Goal: Task Accomplishment & Management: Use online tool/utility

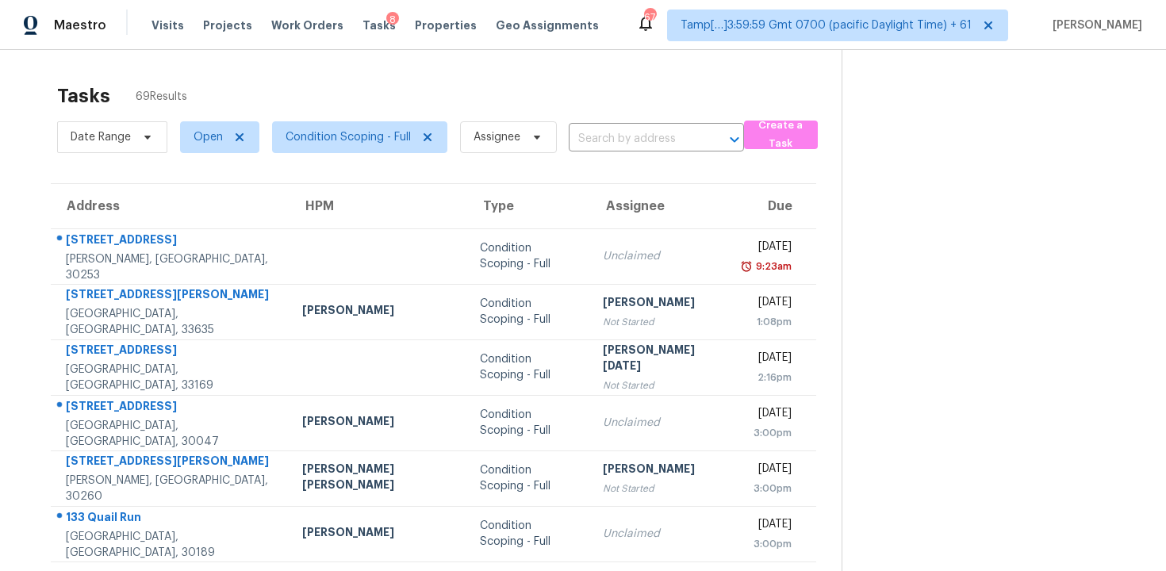
click at [620, 131] on input "text" at bounding box center [634, 139] width 131 height 25
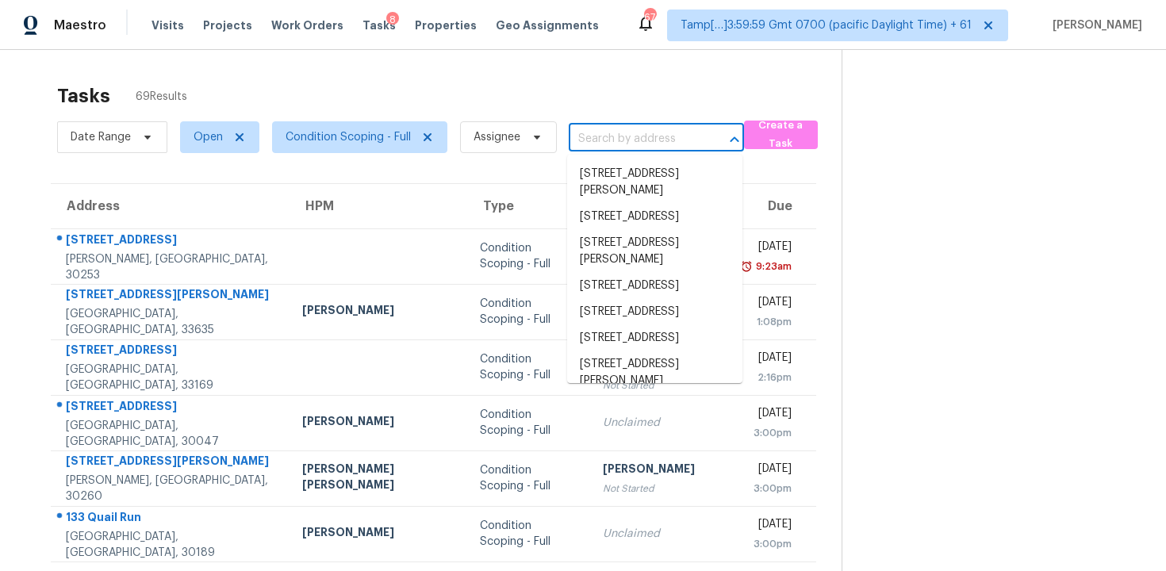
paste input "[STREET_ADDRESS][PERSON_NAME]"
type input "[STREET_ADDRESS][PERSON_NAME]"
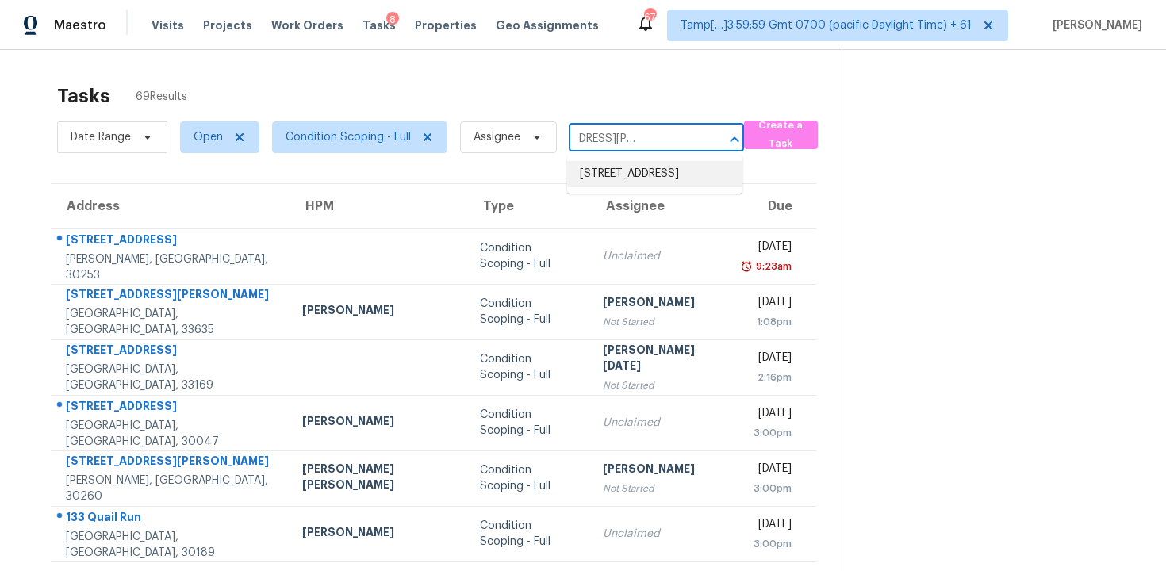
click at [660, 174] on li "[STREET_ADDRESS]" at bounding box center [654, 174] width 175 height 26
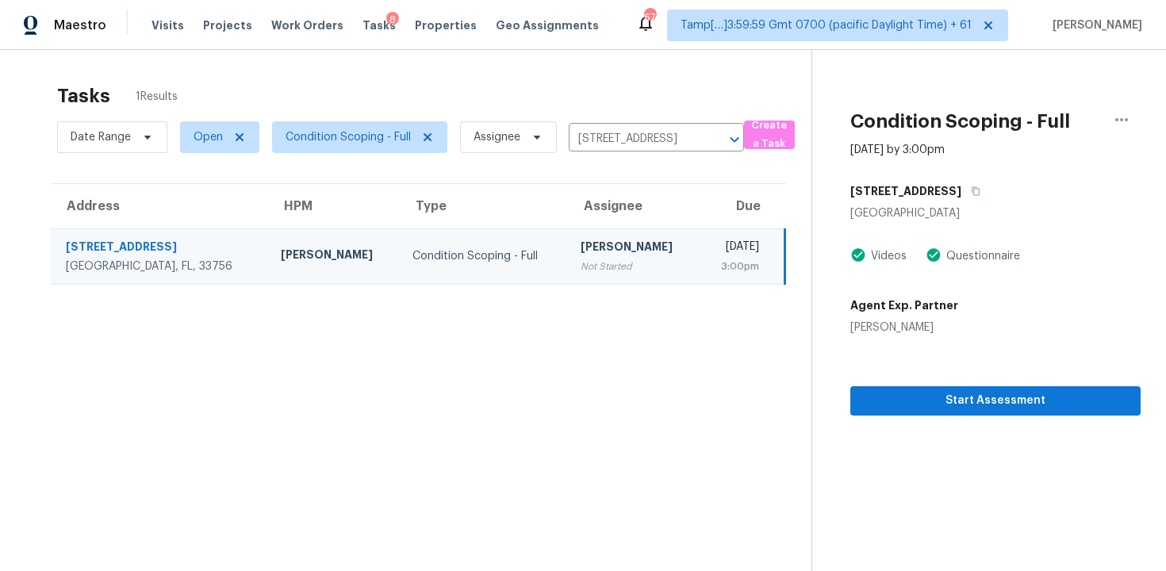
click at [940, 201] on div "[STREET_ADDRESS]" at bounding box center [995, 191] width 290 height 29
click at [961, 197] on button "button" at bounding box center [971, 191] width 21 height 29
click at [1017, 405] on span "Start Assessment" at bounding box center [995, 401] width 265 height 20
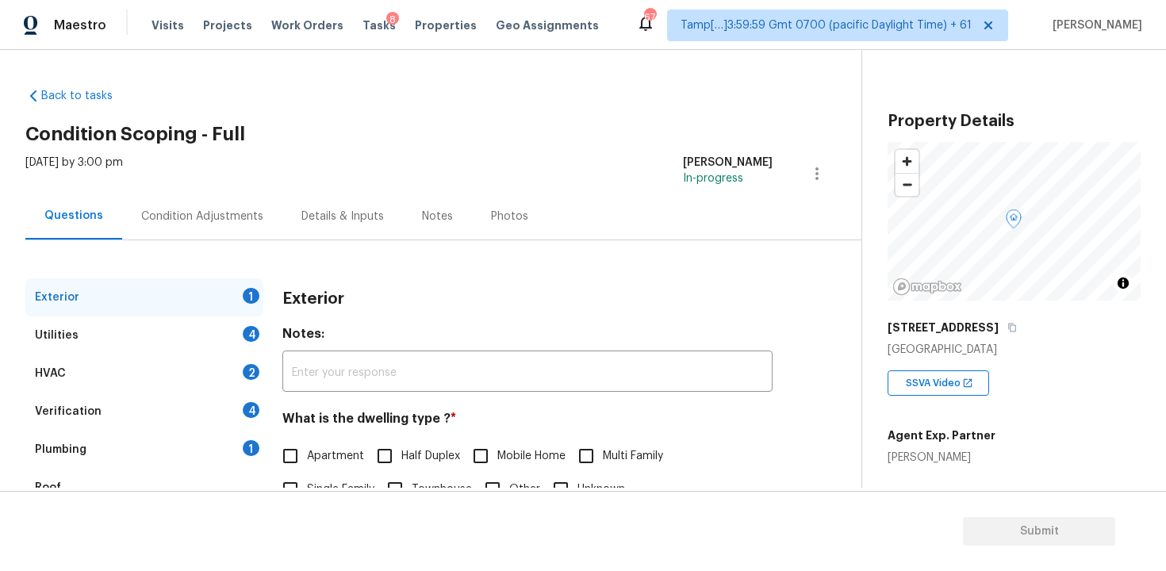
click at [226, 214] on div "Condition Adjustments" at bounding box center [202, 217] width 122 height 16
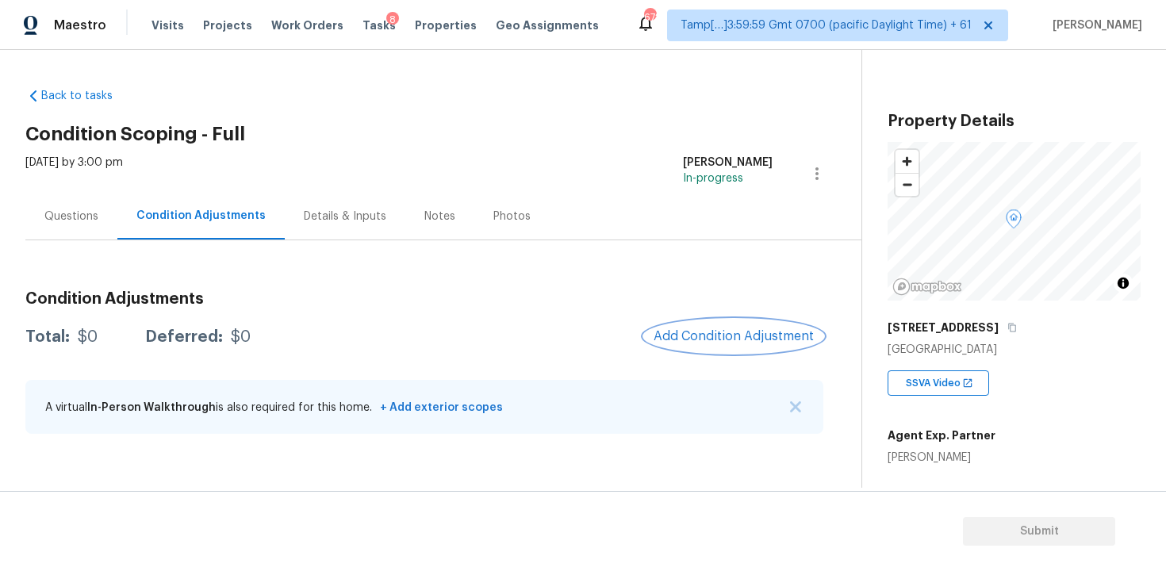
click at [704, 321] on button "Add Condition Adjustment" at bounding box center [733, 336] width 179 height 33
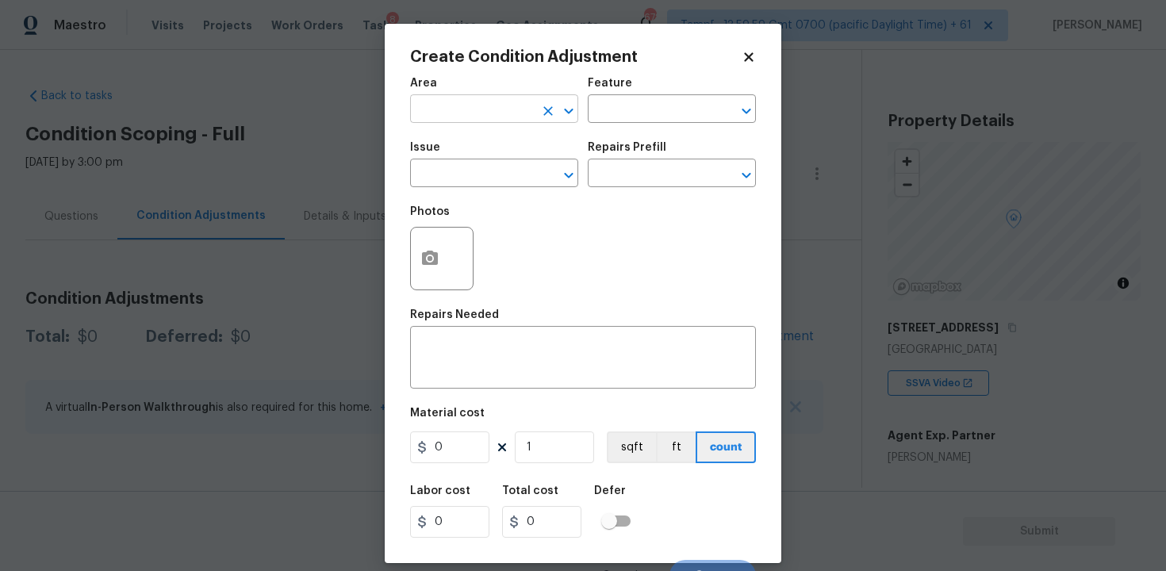
click at [505, 118] on input "text" at bounding box center [472, 110] width 124 height 25
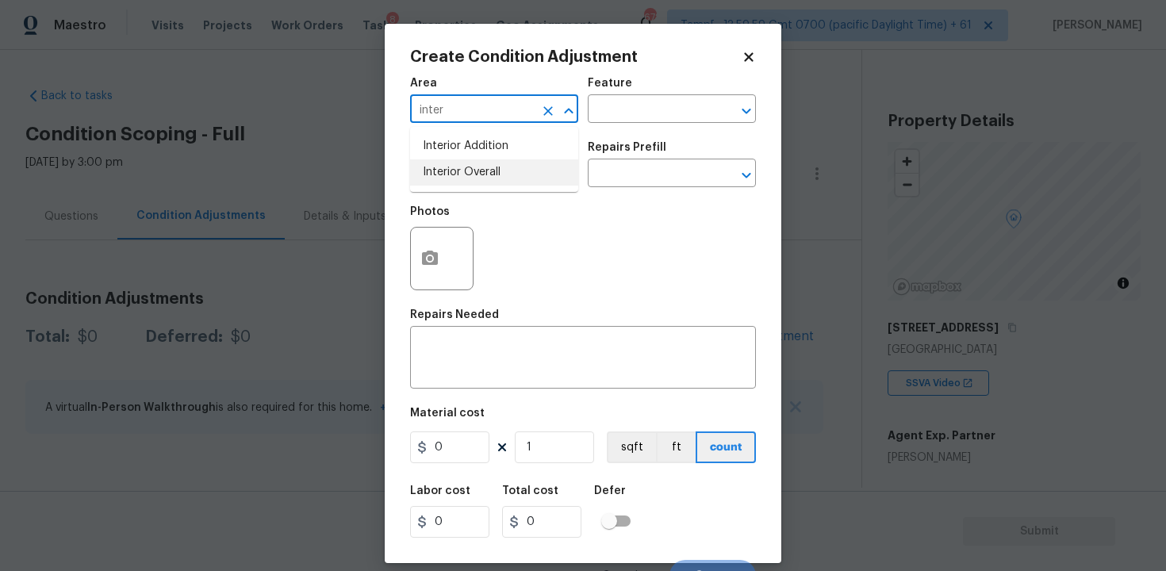
click at [496, 174] on li "Interior Overall" at bounding box center [494, 172] width 168 height 26
type input "Interior Overall"
click at [496, 174] on input "text" at bounding box center [472, 175] width 124 height 25
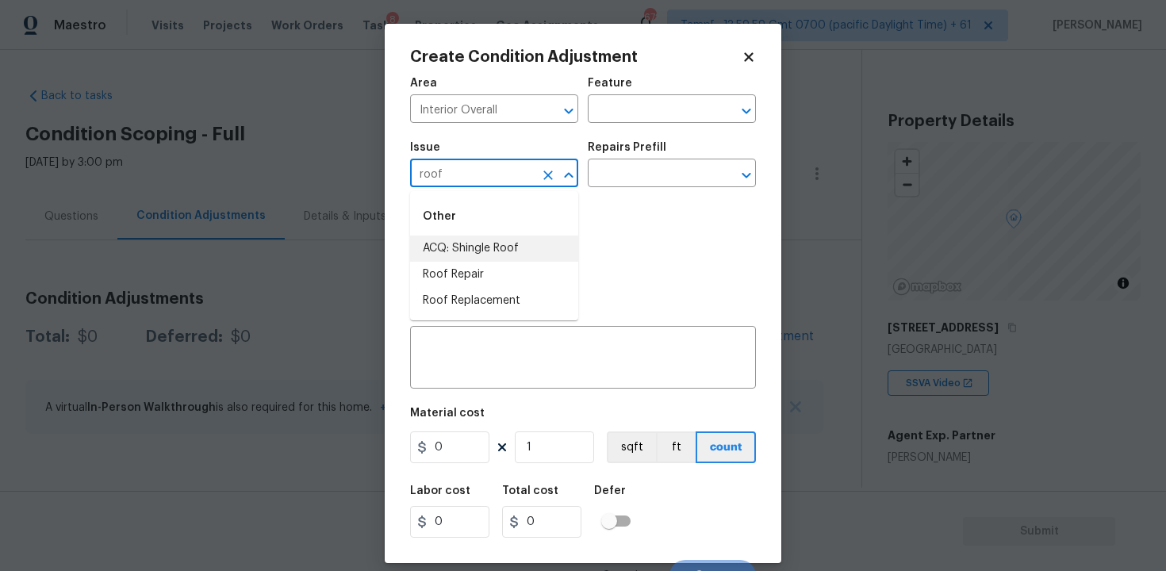
click at [498, 242] on li "ACQ: Shingle Roof" at bounding box center [494, 249] width 168 height 26
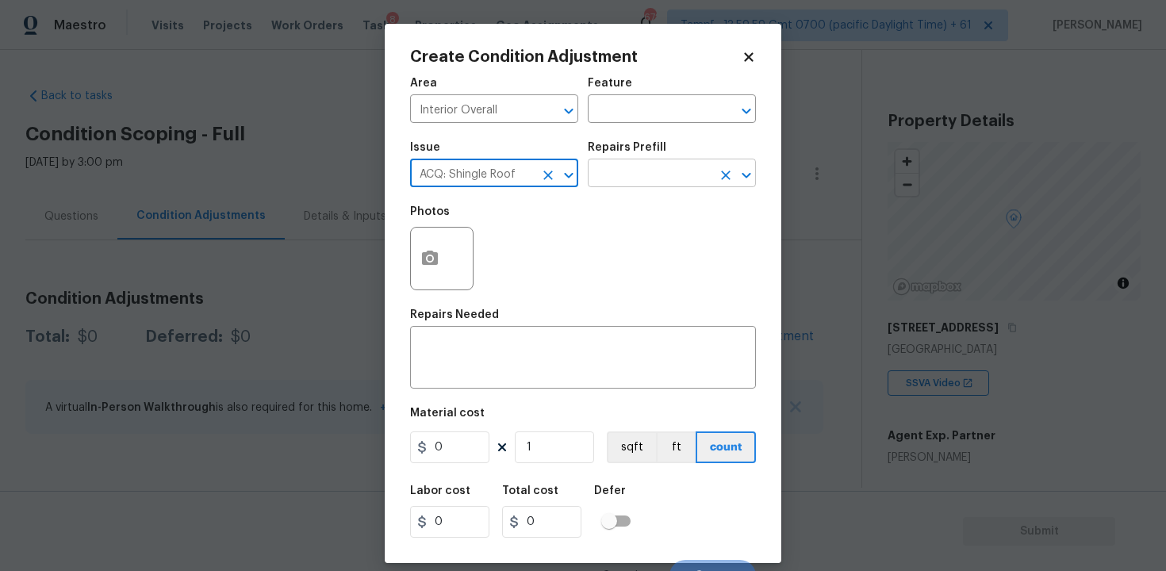
type input "ACQ: Shingle Roof"
click at [652, 170] on input "text" at bounding box center [650, 175] width 124 height 25
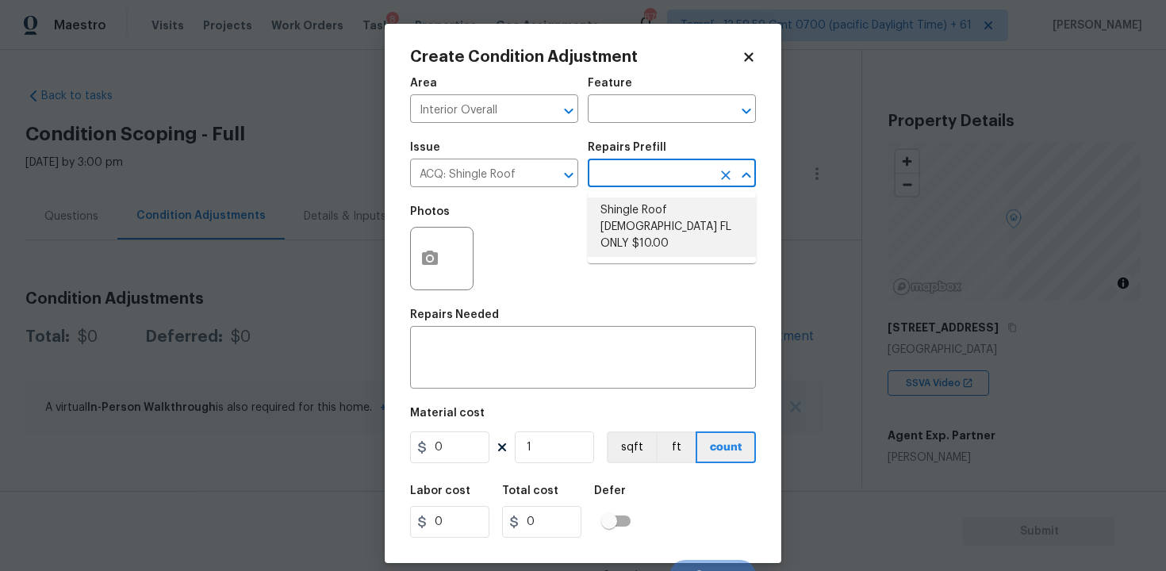
click at [661, 224] on li "Shingle Roof 15+ Years Old FL ONLY $10.00" at bounding box center [672, 226] width 168 height 59
type input "Acquisition"
type textarea "Acquisition Scope ([US_STATE] Only): Shingle Roof 15+ years in age maintenance."
type input "10"
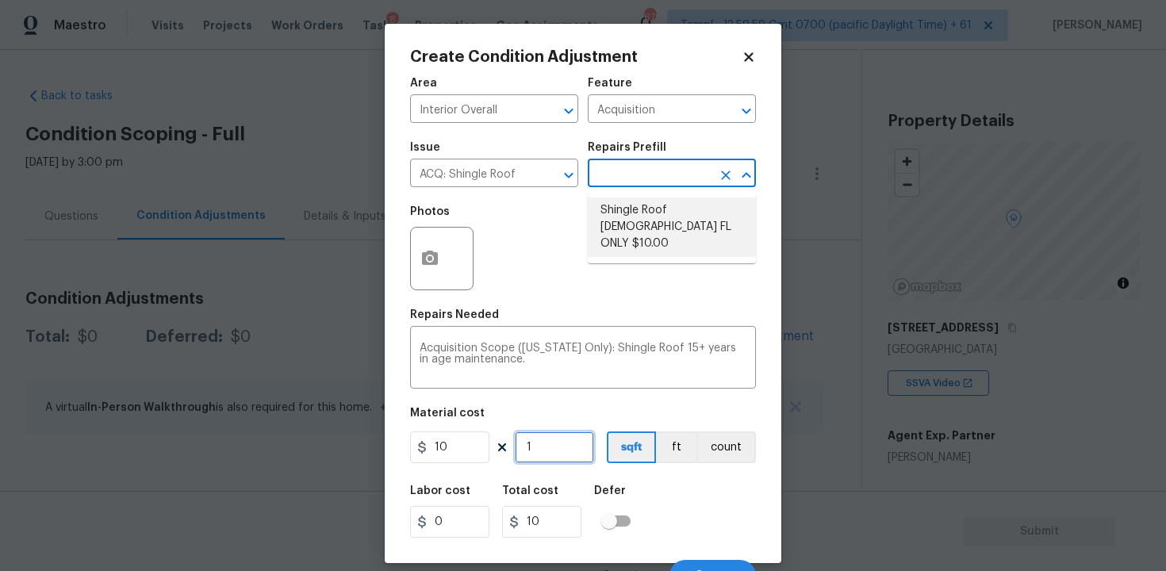
click at [574, 457] on input "1" at bounding box center [554, 447] width 79 height 32
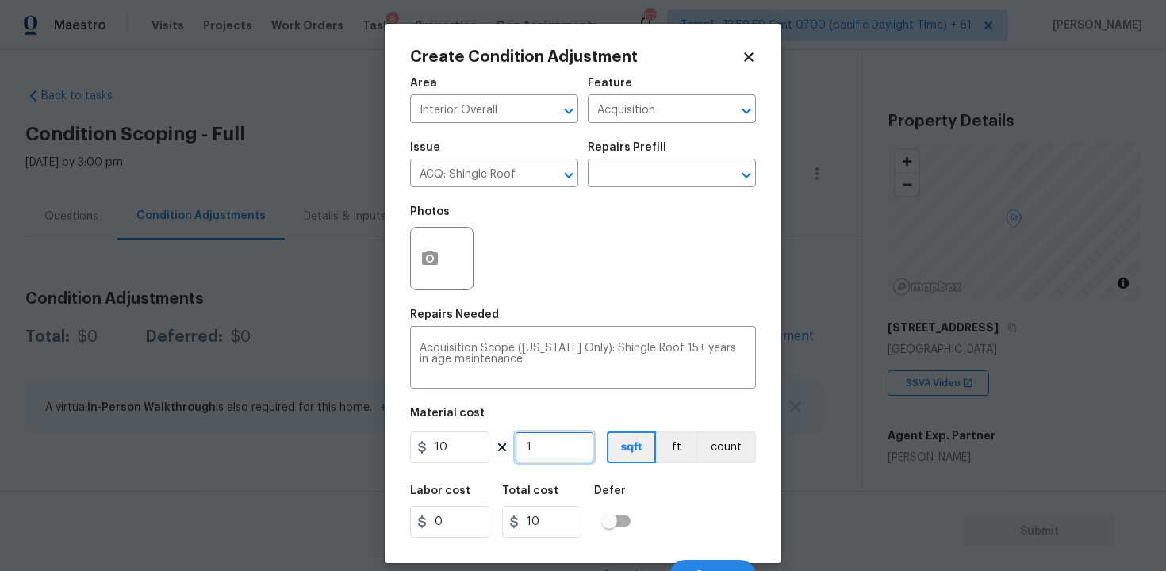
type input "0"
paste input "1734"
type input "1734"
type input "17340"
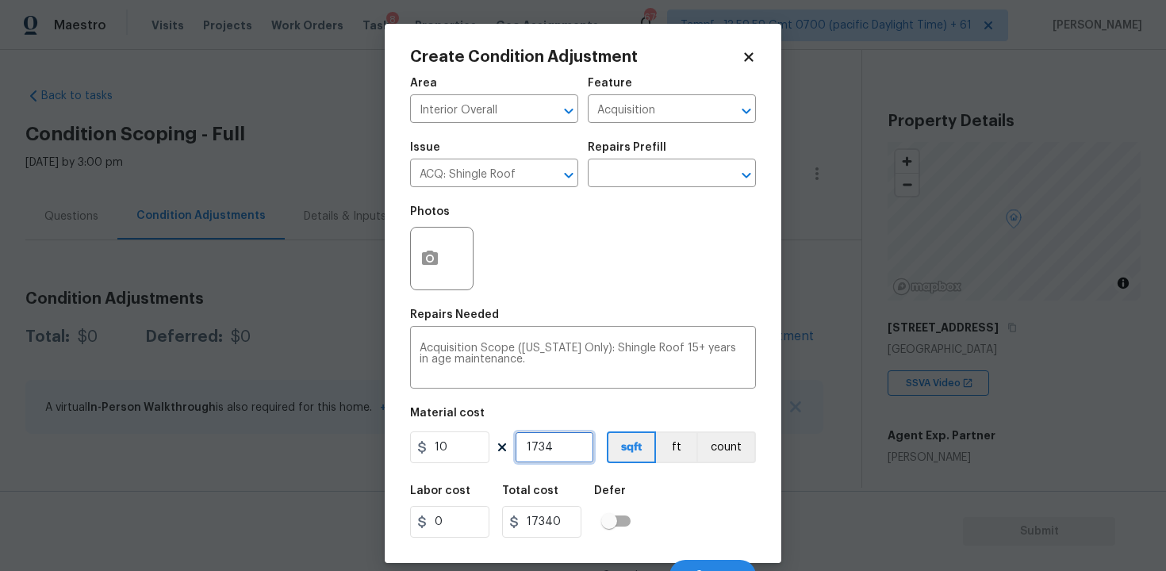
scroll to position [21, 0]
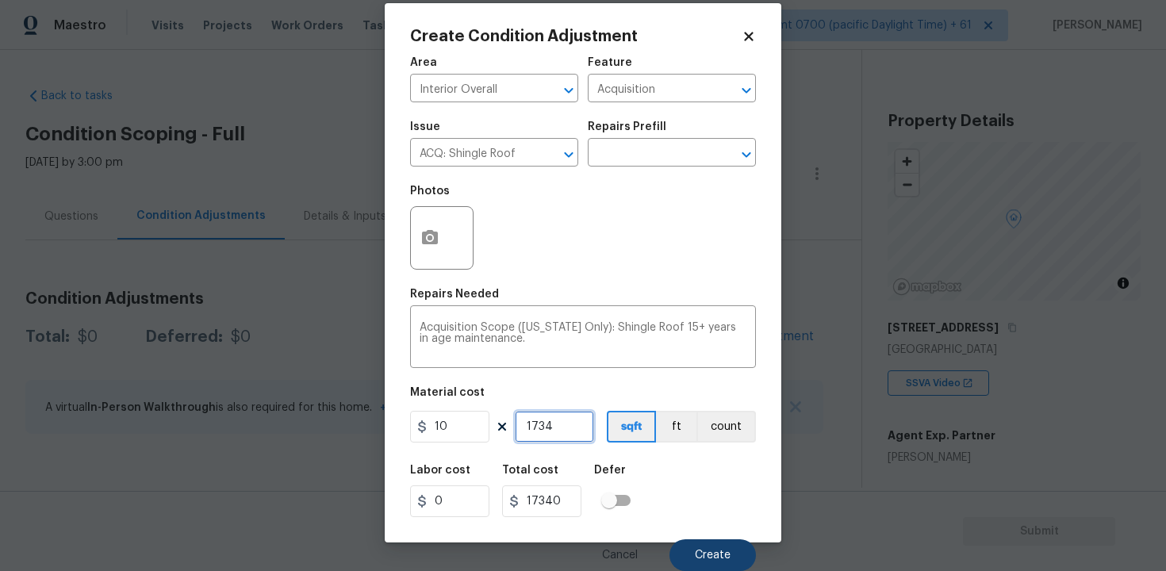
type input "1734"
click at [726, 546] on button "Create" at bounding box center [712, 555] width 86 height 32
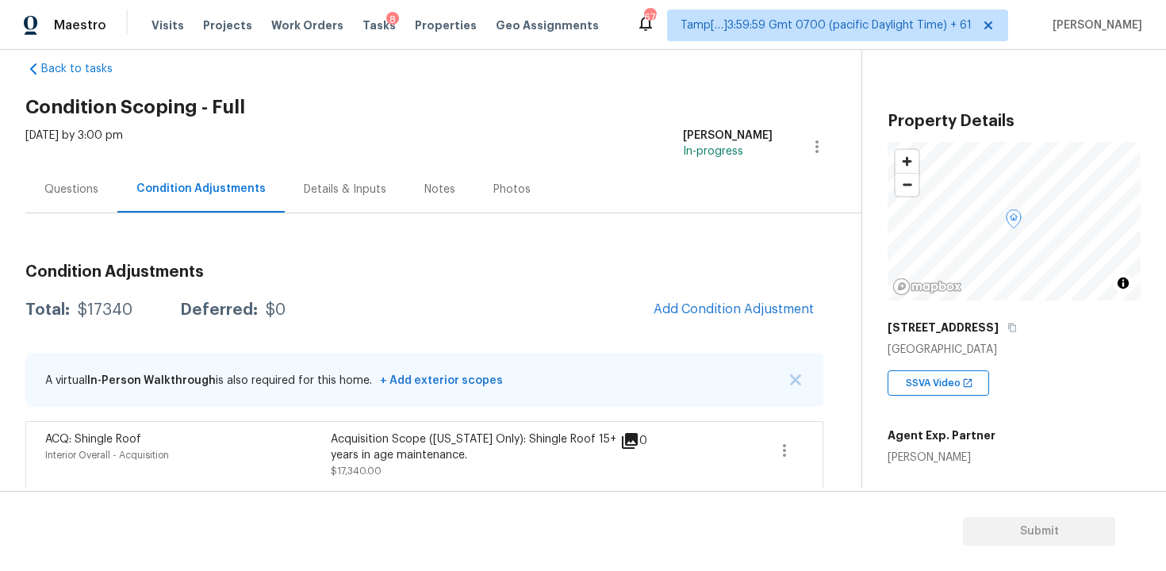
scroll to position [33, 0]
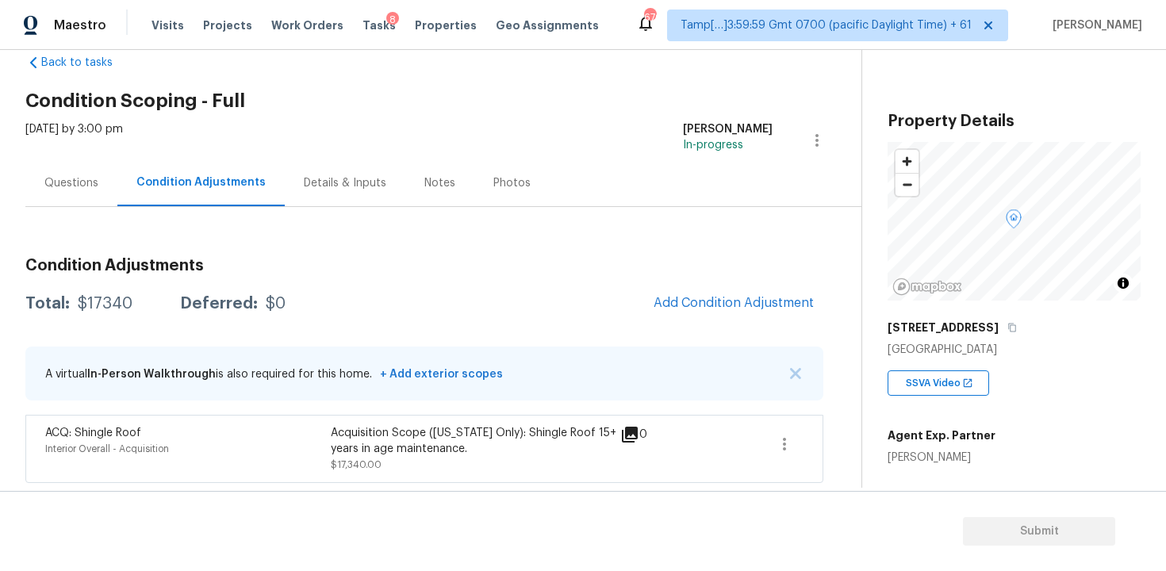
click at [423, 310] on div "Total: $17340 Deferred: $0 Add Condition Adjustment" at bounding box center [424, 303] width 798 height 35
click at [688, 291] on button "Add Condition Adjustment" at bounding box center [733, 302] width 179 height 33
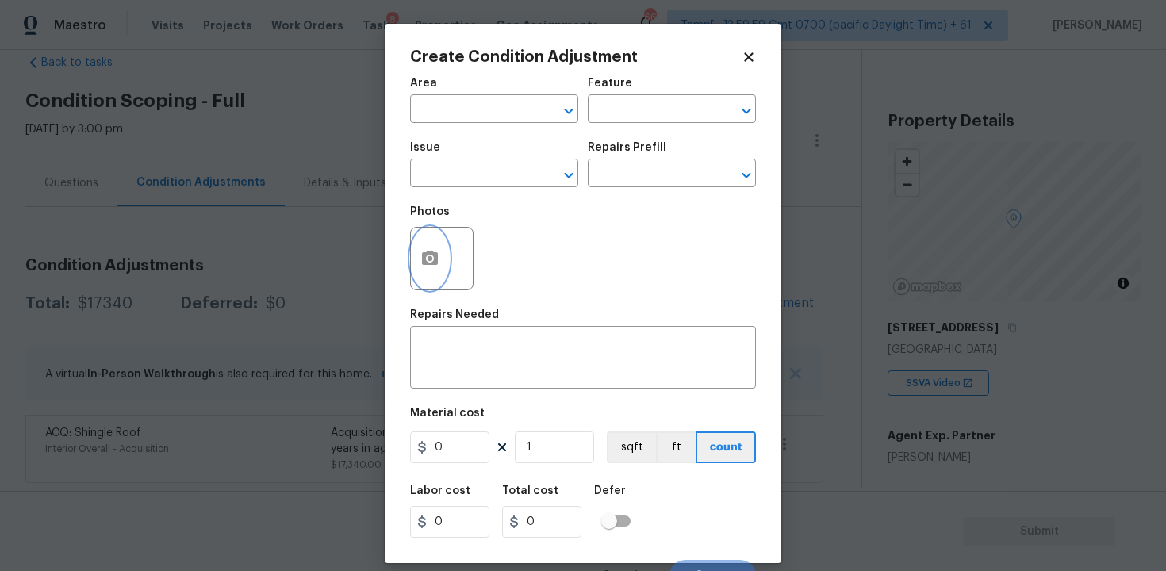
click at [420, 281] on button "button" at bounding box center [430, 259] width 38 height 62
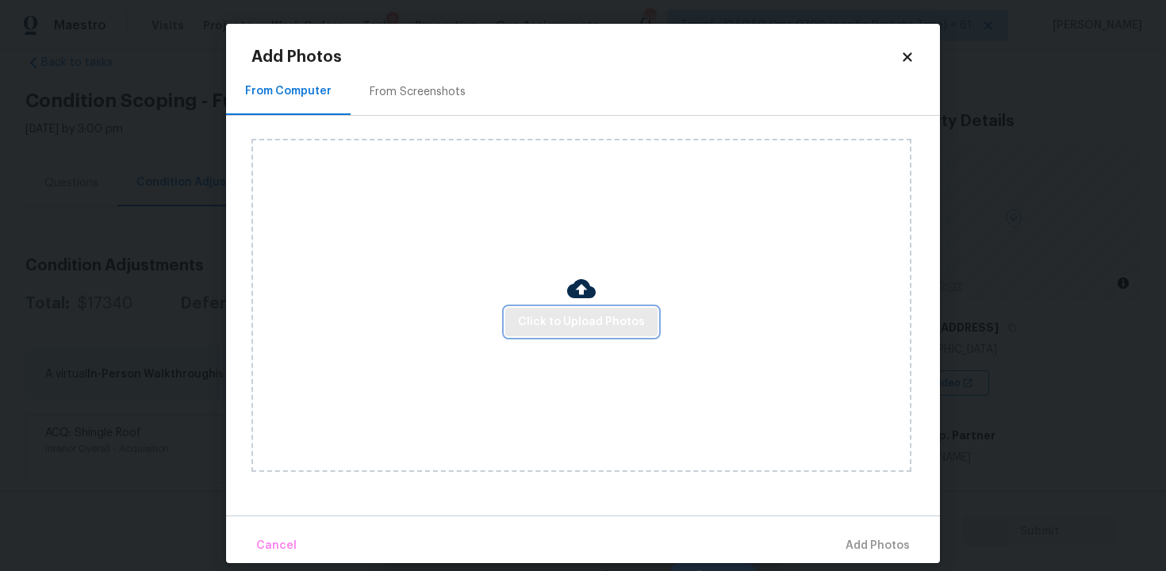
click at [634, 308] on button "Click to Upload Photos" at bounding box center [581, 322] width 152 height 29
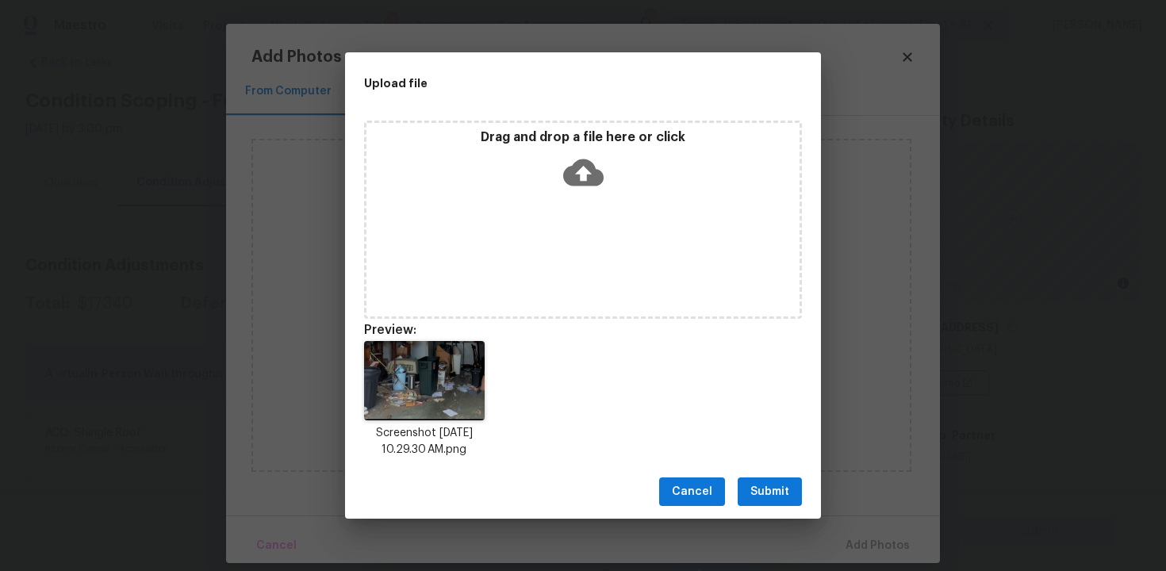
drag, startPoint x: 764, startPoint y: 489, endPoint x: 762, endPoint y: 481, distance: 8.1
click at [764, 489] on span "Submit" at bounding box center [769, 492] width 39 height 20
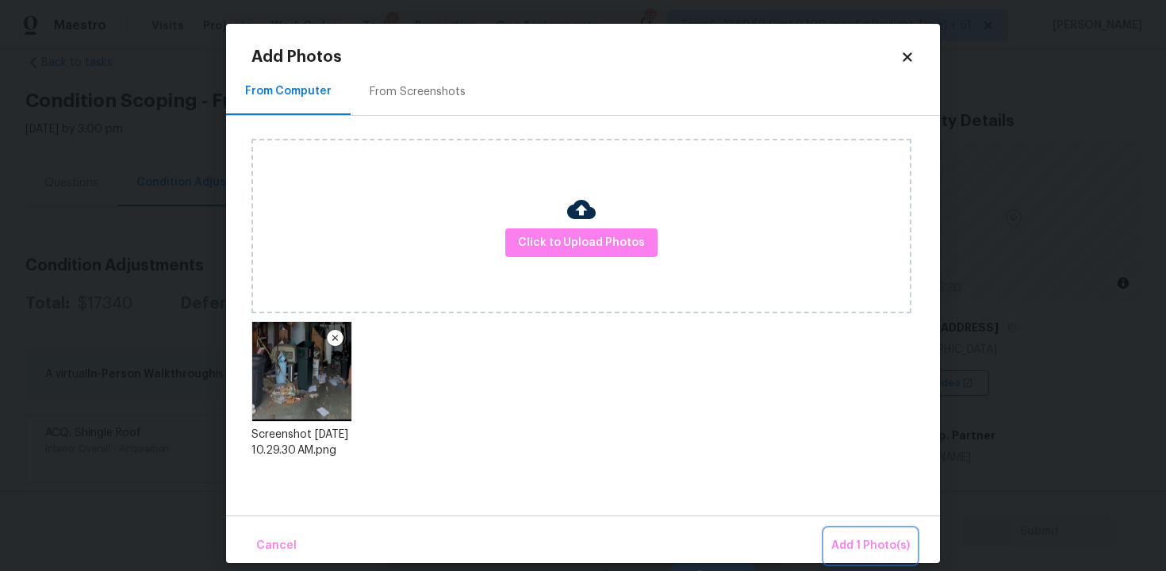
click at [841, 531] on button "Add 1 Photo(s)" at bounding box center [870, 546] width 91 height 34
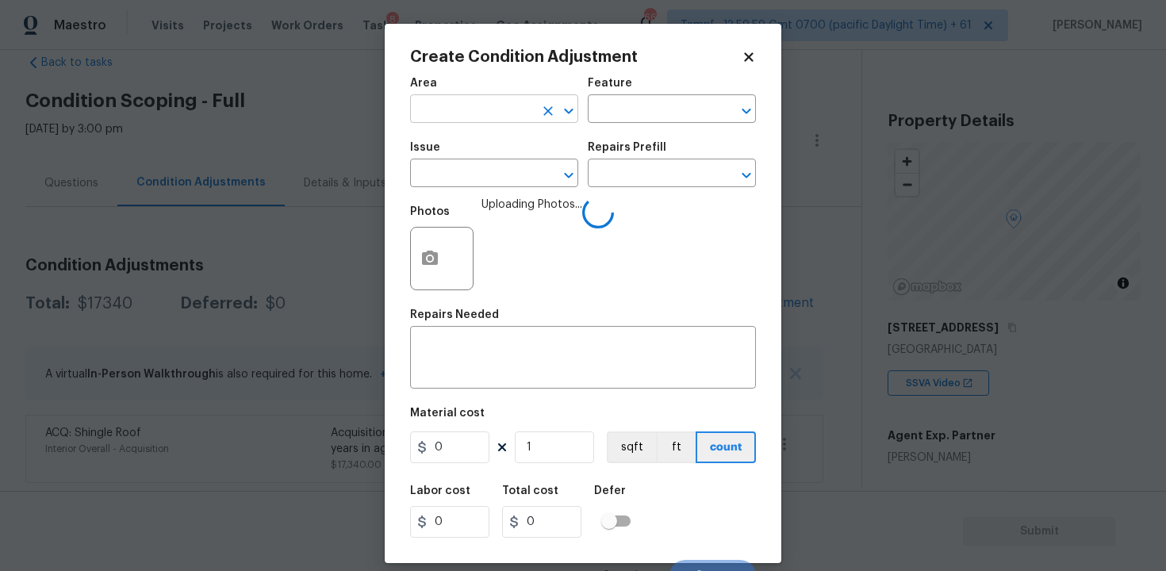
click at [449, 113] on input "text" at bounding box center [472, 110] width 124 height 25
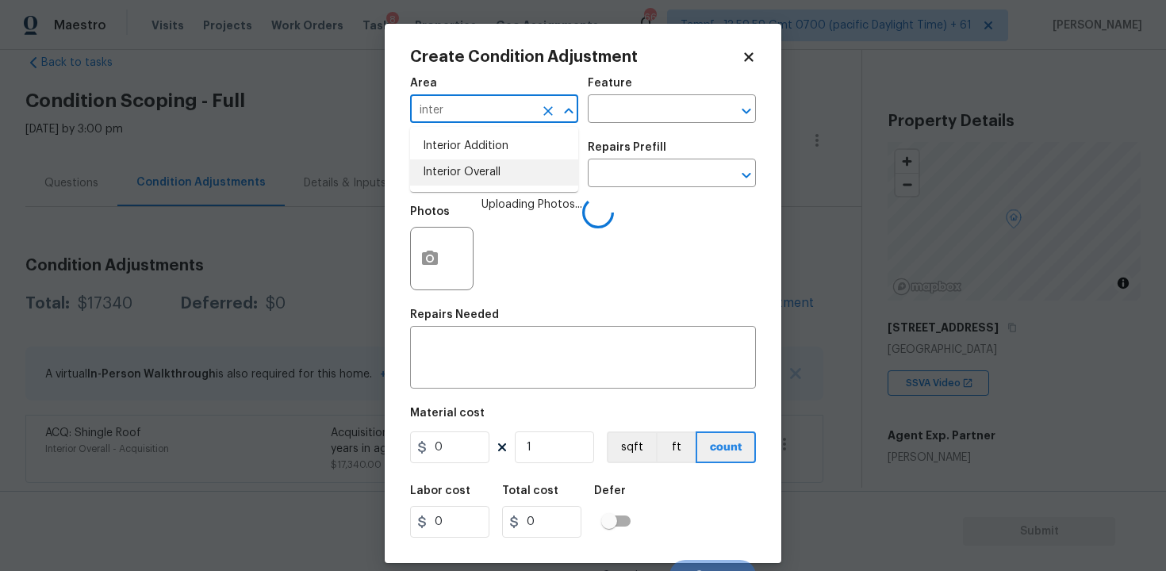
click at [454, 163] on li "Interior Overall" at bounding box center [494, 172] width 168 height 26
type input "Interior Overall"
click at [454, 163] on input "text" at bounding box center [472, 175] width 124 height 25
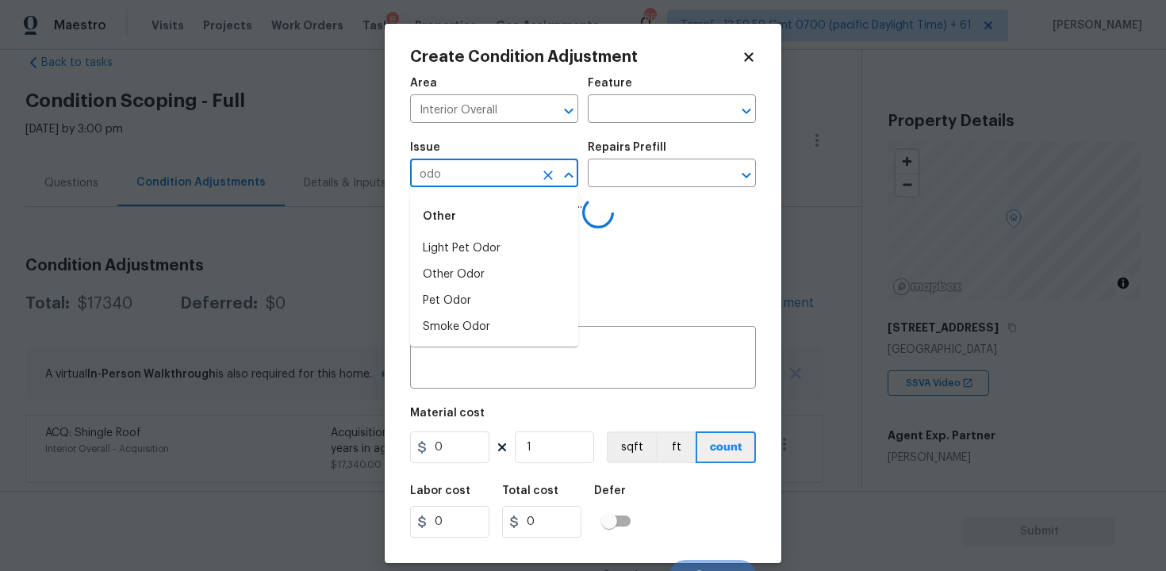
type input "odor"
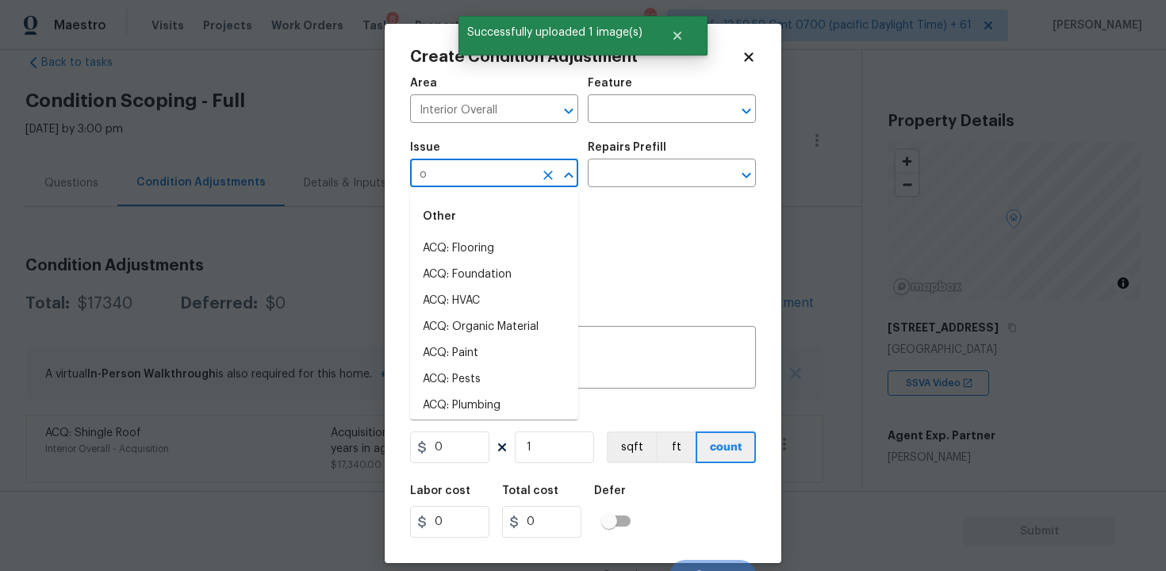
type input "od"
type input "r"
click at [505, 253] on li "Light Pet Odor" at bounding box center [494, 249] width 168 height 26
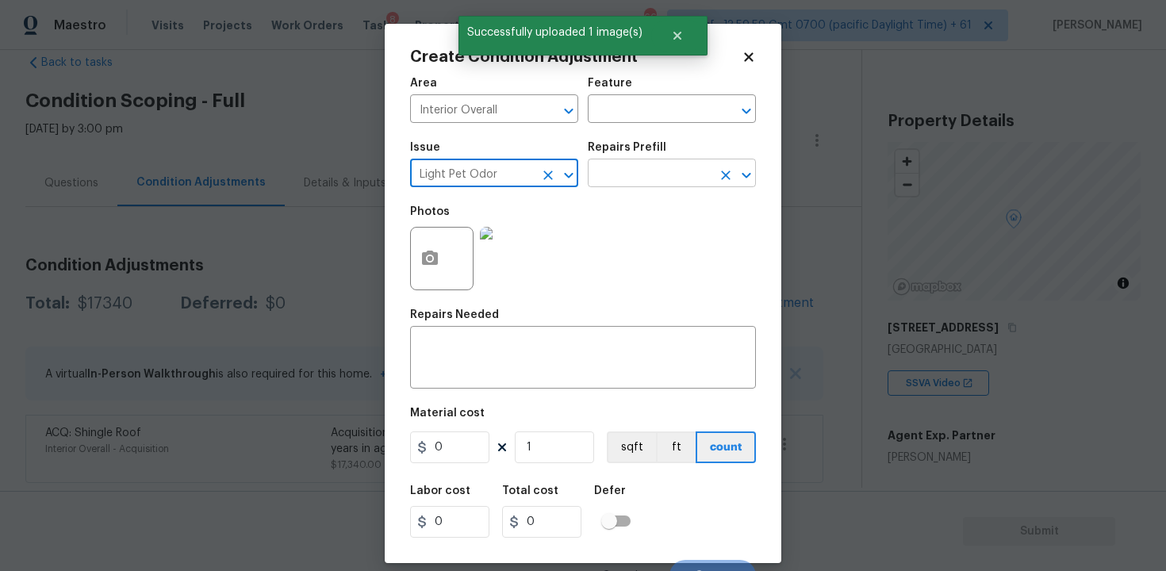
type input "Light Pet Odor"
click at [630, 175] on input "text" at bounding box center [650, 175] width 124 height 25
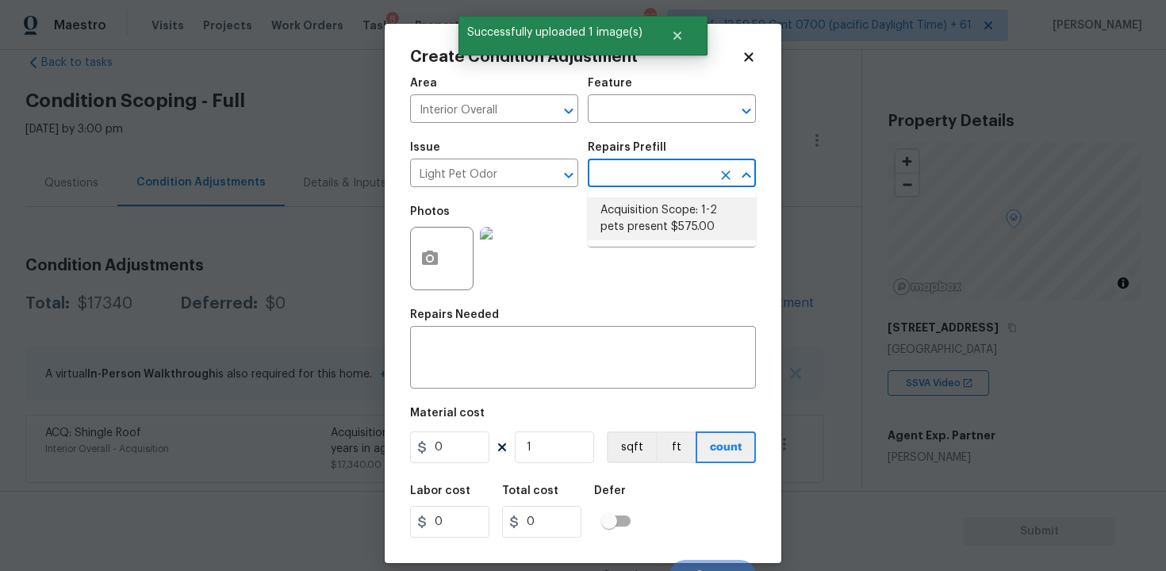
click at [640, 203] on li "Acquisition Scope: 1-2 pets present $575.00" at bounding box center [672, 218] width 168 height 43
type textarea "Acquisition Scope: 1-2 pets present"
type input "575"
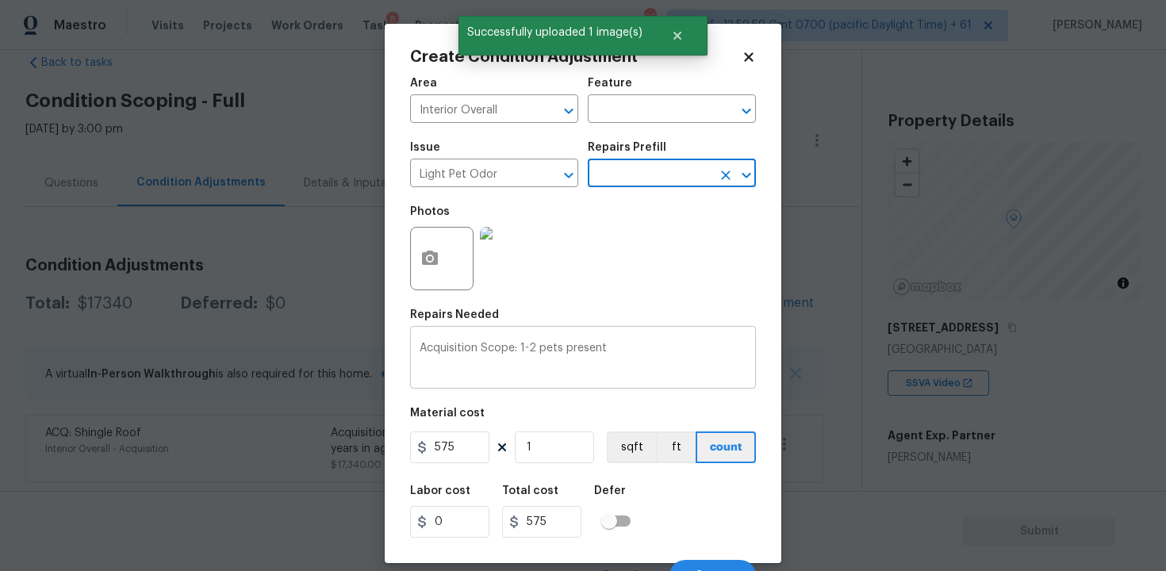
scroll to position [21, 0]
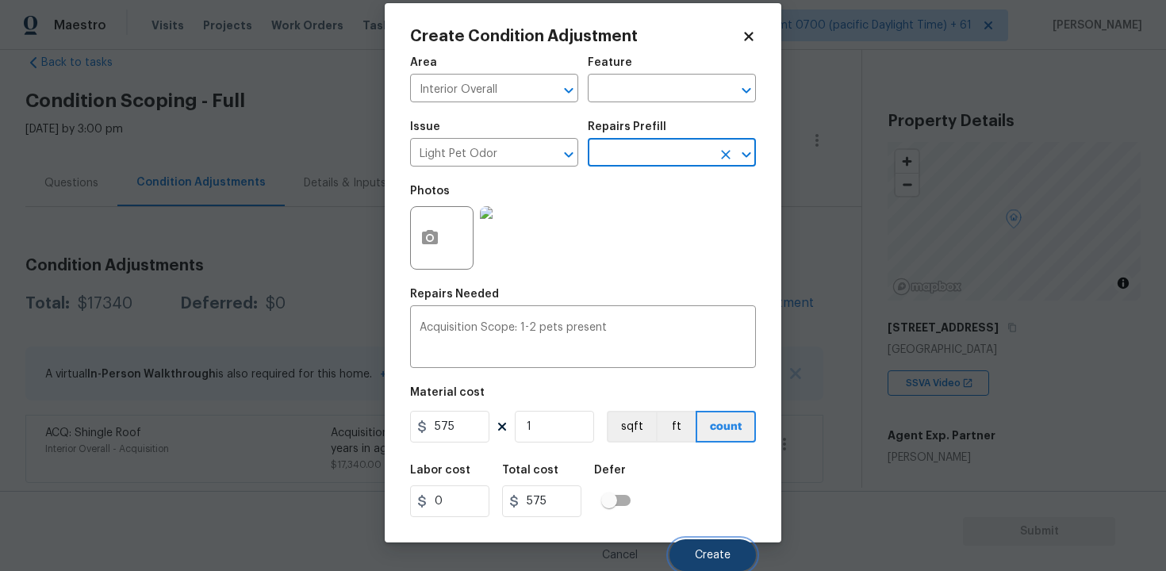
click at [723, 550] on span "Create" at bounding box center [713, 556] width 36 height 12
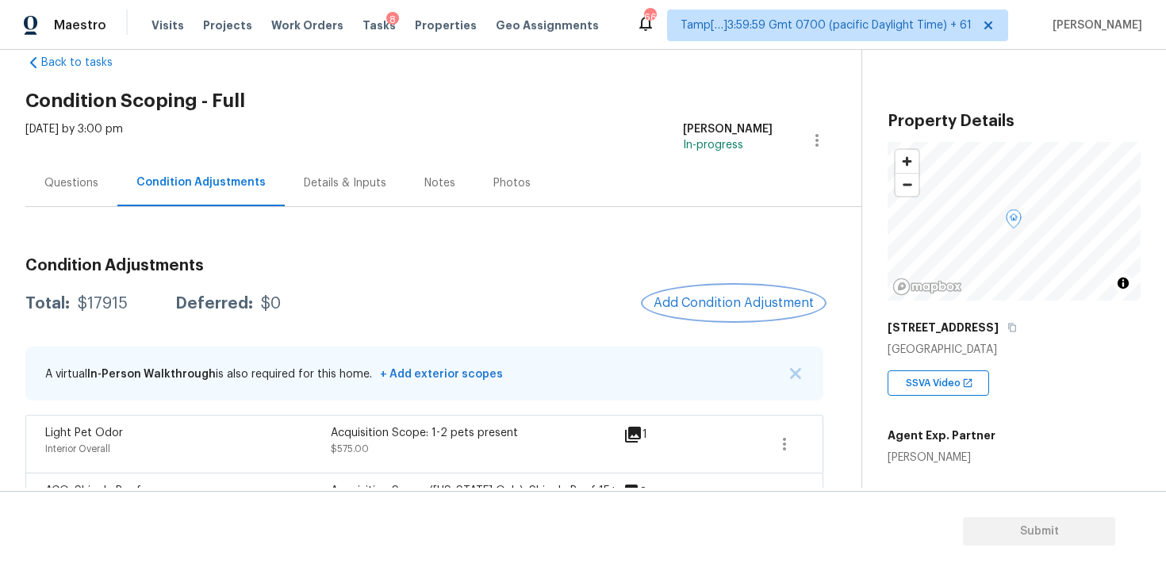
scroll to position [91, 0]
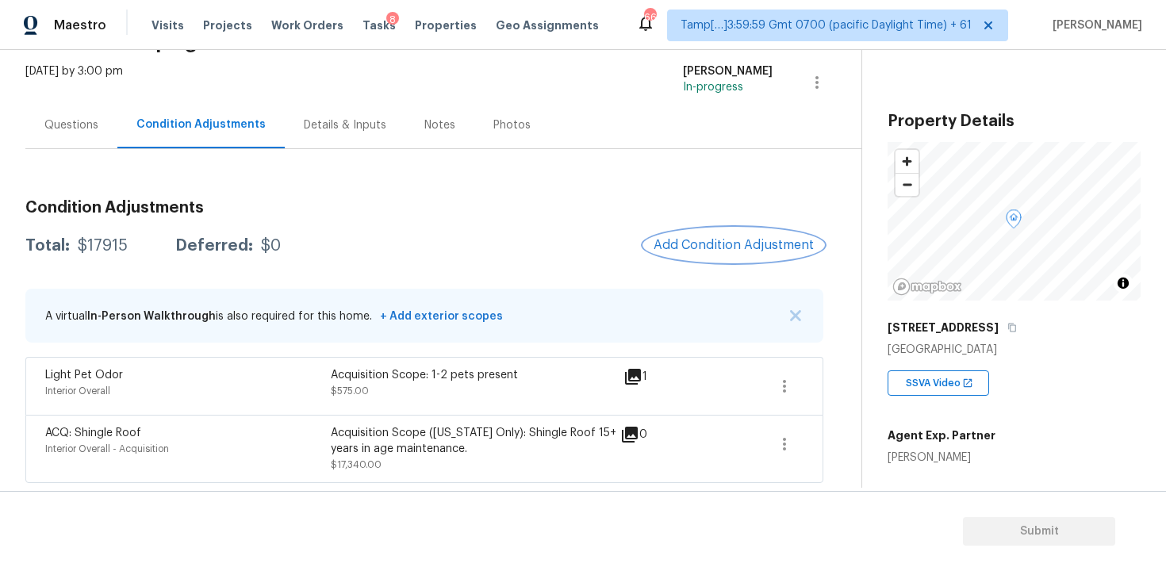
click at [761, 242] on span "Add Condition Adjustment" at bounding box center [733, 245] width 160 height 14
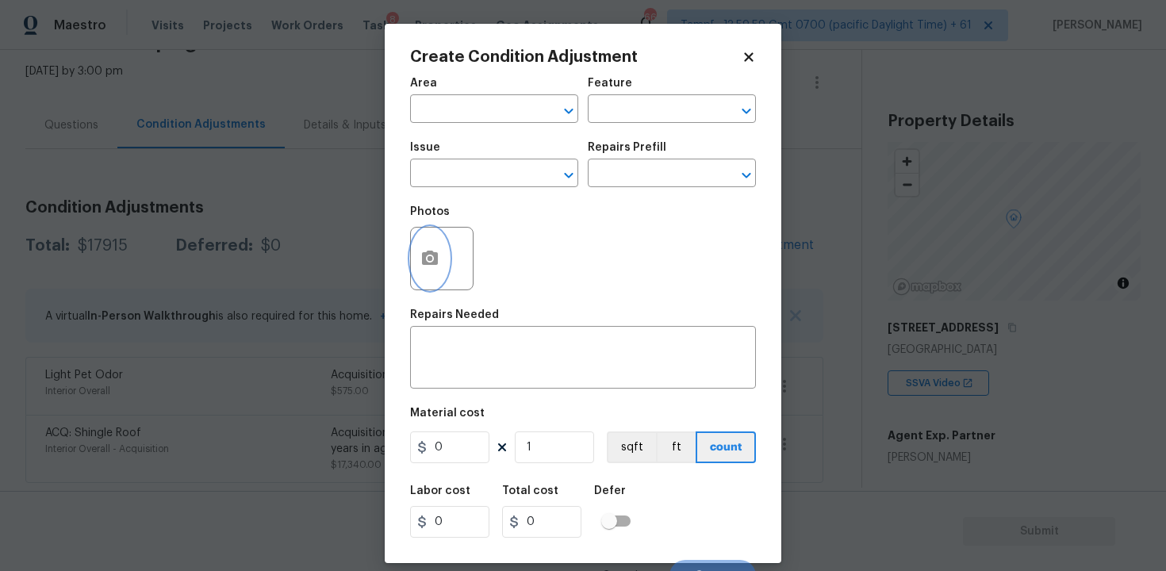
click at [427, 250] on icon "button" at bounding box center [429, 258] width 19 height 19
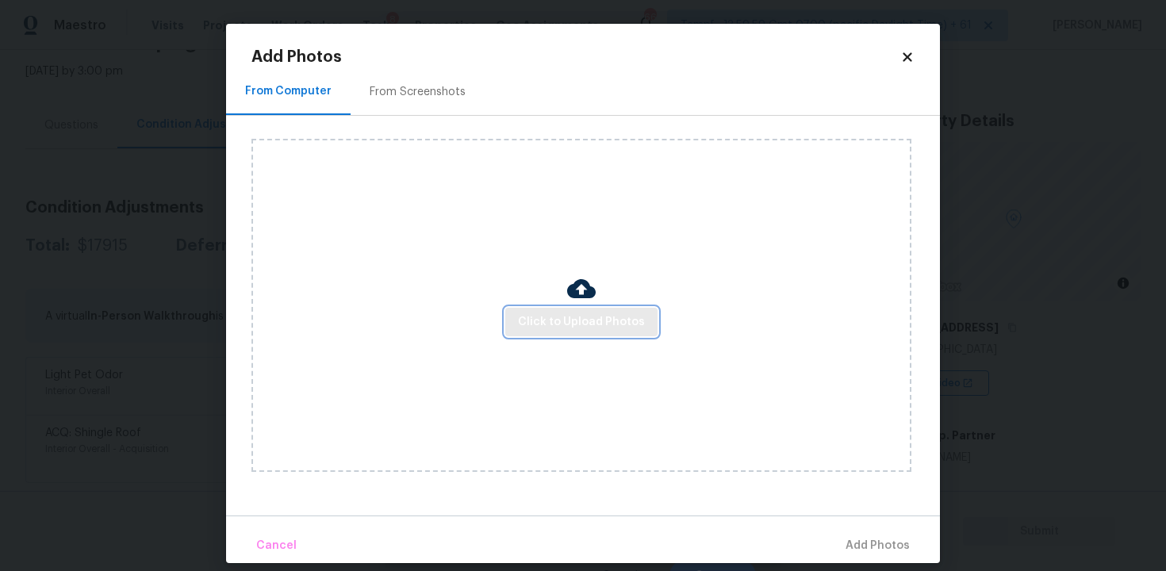
click at [548, 320] on span "Click to Upload Photos" at bounding box center [581, 322] width 127 height 20
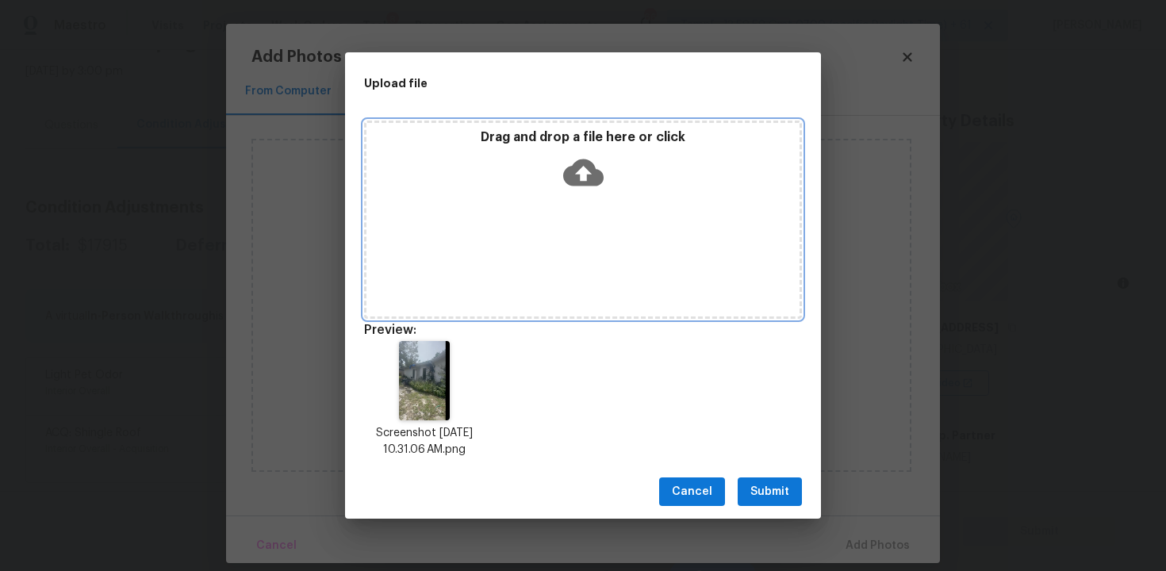
click at [599, 202] on div "Drag and drop a file here or click" at bounding box center [583, 220] width 438 height 198
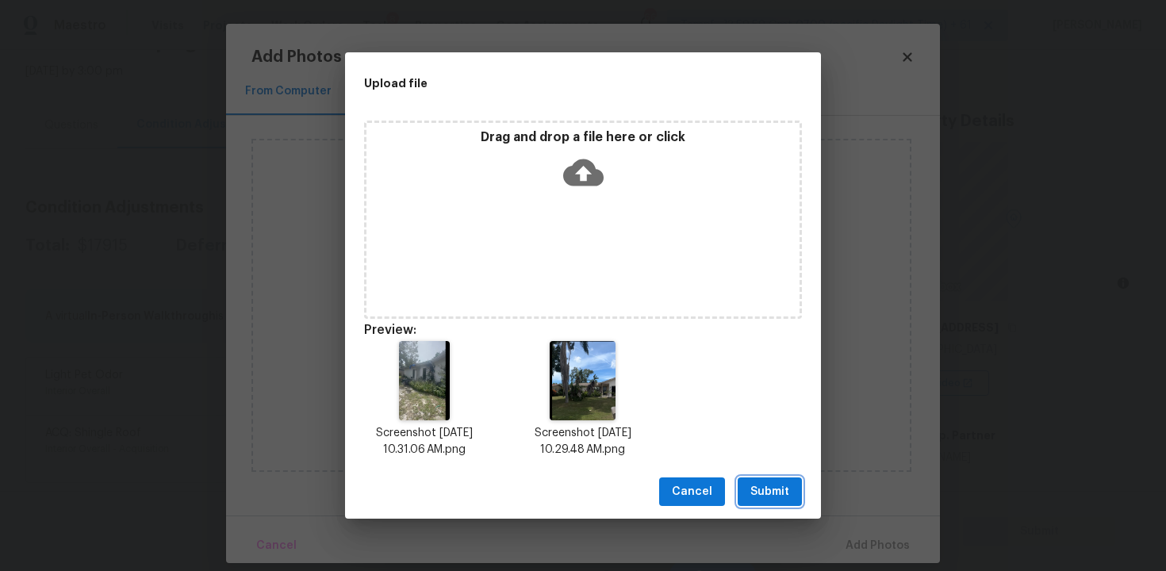
click at [770, 484] on span "Submit" at bounding box center [769, 492] width 39 height 20
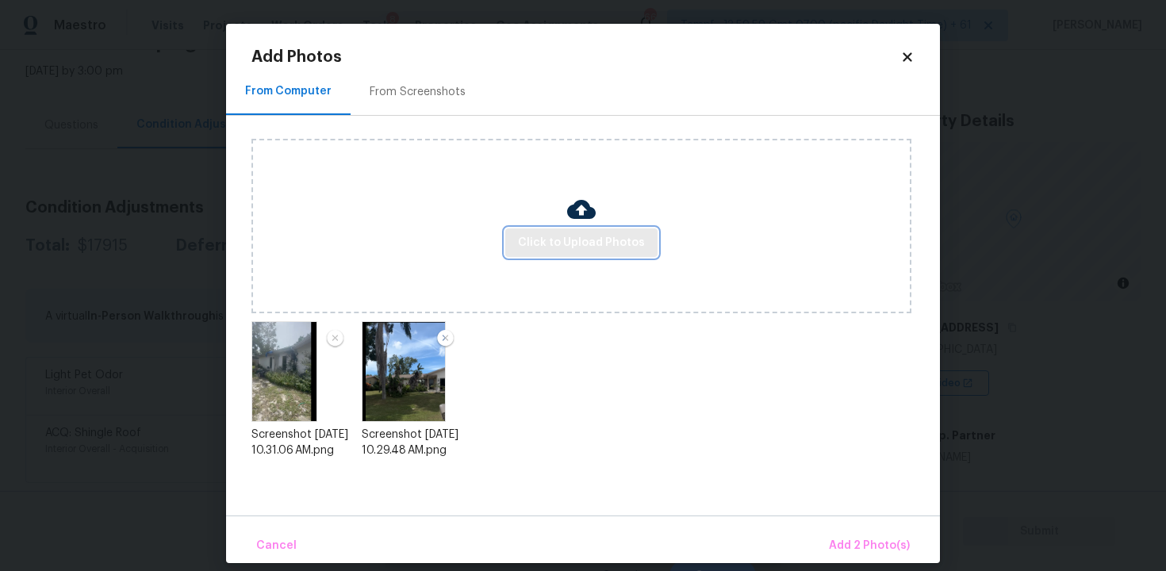
click at [572, 236] on span "Click to Upload Photos" at bounding box center [581, 243] width 127 height 20
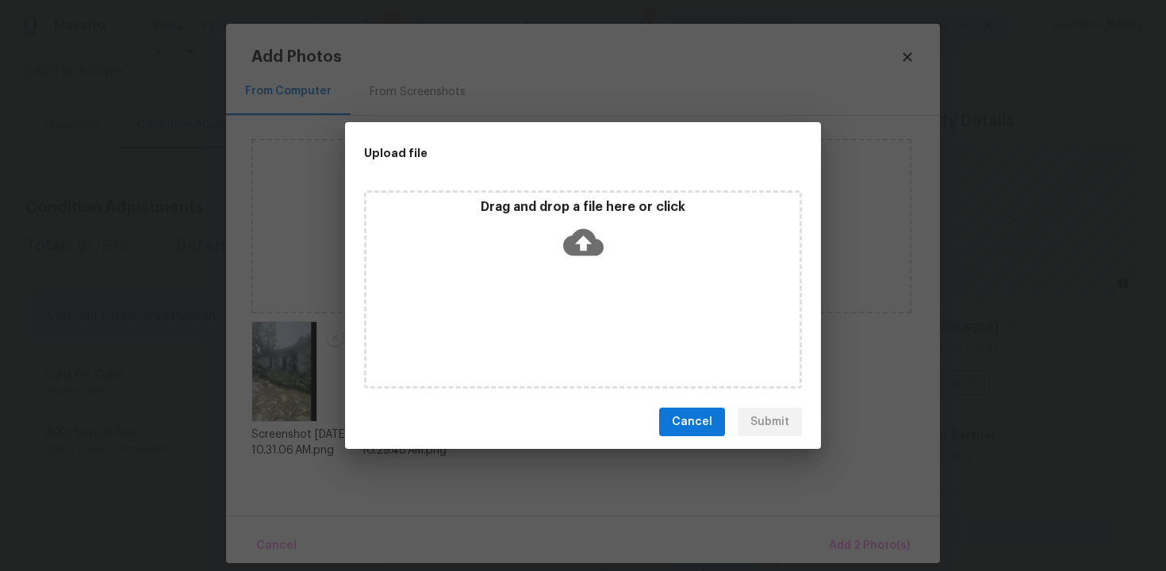
click at [572, 168] on div "Upload file" at bounding box center [547, 153] width 404 height 62
click at [555, 241] on div "Drag and drop a file here or click" at bounding box center [582, 233] width 433 height 68
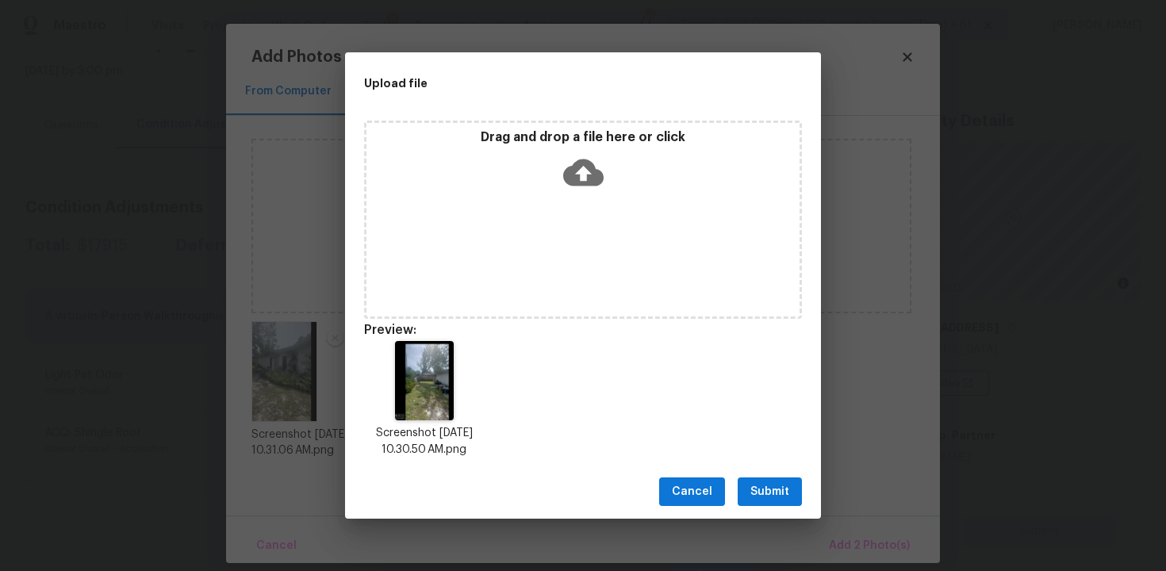
scroll to position [13, 0]
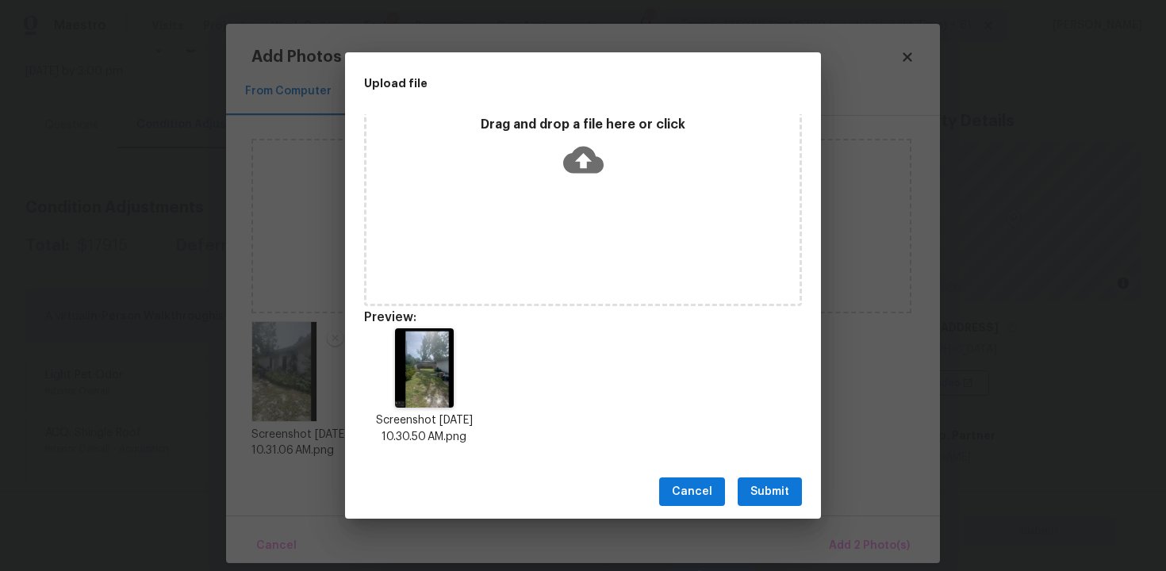
click at [768, 496] on span "Submit" at bounding box center [769, 492] width 39 height 20
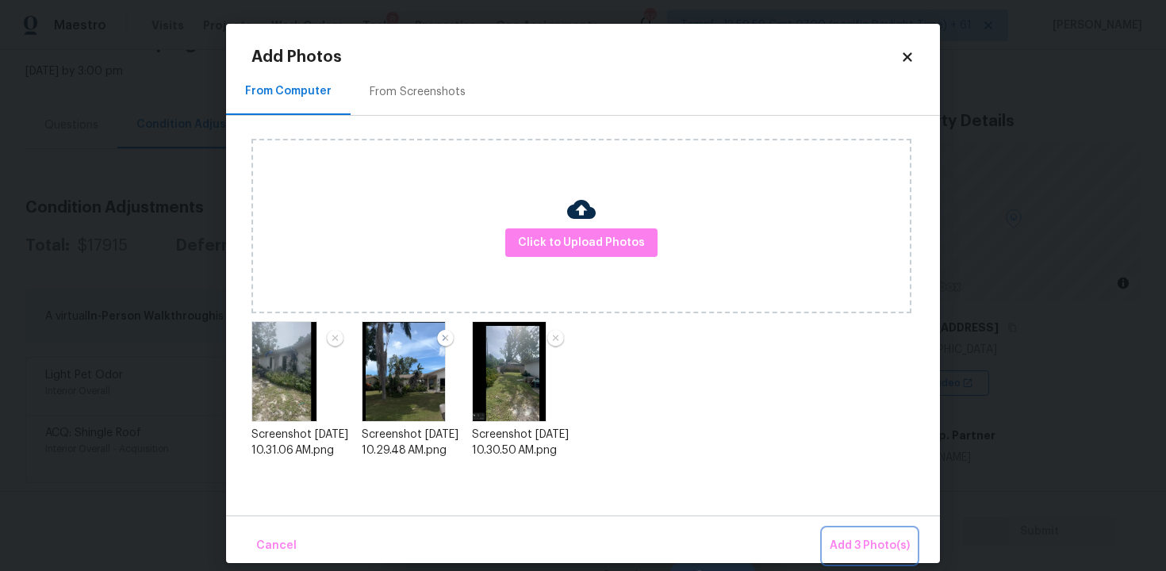
click at [846, 546] on span "Add 3 Photo(s)" at bounding box center [869, 546] width 80 height 20
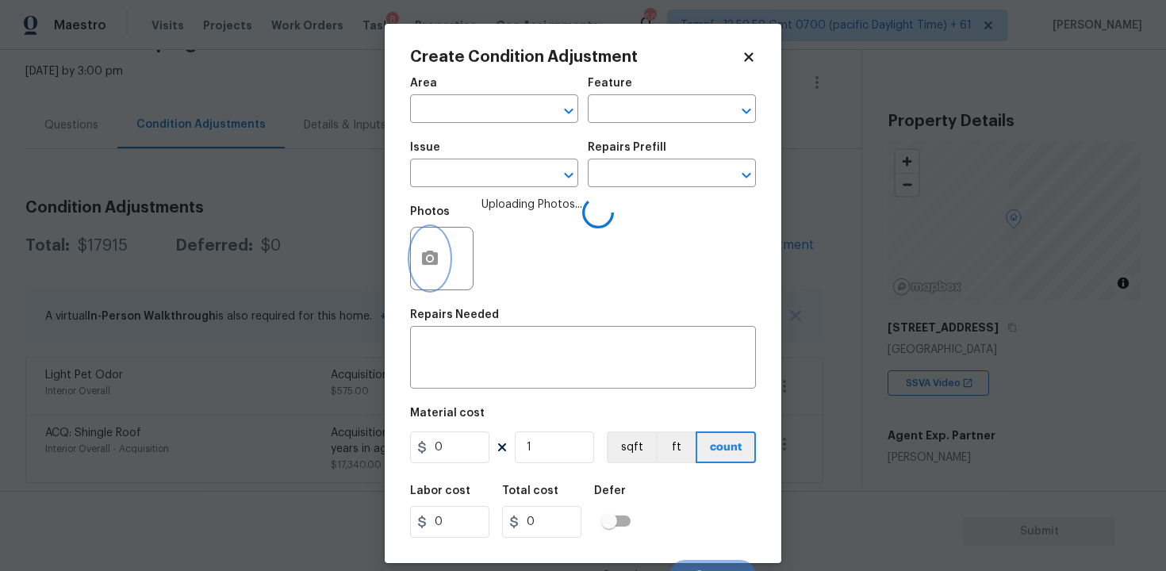
scroll to position [21, 0]
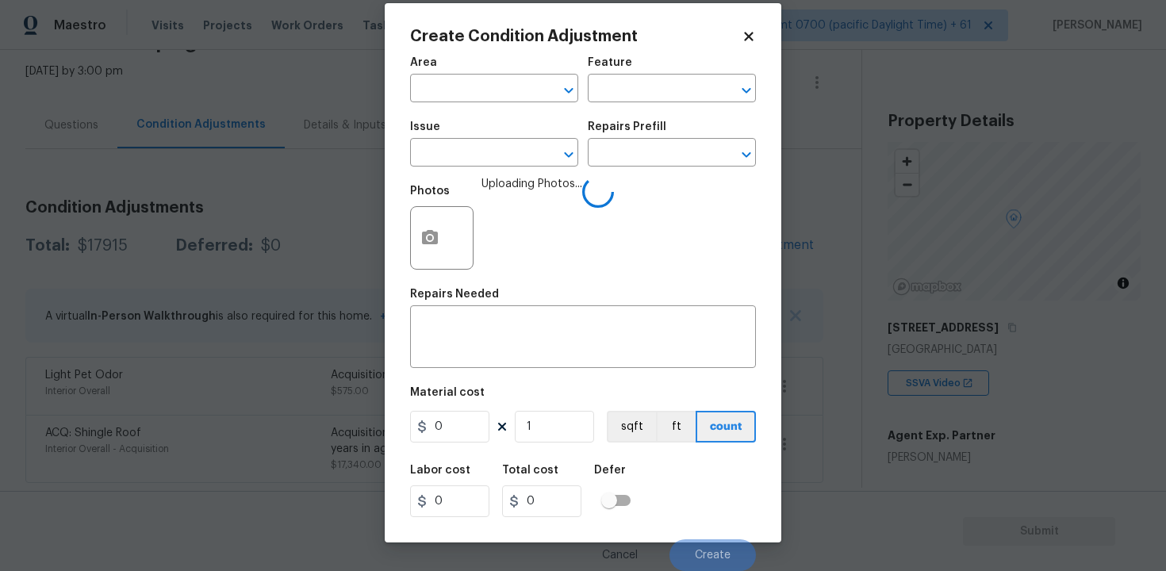
click at [458, 75] on div "Area" at bounding box center [494, 67] width 168 height 21
click at [465, 84] on input "text" at bounding box center [472, 90] width 124 height 25
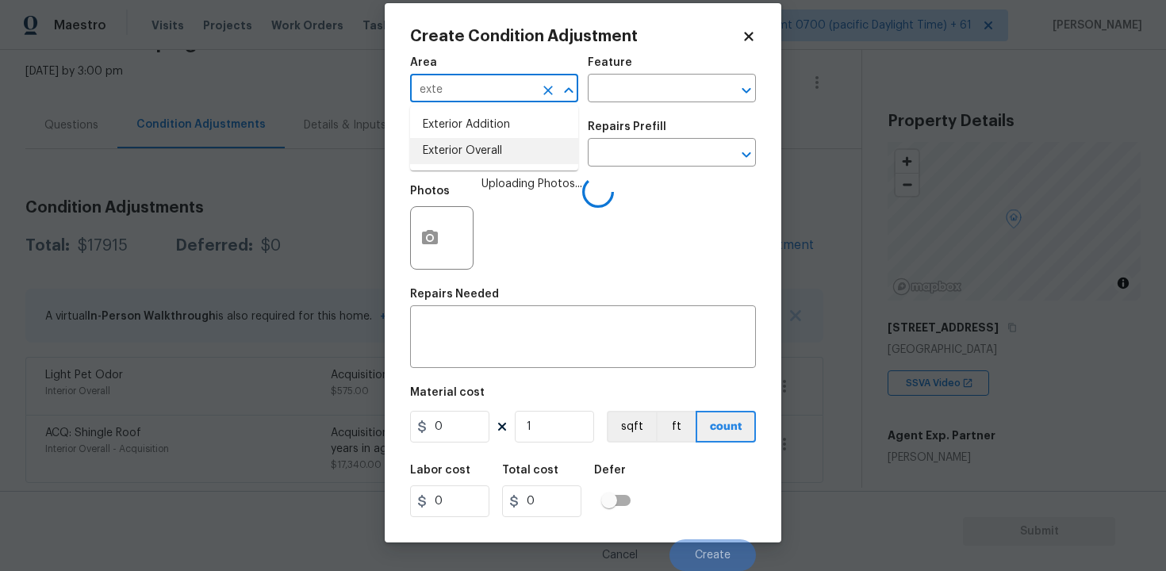
click at [482, 160] on li "Exterior Overall" at bounding box center [494, 151] width 168 height 26
type input "Exterior Overall"
click at [482, 160] on input "text" at bounding box center [472, 154] width 124 height 25
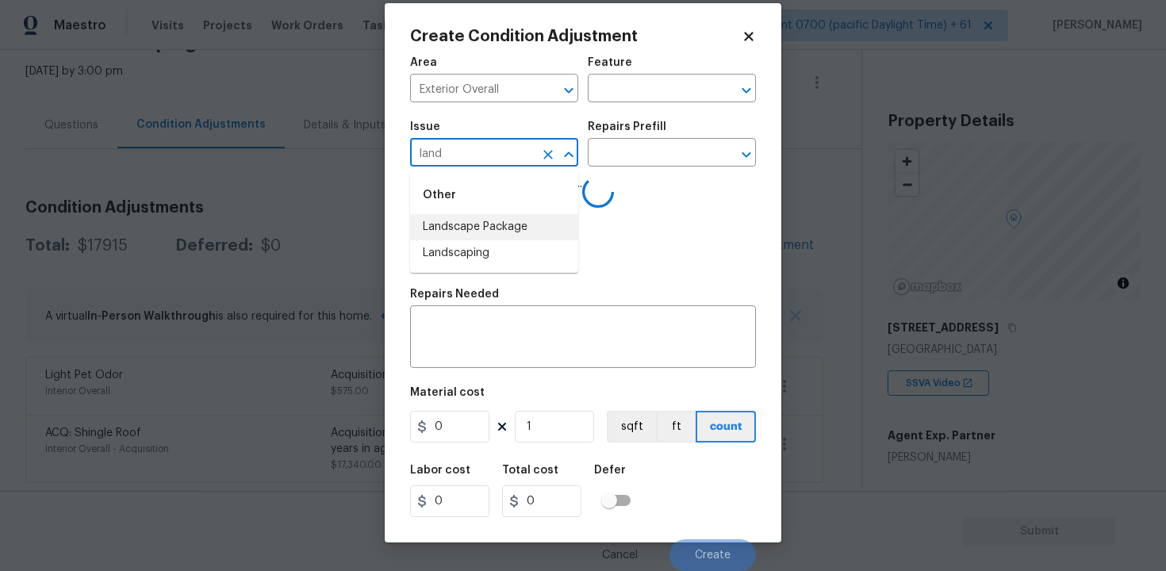
click at [512, 218] on li "Landscape Package" at bounding box center [494, 227] width 168 height 26
type input "Landscape Package"
click at [620, 169] on div "Issue Landscape Package ​ Repairs Prefill ​" at bounding box center [583, 144] width 346 height 64
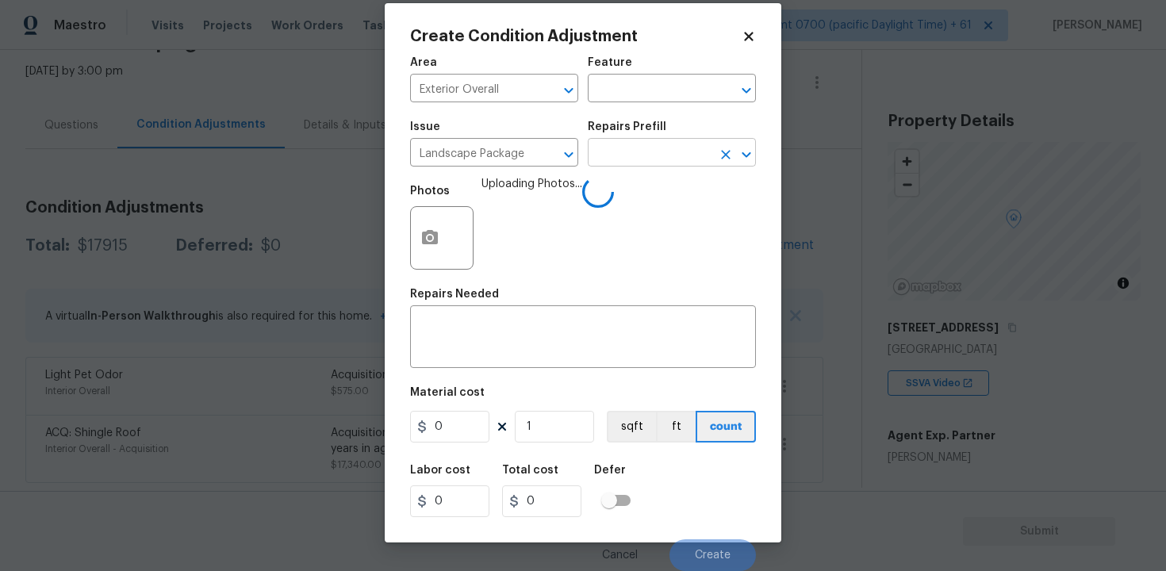
click at [623, 154] on input "text" at bounding box center [650, 154] width 124 height 25
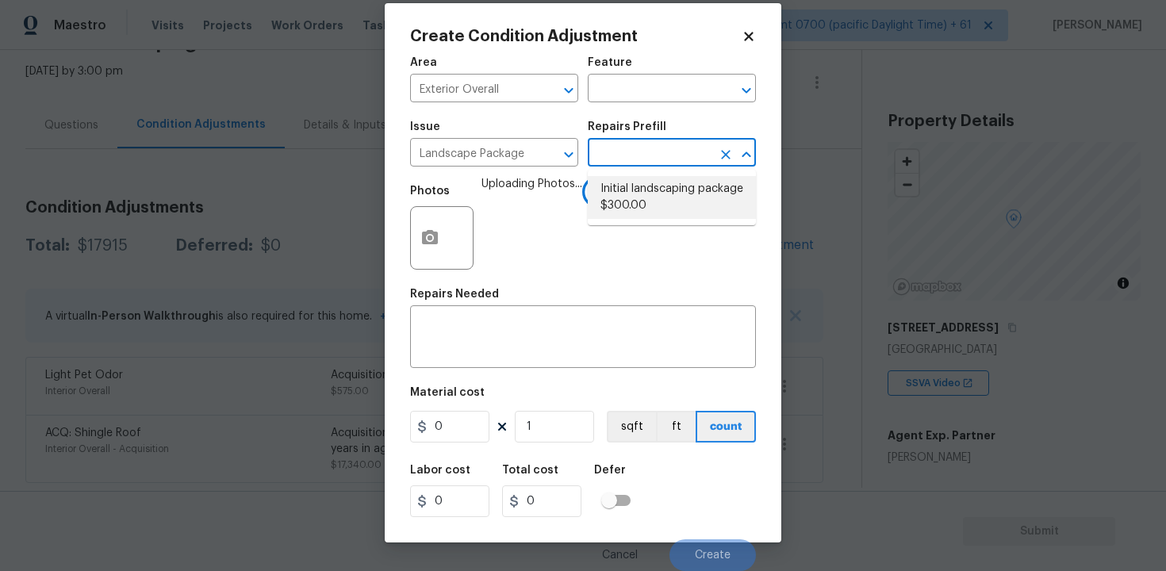
click at [632, 182] on li "Initial landscaping package $300.00" at bounding box center [672, 197] width 168 height 43
type input "Home Readiness Packages"
type textarea "Mowing of grass up to 6" in height. Mow, edge along driveways & sidewalks, trim…"
type input "300"
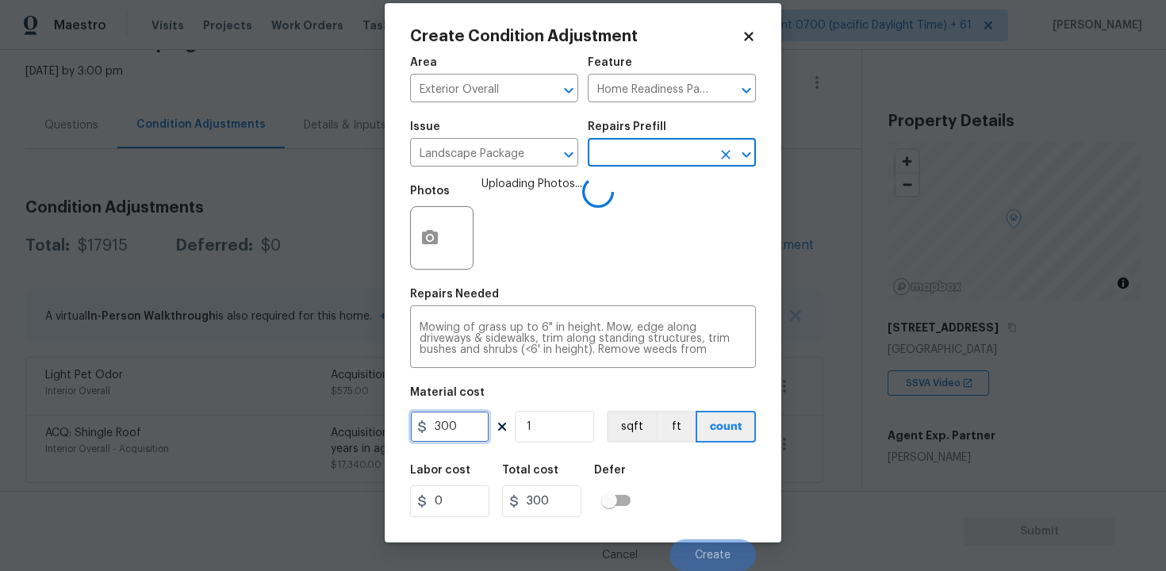
click at [460, 442] on input "300" at bounding box center [449, 427] width 79 height 32
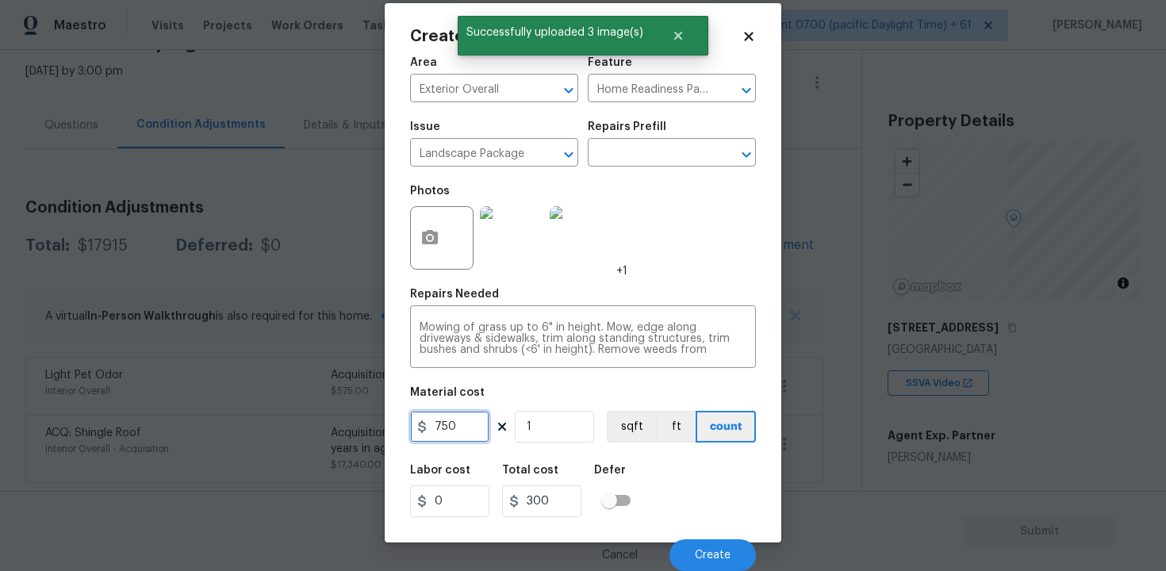
type input "750"
click at [714, 482] on div "Labor cost 0 Total cost 750 Defer" at bounding box center [583, 490] width 346 height 71
click at [721, 539] on button "Create" at bounding box center [712, 555] width 86 height 32
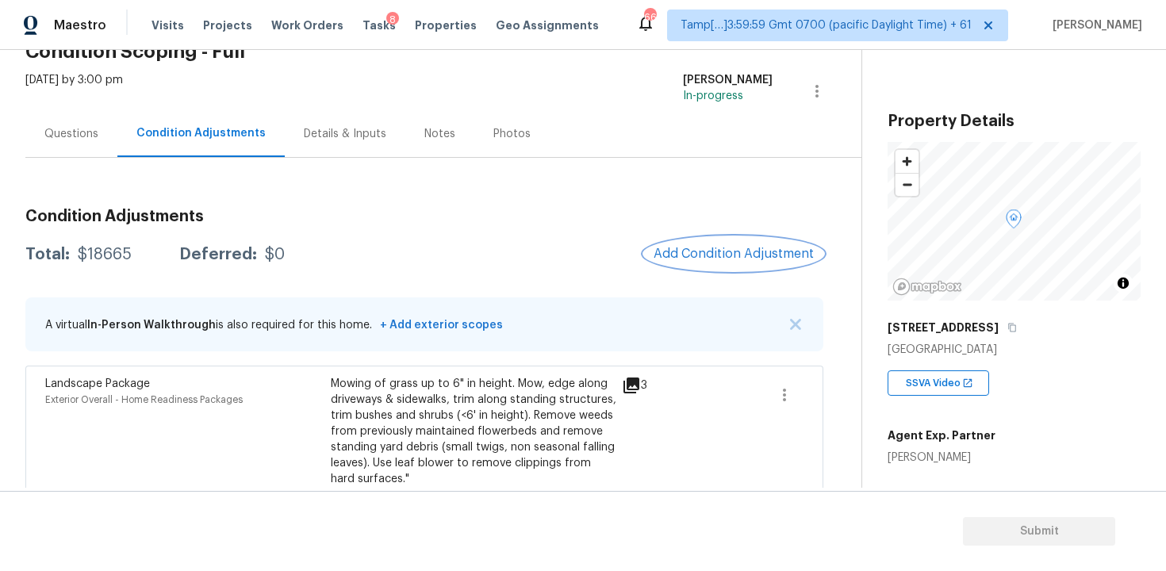
scroll to position [239, 0]
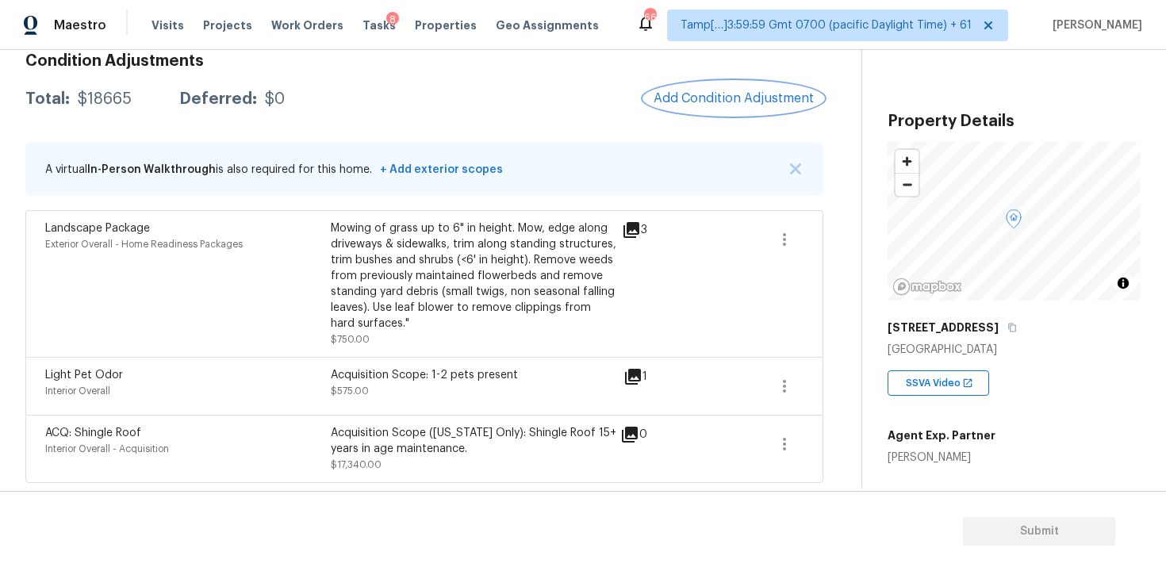
click at [768, 102] on span "Add Condition Adjustment" at bounding box center [733, 98] width 160 height 14
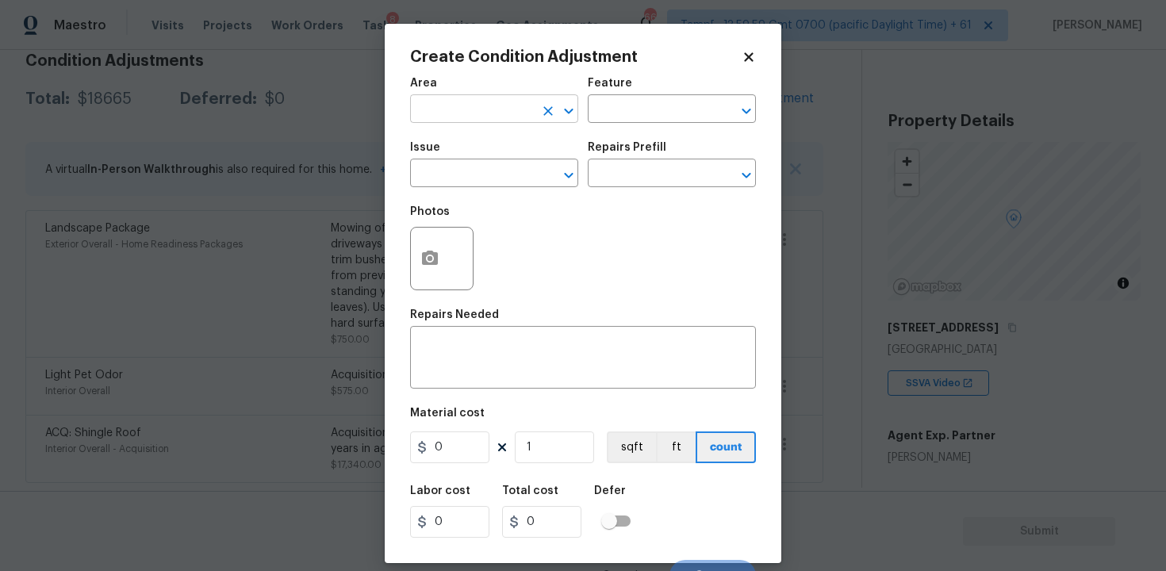
click at [504, 106] on input "text" at bounding box center [472, 110] width 124 height 25
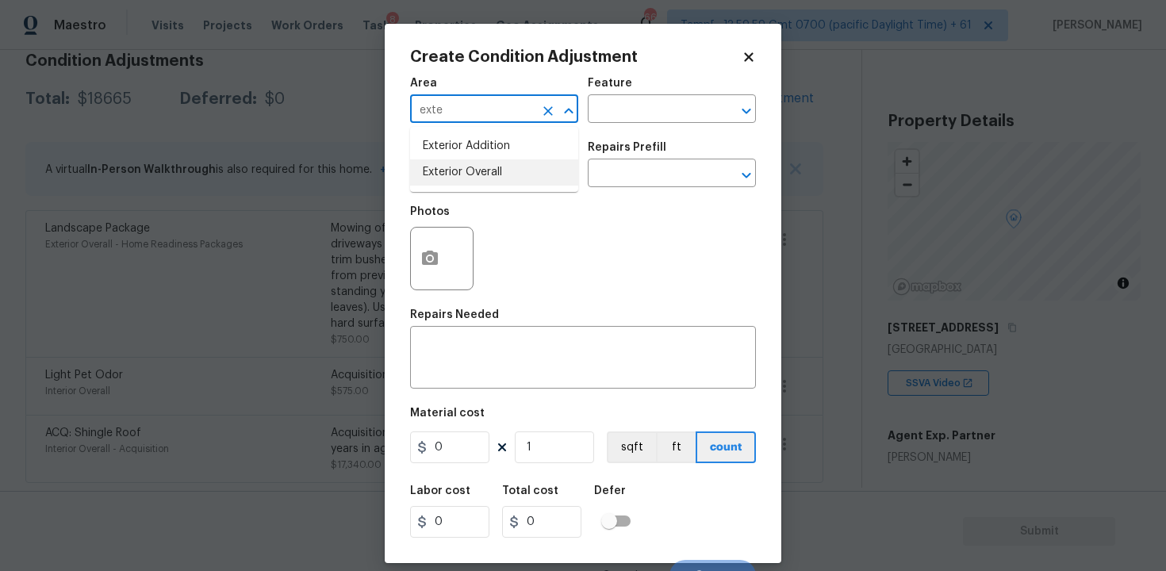
click at [492, 171] on li "Exterior Overall" at bounding box center [494, 172] width 168 height 26
type input "Exterior Overall"
click at [492, 171] on input "text" at bounding box center [472, 175] width 124 height 25
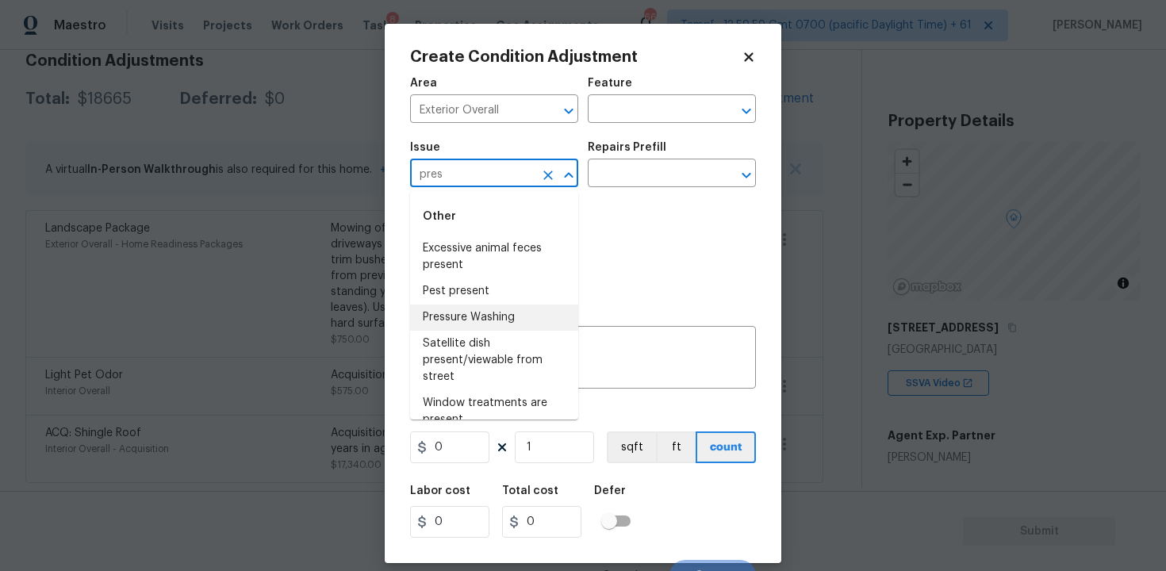
click at [500, 327] on li "Pressure Washing" at bounding box center [494, 317] width 168 height 26
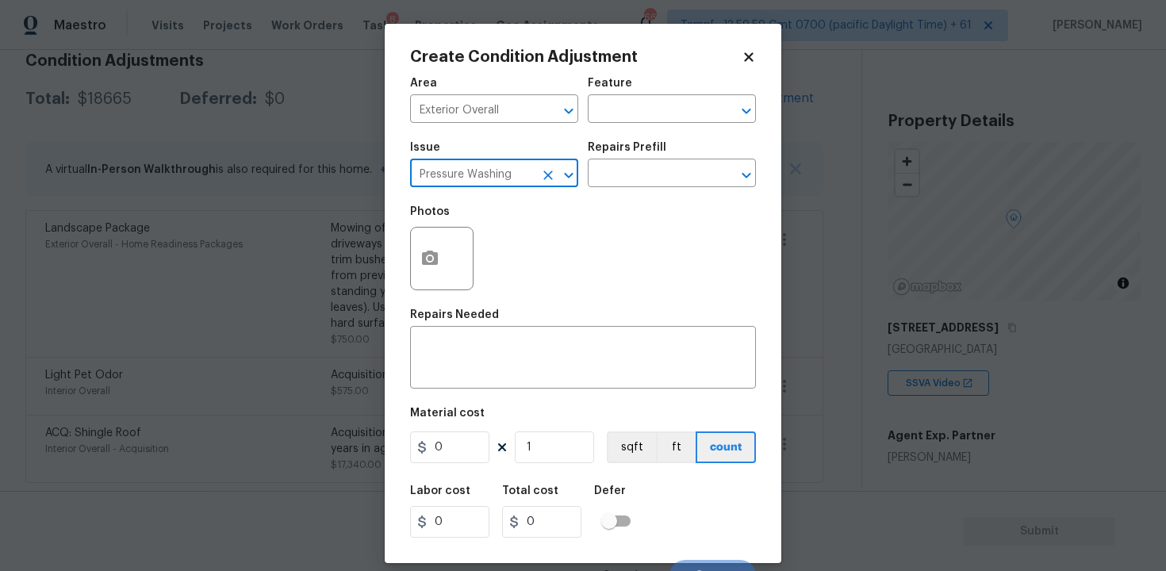
type input "Pressure Washing"
click at [667, 161] on div "Repairs Prefill" at bounding box center [672, 152] width 168 height 21
click at [665, 169] on input "text" at bounding box center [650, 175] width 124 height 25
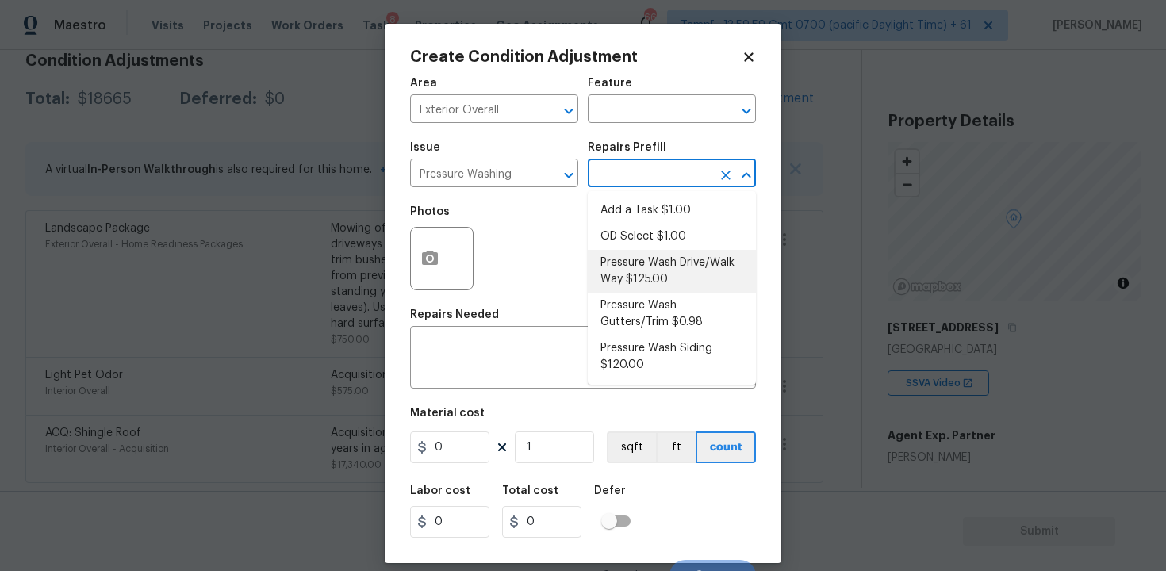
click at [633, 269] on li "Pressure Wash Drive/Walk Way $125.00" at bounding box center [672, 271] width 168 height 43
type input "Siding"
type textarea "Pressure wash the driveways/walkways as directed by the PM. Ensure that all deb…"
type input "125"
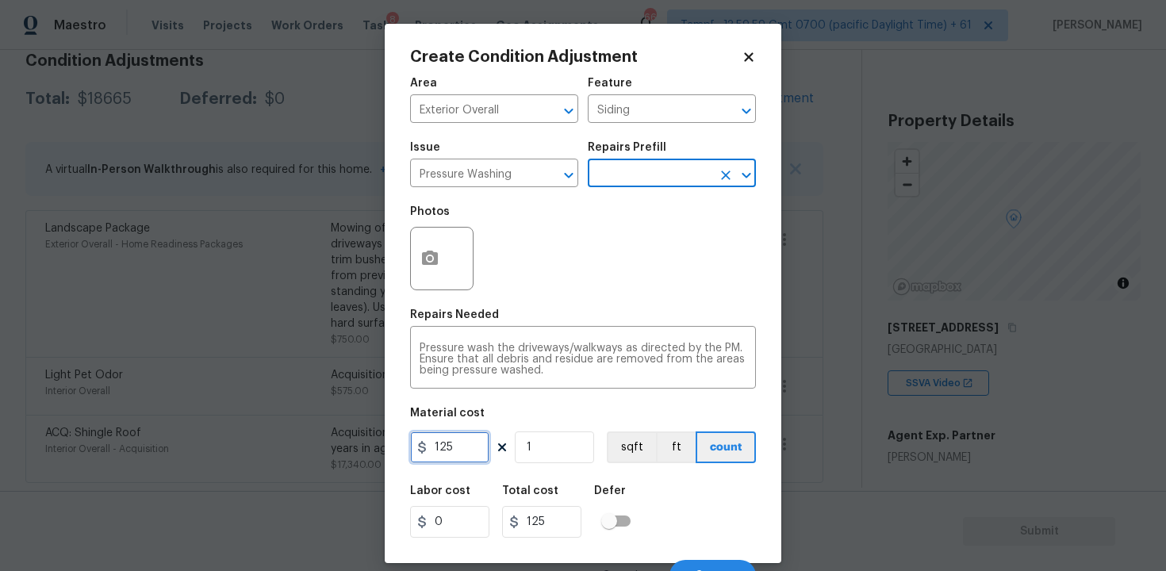
click at [475, 445] on input "125" at bounding box center [449, 447] width 79 height 32
type input "200"
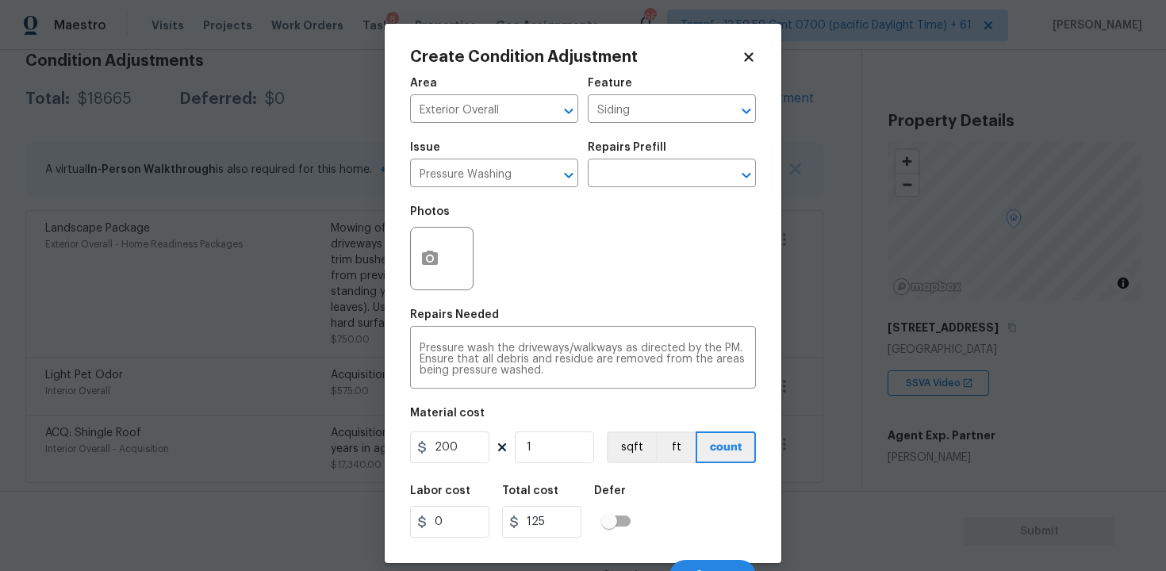
type input "200"
click at [691, 491] on div "Labor cost 0 Total cost 200 Defer" at bounding box center [583, 511] width 346 height 71
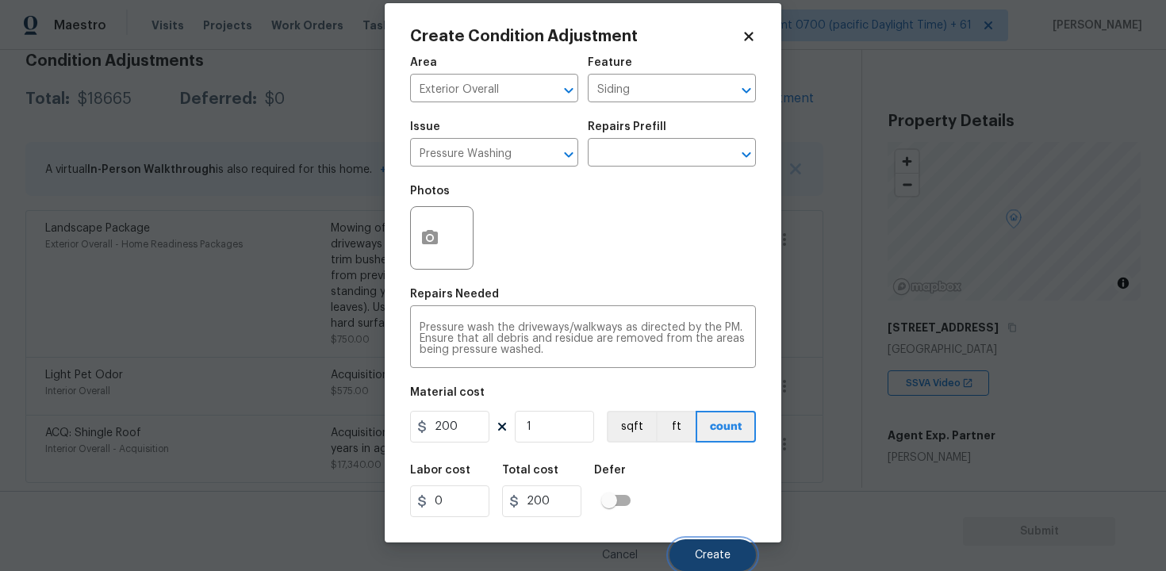
click at [723, 552] on span "Create" at bounding box center [713, 556] width 36 height 12
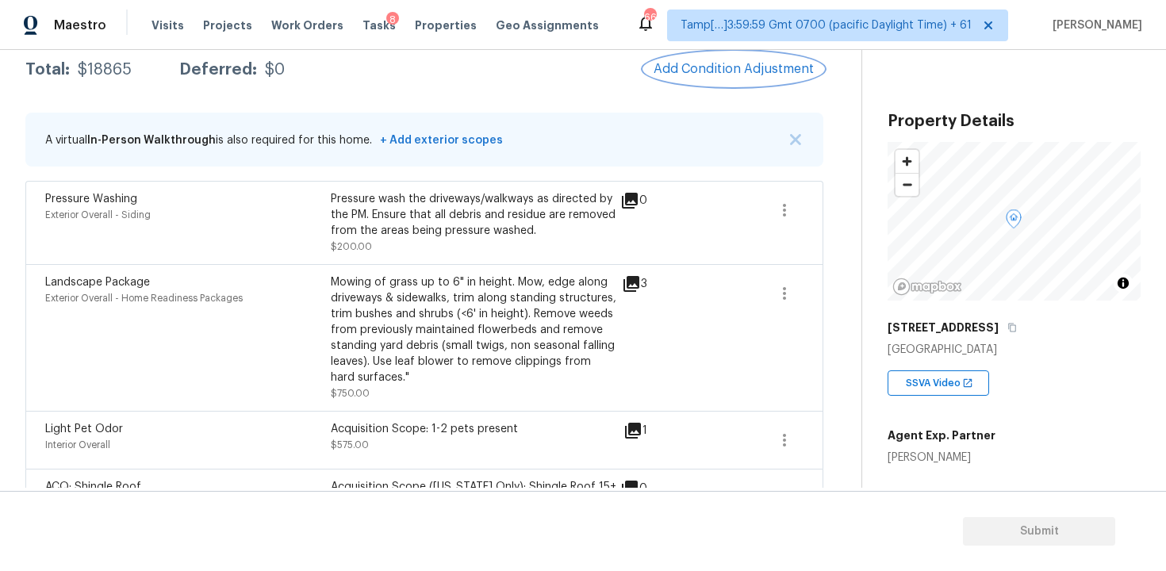
scroll to position [198, 0]
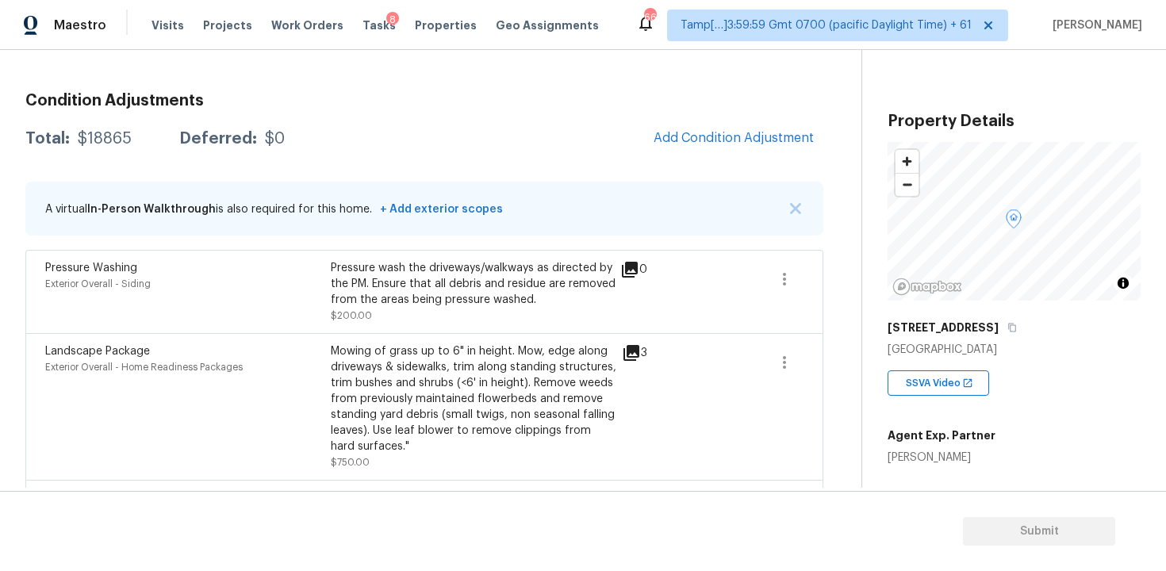
click at [834, 128] on div "Back to tasks Condition Scoping - Full Tue, Sep 23 2025 by 3:00 pm Vigneshwaran…" at bounding box center [443, 243] width 836 height 733
click at [752, 140] on span "Add Condition Adjustment" at bounding box center [733, 138] width 160 height 14
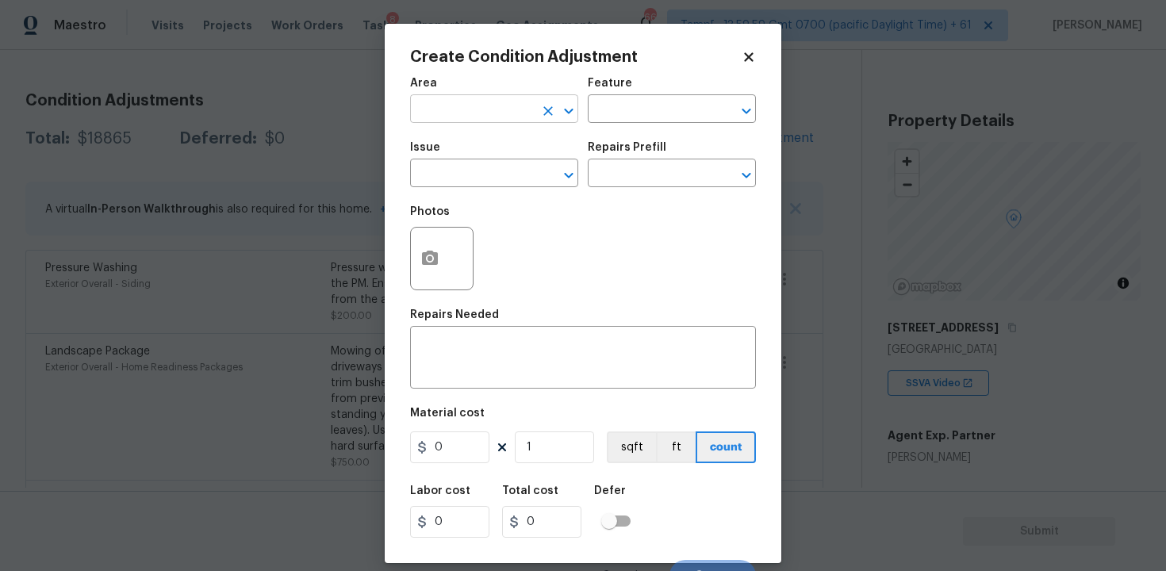
click at [452, 105] on input "text" at bounding box center [472, 110] width 124 height 25
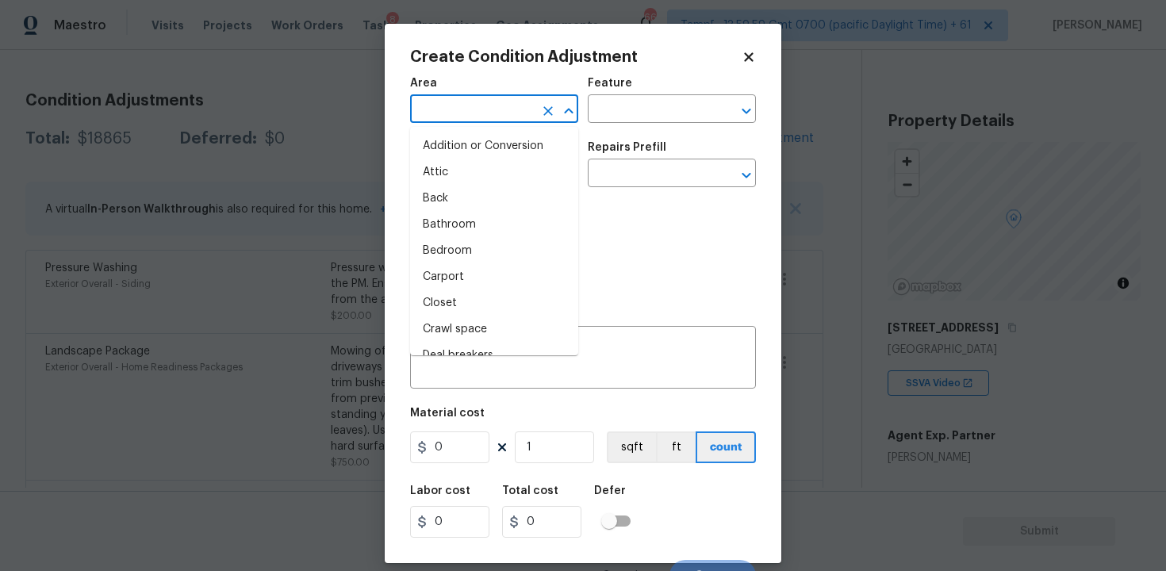
type input "i"
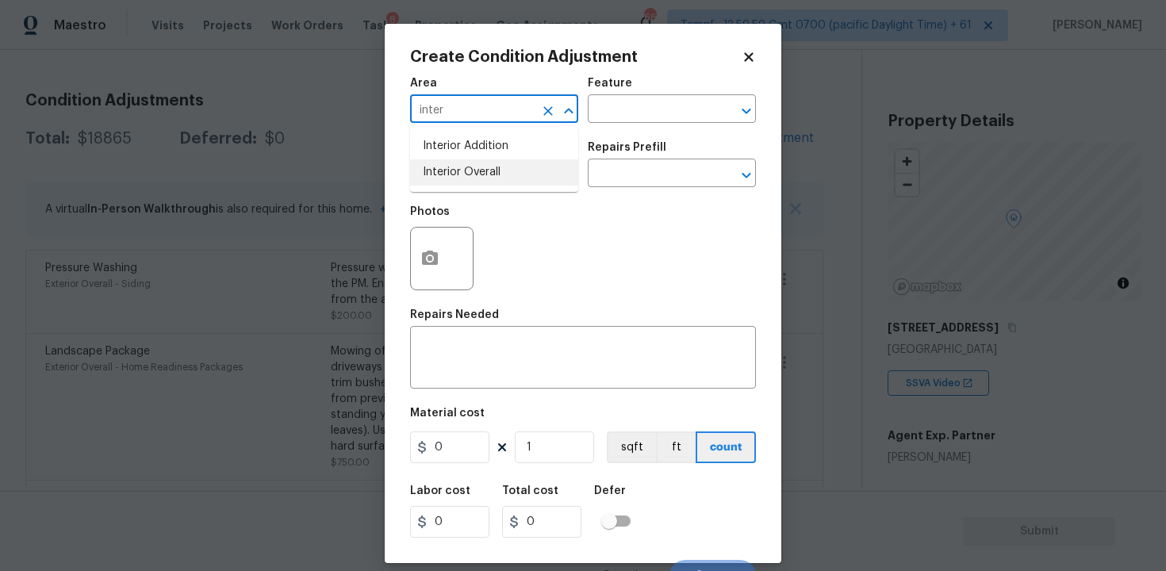
click at [443, 172] on li "Interior Overall" at bounding box center [494, 172] width 168 height 26
type input "Interior Overall"
click at [443, 172] on input "text" at bounding box center [472, 175] width 124 height 25
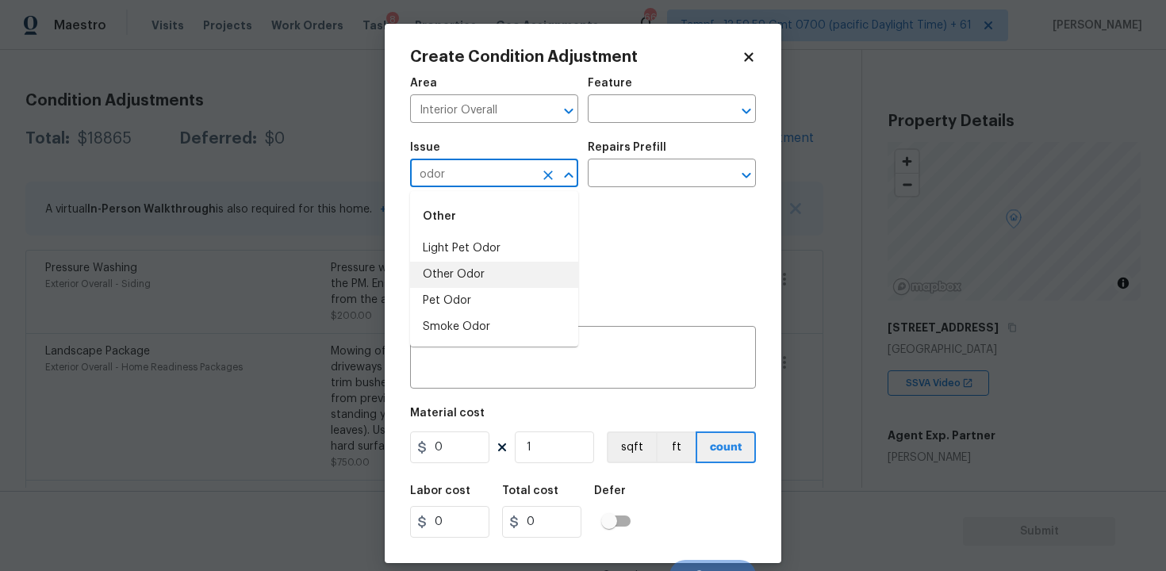
click at [468, 283] on li "Other Odor" at bounding box center [494, 275] width 168 height 26
type input "Other Odor"
click at [660, 167] on input "text" at bounding box center [650, 175] width 124 height 25
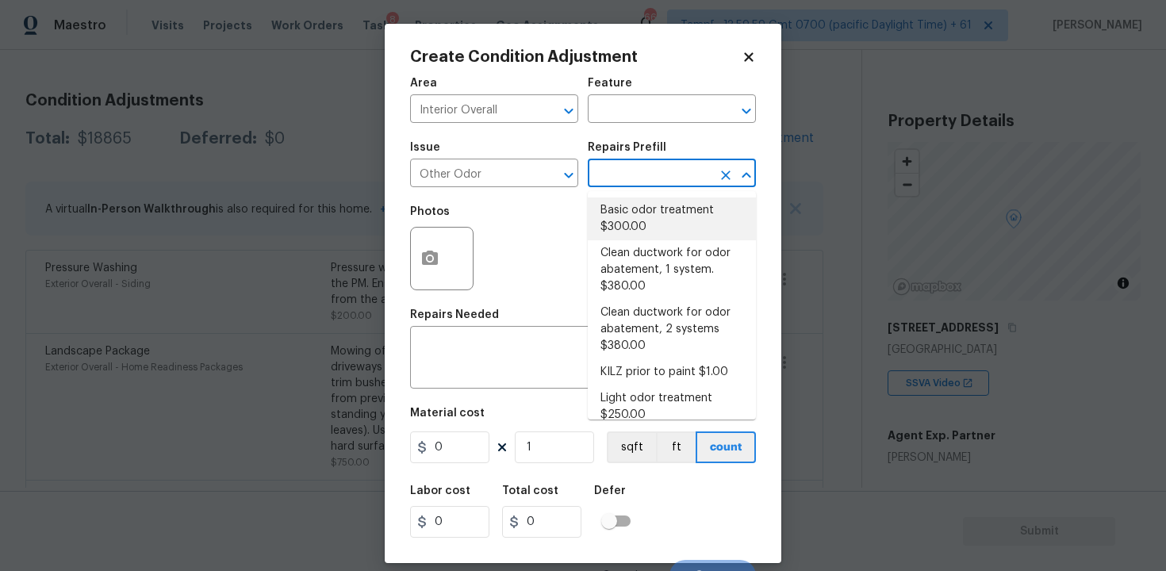
click at [649, 213] on li "Basic odor treatment $300.00" at bounding box center [672, 218] width 168 height 43
type textarea "OD Odor Protocol: Heavy Odor present. Remediate home odor. Including but not li…"
type input "300"
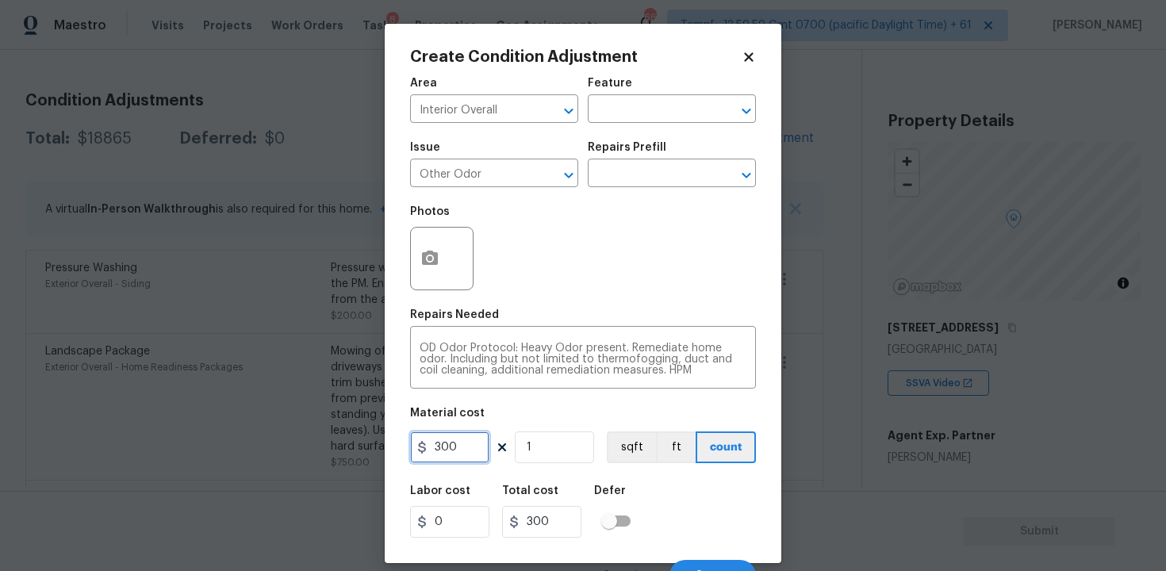
click at [484, 461] on input "300" at bounding box center [449, 447] width 79 height 32
type input "575"
click at [660, 481] on div "Labor cost 0 Total cost 575 Defer" at bounding box center [583, 511] width 346 height 71
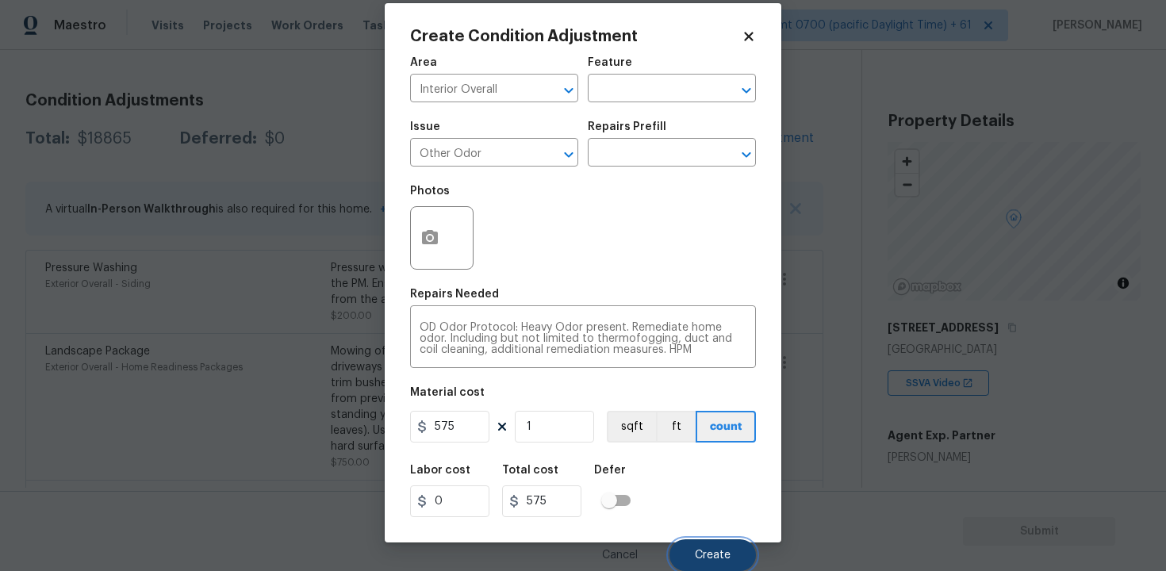
click at [724, 543] on button "Create" at bounding box center [712, 555] width 86 height 32
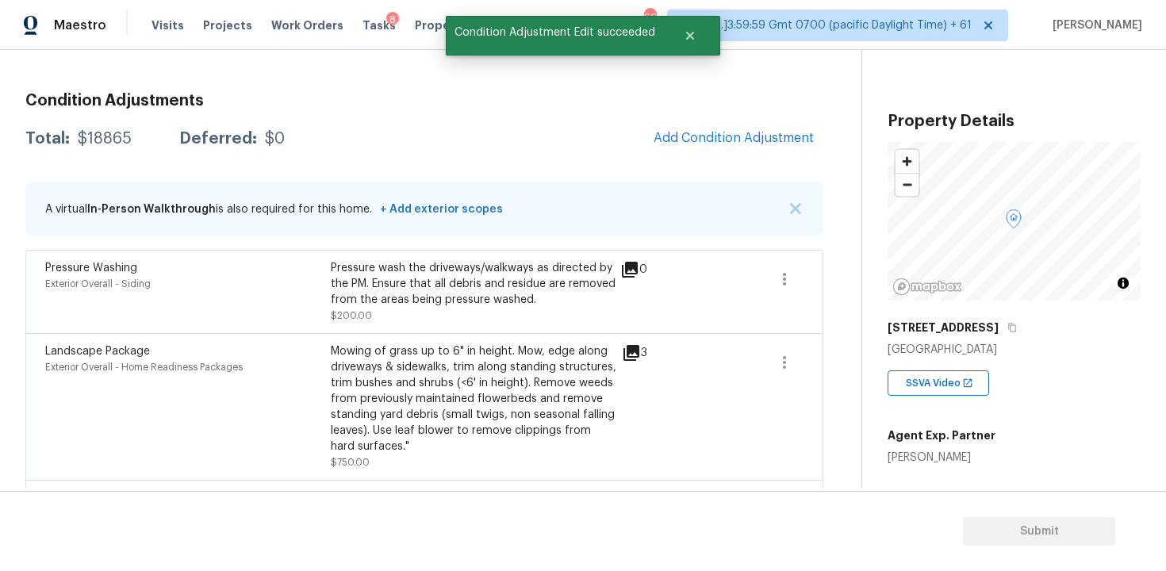
scroll to position [0, 0]
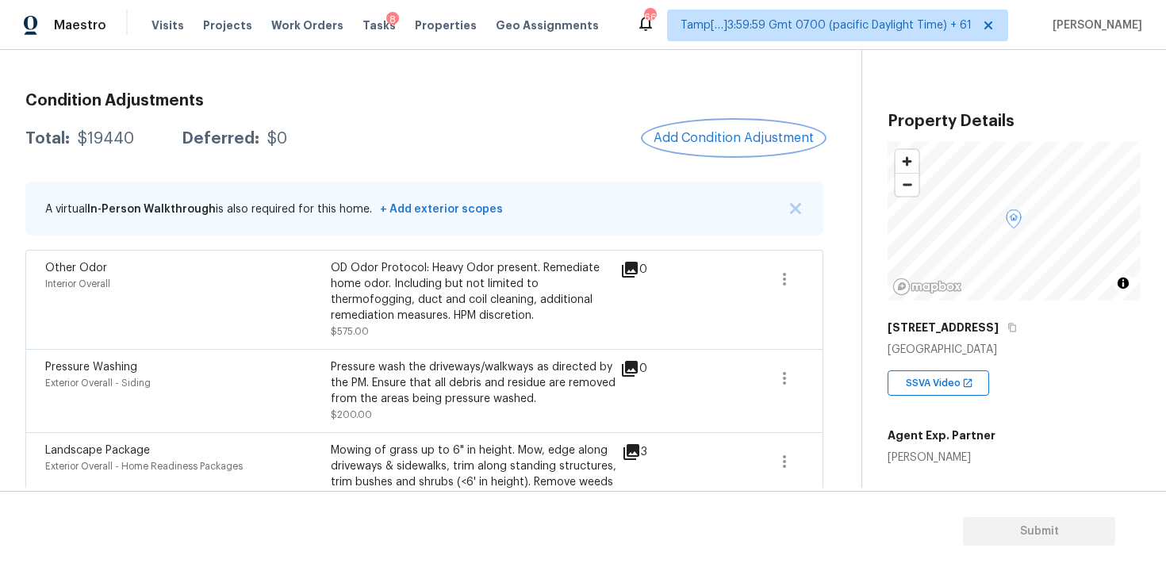
click at [718, 125] on button "Add Condition Adjustment" at bounding box center [733, 137] width 179 height 33
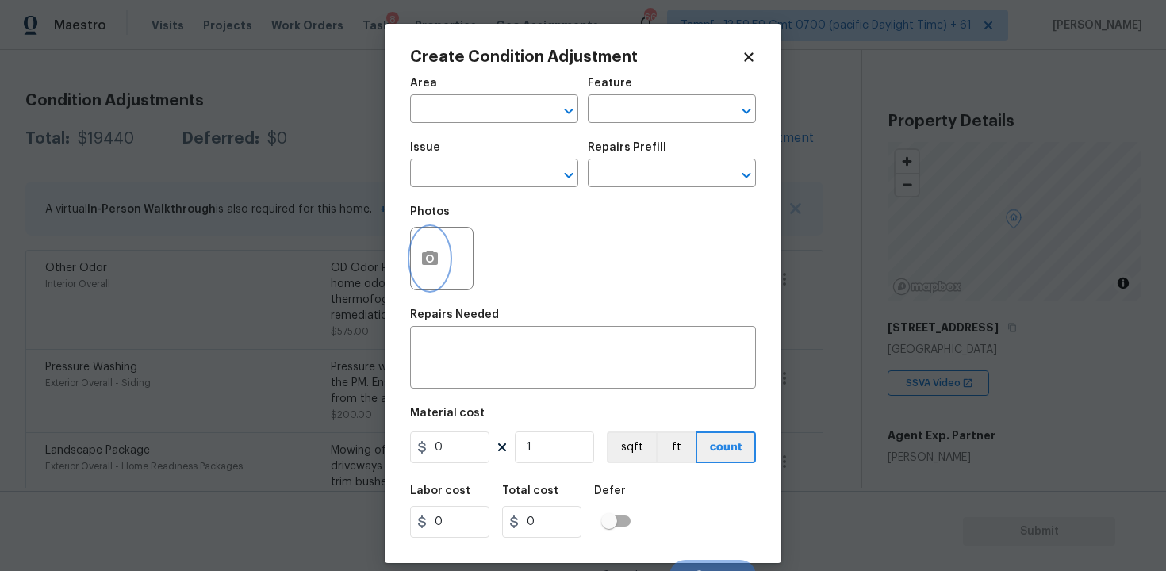
click at [418, 269] on button "button" at bounding box center [430, 259] width 38 height 62
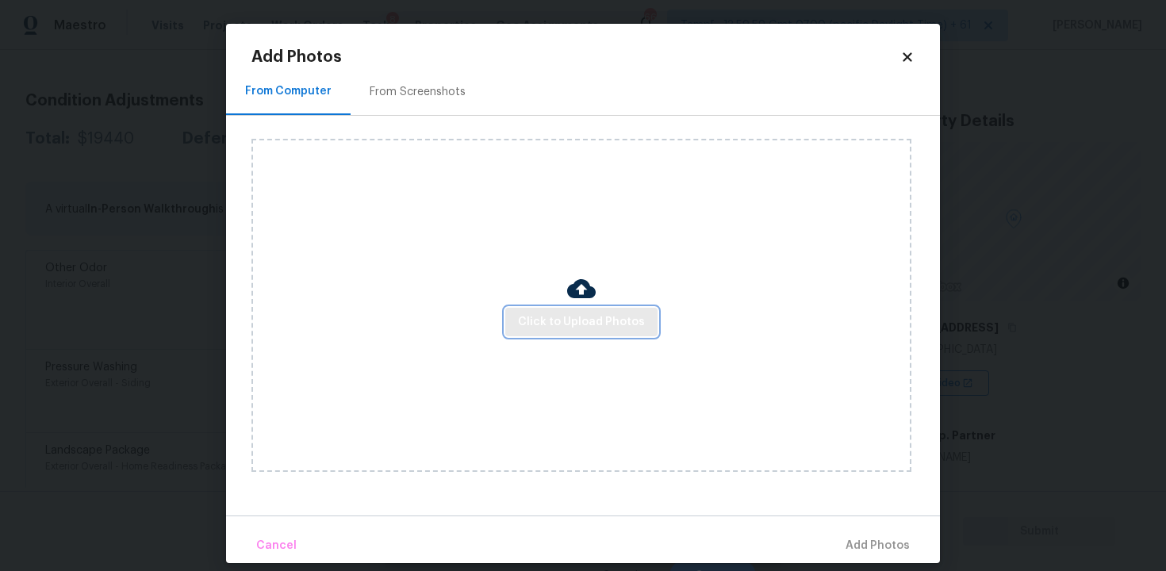
click at [610, 329] on span "Click to Upload Photos" at bounding box center [581, 322] width 127 height 20
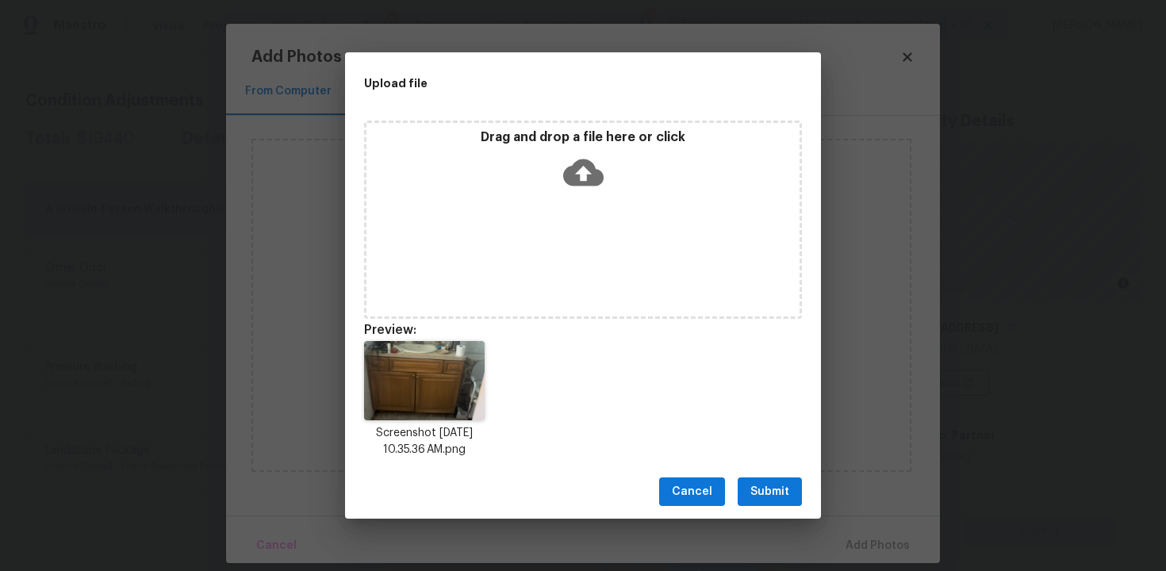
click at [796, 484] on button "Submit" at bounding box center [769, 491] width 64 height 29
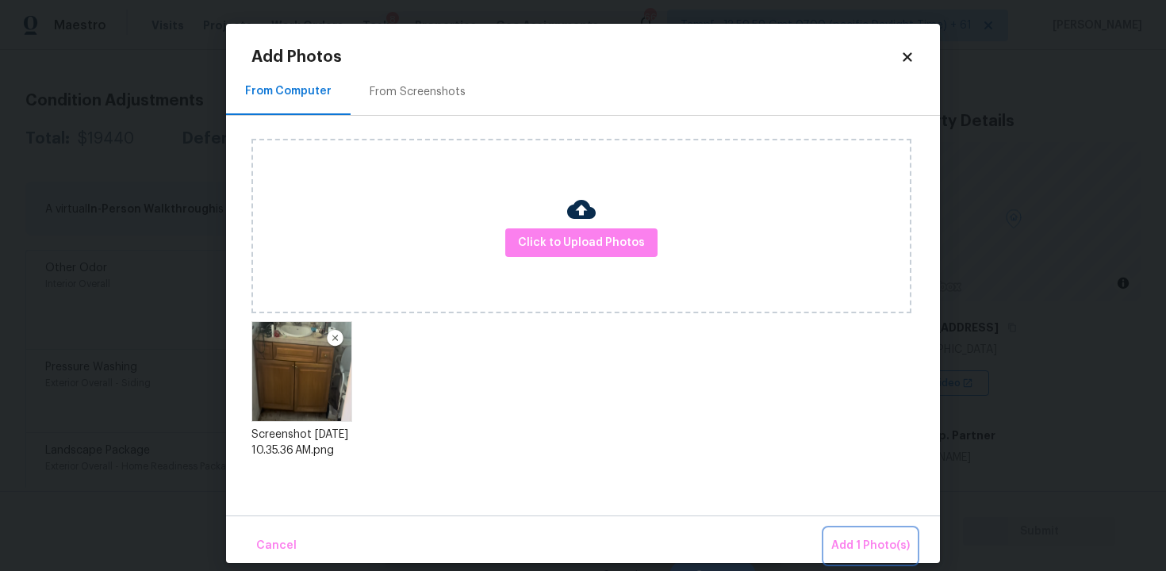
click at [890, 530] on button "Add 1 Photo(s)" at bounding box center [870, 546] width 91 height 34
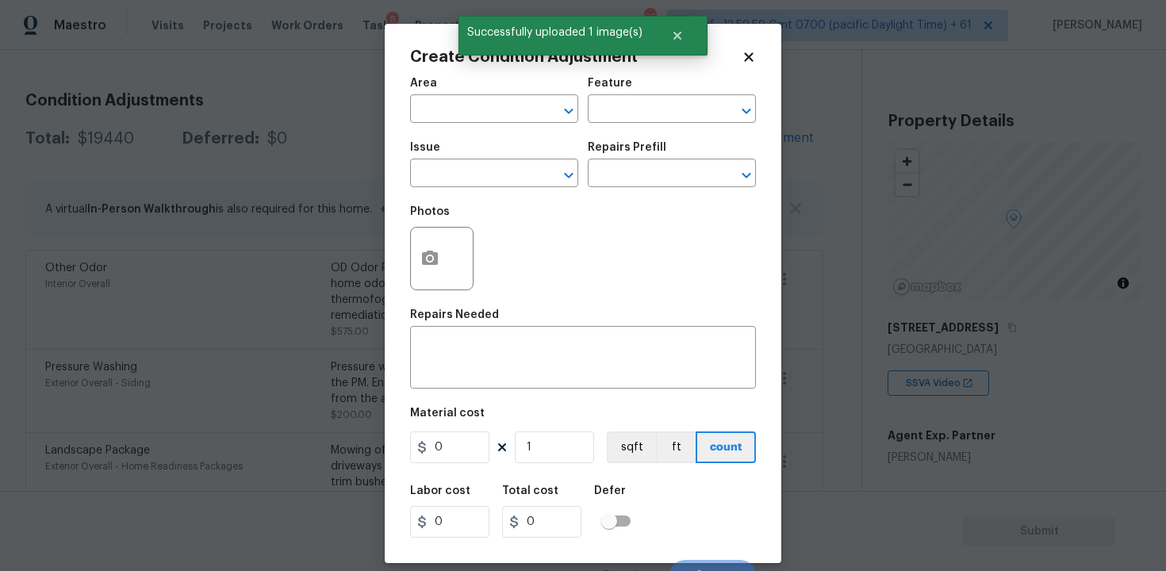
click at [508, 123] on span "Area ​" at bounding box center [494, 100] width 168 height 64
click at [498, 111] on input "text" at bounding box center [472, 110] width 124 height 25
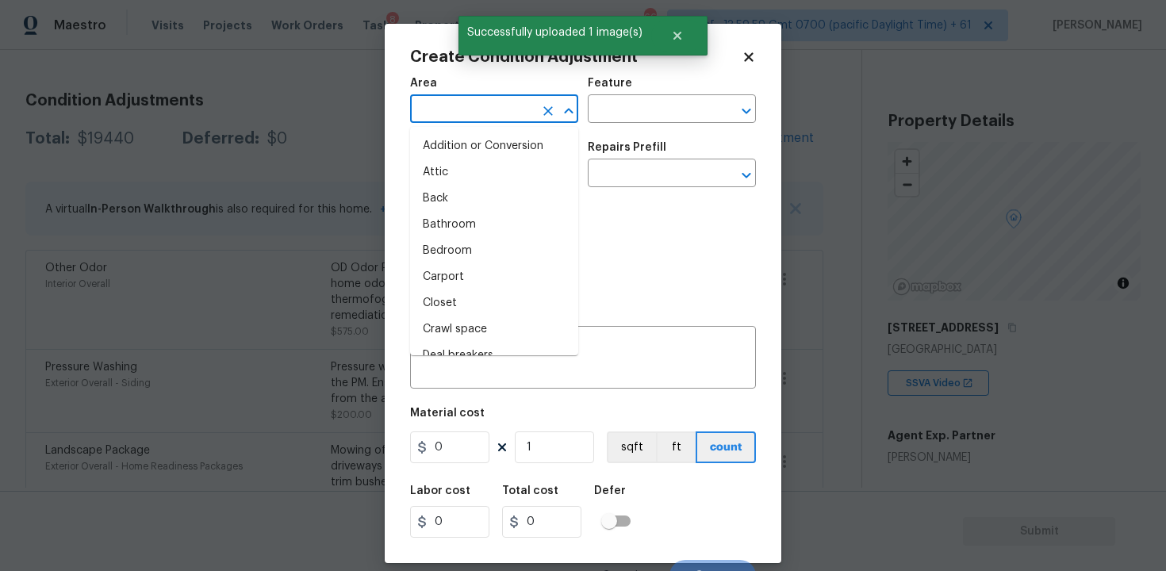
click at [747, 63] on icon at bounding box center [748, 57] width 14 height 14
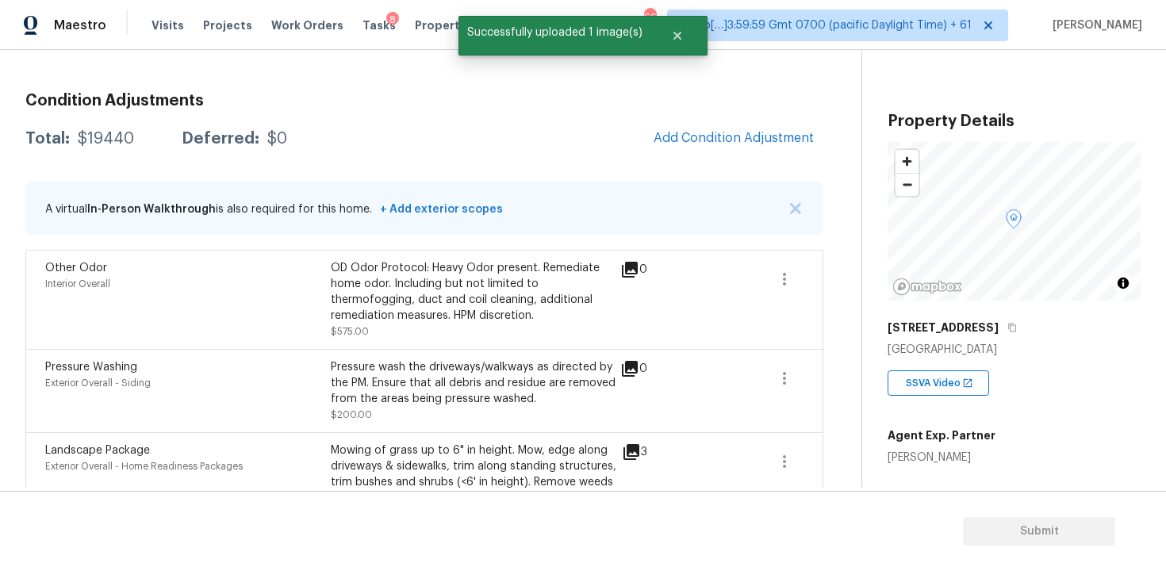
click at [741, 171] on div "Condition Adjustments Total: $19440 Deferred: $0 Add Condition Adjustment A vir…" at bounding box center [424, 392] width 798 height 625
click at [735, 144] on button "Add Condition Adjustment" at bounding box center [733, 137] width 179 height 33
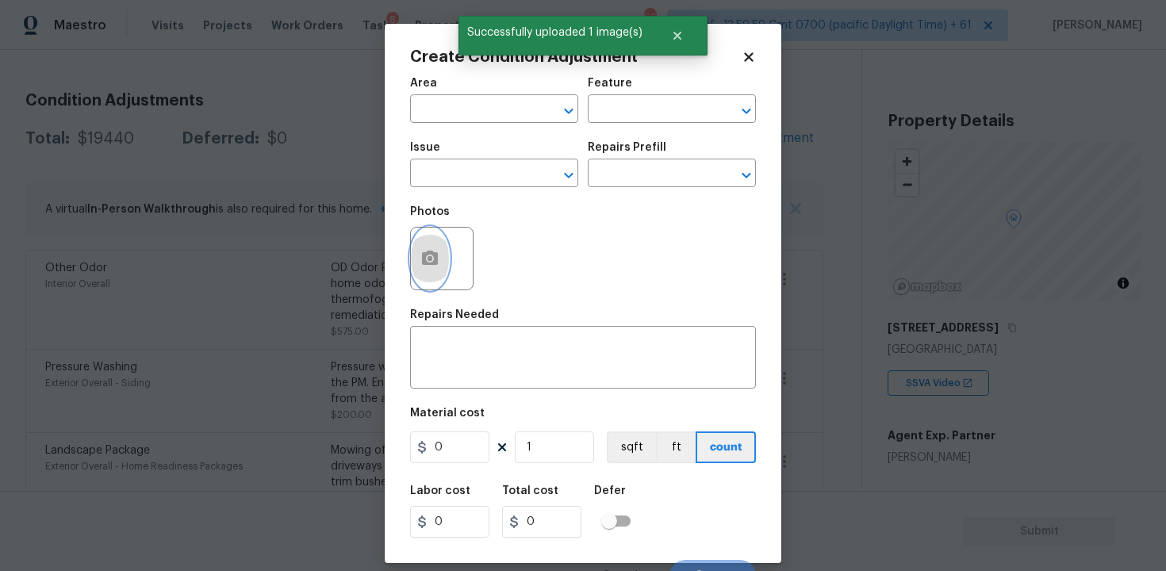
click at [442, 238] on button "button" at bounding box center [430, 259] width 38 height 62
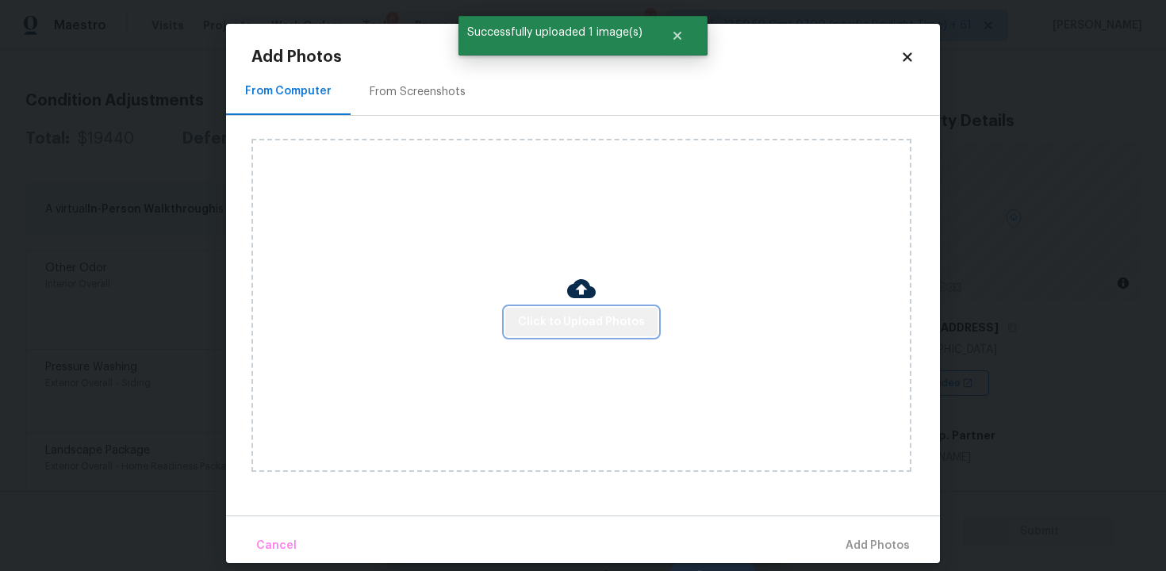
click at [585, 321] on span "Click to Upload Photos" at bounding box center [581, 322] width 127 height 20
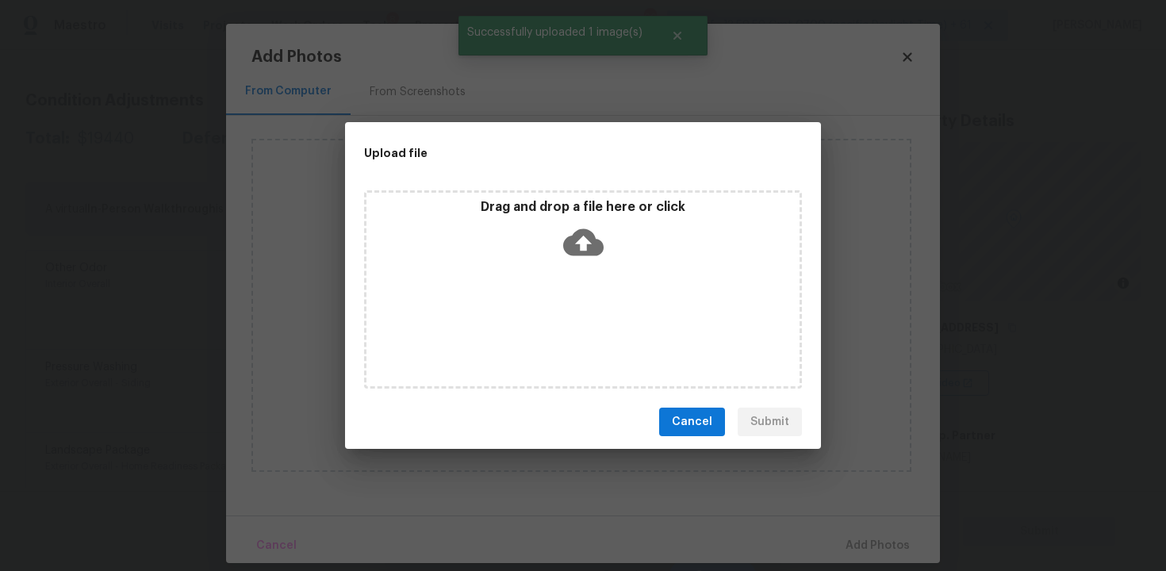
click at [611, 257] on div "Drag and drop a file here or click" at bounding box center [582, 233] width 433 height 68
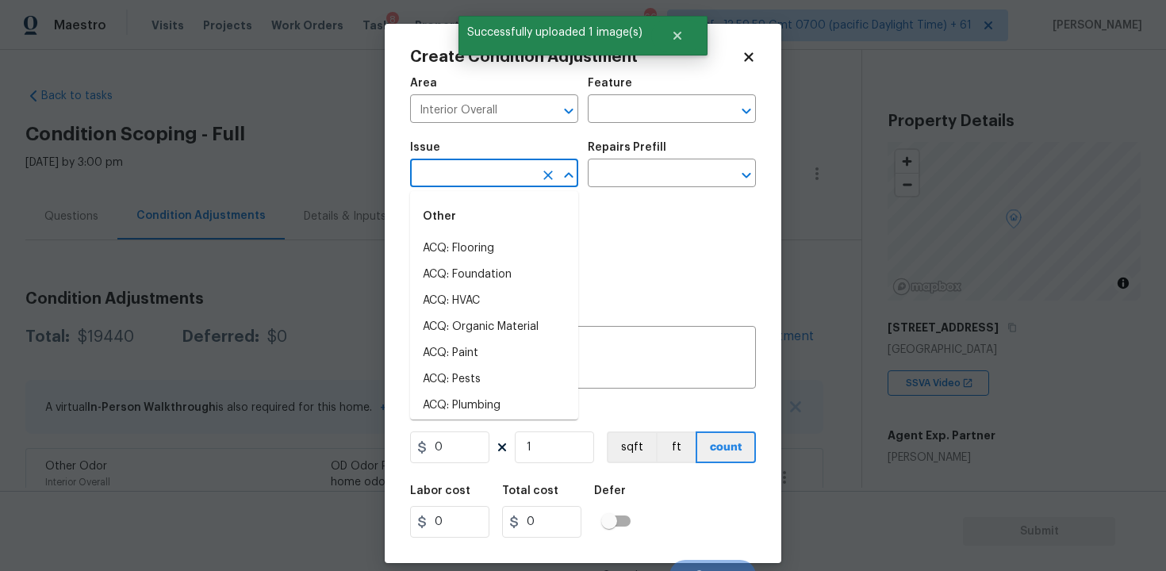
scroll to position [198, 0]
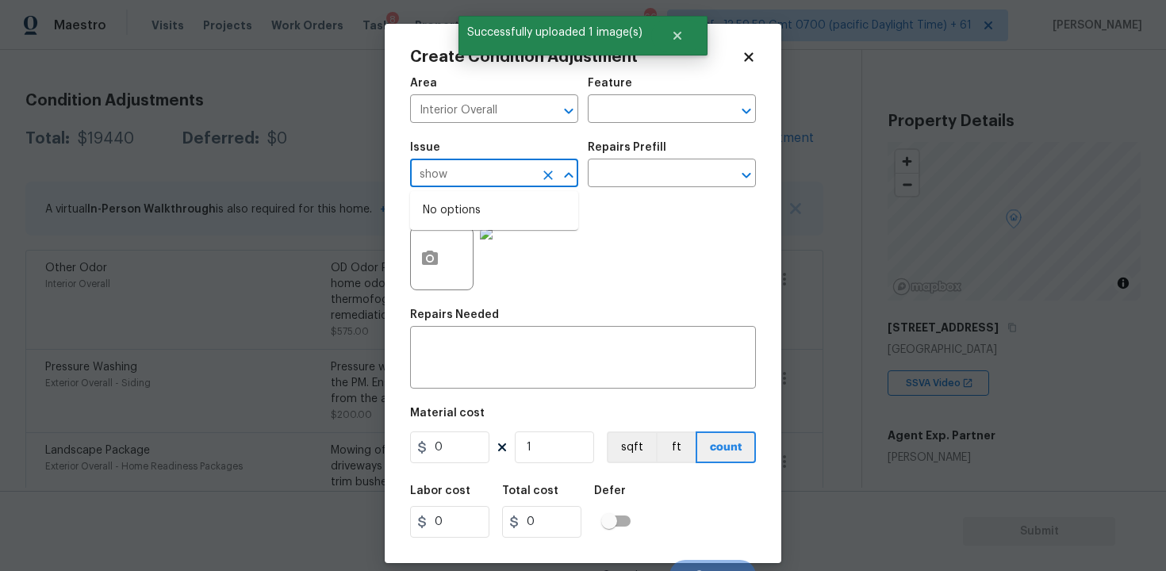
type input "showe"
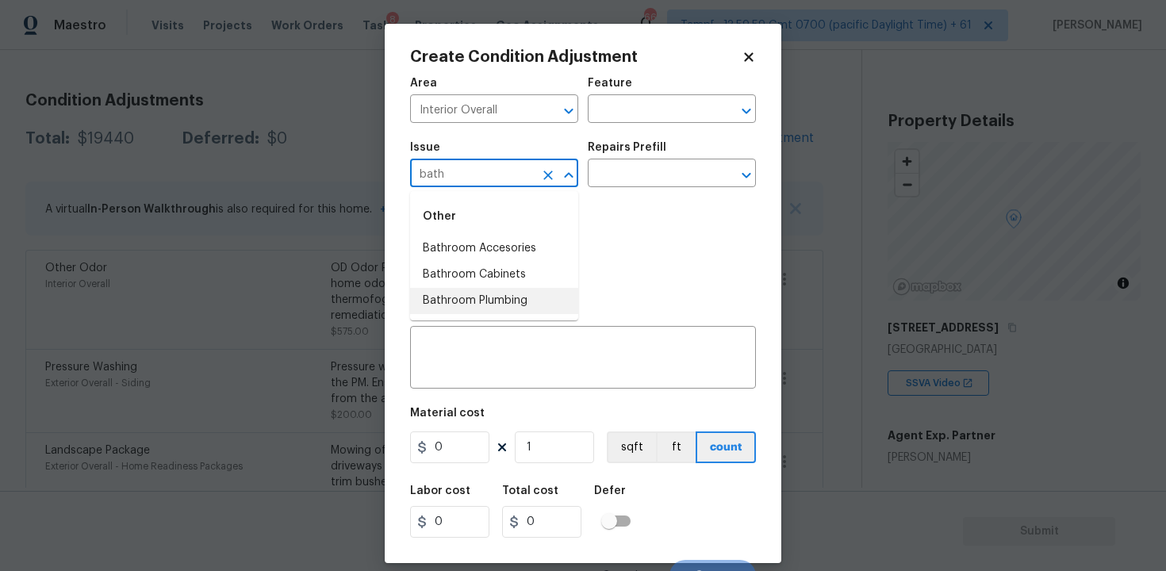
click at [478, 293] on li "Bathroom Plumbing" at bounding box center [494, 301] width 168 height 26
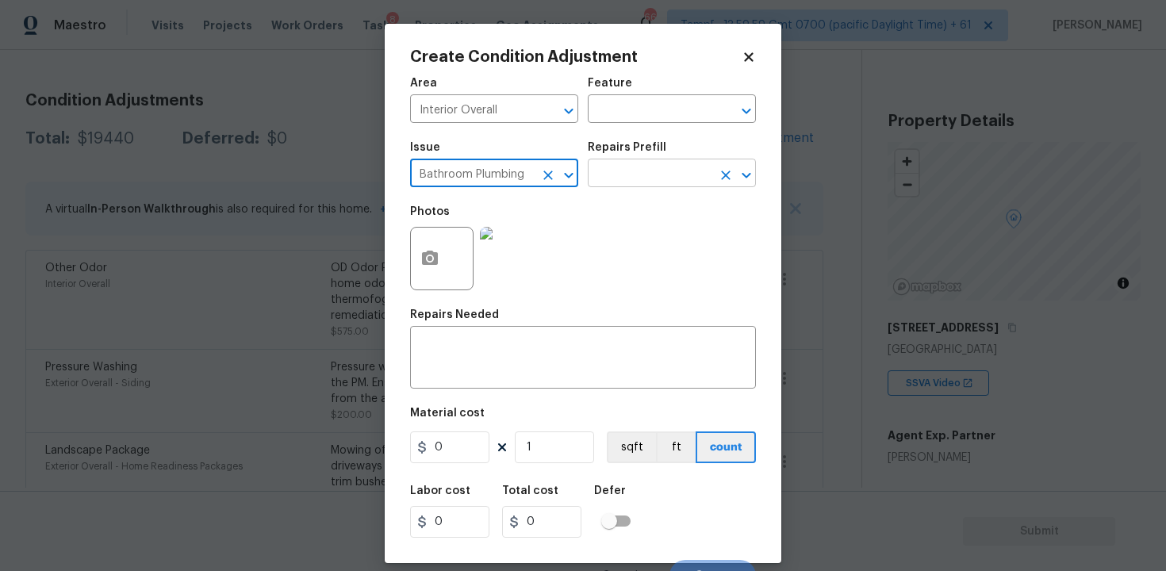
type input "Bathroom Plumbing"
click at [609, 185] on input "text" at bounding box center [650, 175] width 124 height 25
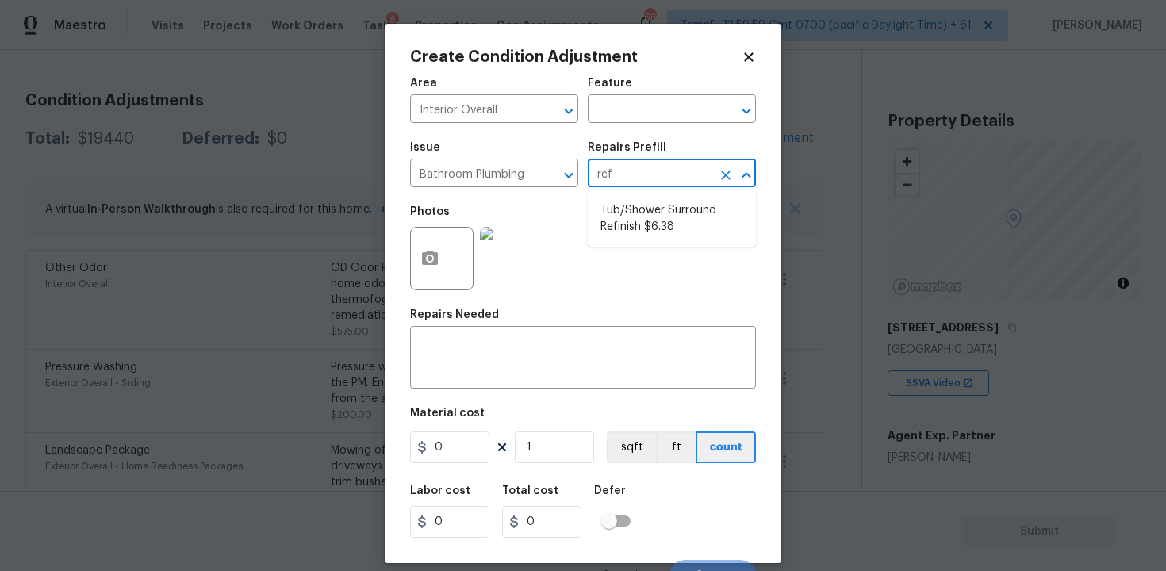
type input "refi"
click at [626, 209] on li "Tub/Shower Surround Refinish $6.38" at bounding box center [672, 218] width 168 height 43
type input "Plumbing"
type input "6.38"
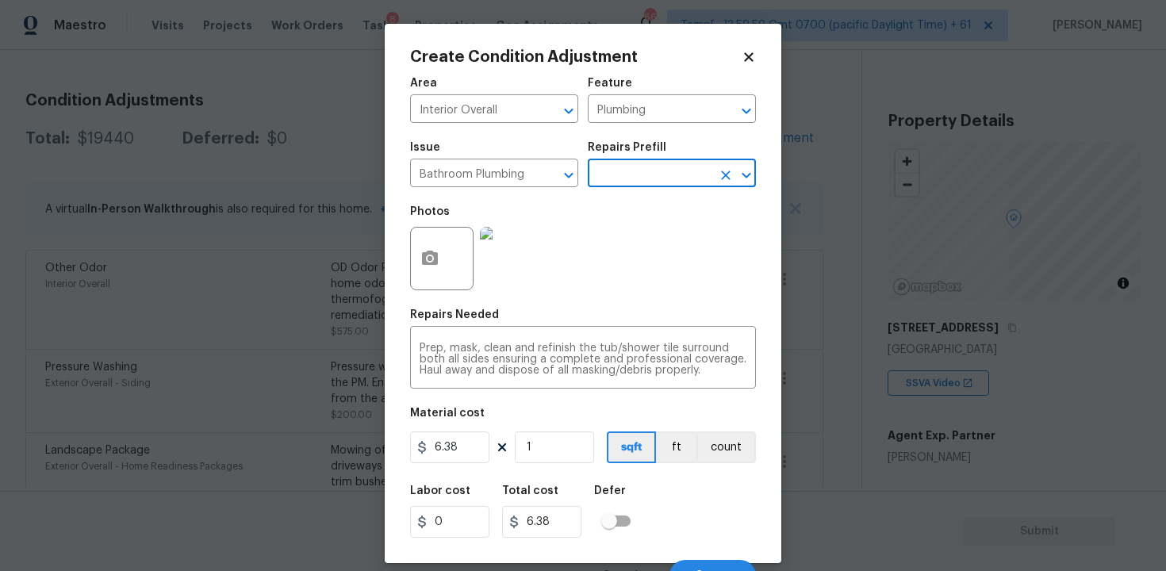
scroll to position [21, 0]
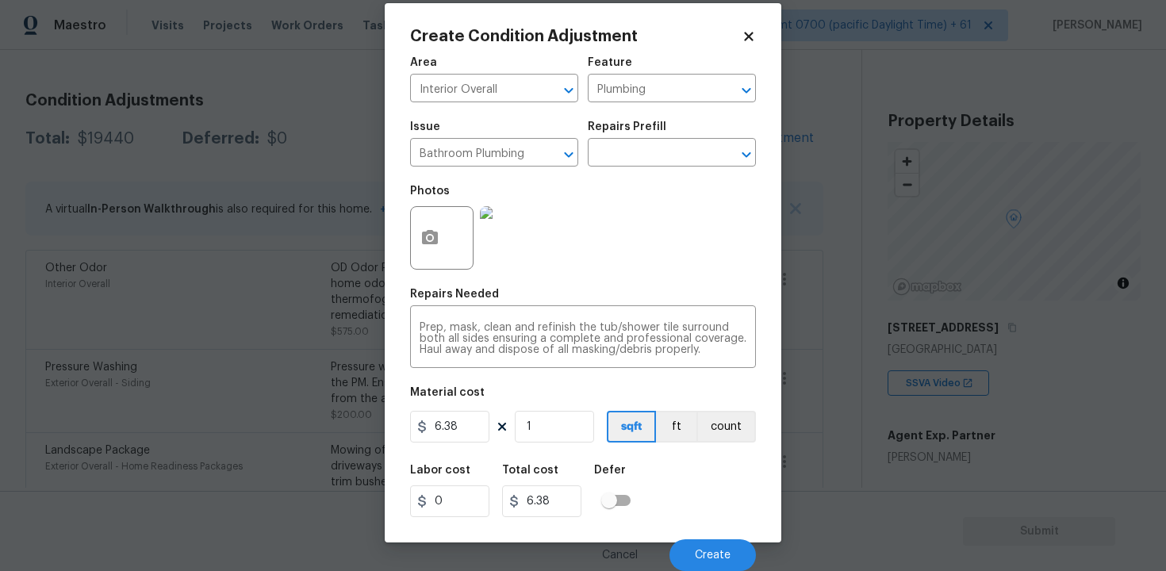
click at [477, 444] on figure "Material cost 6.38 1 sqft ft count" at bounding box center [583, 416] width 346 height 59
click at [476, 437] on input "6.38" at bounding box center [449, 427] width 79 height 32
type input "600"
click at [676, 474] on div "Labor cost 0 Total cost 600 Defer" at bounding box center [583, 490] width 346 height 71
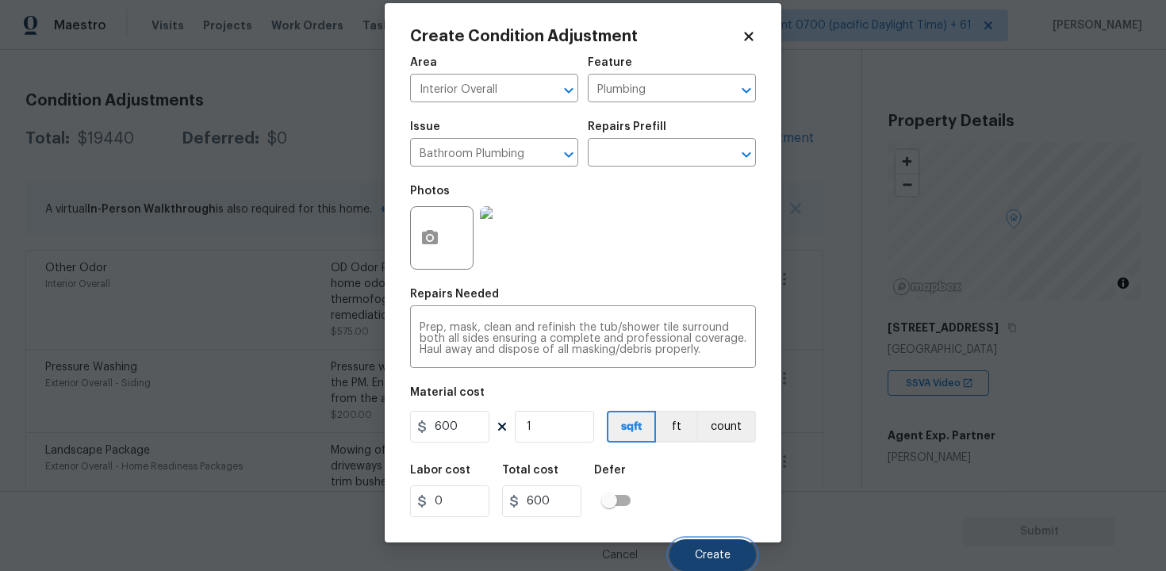
click at [707, 553] on span "Create" at bounding box center [713, 556] width 36 height 12
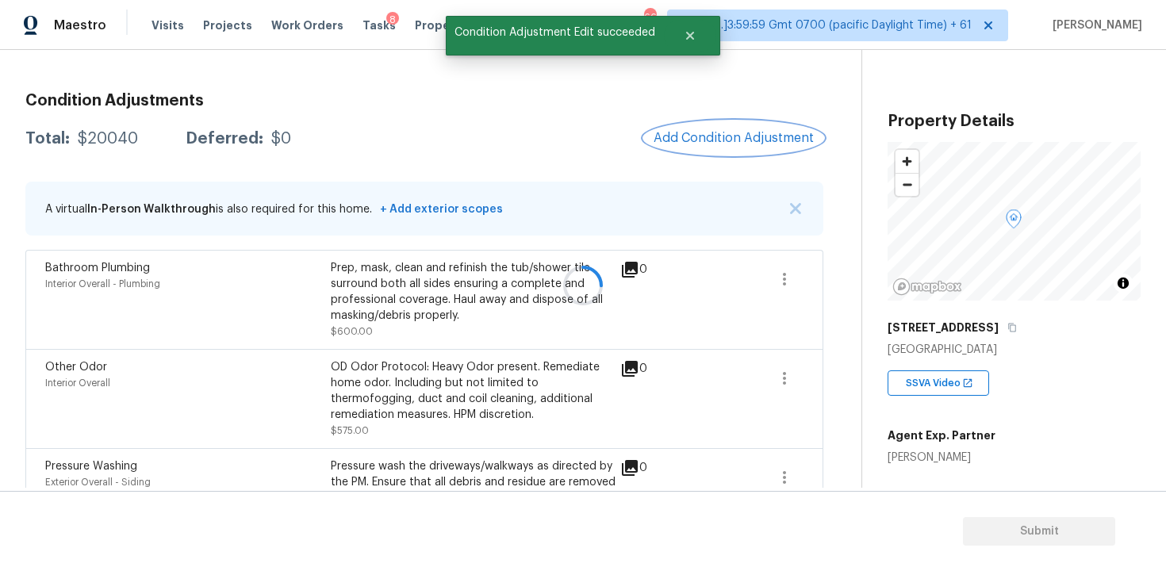
scroll to position [0, 0]
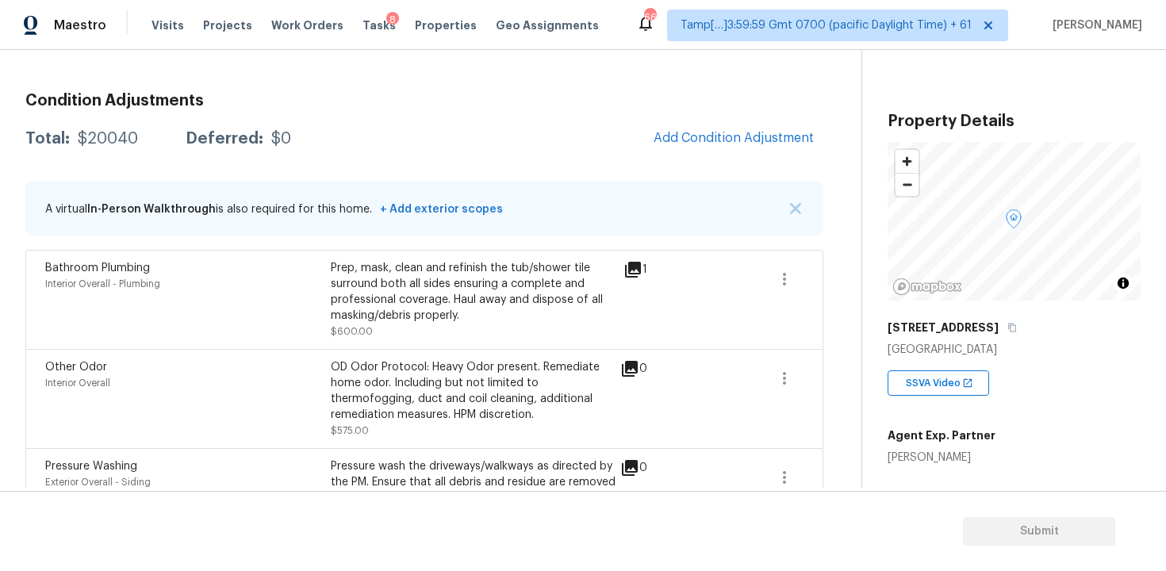
click at [738, 117] on div "Condition Adjustments Total: $20040 Deferred: $0 Add Condition Adjustment A vir…" at bounding box center [424, 442] width 798 height 724
click at [723, 135] on span "Add Condition Adjustment" at bounding box center [733, 138] width 160 height 14
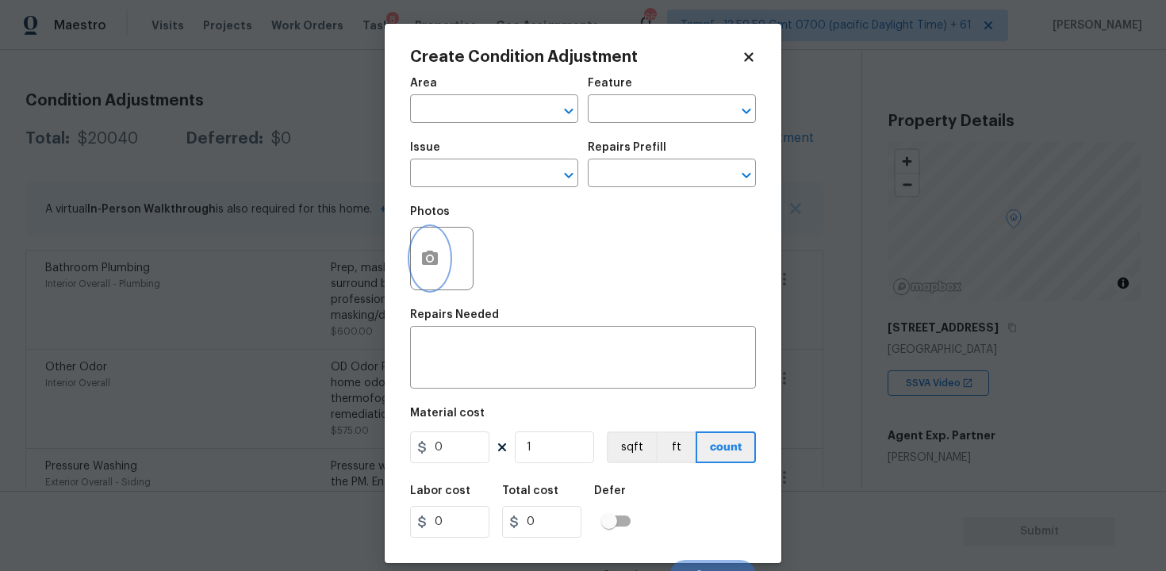
click at [422, 243] on button "button" at bounding box center [430, 259] width 38 height 62
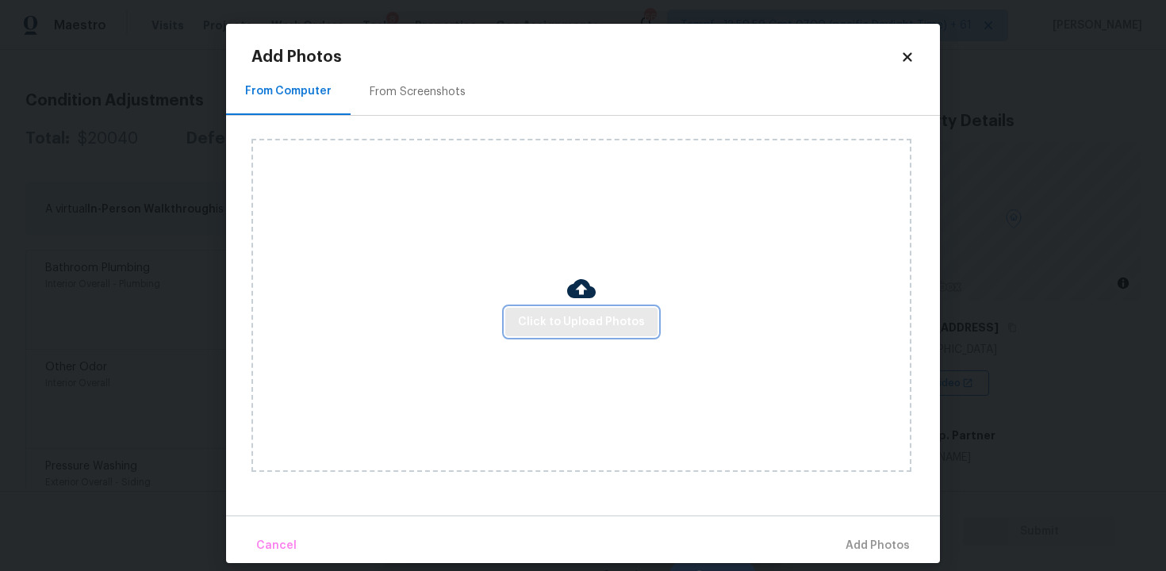
click at [549, 316] on span "Click to Upload Photos" at bounding box center [581, 322] width 127 height 20
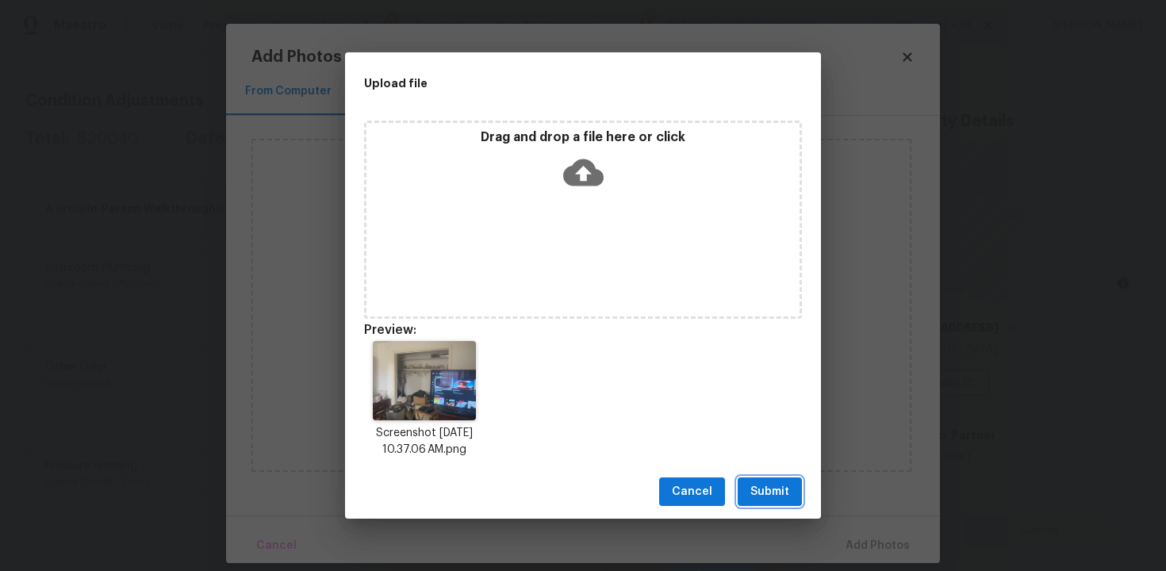
click at [772, 485] on span "Submit" at bounding box center [769, 492] width 39 height 20
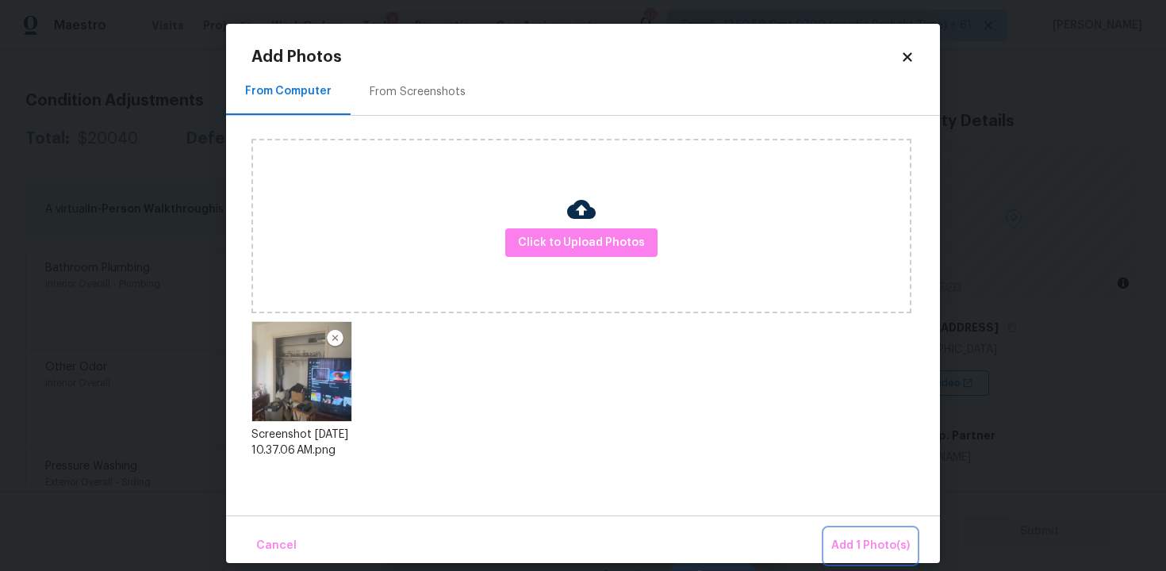
click at [859, 539] on span "Add 1 Photo(s)" at bounding box center [870, 546] width 79 height 20
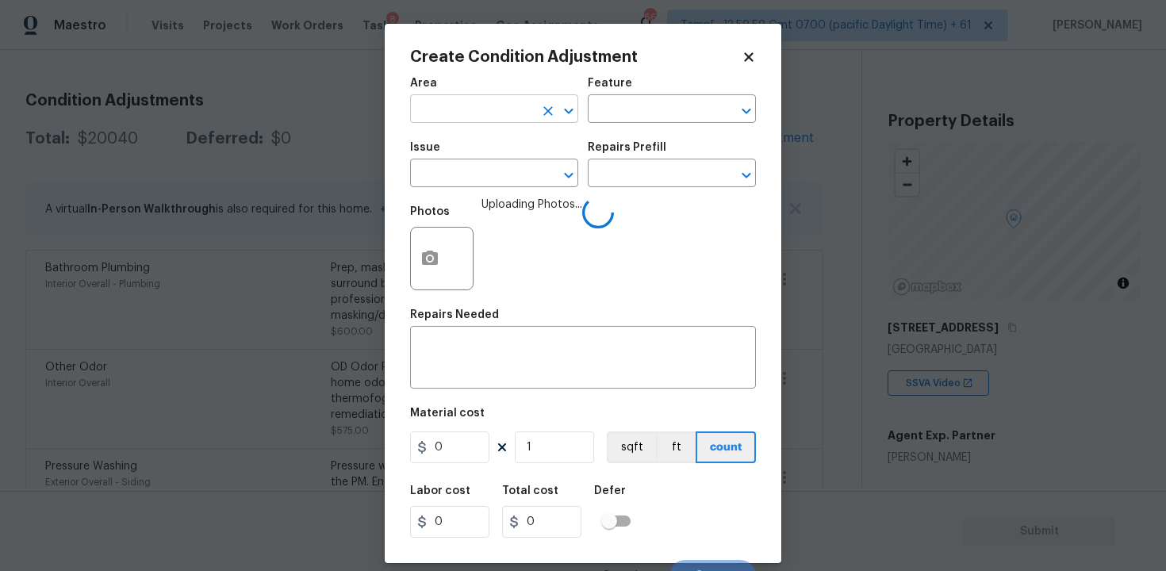
click at [447, 108] on input "text" at bounding box center [472, 110] width 124 height 25
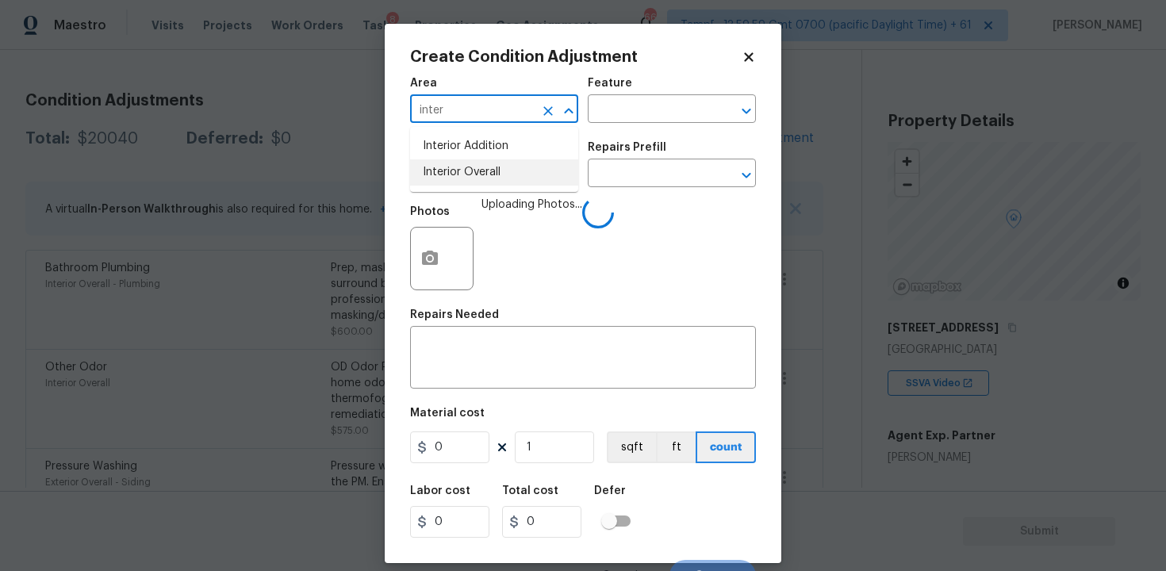
click at [465, 180] on li "Interior Overall" at bounding box center [494, 172] width 168 height 26
type input "Interior Overall"
click at [465, 180] on input "text" at bounding box center [472, 175] width 124 height 25
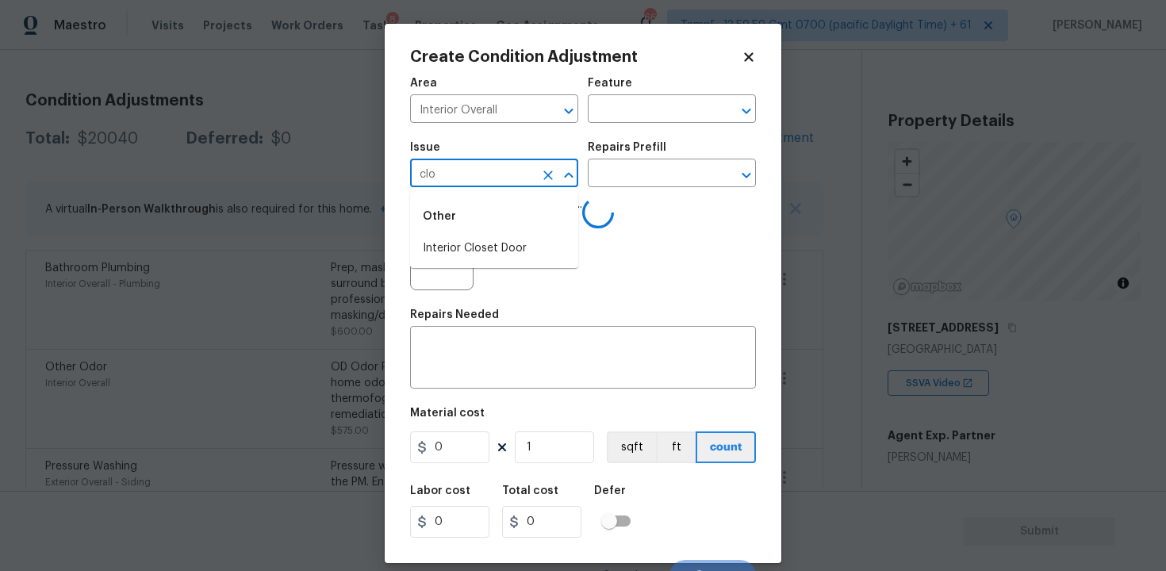
type input "clos"
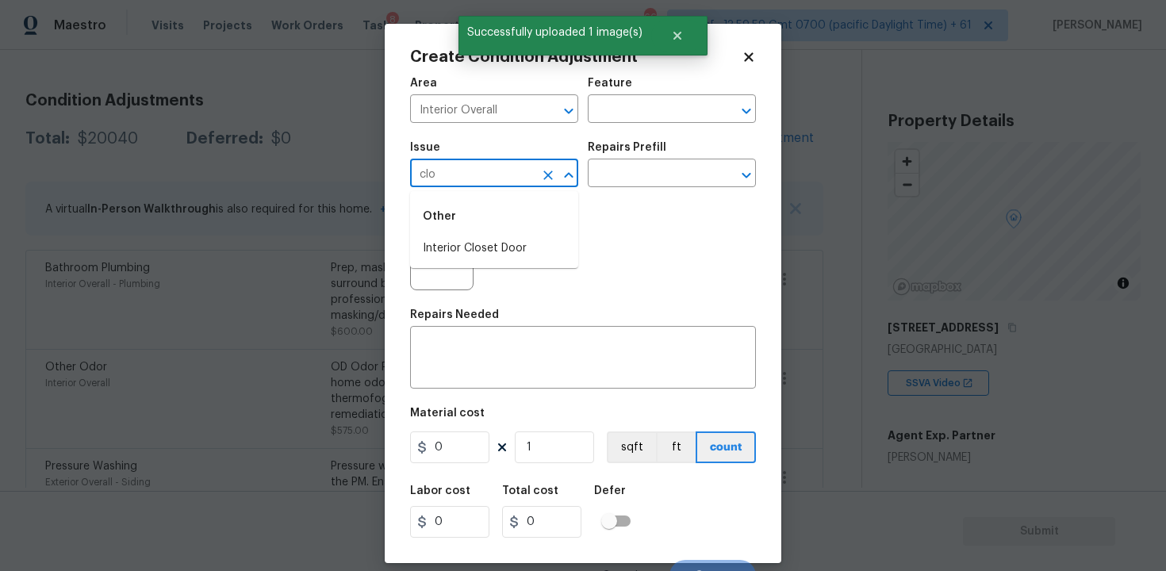
type input "clos"
click at [499, 228] on div "Other" at bounding box center [494, 216] width 168 height 38
click at [509, 247] on li "Interior Closet Door" at bounding box center [494, 249] width 168 height 26
type input "Interior Closet Door"
click at [645, 170] on input "text" at bounding box center [650, 175] width 124 height 25
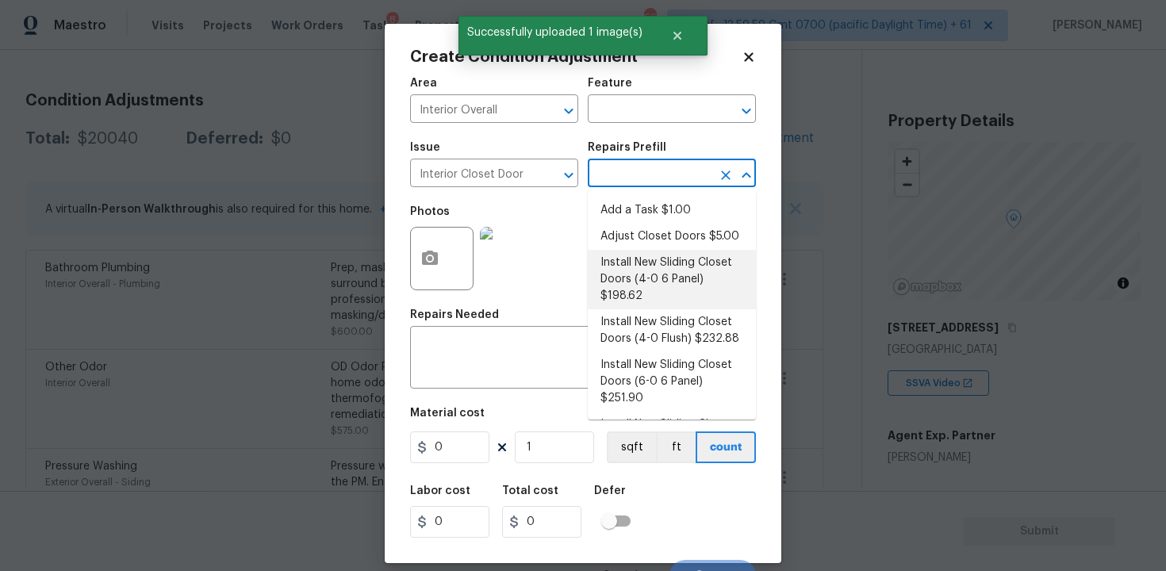
click at [645, 264] on li "Install New Sliding Closet Doors (4-0 6 Panel) $198.62" at bounding box center [672, 279] width 168 height 59
type input "Interior Door"
type textarea "Remove the existing door (if present). Install a new 4-0 bi-fold 6 panel interi…"
type input "198.62"
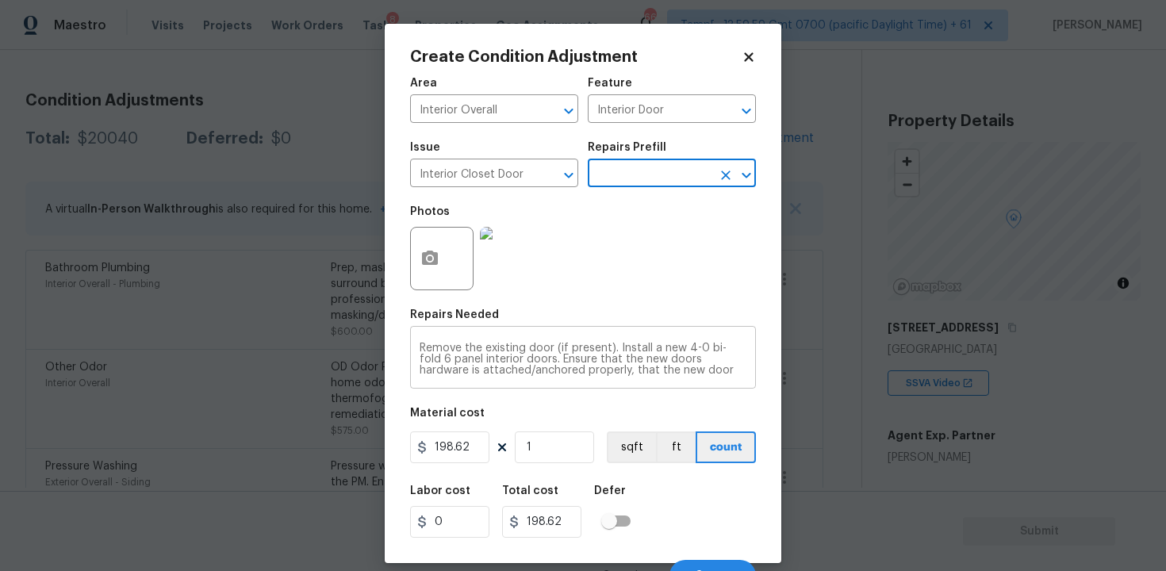
scroll to position [21, 0]
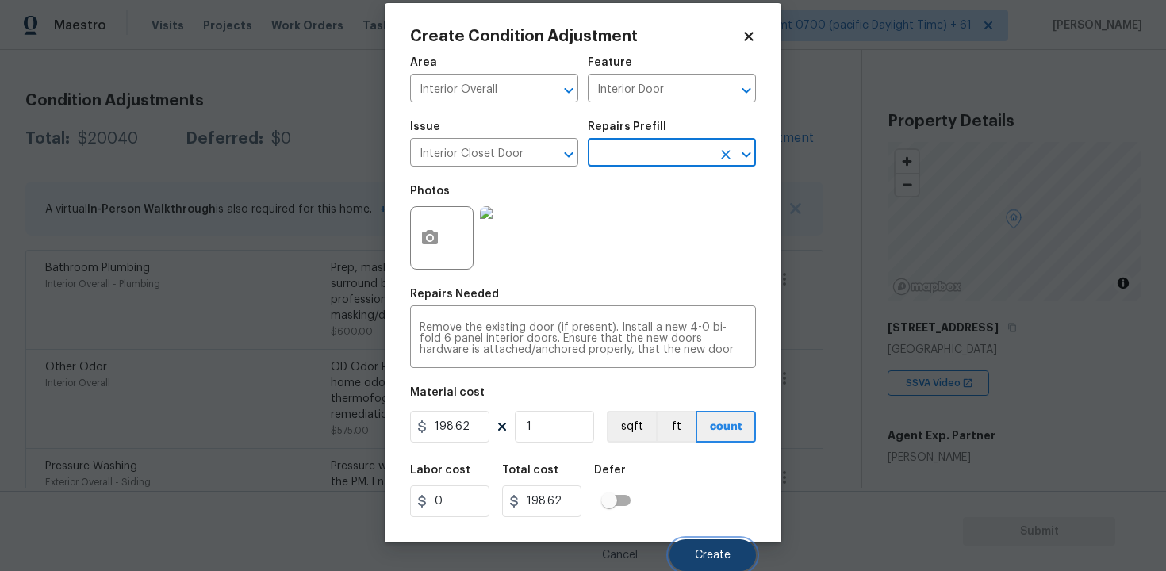
click at [705, 550] on span "Create" at bounding box center [713, 556] width 36 height 12
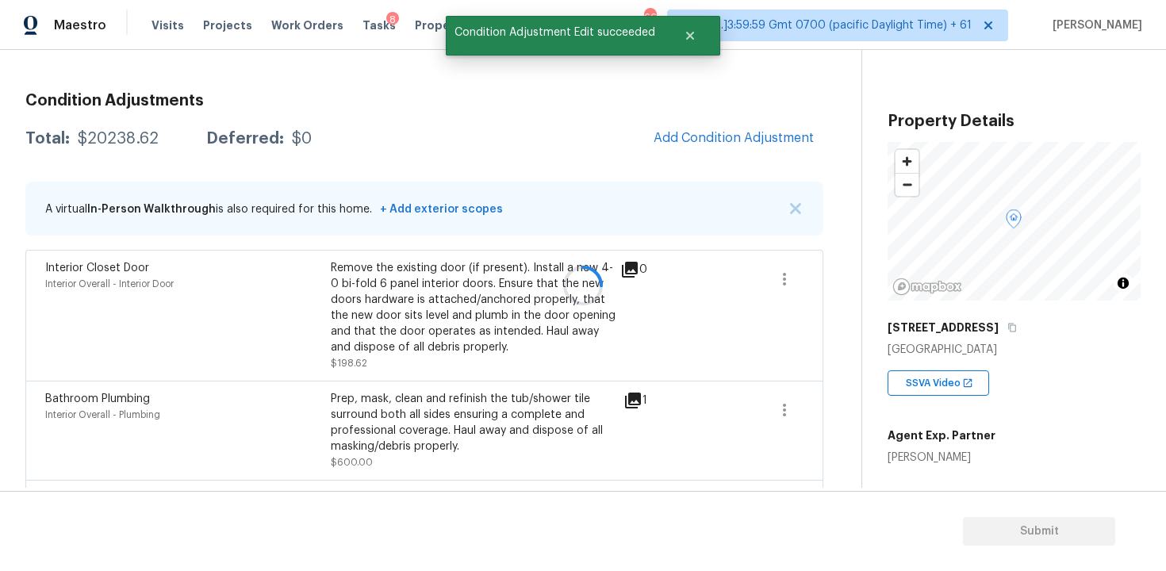
scroll to position [0, 0]
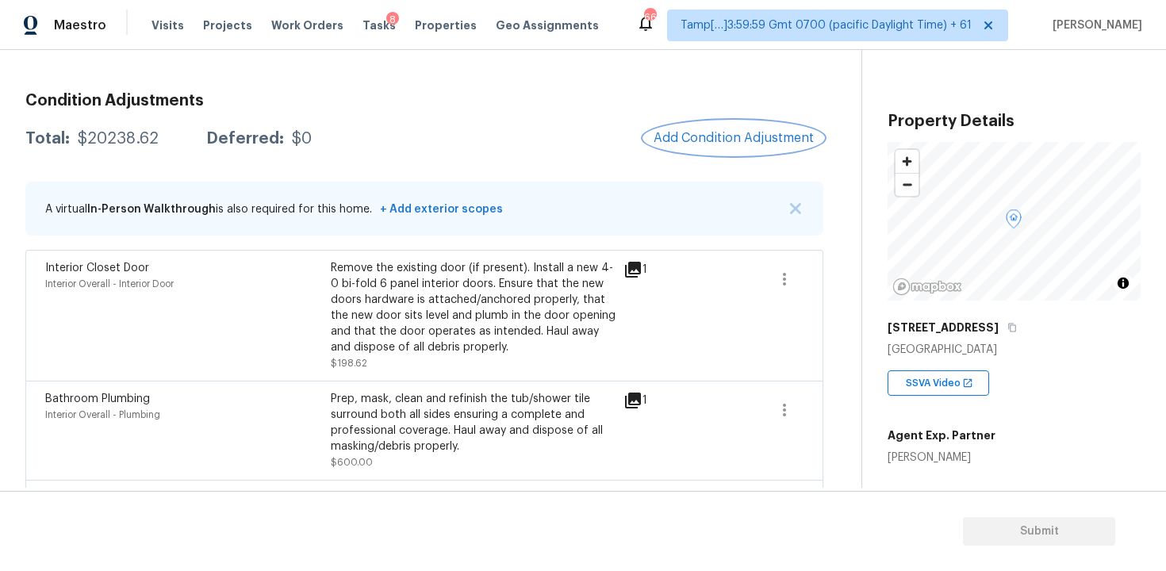
click at [729, 144] on span "Add Condition Adjustment" at bounding box center [733, 138] width 160 height 14
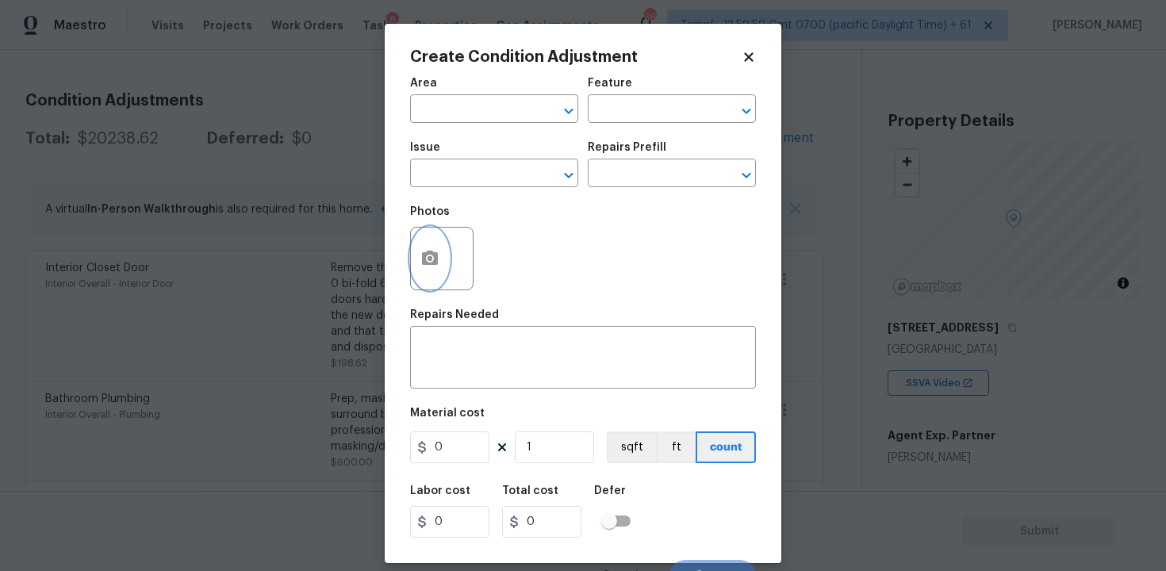
click at [421, 268] on icon "button" at bounding box center [429, 258] width 19 height 19
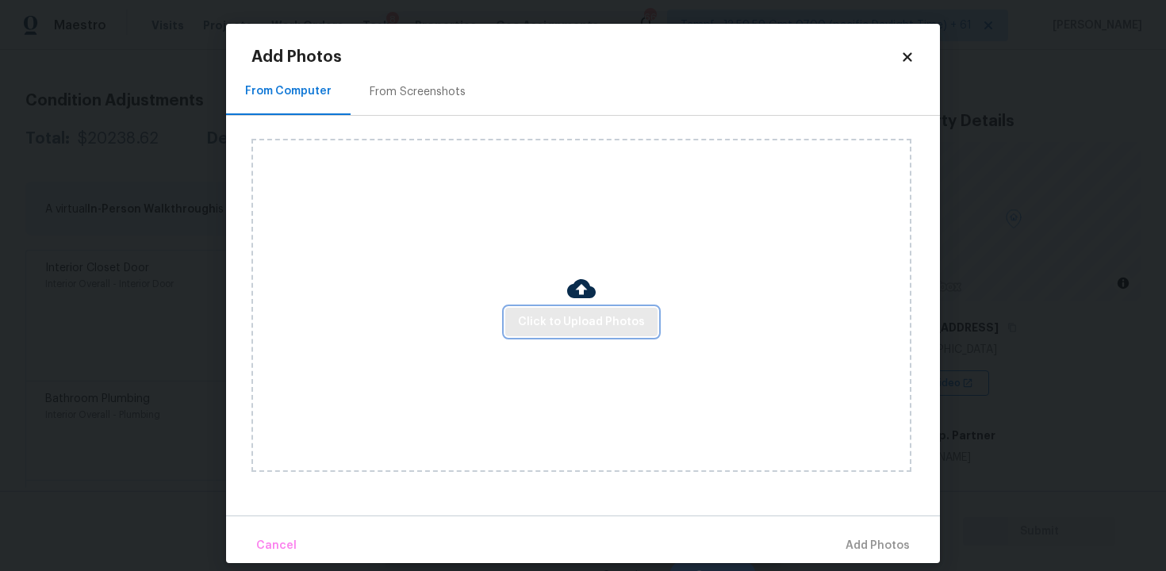
click at [629, 312] on span "Click to Upload Photos" at bounding box center [581, 322] width 127 height 20
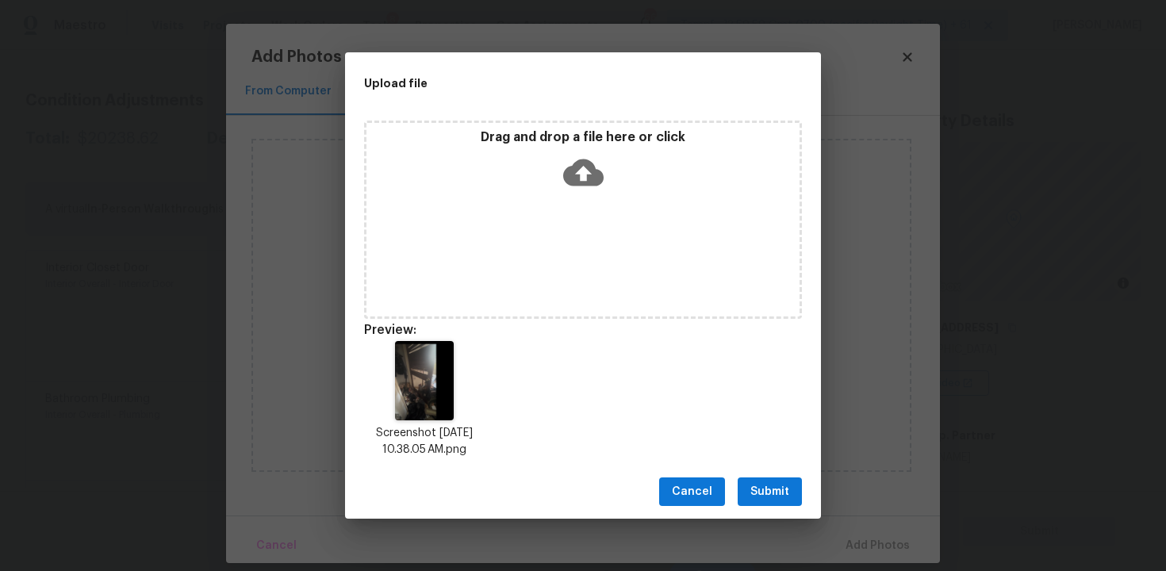
click at [772, 502] on button "Submit" at bounding box center [769, 491] width 64 height 29
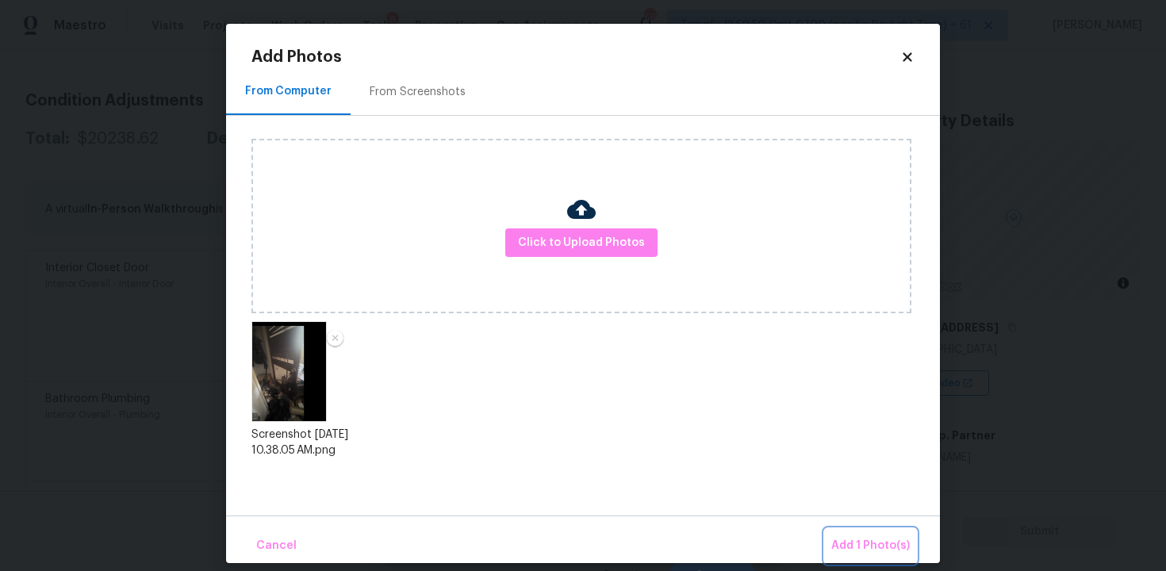
click at [865, 553] on span "Add 1 Photo(s)" at bounding box center [870, 546] width 79 height 20
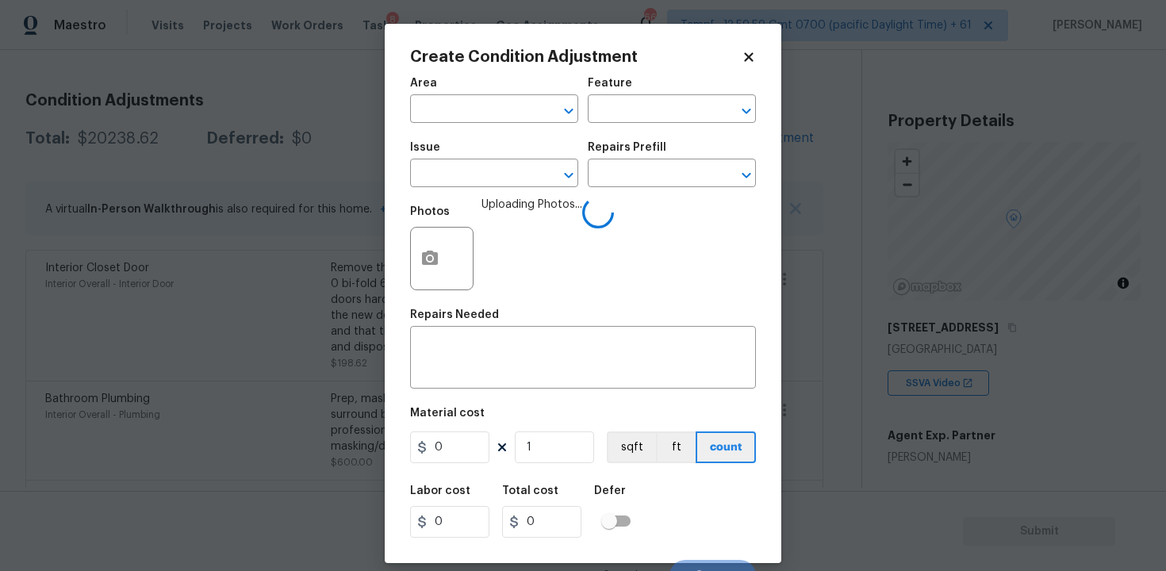
click at [458, 128] on span "Area ​" at bounding box center [494, 100] width 168 height 64
click at [457, 110] on input "text" at bounding box center [472, 110] width 124 height 25
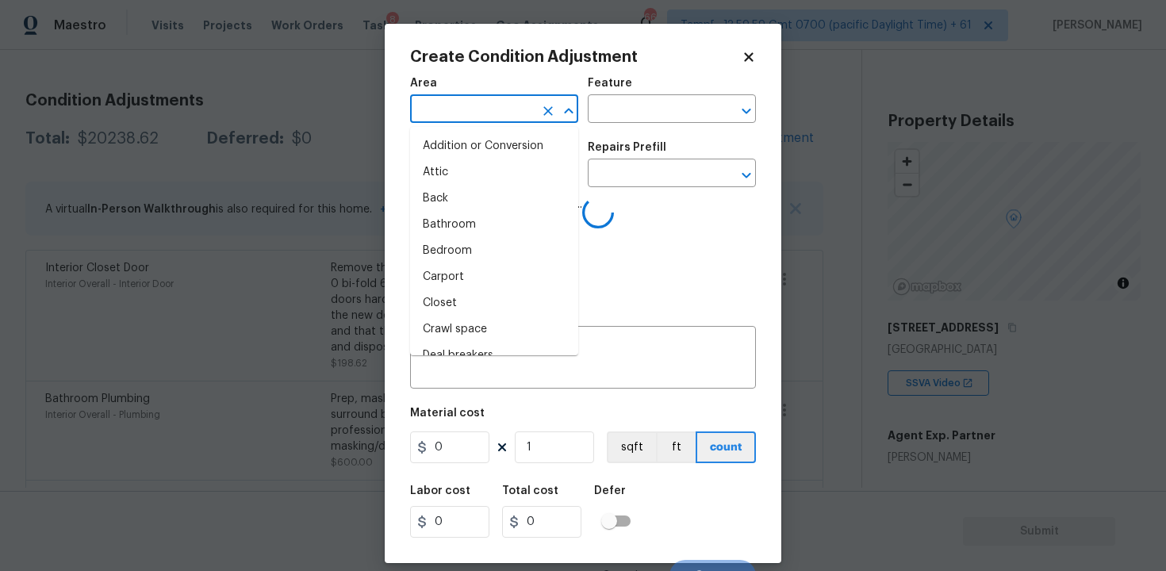
click at [281, 213] on body "Maestro Visits Projects Work Orders Tasks 8 Properties Geo Assignments 664 Tamp…" at bounding box center [583, 285] width 1166 height 571
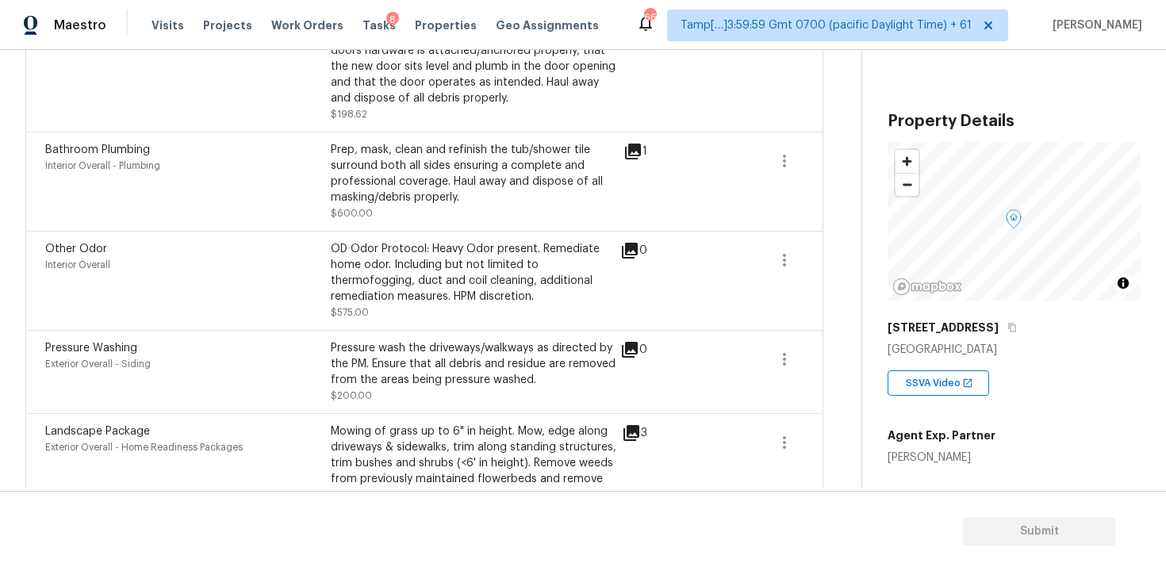
scroll to position [208, 0]
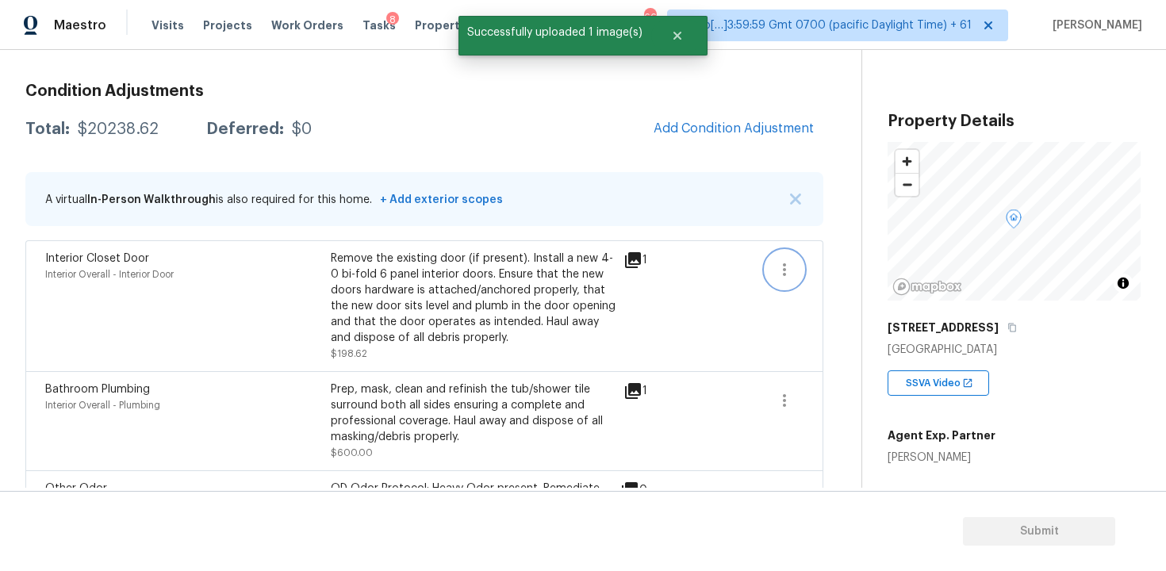
click at [771, 255] on button "button" at bounding box center [784, 270] width 38 height 38
click at [819, 264] on div "Edit" at bounding box center [875, 267] width 124 height 16
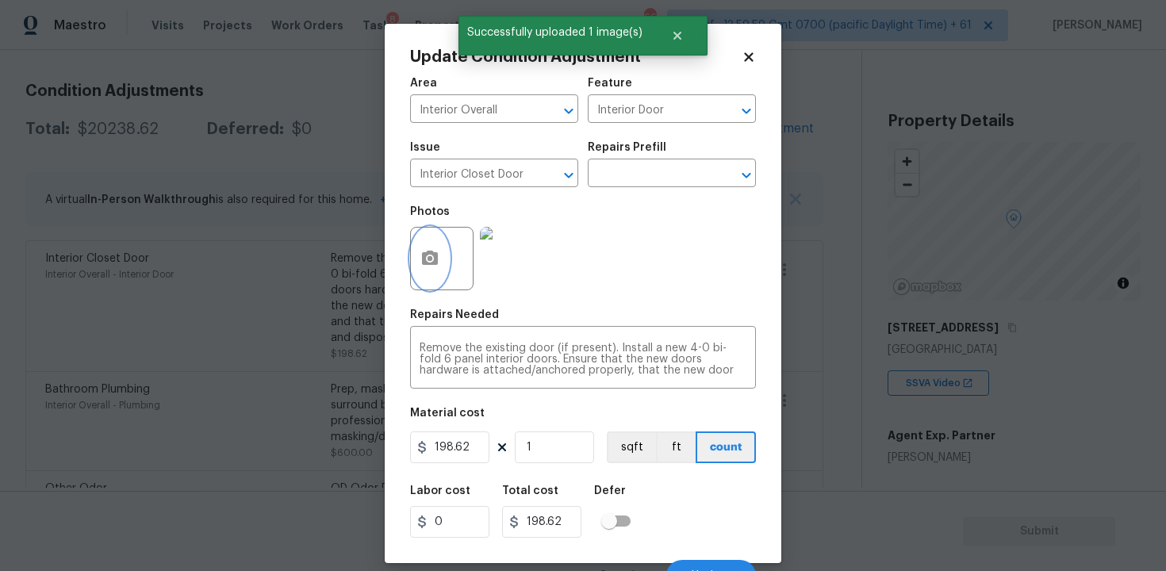
click at [417, 279] on button "button" at bounding box center [430, 259] width 38 height 62
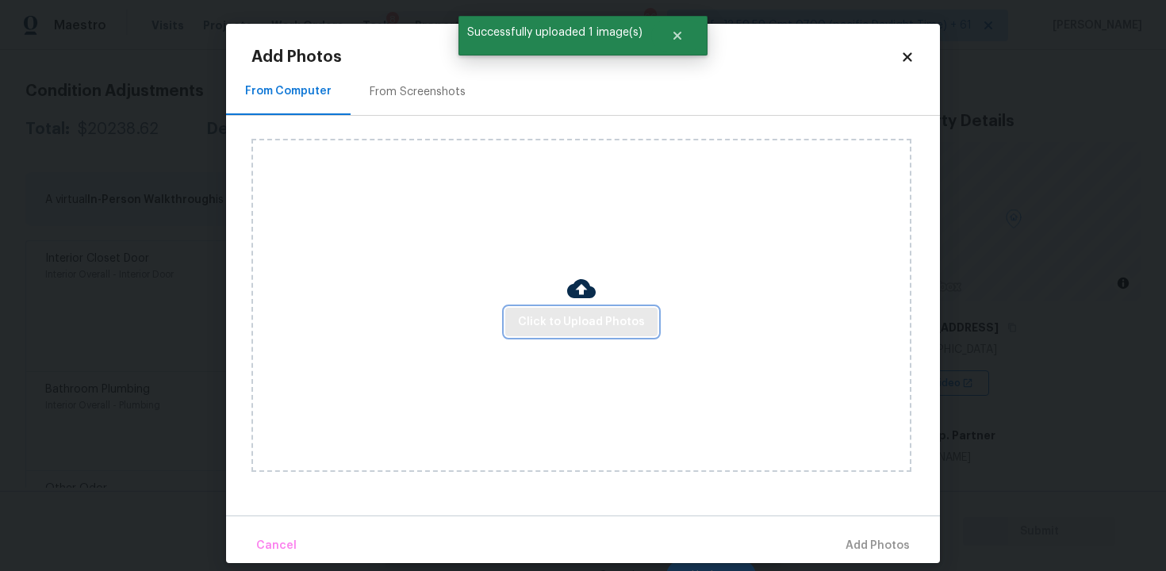
click at [542, 316] on span "Click to Upload Photos" at bounding box center [581, 322] width 127 height 20
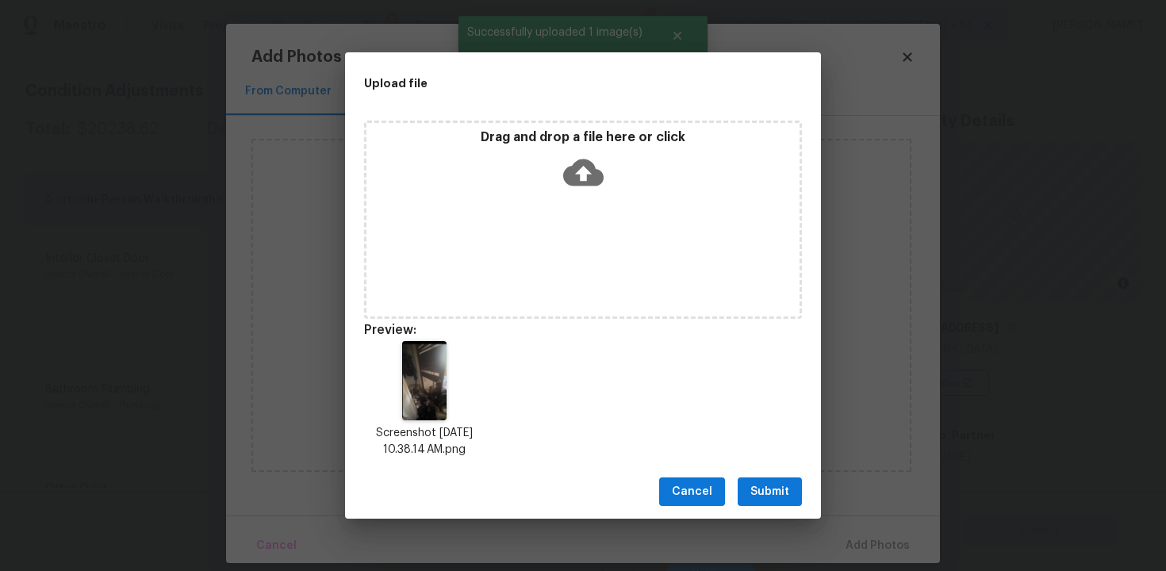
click at [779, 496] on span "Submit" at bounding box center [769, 492] width 39 height 20
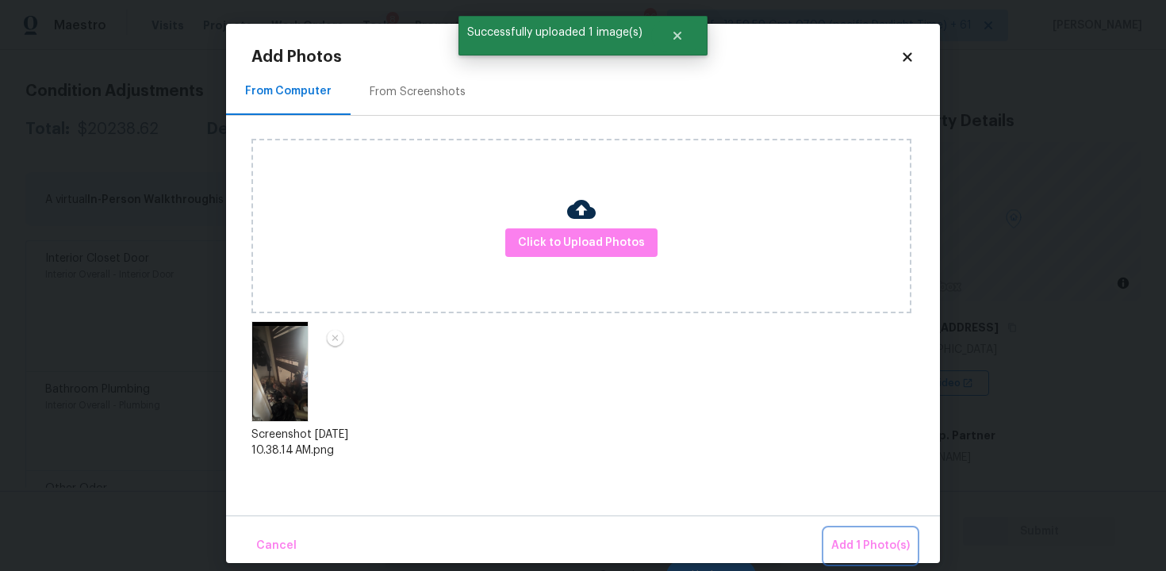
click at [871, 535] on button "Add 1 Photo(s)" at bounding box center [870, 546] width 91 height 34
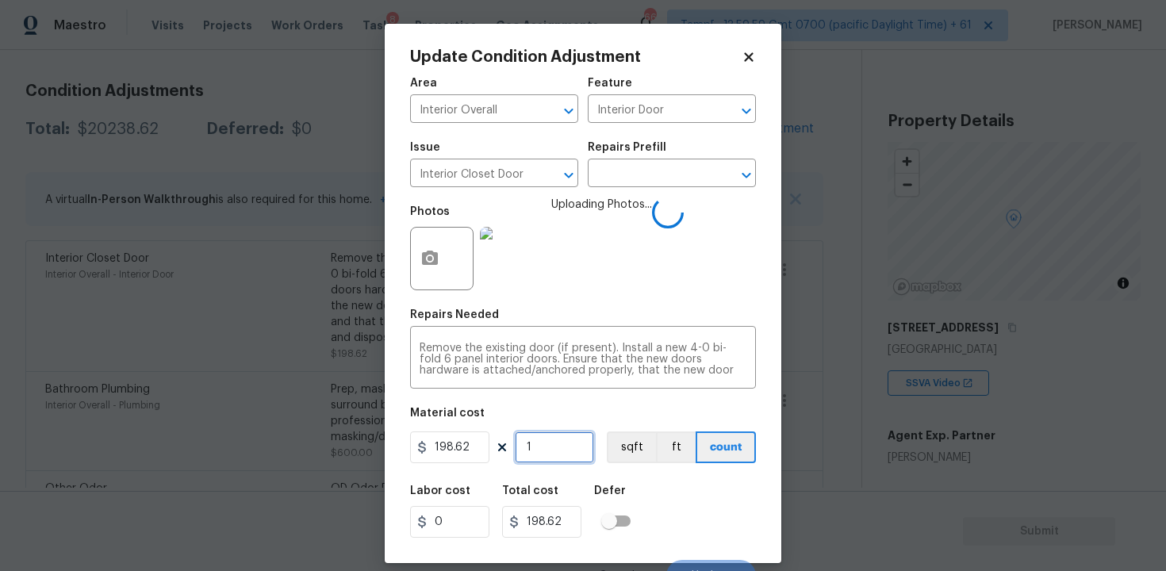
click at [563, 454] on input "1" at bounding box center [554, 447] width 79 height 32
type input "0"
type input "2"
type input "397.24"
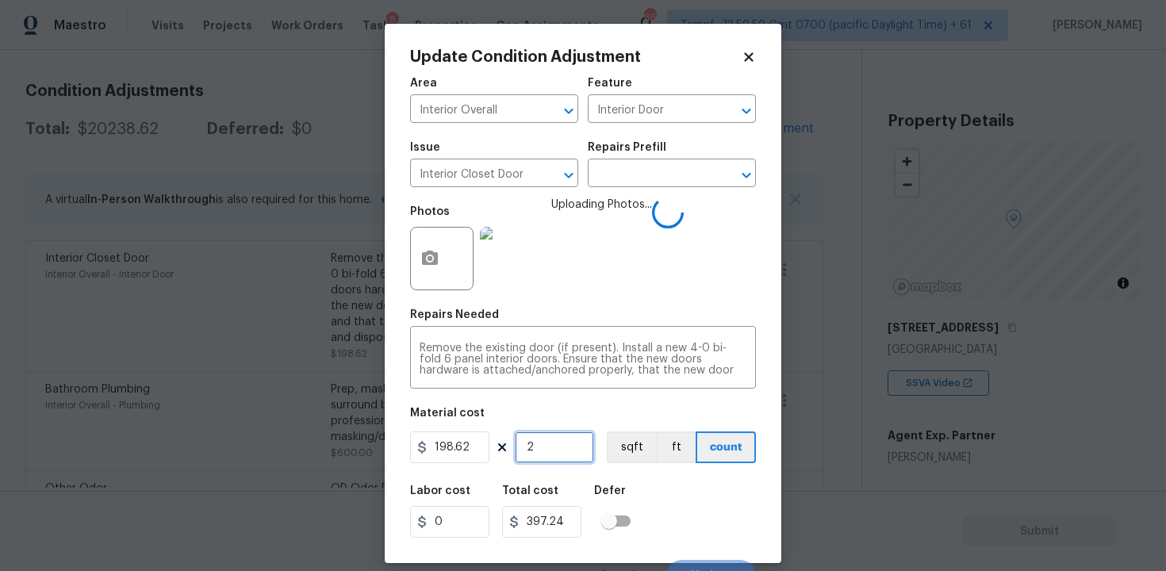
type input "2"
click at [697, 492] on div "Labor cost 0 Total cost 397.24 Defer" at bounding box center [583, 511] width 346 height 71
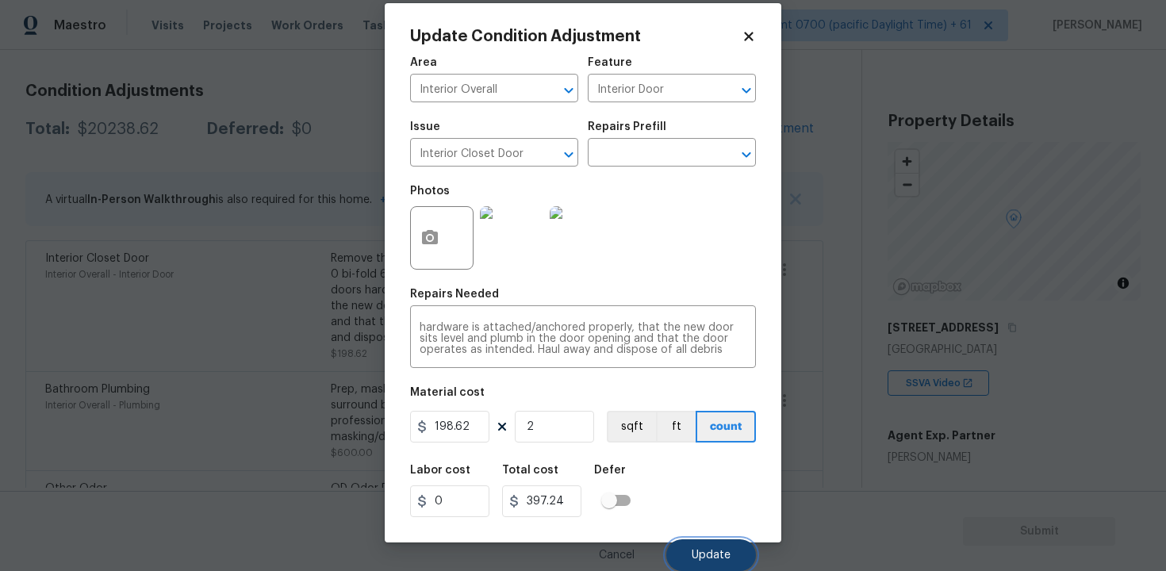
click at [732, 550] on button "Update" at bounding box center [711, 555] width 90 height 32
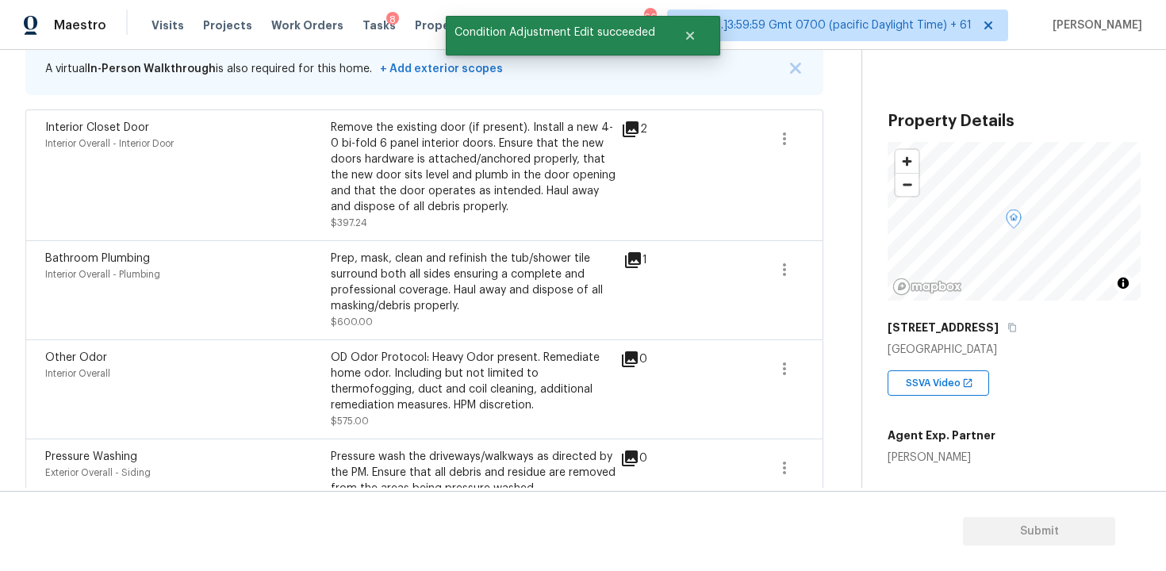
scroll to position [330, 0]
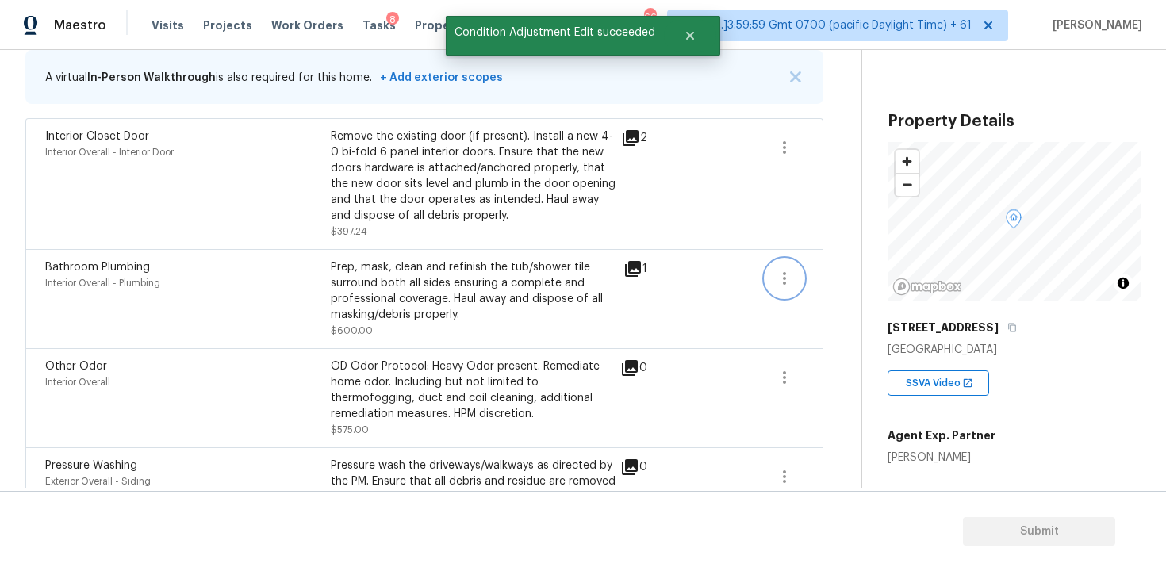
click at [794, 264] on button "button" at bounding box center [784, 278] width 38 height 38
click at [832, 270] on div "Edit" at bounding box center [875, 275] width 124 height 16
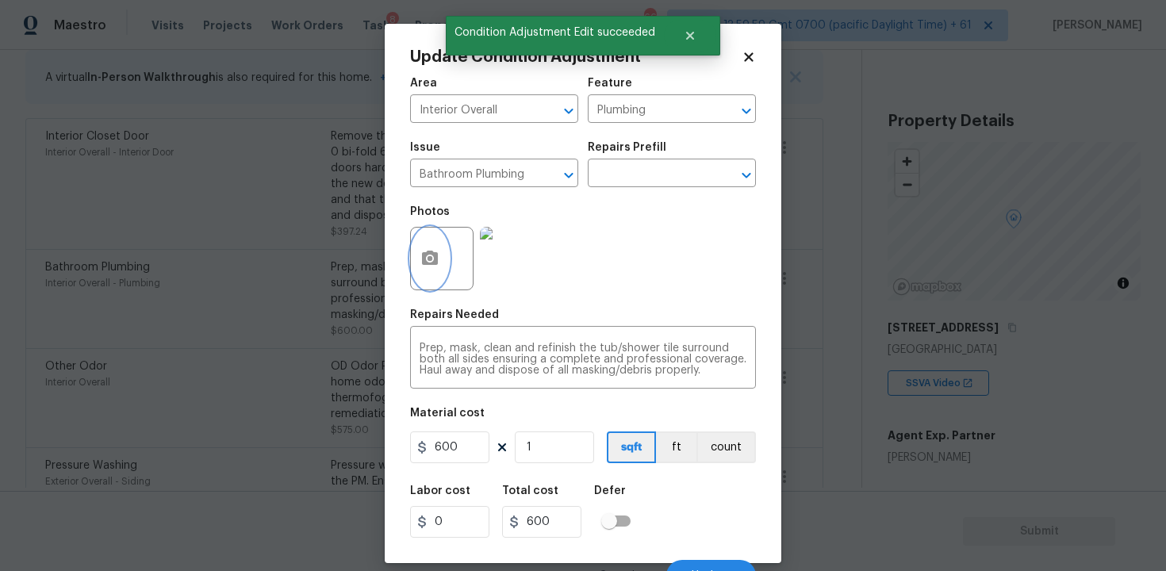
click at [436, 285] on button "button" at bounding box center [430, 259] width 38 height 62
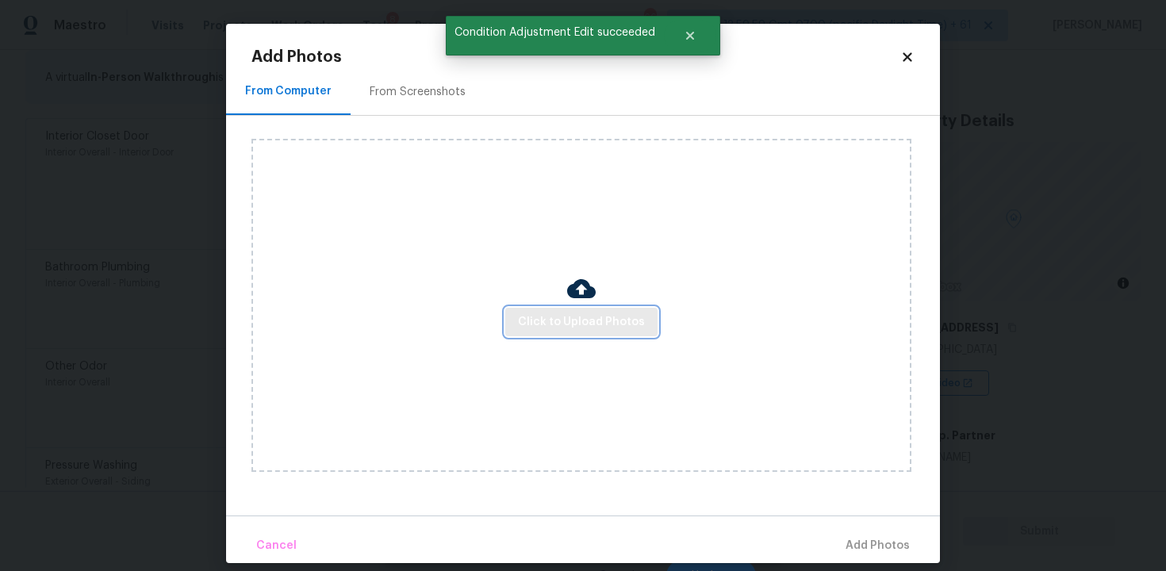
click at [612, 322] on span "Click to Upload Photos" at bounding box center [581, 322] width 127 height 20
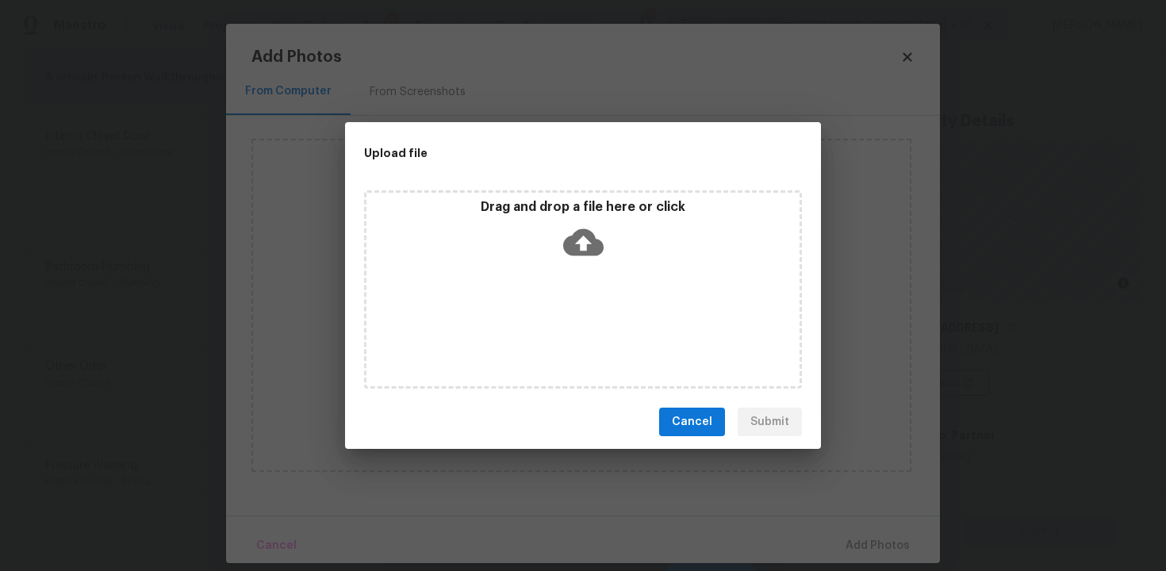
click at [580, 256] on icon at bounding box center [583, 242] width 40 height 40
click at [720, 422] on button "Cancel" at bounding box center [692, 422] width 66 height 29
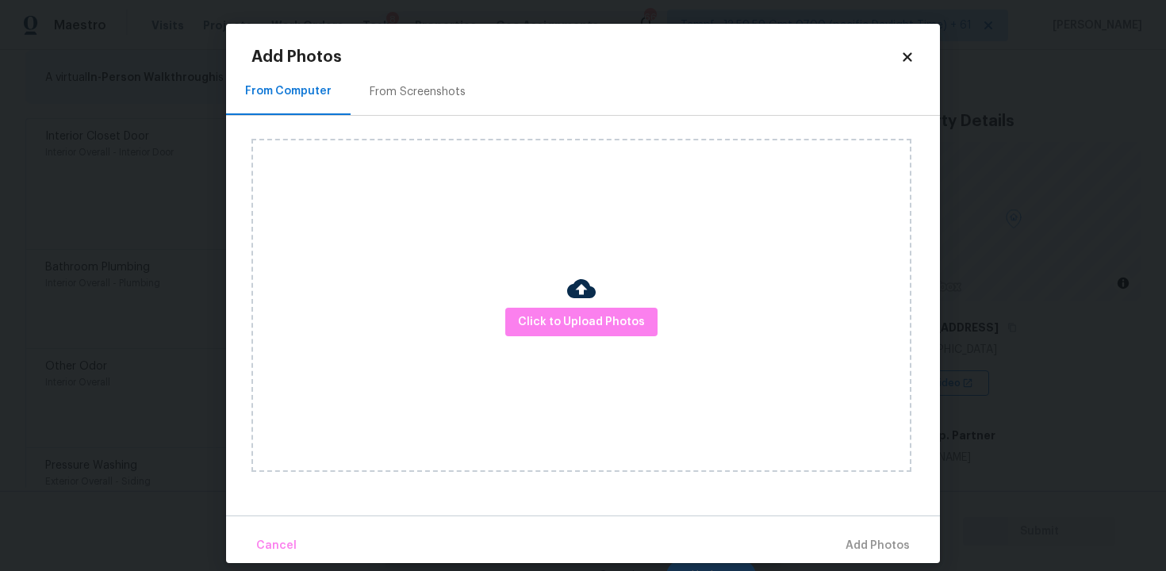
click at [910, 52] on icon at bounding box center [907, 57] width 14 height 14
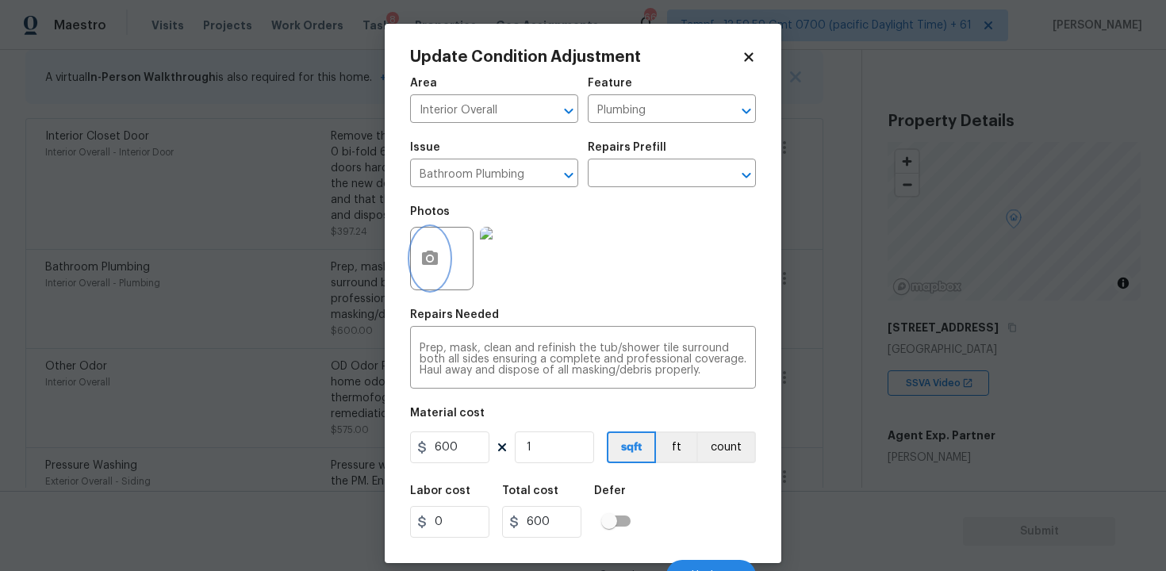
click at [415, 263] on button "button" at bounding box center [430, 259] width 38 height 62
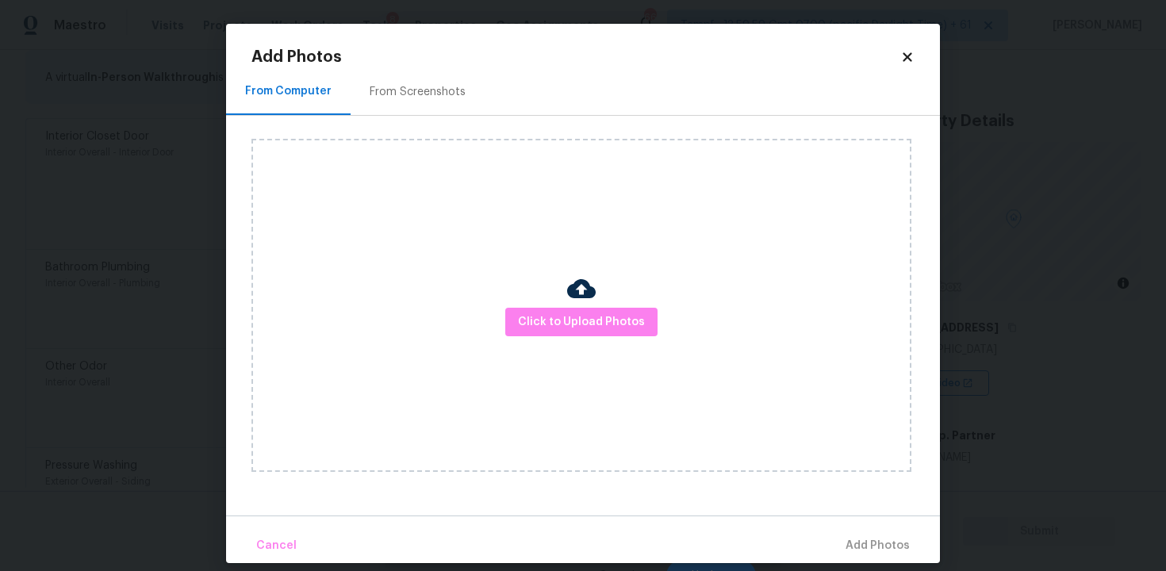
click at [610, 362] on div "Click to Upload Photos" at bounding box center [581, 305] width 660 height 333
click at [599, 328] on span "Click to Upload Photos" at bounding box center [581, 322] width 127 height 20
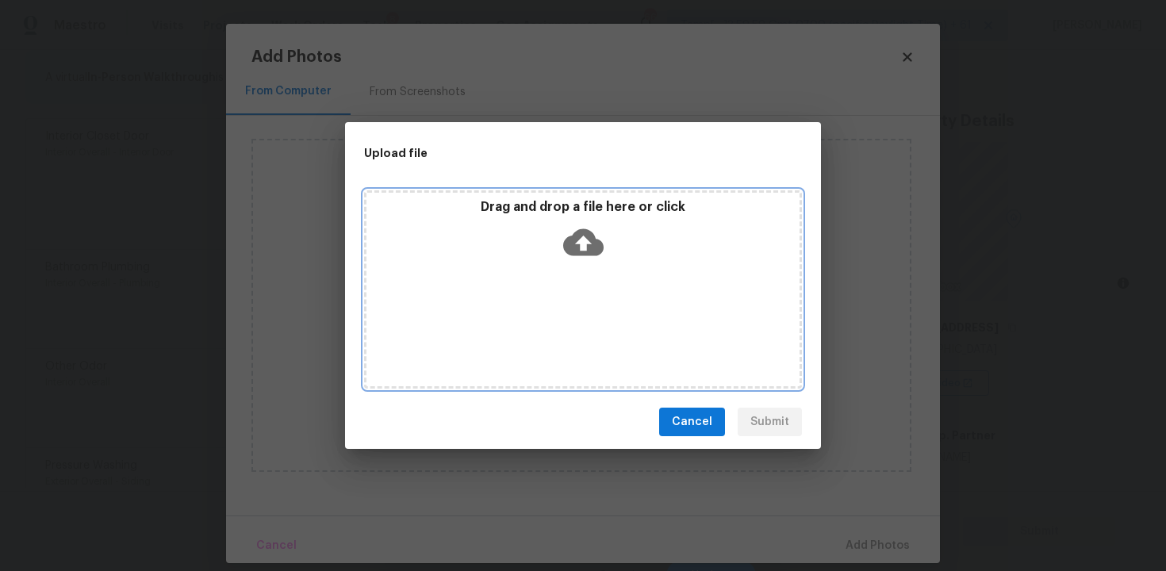
click at [582, 255] on icon at bounding box center [583, 242] width 40 height 40
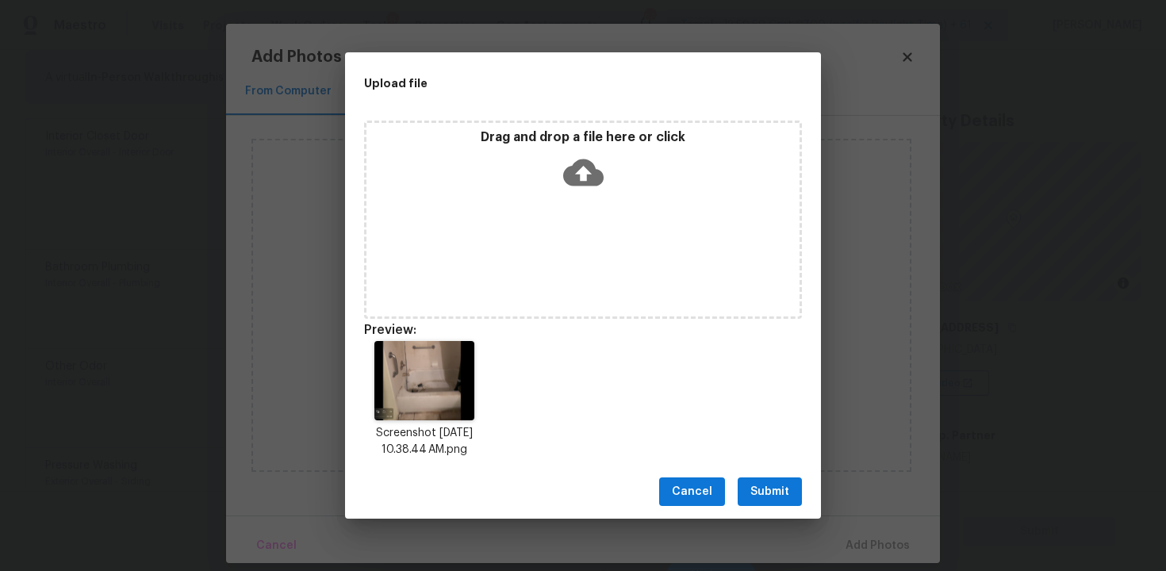
click at [735, 479] on div "Cancel Submit" at bounding box center [583, 492] width 476 height 55
click at [764, 483] on span "Submit" at bounding box center [769, 492] width 39 height 20
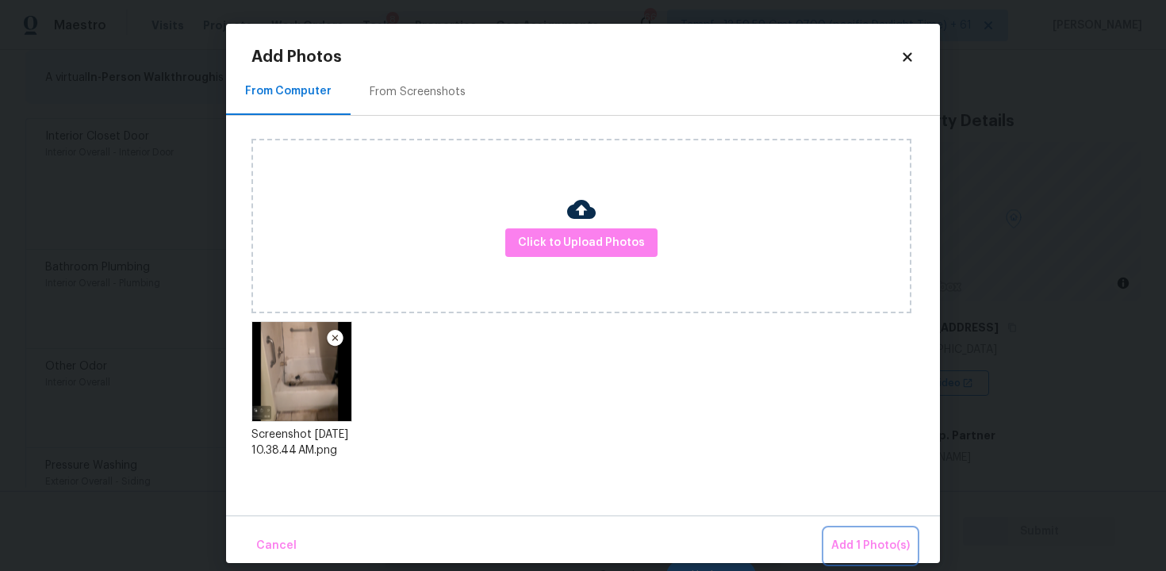
click at [884, 543] on span "Add 1 Photo(s)" at bounding box center [870, 546] width 79 height 20
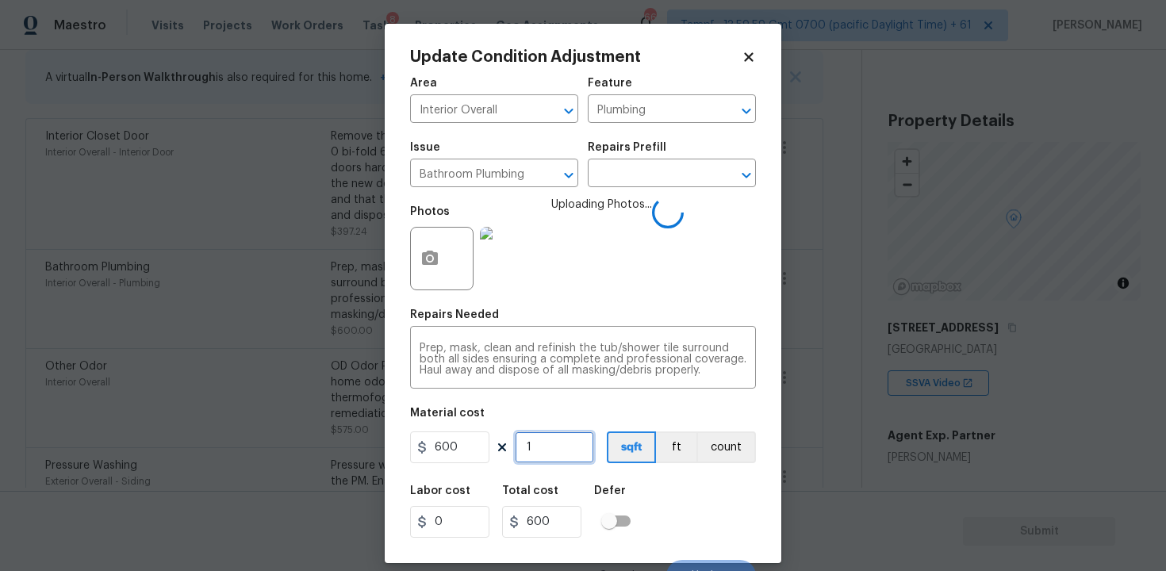
click at [550, 436] on input "1" at bounding box center [554, 447] width 79 height 32
type input "0"
type input "2"
type input "1200"
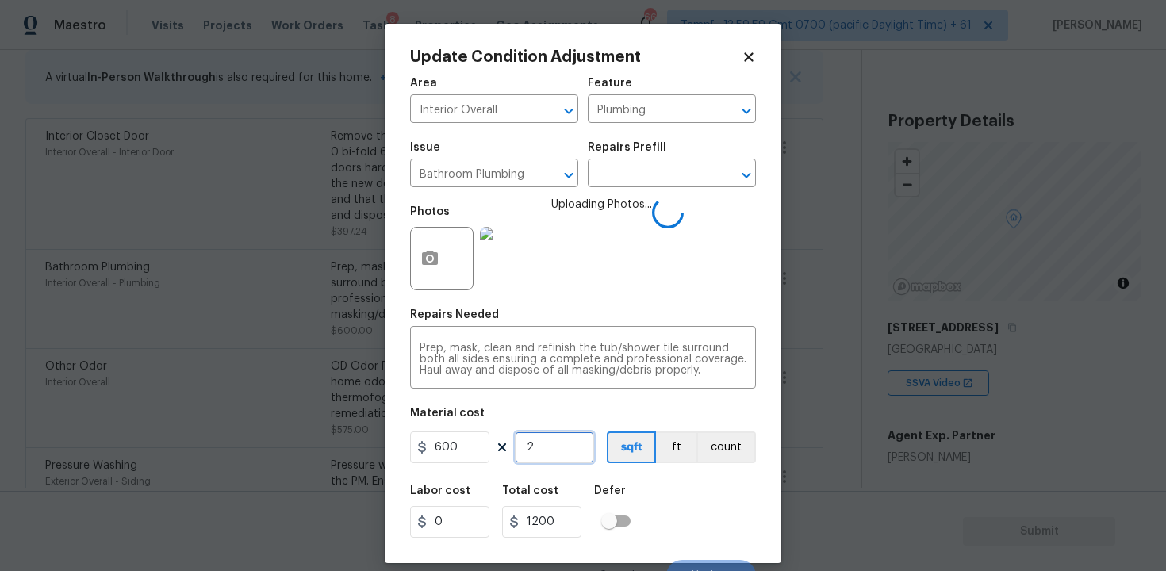
type input "2"
click at [653, 462] on button "sqft" at bounding box center [631, 447] width 49 height 32
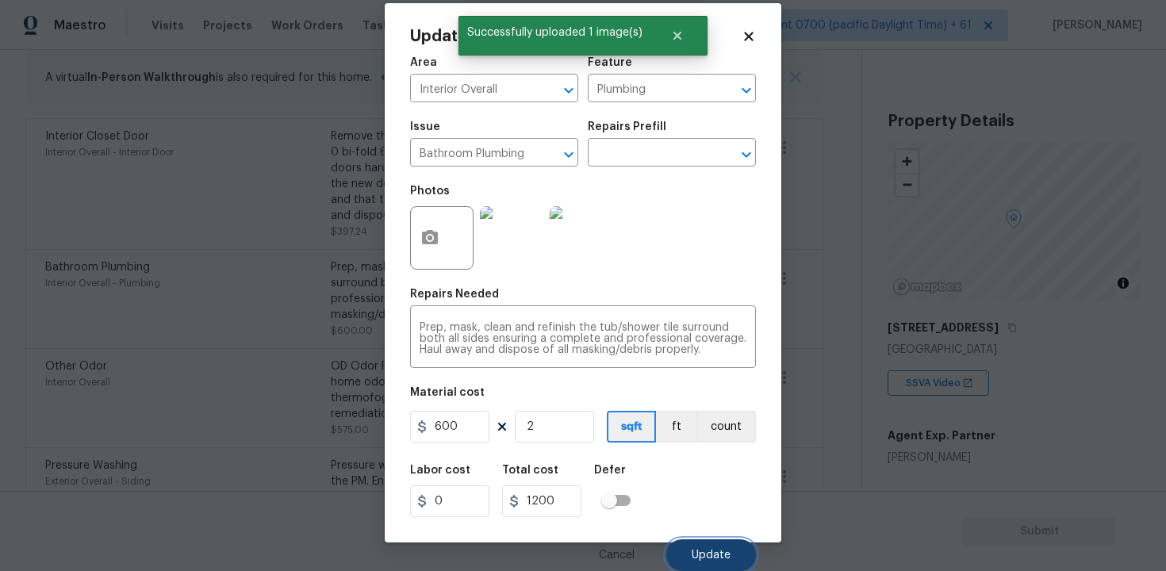
click at [695, 545] on button "Update" at bounding box center [711, 555] width 90 height 32
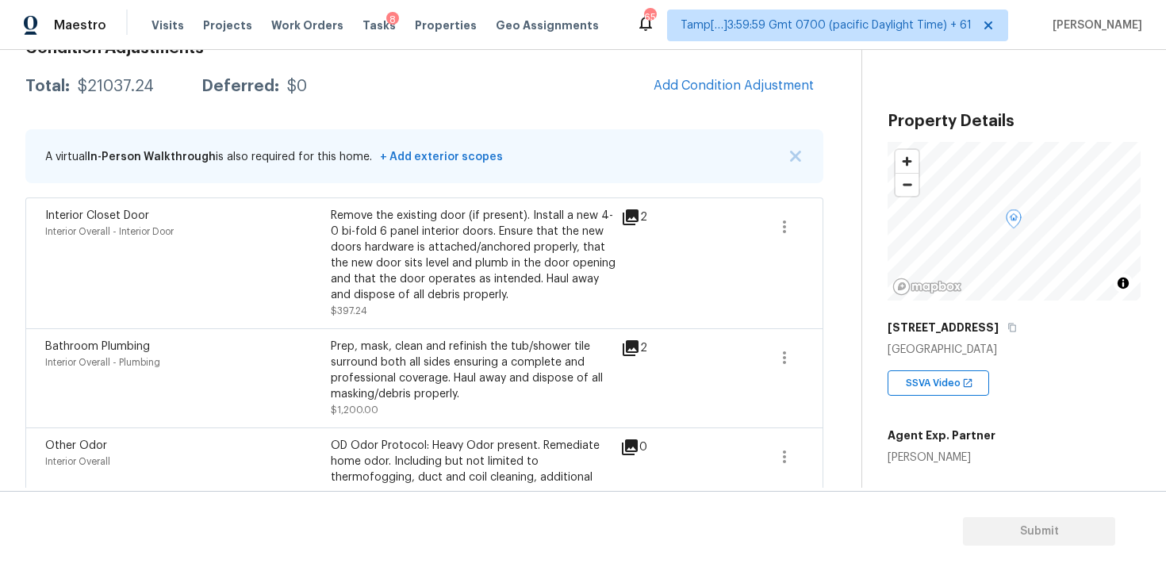
scroll to position [243, 0]
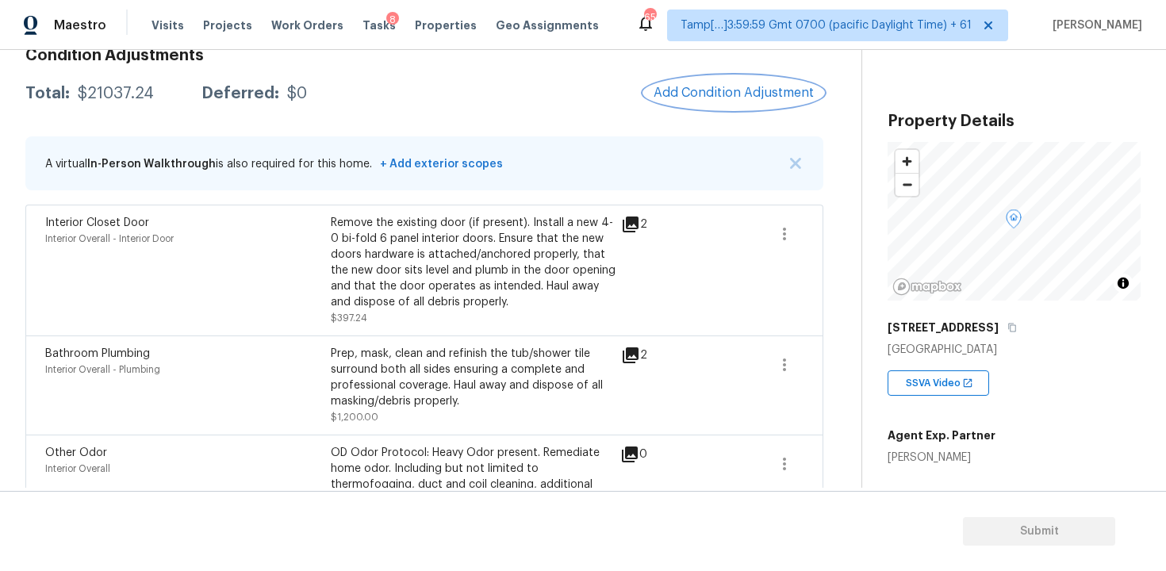
click at [694, 105] on button "Add Condition Adjustment" at bounding box center [733, 92] width 179 height 33
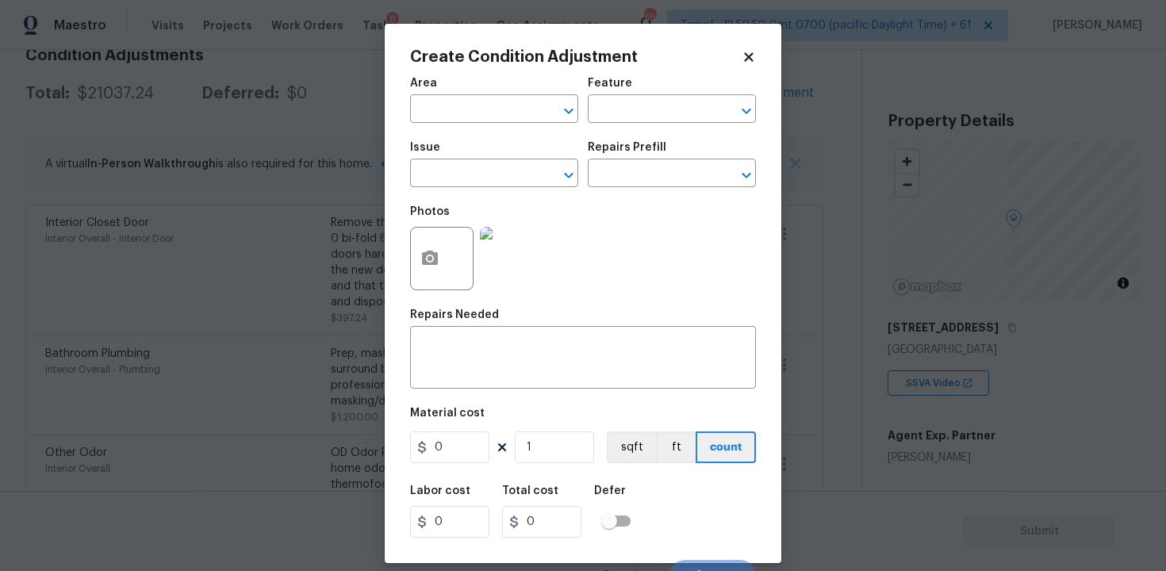
click at [400, 250] on div "Create Condition Adjustment Area ​ Feature ​ Issue ​ Repairs Prefill ​ Photos R…" at bounding box center [583, 293] width 396 height 539
click at [430, 252] on icon "button" at bounding box center [430, 258] width 16 height 14
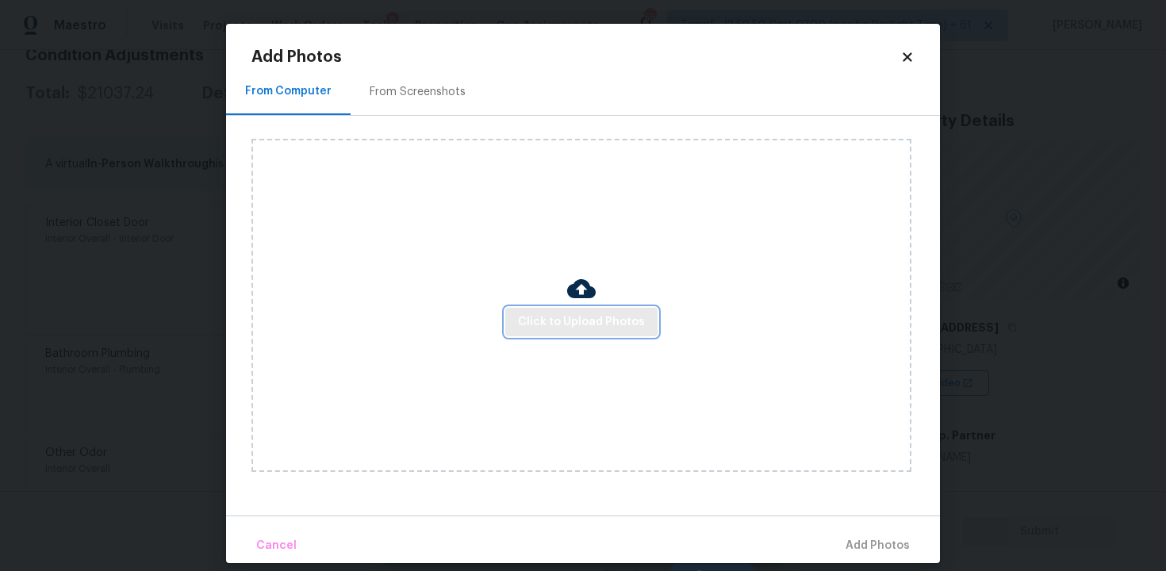
click at [582, 318] on span "Click to Upload Photos" at bounding box center [581, 322] width 127 height 20
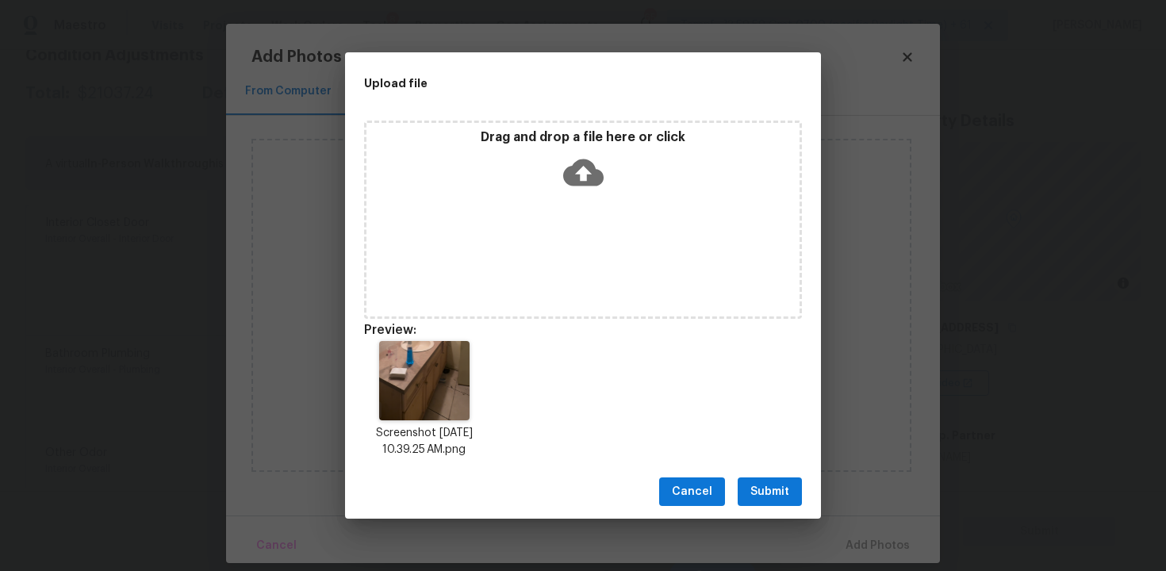
click at [772, 488] on span "Submit" at bounding box center [769, 492] width 39 height 20
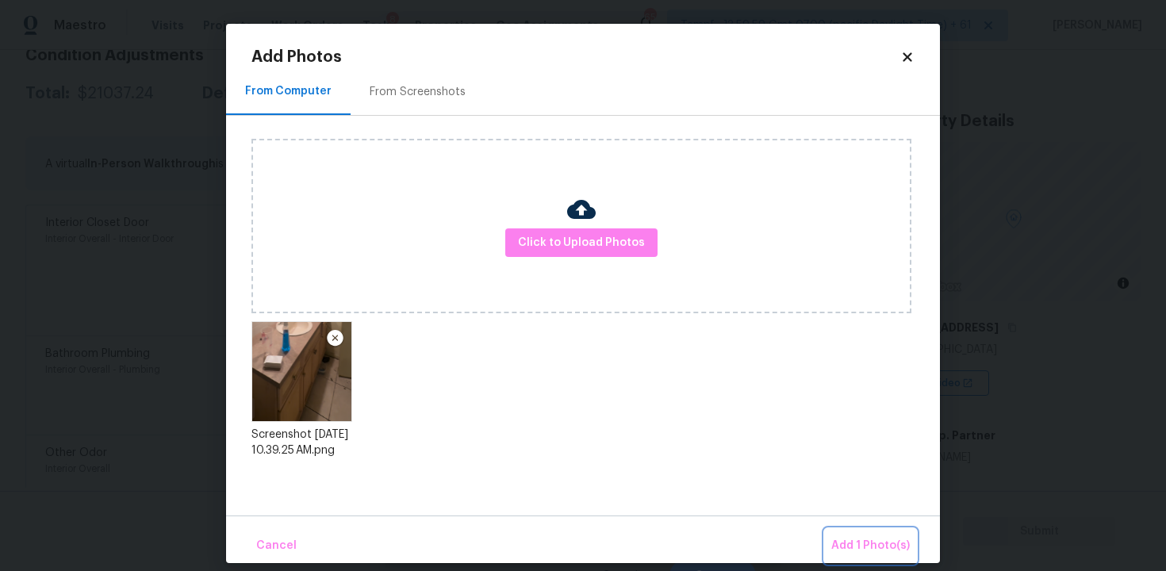
click at [853, 530] on button "Add 1 Photo(s)" at bounding box center [870, 546] width 91 height 34
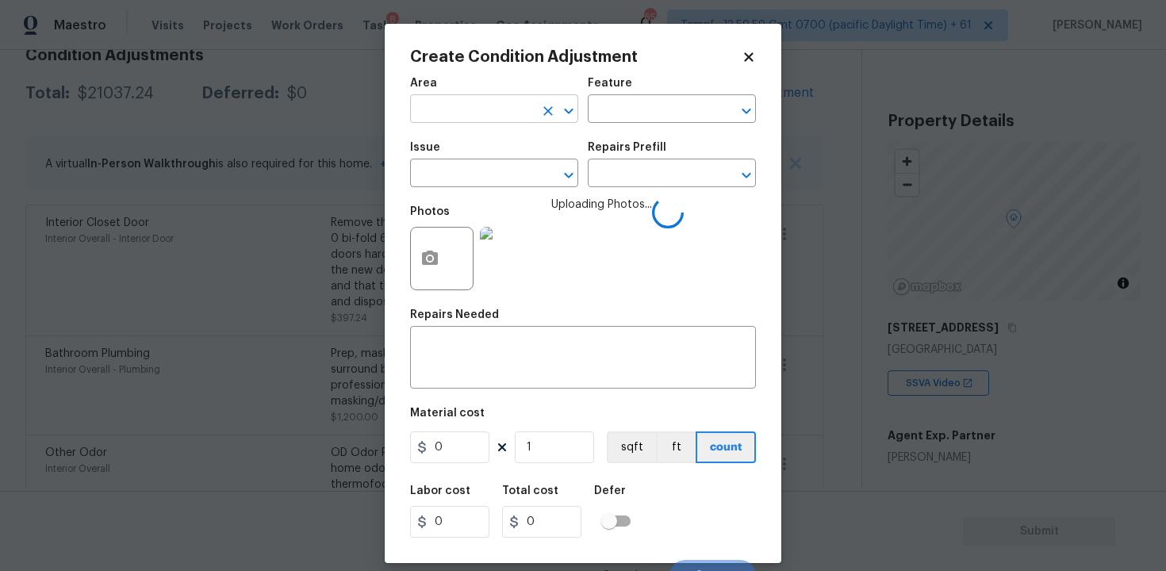
click at [441, 122] on input "text" at bounding box center [472, 110] width 124 height 25
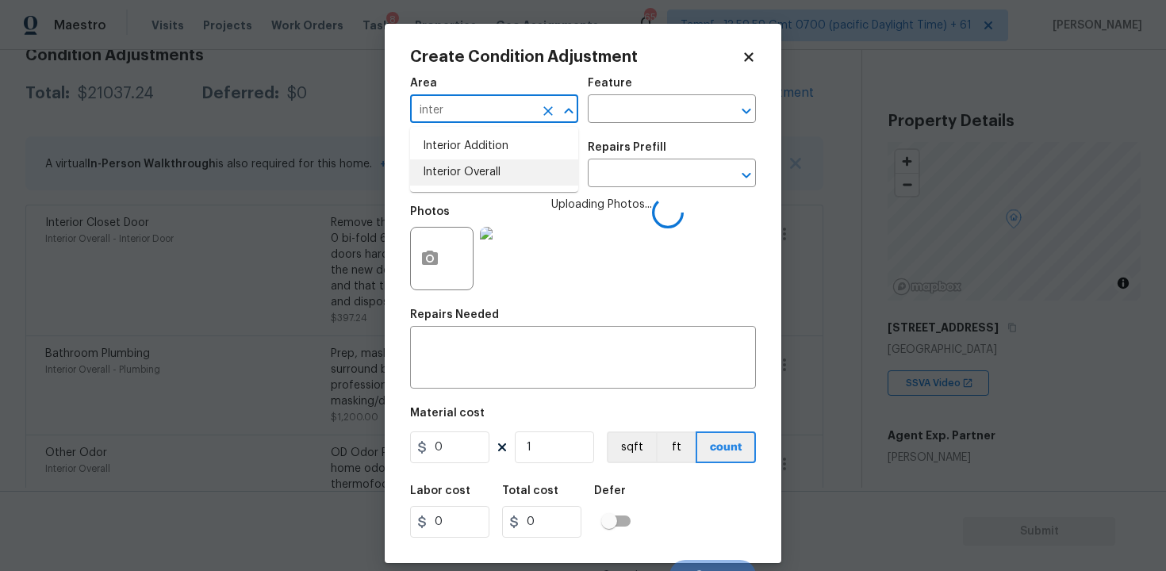
type input "inter"
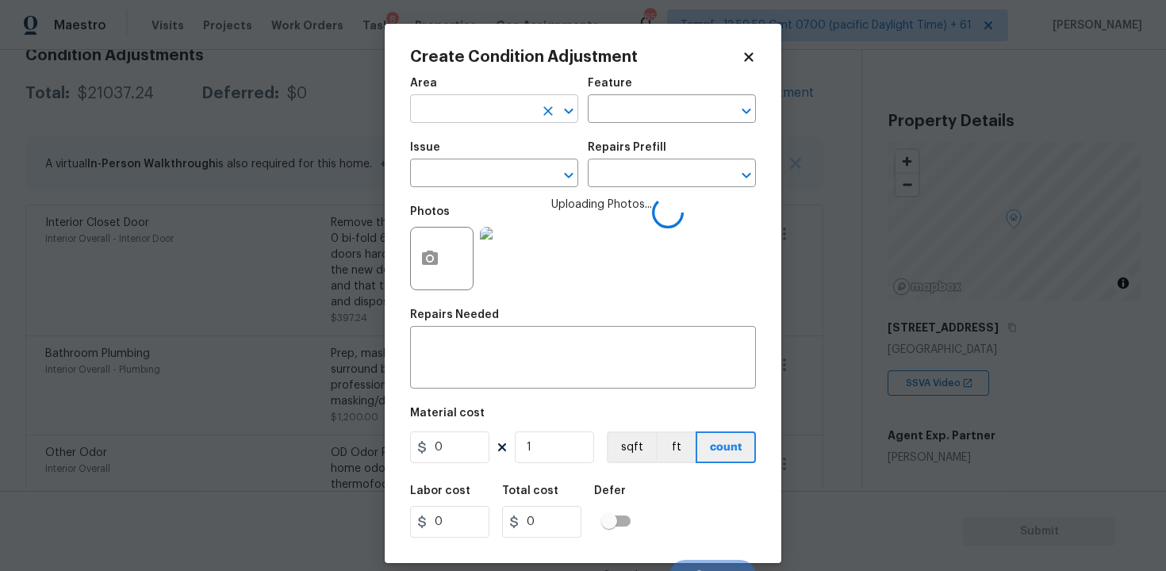
click at [498, 104] on input "text" at bounding box center [472, 110] width 124 height 25
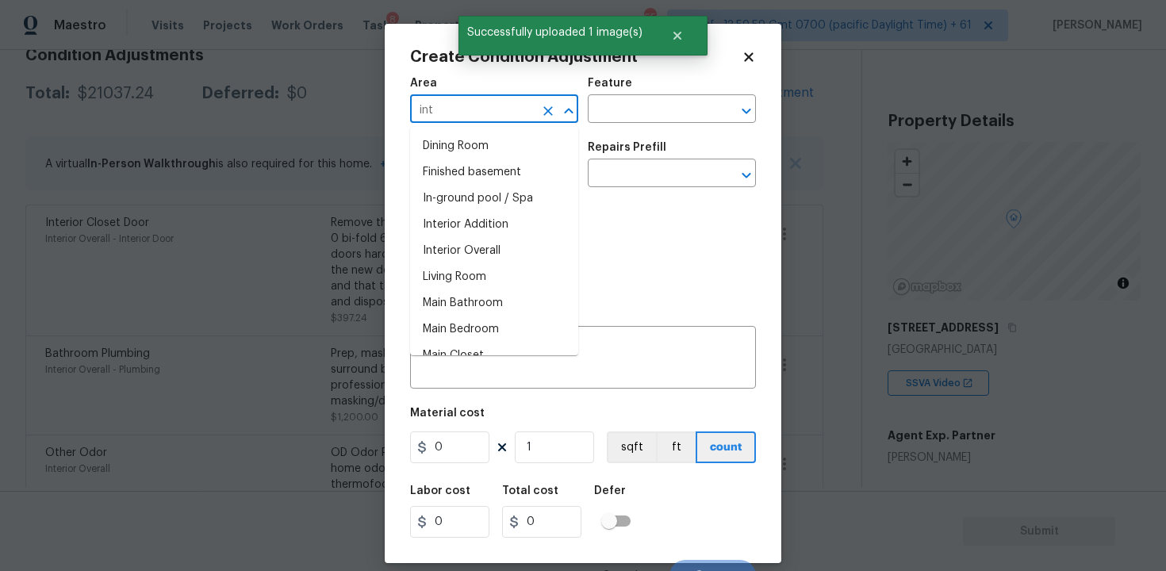
type input "inte"
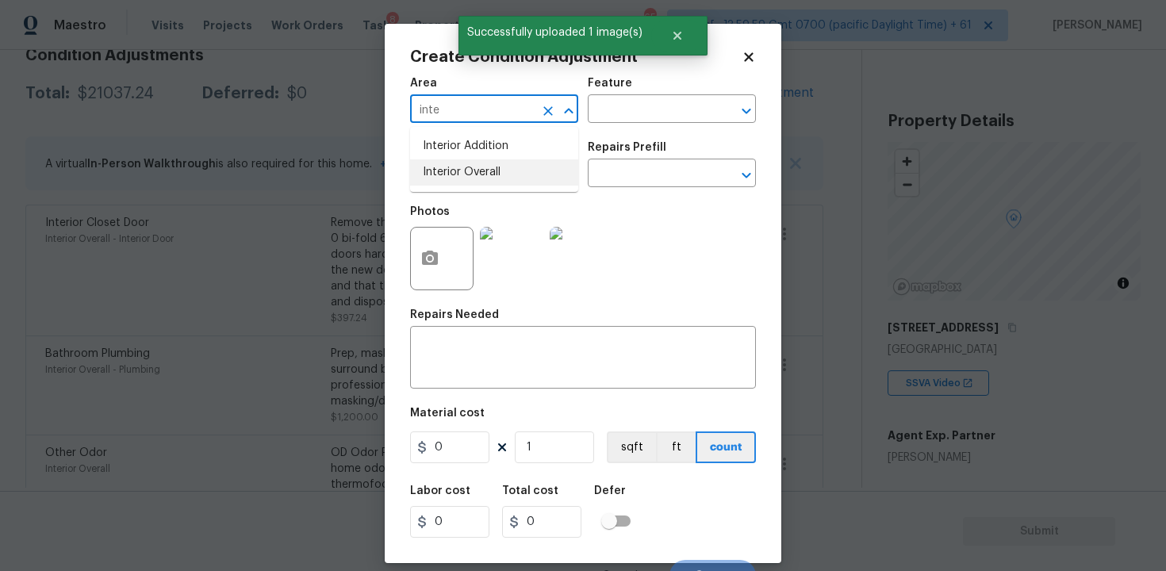
click at [481, 178] on li "Interior Overall" at bounding box center [494, 172] width 168 height 26
type input "Interior Overall"
click at [481, 178] on input "text" at bounding box center [472, 175] width 124 height 25
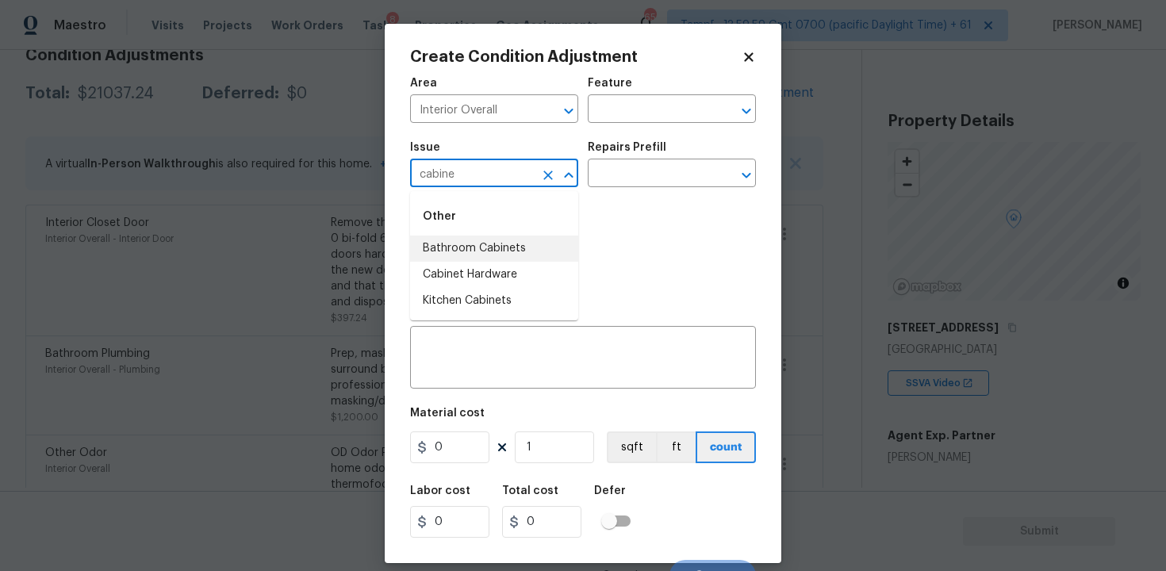
click at [499, 239] on li "Bathroom Cabinets" at bounding box center [494, 249] width 168 height 26
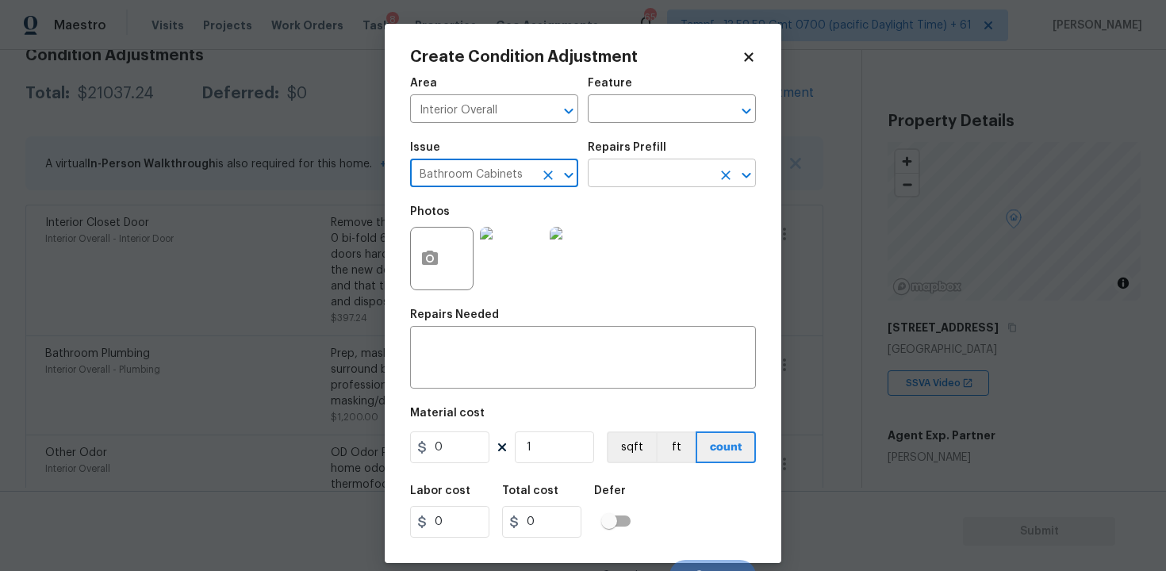
type input "Bathroom Cabinets"
click at [596, 176] on input "text" at bounding box center [650, 175] width 124 height 25
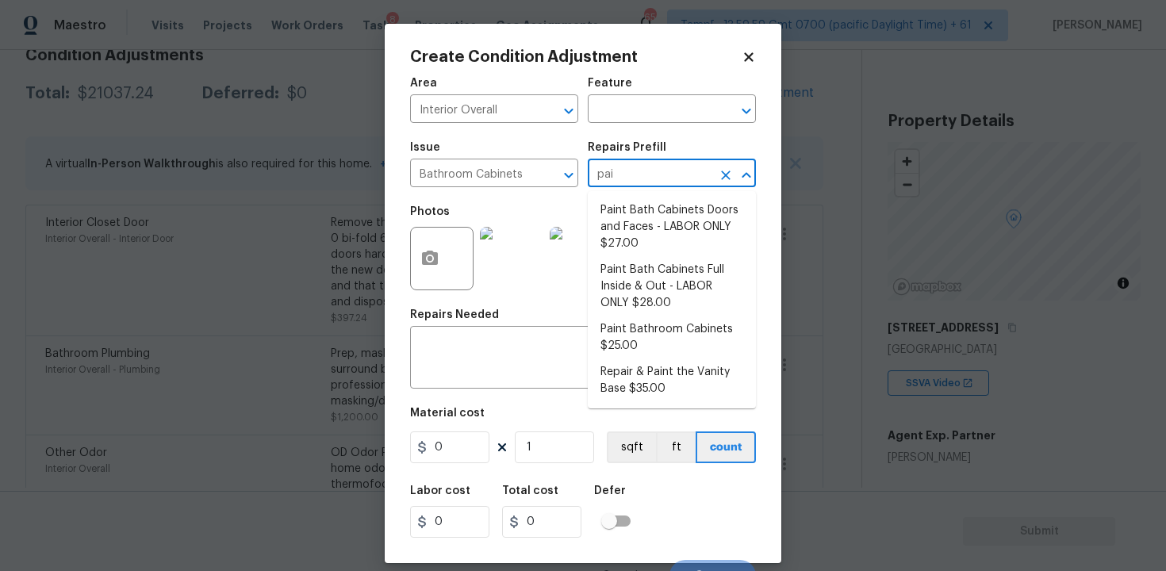
type input "pain"
click at [597, 379] on li "Repair & Paint the Vanity Base $35.00" at bounding box center [672, 380] width 168 height 43
type input "Cabinets"
type textarea "Repair and Paint the damaged vanity base to meet current standard. Remove and d…"
type input "35"
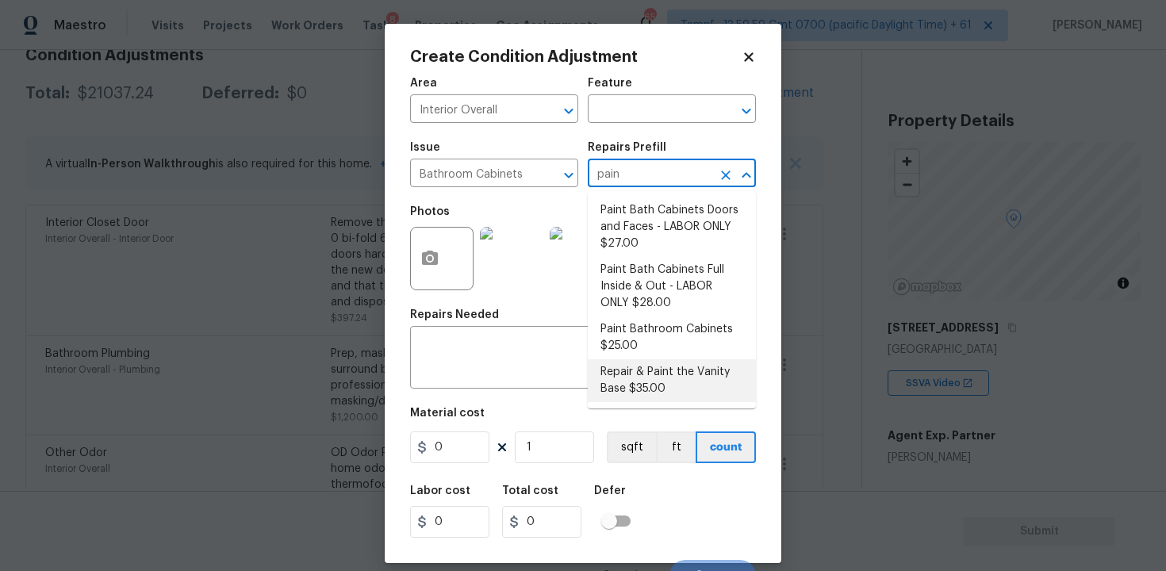
type input "35"
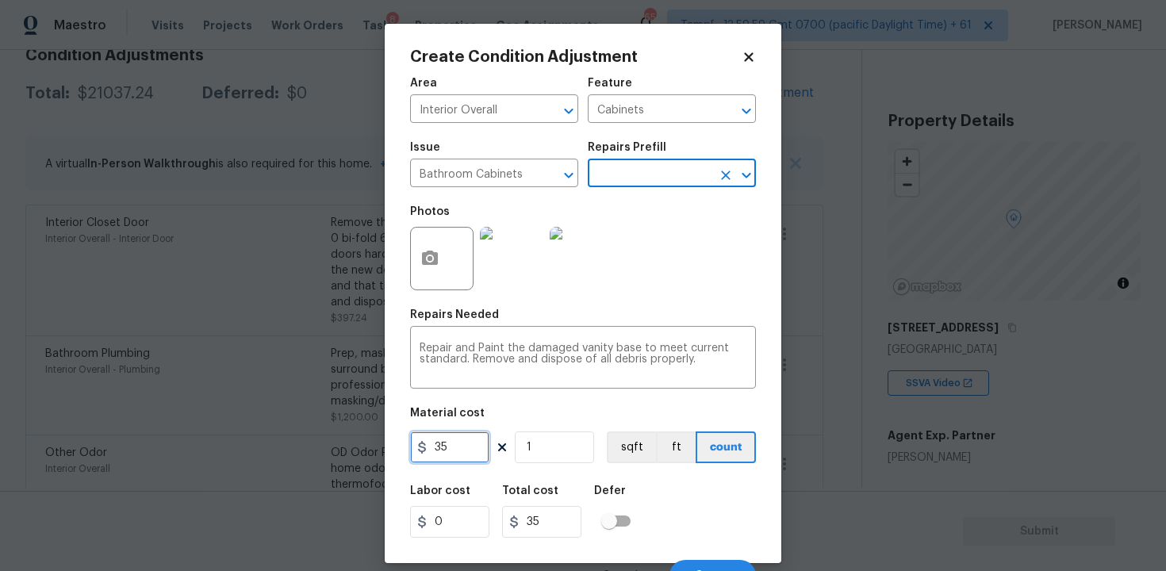
click at [458, 458] on input "35" at bounding box center [449, 447] width 79 height 32
type input "400"
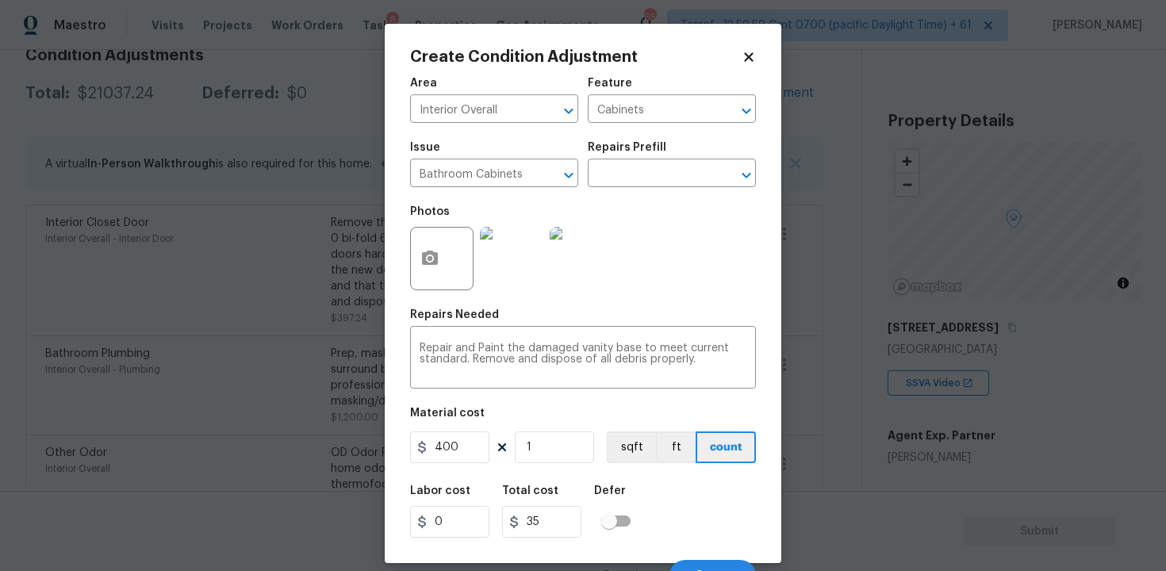
click at [580, 491] on div "Total cost" at bounding box center [548, 495] width 92 height 21
type input "400"
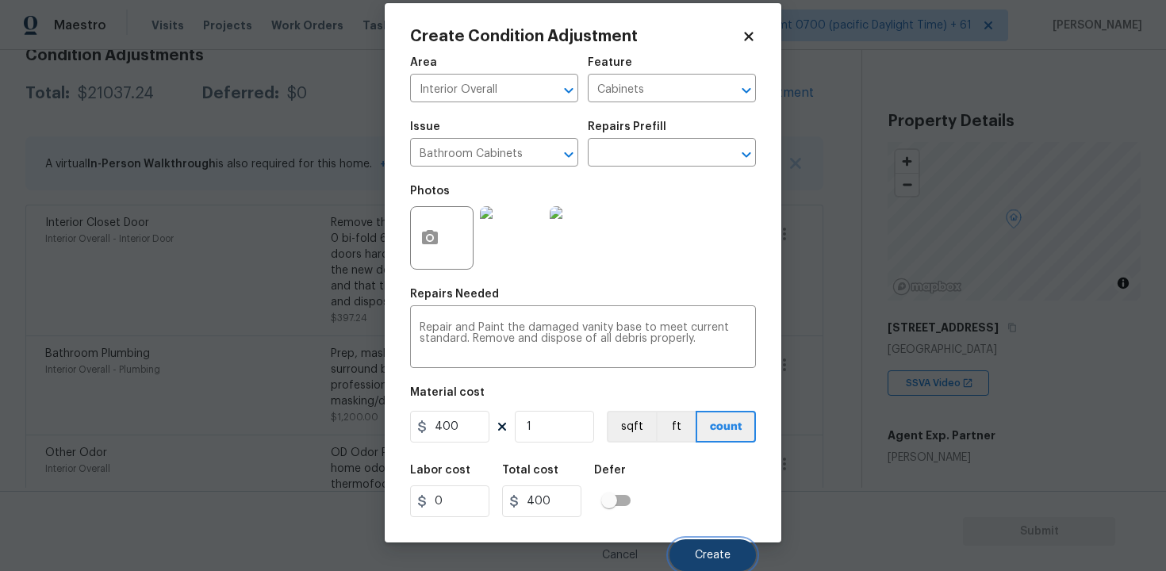
click at [699, 557] on span "Create" at bounding box center [713, 556] width 36 height 12
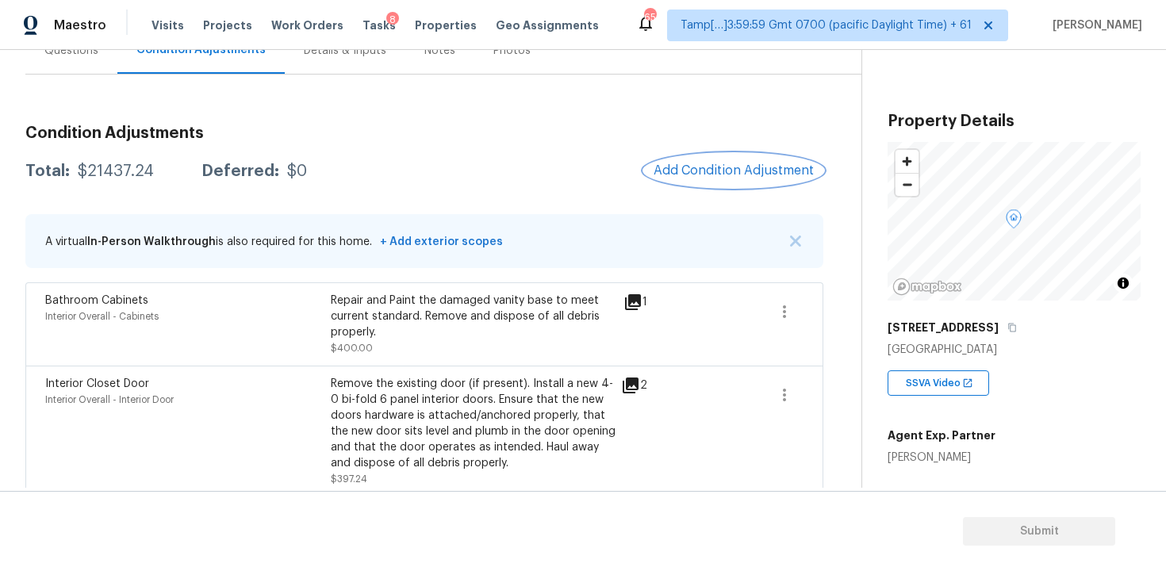
scroll to position [124, 0]
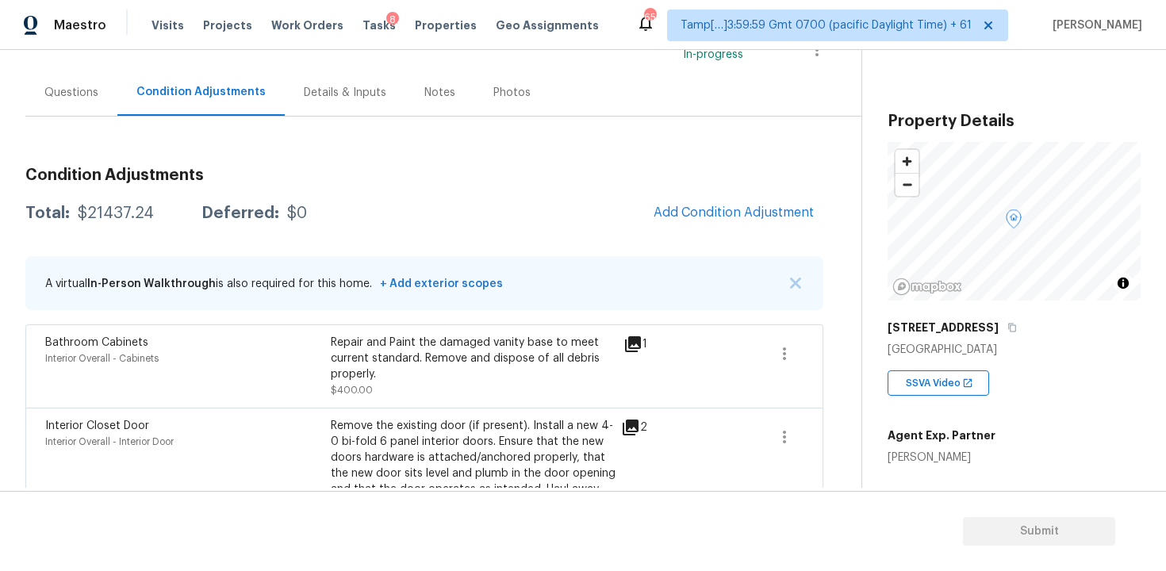
click at [703, 229] on span "Add Condition Adjustment" at bounding box center [733, 213] width 179 height 35
click at [660, 216] on span "Add Condition Adjustment" at bounding box center [733, 212] width 160 height 14
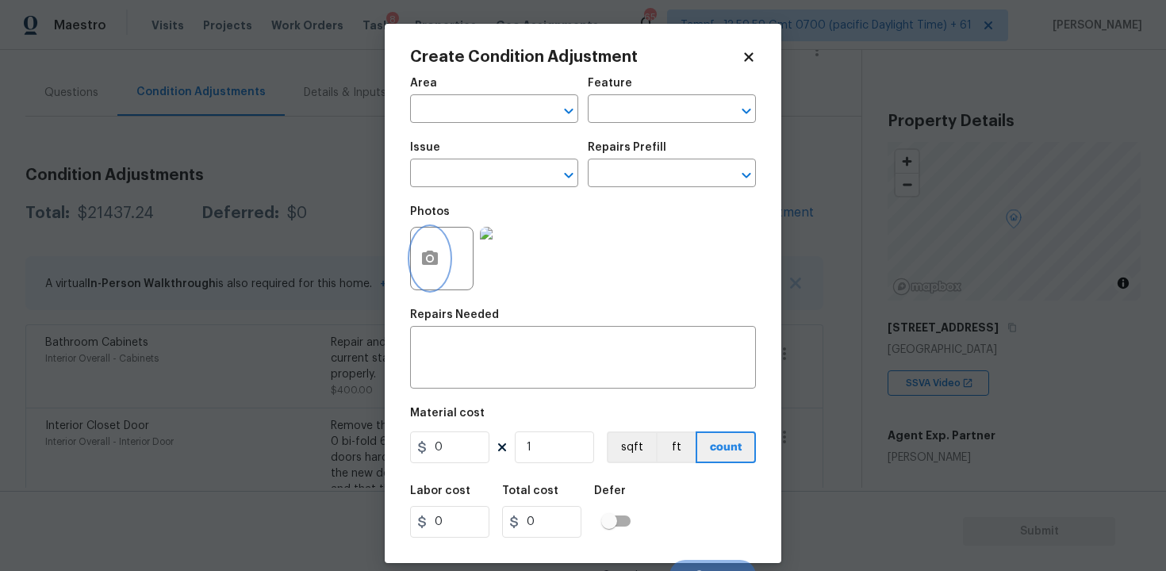
click at [420, 273] on button "button" at bounding box center [430, 259] width 38 height 62
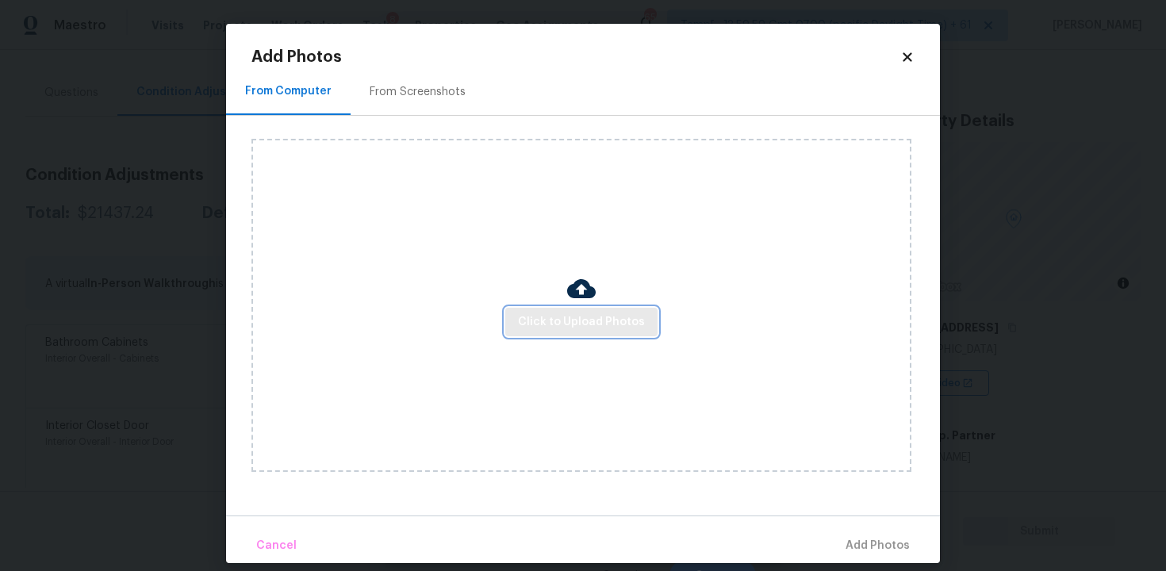
click at [588, 325] on span "Click to Upload Photos" at bounding box center [581, 322] width 127 height 20
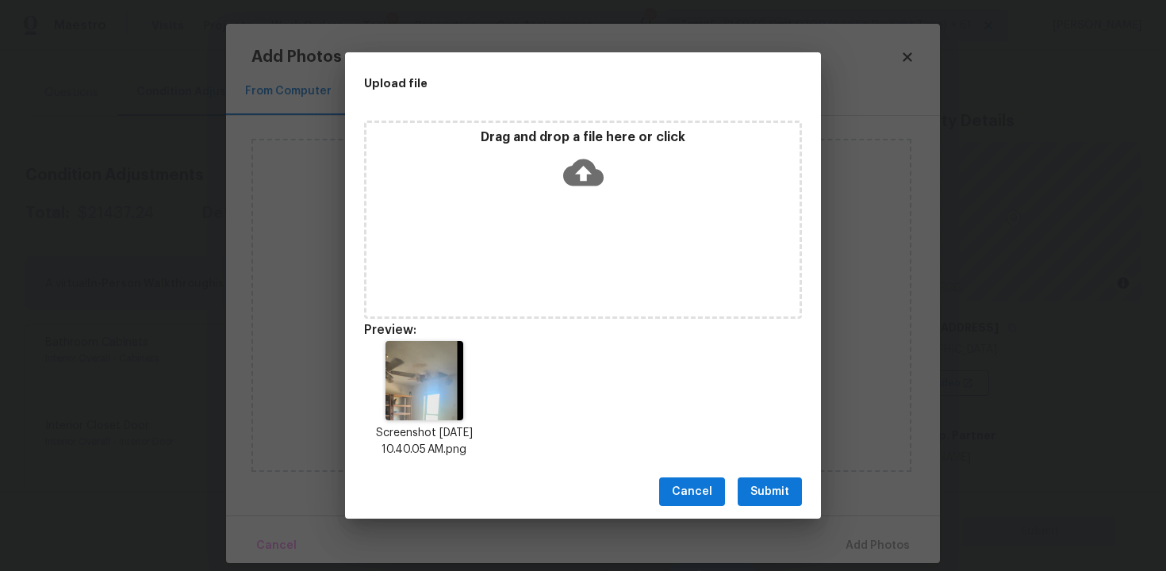
click at [764, 473] on div "Cancel Submit" at bounding box center [583, 492] width 476 height 55
click at [775, 488] on span "Submit" at bounding box center [769, 492] width 39 height 20
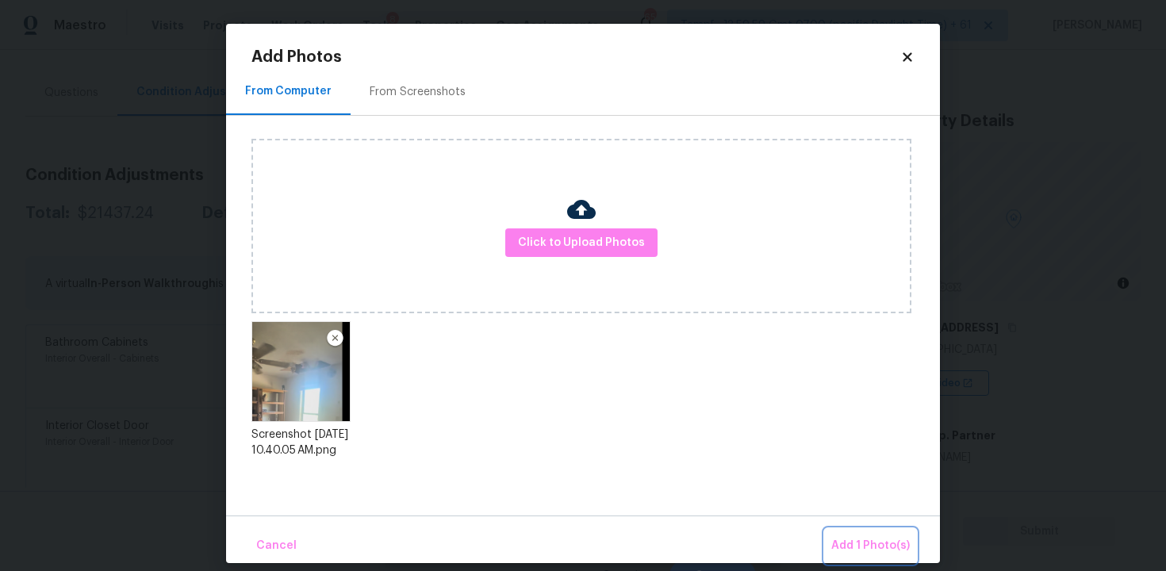
click at [875, 532] on button "Add 1 Photo(s)" at bounding box center [870, 546] width 91 height 34
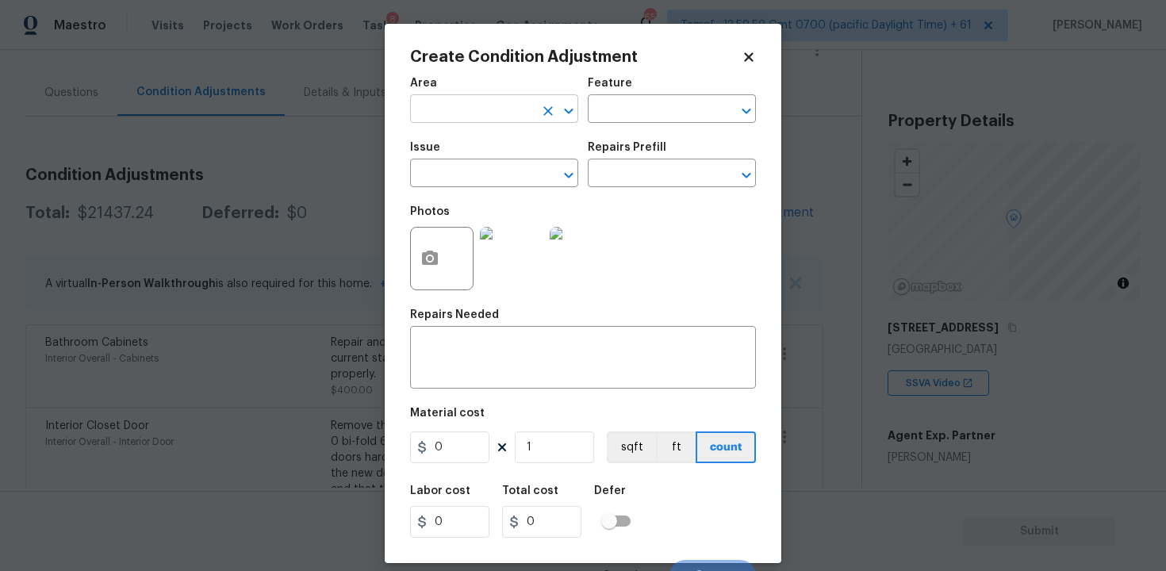
click at [453, 100] on input "text" at bounding box center [472, 110] width 124 height 25
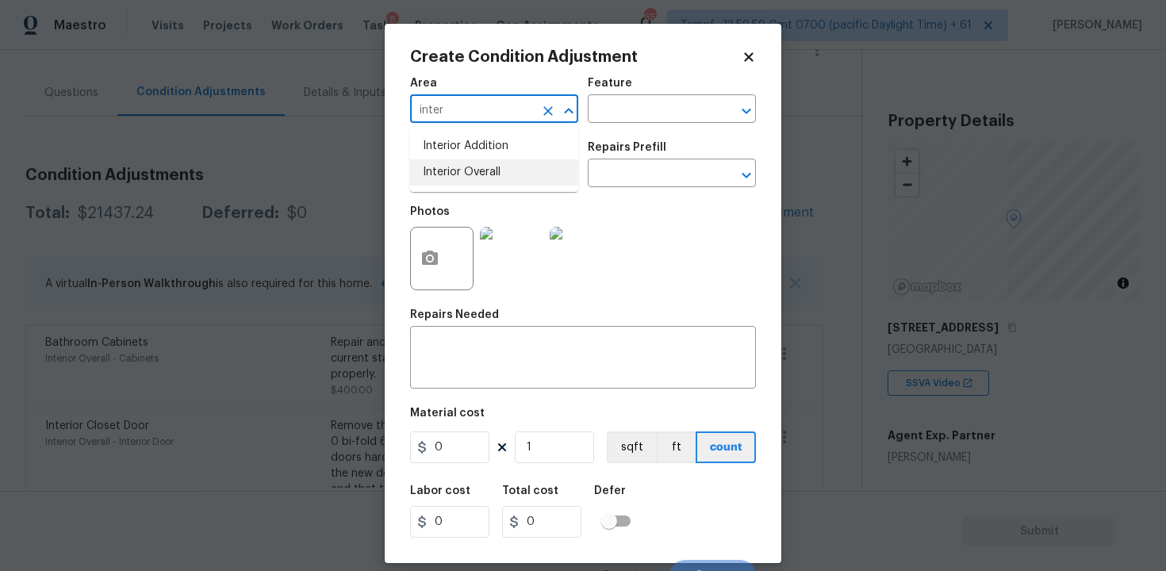
click at [468, 160] on li "Interior Overall" at bounding box center [494, 172] width 168 height 26
type input "Interior Overall"
click at [472, 169] on input "text" at bounding box center [472, 175] width 124 height 25
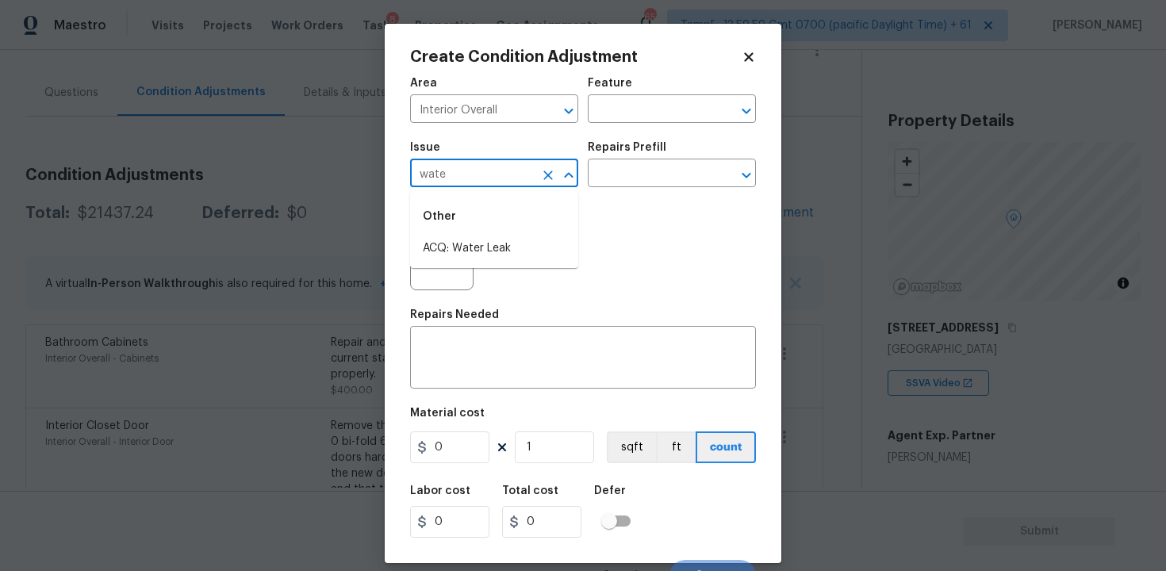
click at [477, 230] on div "Other" at bounding box center [494, 216] width 168 height 38
click at [484, 243] on li "ACQ: Water Leak" at bounding box center [494, 249] width 168 height 26
type input "ACQ: Water Leak"
click at [665, 163] on input "text" at bounding box center [650, 175] width 124 height 25
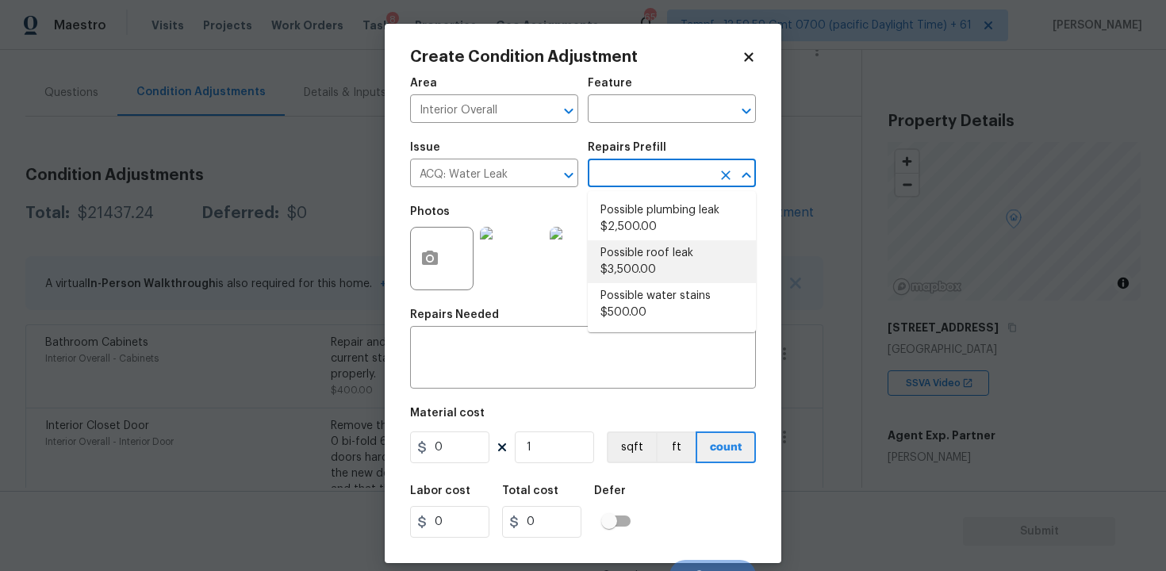
click at [642, 266] on li "Possible roof leak $3,500.00" at bounding box center [672, 261] width 168 height 43
type input "Acquisition"
type textarea "Acquisition Scope: Possible roof leak"
type input "3500"
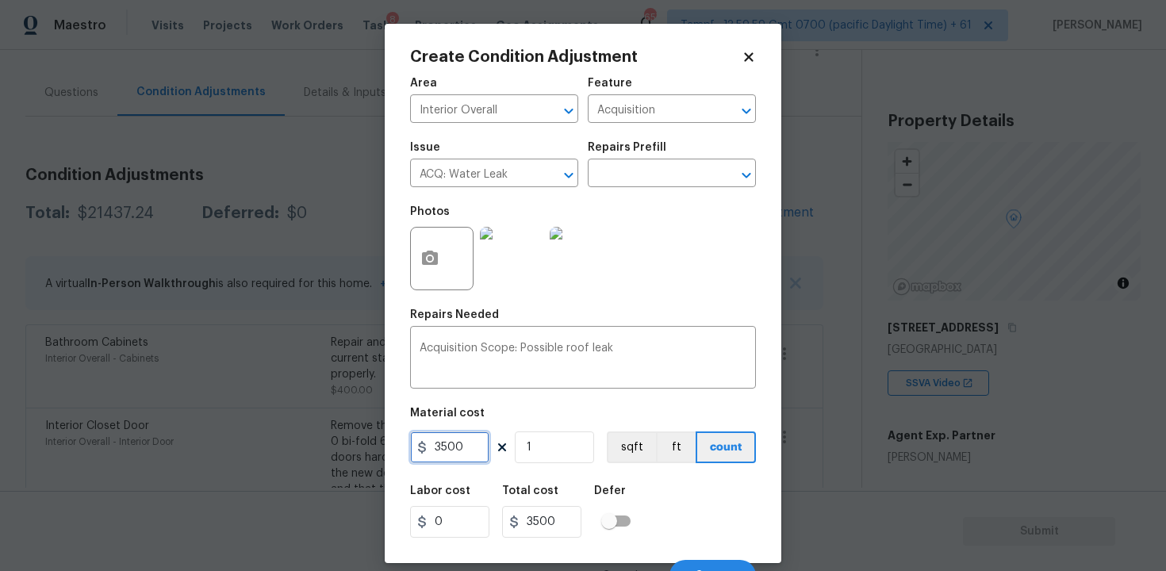
click at [442, 451] on input "3500" at bounding box center [449, 447] width 79 height 32
type input "2500"
click at [495, 467] on div "Area Interior Overall ​ Feature Acquisition ​ Issue ACQ: Water Leak ​ Repairs P…" at bounding box center [583, 329] width 346 height 523
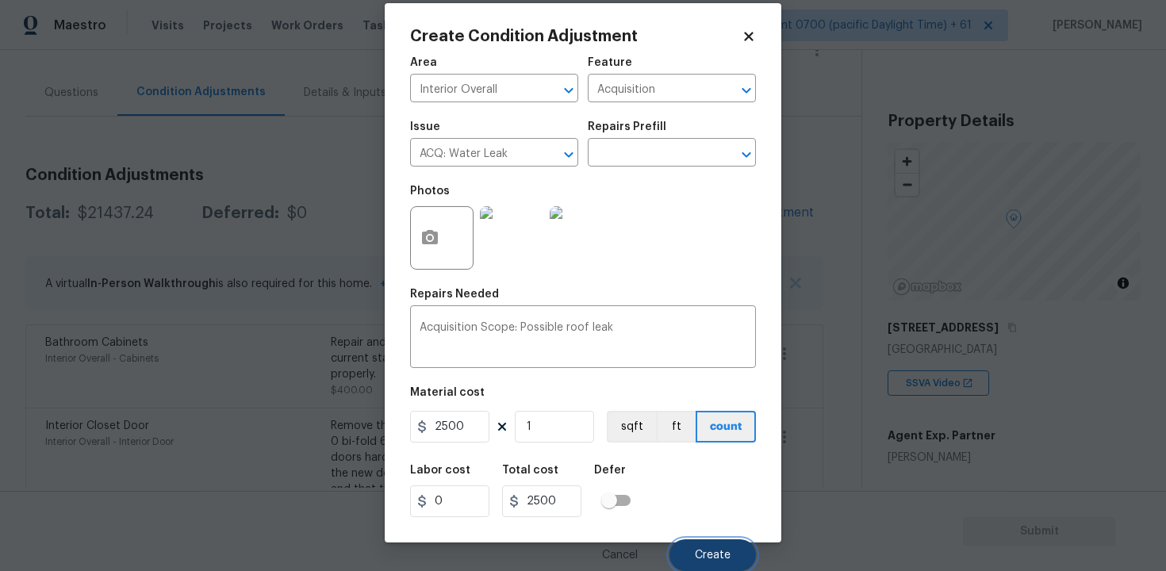
click at [746, 544] on button "Create" at bounding box center [712, 555] width 86 height 32
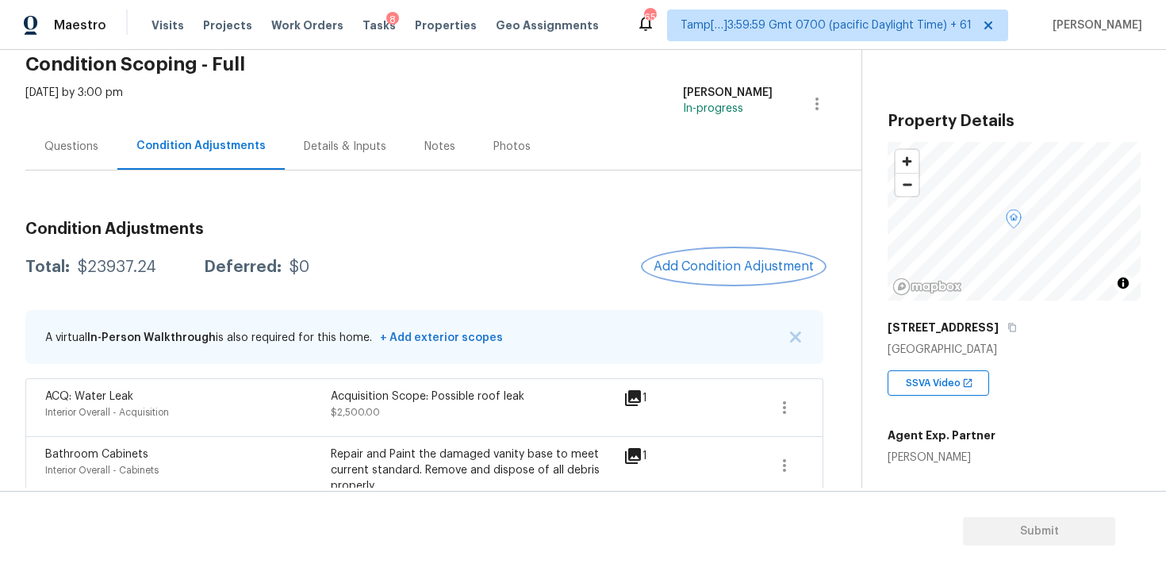
scroll to position [217, 0]
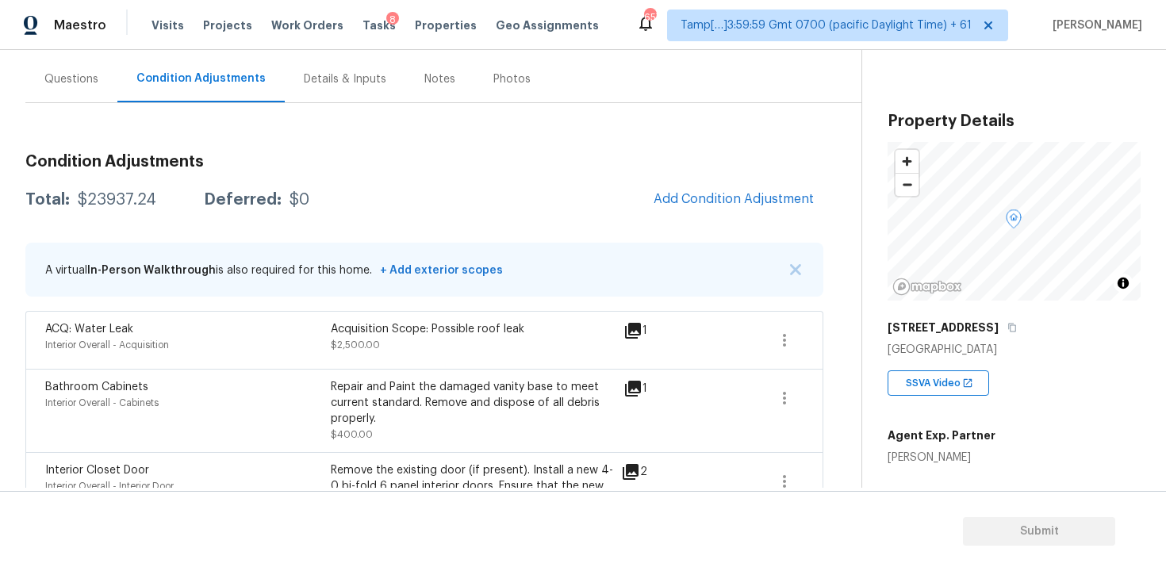
click at [88, 87] on div "Questions" at bounding box center [71, 79] width 92 height 47
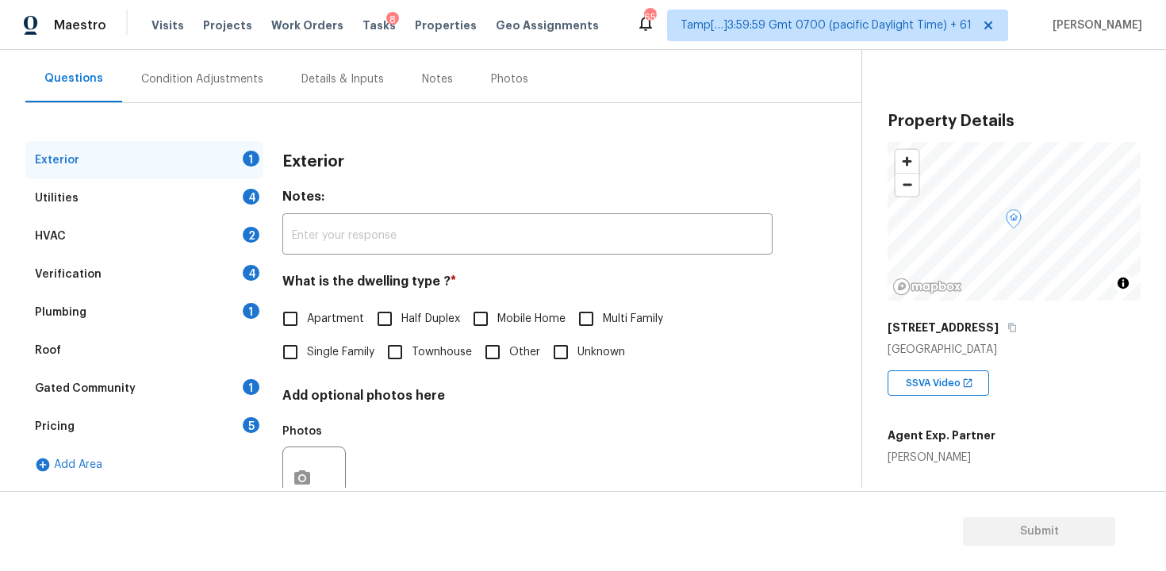
scroll to position [193, 0]
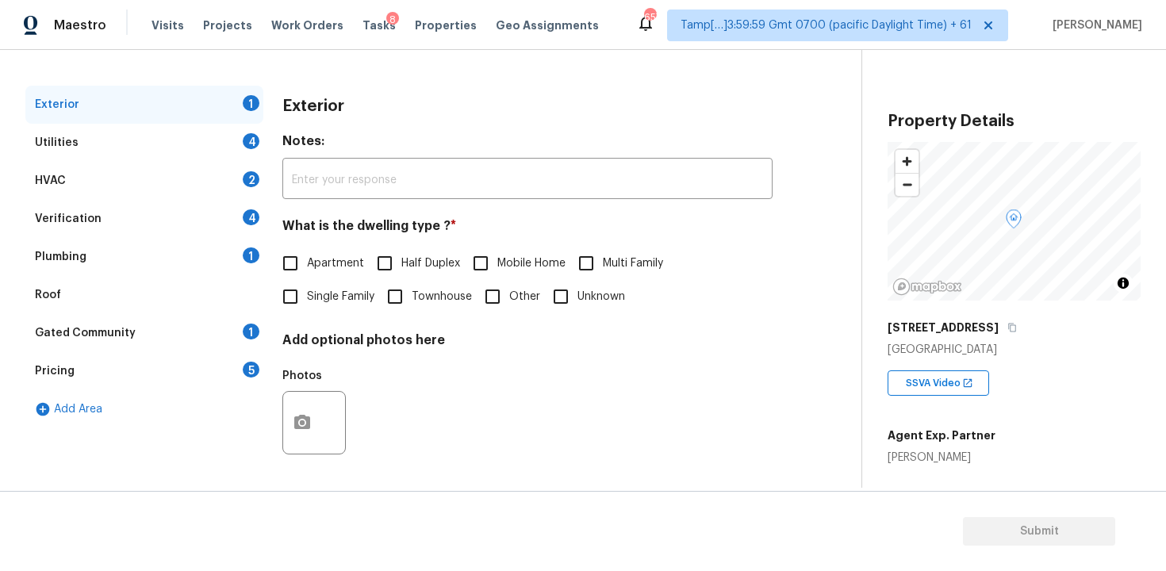
click at [130, 236] on div "Verification 4" at bounding box center [144, 219] width 238 height 38
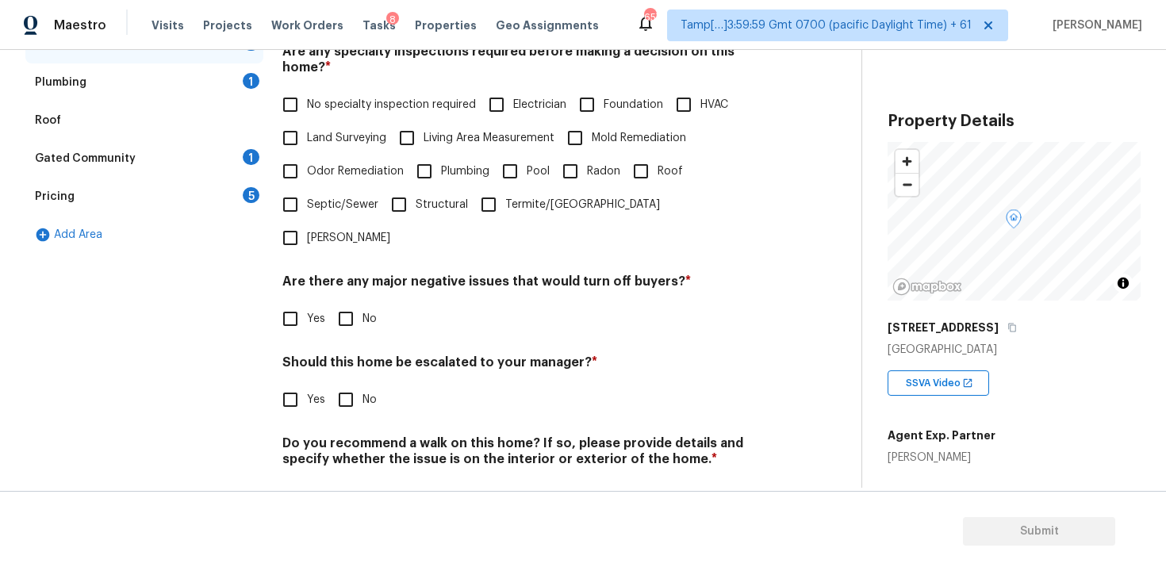
scroll to position [366, 0]
click at [305, 384] on input "Yes" at bounding box center [290, 400] width 33 height 33
checkbox input "true"
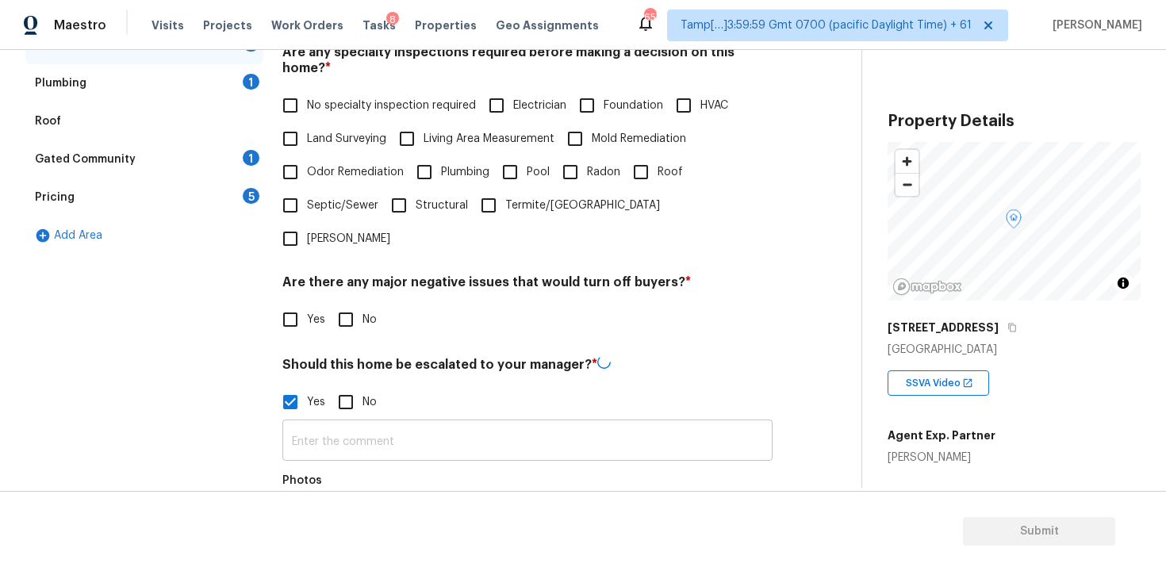
click at [383, 423] on input "text" at bounding box center [527, 441] width 490 height 37
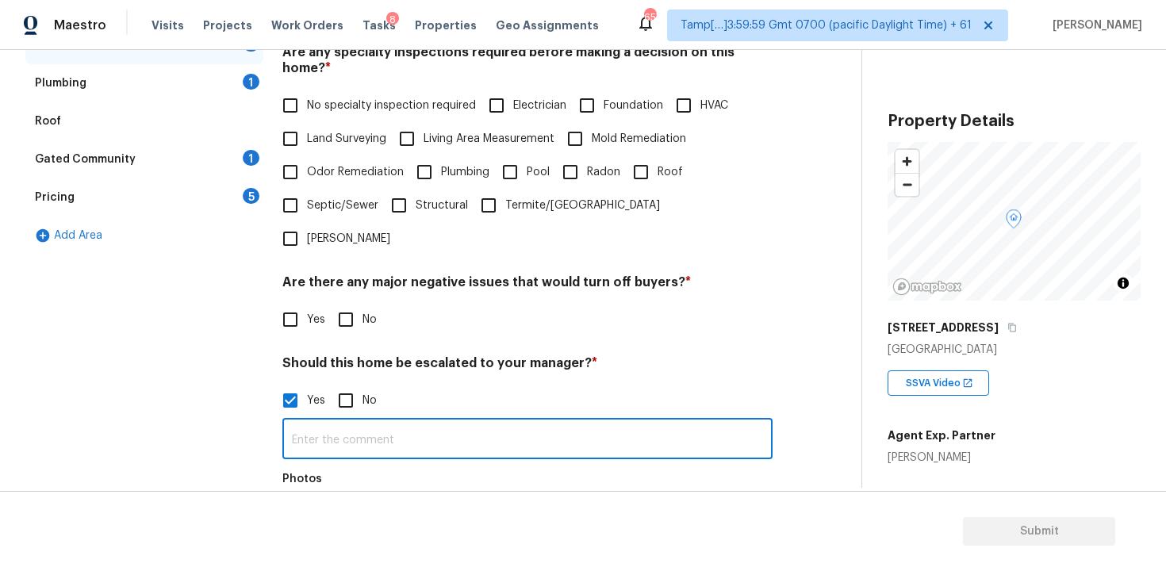
click at [383, 422] on input "text" at bounding box center [527, 440] width 490 height 37
type input "Possibl"
type input "Organic growth"
click at [307, 495] on button "button" at bounding box center [302, 526] width 38 height 62
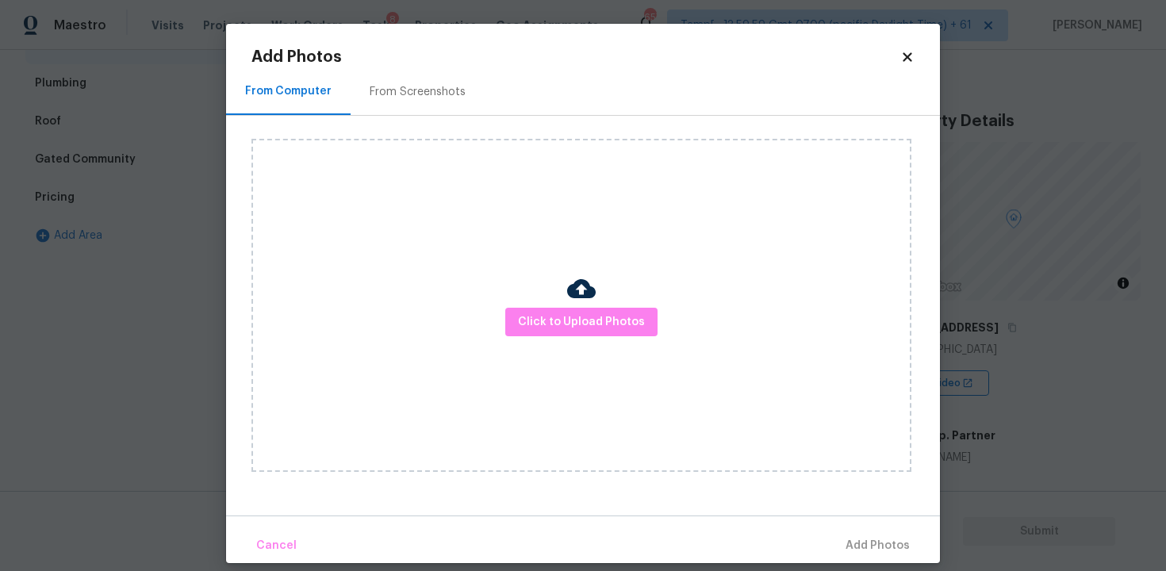
click at [569, 366] on div "Click to Upload Photos" at bounding box center [581, 305] width 660 height 333
click at [585, 302] on img at bounding box center [581, 288] width 29 height 29
click at [584, 312] on span "Click to Upload Photos" at bounding box center [581, 322] width 127 height 20
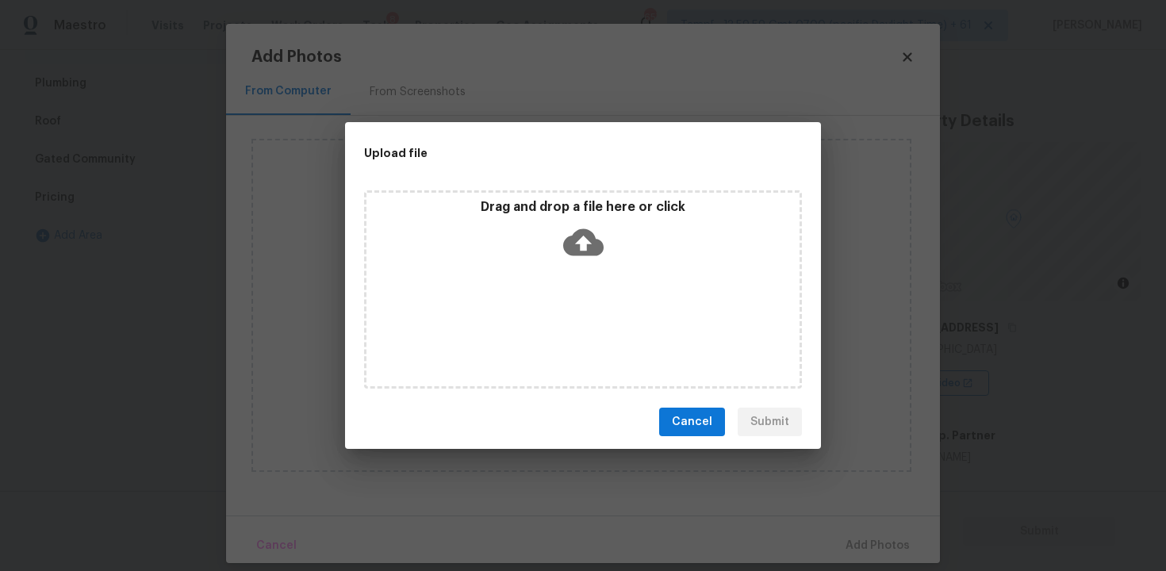
click at [583, 237] on icon at bounding box center [583, 242] width 40 height 40
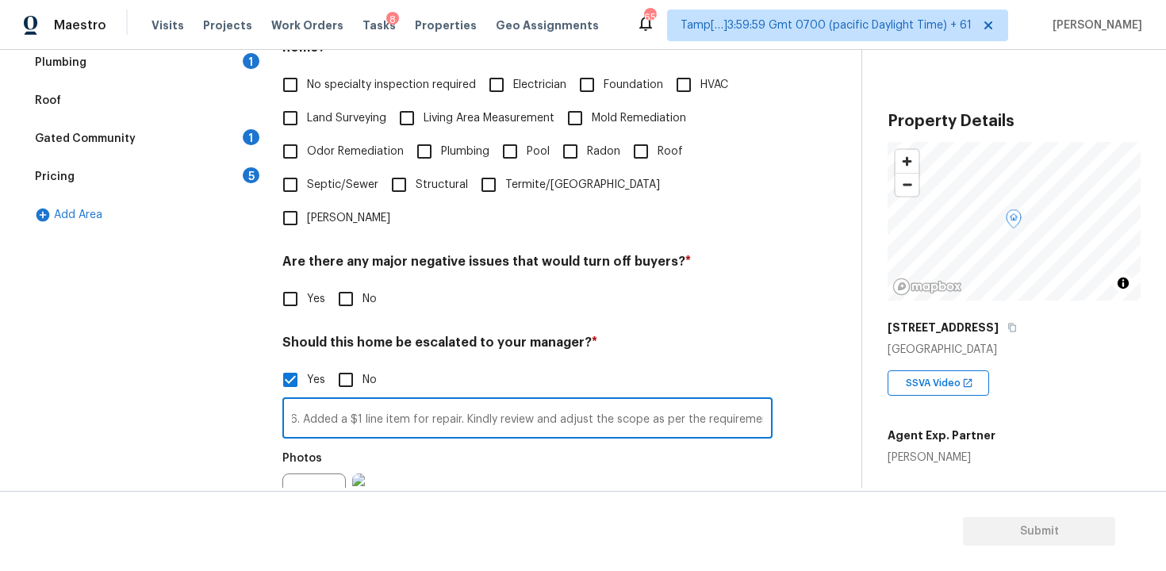
scroll to position [0, 182]
click at [487, 401] on input "Organic growth in the interior 2:06. Added a $1 line item for repair. Kindly re…" at bounding box center [527, 419] width 490 height 37
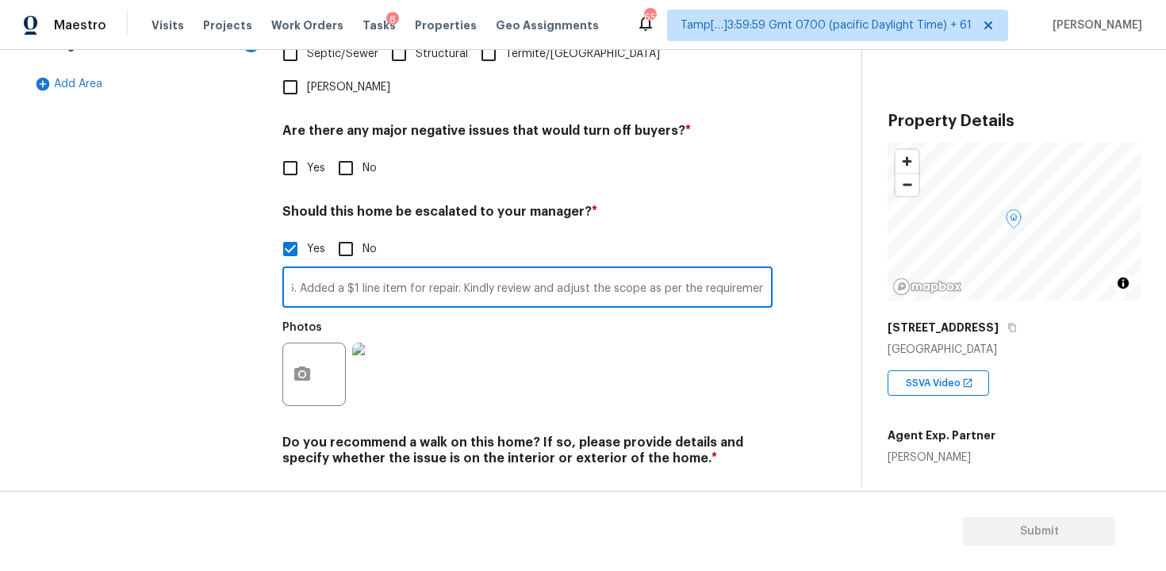
type input "Organic growth in the interior 2:06. Added a $1 line item for repair. Kindly re…"
click at [304, 343] on button "button" at bounding box center [302, 374] width 38 height 62
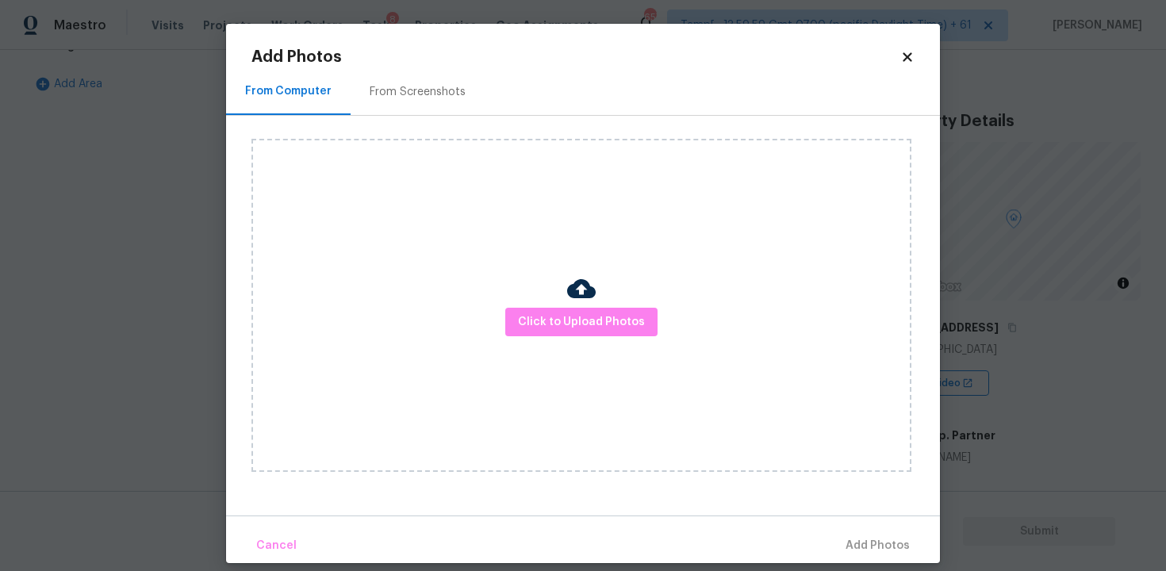
scroll to position [0, 0]
click at [626, 315] on span "Click to Upload Photos" at bounding box center [581, 322] width 127 height 20
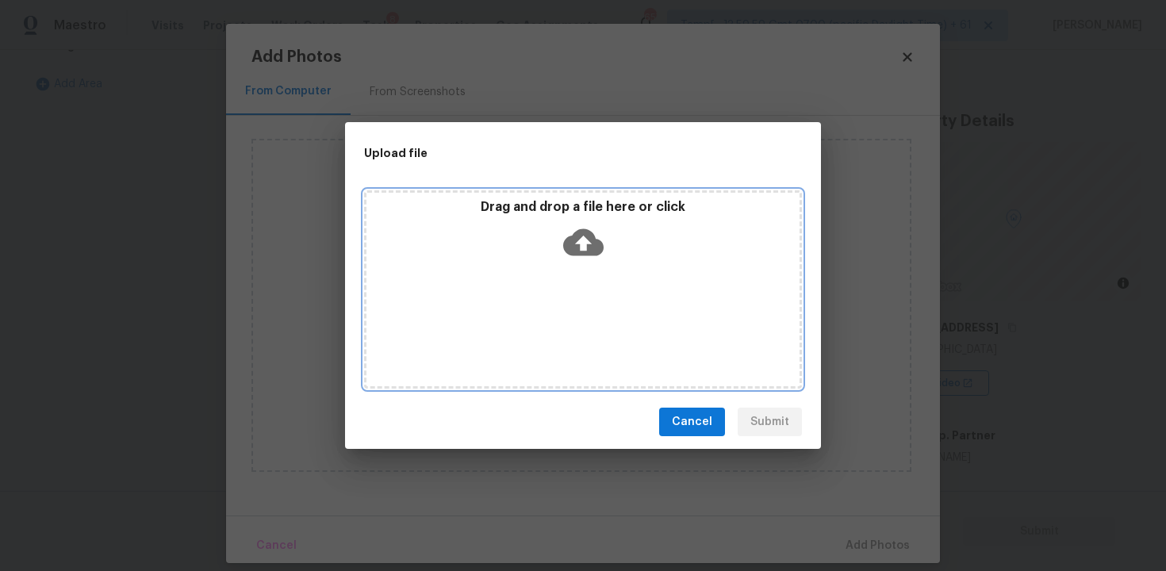
click at [582, 237] on icon at bounding box center [583, 242] width 40 height 40
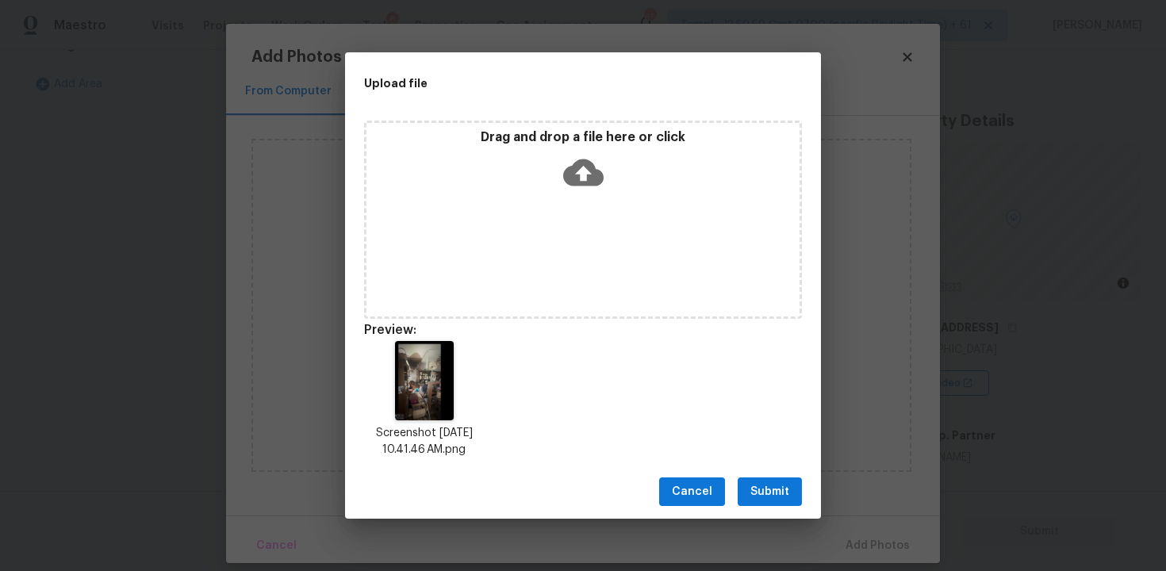
scroll to position [13, 0]
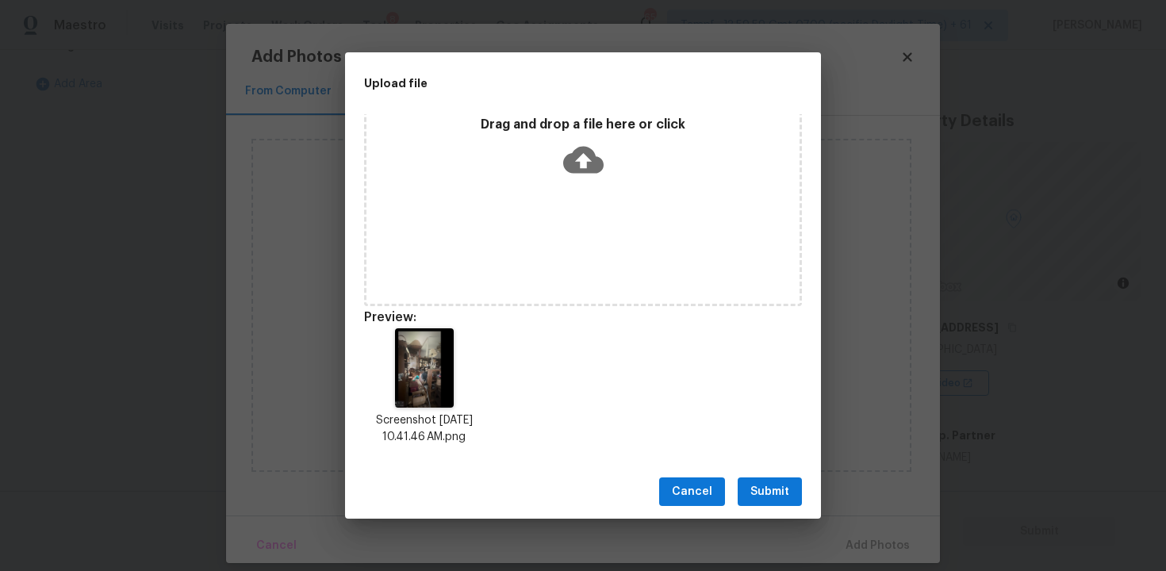
click at [697, 494] on span "Cancel" at bounding box center [692, 492] width 40 height 20
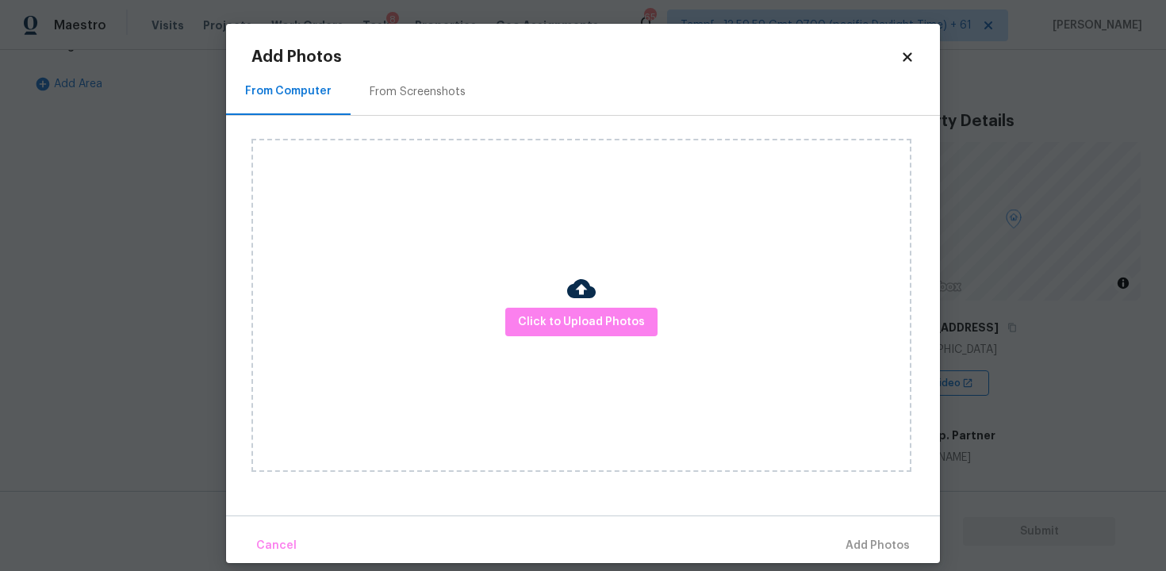
click at [907, 57] on icon at bounding box center [906, 56] width 9 height 9
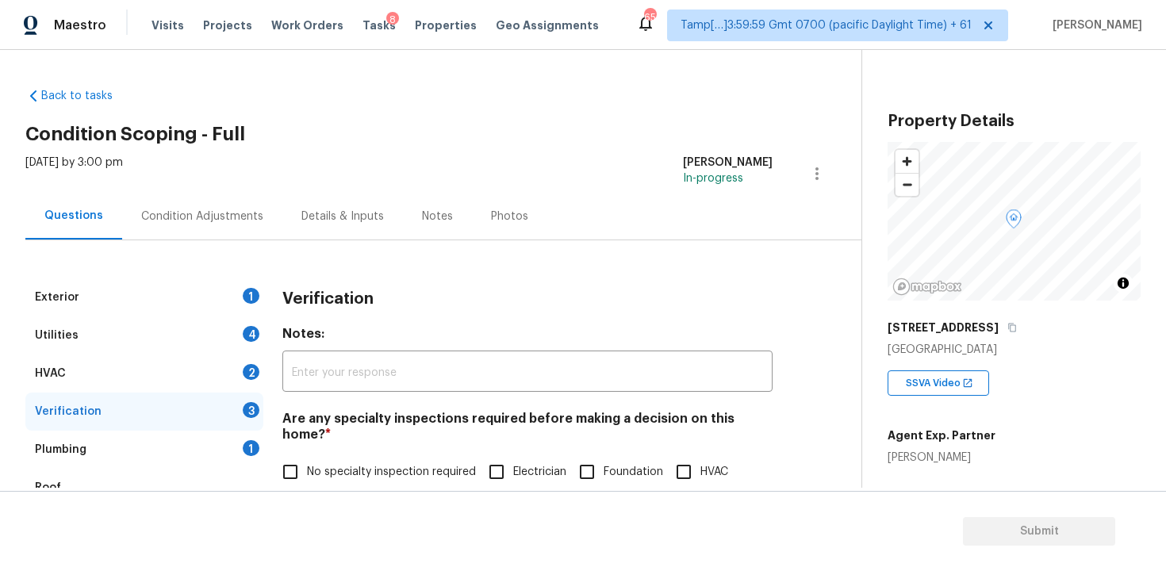
click at [151, 213] on div "Condition Adjustments" at bounding box center [202, 217] width 122 height 16
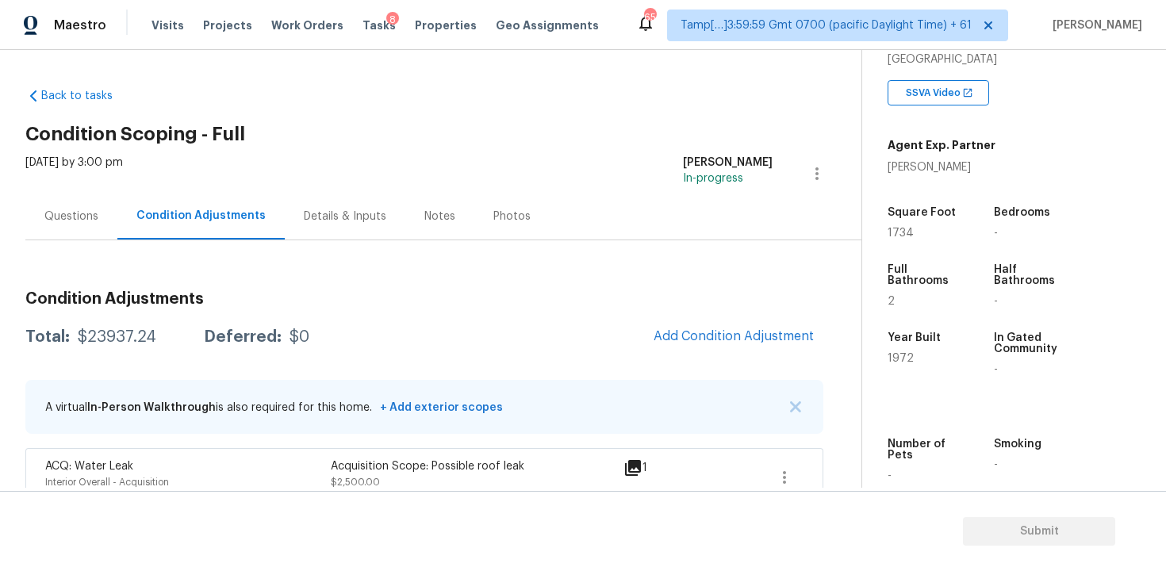
scroll to position [297, 0]
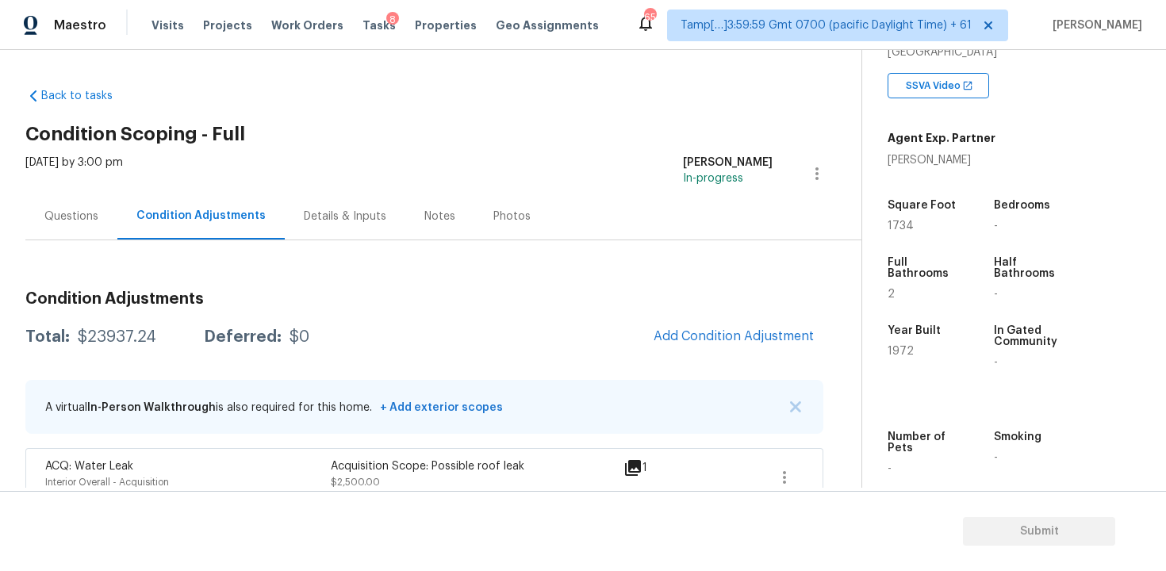
click at [718, 320] on span "Add Condition Adjustment" at bounding box center [733, 337] width 179 height 35
click at [705, 331] on span "Add Condition Adjustment" at bounding box center [733, 336] width 160 height 14
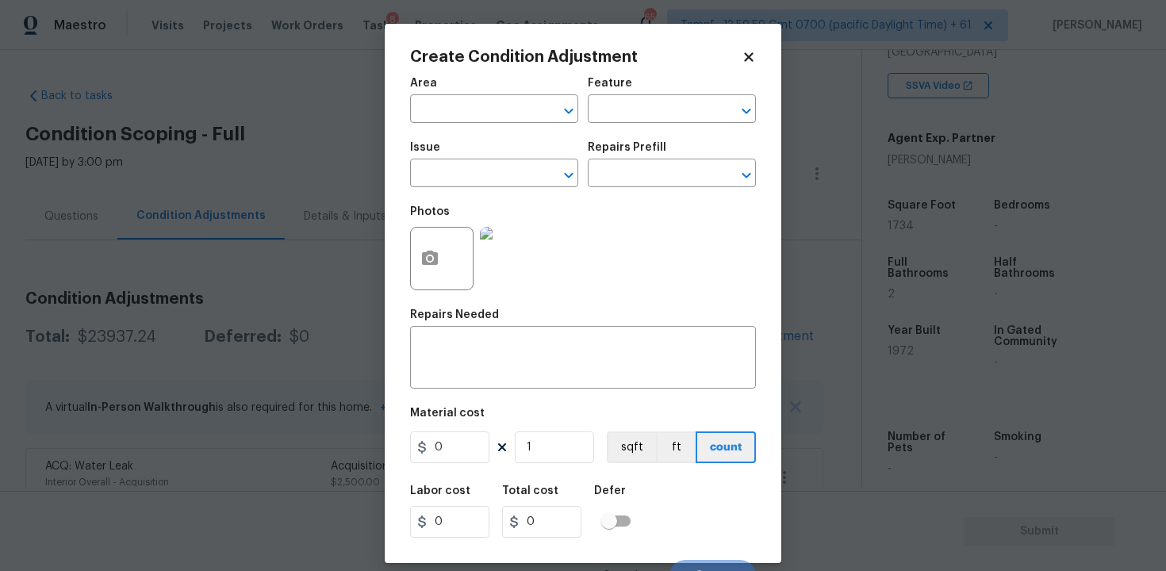
click at [457, 132] on span "Issue ​" at bounding box center [494, 164] width 168 height 64
click at [454, 113] on input "text" at bounding box center [472, 110] width 124 height 25
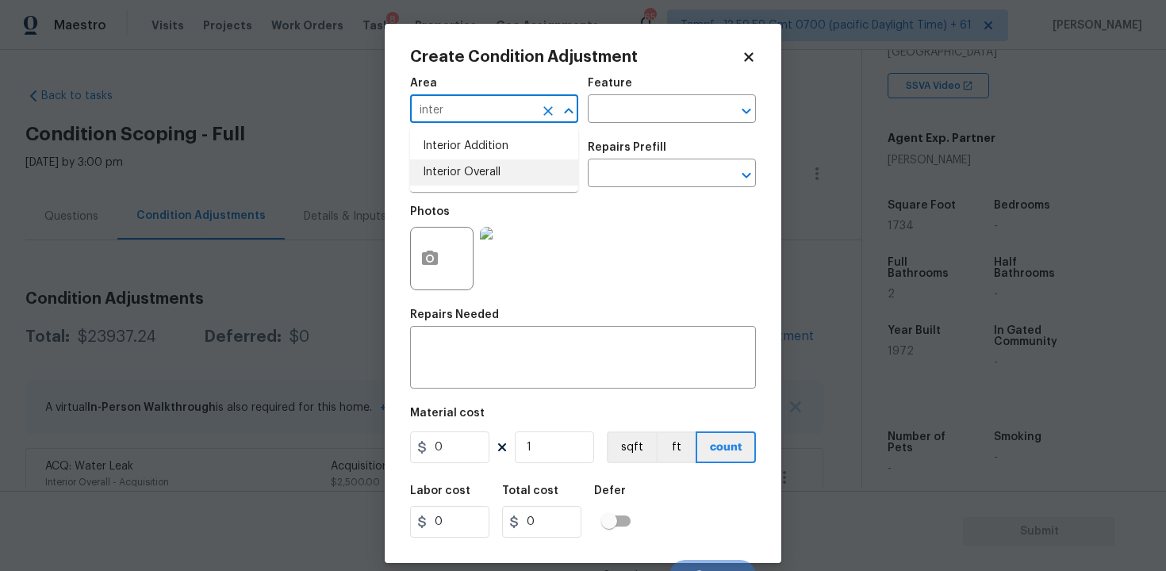
click at [455, 162] on li "Interior Overall" at bounding box center [494, 172] width 168 height 26
type input "Interior Overall"
click at [461, 178] on input "text" at bounding box center [472, 175] width 124 height 25
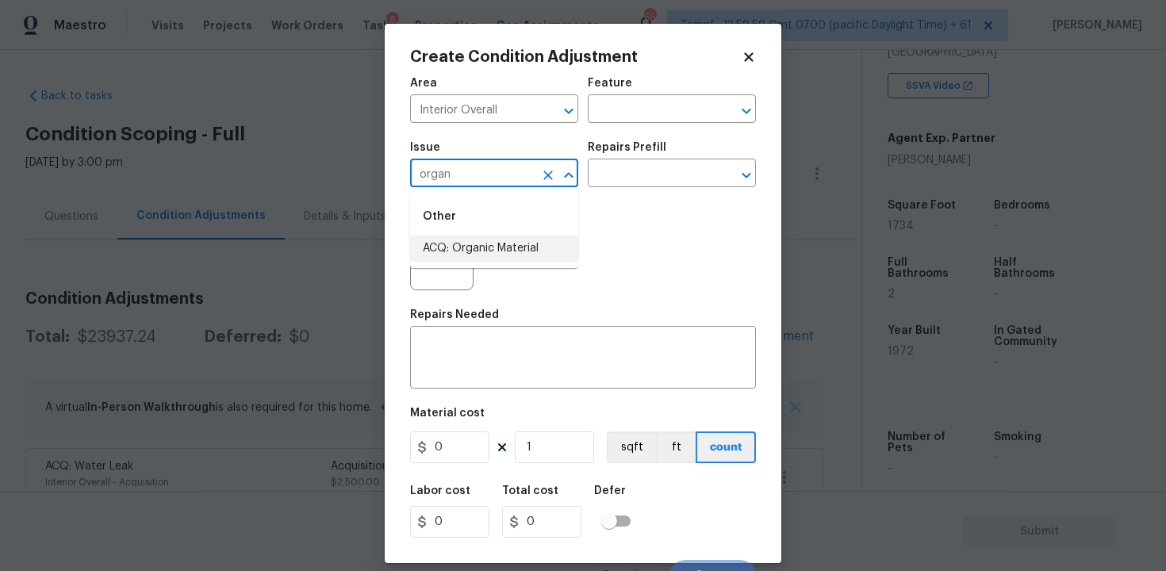
click at [457, 262] on ul "Other ACQ: Organic Material" at bounding box center [494, 229] width 168 height 77
click at [476, 243] on li "ACQ: Organic Material" at bounding box center [494, 249] width 168 height 26
type input "ACQ: Organic Material"
click at [646, 174] on input "text" at bounding box center [650, 175] width 124 height 25
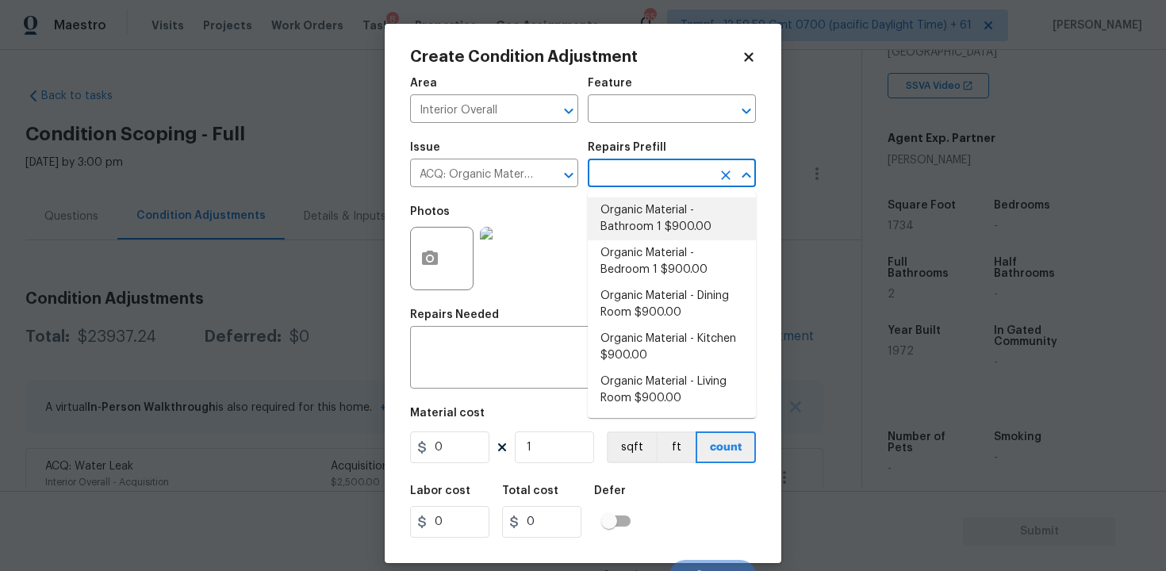
click at [645, 204] on li "Organic Material - Bathroom 1 $900.00" at bounding box center [672, 218] width 168 height 43
type input "Acquisition"
type textarea "Acquisition Scope: Conditions Conducive to Organic Material - Bathroom 1 Discla…"
type input "900"
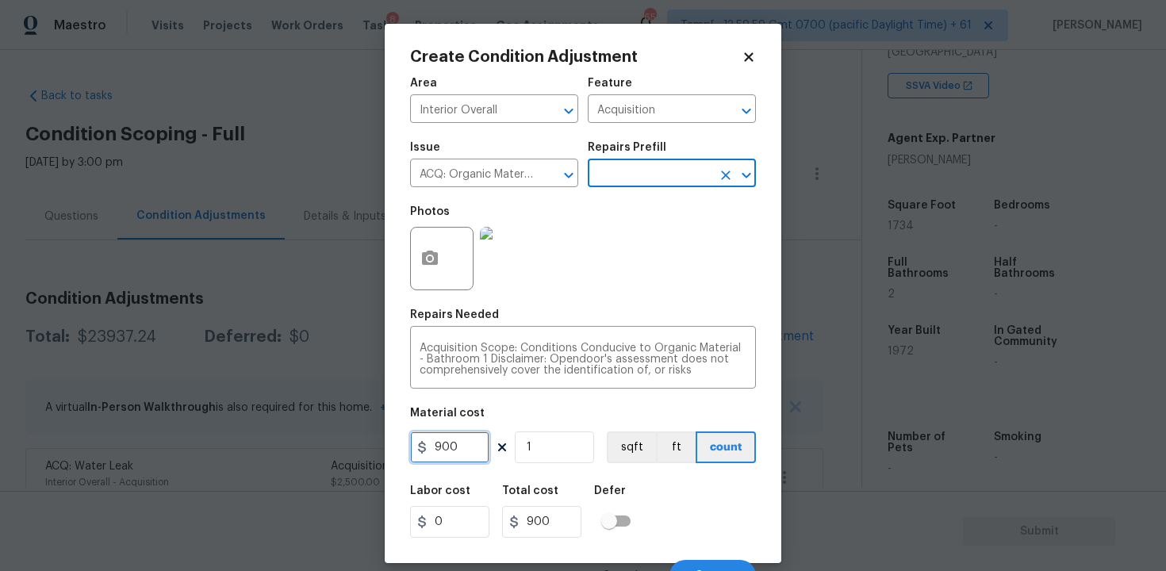
click at [458, 442] on input "900" at bounding box center [449, 447] width 79 height 32
type input "1"
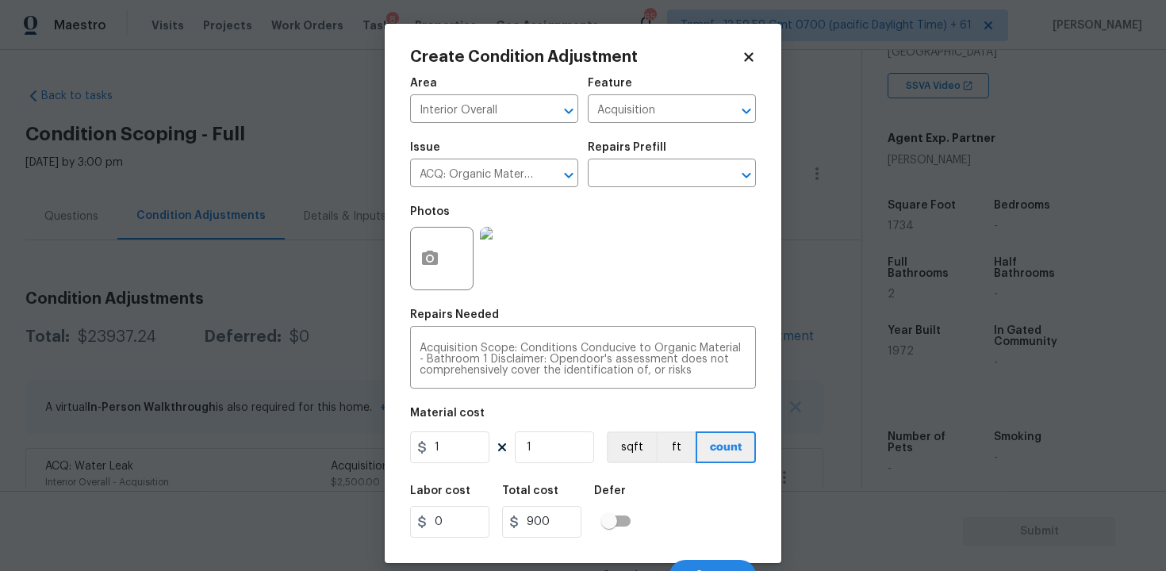
click at [603, 459] on div "1 1 sqft ft count" at bounding box center [583, 447] width 346 height 32
type input "1"
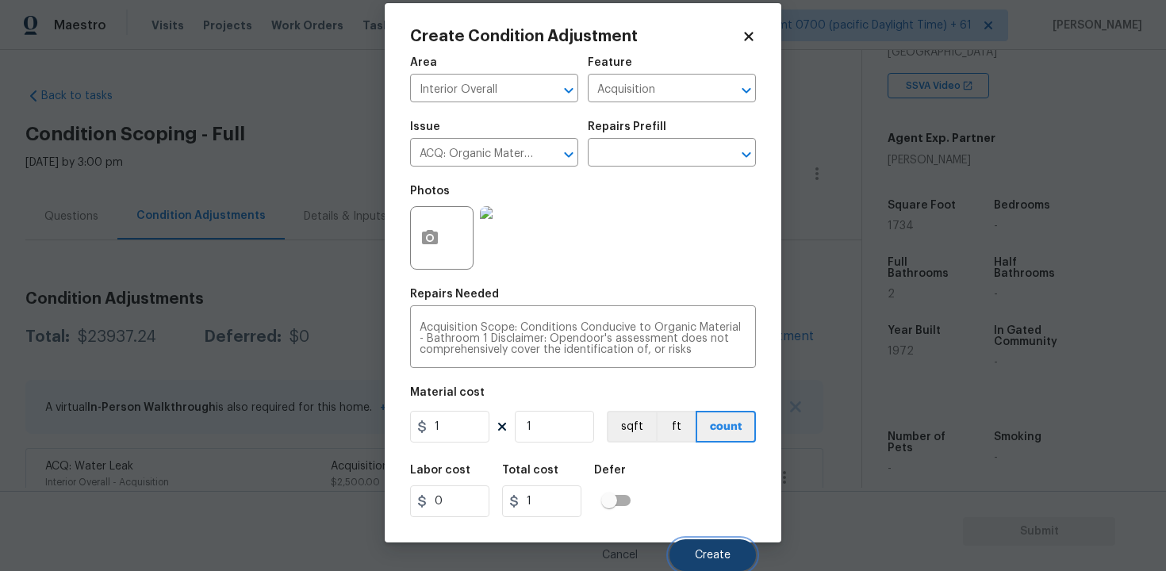
click at [717, 539] on button "Create" at bounding box center [712, 555] width 86 height 32
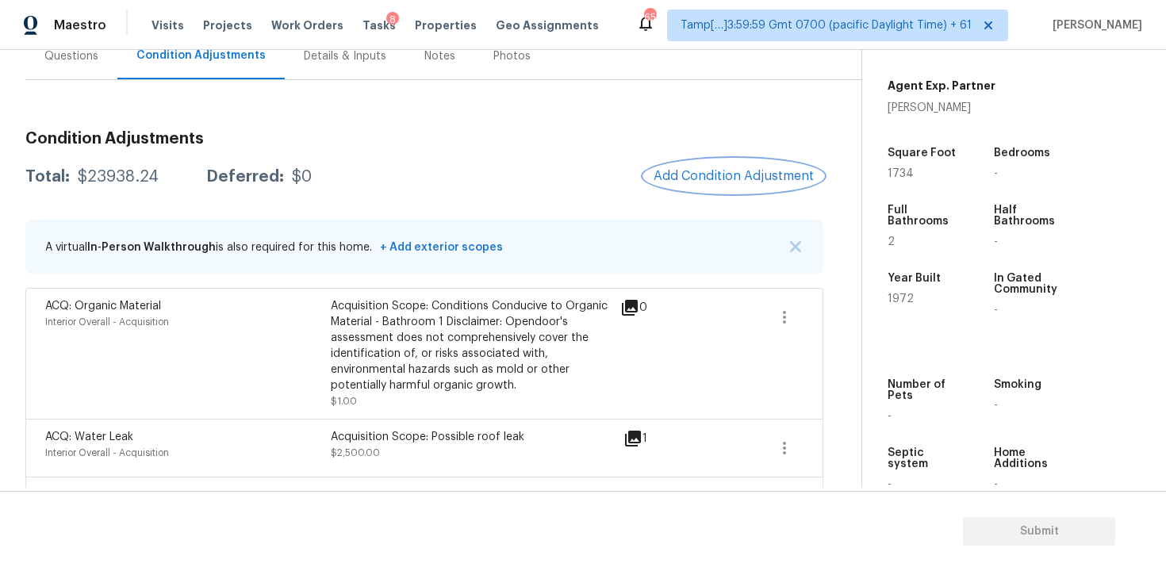
scroll to position [383, 0]
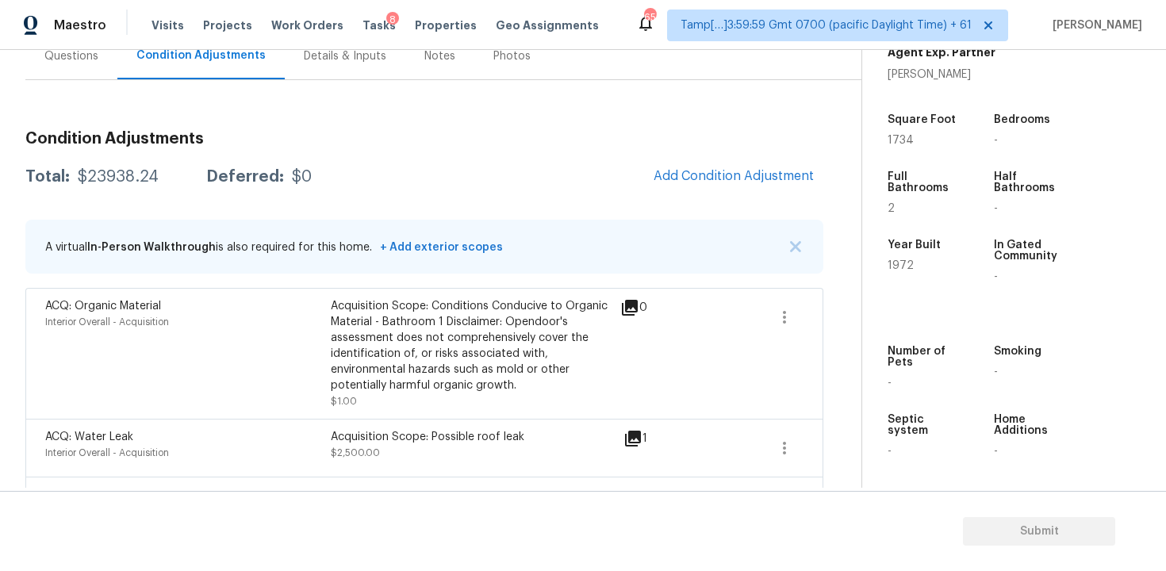
click at [688, 175] on span "Add Condition Adjustment" at bounding box center [733, 176] width 160 height 14
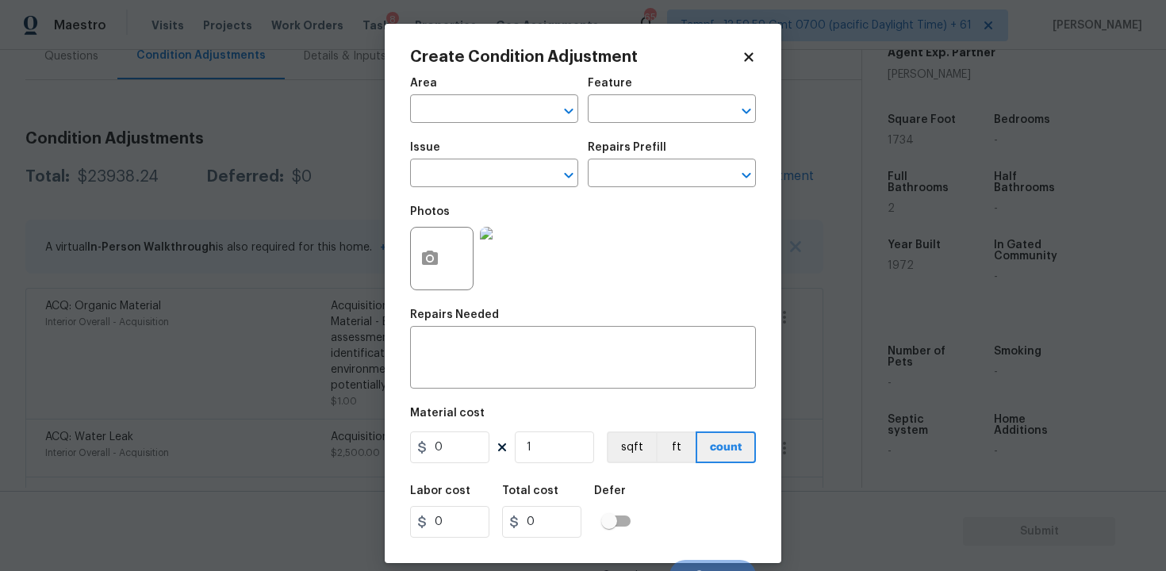
click at [480, 138] on span "Issue ​" at bounding box center [494, 164] width 168 height 64
click at [479, 112] on input "text" at bounding box center [472, 110] width 124 height 25
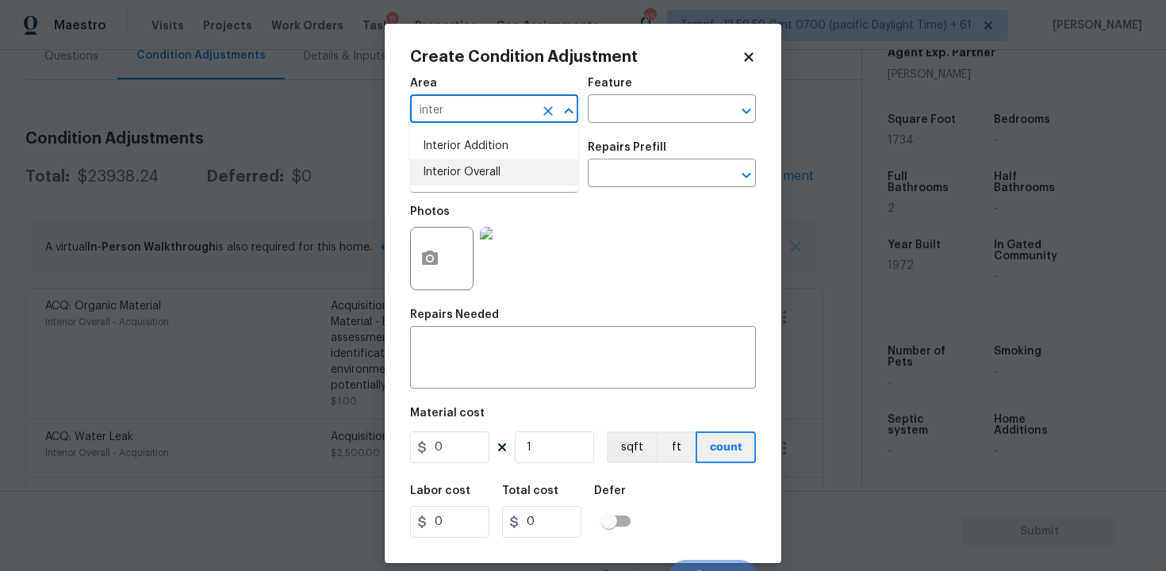
click at [484, 180] on li "Interior Overall" at bounding box center [494, 172] width 168 height 26
type input "Interior Overall"
click at [484, 180] on input "text" at bounding box center [472, 175] width 124 height 25
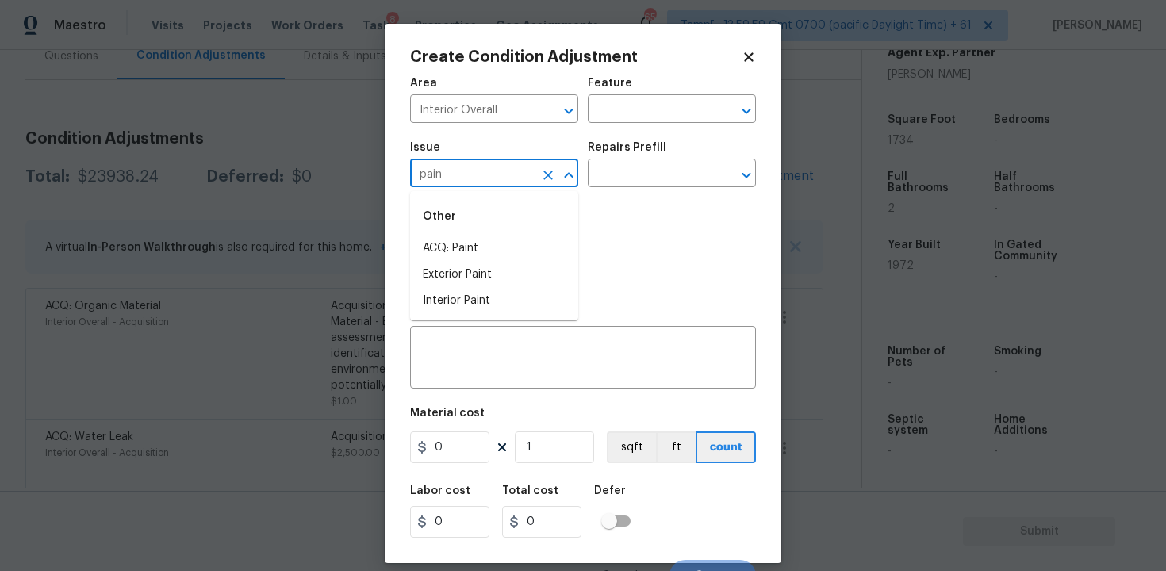
click at [494, 227] on div "Other" at bounding box center [494, 216] width 168 height 38
click at [494, 254] on li "ACQ: Paint" at bounding box center [494, 249] width 168 height 26
type input "ACQ: Paint"
click at [611, 197] on div "Photos" at bounding box center [583, 248] width 346 height 103
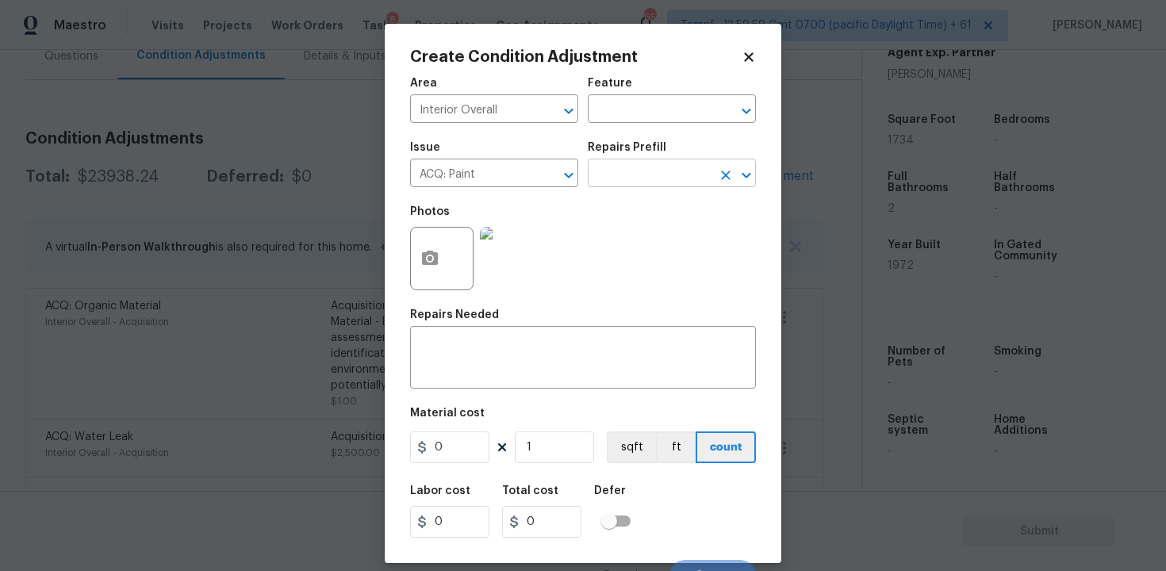
click at [622, 176] on input "text" at bounding box center [650, 175] width 124 height 25
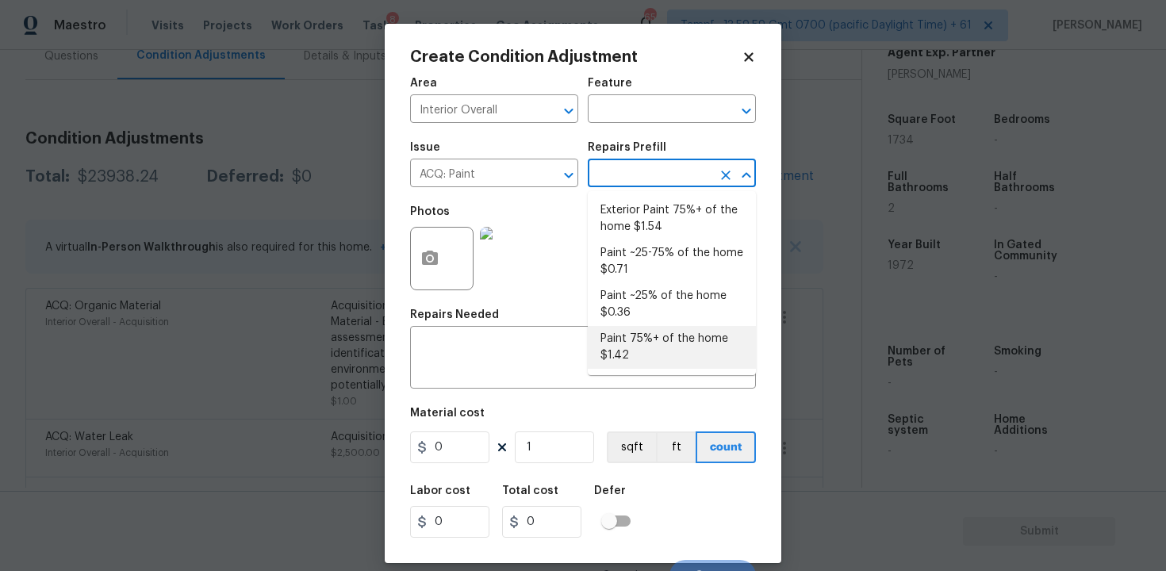
click at [626, 361] on li "Paint 75%+ of the home $1.42" at bounding box center [672, 347] width 168 height 43
type input "Acquisition"
type textarea "Acquisition Scope: 75%+ of the home will likely require interior paint"
type input "1.42"
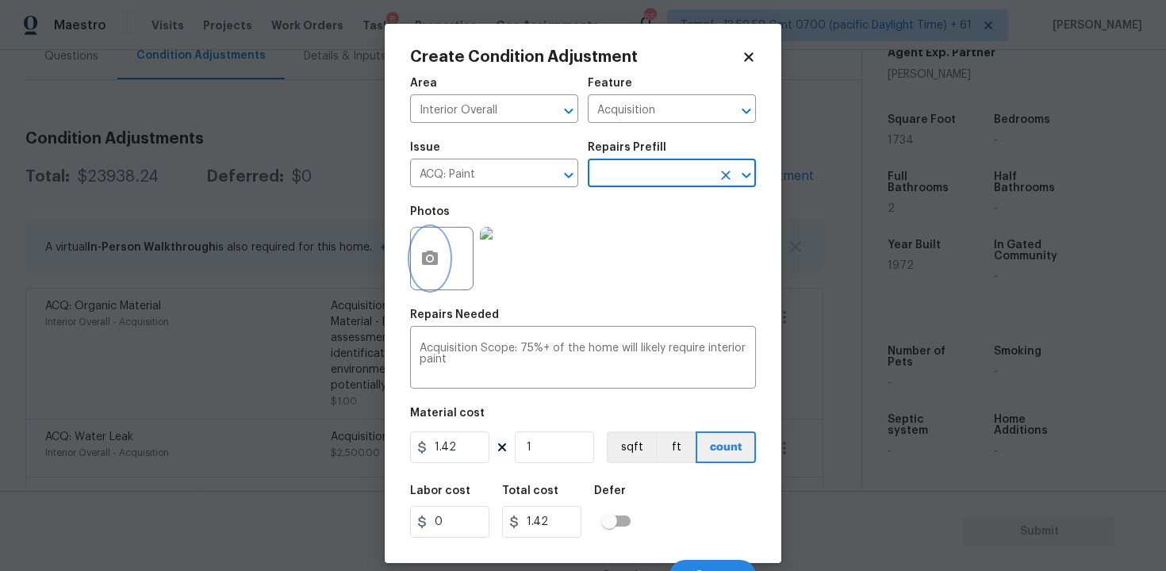
click at [441, 278] on button "button" at bounding box center [430, 259] width 38 height 62
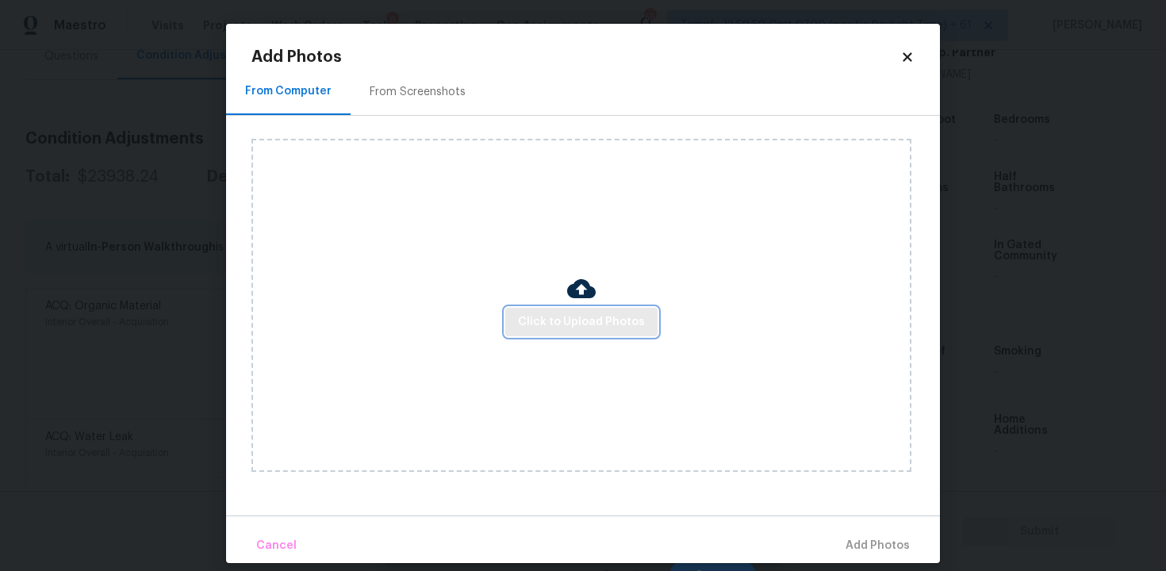
click at [592, 321] on span "Click to Upload Photos" at bounding box center [581, 322] width 127 height 20
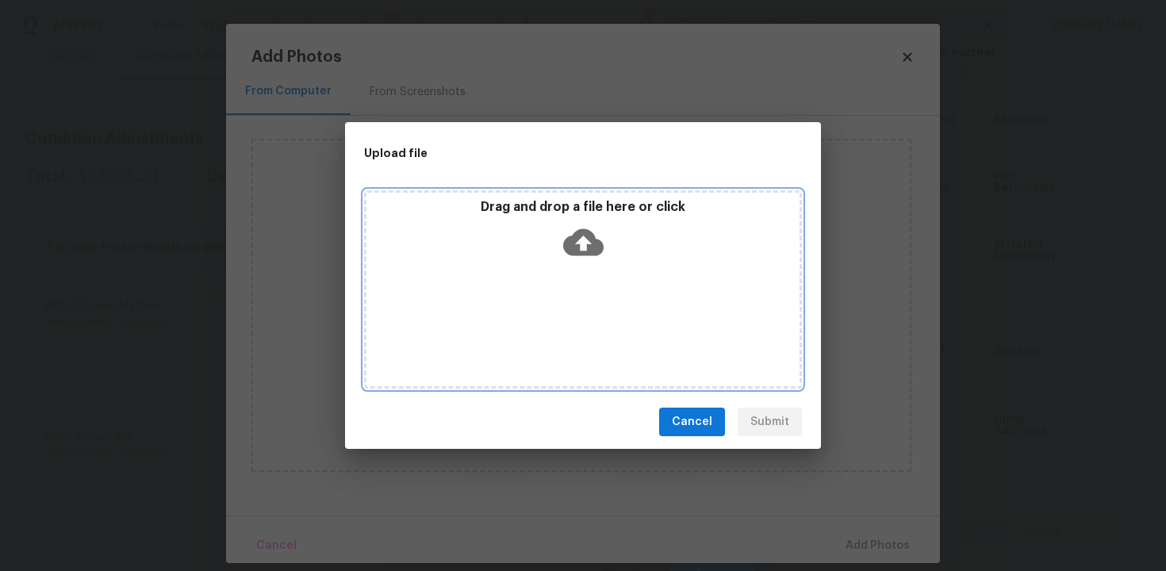
click at [579, 231] on icon at bounding box center [583, 242] width 40 height 27
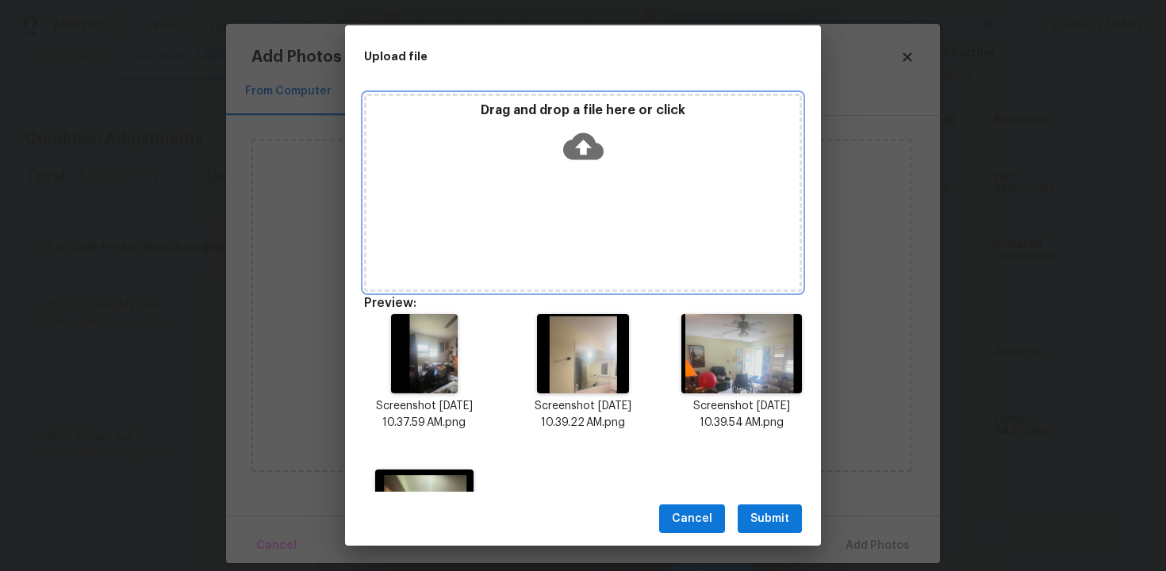
click at [589, 153] on icon at bounding box center [583, 145] width 40 height 27
click at [553, 149] on div "Drag and drop a file here or click" at bounding box center [582, 136] width 433 height 68
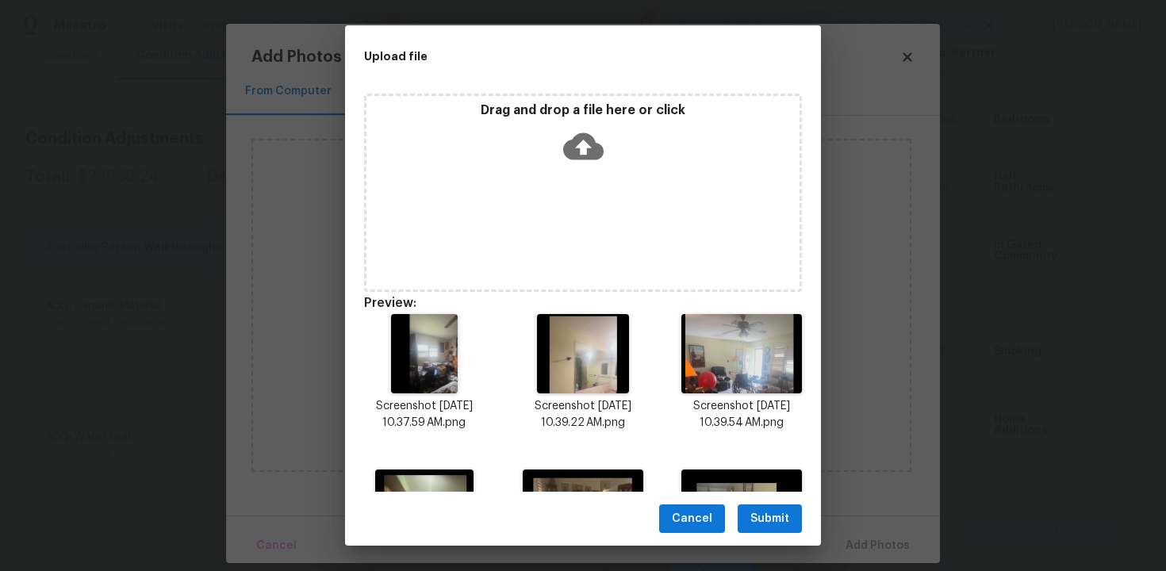
click at [586, 144] on icon at bounding box center [583, 146] width 40 height 40
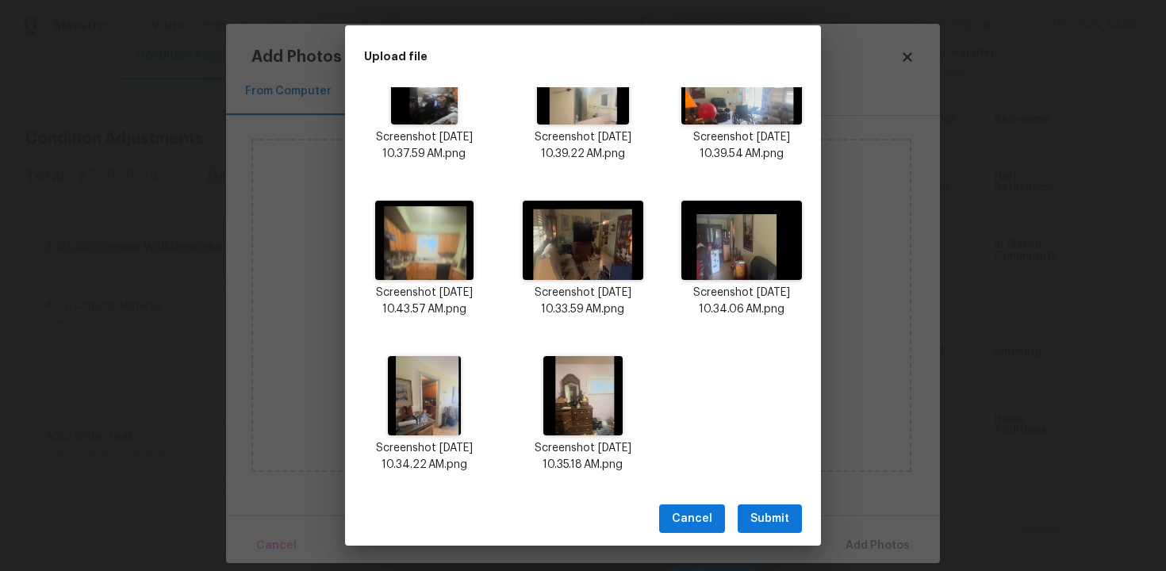
click at [776, 521] on span "Submit" at bounding box center [769, 519] width 39 height 20
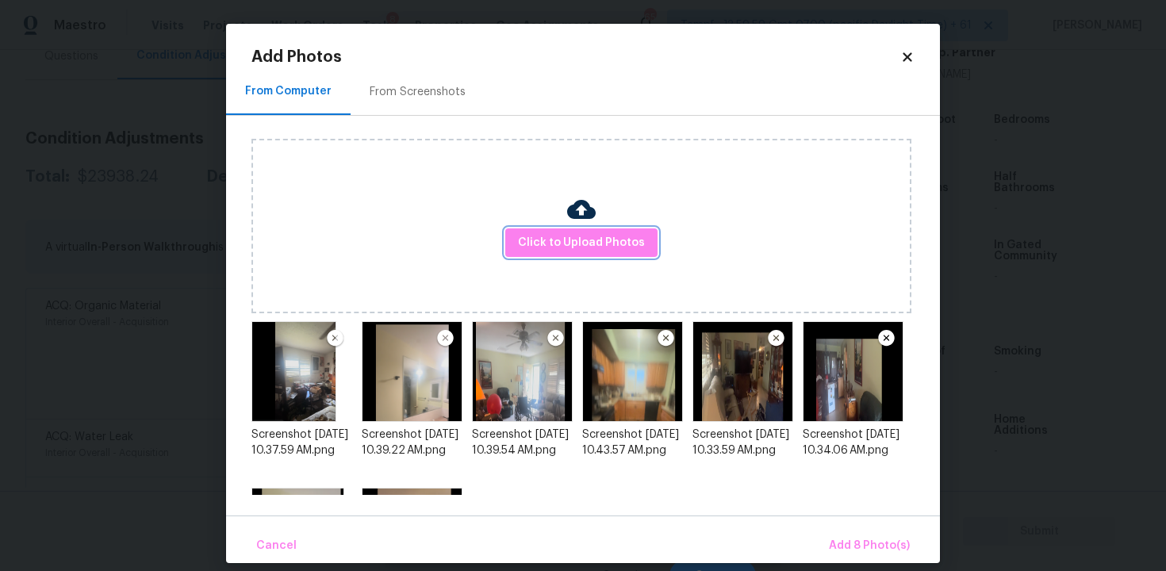
scroll to position [0, 0]
click at [862, 545] on span "Add 8 Photo(s)" at bounding box center [869, 546] width 81 height 20
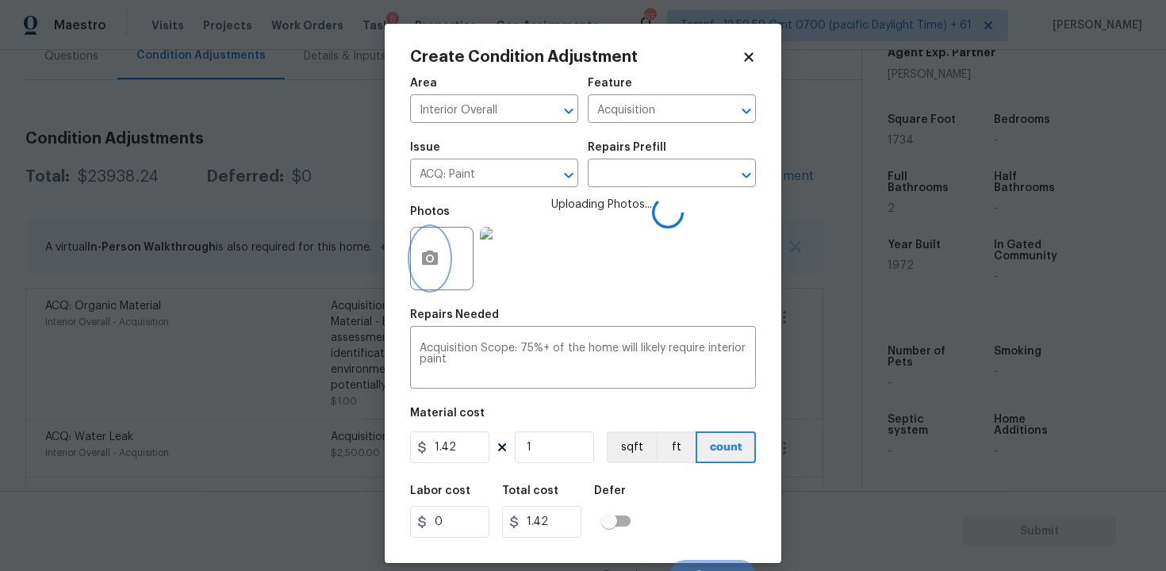
scroll to position [21, 0]
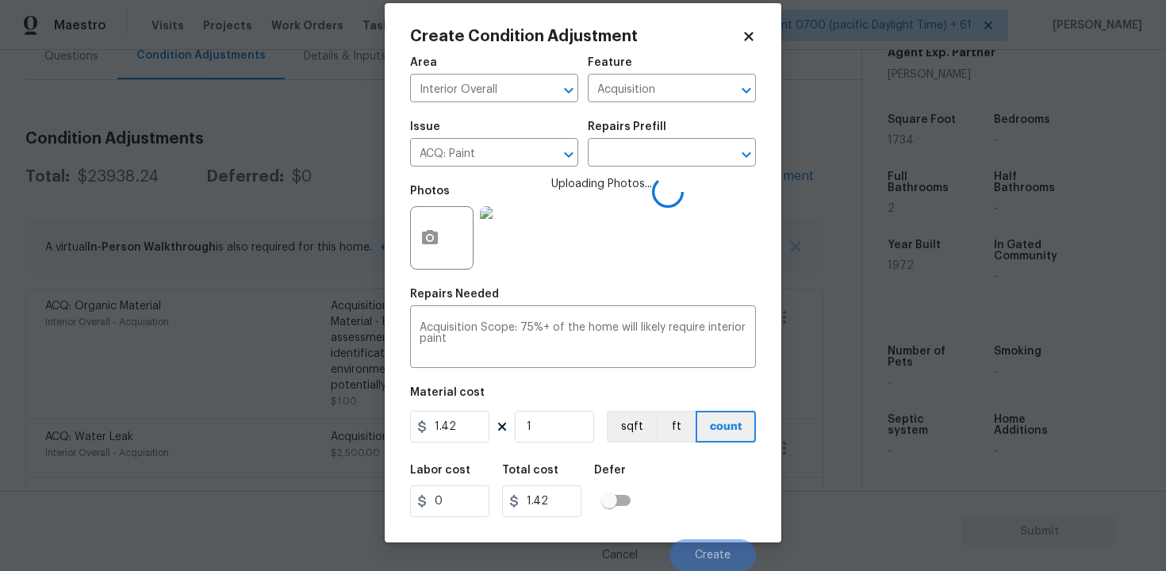
click at [549, 446] on div "Area Interior Overall ​ Feature Acquisition ​ Issue ACQ: Paint ​ Repairs Prefil…" at bounding box center [583, 309] width 346 height 523
click at [549, 441] on input "1" at bounding box center [554, 427] width 79 height 32
type input "0"
paste input "1734"
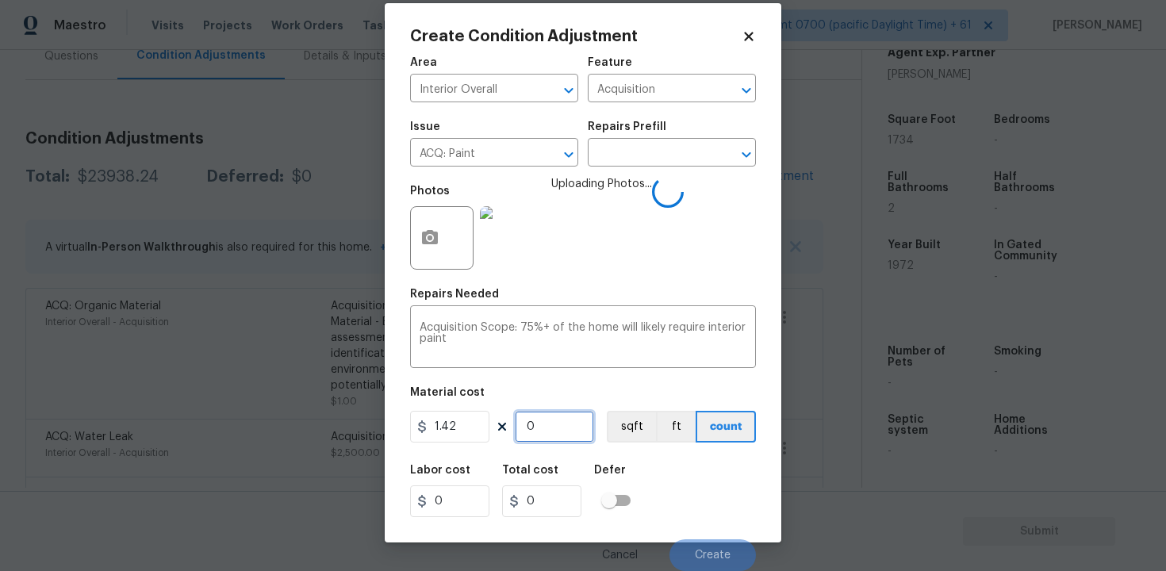
type input "1734"
type input "2462.28"
type input "1734"
click at [609, 438] on button "sqft" at bounding box center [631, 427] width 49 height 32
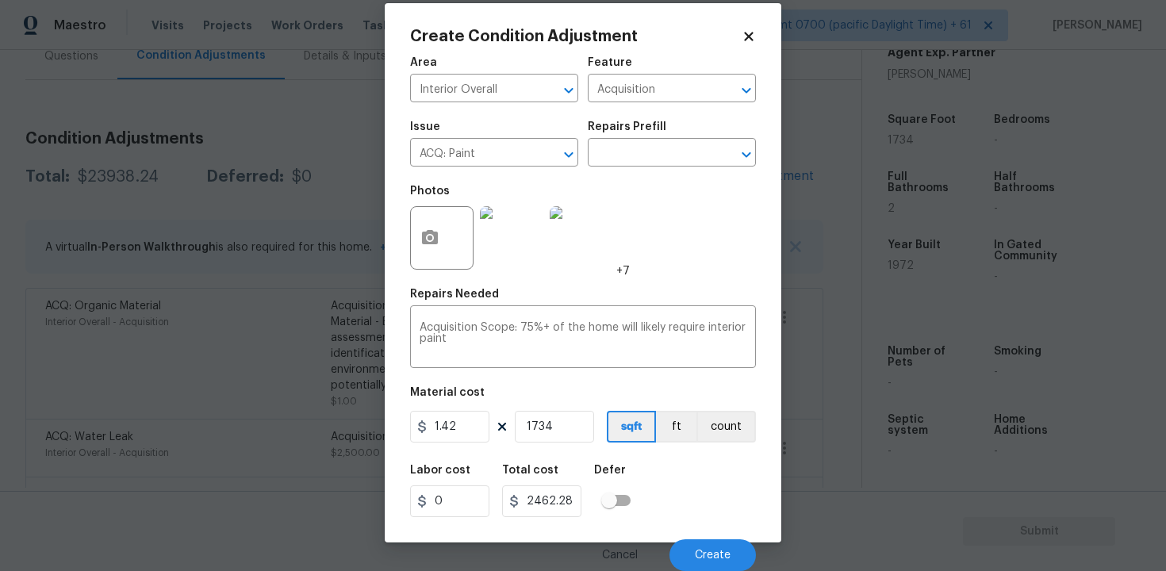
click at [707, 538] on div "Cancel Create" at bounding box center [583, 549] width 346 height 44
click at [707, 539] on button "Create" at bounding box center [712, 555] width 86 height 32
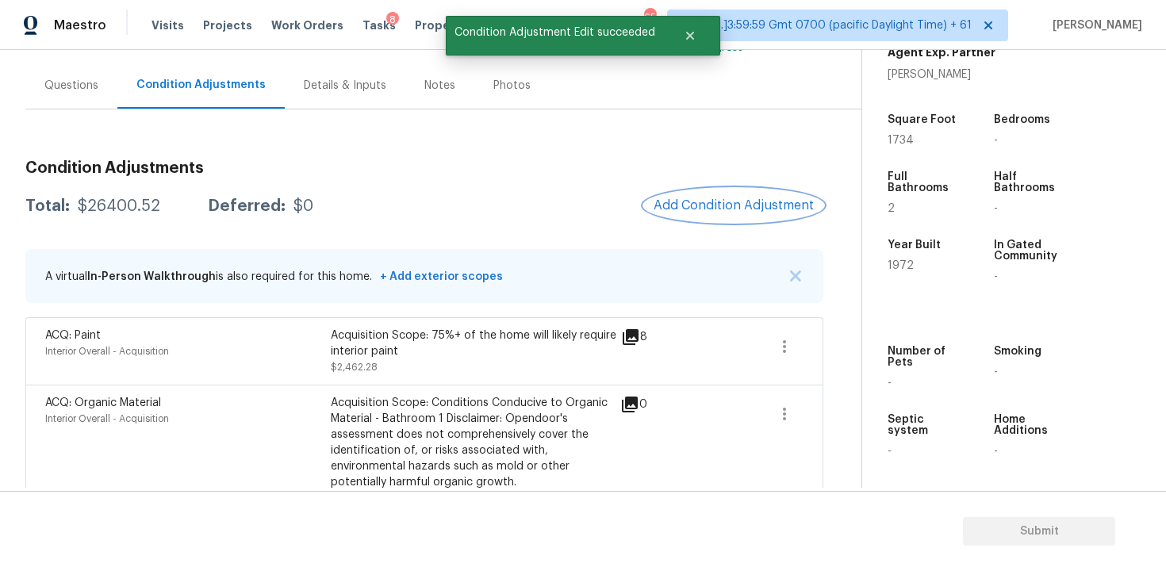
scroll to position [122, 0]
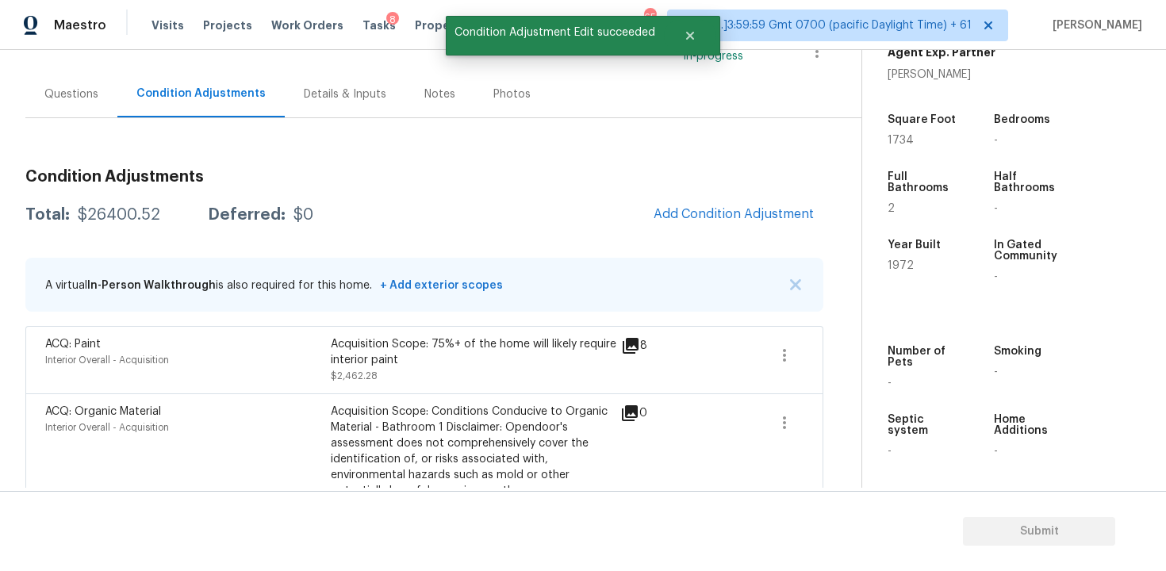
click at [714, 206] on button "Add Condition Adjustment" at bounding box center [733, 213] width 179 height 33
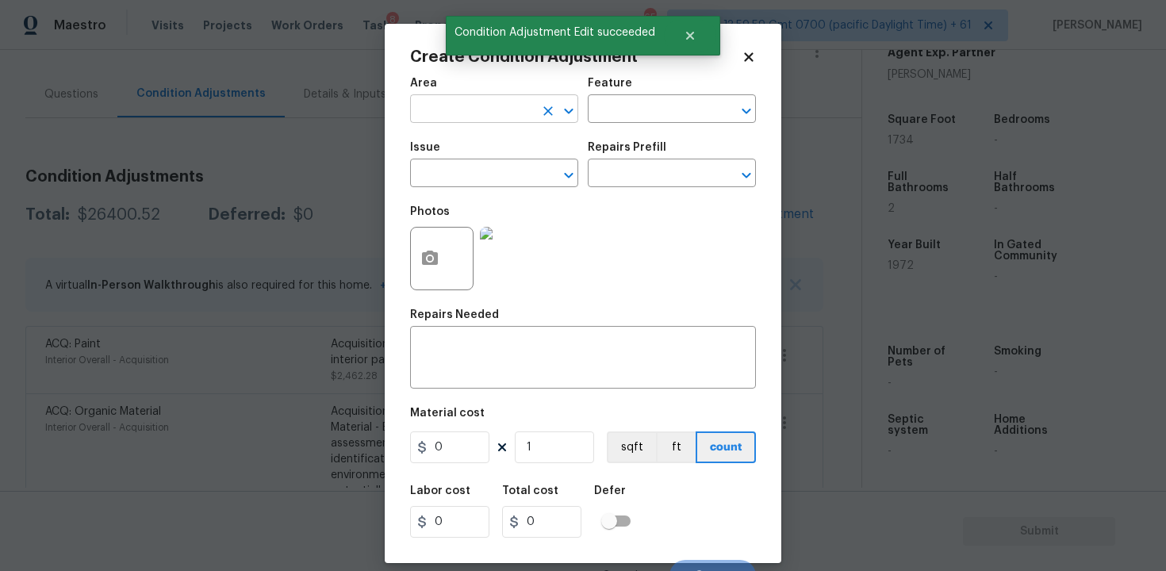
click at [430, 108] on input "text" at bounding box center [472, 110] width 124 height 25
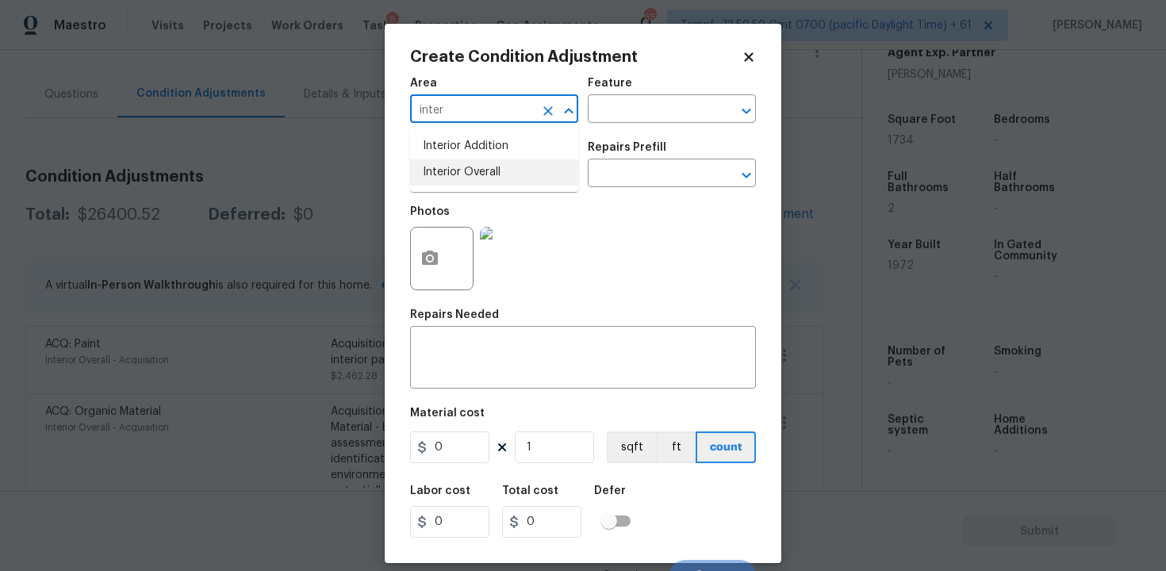
click at [440, 173] on li "Interior Overall" at bounding box center [494, 172] width 168 height 26
type input "Interior Overall"
click at [440, 173] on input "text" at bounding box center [472, 175] width 124 height 25
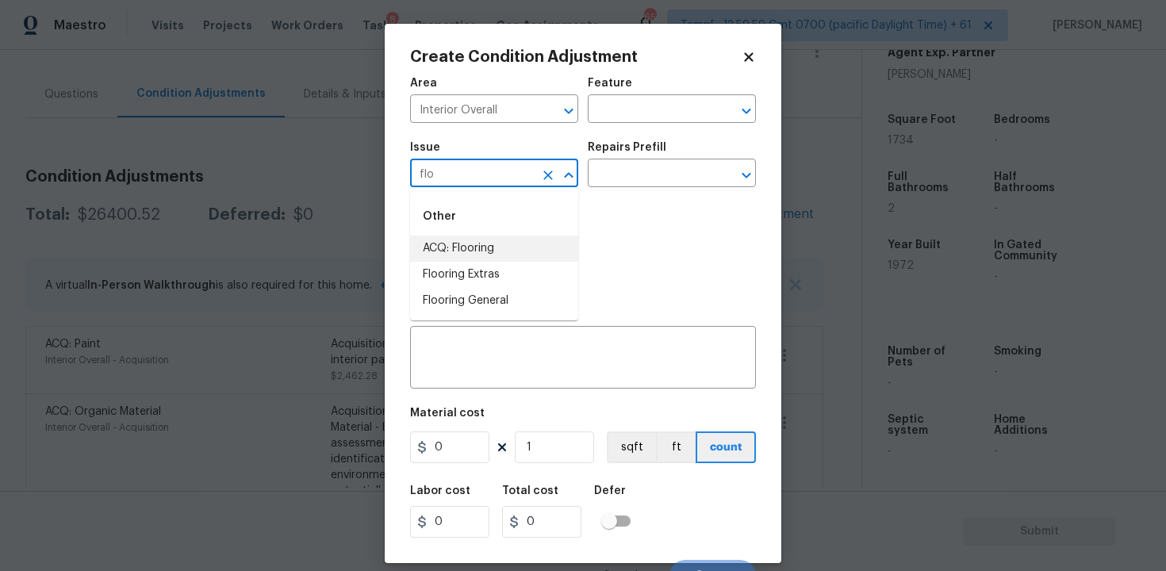
click at [458, 245] on li "ACQ: Flooring" at bounding box center [494, 249] width 168 height 26
type input "ACQ: Flooring"
click at [532, 177] on input "ACQ: Flooring" at bounding box center [472, 175] width 124 height 25
click at [553, 172] on icon "Clear" at bounding box center [548, 175] width 16 height 16
click at [549, 273] on li "Flooring Extras" at bounding box center [494, 275] width 168 height 26
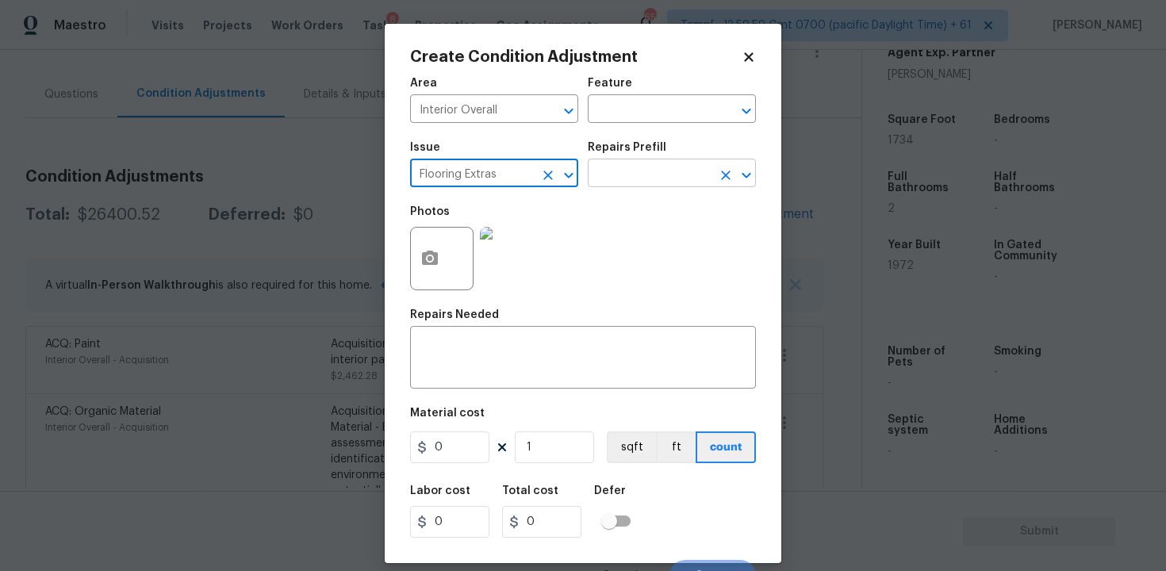
type input "Flooring Extras"
click at [622, 173] on input "text" at bounding box center [650, 175] width 124 height 25
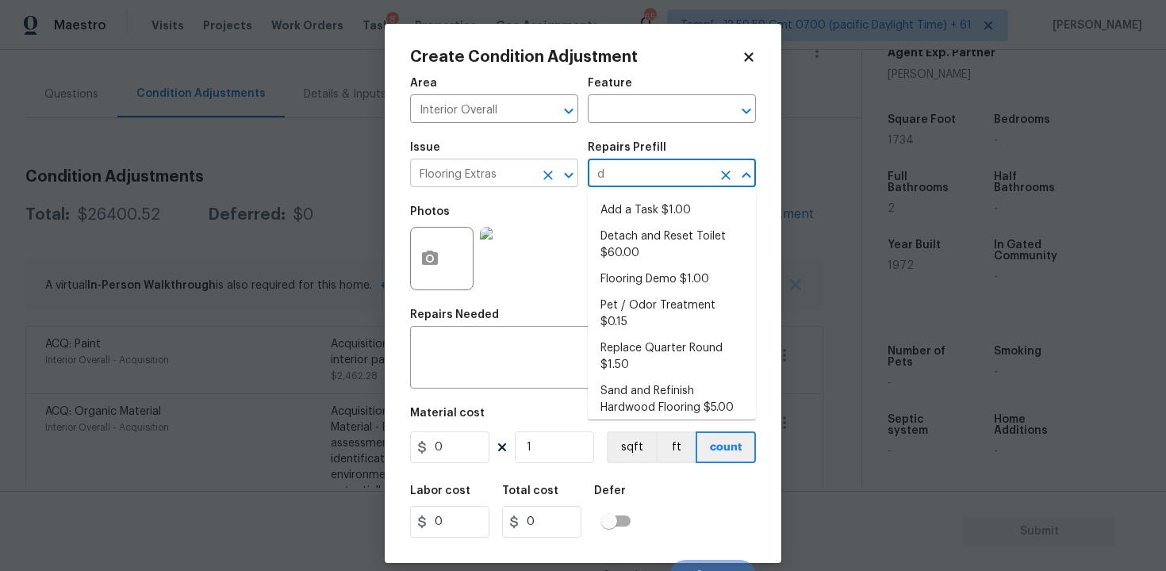
click at [537, 171] on button "Clear" at bounding box center [548, 175] width 22 height 22
type input "d"
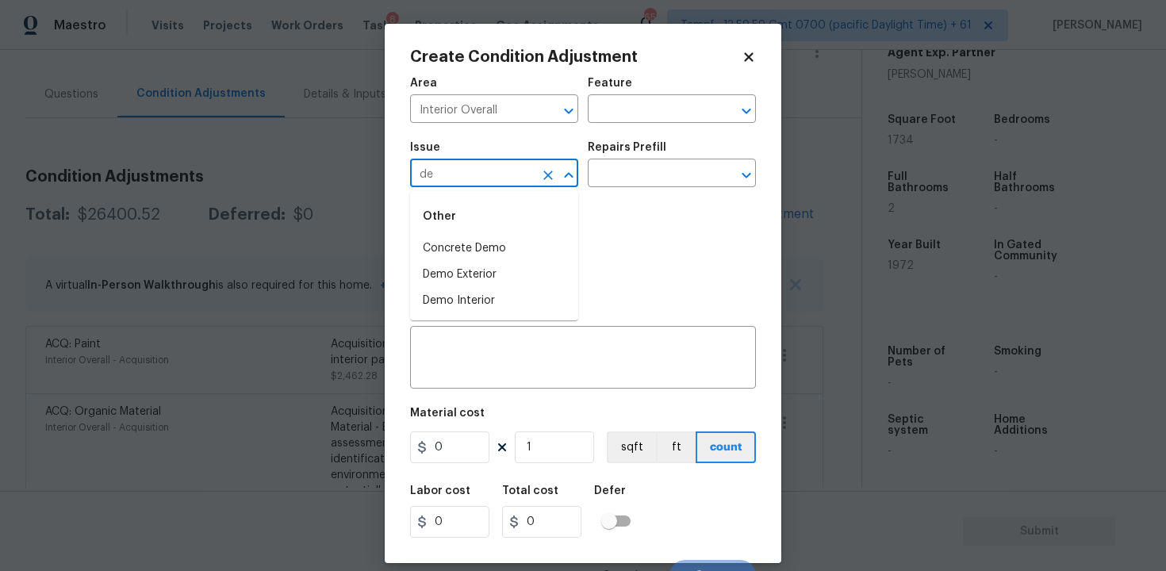
type input "d"
click at [534, 243] on li "Tile and Grout" at bounding box center [494, 249] width 168 height 26
type input "Tile and Grout"
click at [635, 173] on input "text" at bounding box center [650, 175] width 124 height 25
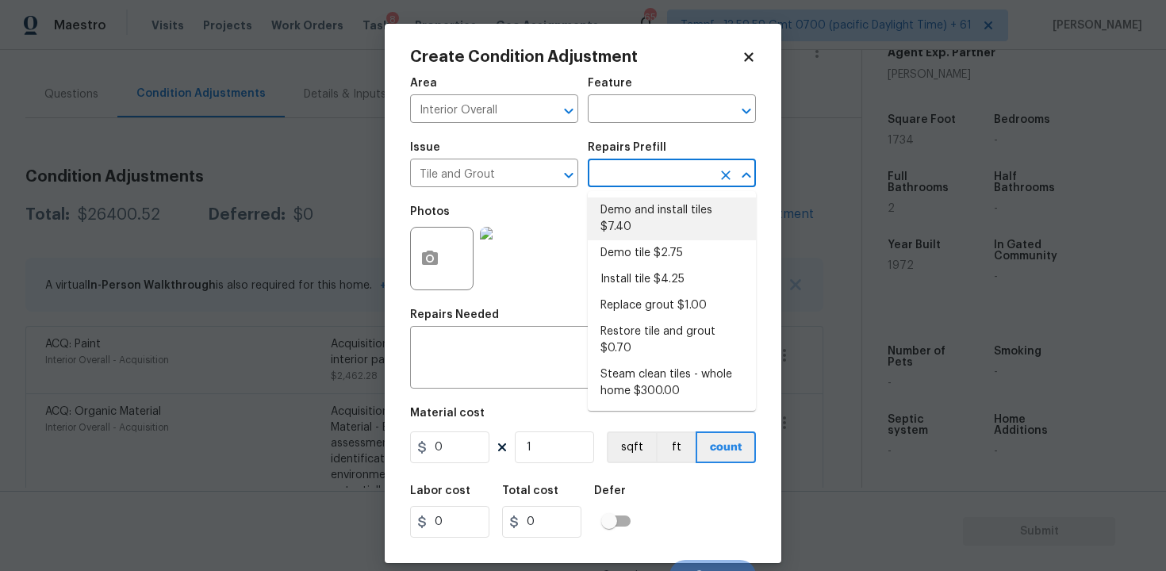
click at [653, 205] on li "Demo and install tiles $7.40" at bounding box center [672, 218] width 168 height 43
type input "Overall Flooring"
type textarea "Demo damaged tile and trowel thinset. Install tile flooring, float (level), and…"
type input "7.4"
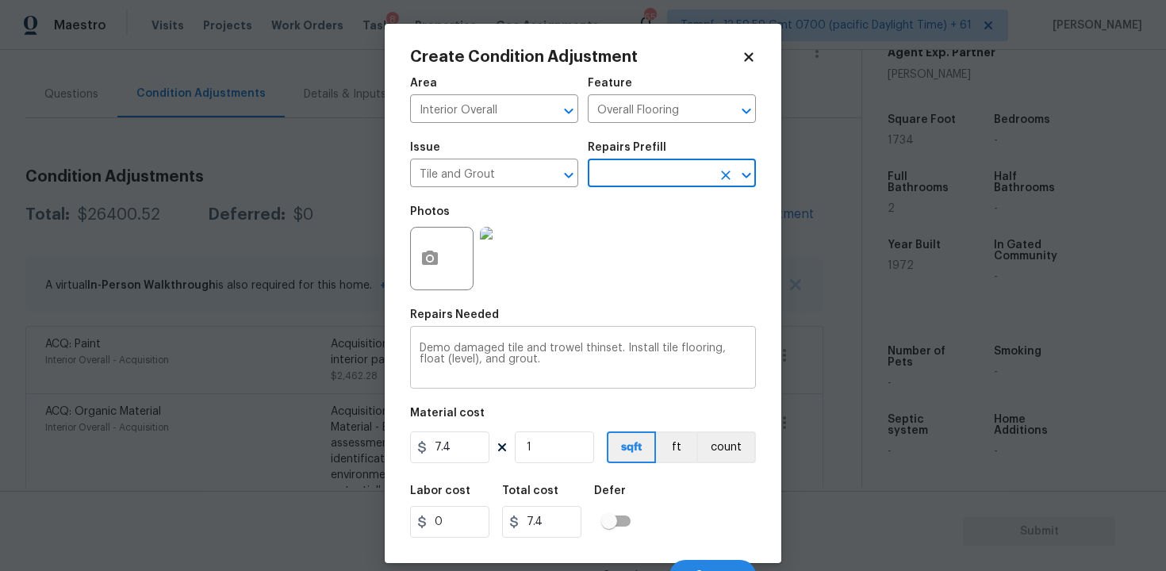
scroll to position [21, 0]
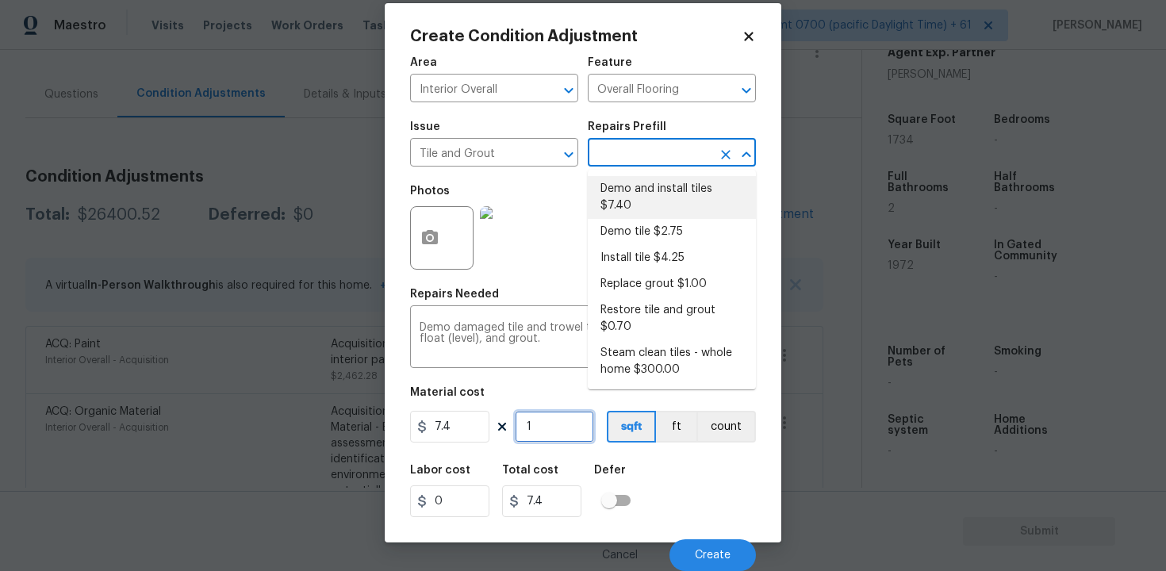
click at [549, 424] on input "1" at bounding box center [554, 427] width 79 height 32
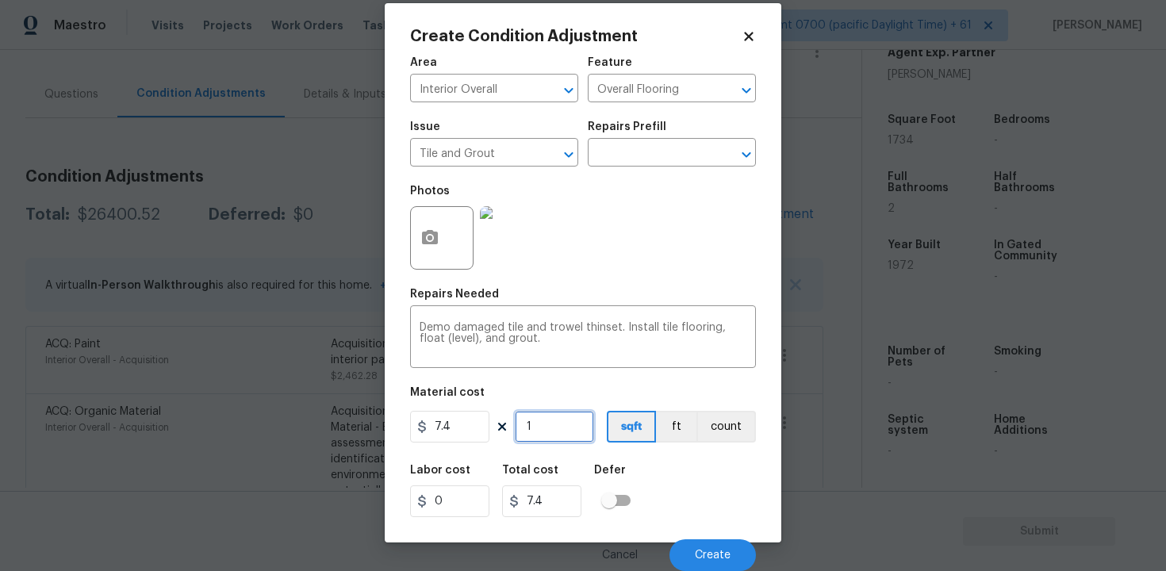
type input "0"
paste input "1734"
type input "1734"
type input "12831.6"
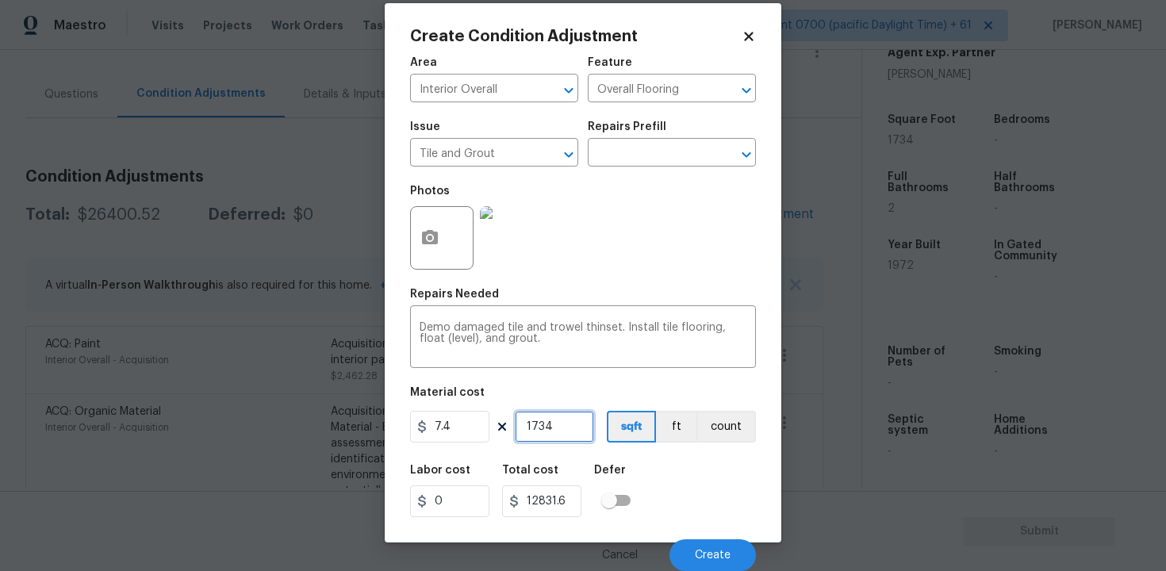
type input "1734"
click at [427, 236] on icon "button" at bounding box center [429, 237] width 19 height 19
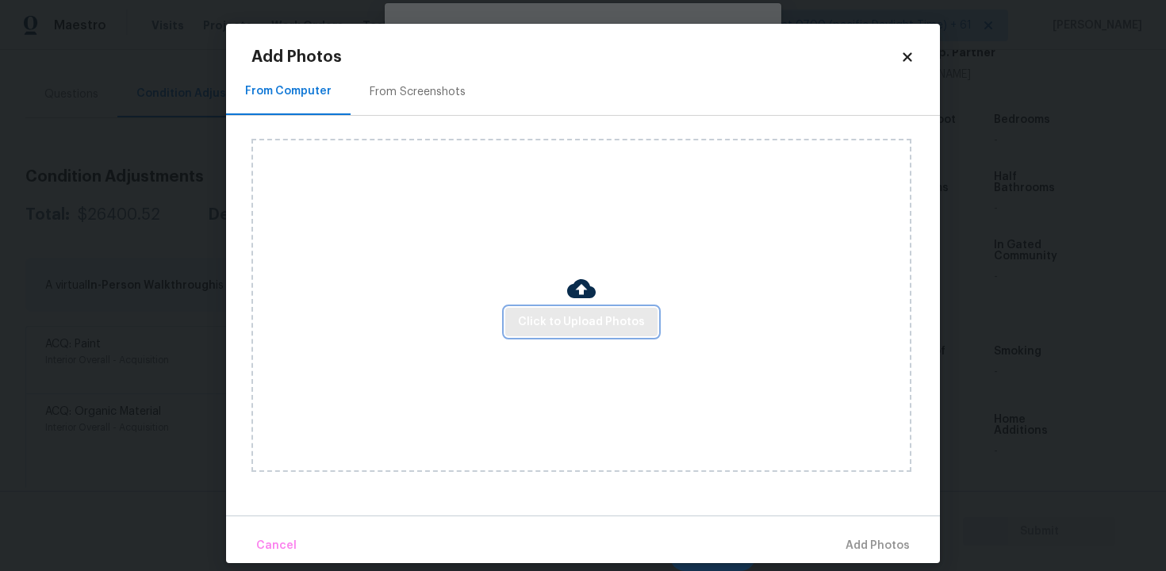
click at [576, 310] on button "Click to Upload Photos" at bounding box center [581, 322] width 152 height 29
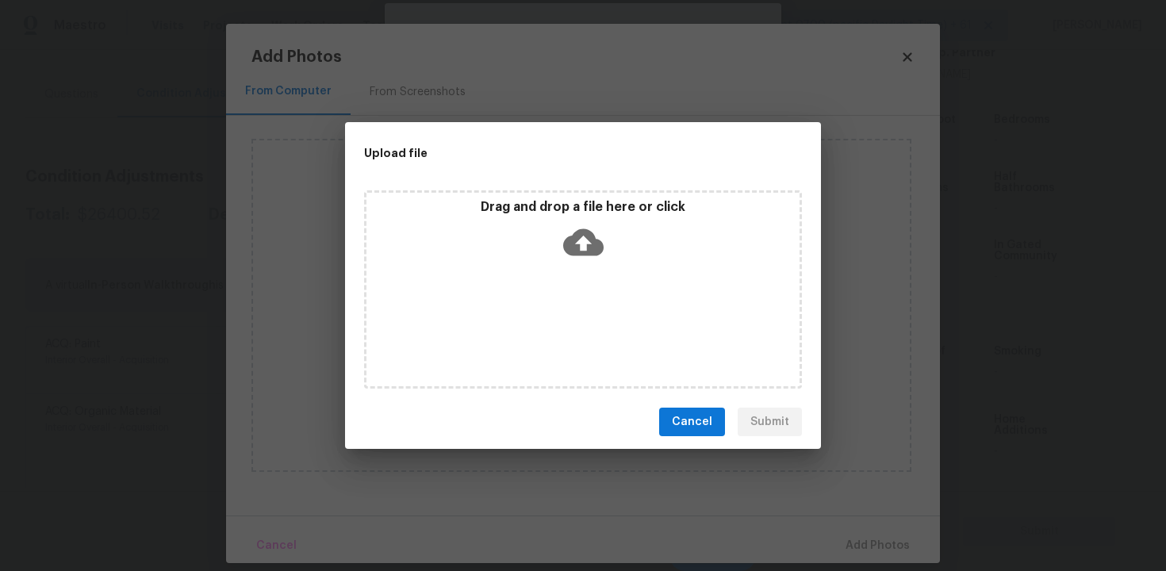
click at [573, 228] on icon at bounding box center [583, 242] width 40 height 40
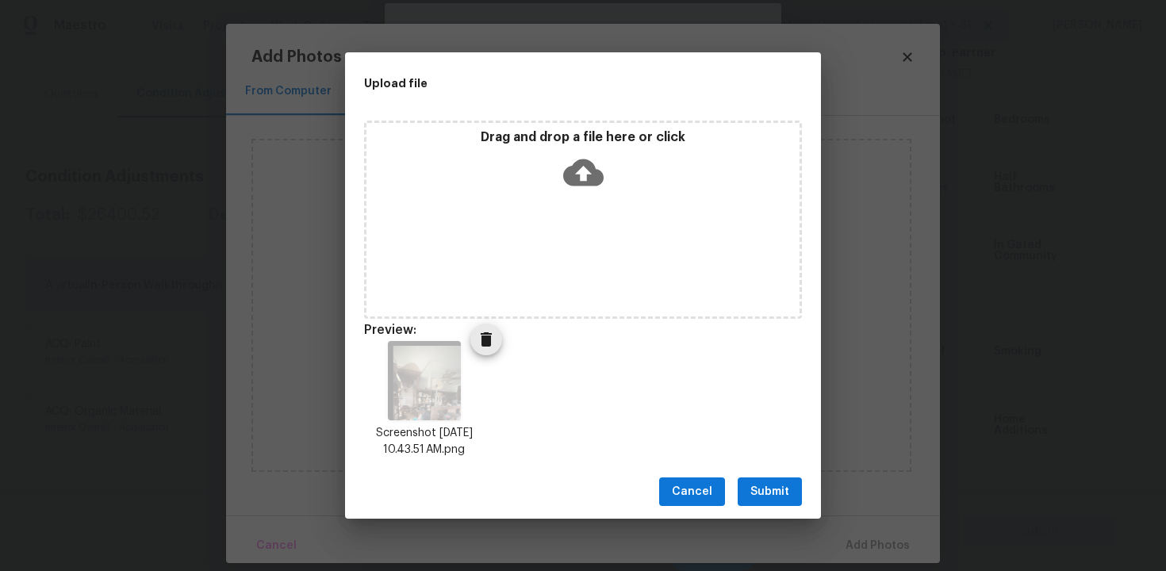
click at [485, 335] on icon "Delete" at bounding box center [486, 339] width 19 height 19
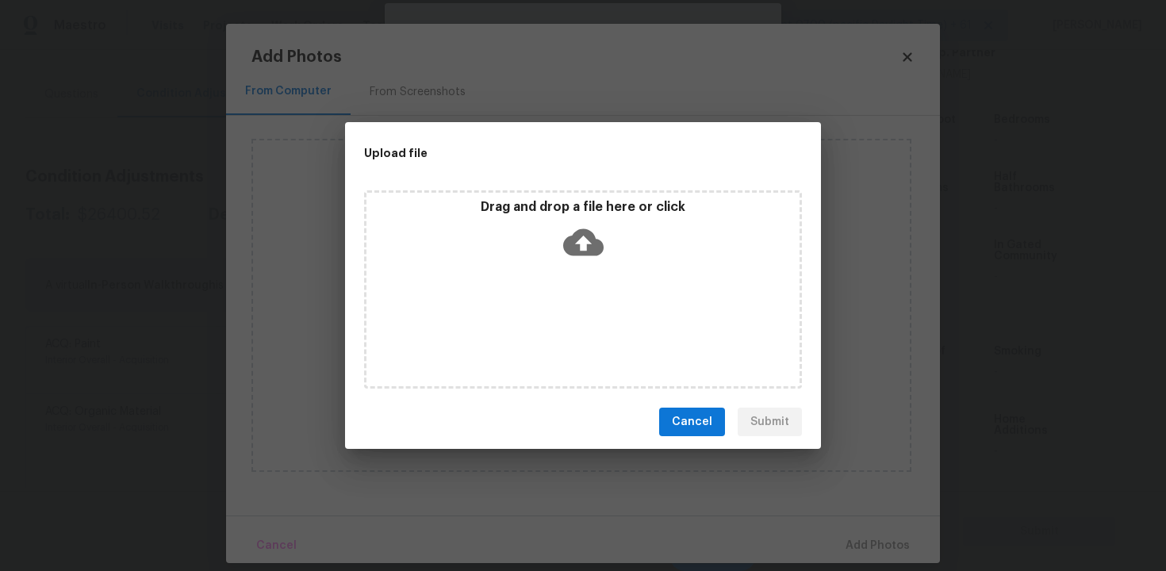
click at [570, 232] on icon at bounding box center [583, 242] width 40 height 40
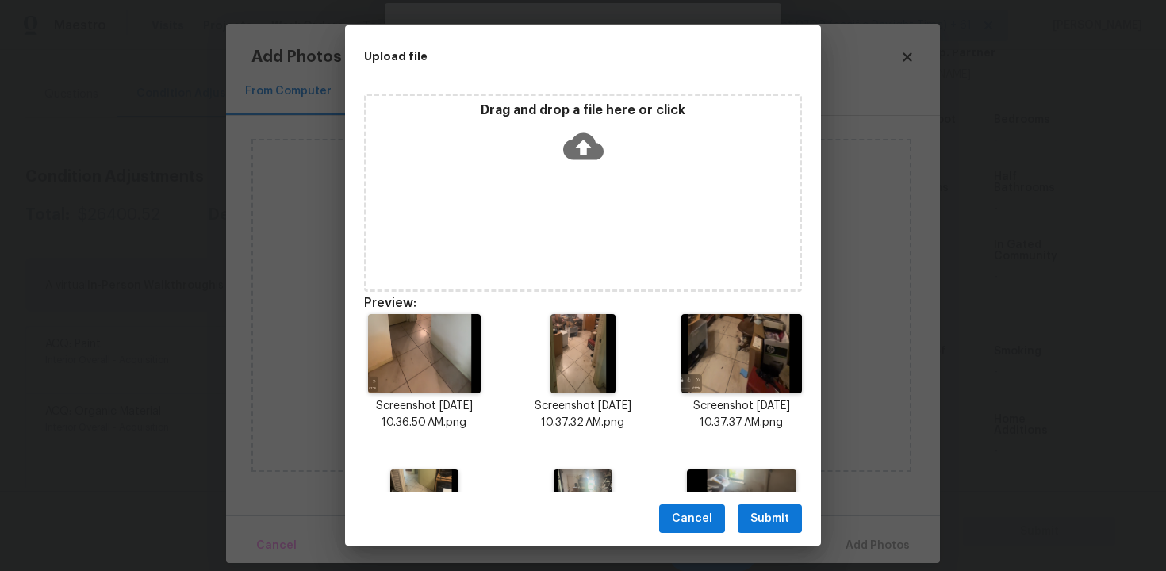
scroll to position [114, 0]
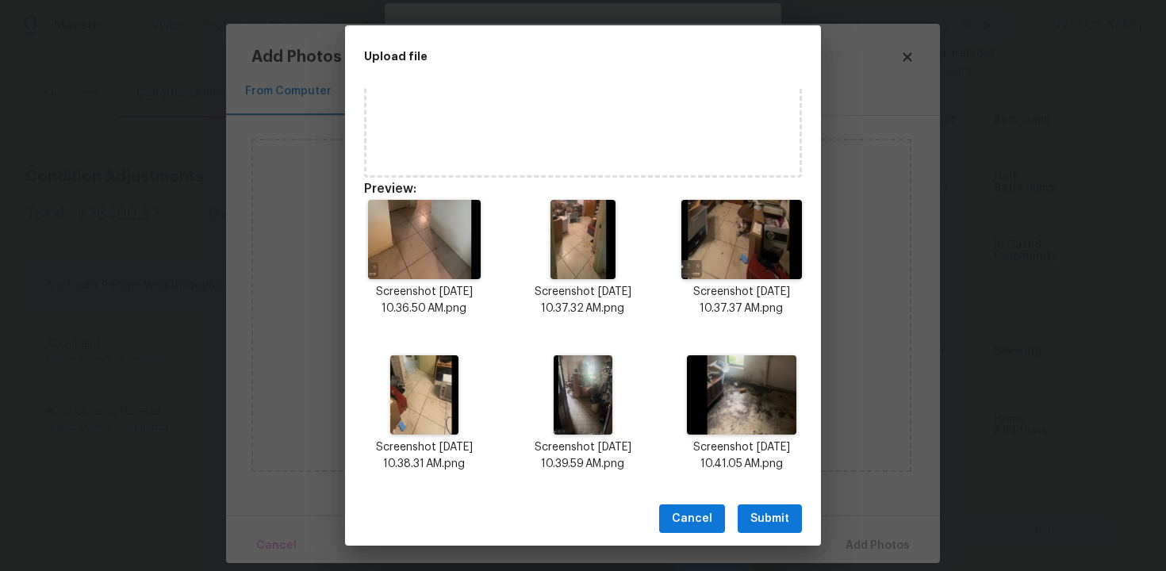
click at [768, 506] on button "Submit" at bounding box center [769, 518] width 64 height 29
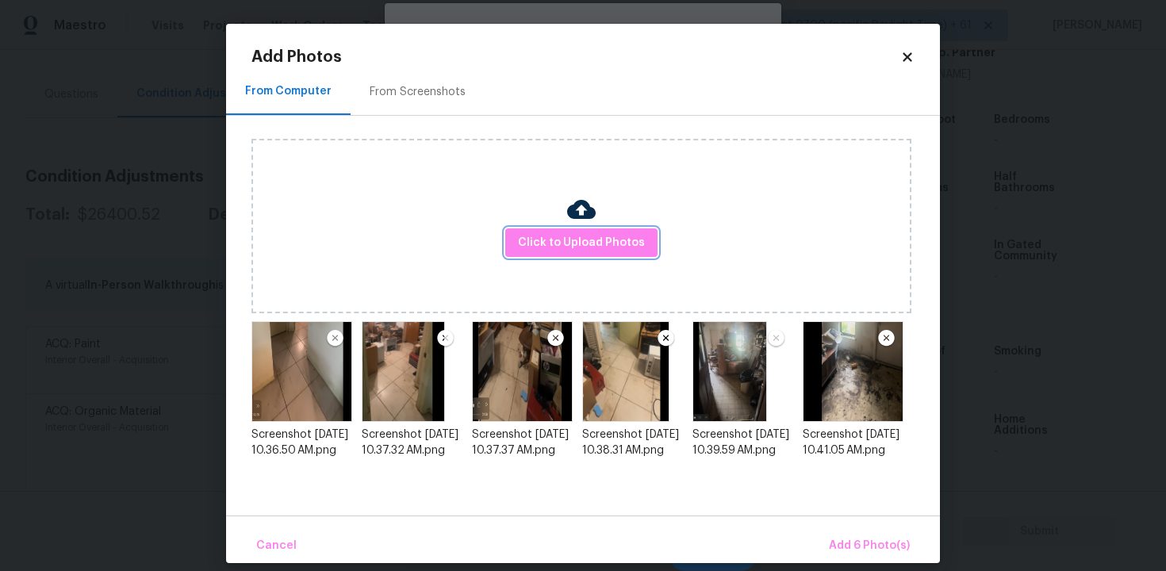
scroll to position [0, 0]
click at [842, 533] on button "Add 6 Photo(s)" at bounding box center [869, 546] width 94 height 34
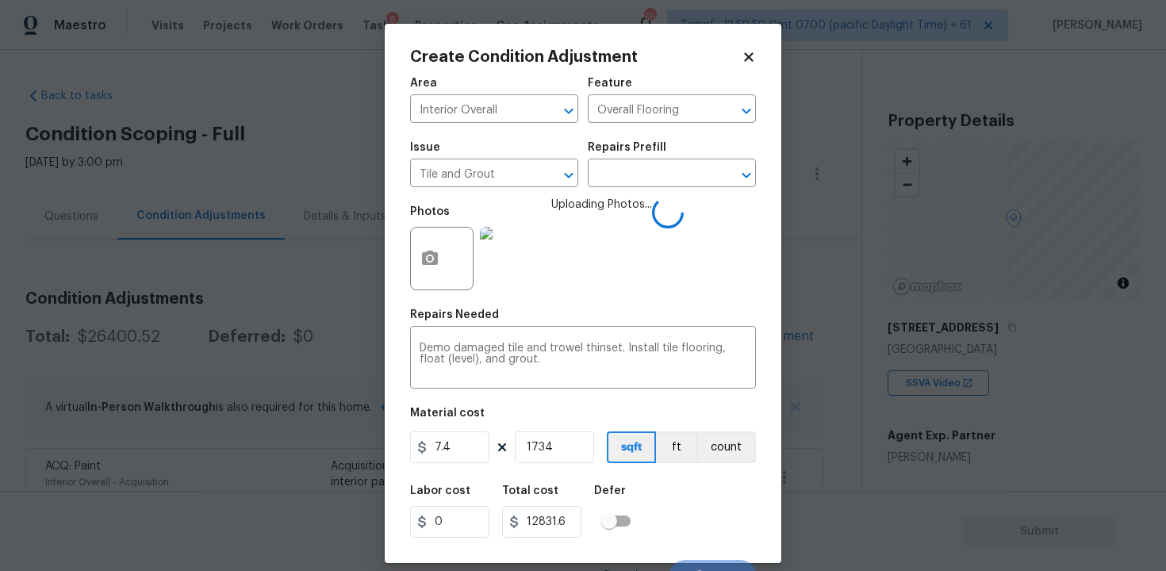
scroll to position [21, 0]
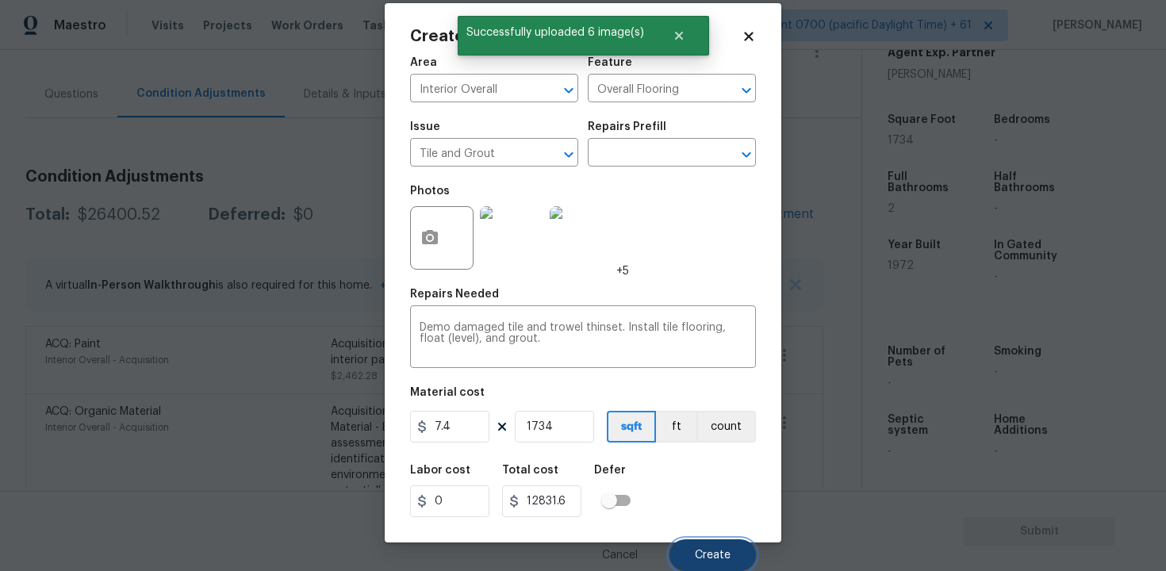
click at [715, 550] on span "Create" at bounding box center [713, 556] width 36 height 12
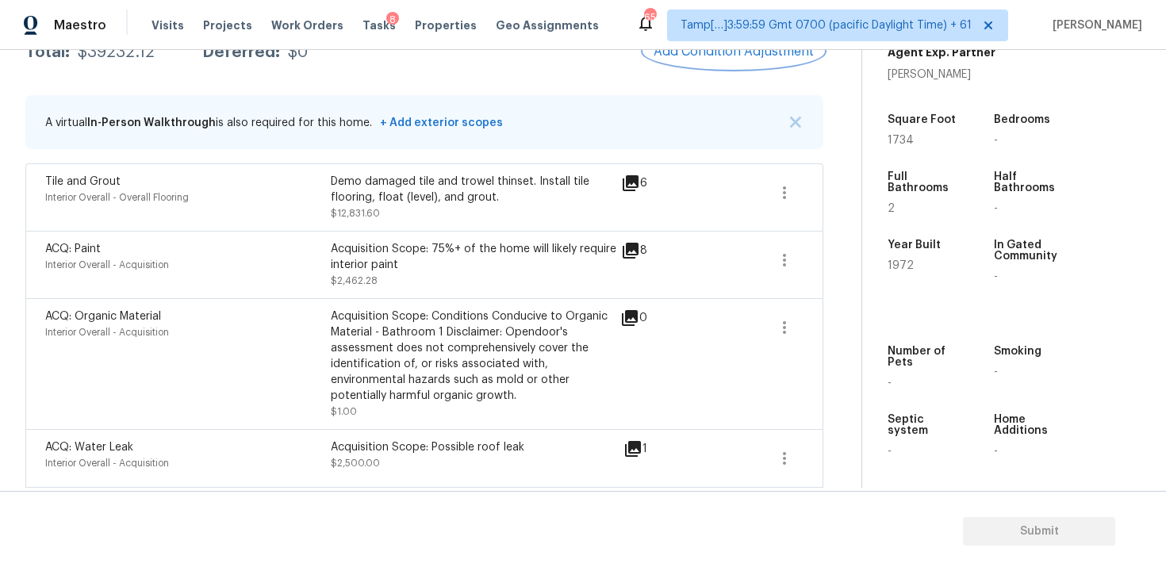
scroll to position [230, 0]
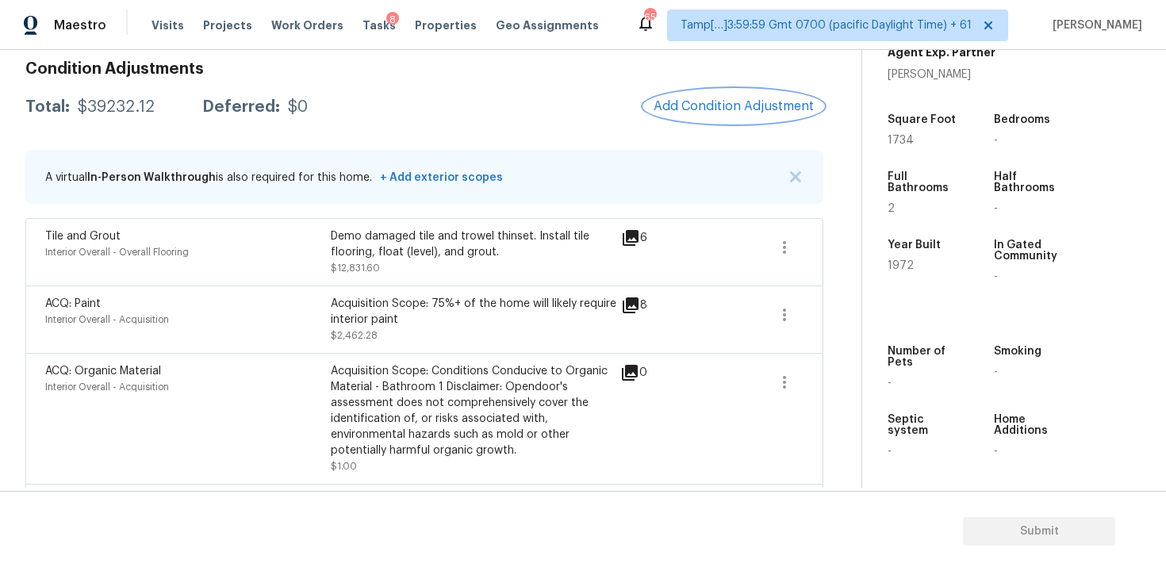
click at [747, 117] on button "Add Condition Adjustment" at bounding box center [733, 106] width 179 height 33
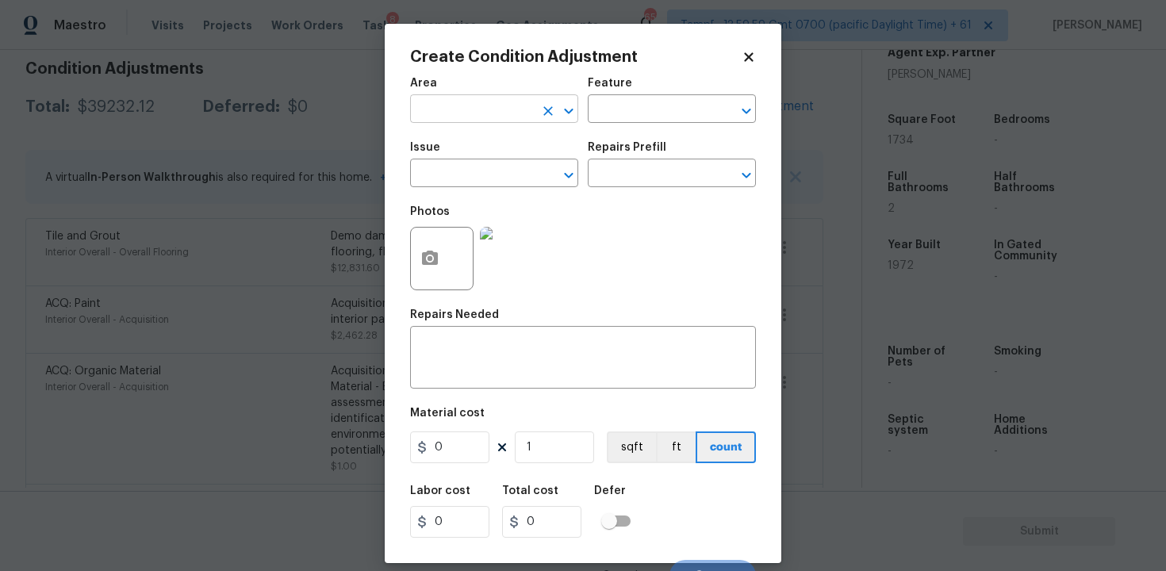
click at [518, 111] on input "text" at bounding box center [472, 110] width 124 height 25
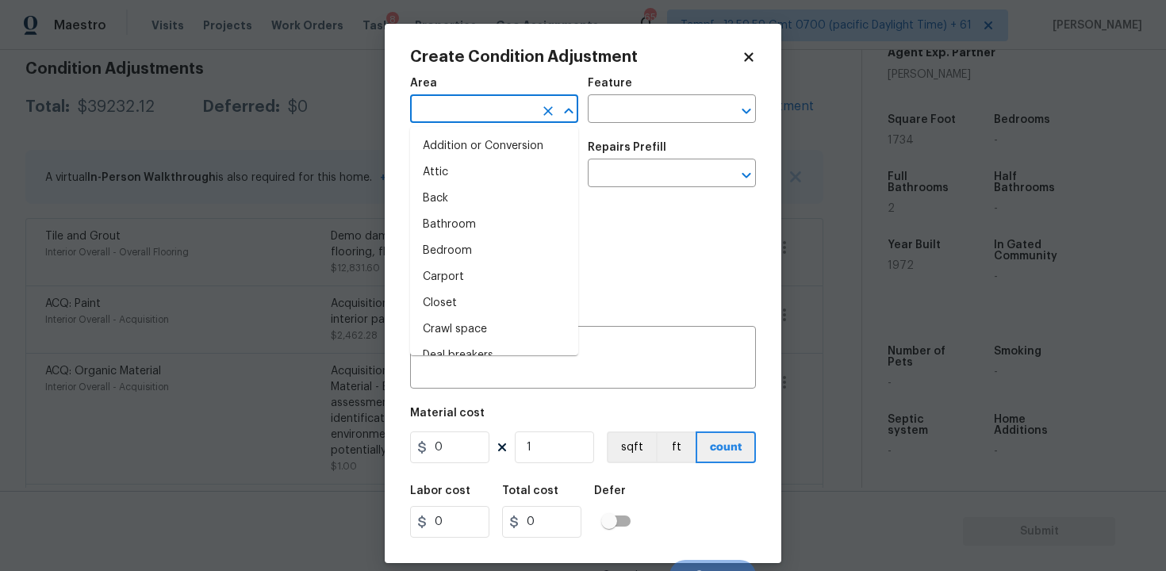
click at [518, 111] on input "text" at bounding box center [472, 110] width 124 height 25
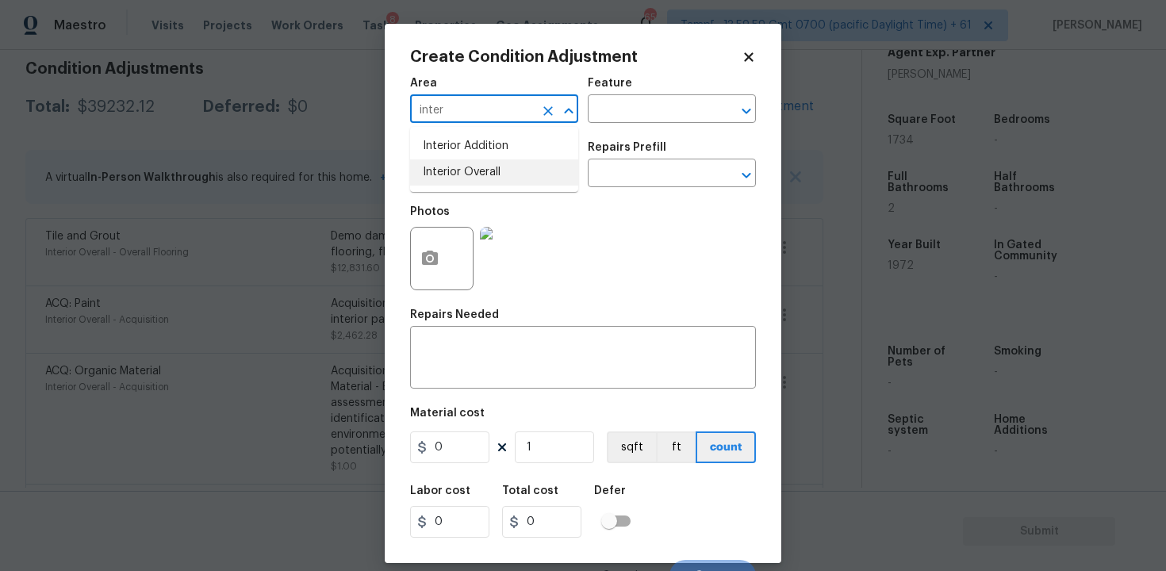
click at [511, 170] on li "Interior Overall" at bounding box center [494, 172] width 168 height 26
type input "Interior Overall"
click at [511, 170] on input "text" at bounding box center [472, 175] width 124 height 25
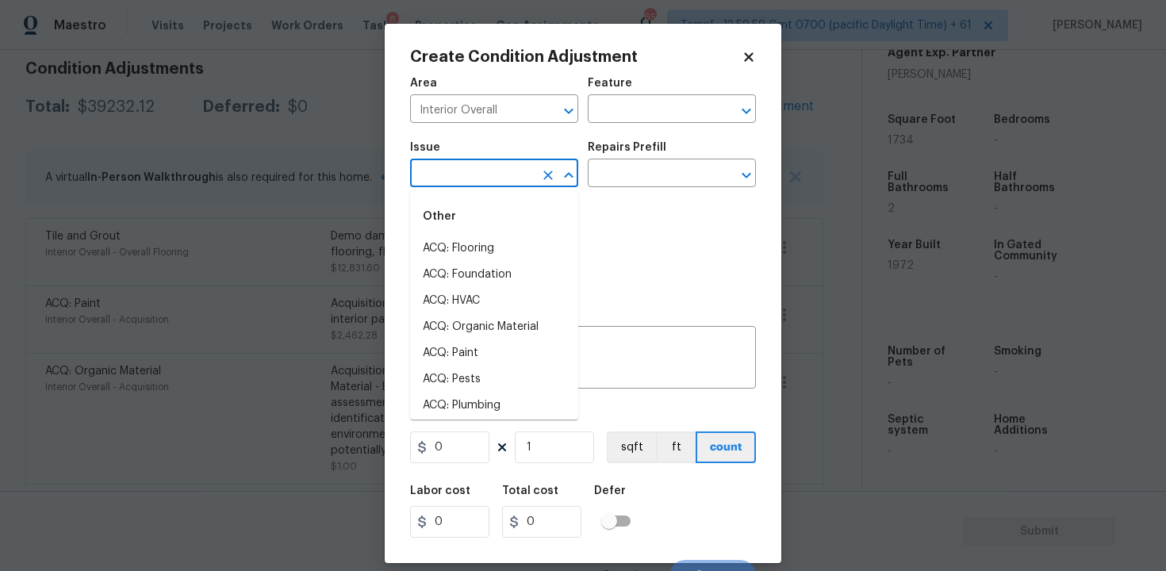
click at [511, 170] on input "text" at bounding box center [472, 175] width 124 height 25
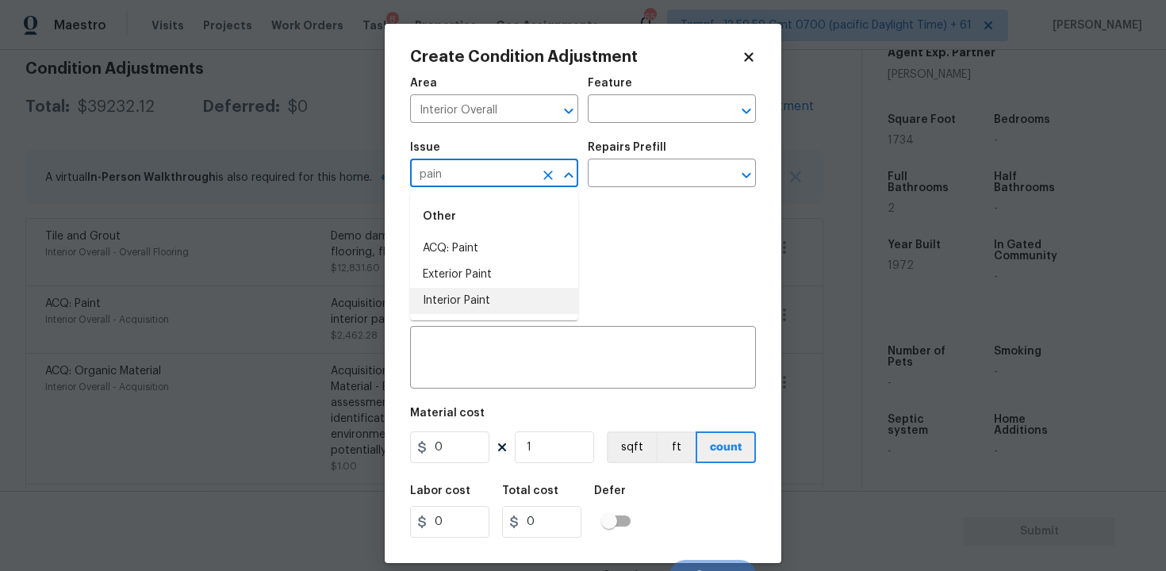
click at [495, 289] on li "Interior Paint" at bounding box center [494, 301] width 168 height 26
type input "Interior Paint"
click at [598, 177] on input "text" at bounding box center [650, 175] width 124 height 25
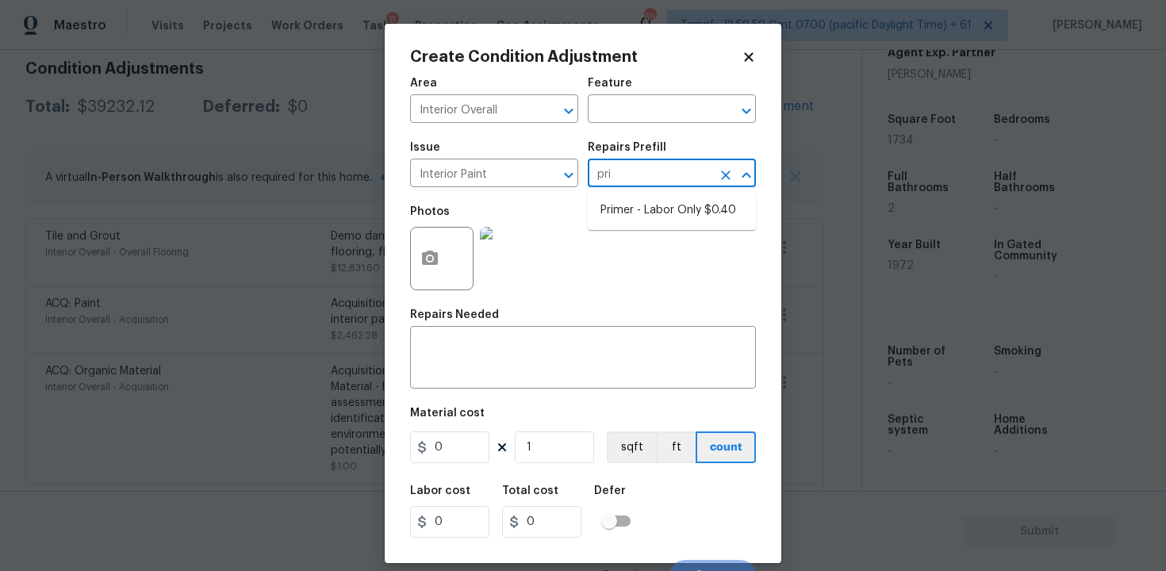
type input "prim"
click at [626, 215] on li "Primer - Labor Only $0.40" at bounding box center [672, 210] width 168 height 26
type input "Overall Paint"
type textarea "Interior primer - PRIMER PROVIDED BY OPENDOOR - All nails, screws, drywall anch…"
type input "0.4"
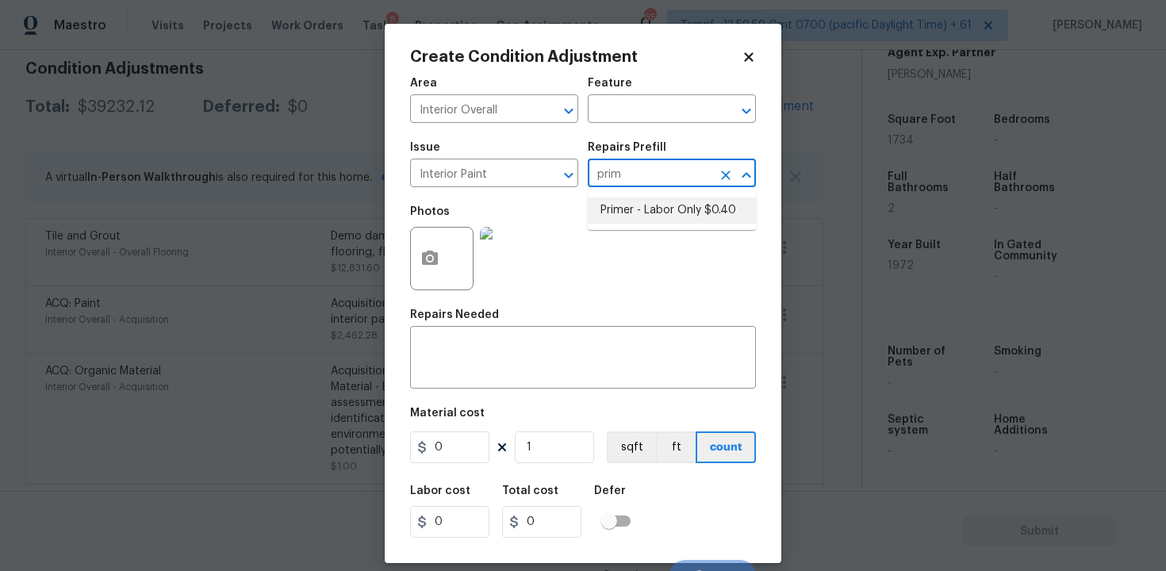
type input "0.4"
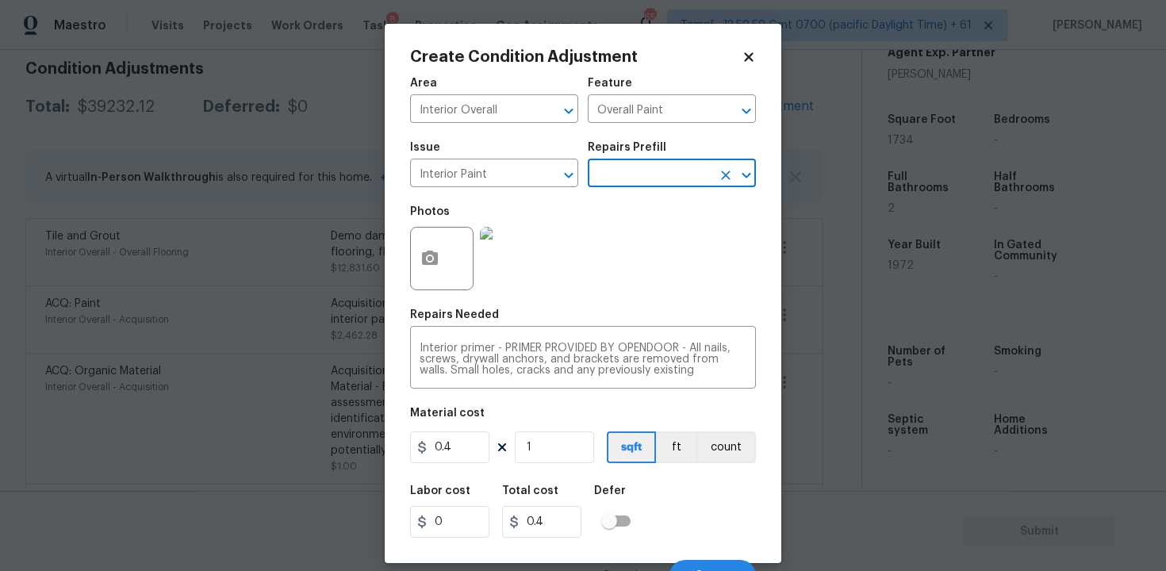
click at [745, 56] on icon at bounding box center [748, 56] width 9 height 9
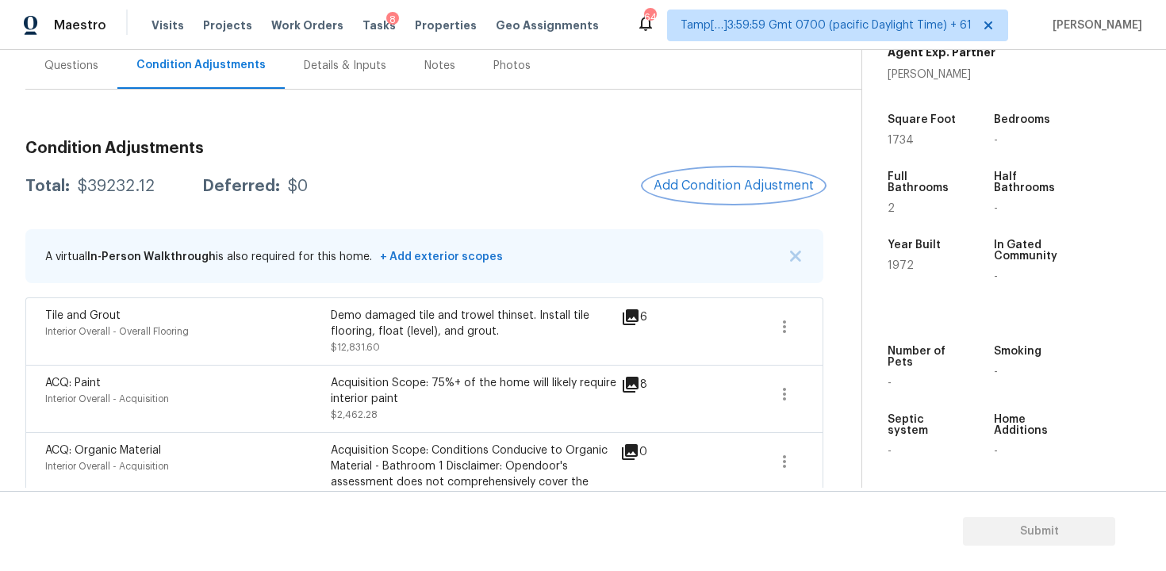
scroll to position [197, 0]
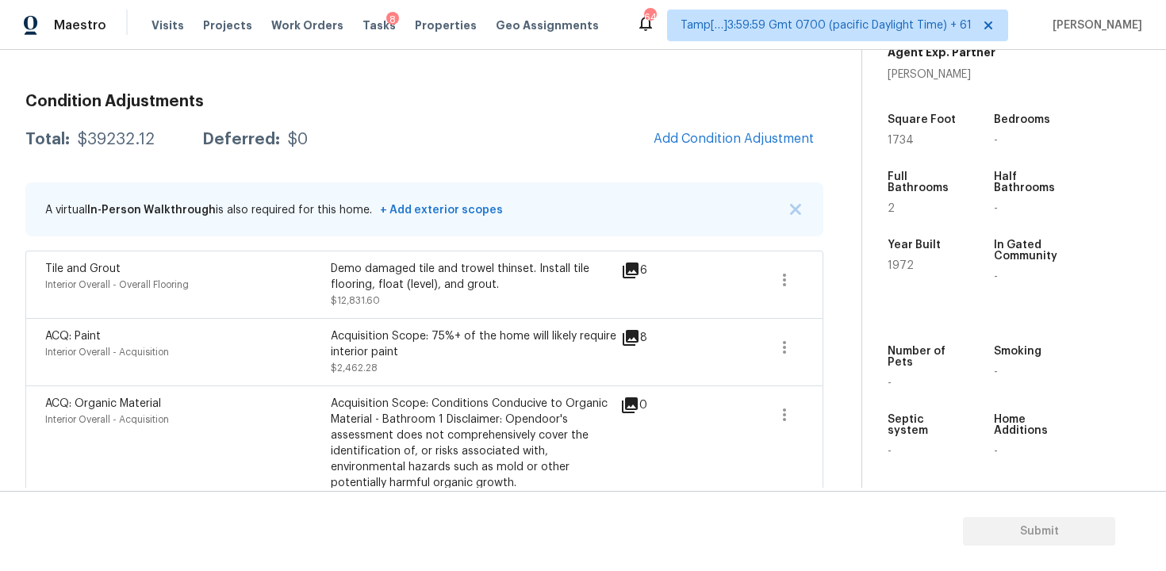
click at [749, 133] on span "Add Condition Adjustment" at bounding box center [733, 139] width 160 height 14
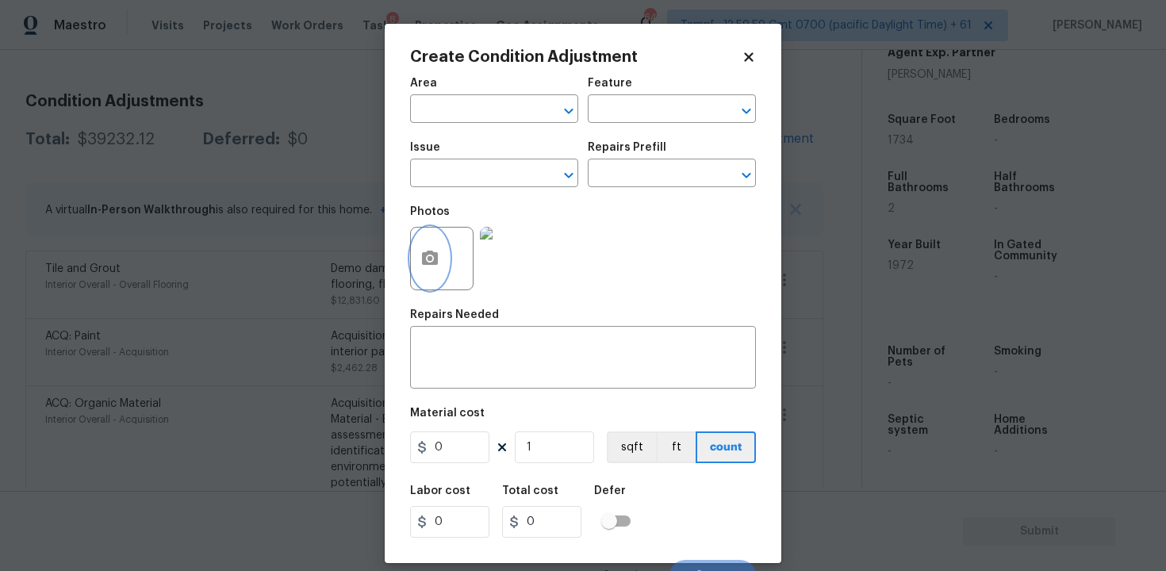
click at [439, 252] on button "button" at bounding box center [430, 259] width 38 height 62
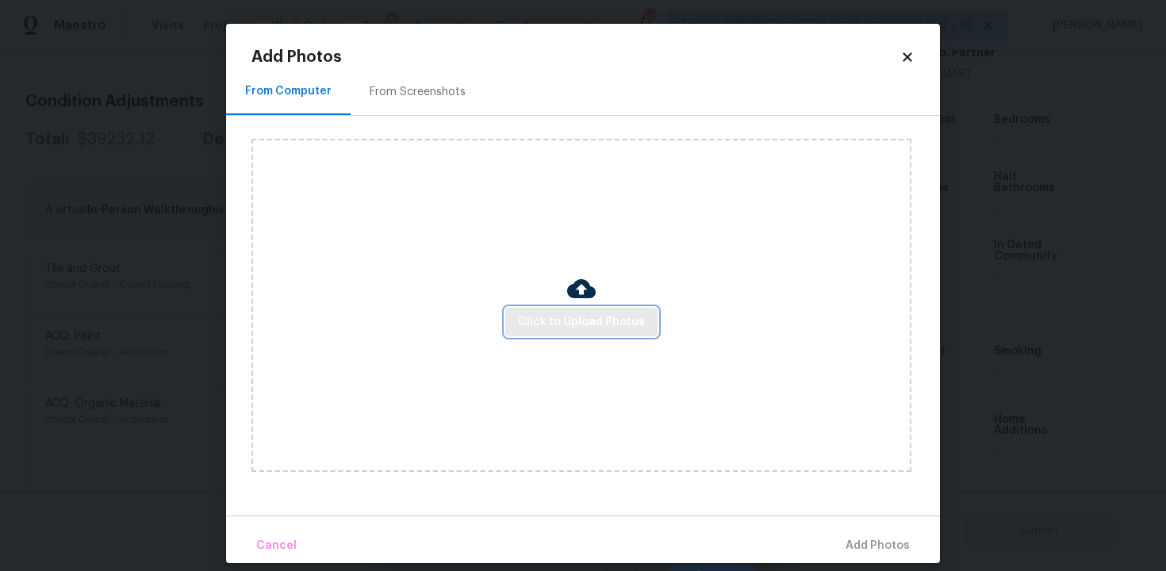
click at [552, 312] on span "Click to Upload Photos" at bounding box center [581, 322] width 127 height 20
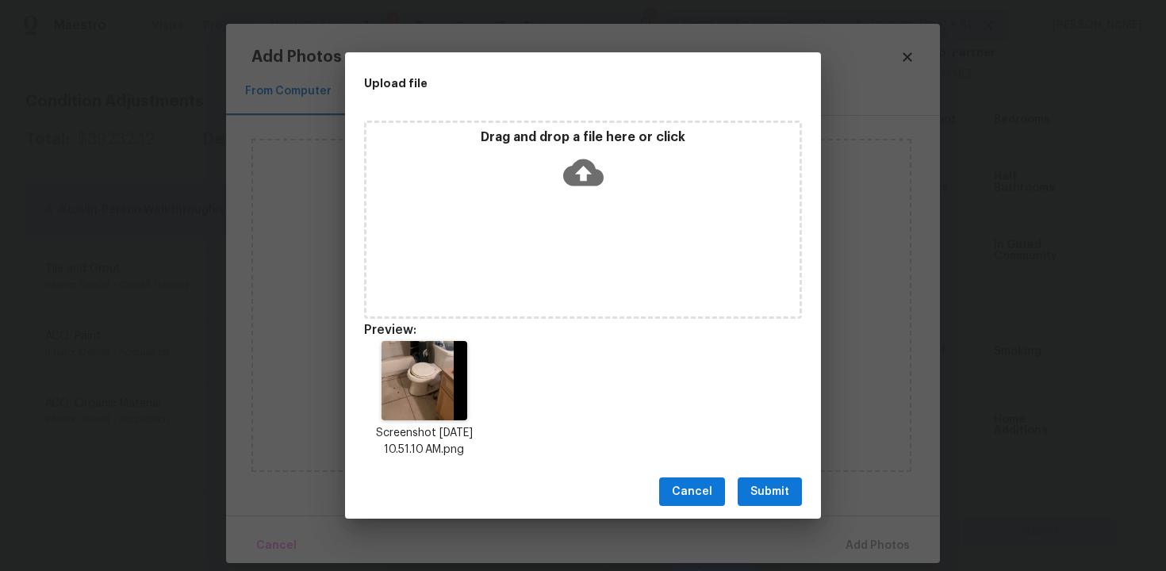
click at [749, 474] on div "Cancel Submit" at bounding box center [583, 492] width 476 height 55
click at [760, 492] on span "Submit" at bounding box center [769, 492] width 39 height 20
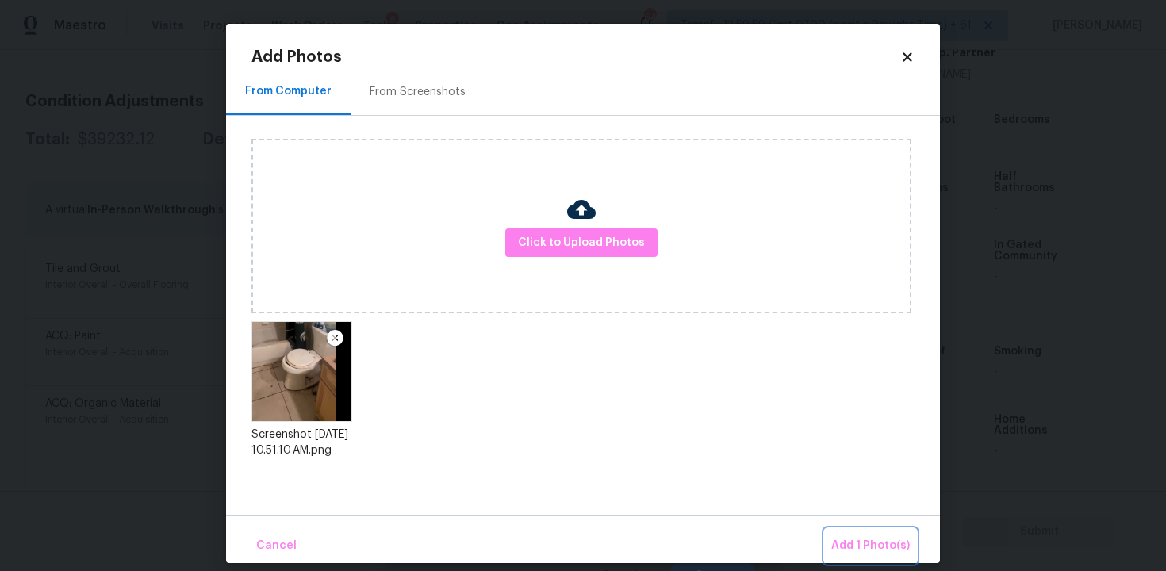
click at [871, 538] on span "Add 1 Photo(s)" at bounding box center [870, 546] width 79 height 20
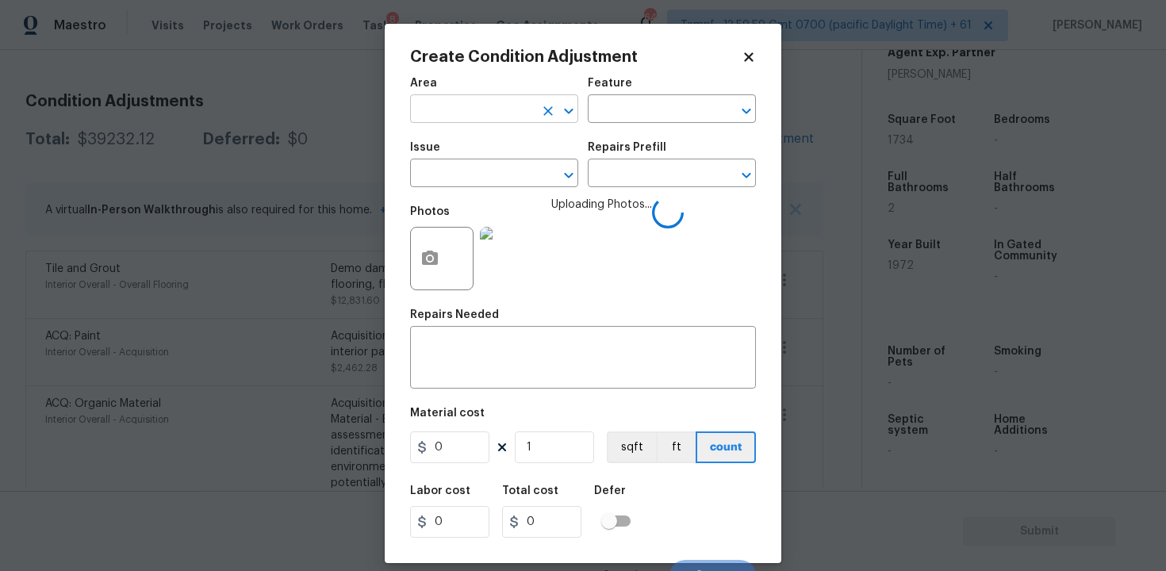
click at [451, 121] on input "text" at bounding box center [472, 110] width 124 height 25
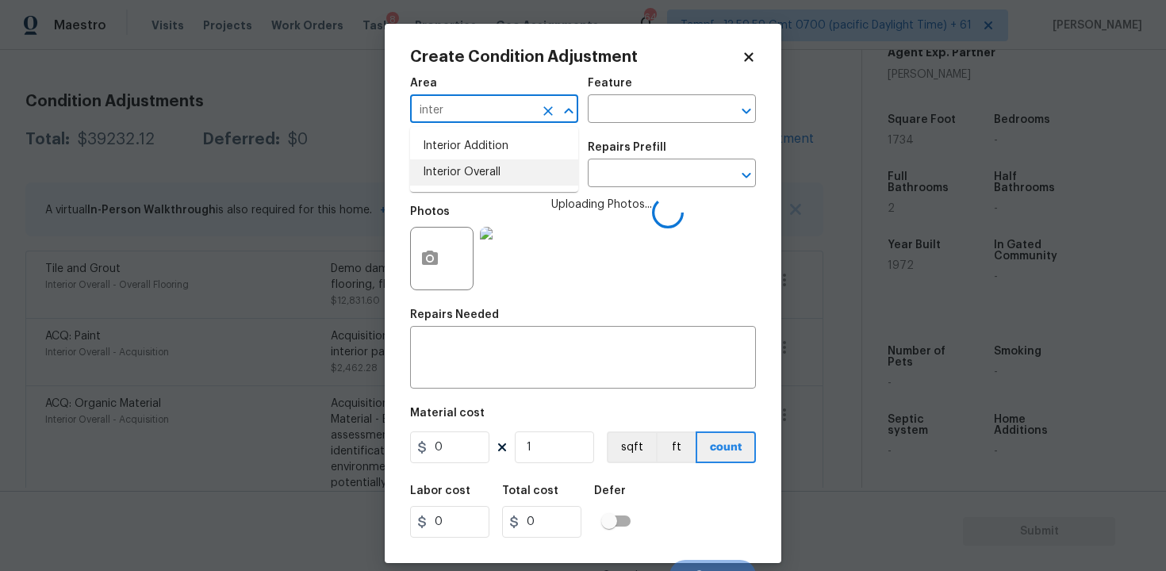
type input "inter"
click at [460, 204] on div "Photos" at bounding box center [443, 248] width 67 height 103
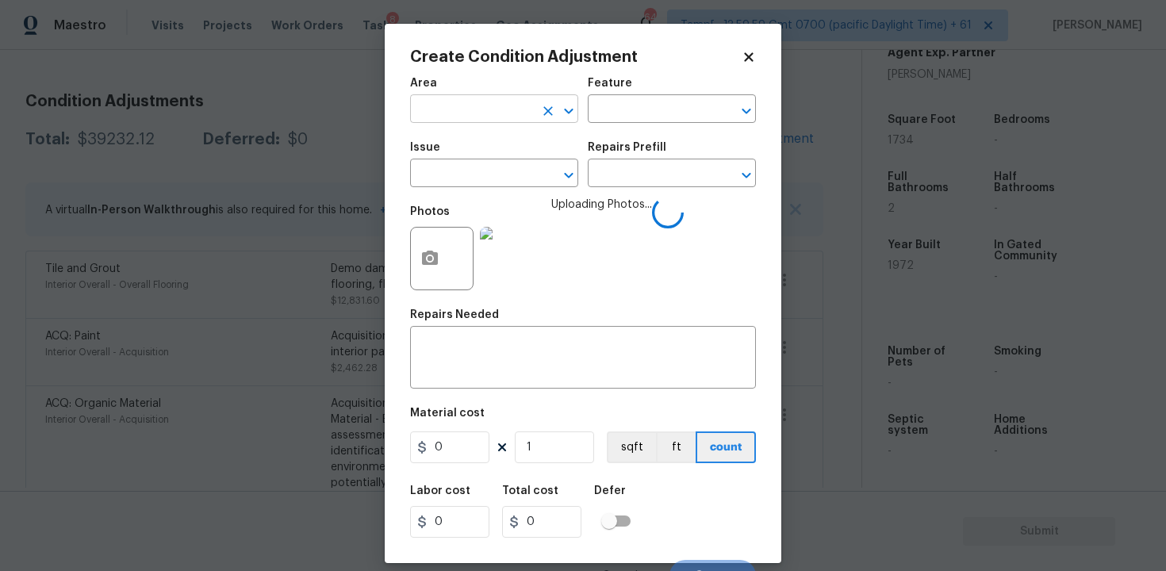
click at [485, 118] on input "text" at bounding box center [472, 110] width 124 height 25
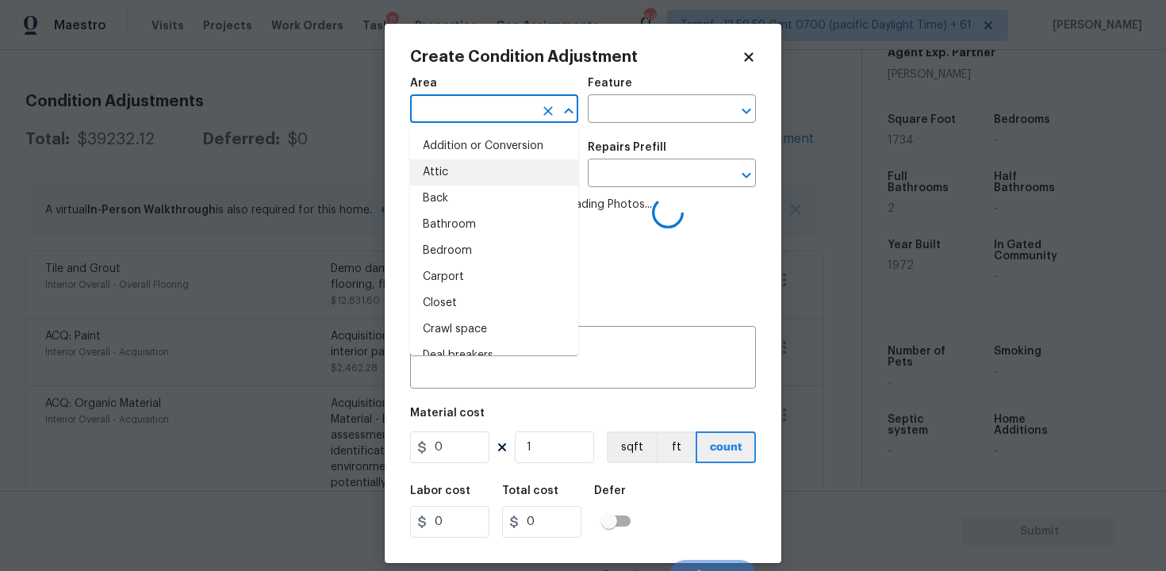
type input "i"
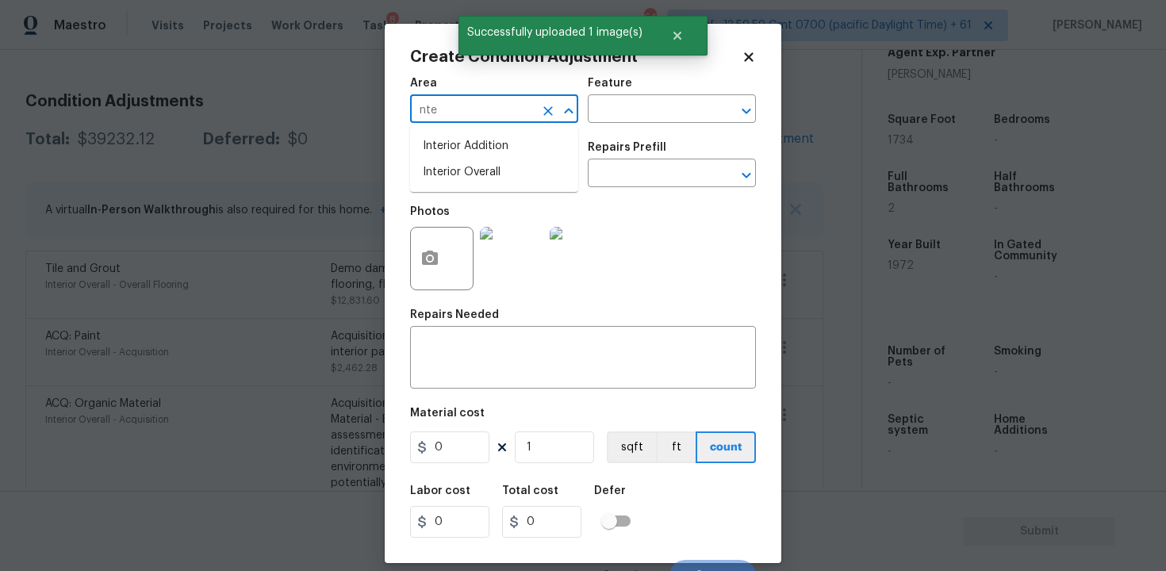
type input "nter"
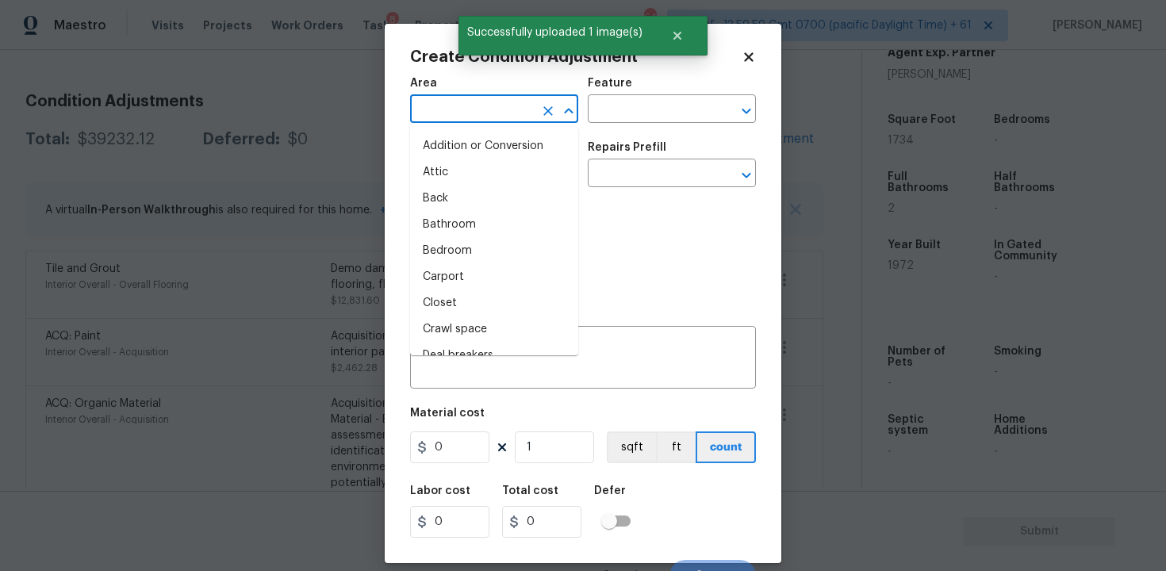
click at [483, 171] on li "Attic" at bounding box center [494, 172] width 168 height 26
type input "Attic"
click at [483, 171] on input "text" at bounding box center [472, 175] width 124 height 25
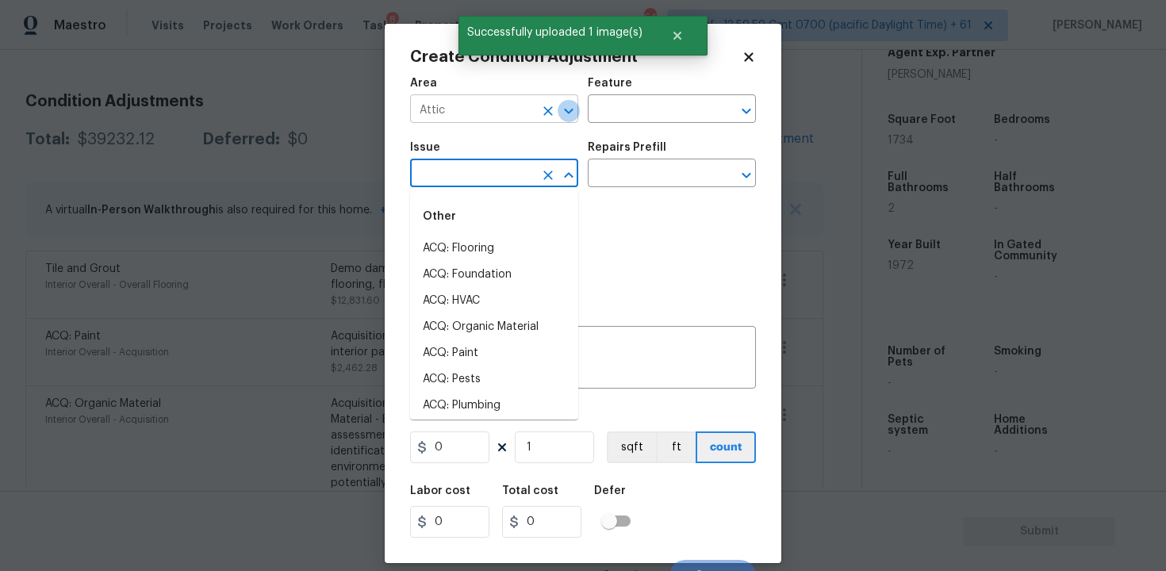
click at [568, 109] on icon "Open" at bounding box center [568, 110] width 19 height 19
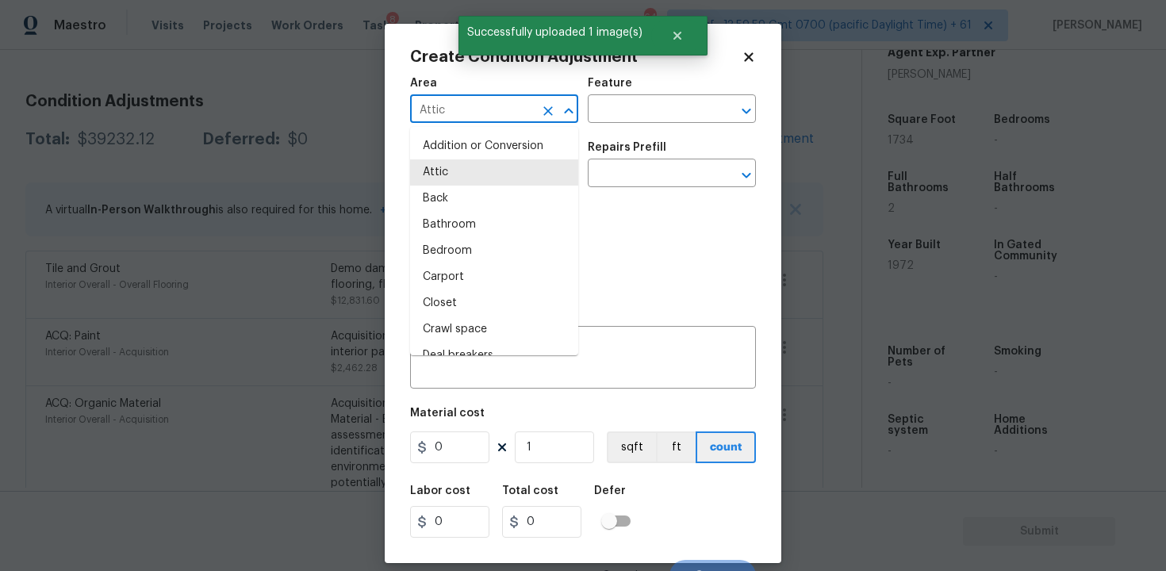
click at [552, 107] on icon "Clear" at bounding box center [548, 111] width 10 height 10
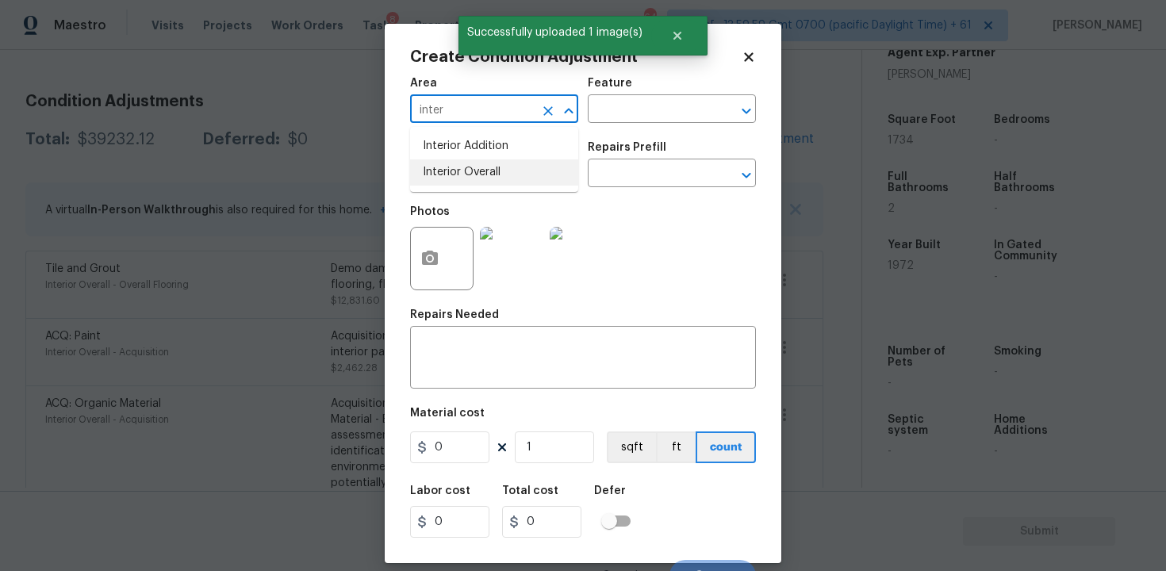
click at [519, 184] on li "Interior Overall" at bounding box center [494, 172] width 168 height 26
type input "Interior Overall"
click at [519, 184] on input "text" at bounding box center [472, 175] width 124 height 25
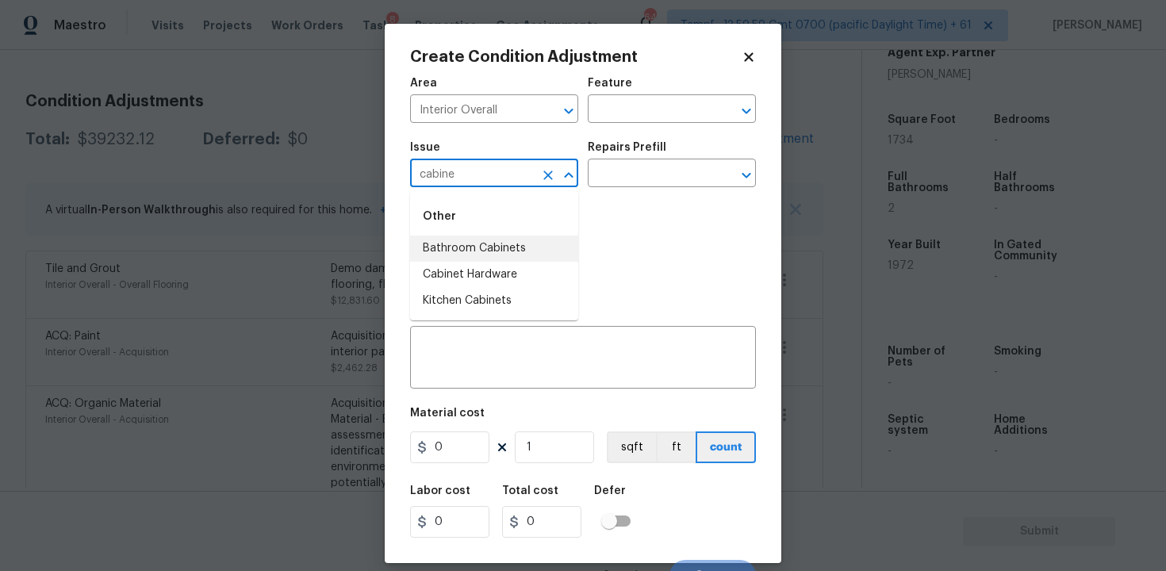
click at [511, 255] on li "Bathroom Cabinets" at bounding box center [494, 249] width 168 height 26
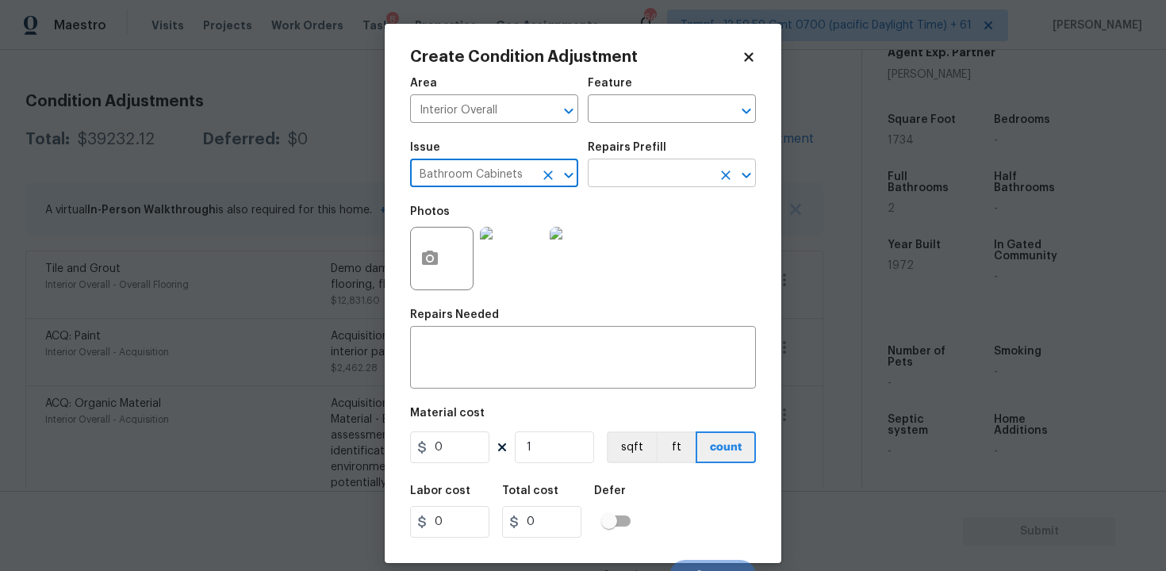
type input "Bathroom Cabinets"
click at [608, 180] on input "text" at bounding box center [650, 175] width 124 height 25
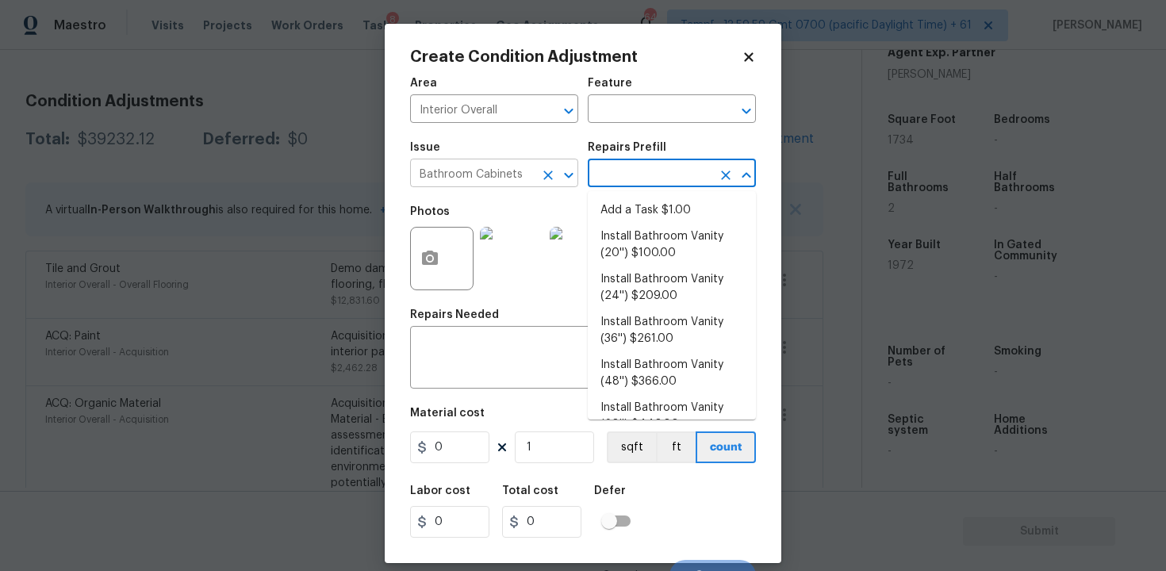
click at [551, 174] on icon "Clear" at bounding box center [548, 175] width 16 height 16
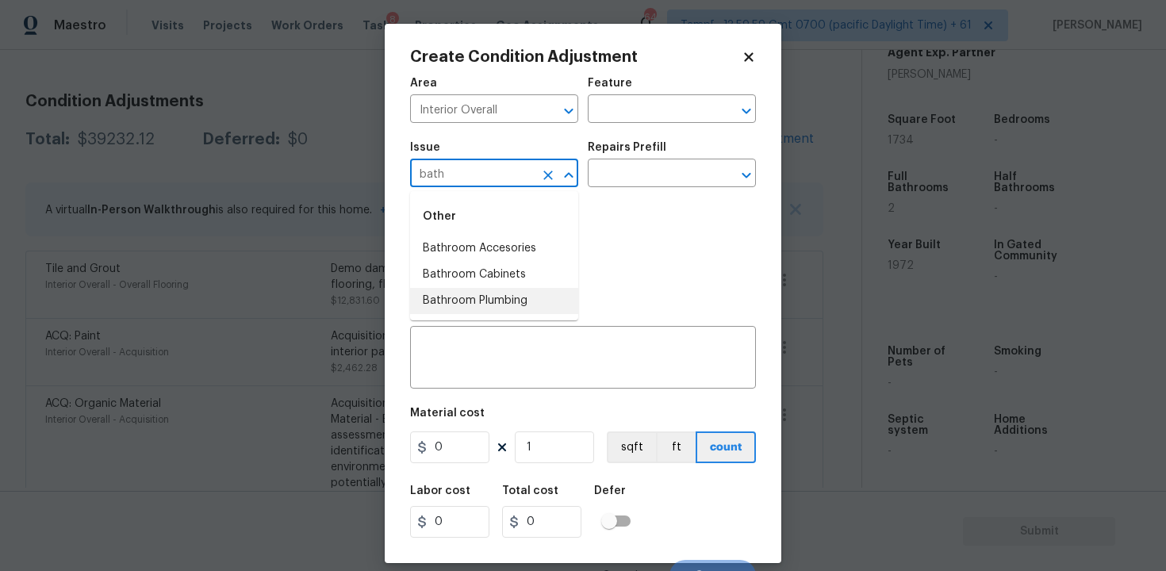
click at [525, 299] on li "Bathroom Plumbing" at bounding box center [494, 301] width 168 height 26
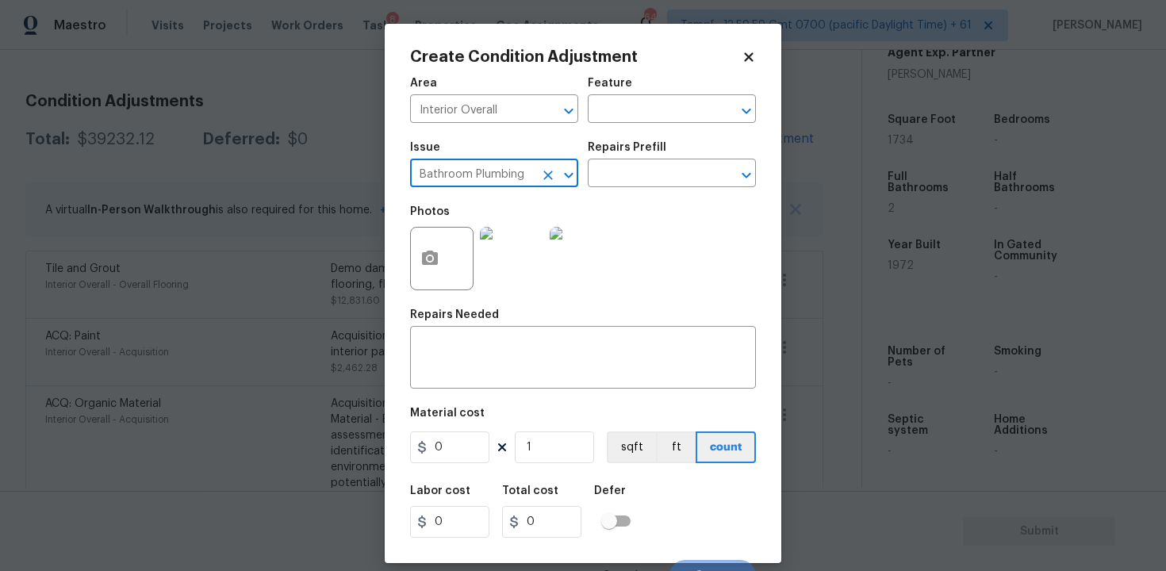
type input "Bathroom Plumbing"
click at [629, 196] on div "Issue Bathroom Plumbing ​ Repairs Prefill ​" at bounding box center [583, 164] width 346 height 64
click at [645, 159] on div "Repairs Prefill" at bounding box center [672, 152] width 168 height 21
click at [643, 170] on input "text" at bounding box center [650, 175] width 124 height 25
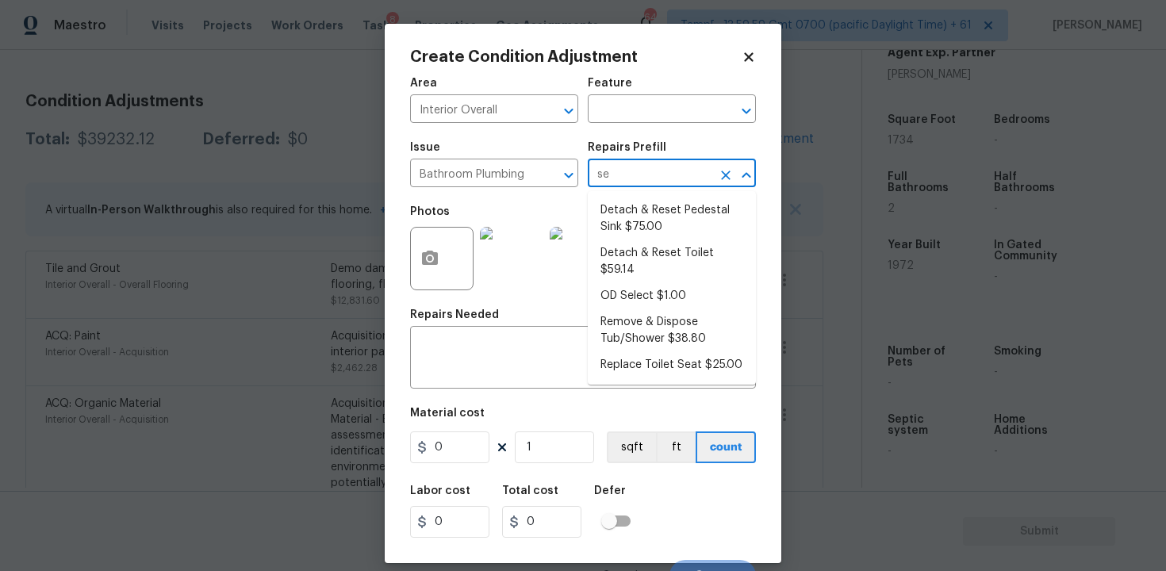
type input "sea"
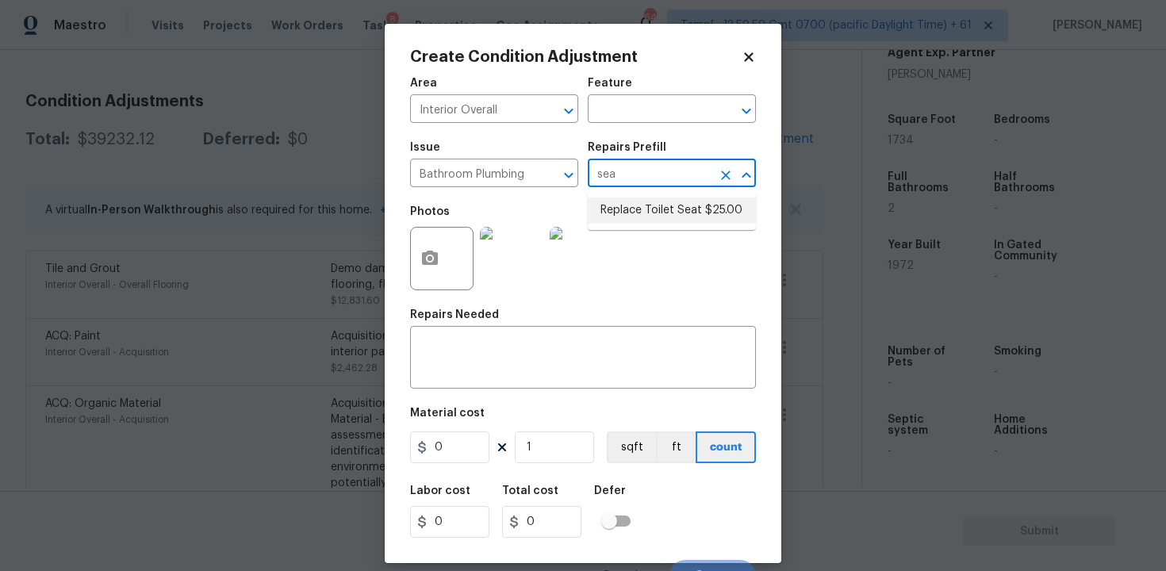
click at [664, 203] on li "Replace Toilet Seat $25.00" at bounding box center [672, 210] width 168 height 26
type input "Plumbing"
type textarea "Remove and replace the existing toilet seat with new. If removing a bidet style…"
type input "25"
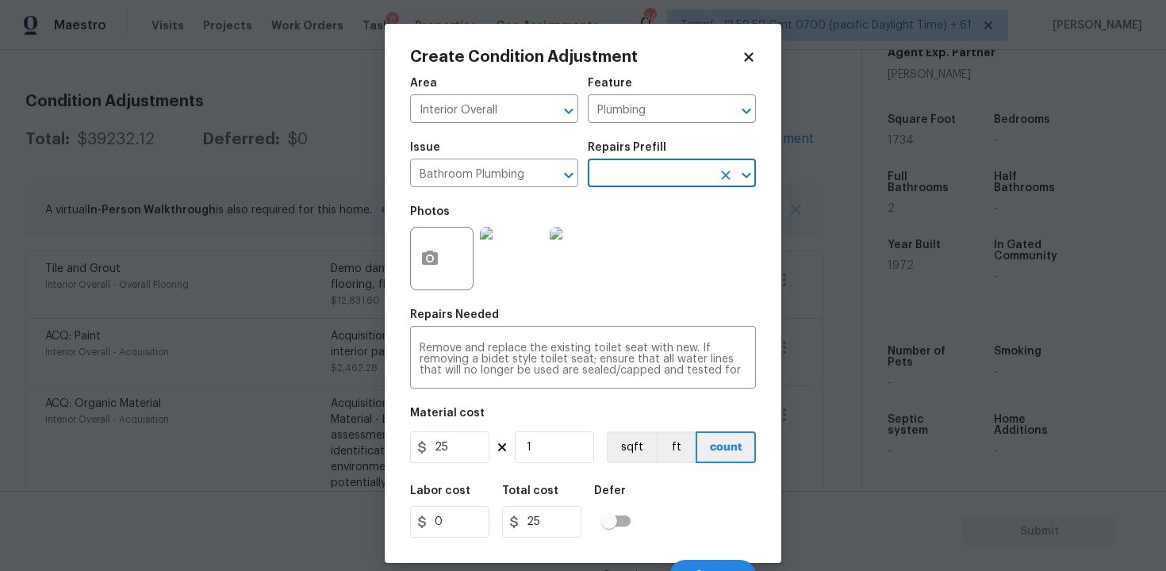
scroll to position [21, 0]
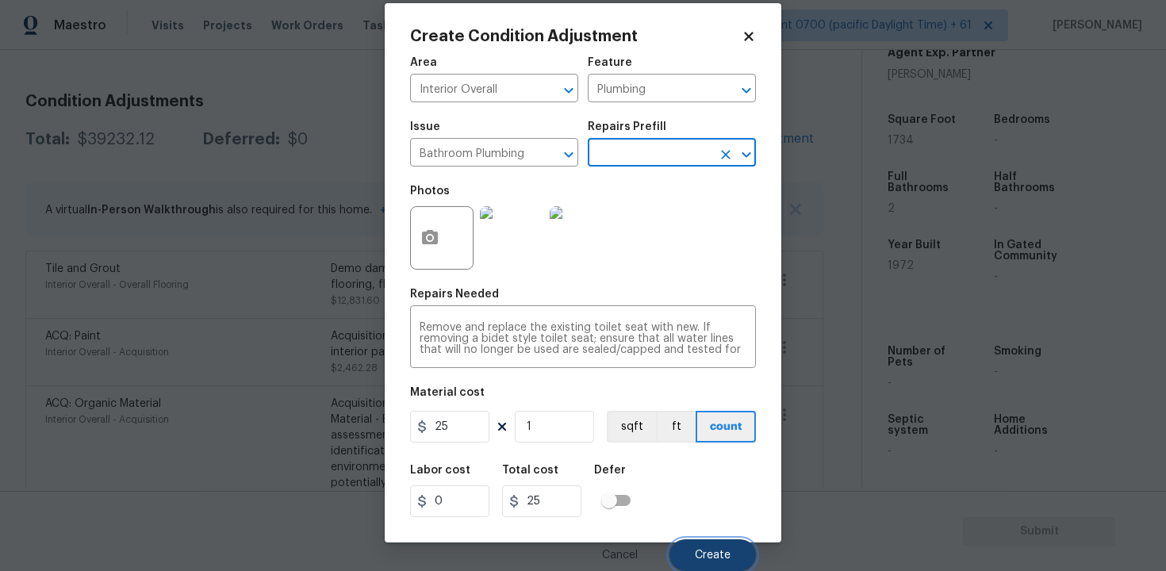
click at [741, 550] on button "Create" at bounding box center [712, 555] width 86 height 32
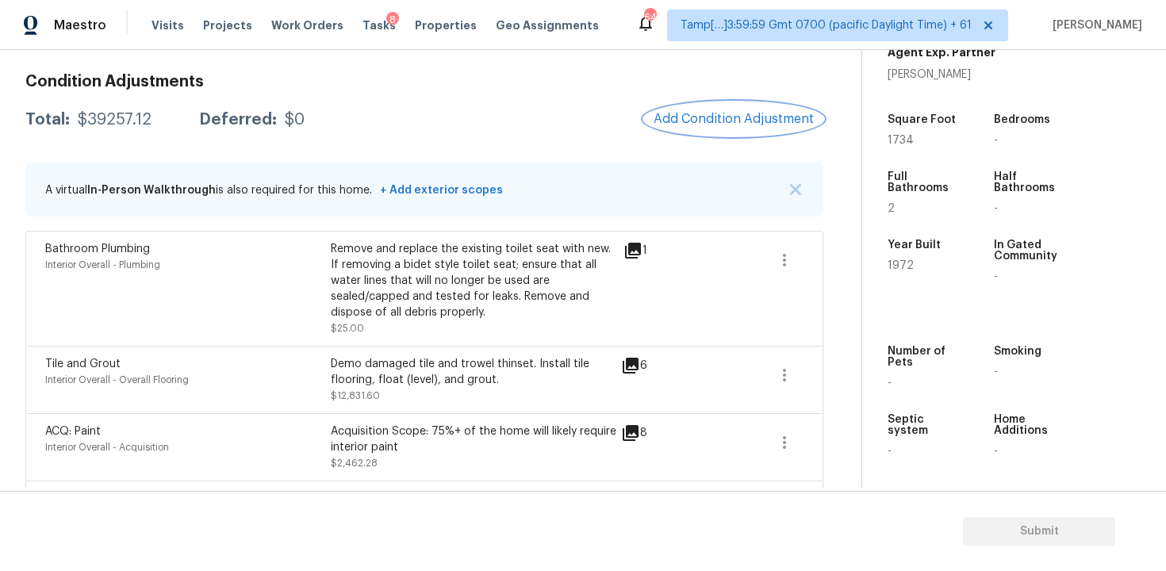
scroll to position [210, 0]
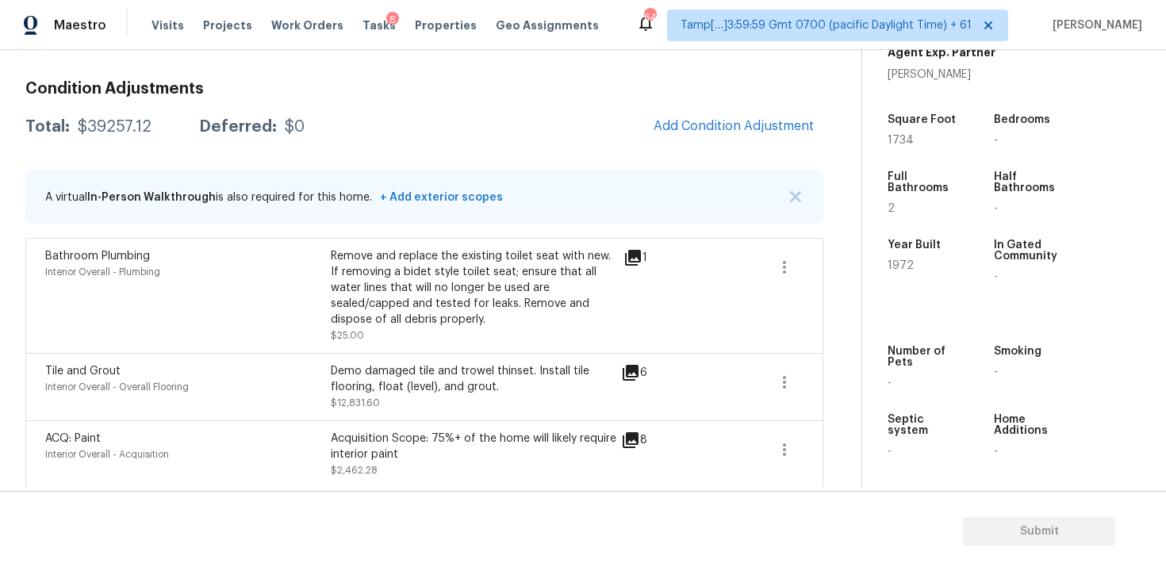
click at [691, 110] on span "Add Condition Adjustment" at bounding box center [733, 126] width 179 height 35
click at [676, 113] on button "Add Condition Adjustment" at bounding box center [733, 125] width 179 height 33
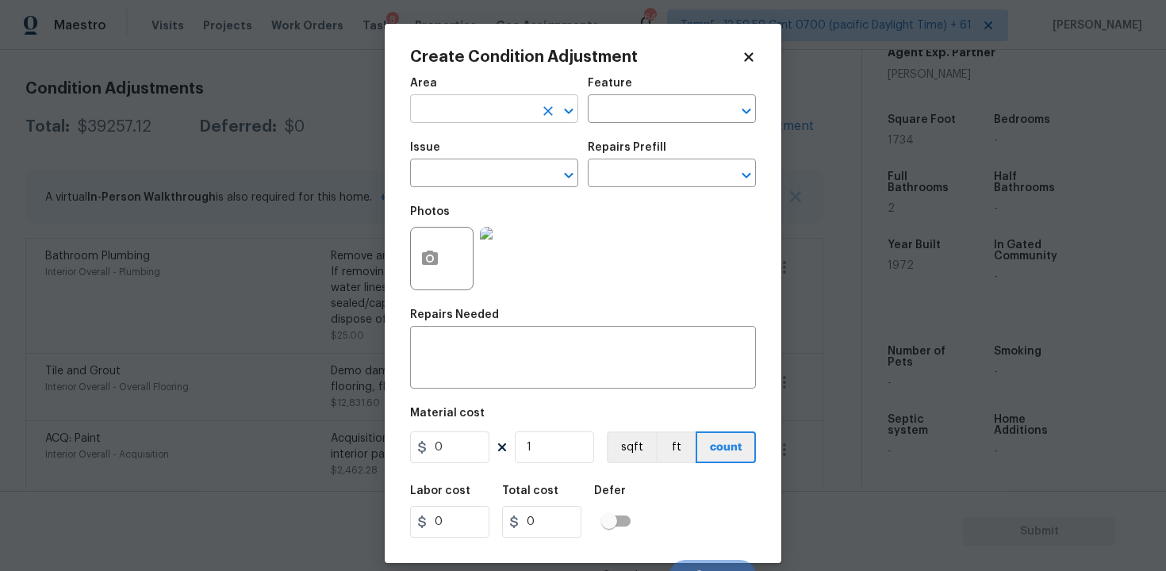
click at [536, 118] on div "​" at bounding box center [494, 110] width 168 height 25
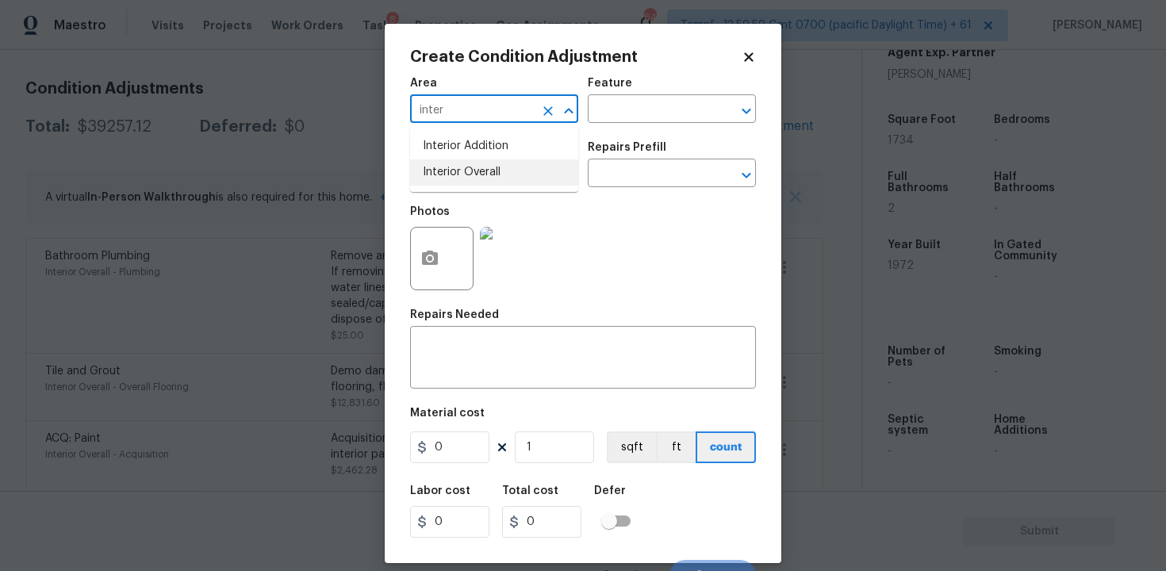
click at [492, 167] on li "Interior Overall" at bounding box center [494, 172] width 168 height 26
type input "Interior Overall"
click at [492, 167] on input "text" at bounding box center [472, 175] width 124 height 25
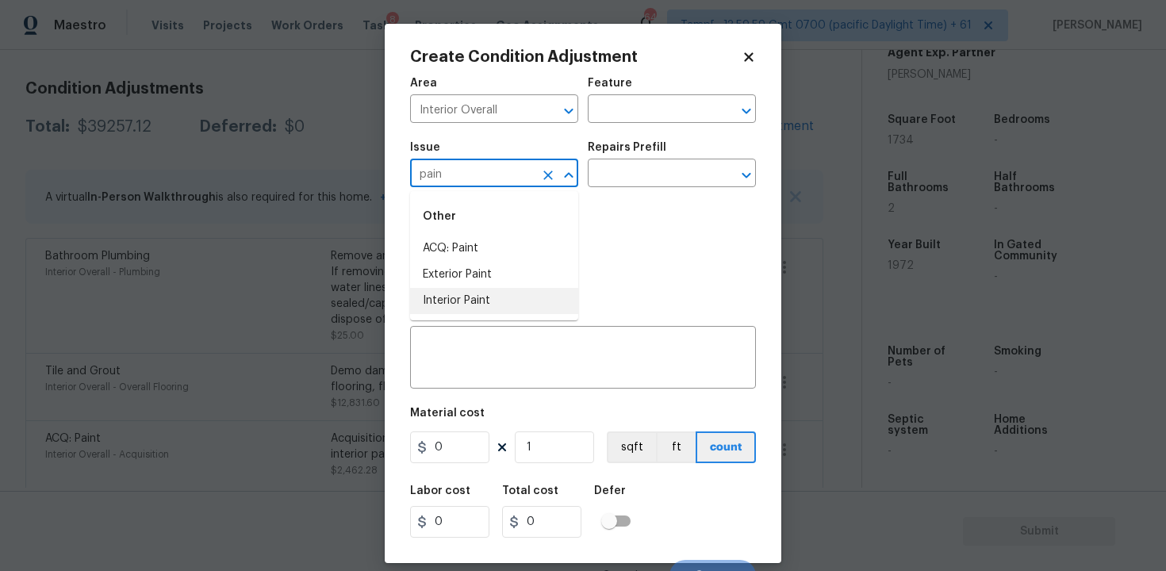
click at [463, 301] on li "Interior Paint" at bounding box center [494, 301] width 168 height 26
type input "Interior Paint"
click at [619, 177] on input "text" at bounding box center [650, 175] width 124 height 25
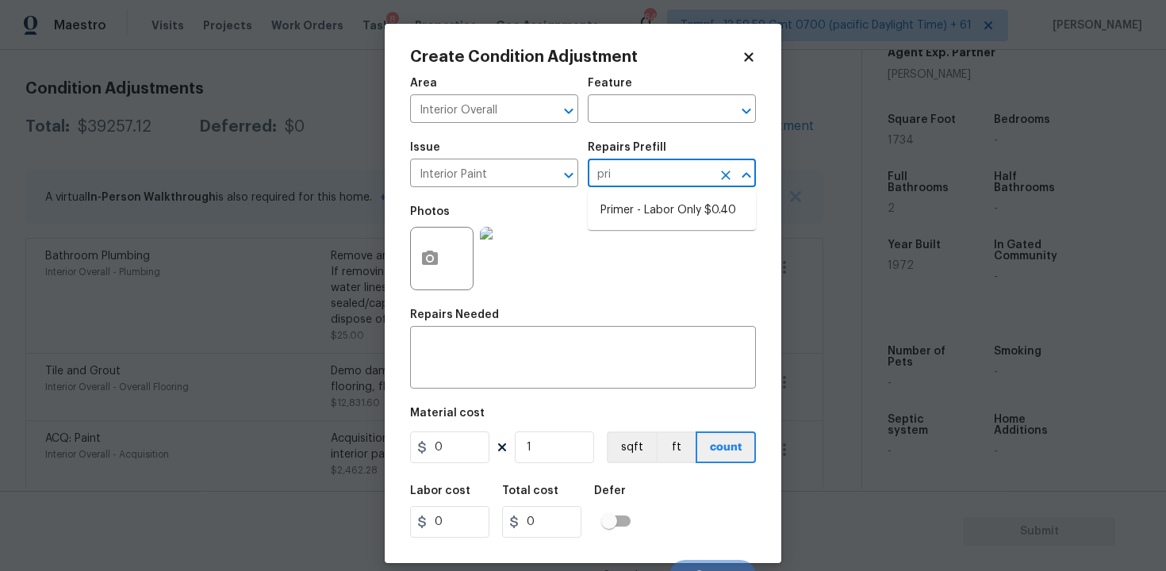
type input "prim"
click at [644, 202] on li "Primer - Labor Only $0.40" at bounding box center [672, 210] width 168 height 26
type input "Overall Paint"
type textarea "Interior primer - PRIMER PROVIDED BY OPENDOOR - All nails, screws, drywall anch…"
type input "0.4"
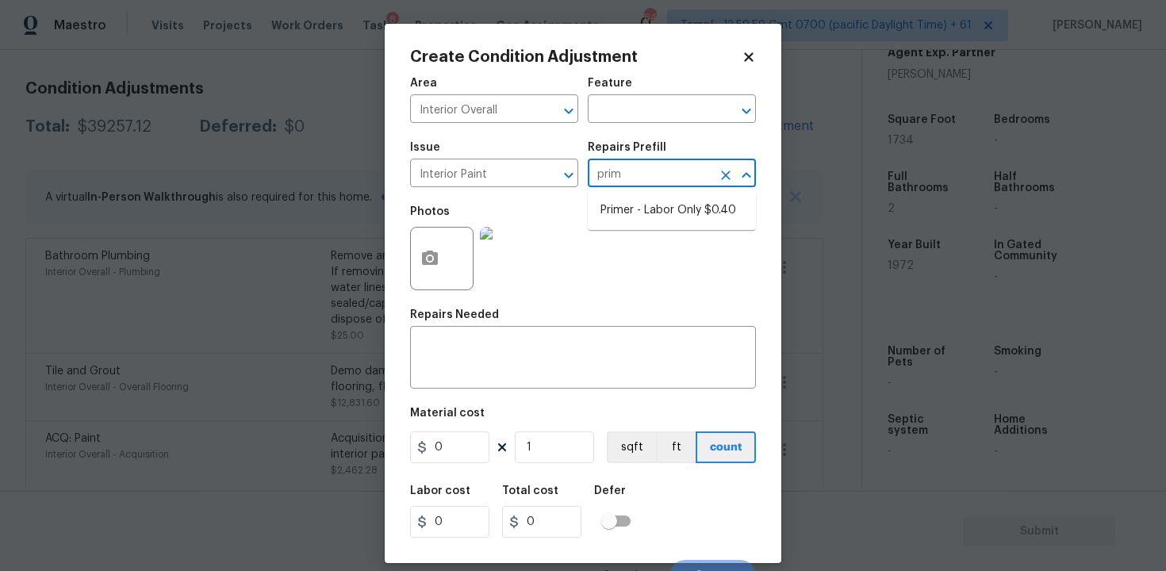
type input "0.4"
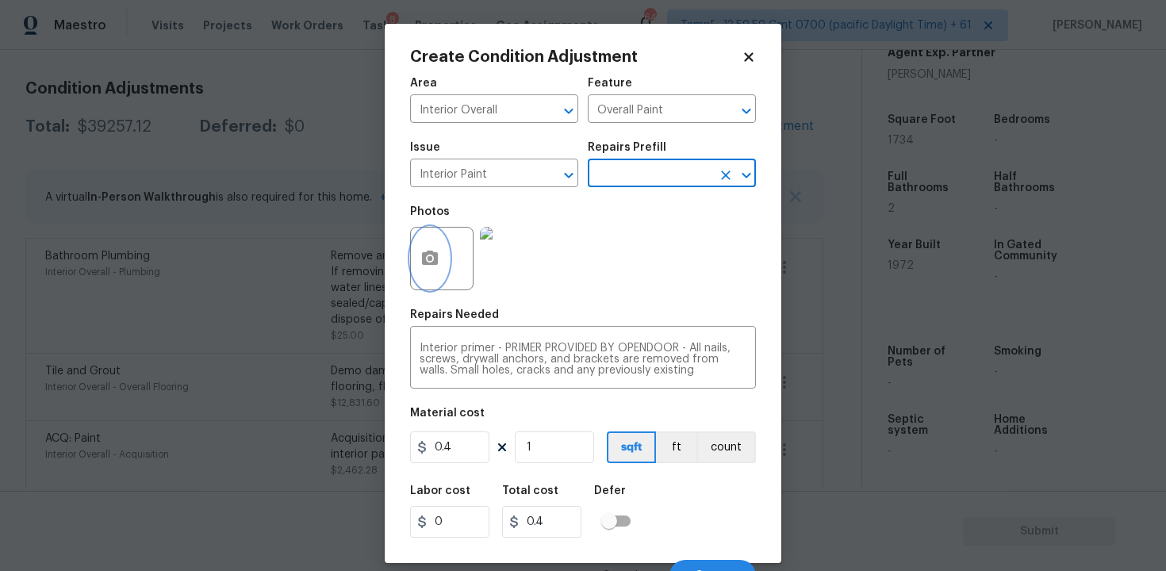
click at [430, 258] on circle "button" at bounding box center [429, 258] width 5 height 5
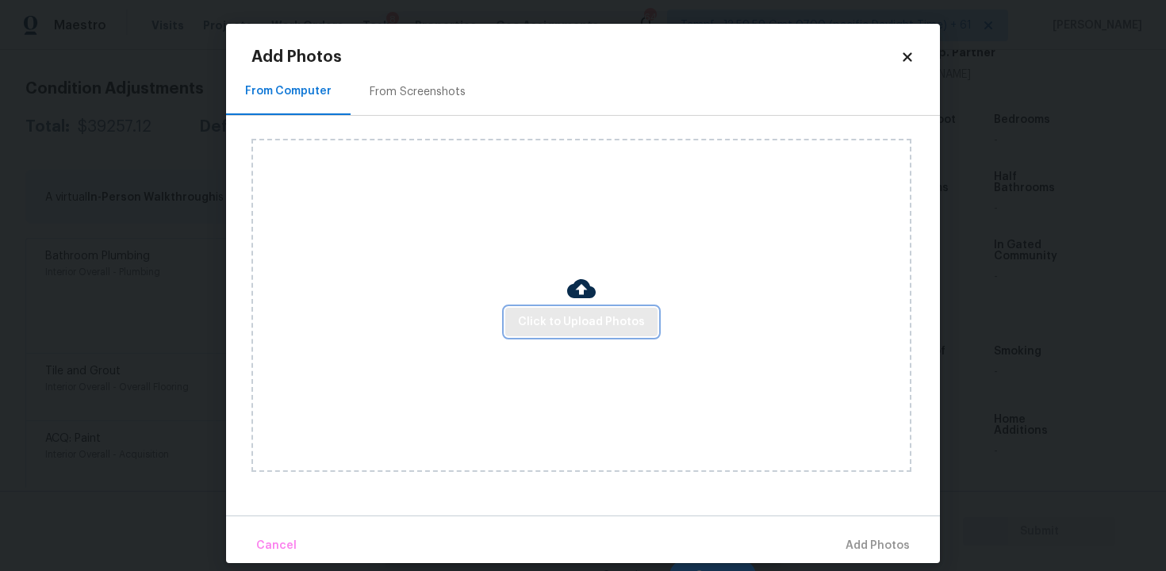
click at [561, 322] on span "Click to Upload Photos" at bounding box center [581, 322] width 127 height 20
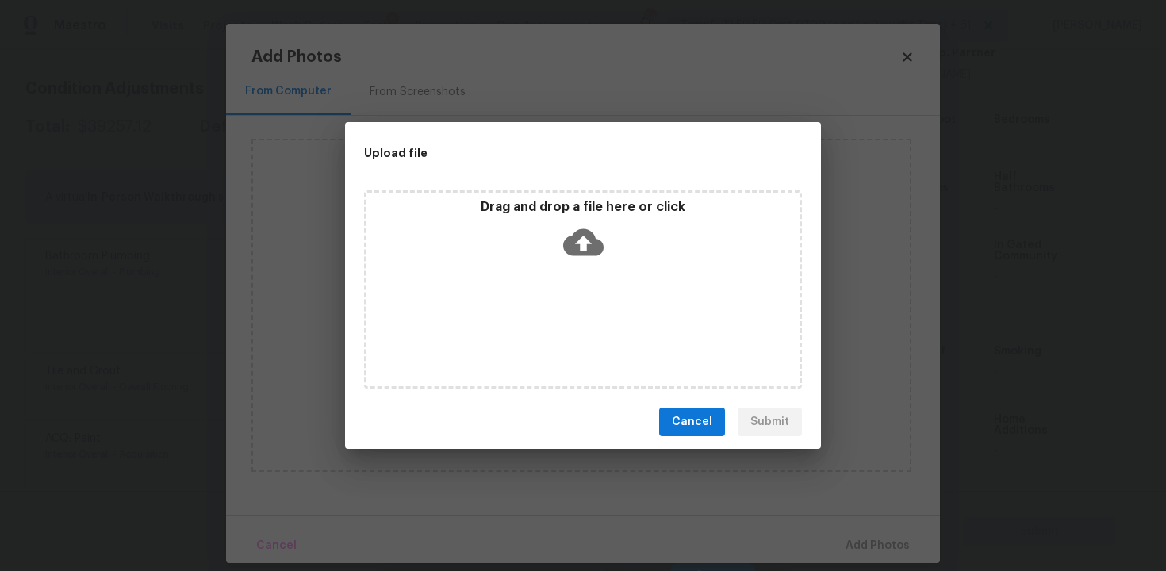
click at [574, 224] on icon at bounding box center [583, 242] width 40 height 40
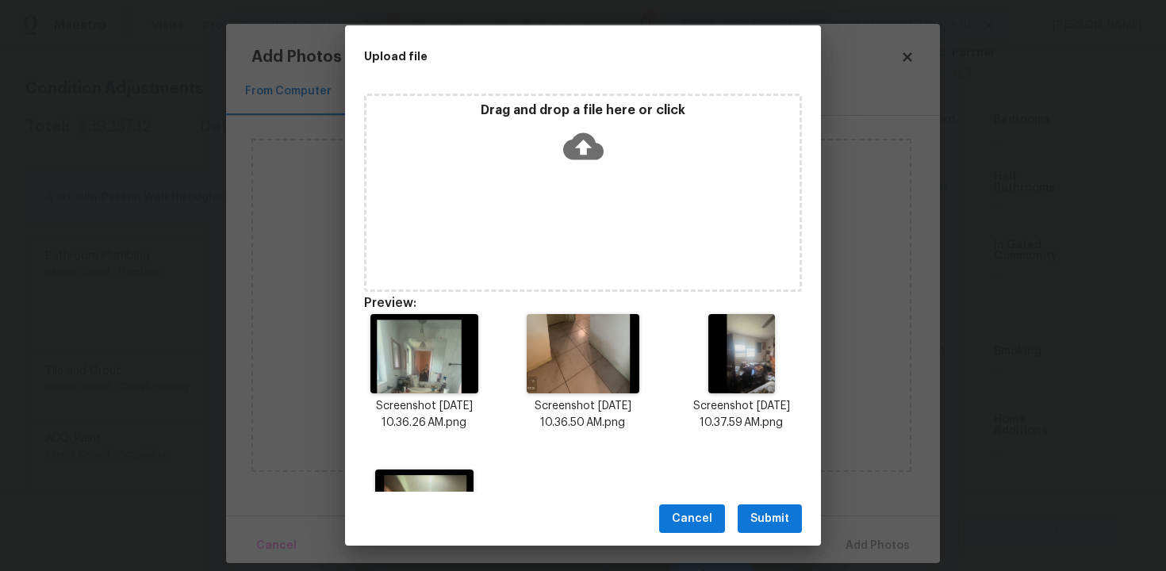
scroll to position [114, 0]
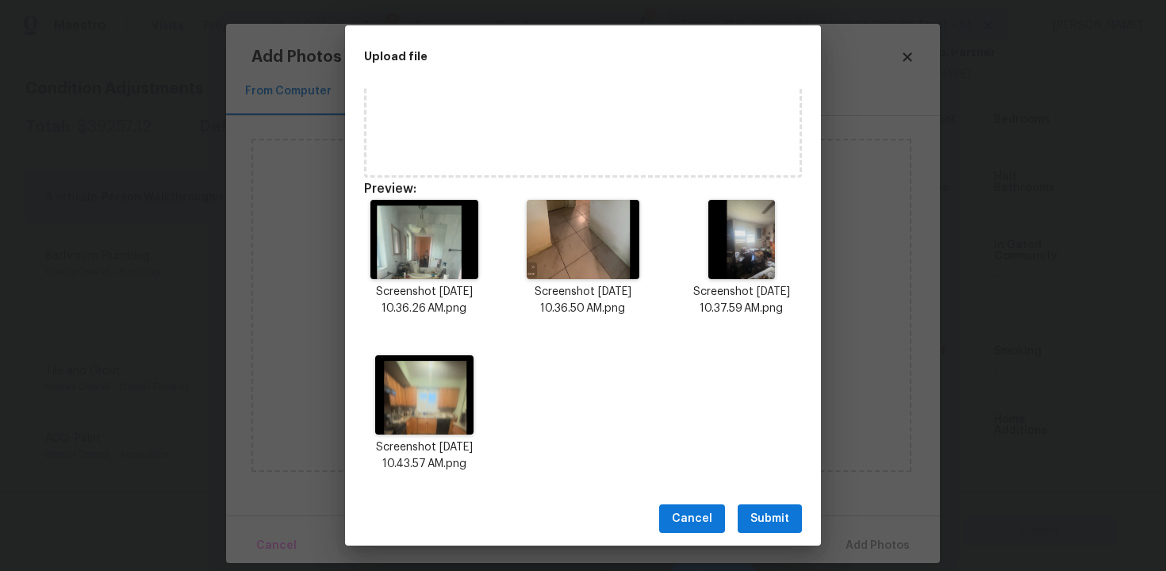
click at [765, 520] on span "Submit" at bounding box center [769, 519] width 39 height 20
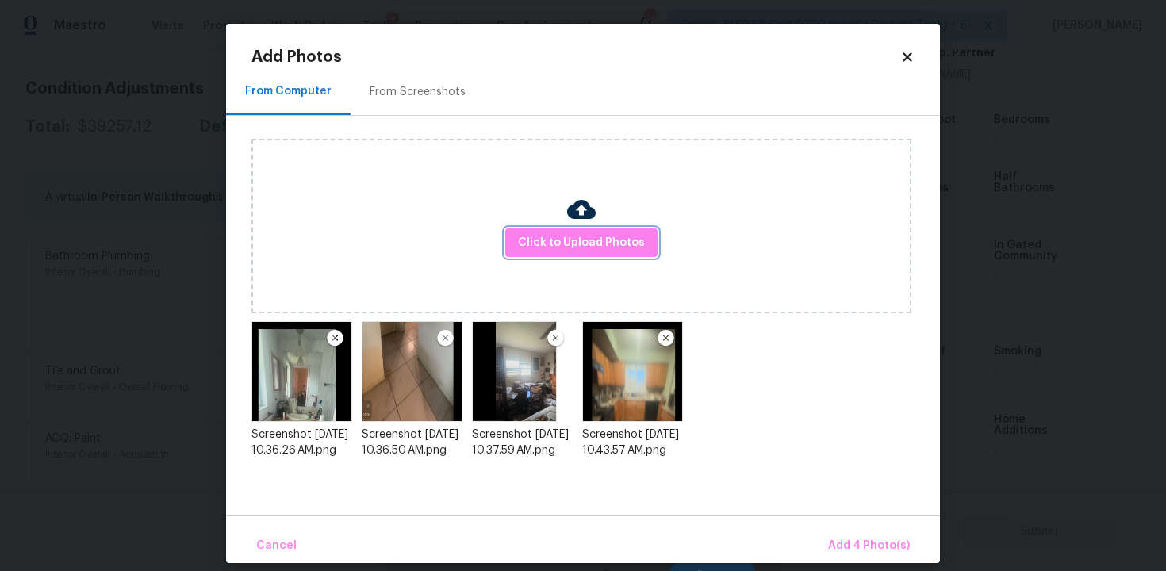
scroll to position [0, 0]
click at [431, 334] on img at bounding box center [412, 371] width 101 height 101
click at [446, 339] on img at bounding box center [445, 338] width 20 height 19
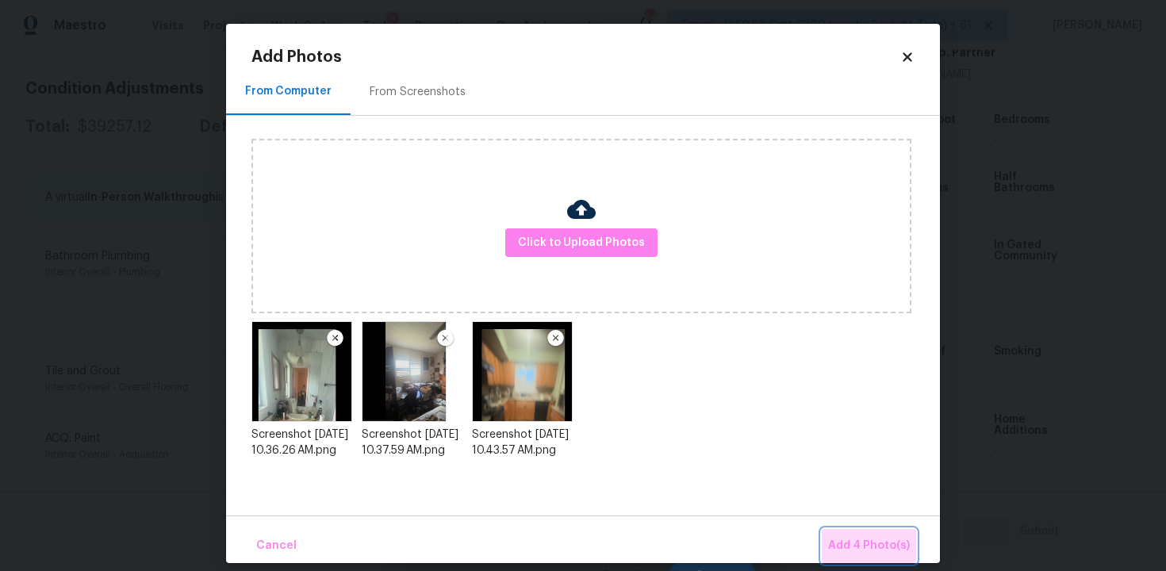
click at [873, 539] on span "Add 4 Photo(s)" at bounding box center [869, 546] width 82 height 20
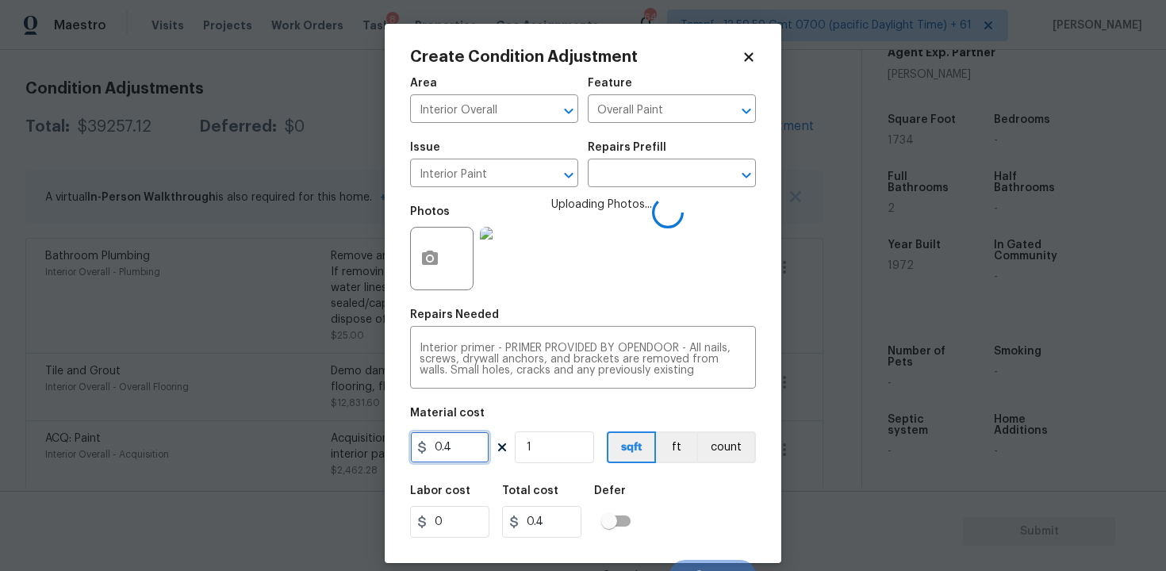
click at [484, 439] on input "0.4" at bounding box center [449, 447] width 79 height 32
type input "300"
click at [629, 477] on div "Labor cost 0 Total cost 0.4 Defer" at bounding box center [583, 511] width 346 height 71
type input "300"
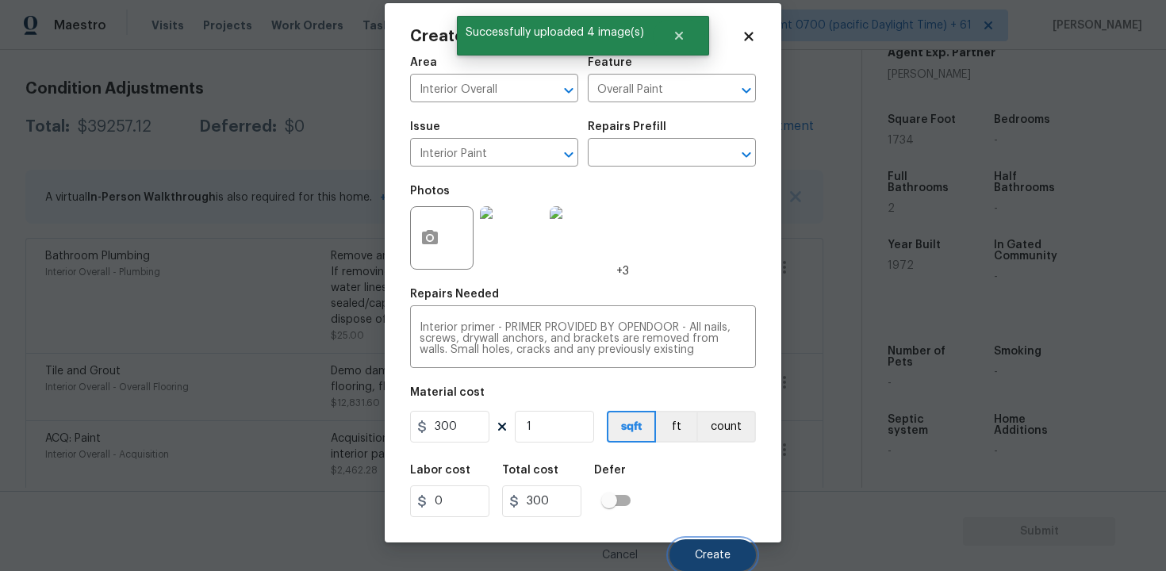
click at [722, 568] on button "Create" at bounding box center [712, 555] width 86 height 32
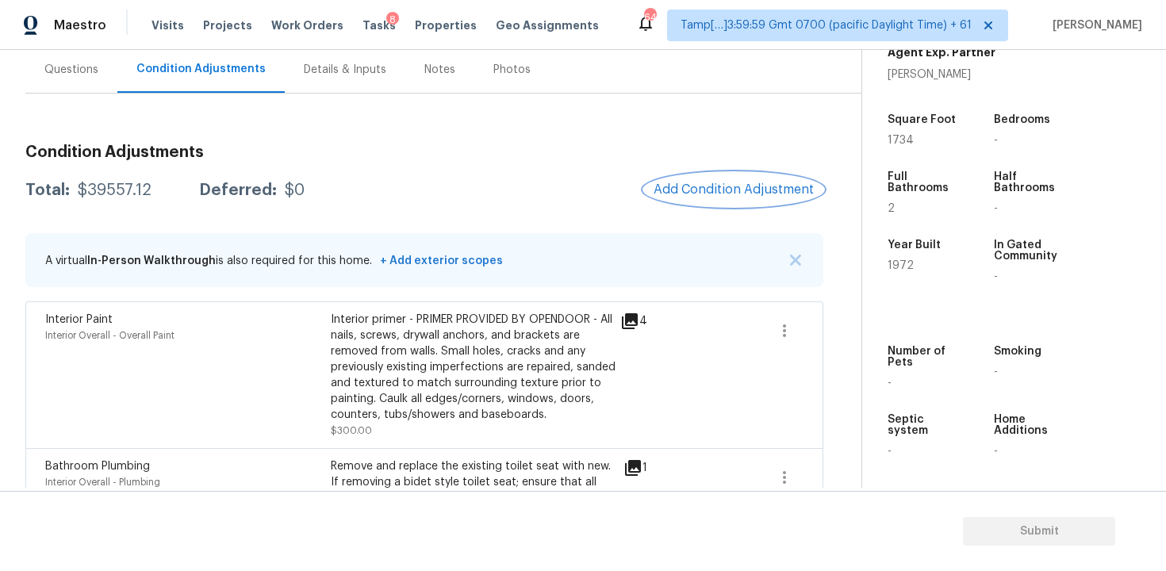
scroll to position [79, 0]
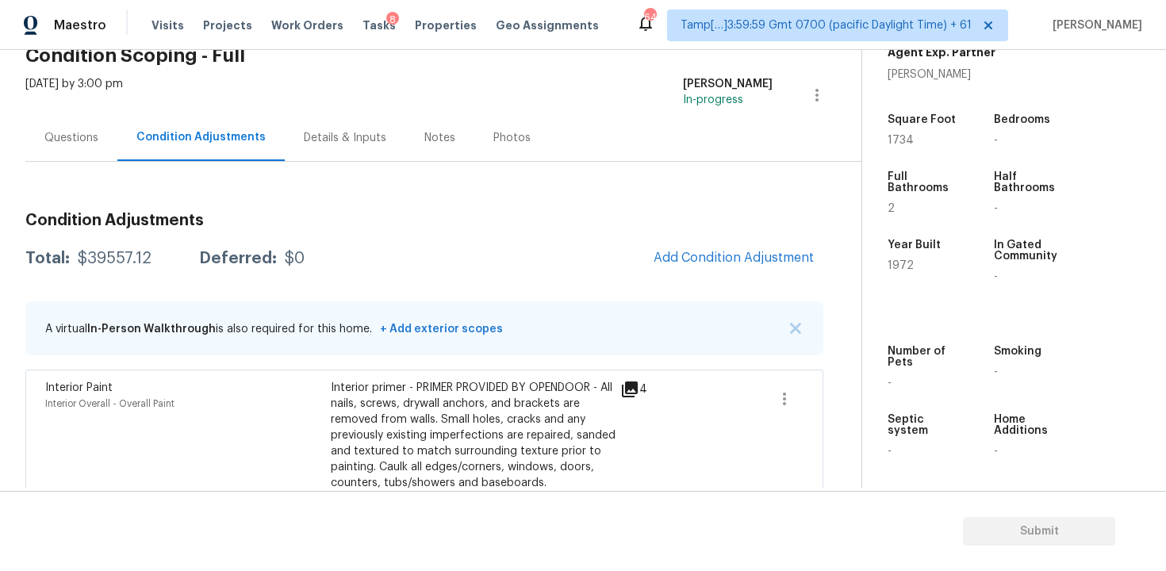
click at [766, 303] on div "A virtual In-Person Walkthrough is also required for this home. + Add exterior …" at bounding box center [424, 328] width 798 height 54
click at [735, 265] on button "Add Condition Adjustment" at bounding box center [733, 257] width 179 height 33
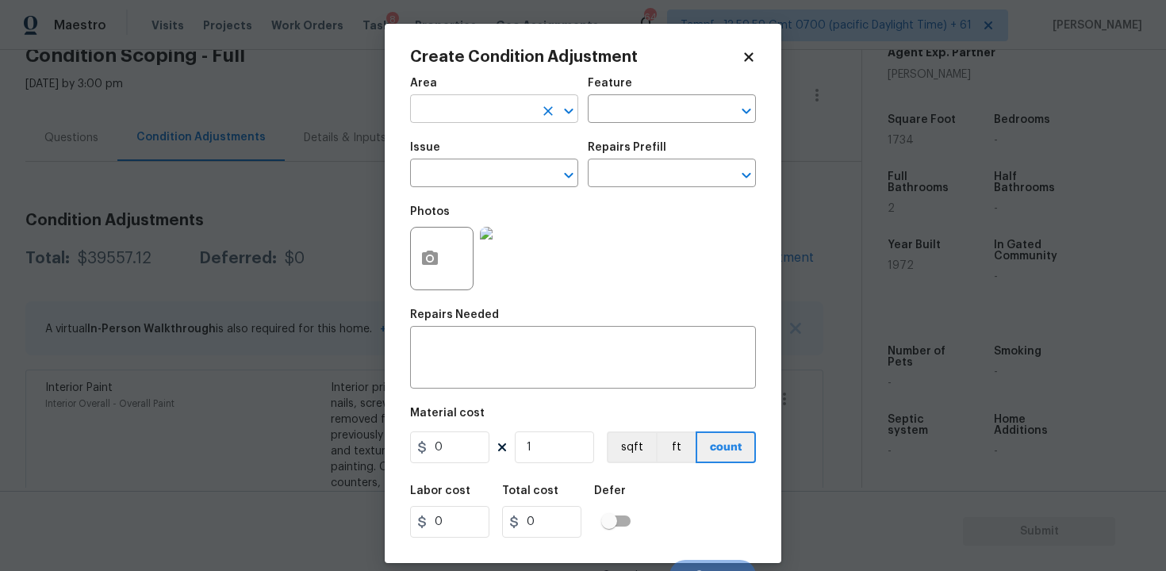
click at [444, 98] on div "Area" at bounding box center [494, 88] width 168 height 21
click at [446, 98] on input "text" at bounding box center [472, 110] width 124 height 25
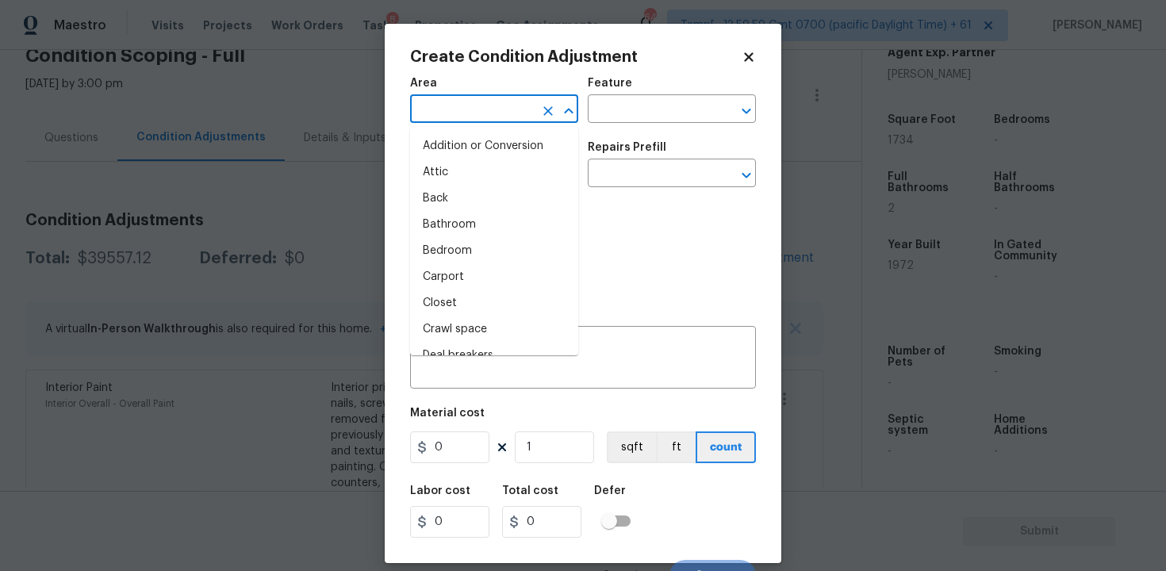
click at [446, 98] on input "text" at bounding box center [472, 110] width 124 height 25
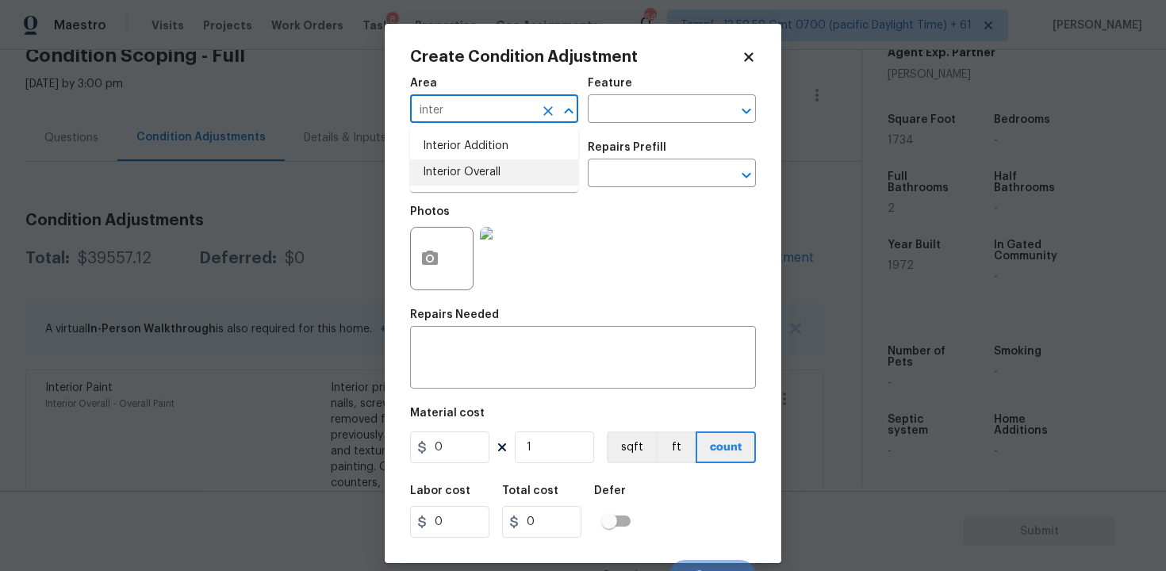
click at [458, 177] on li "Interior Overall" at bounding box center [494, 172] width 168 height 26
type input "Interior Overall"
click at [458, 177] on input "text" at bounding box center [472, 175] width 124 height 25
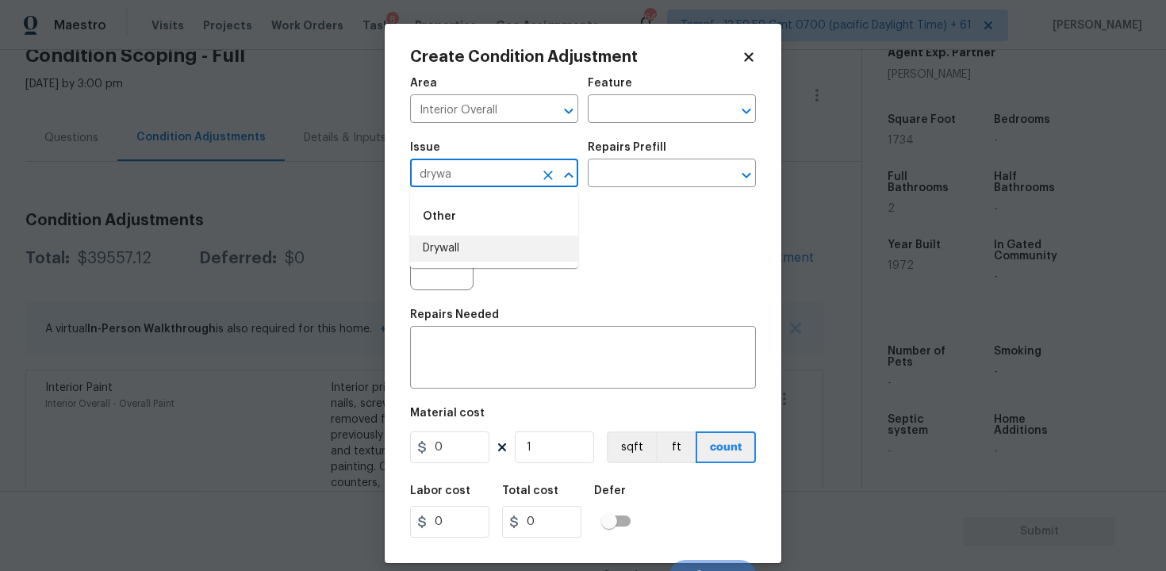
click at [473, 249] on li "Drywall" at bounding box center [494, 249] width 168 height 26
type input "Drywall"
click at [421, 255] on icon "button" at bounding box center [429, 258] width 19 height 19
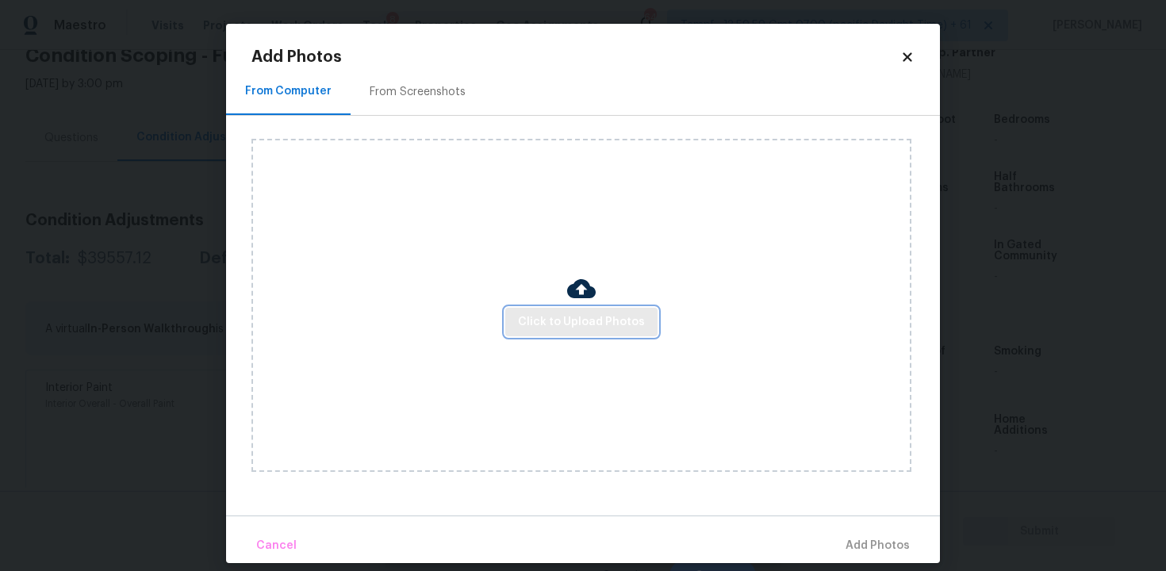
click at [583, 320] on span "Click to Upload Photos" at bounding box center [581, 322] width 127 height 20
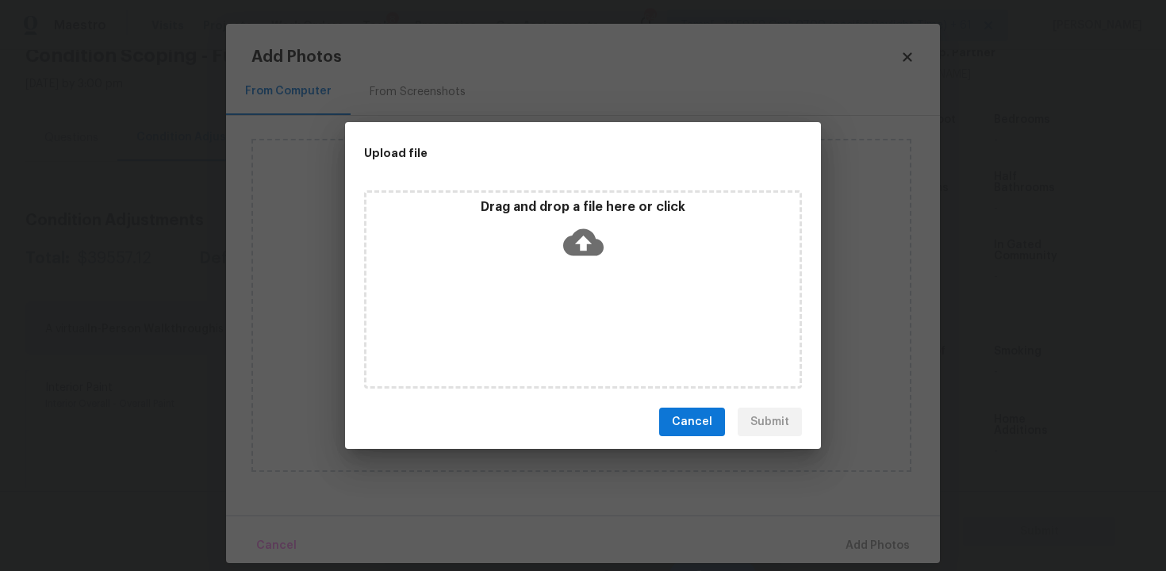
click at [578, 207] on p "Drag and drop a file here or click" at bounding box center [582, 207] width 433 height 17
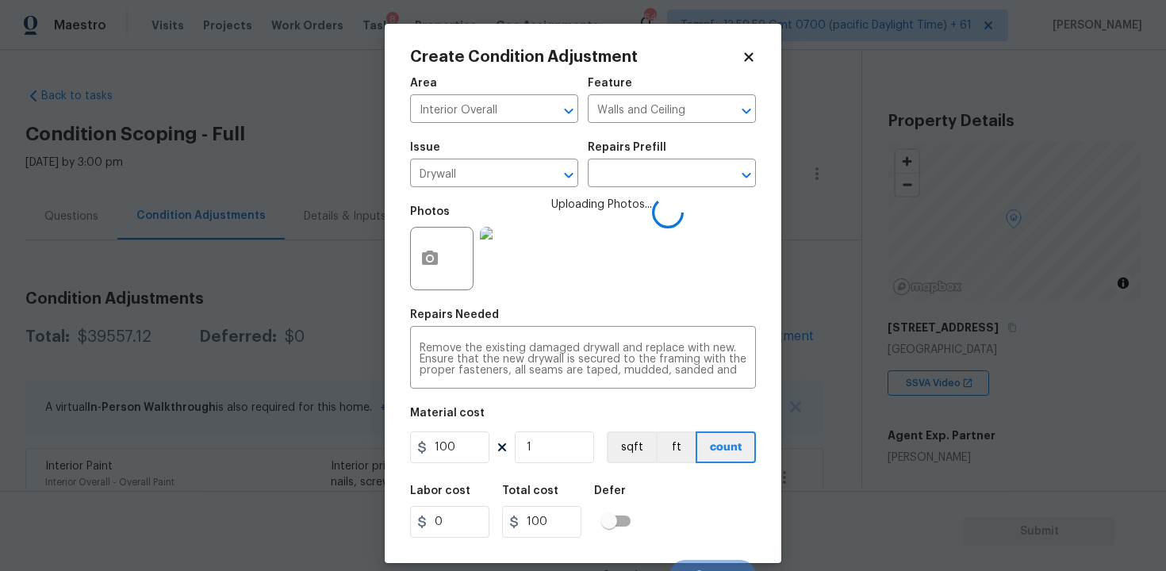
scroll to position [21, 0]
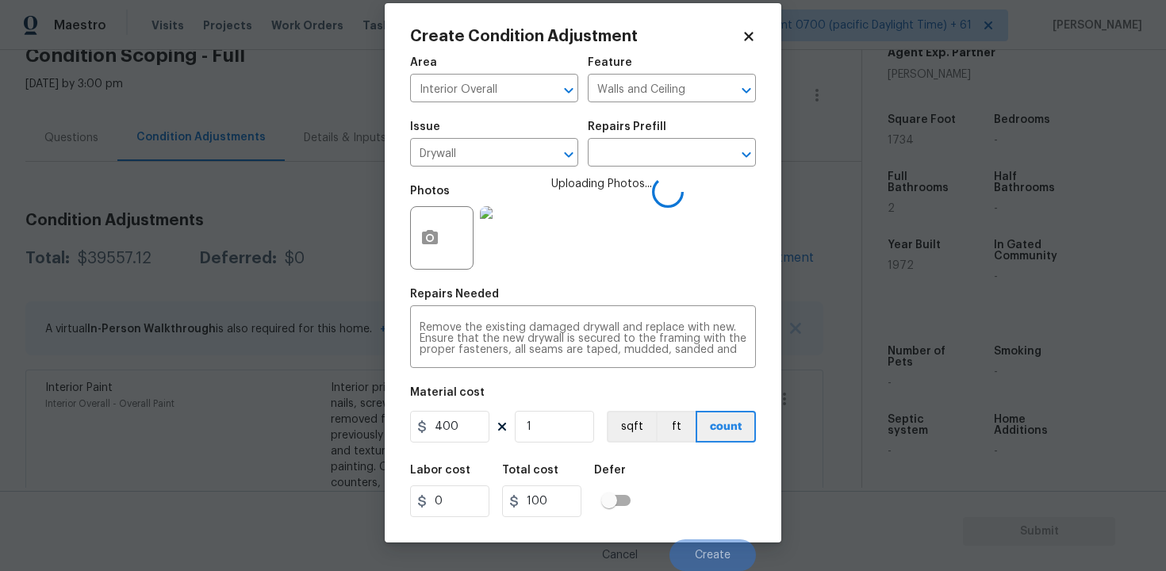
type input "400"
click at [661, 474] on div "Labor cost 0 Total cost 400 Defer" at bounding box center [583, 490] width 346 height 71
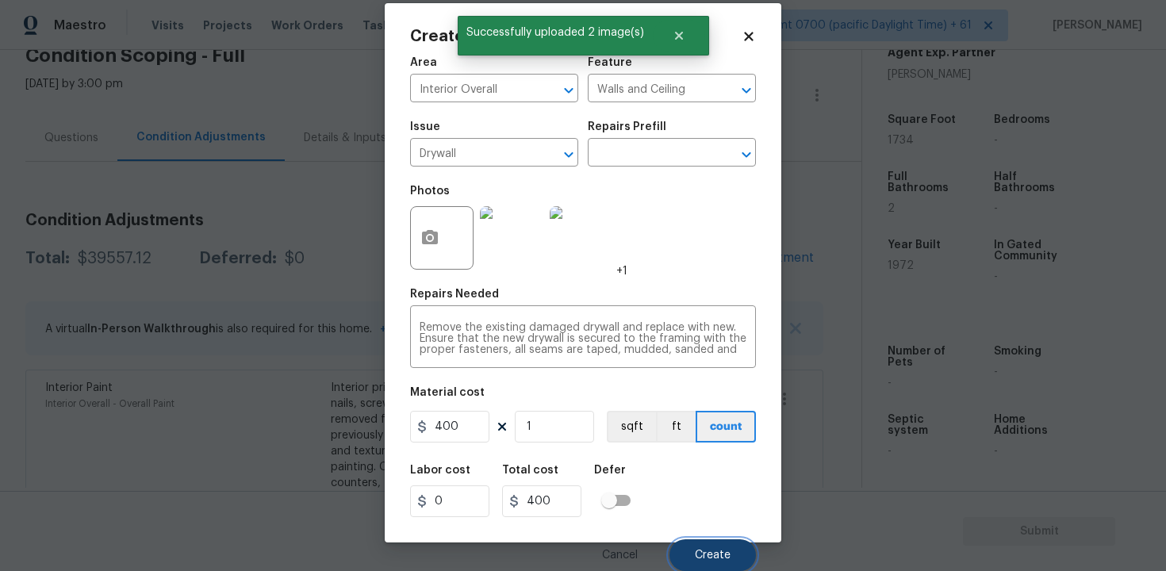
click at [725, 545] on button "Create" at bounding box center [712, 555] width 86 height 32
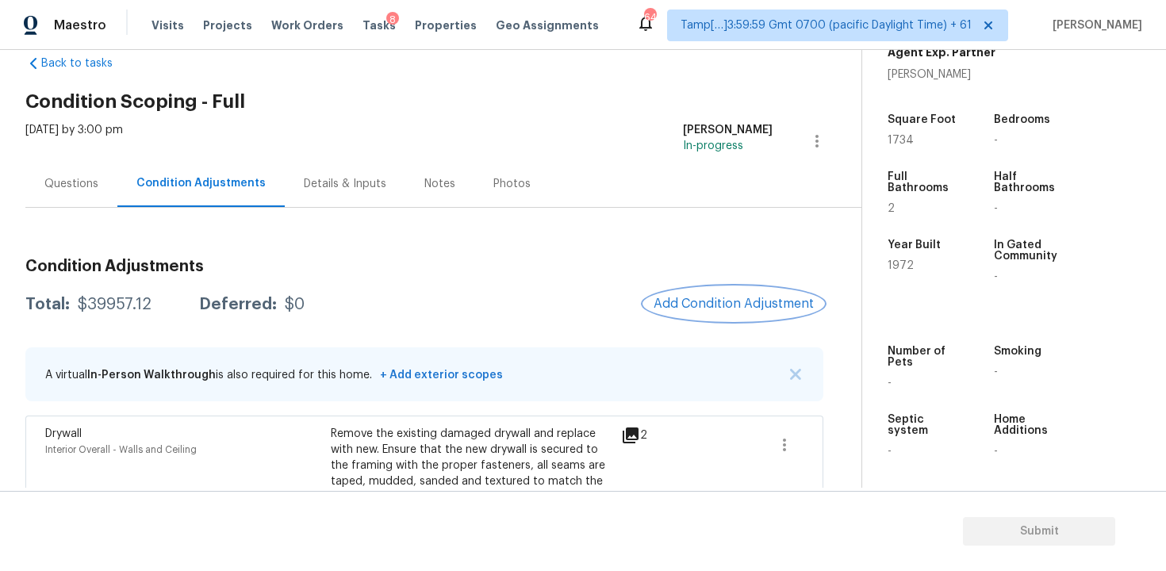
scroll to position [0, 0]
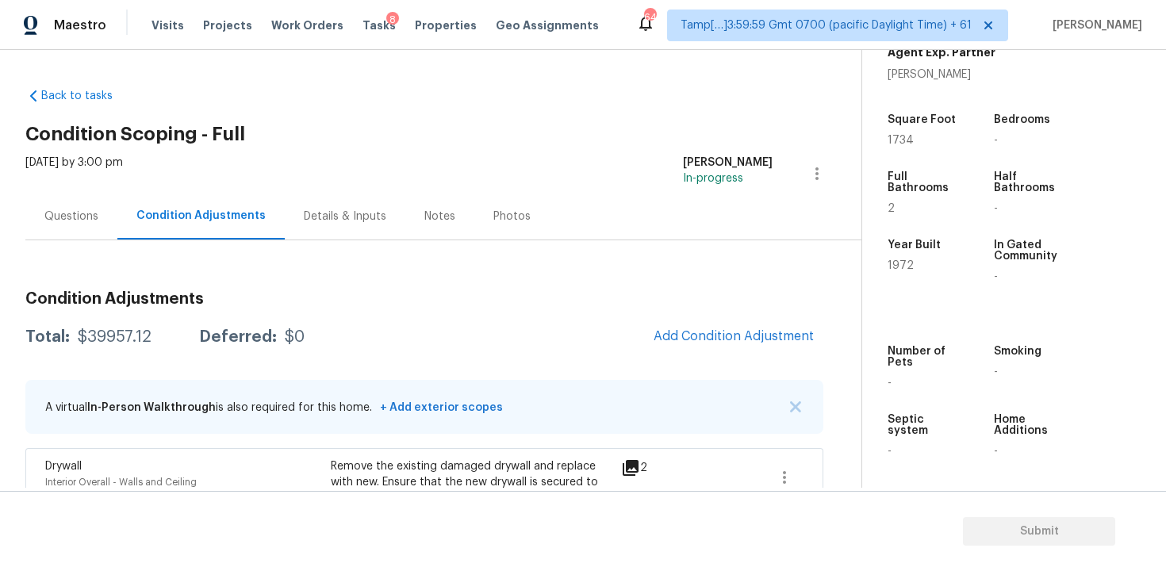
click at [103, 236] on div "Questions" at bounding box center [71, 216] width 92 height 47
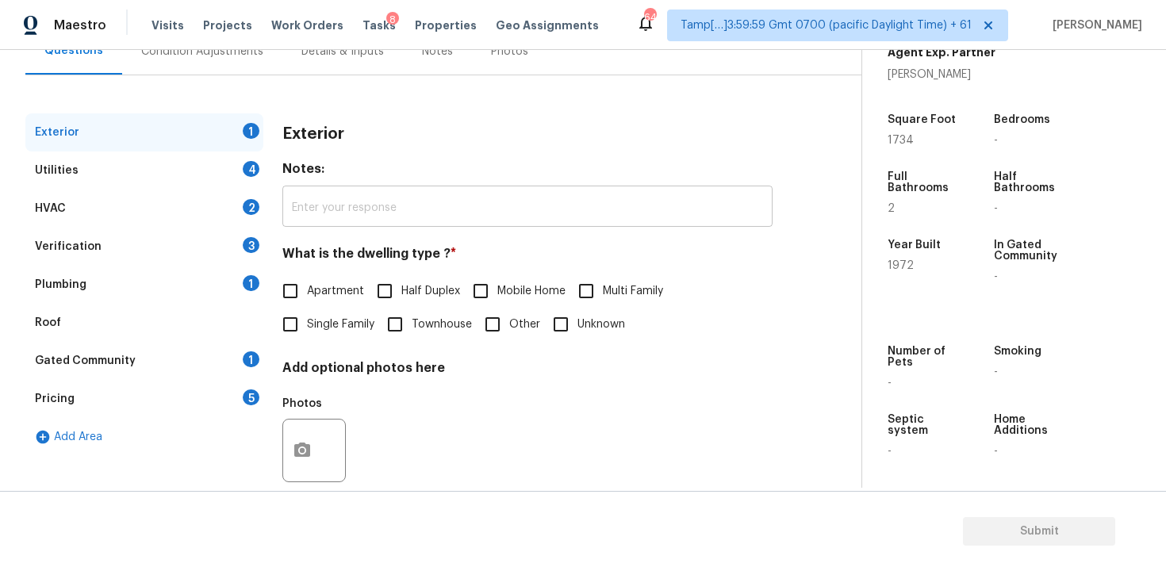
scroll to position [193, 0]
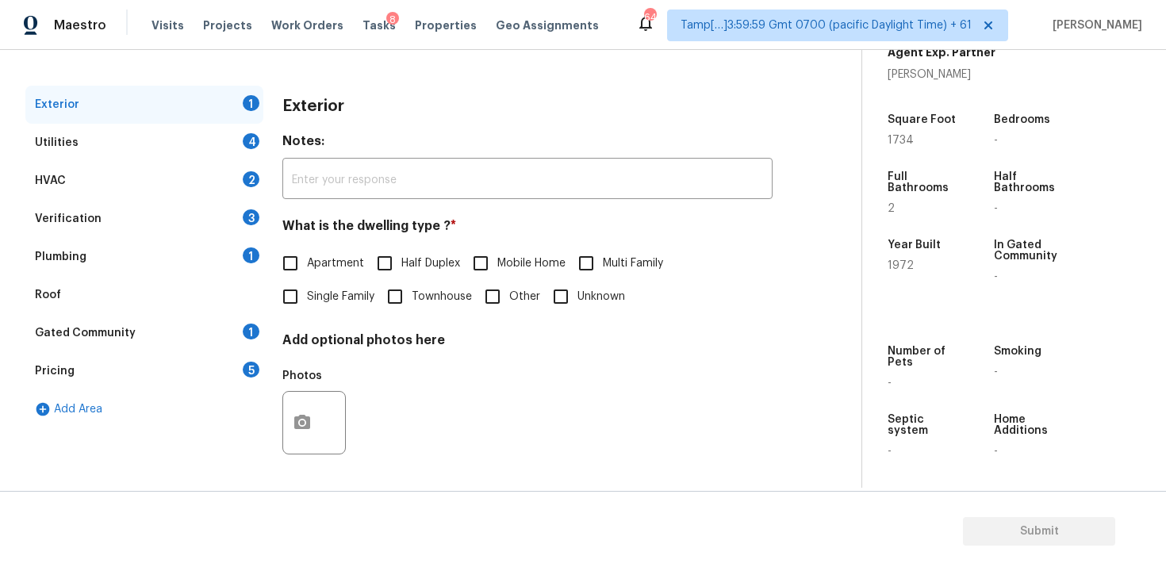
click at [301, 301] on input "Single Family" at bounding box center [290, 296] width 33 height 33
checkbox input "true"
click at [223, 152] on div "Utilities 4" at bounding box center [144, 143] width 238 height 38
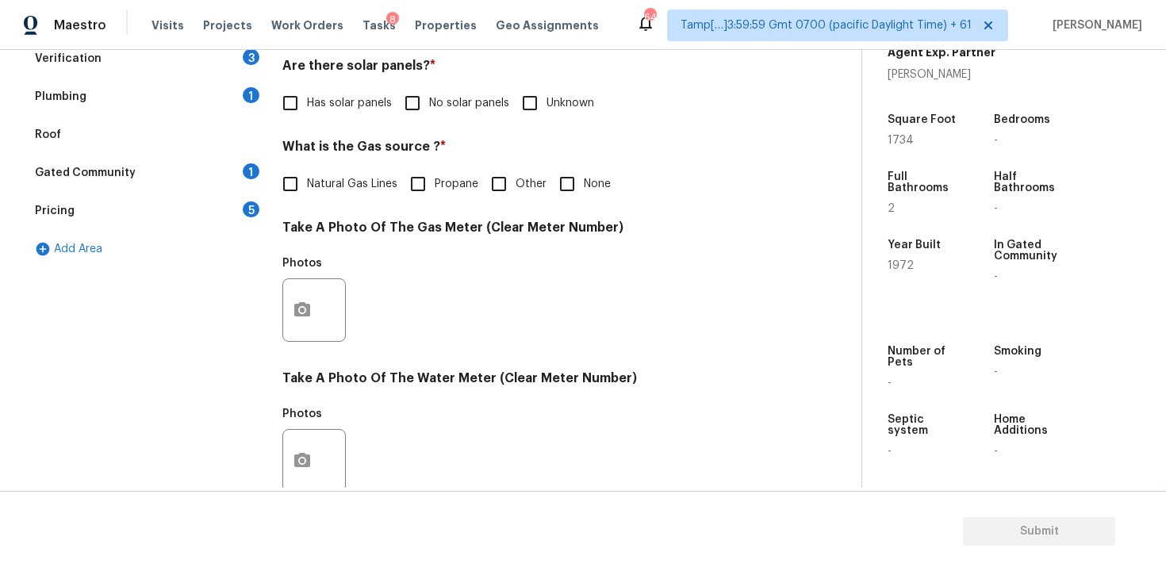
scroll to position [351, 0]
click at [393, 109] on div "Has solar panels No solar panels Unknown" at bounding box center [527, 104] width 490 height 33
click at [416, 105] on input "No solar panels" at bounding box center [412, 104] width 33 height 33
checkbox input "true"
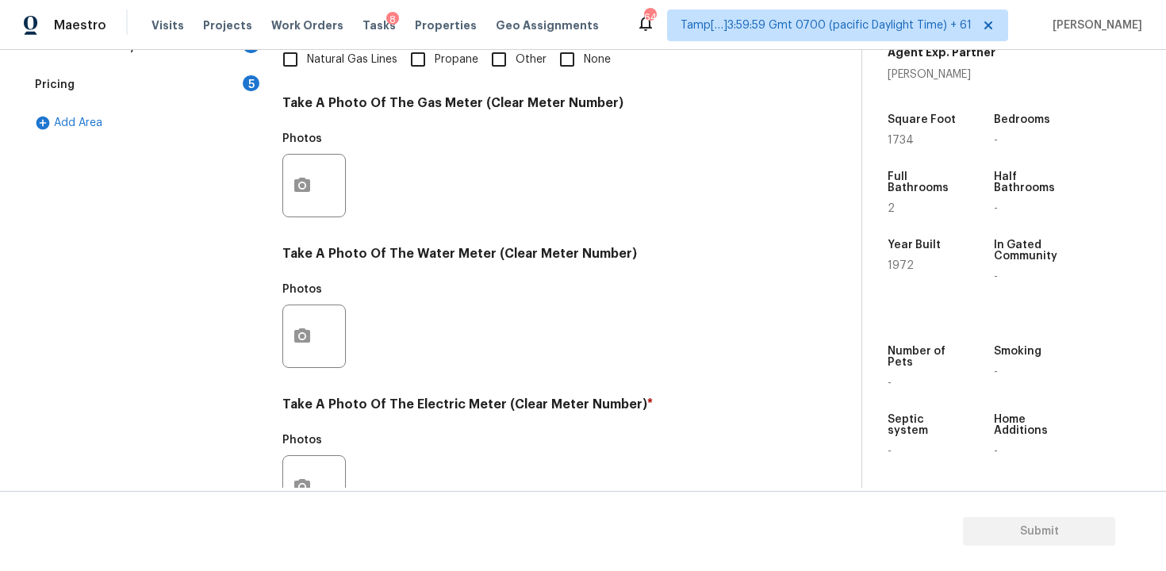
scroll to position [477, 0]
click at [576, 58] on input "None" at bounding box center [566, 59] width 33 height 33
checkbox input "true"
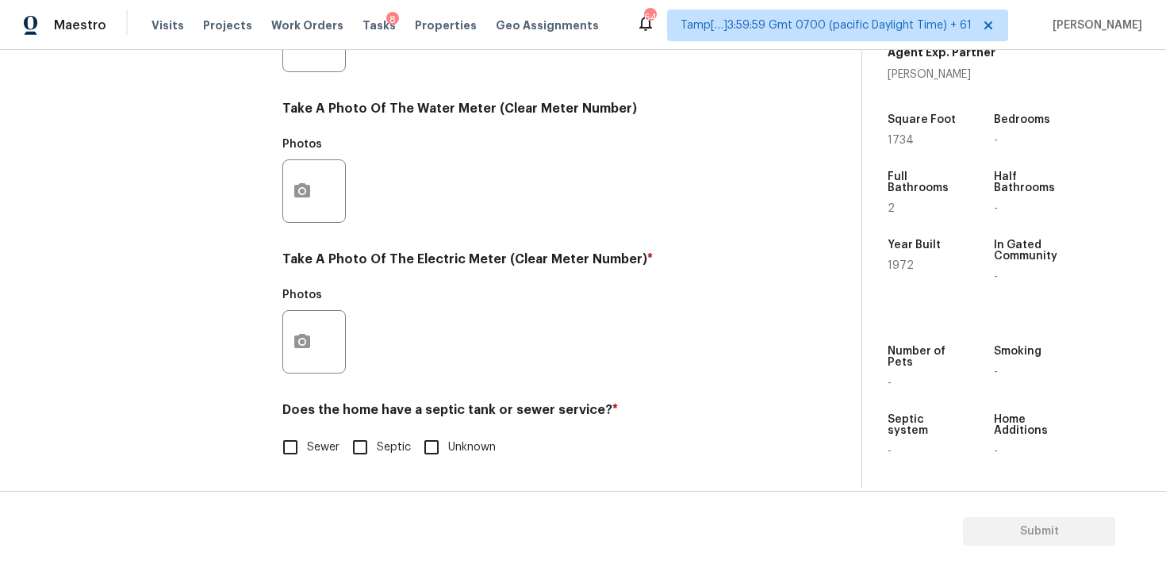
click at [331, 344] on div at bounding box center [313, 341] width 63 height 63
click at [305, 419] on h4 "Does the home have a septic tank or sewer service? *" at bounding box center [527, 413] width 490 height 22
click at [303, 439] on input "Sewer" at bounding box center [290, 447] width 33 height 33
checkbox input "true"
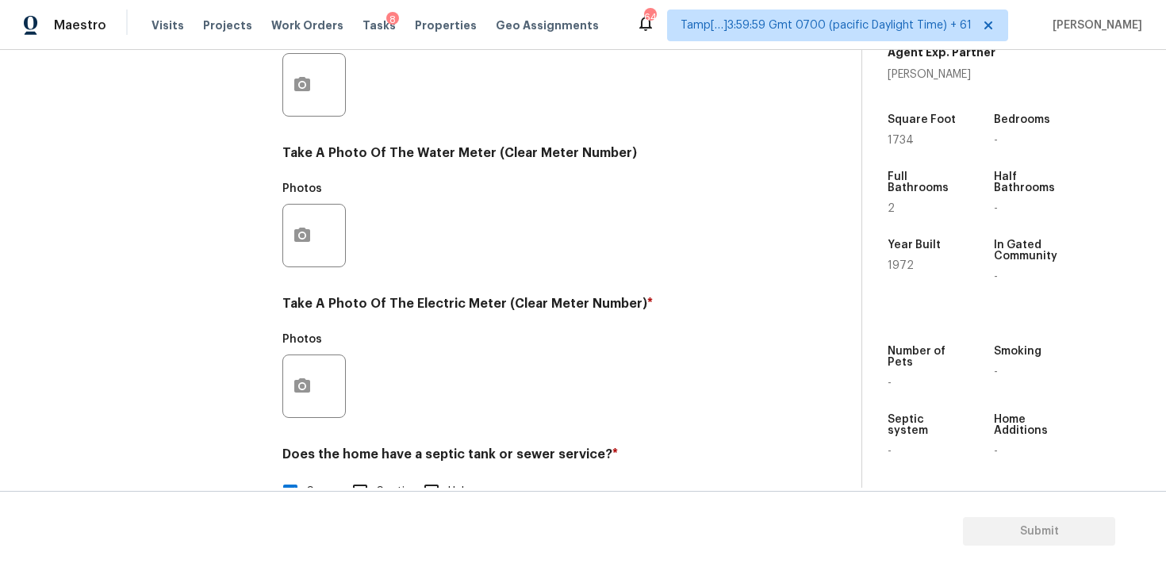
scroll to position [577, 0]
click at [302, 407] on button "button" at bounding box center [302, 387] width 38 height 62
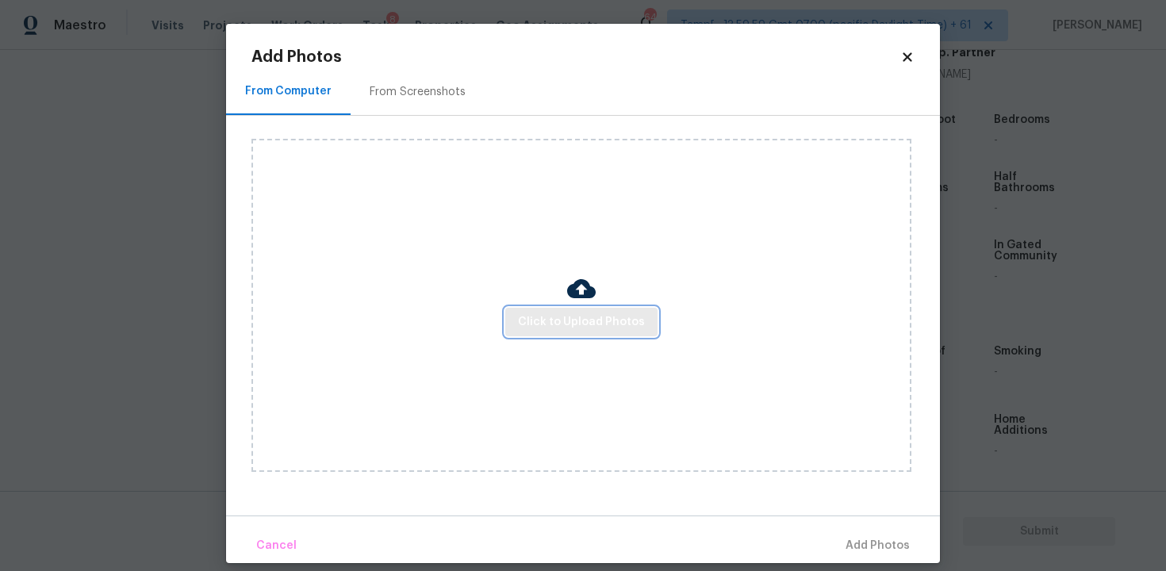
click at [545, 322] on span "Click to Upload Photos" at bounding box center [581, 322] width 127 height 20
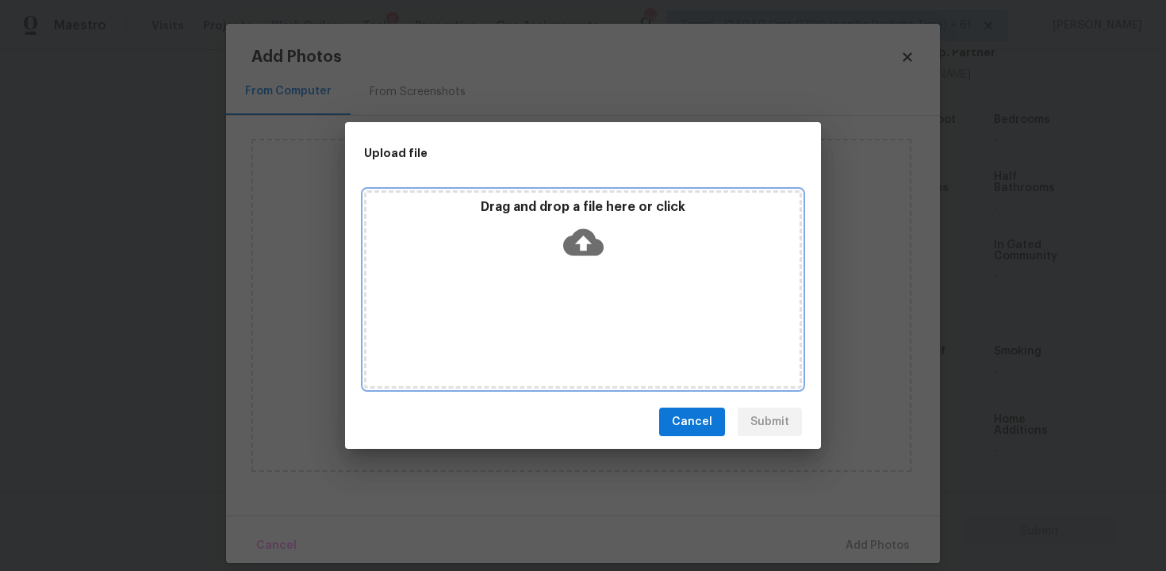
click at [596, 216] on div "Drag and drop a file here or click" at bounding box center [582, 233] width 433 height 68
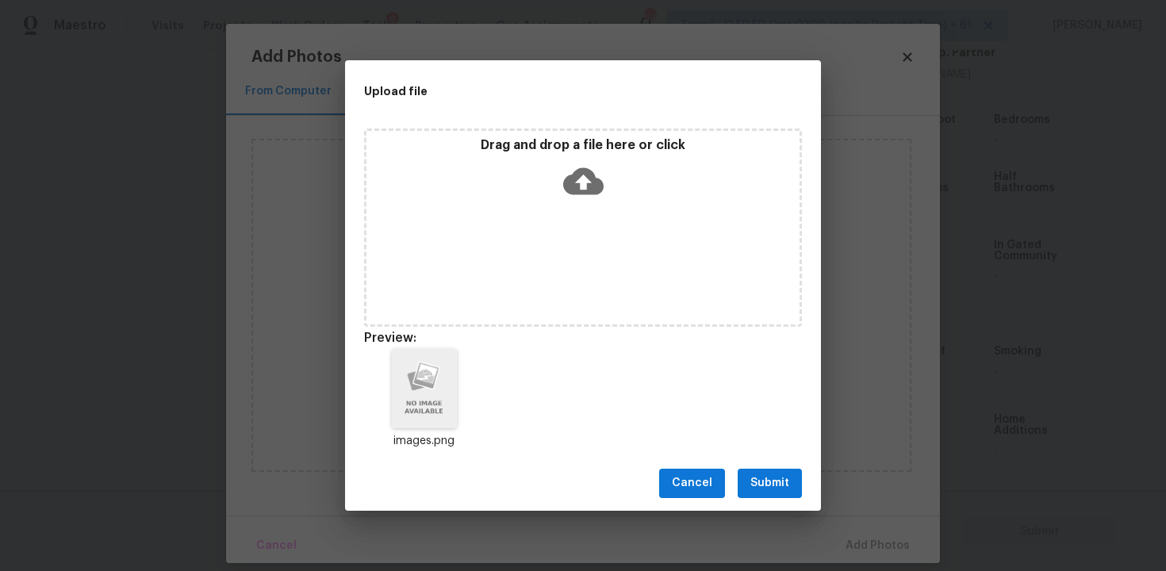
click at [759, 505] on div "Cancel Submit" at bounding box center [583, 483] width 476 height 55
click at [763, 478] on span "Submit" at bounding box center [769, 483] width 39 height 20
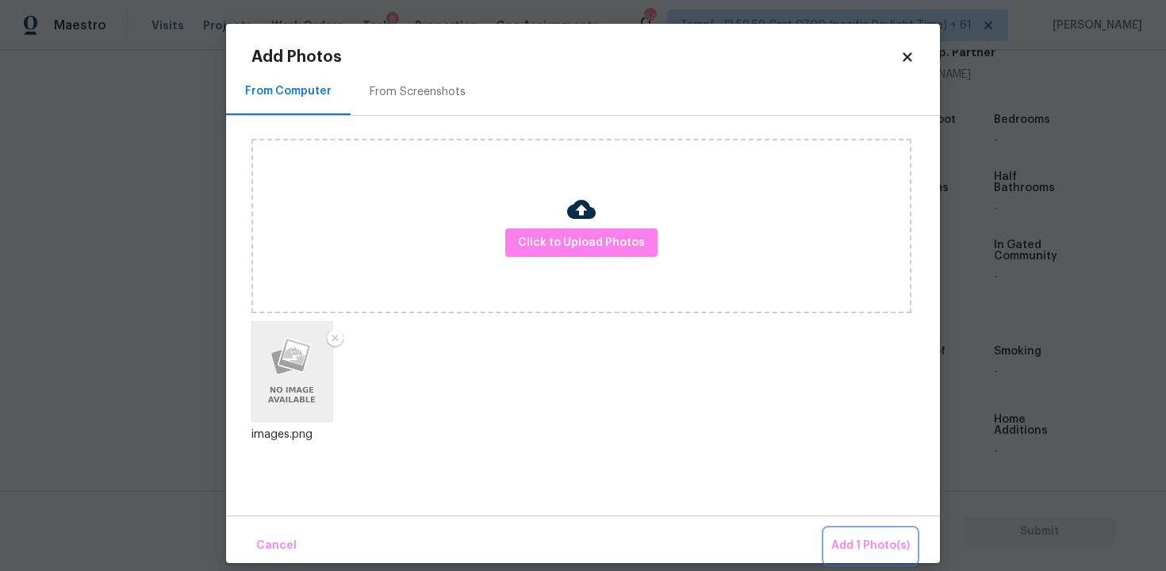
click at [876, 546] on span "Add 1 Photo(s)" at bounding box center [870, 546] width 79 height 20
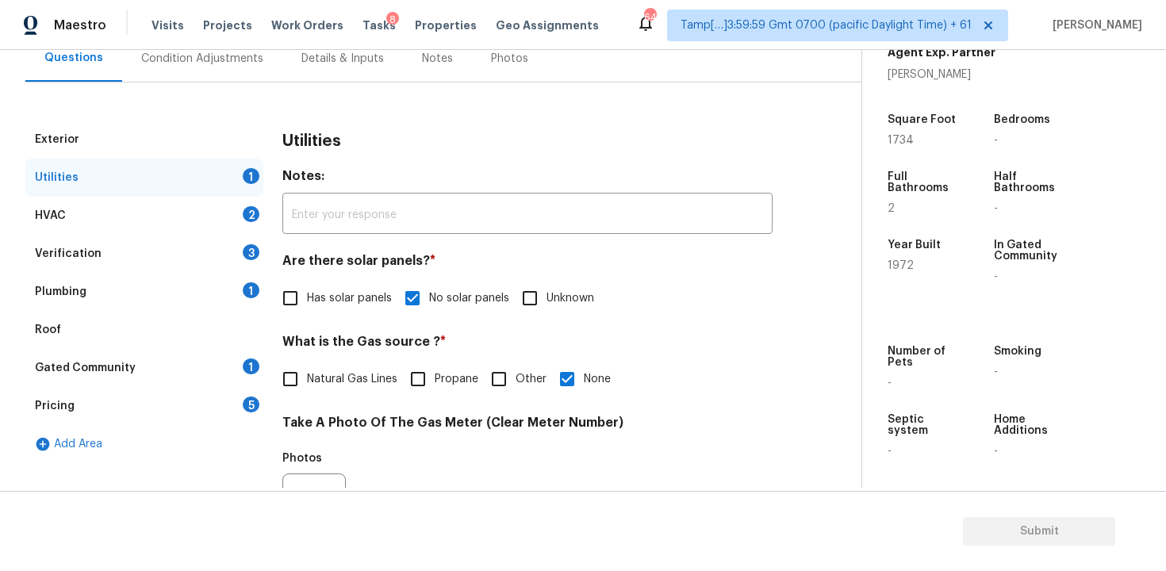
scroll to position [163, 0]
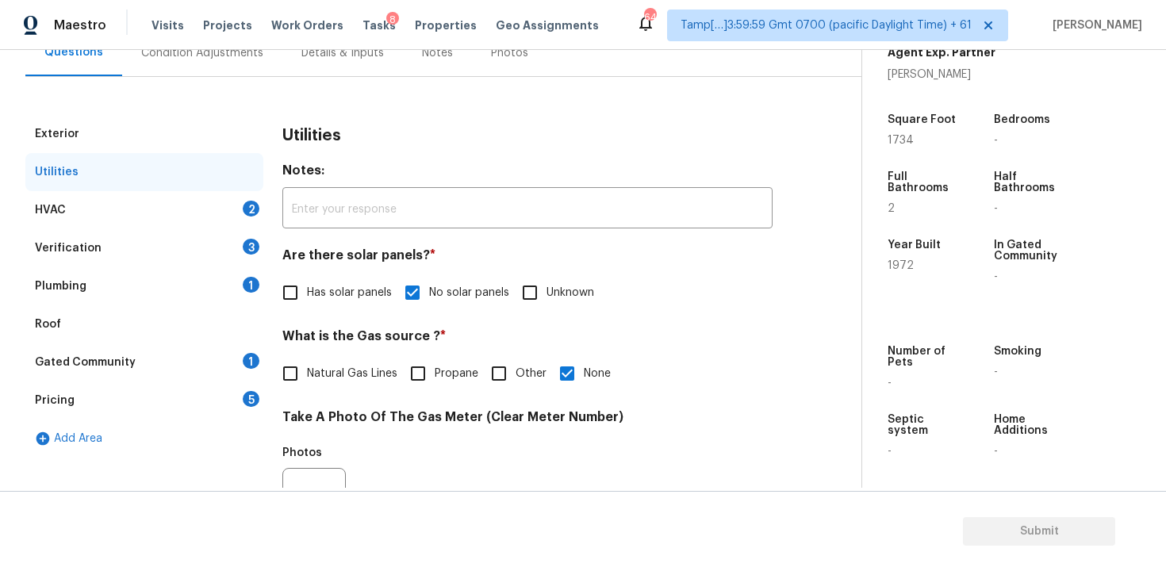
click at [220, 188] on div "Utilities" at bounding box center [144, 172] width 238 height 38
click at [236, 210] on div "HVAC 2" at bounding box center [144, 210] width 238 height 38
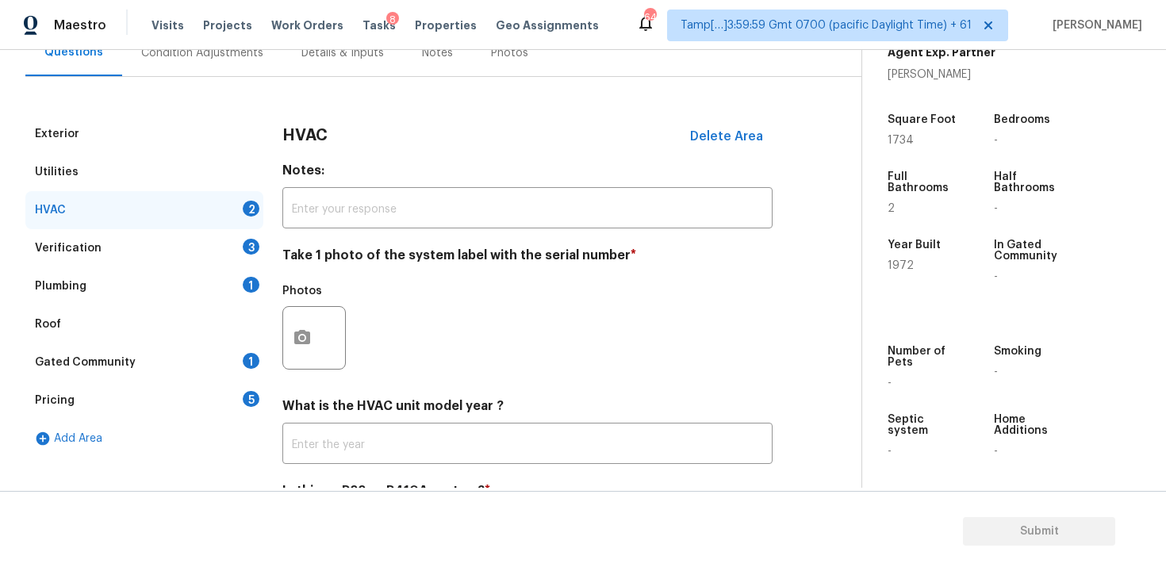
scroll to position [245, 0]
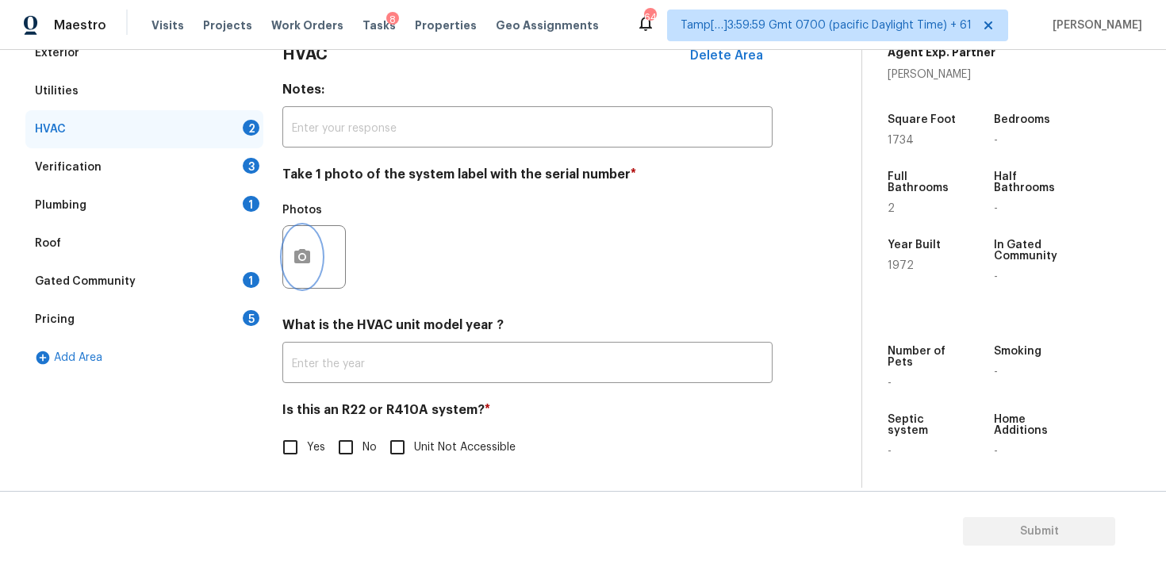
click at [302, 285] on button "button" at bounding box center [302, 257] width 38 height 62
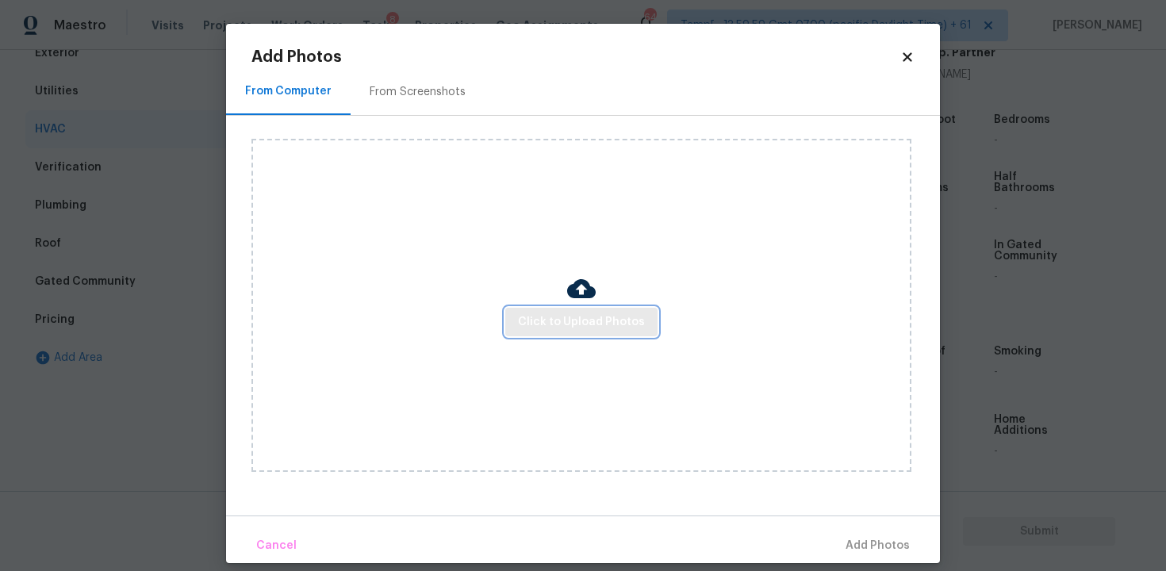
click at [584, 316] on span "Click to Upload Photos" at bounding box center [581, 322] width 127 height 20
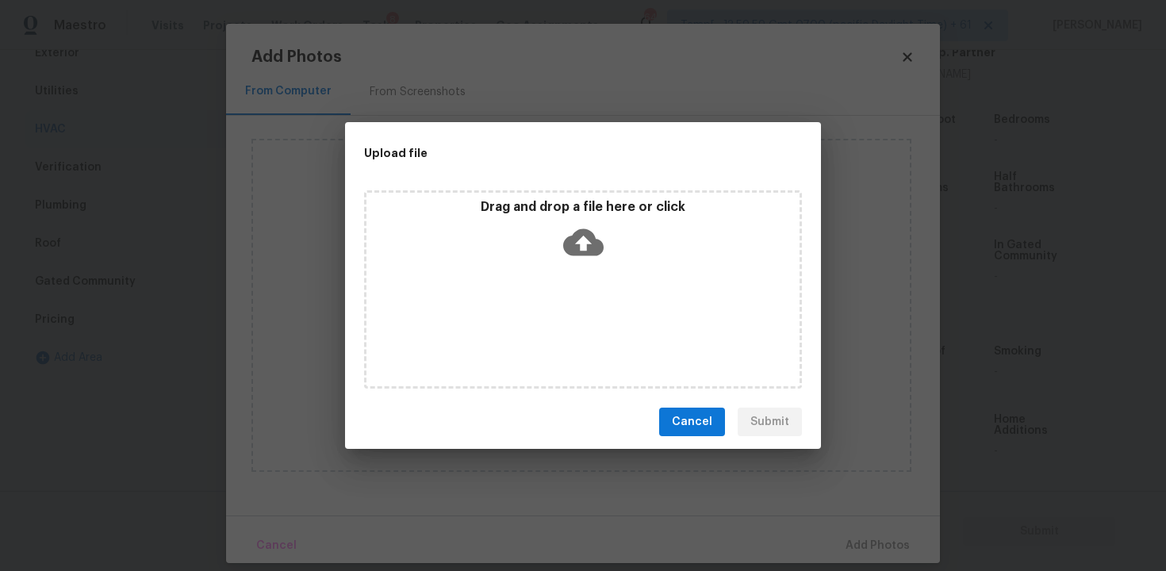
click at [534, 229] on div "Drag and drop a file here or click" at bounding box center [582, 233] width 433 height 68
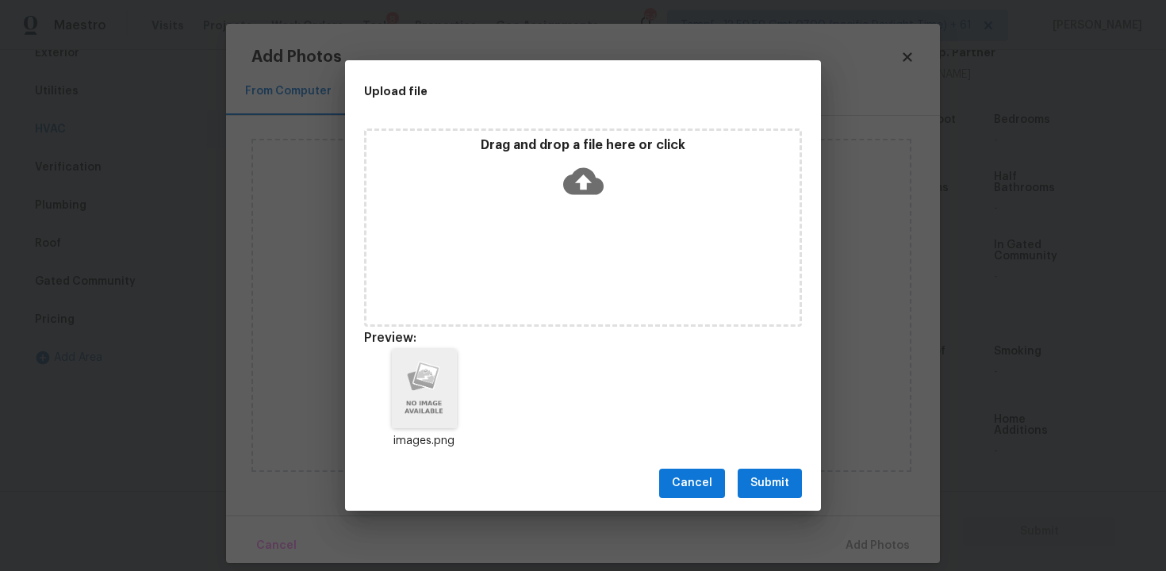
click at [779, 468] on div "Cancel Submit" at bounding box center [583, 483] width 476 height 55
click at [786, 483] on span "Submit" at bounding box center [769, 483] width 39 height 20
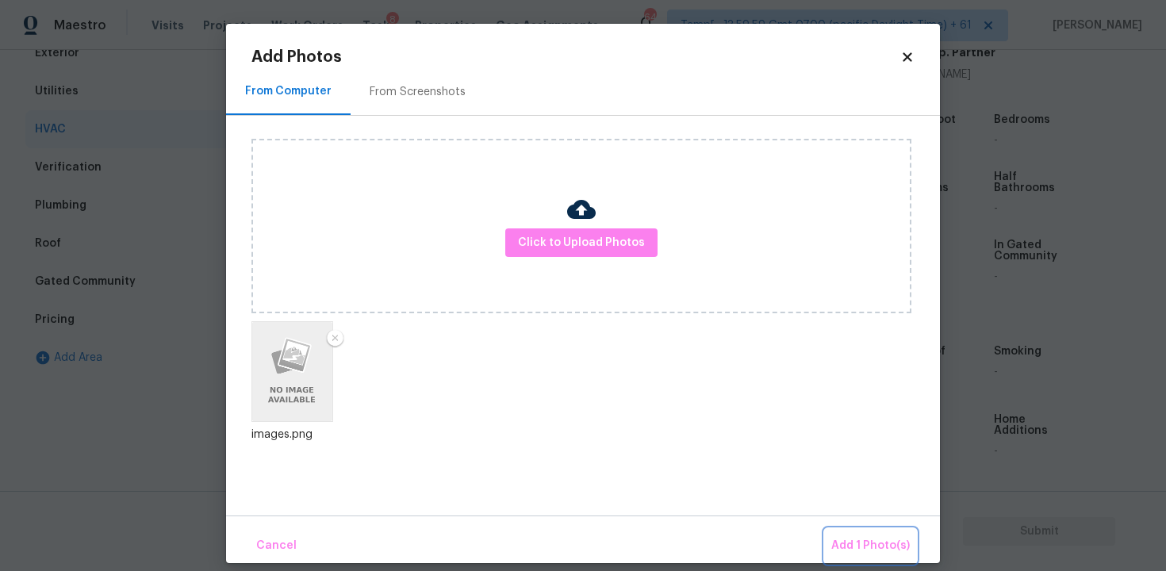
click at [864, 534] on button "Add 1 Photo(s)" at bounding box center [870, 546] width 91 height 34
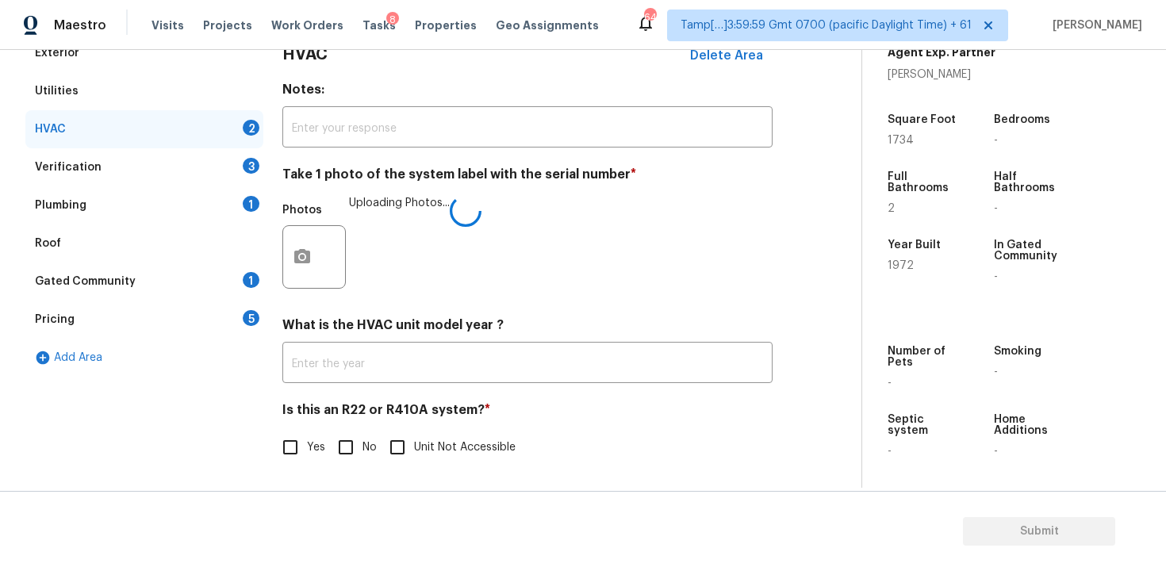
click at [368, 446] on span "No" at bounding box center [369, 447] width 14 height 17
click at [362, 446] on input "No" at bounding box center [345, 447] width 33 height 33
checkbox input "true"
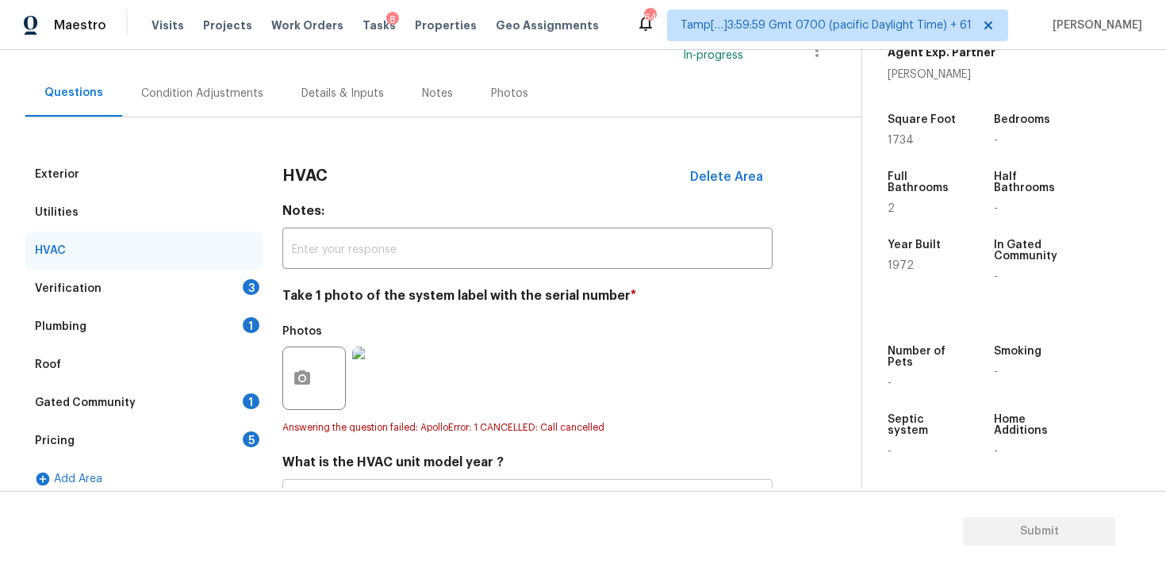
scroll to position [112, 0]
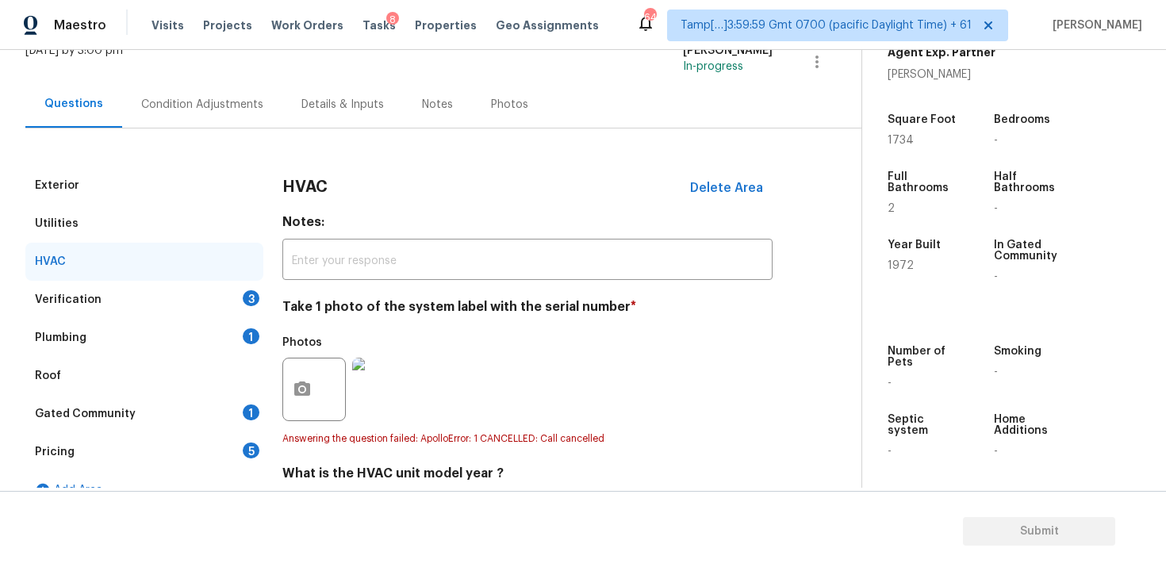
click at [222, 303] on div "Verification 3" at bounding box center [144, 300] width 238 height 38
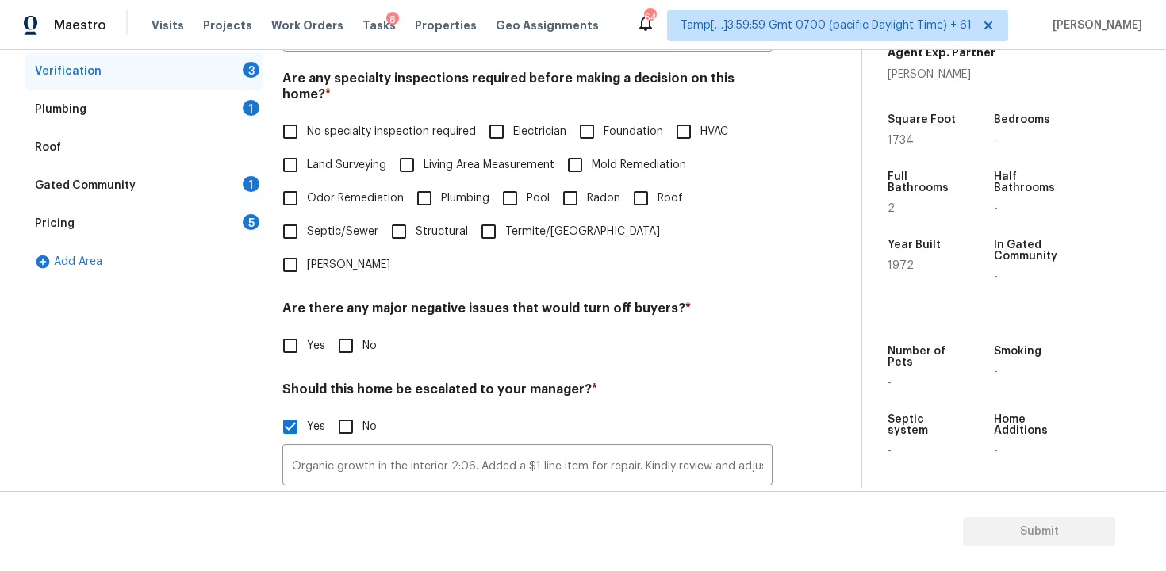
scroll to position [339, 0]
click at [582, 150] on input "Mold Remediation" at bounding box center [574, 166] width 33 height 33
checkbox input "true"
click at [458, 192] on span "Plumbing" at bounding box center [465, 200] width 48 height 17
click at [441, 183] on input "Plumbing" at bounding box center [424, 199] width 33 height 33
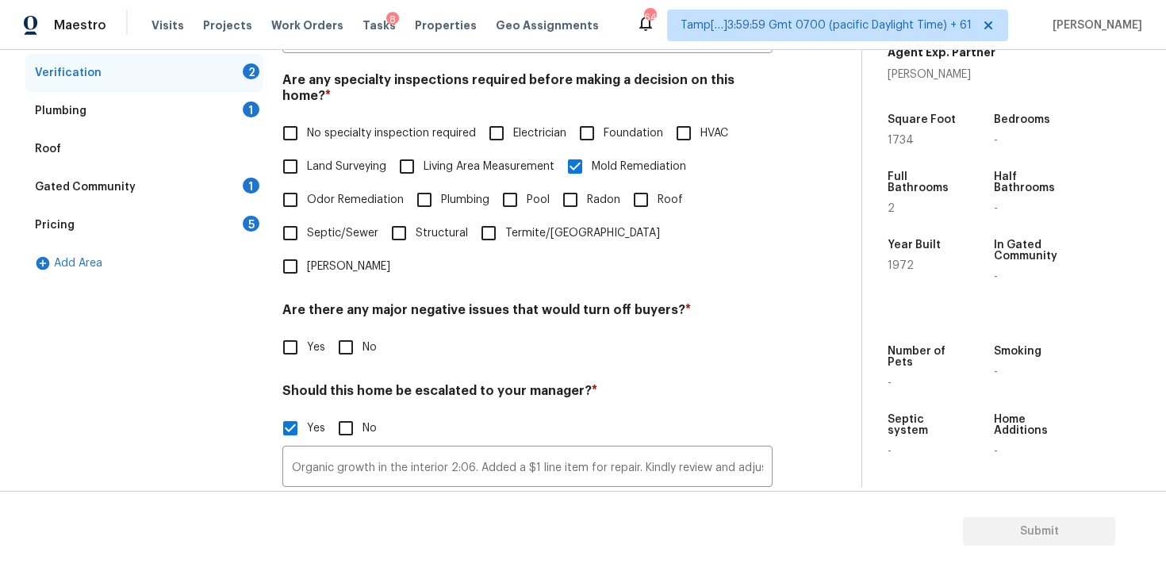
checkbox input "true"
click at [654, 185] on input "Roof" at bounding box center [640, 199] width 33 height 33
checkbox input "true"
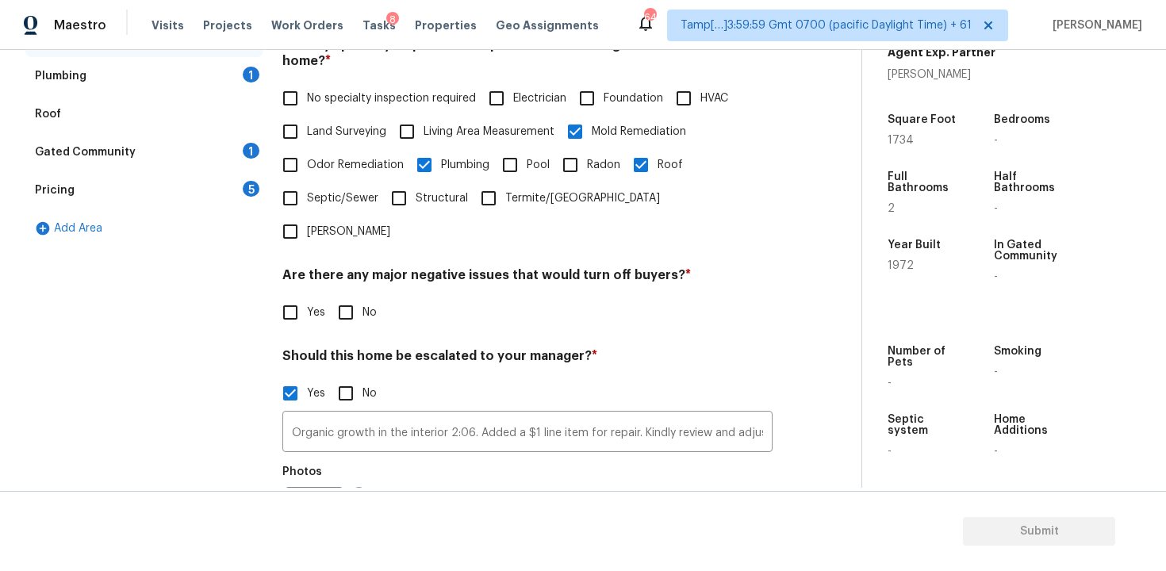
scroll to position [315, 0]
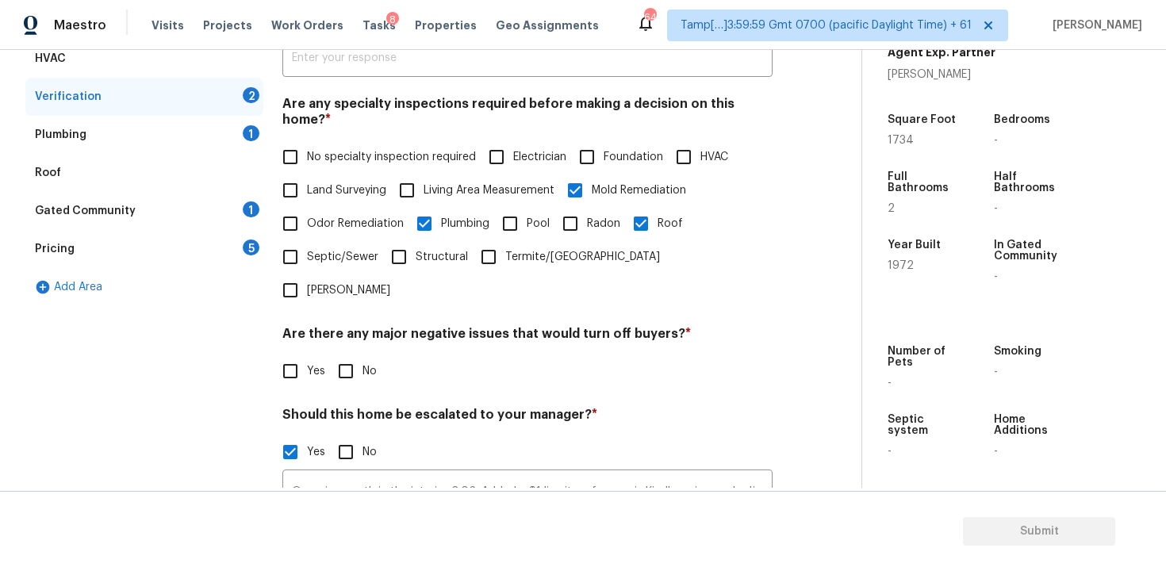
click at [688, 151] on input "HVAC" at bounding box center [683, 156] width 33 height 33
checkbox input "true"
click at [347, 354] on input "No" at bounding box center [345, 370] width 33 height 33
checkbox input "true"
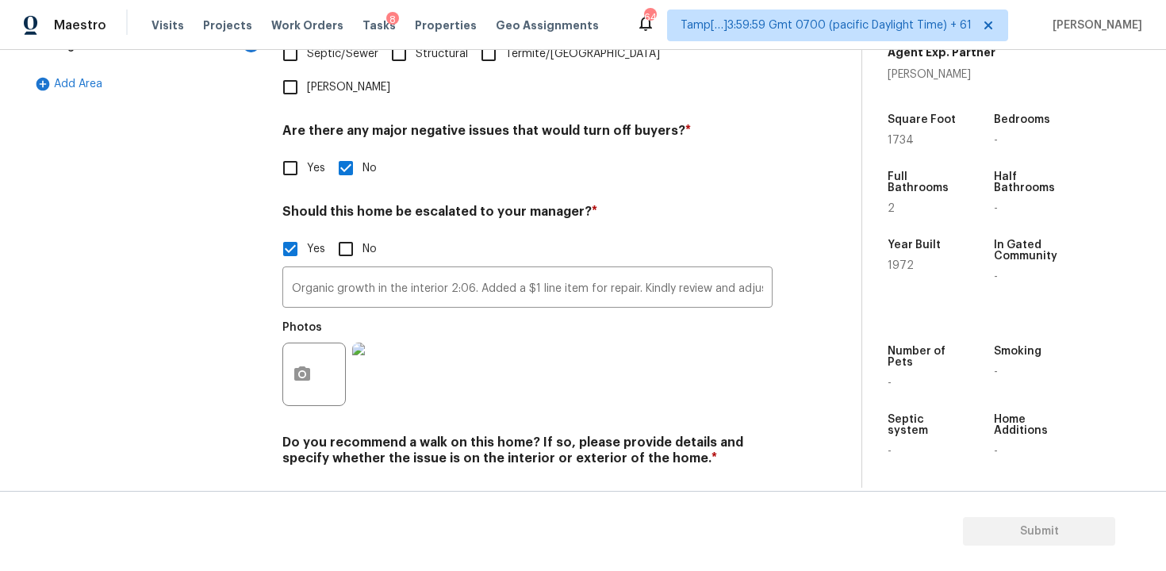
click at [347, 479] on input "No" at bounding box center [345, 495] width 33 height 33
checkbox input "true"
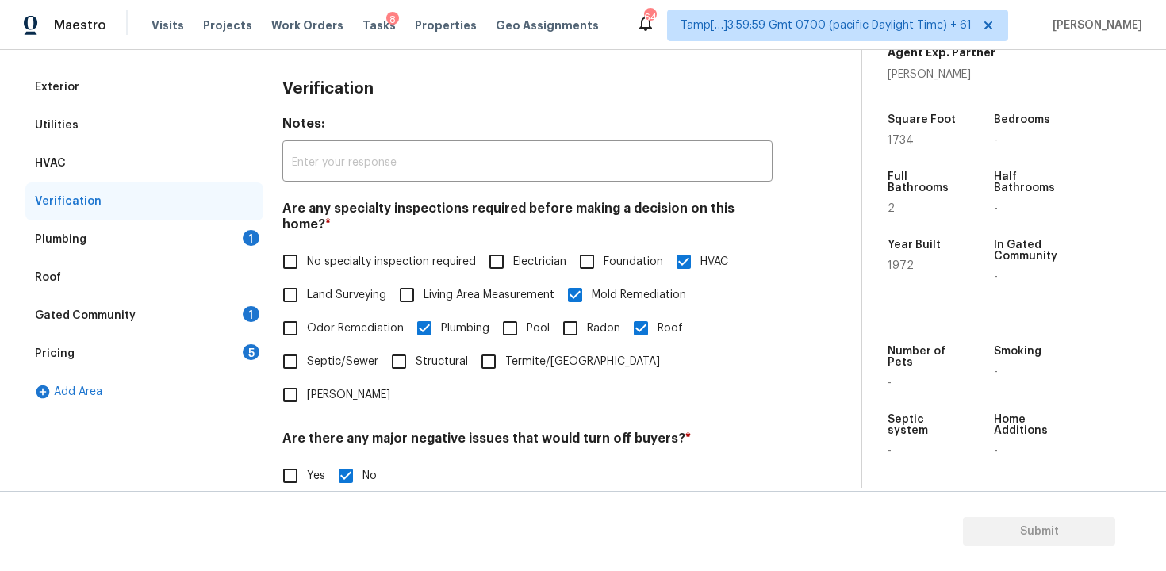
click at [256, 249] on div "Plumbing 1" at bounding box center [144, 239] width 238 height 38
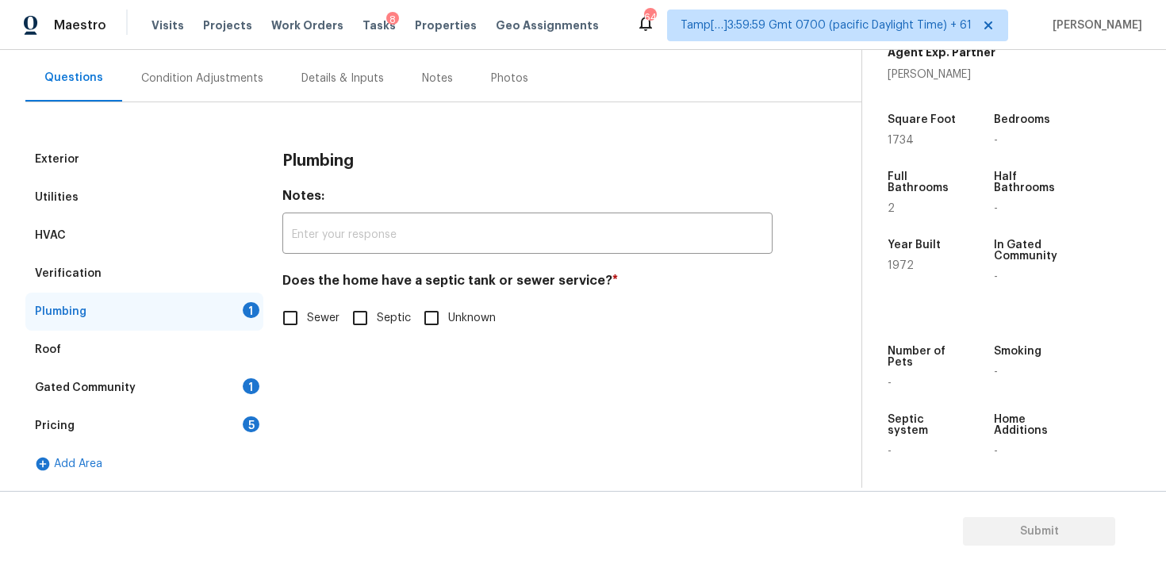
scroll to position [138, 0]
click at [287, 318] on input "Sewer" at bounding box center [290, 317] width 33 height 33
checkbox input "true"
click at [237, 389] on div "Gated Community 1" at bounding box center [144, 388] width 238 height 38
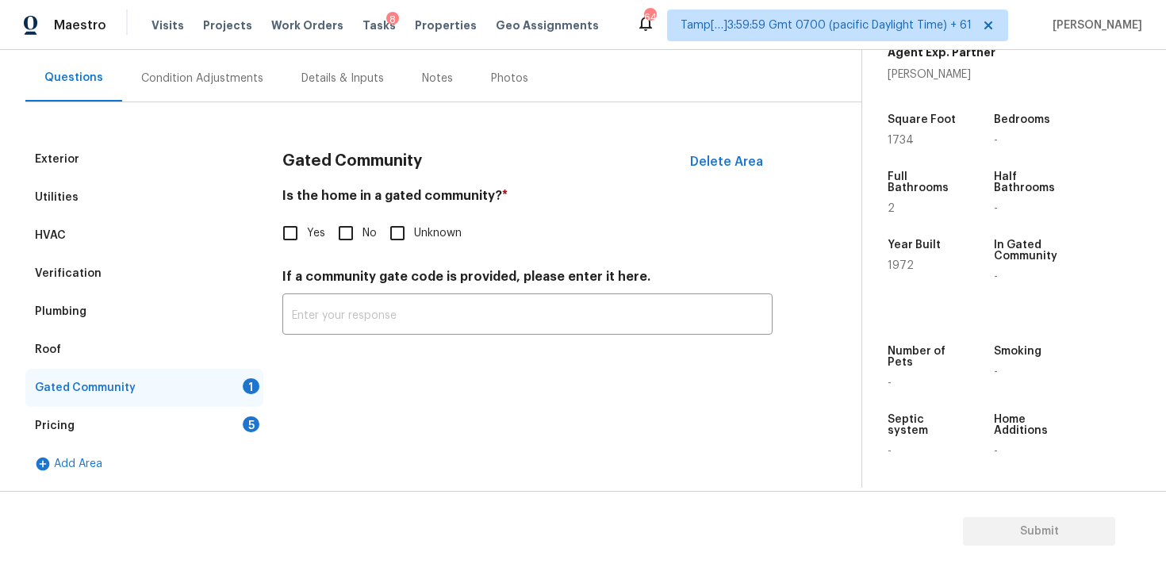
click at [336, 250] on div "Gated Community Delete Area Is the home in a gated community? * Yes No Unknown …" at bounding box center [527, 246] width 490 height 213
click at [345, 236] on input "No" at bounding box center [345, 232] width 33 height 33
checkbox input "true"
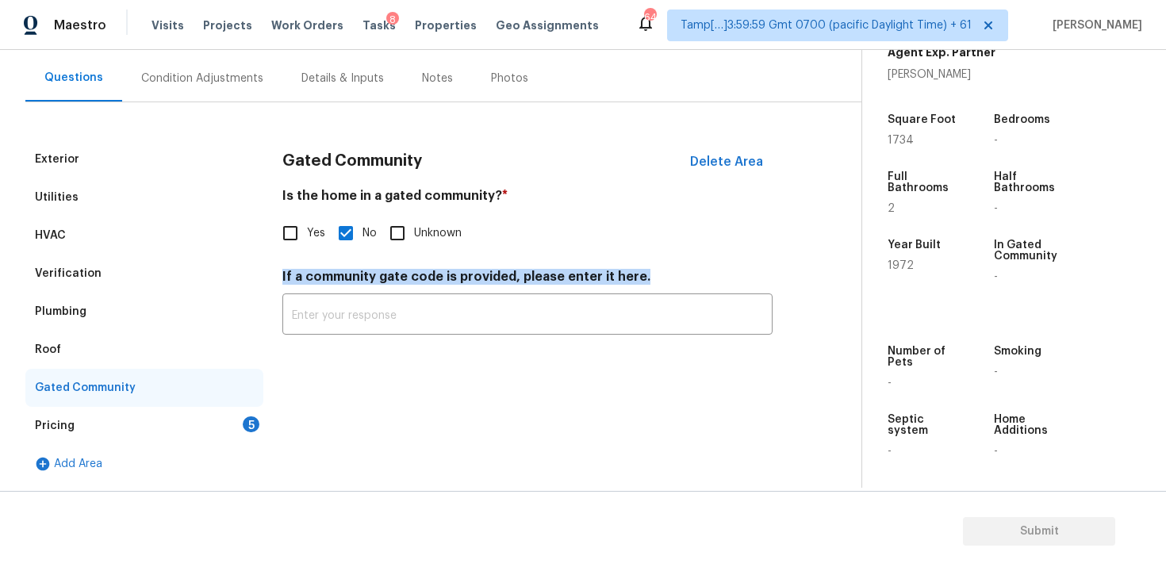
click at [249, 416] on div "5" at bounding box center [251, 424] width 17 height 16
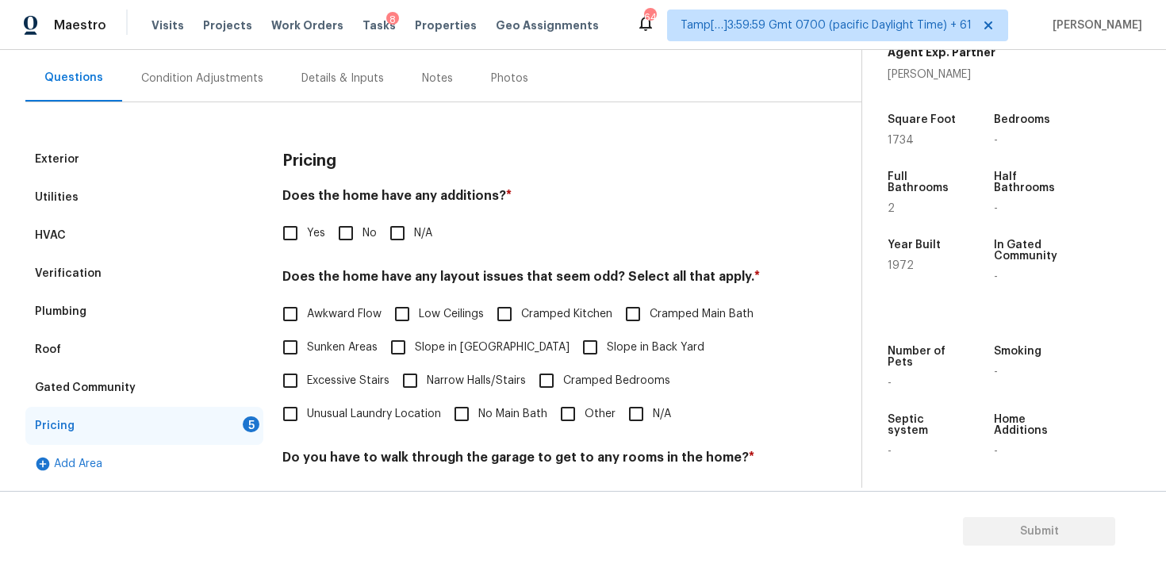
click at [347, 232] on input "No" at bounding box center [345, 232] width 33 height 33
checkbox input "true"
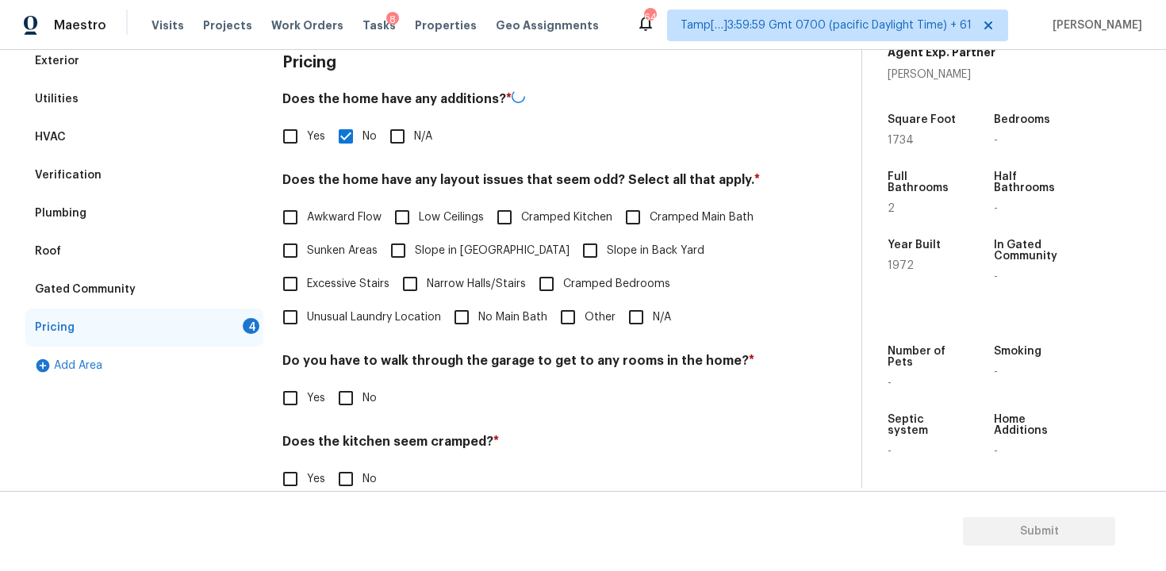
scroll to position [236, 0]
click at [573, 239] on input "Slope in Back Yard" at bounding box center [589, 249] width 33 height 33
checkbox input "true"
click at [314, 228] on label "Awkward Flow" at bounding box center [328, 216] width 108 height 33
click at [307, 228] on input "Awkward Flow" at bounding box center [290, 216] width 33 height 33
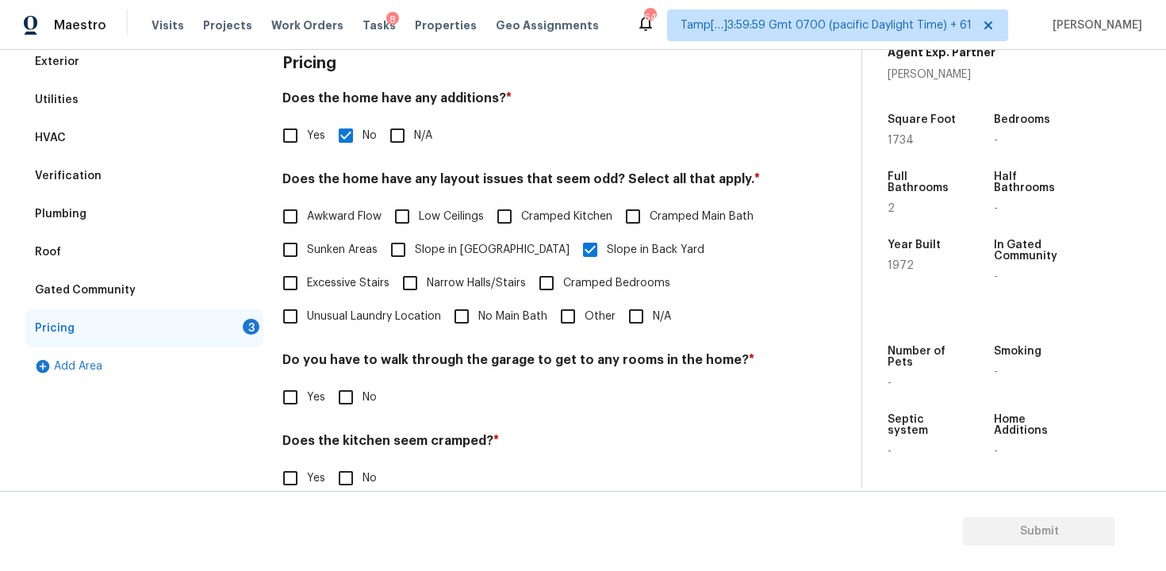
checkbox input "true"
click at [294, 145] on input "Yes" at bounding box center [290, 135] width 33 height 33
checkbox input "true"
checkbox input "false"
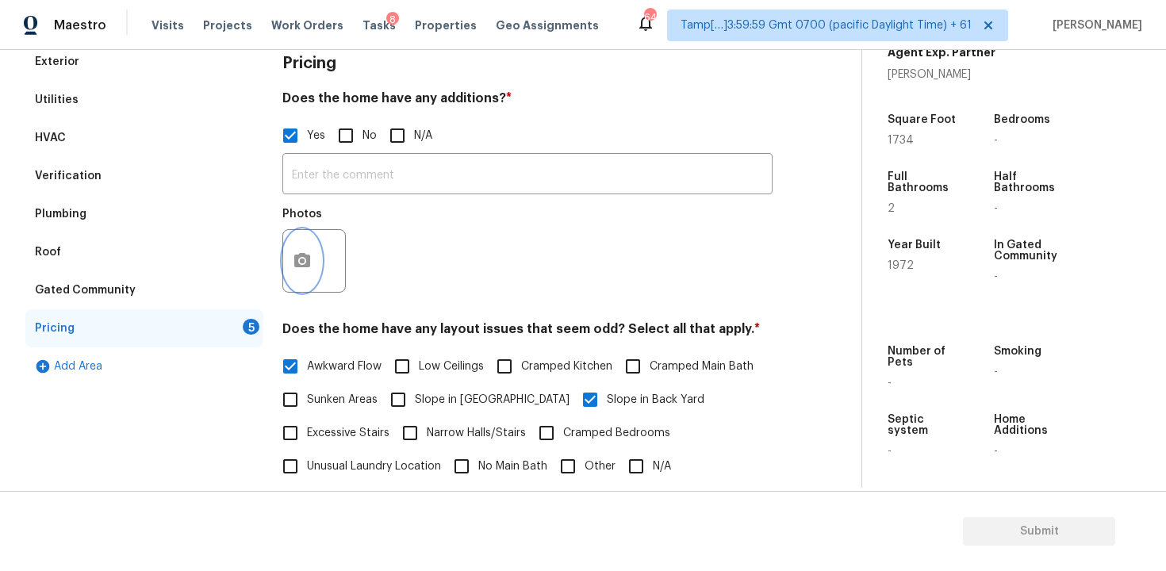
click at [319, 250] on button "button" at bounding box center [302, 261] width 38 height 62
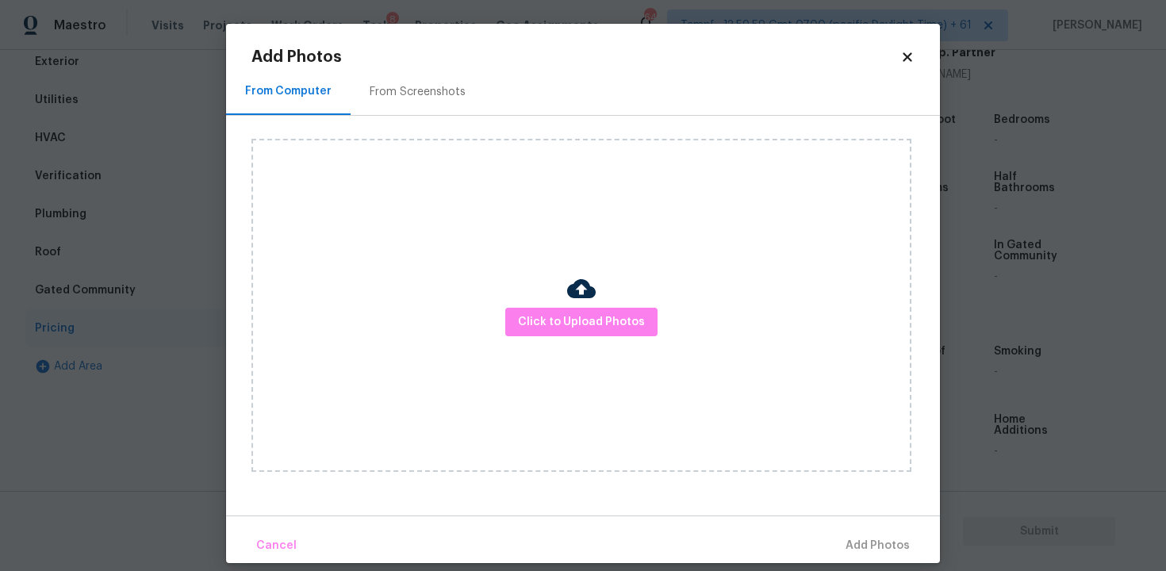
click at [573, 341] on div "Click to Upload Photos" at bounding box center [581, 305] width 660 height 333
click at [595, 317] on span "Click to Upload Photos" at bounding box center [581, 322] width 127 height 20
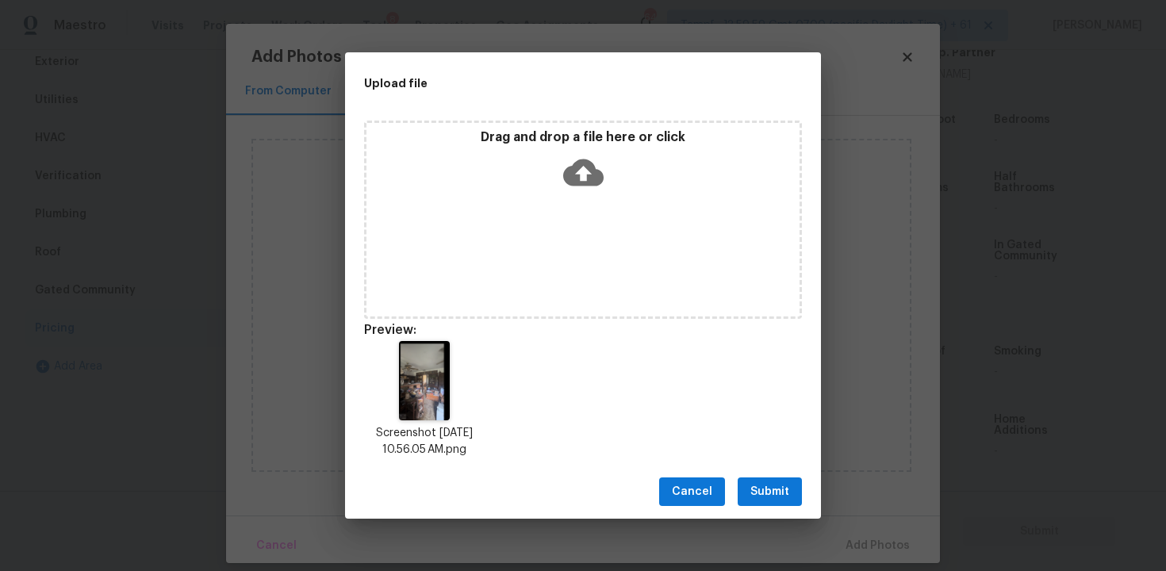
click at [778, 484] on span "Submit" at bounding box center [769, 492] width 39 height 20
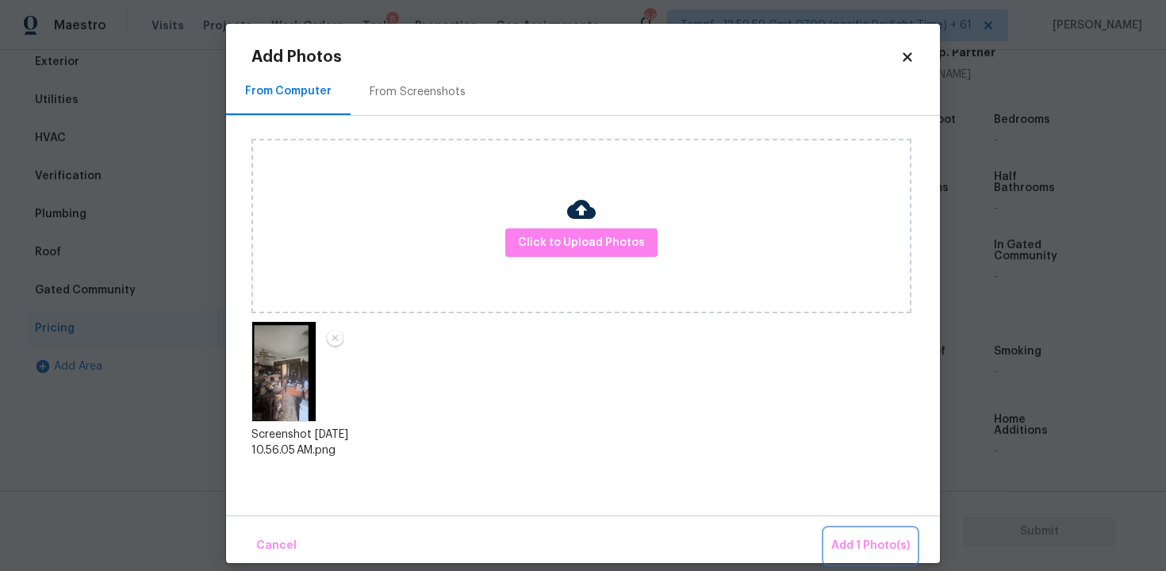
click at [856, 544] on span "Add 1 Photo(s)" at bounding box center [870, 546] width 79 height 20
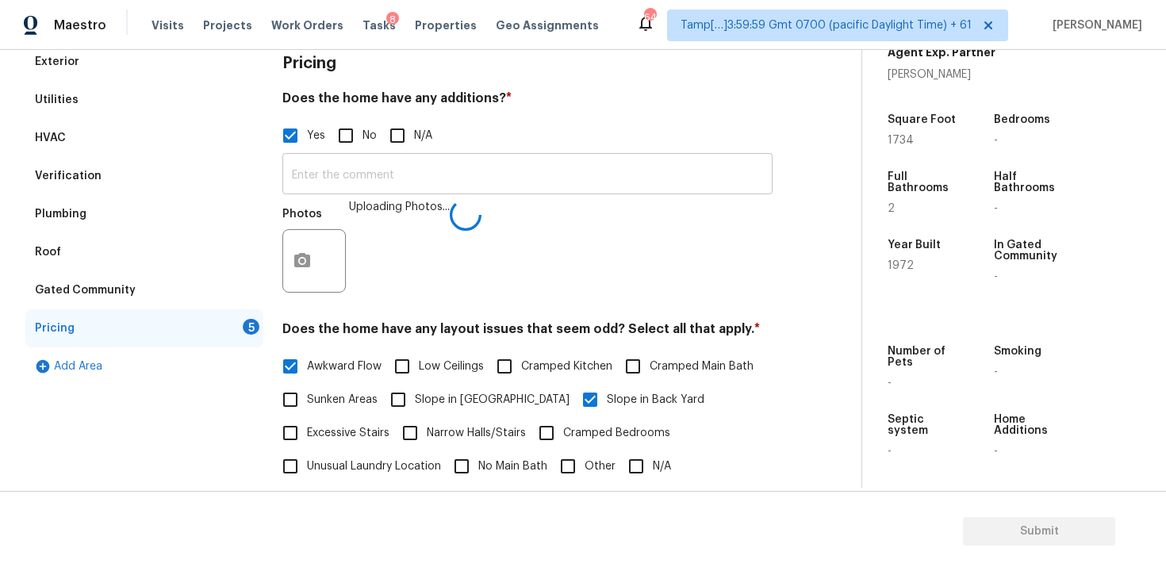
click at [481, 178] on input "text" at bounding box center [527, 175] width 490 height 37
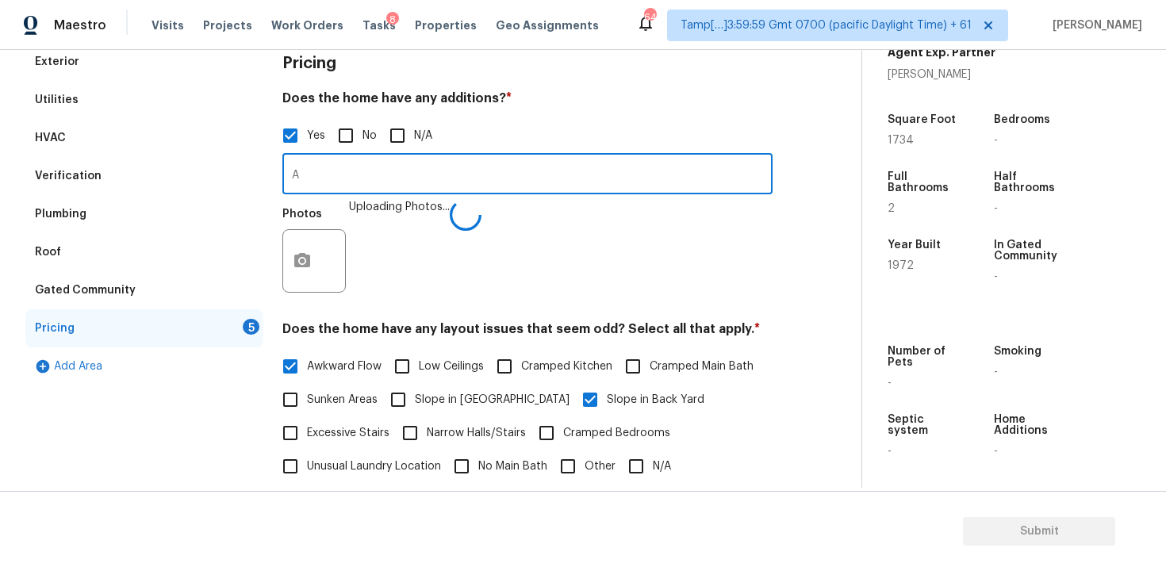
type input "A"
click at [416, 166] on input "A" at bounding box center [527, 175] width 490 height 37
paste input ""Patio/sunroom enclosure"
click at [296, 171] on input ""Patio/sunroom enclosure" at bounding box center [527, 175] width 490 height 37
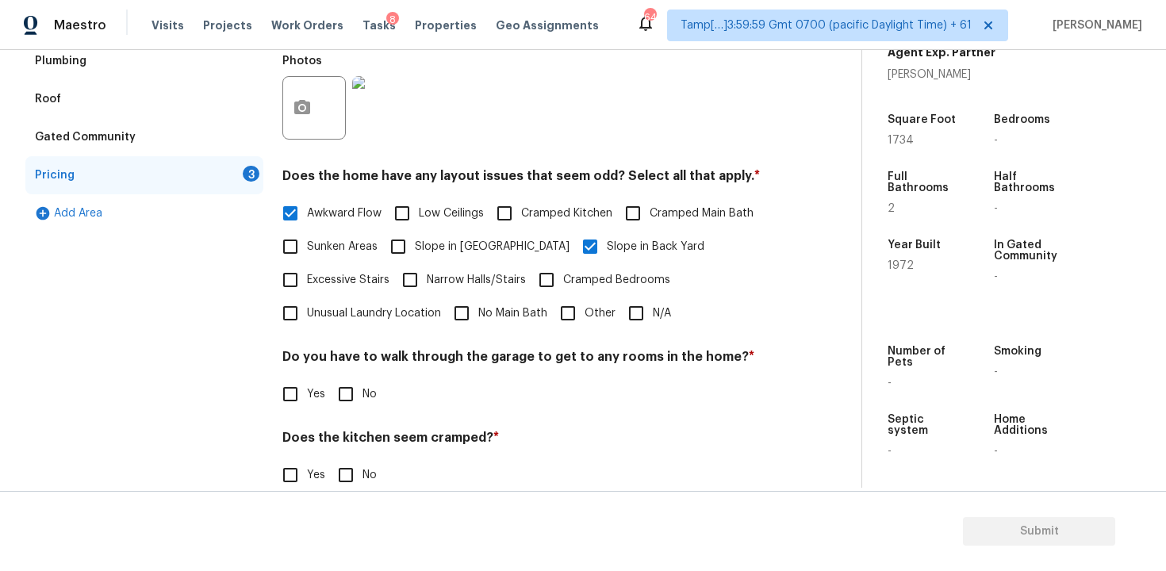
scroll to position [497, 0]
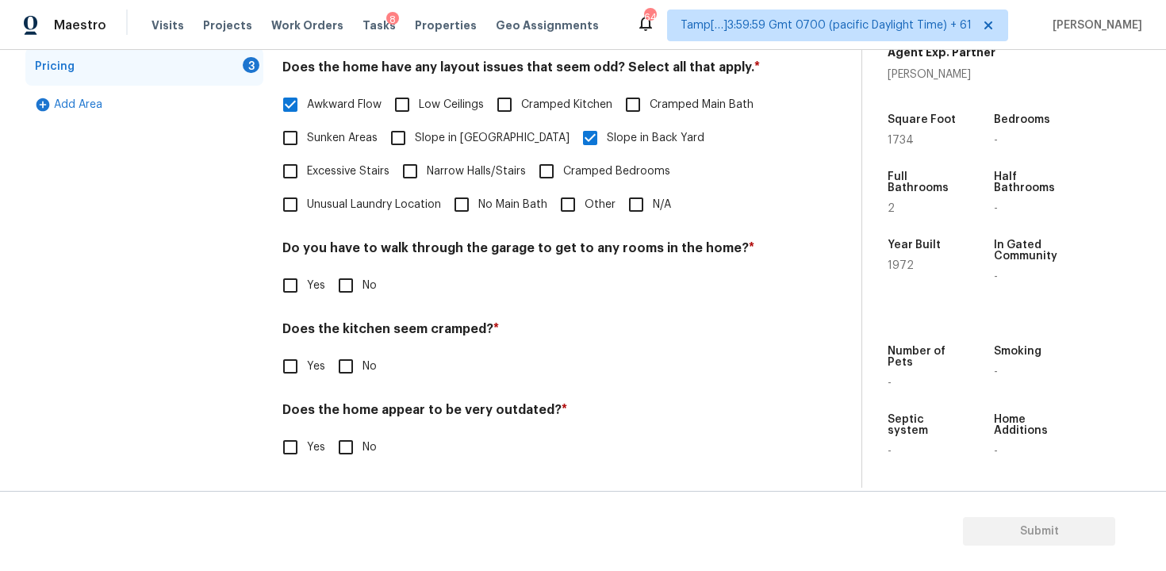
type input "Patio/sunroom enclosure"
click at [367, 285] on span "No" at bounding box center [369, 286] width 14 height 17
click at [362, 285] on input "No" at bounding box center [345, 285] width 33 height 33
checkbox input "true"
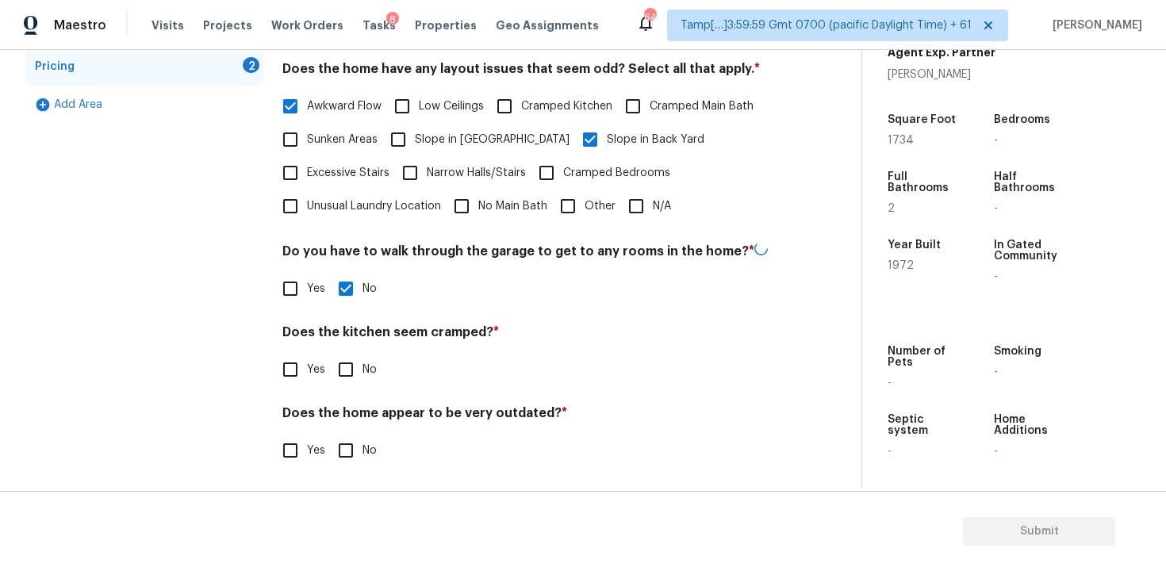
click at [350, 353] on input "No" at bounding box center [345, 369] width 33 height 33
checkbox input "true"
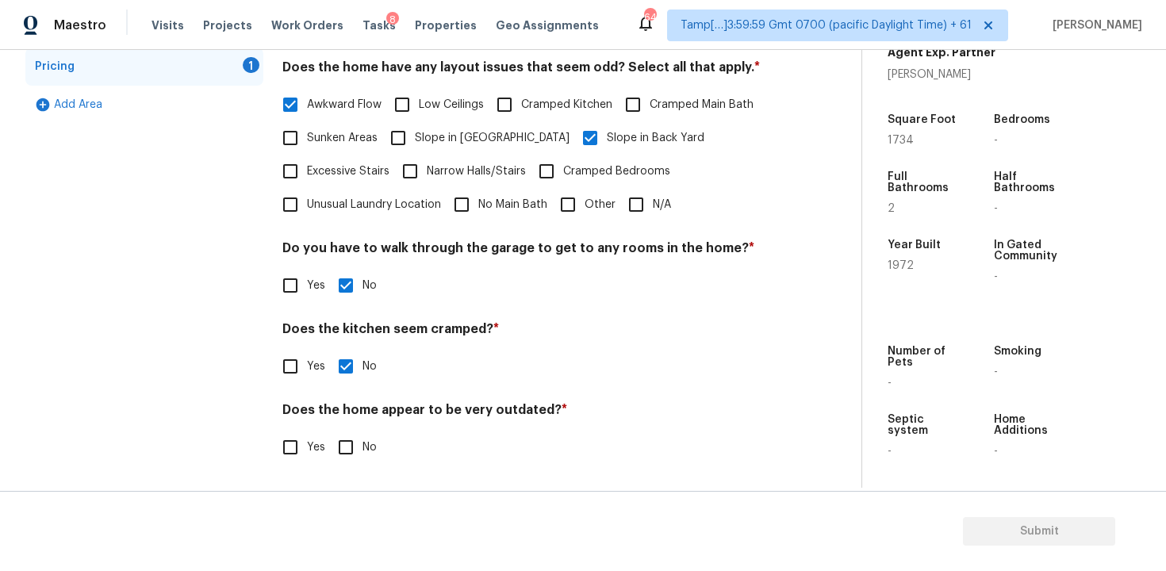
click at [355, 448] on input "No" at bounding box center [345, 447] width 33 height 33
checkbox input "true"
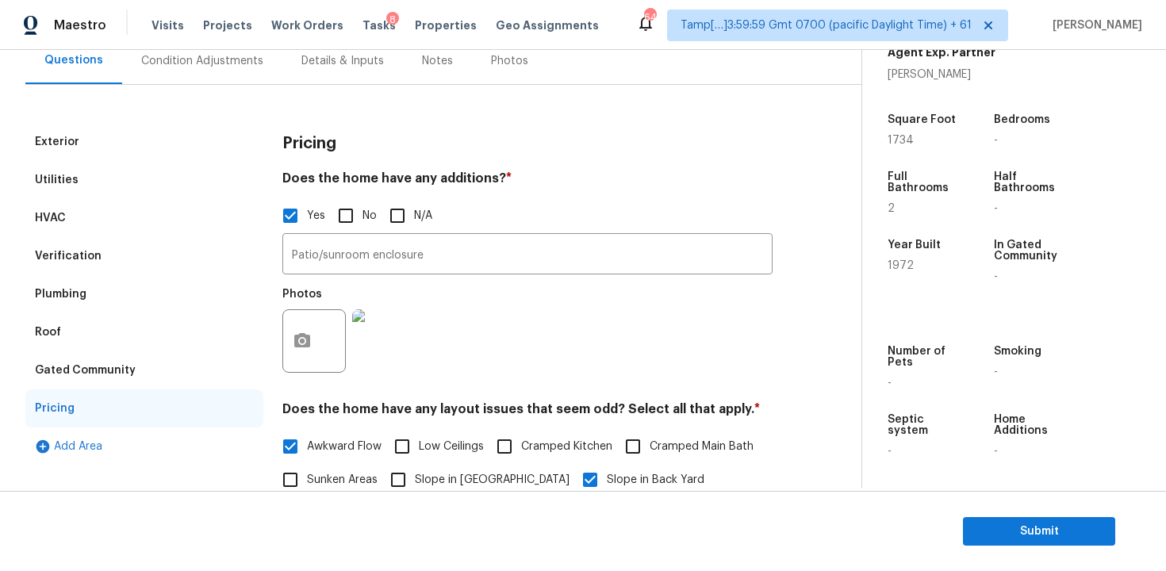
scroll to position [133, 0]
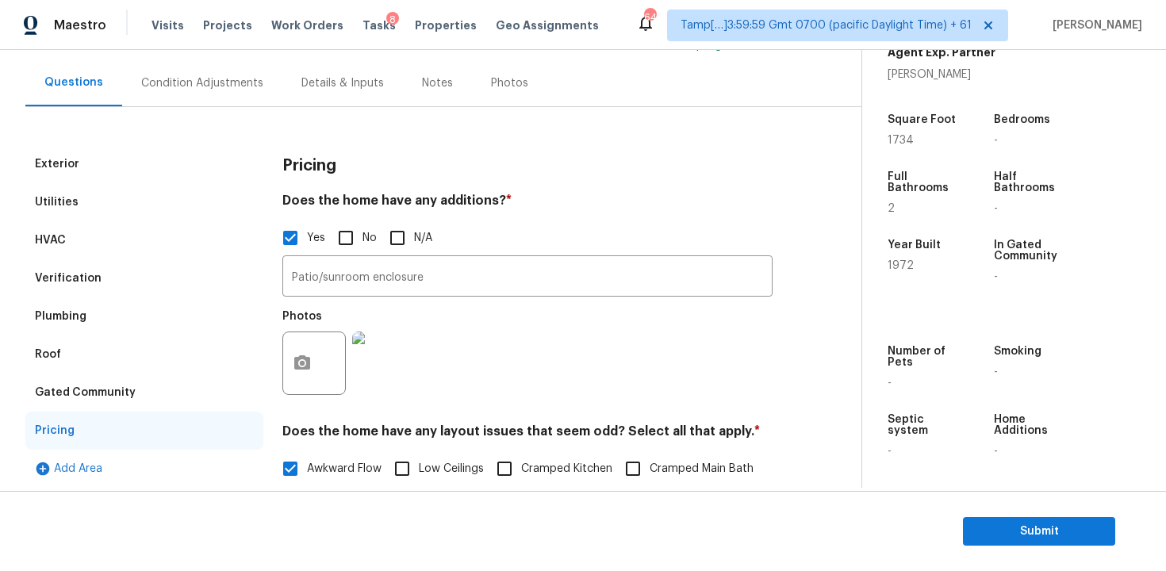
click at [235, 83] on div "Condition Adjustments" at bounding box center [202, 83] width 122 height 16
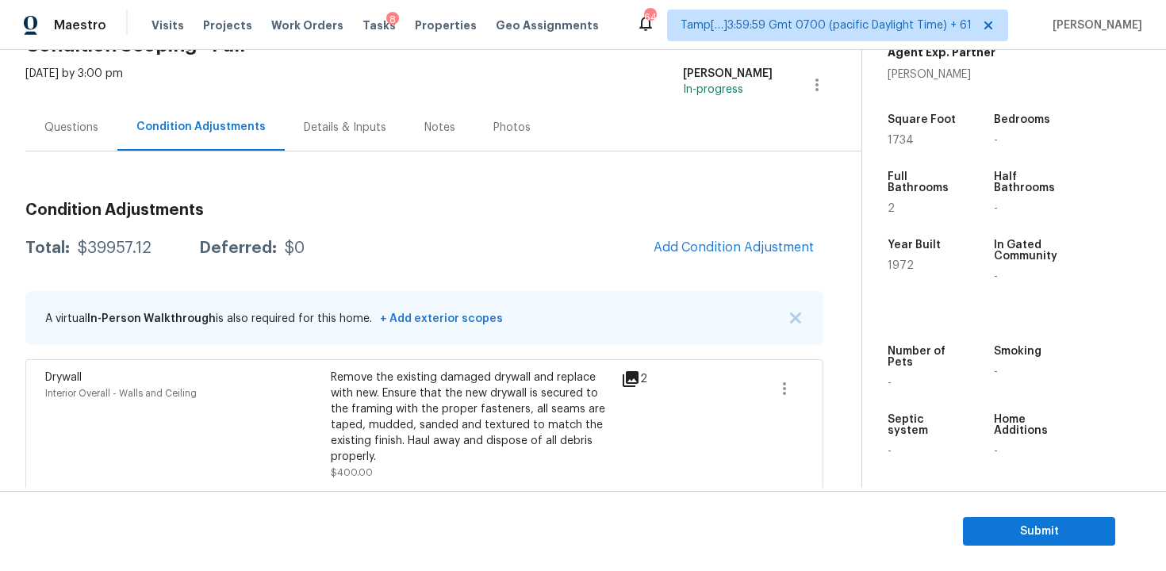
scroll to position [34, 0]
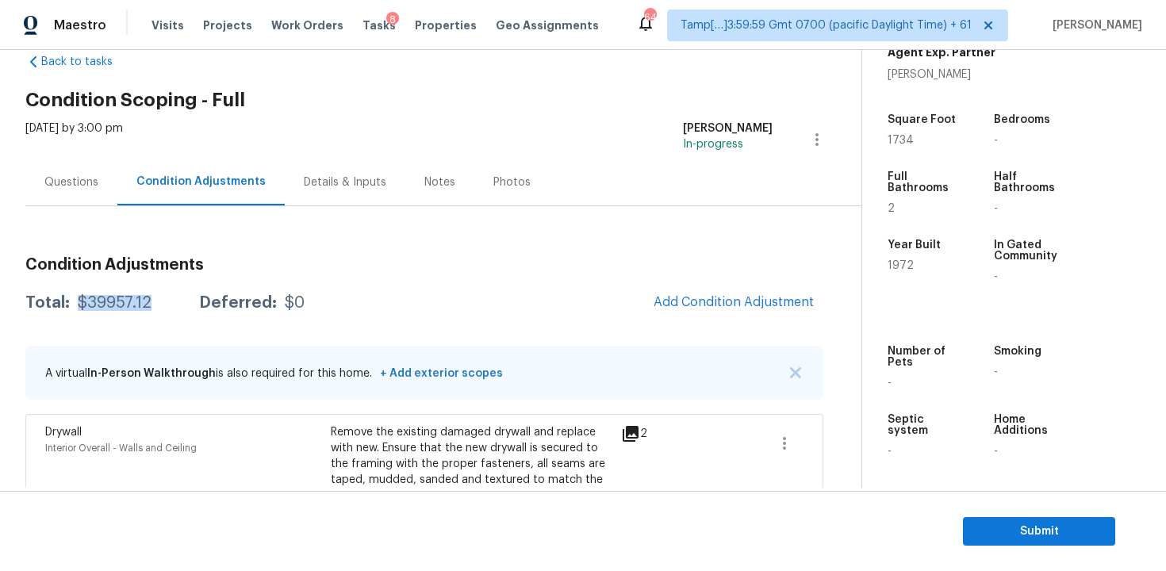
drag, startPoint x: 75, startPoint y: 297, endPoint x: 147, endPoint y: 295, distance: 72.2
click at [147, 295] on div "Total: $39957.12 Deferred: $0" at bounding box center [164, 303] width 279 height 16
copy div "$39957.12"
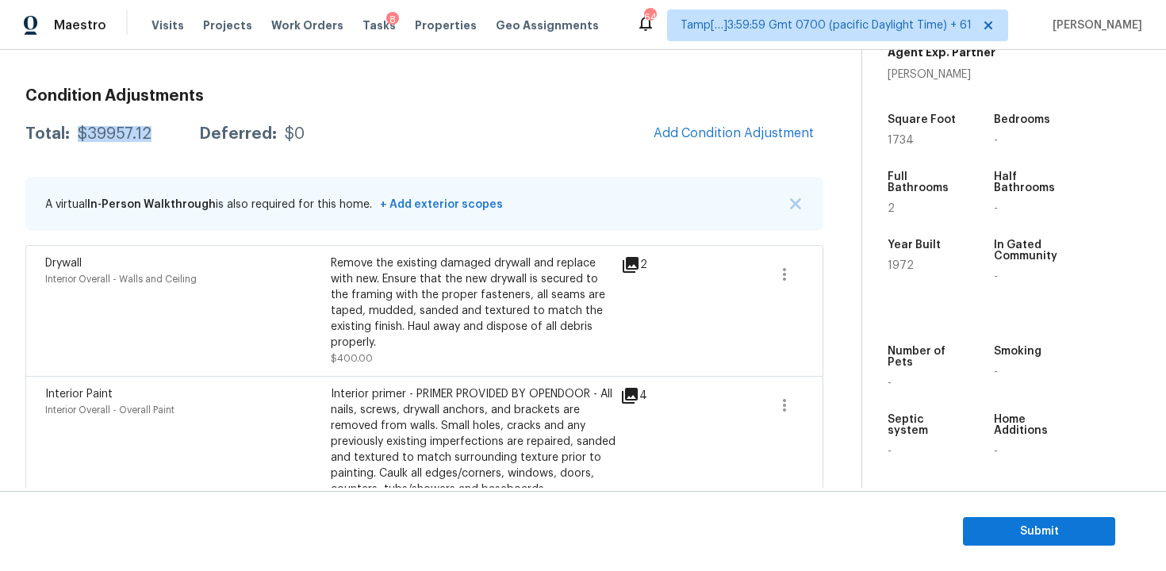
scroll to position [75, 0]
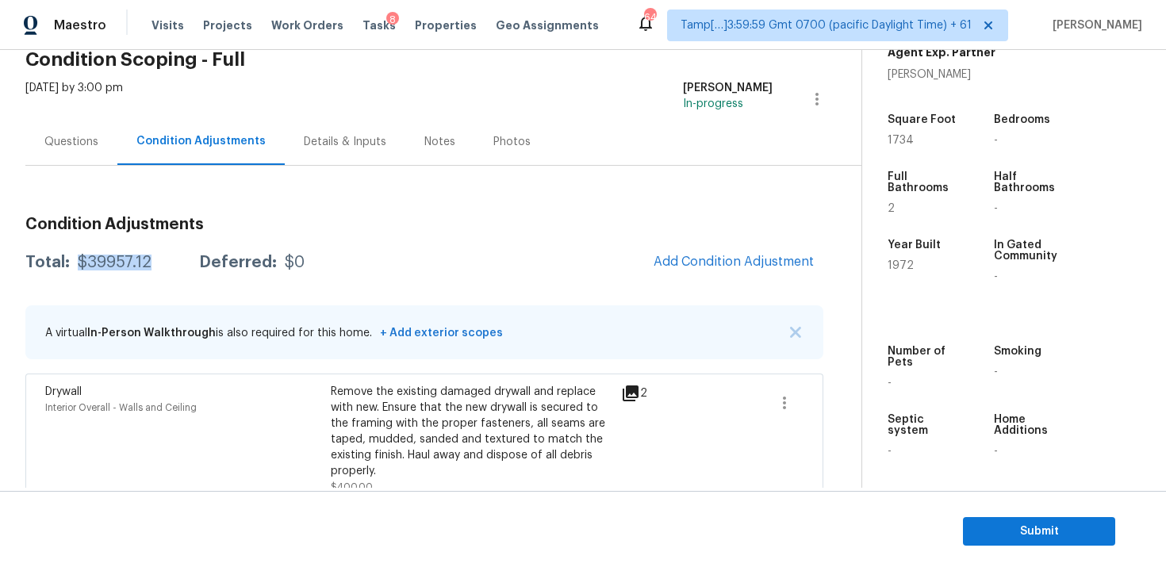
click at [94, 155] on div "Questions" at bounding box center [71, 141] width 92 height 47
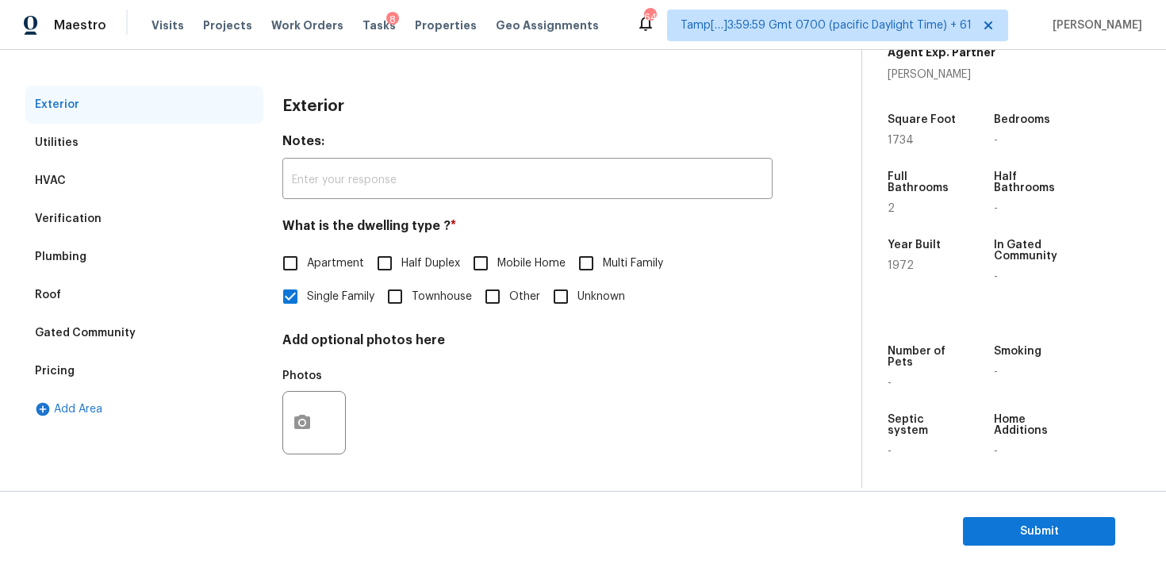
click at [202, 220] on div "Verification" at bounding box center [144, 219] width 238 height 38
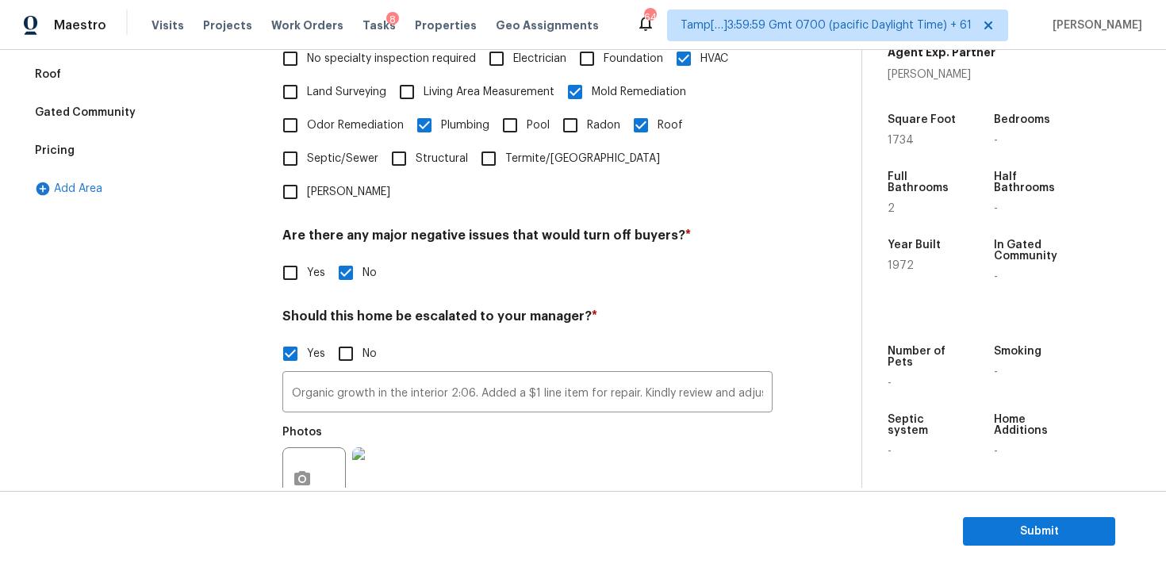
scroll to position [437, 0]
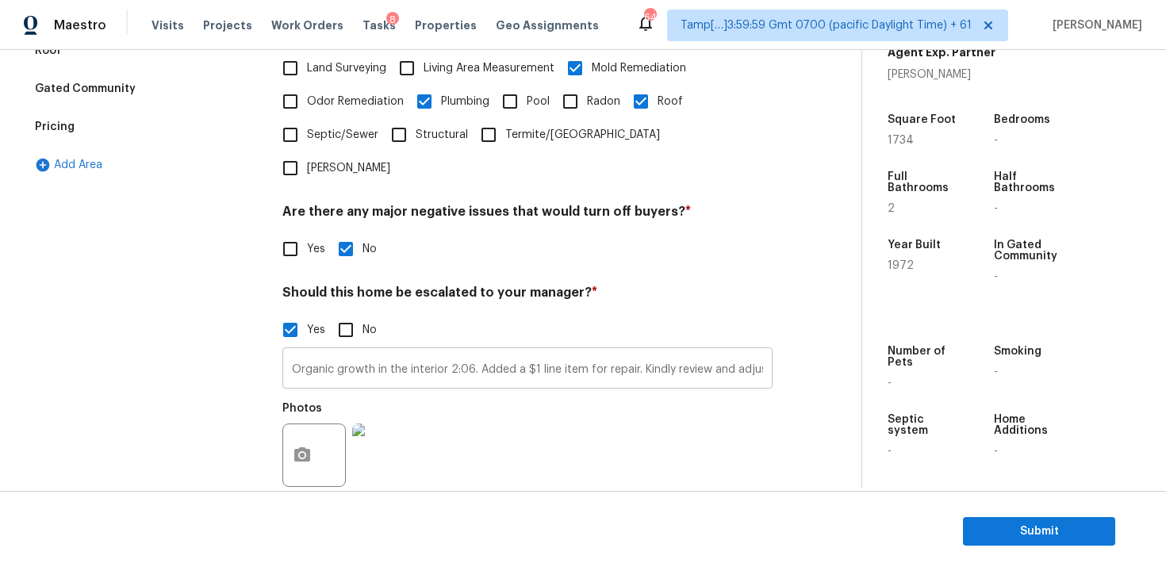
click at [475, 351] on input "Organic growth in the interior 2:06. Added a $1 line item for repair. Kindly re…" at bounding box center [527, 369] width 490 height 37
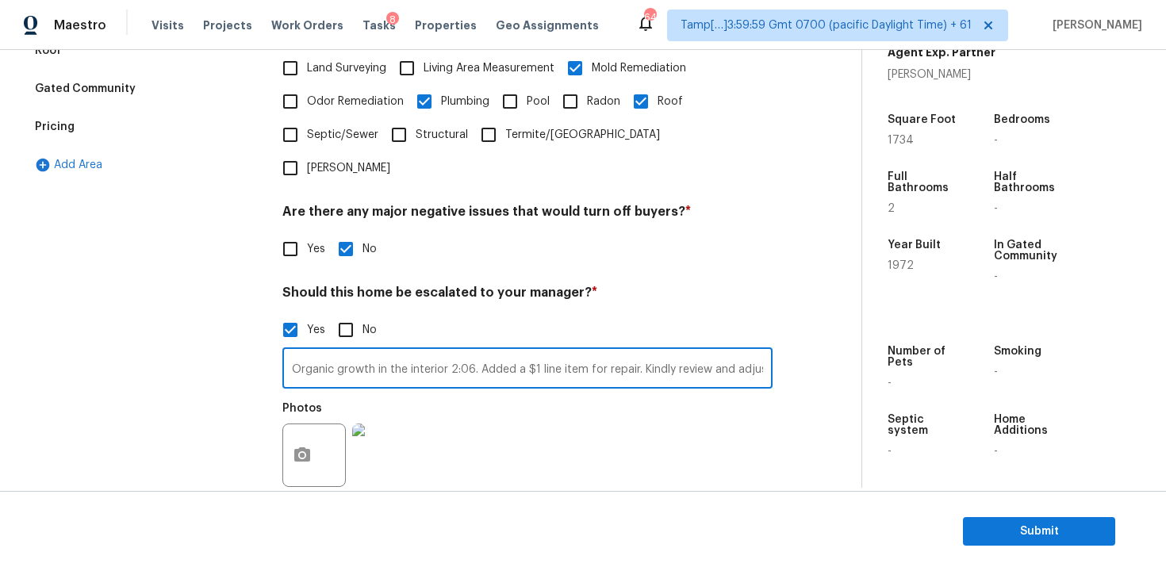
click at [475, 351] on input "Organic growth in the interior 2:06. Added a $1 line item for repair. Kindly re…" at bounding box center [527, 369] width 490 height 37
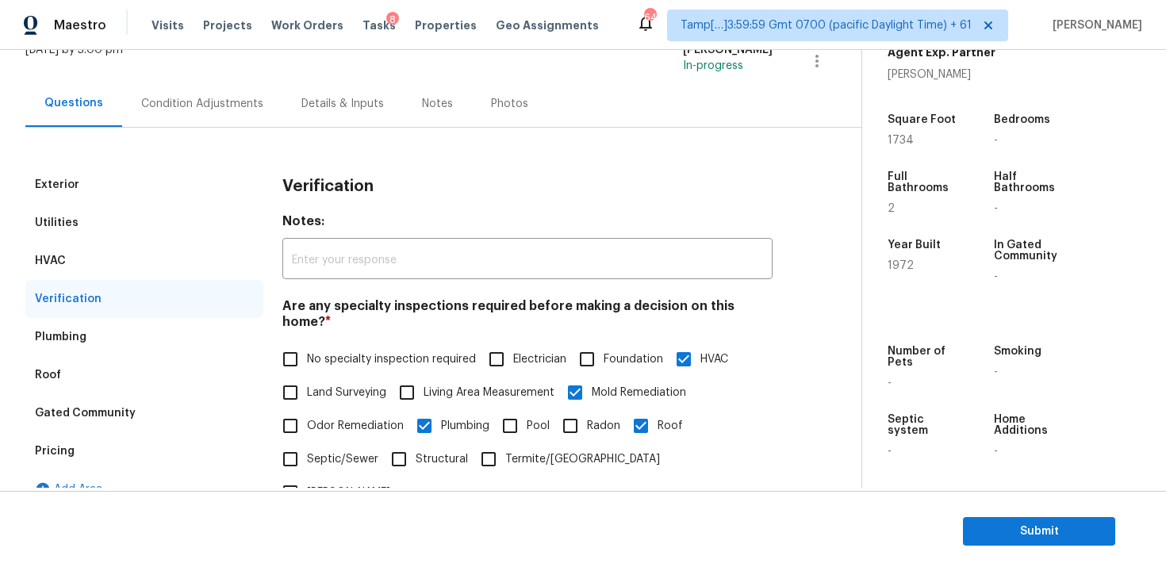
scroll to position [0, 0]
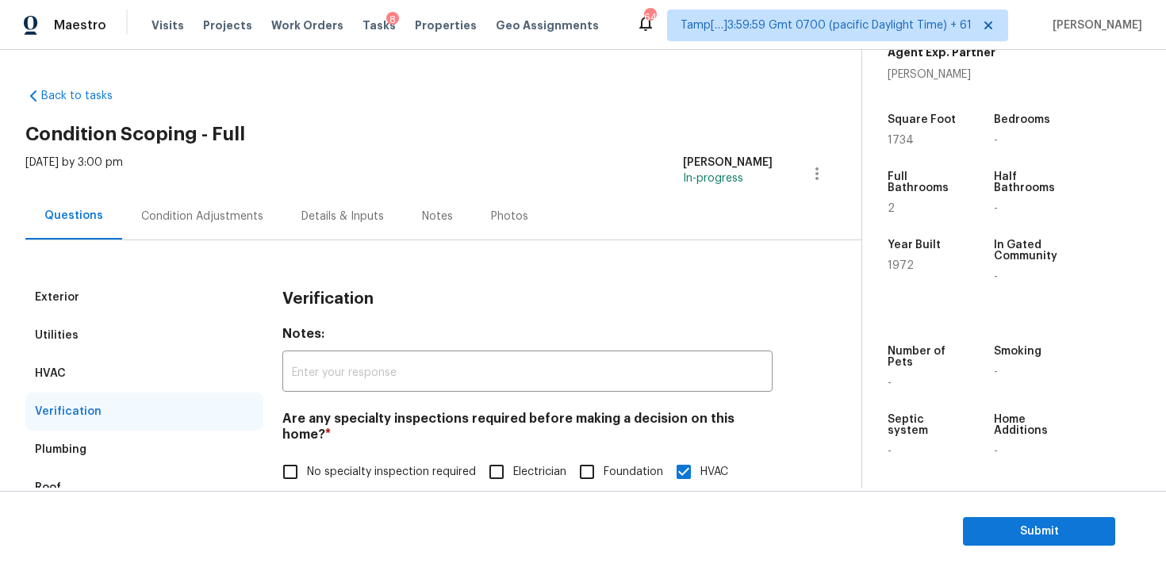
click at [206, 216] on div "Condition Adjustments" at bounding box center [202, 217] width 122 height 16
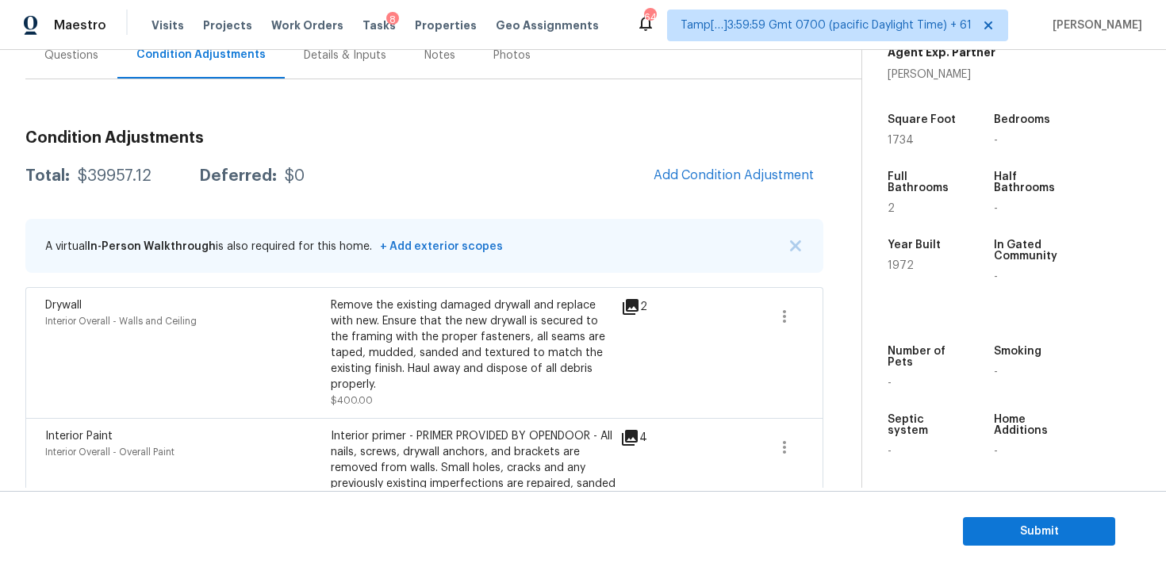
scroll to position [184, 0]
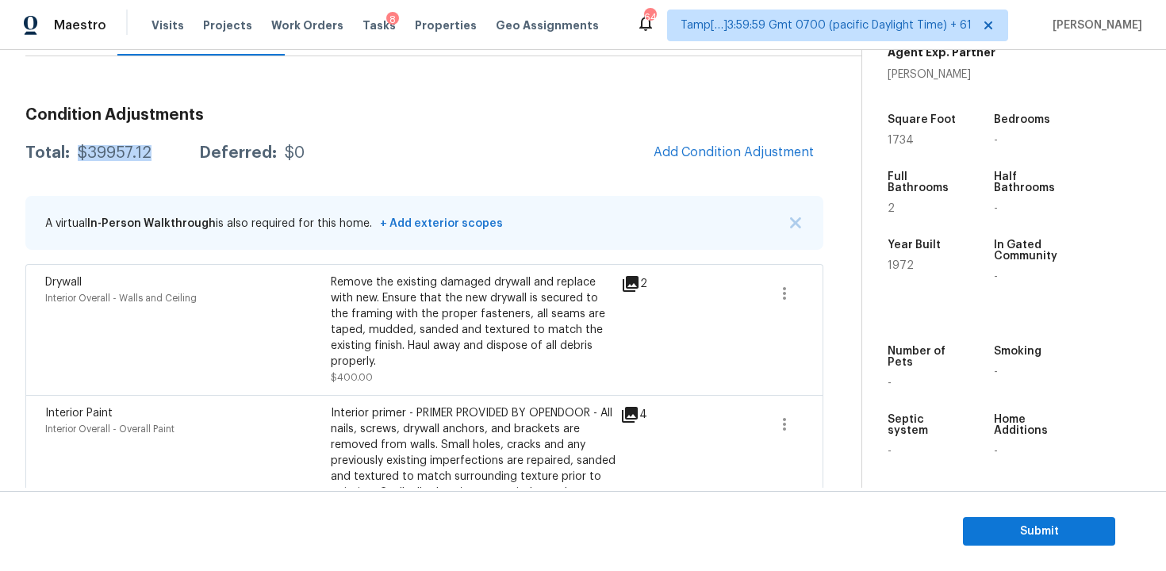
drag, startPoint x: 82, startPoint y: 149, endPoint x: 159, endPoint y: 147, distance: 76.9
click at [159, 147] on div "Total: $39957.12 Deferred: $0" at bounding box center [164, 153] width 279 height 16
copy div "$39957.12"
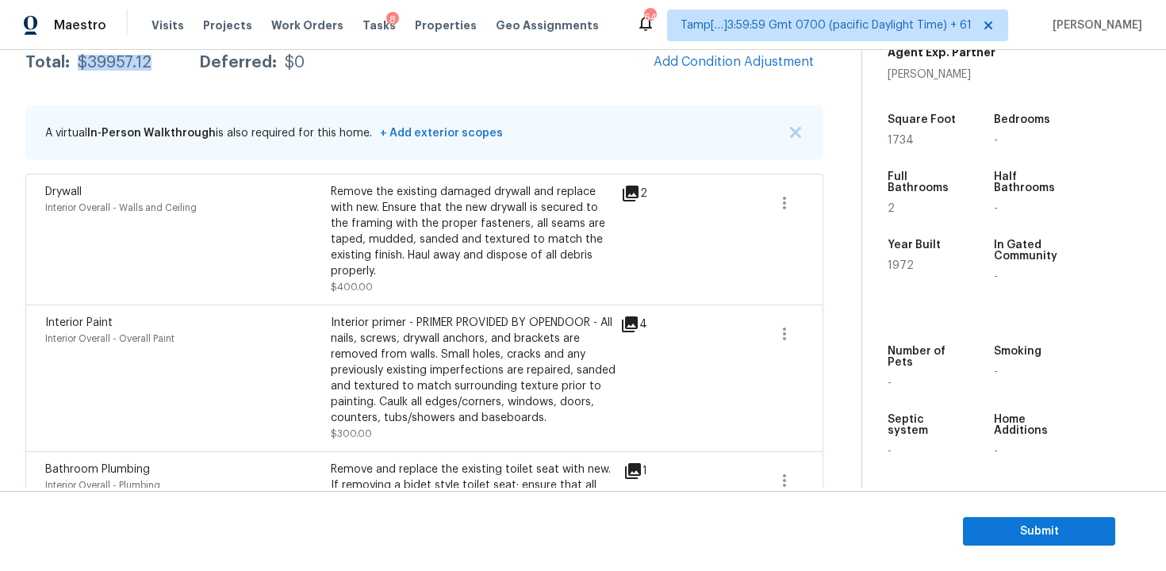
scroll to position [233, 0]
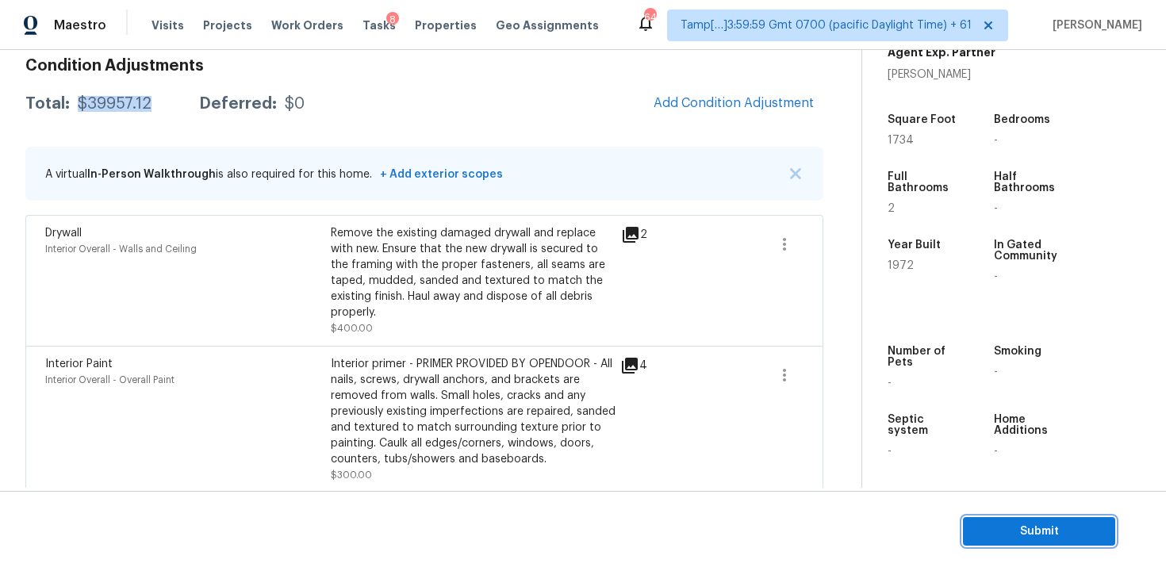
click at [976, 522] on span "Submit" at bounding box center [1038, 532] width 127 height 20
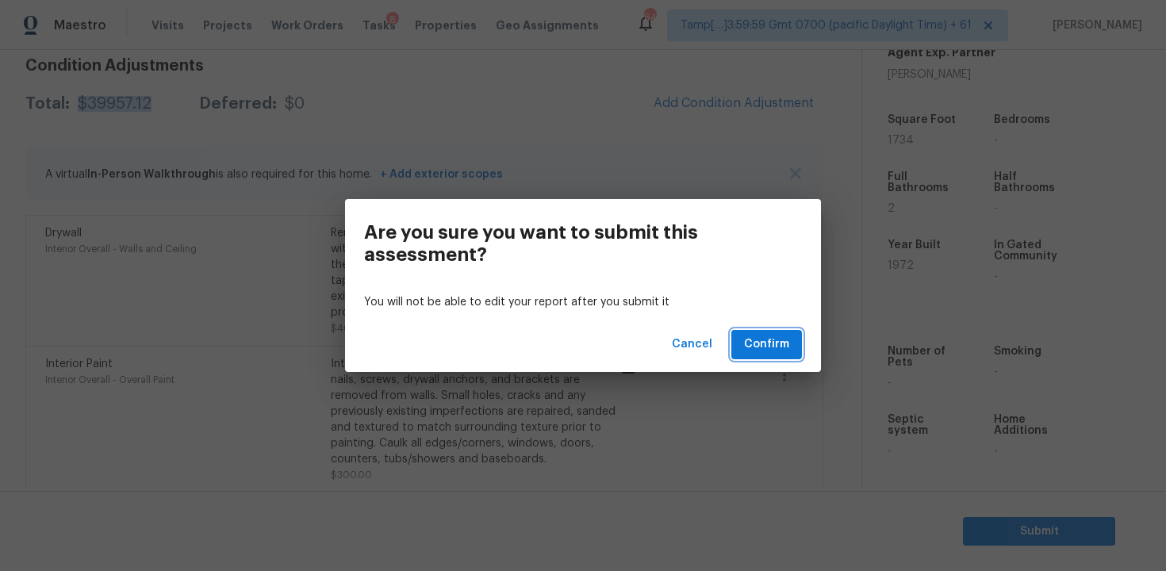
click at [791, 338] on button "Confirm" at bounding box center [766, 344] width 71 height 29
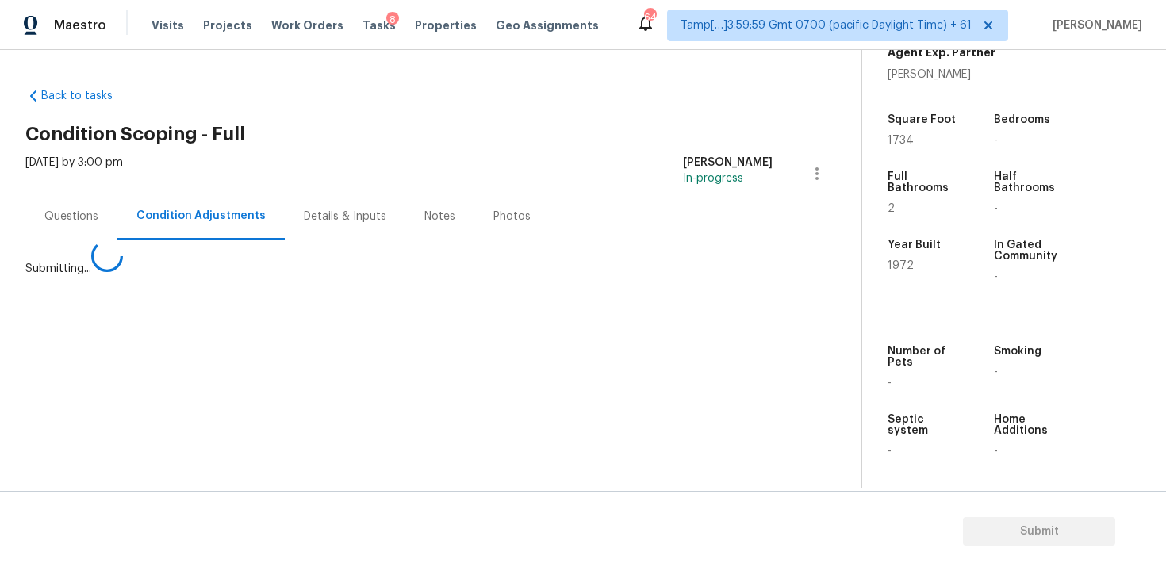
scroll to position [0, 0]
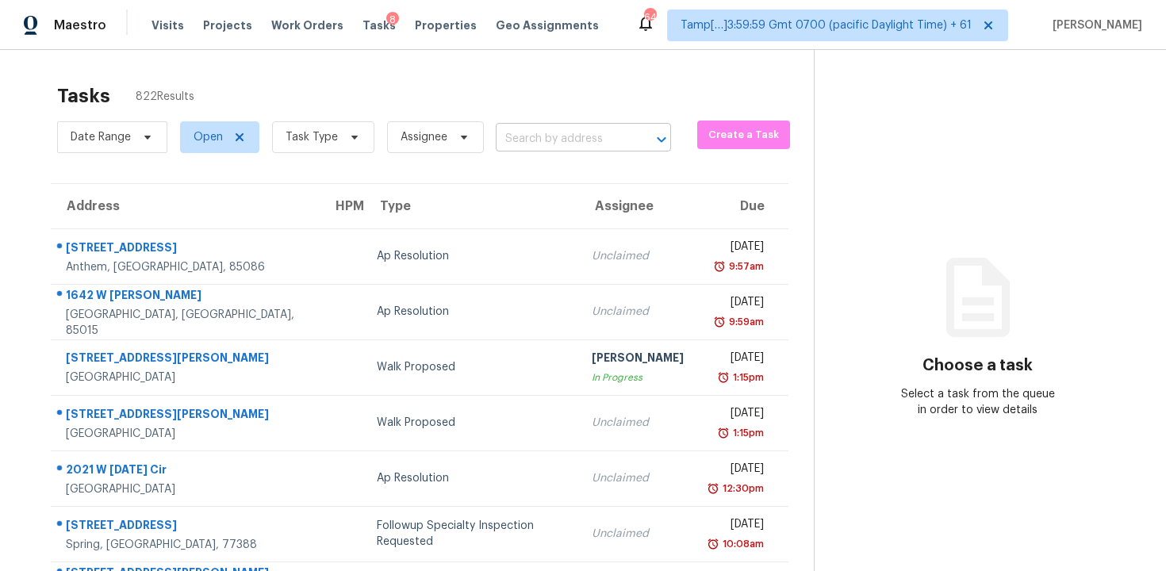
click at [587, 132] on input "text" at bounding box center [561, 139] width 131 height 25
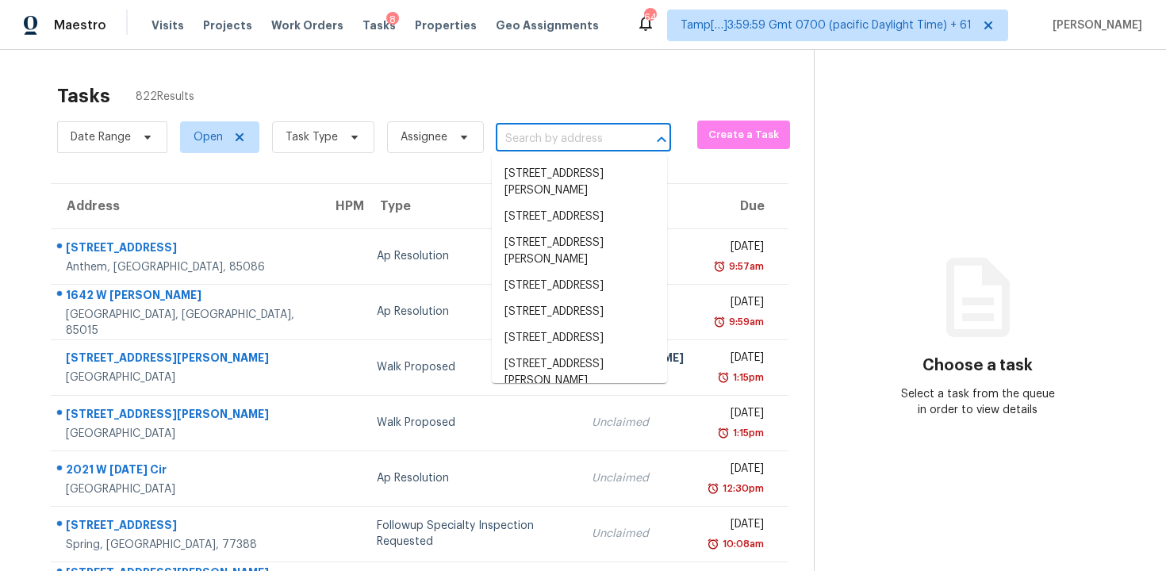
paste input "1349 Eastshire Rd, Rock Hill, SC 29730"
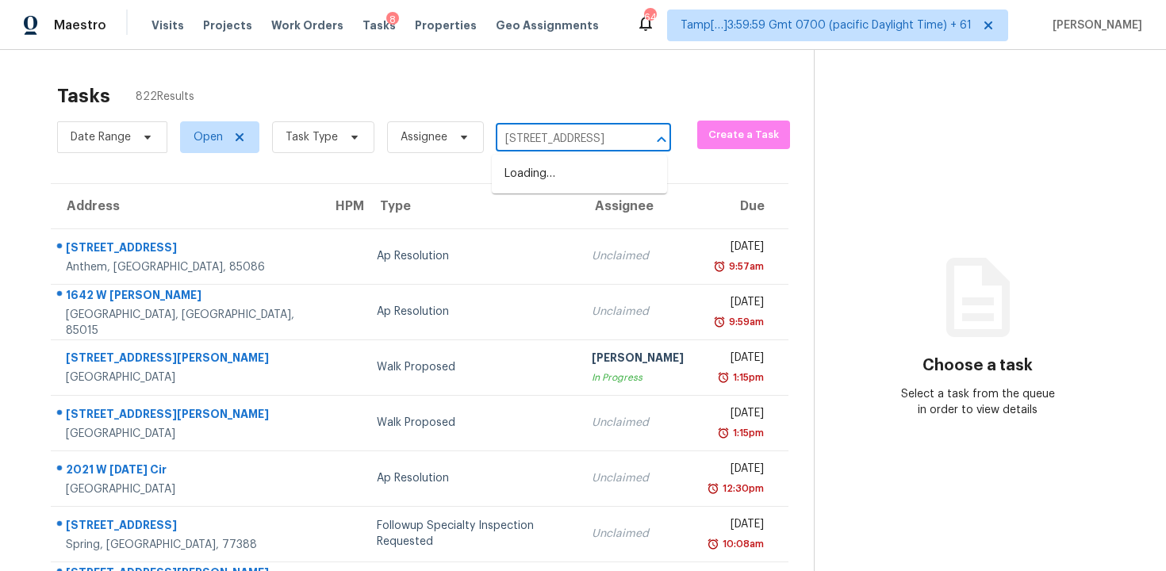
scroll to position [0, 78]
type input "1349 Eastshire Rd, Rock Hill, SC 29730"
click at [584, 143] on input "text" at bounding box center [561, 139] width 131 height 25
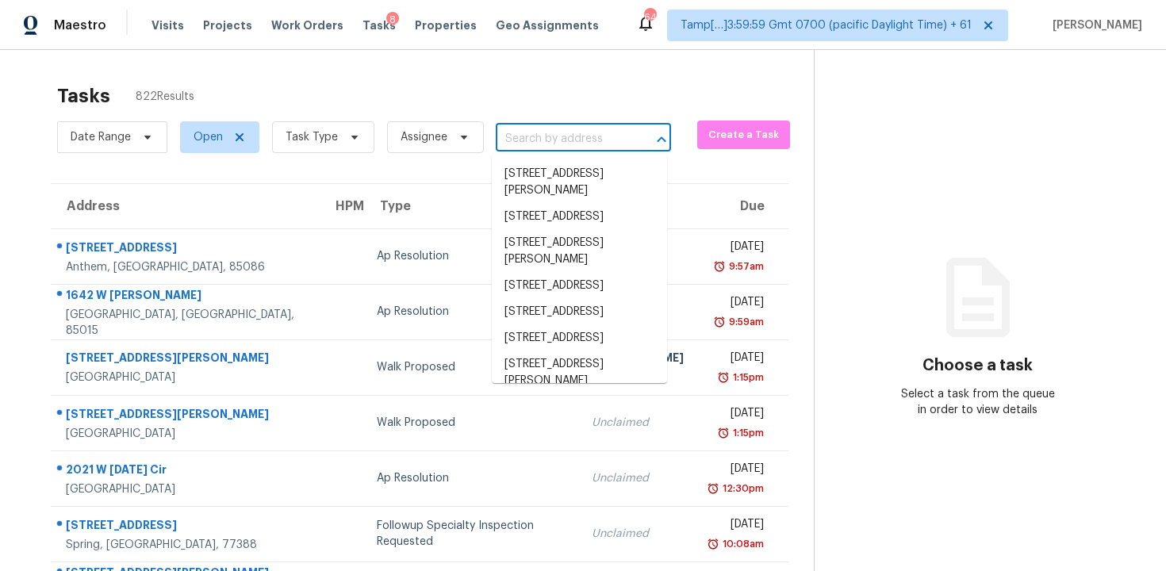
paste input "1349 Eastshire Rd, Rock Hill, SC 29730"
type input "1349 Eastshire Rd, Rock Hill, SC 29730"
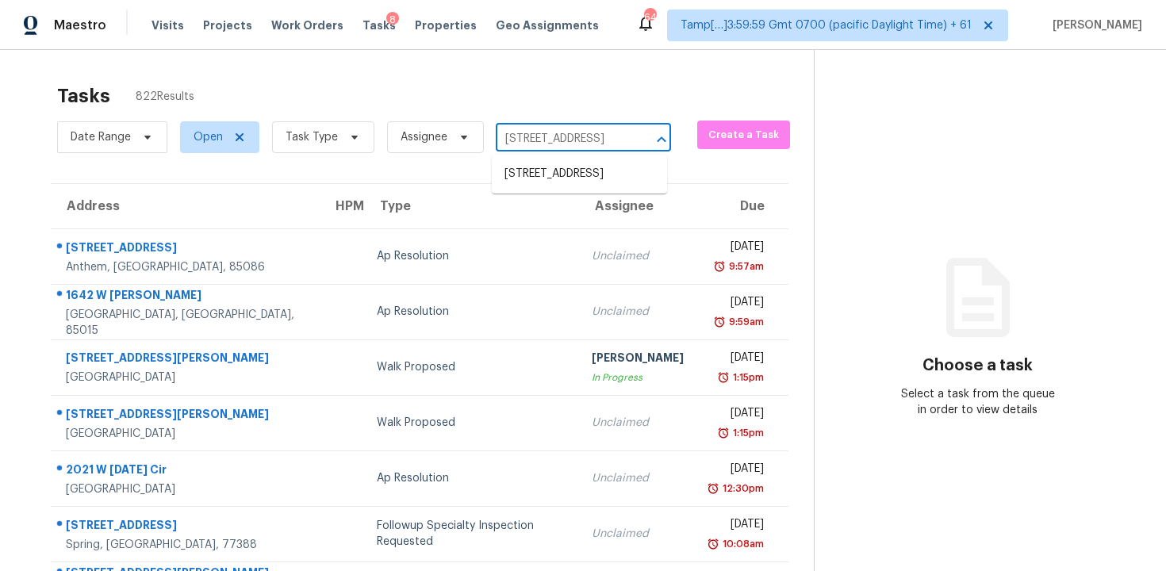
scroll to position [0, 78]
click at [584, 176] on li "1349 Eastshire Rd, Rock Hill, SC 29730" at bounding box center [579, 174] width 175 height 26
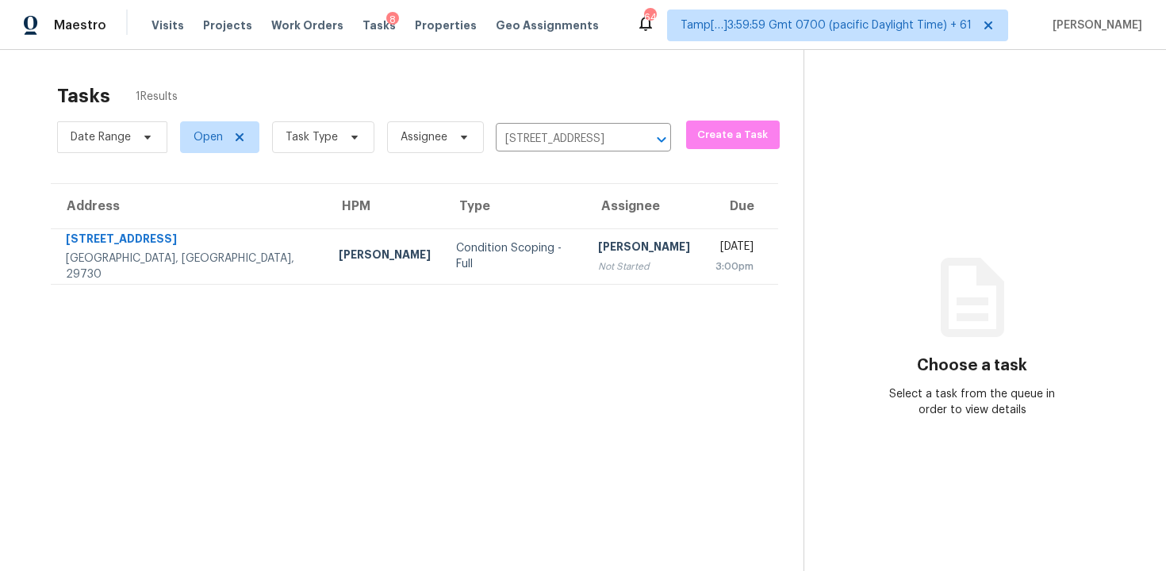
click at [703, 253] on td "Tue, Sep 23rd 2025 3:00pm" at bounding box center [740, 256] width 75 height 56
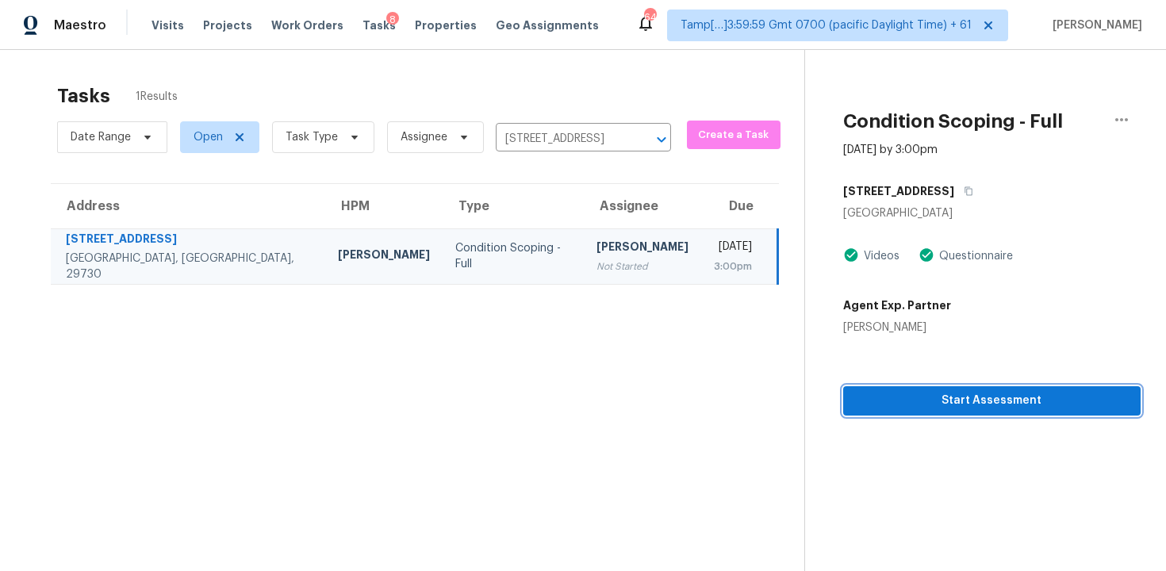
click at [879, 400] on span "Start Assessment" at bounding box center [992, 401] width 272 height 20
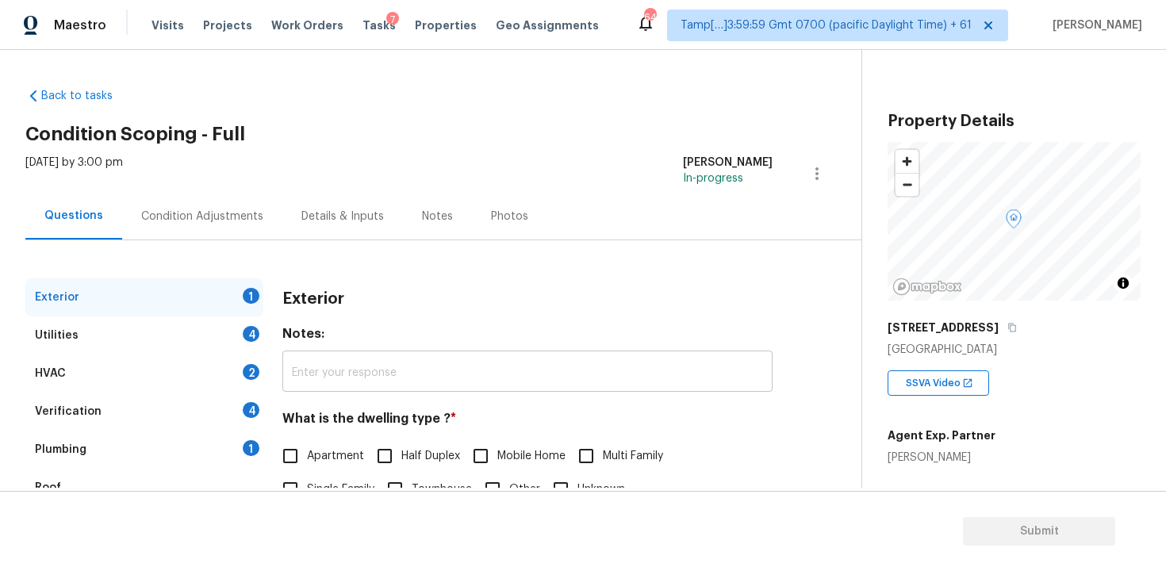
scroll to position [182, 0]
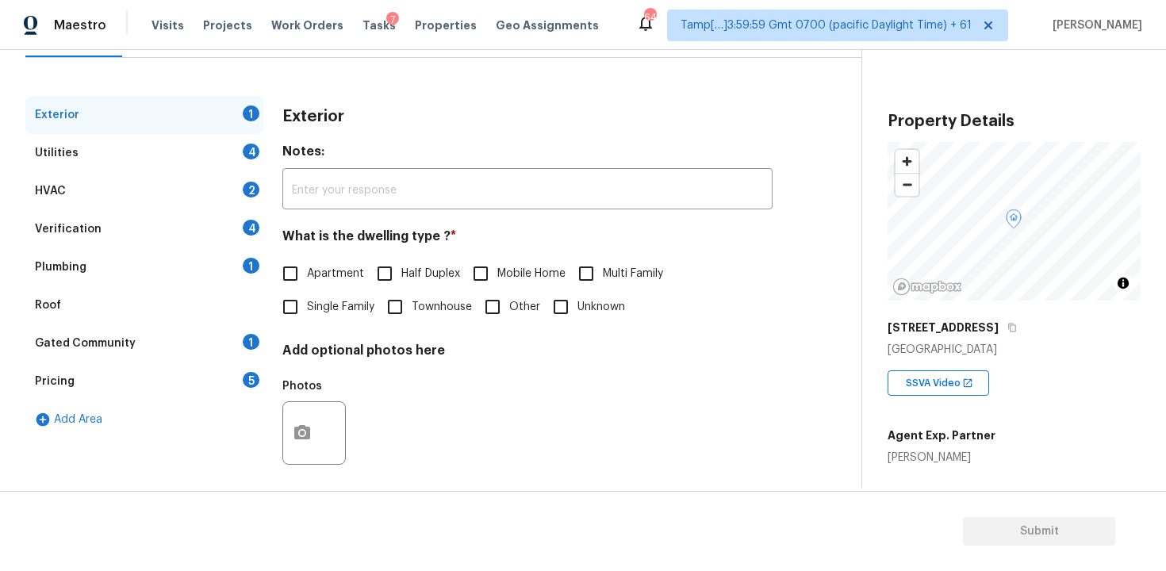
click at [297, 307] on input "Single Family" at bounding box center [290, 306] width 33 height 33
checkbox input "true"
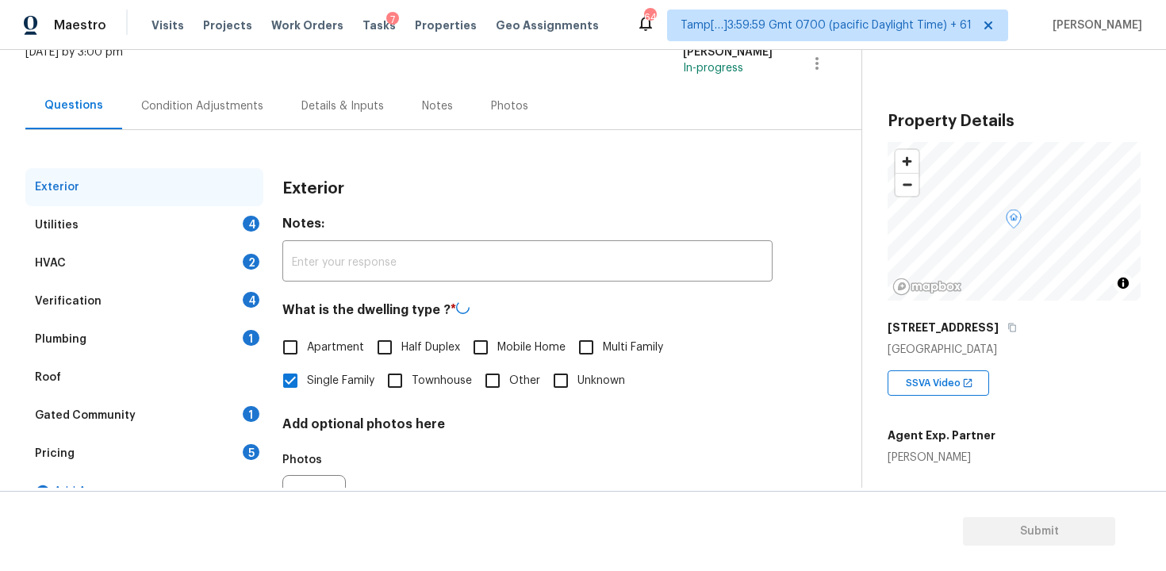
scroll to position [104, 0]
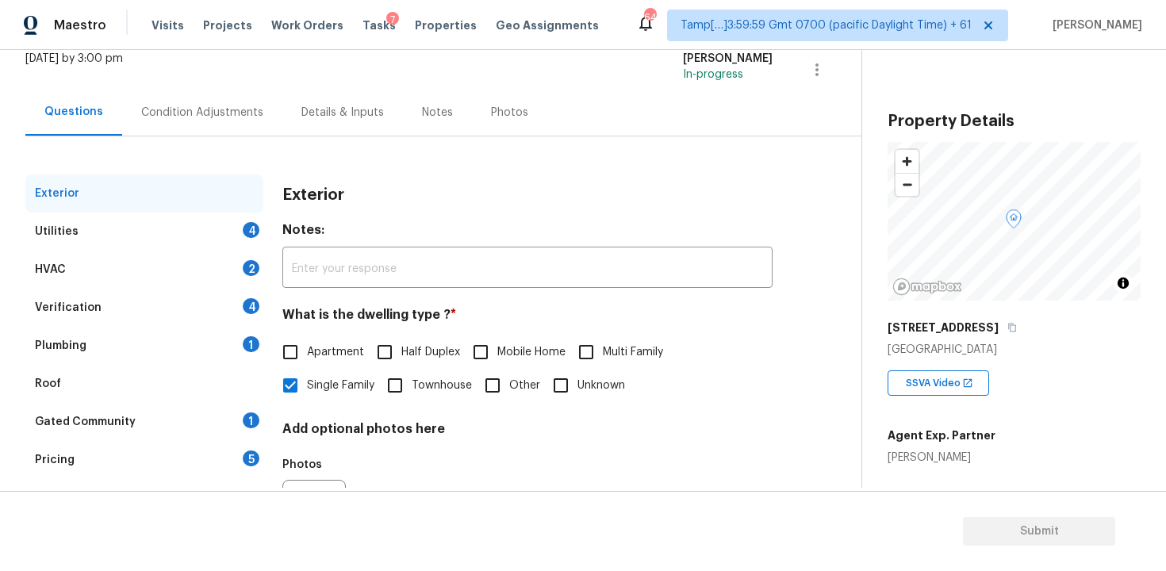
click at [213, 129] on div "Condition Adjustments" at bounding box center [202, 112] width 160 height 47
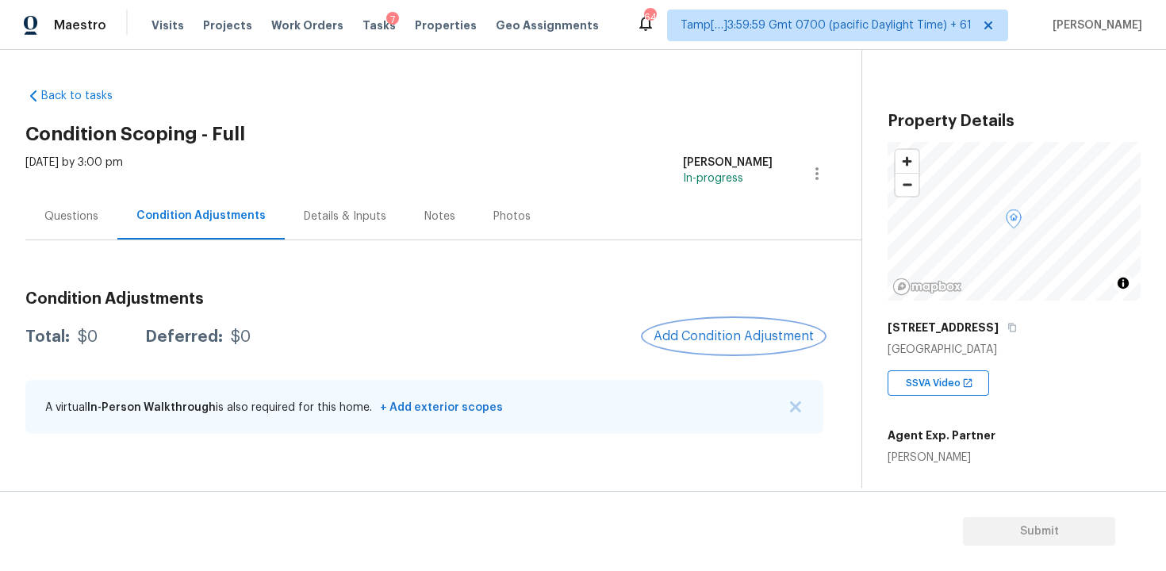
click at [753, 331] on span "Add Condition Adjustment" at bounding box center [733, 336] width 160 height 14
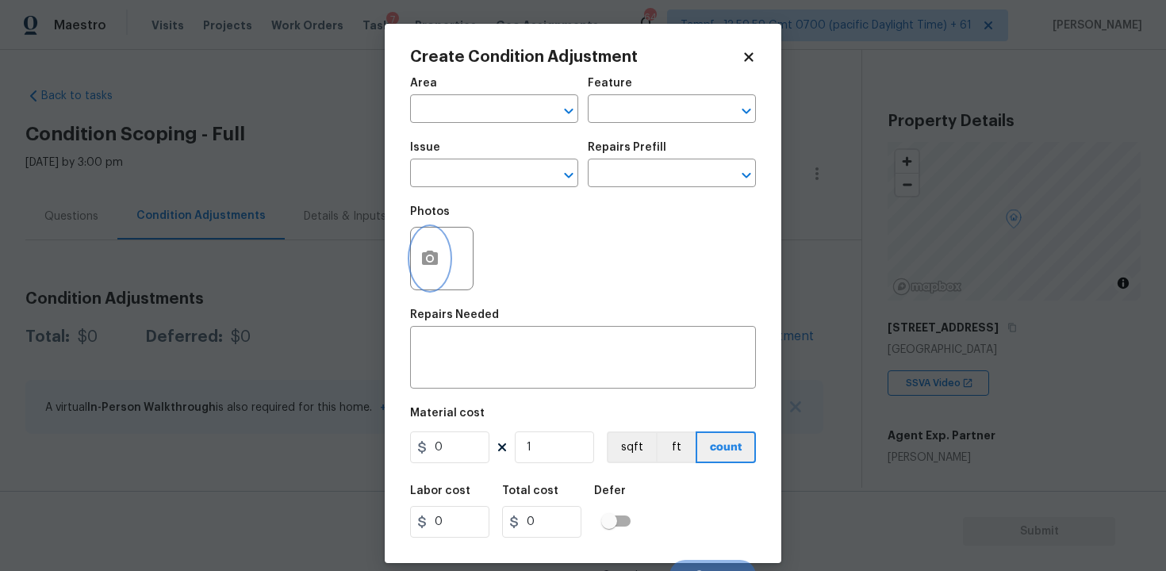
click at [433, 255] on icon "button" at bounding box center [430, 258] width 16 height 14
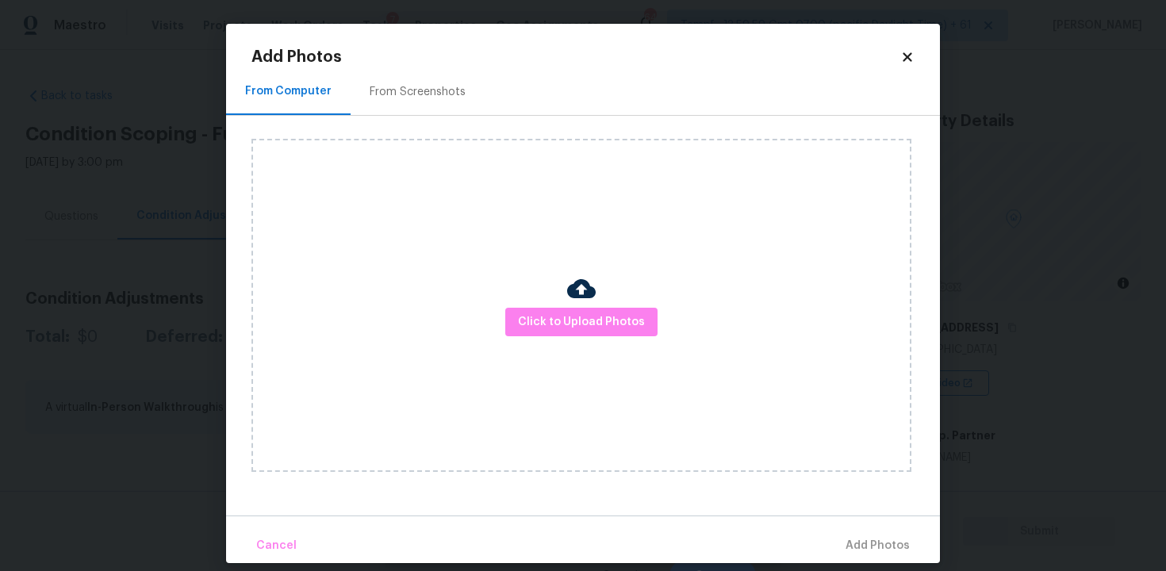
click at [568, 304] on div at bounding box center [581, 290] width 29 height 33
click at [606, 322] on span "Click to Upload Photos" at bounding box center [581, 322] width 127 height 20
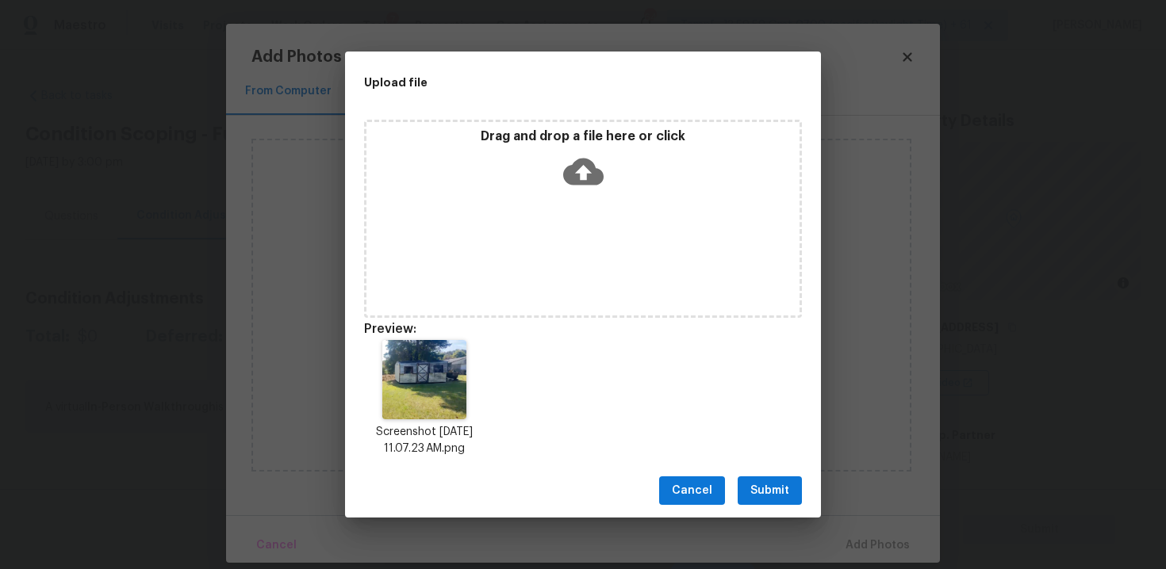
click at [753, 471] on div "Cancel Submit" at bounding box center [583, 491] width 476 height 55
click at [768, 488] on span "Submit" at bounding box center [769, 491] width 39 height 20
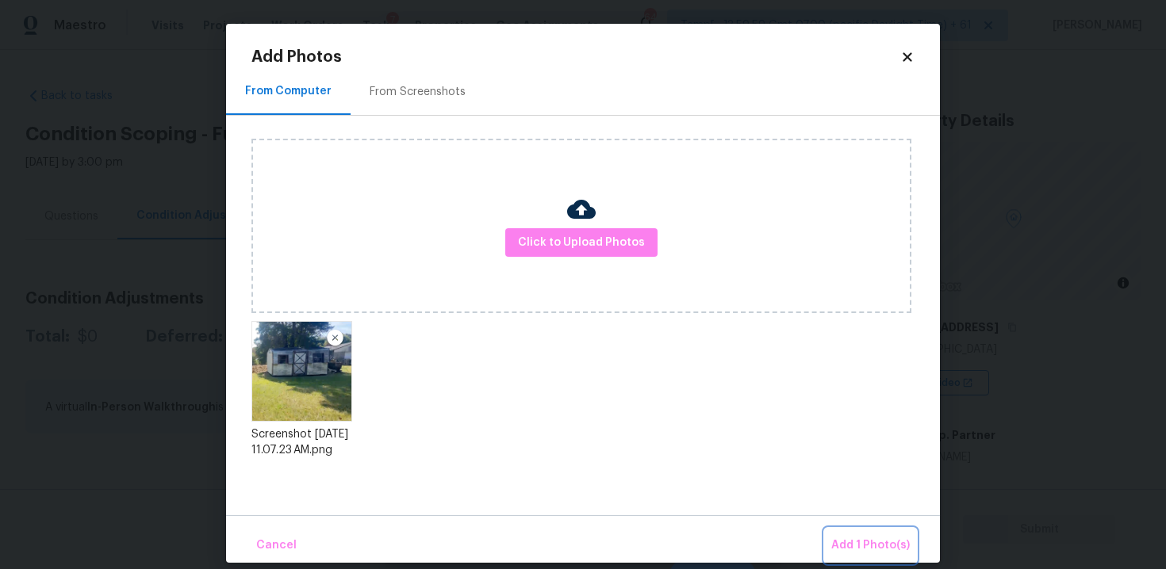
click at [852, 529] on button "Add 1 Photo(s)" at bounding box center [870, 546] width 91 height 34
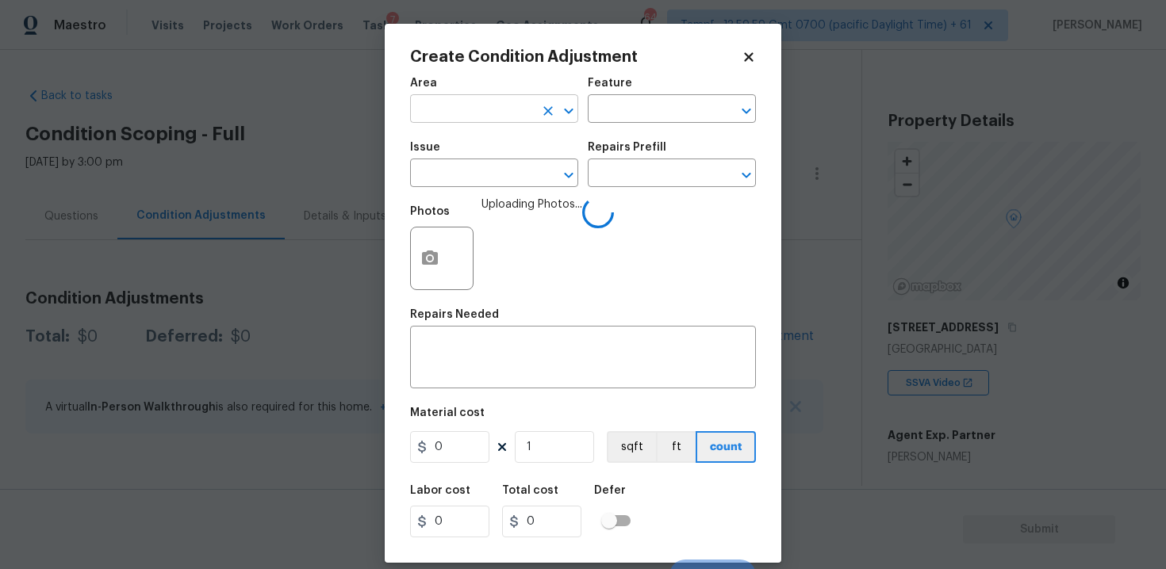
click at [457, 101] on input "text" at bounding box center [472, 110] width 124 height 25
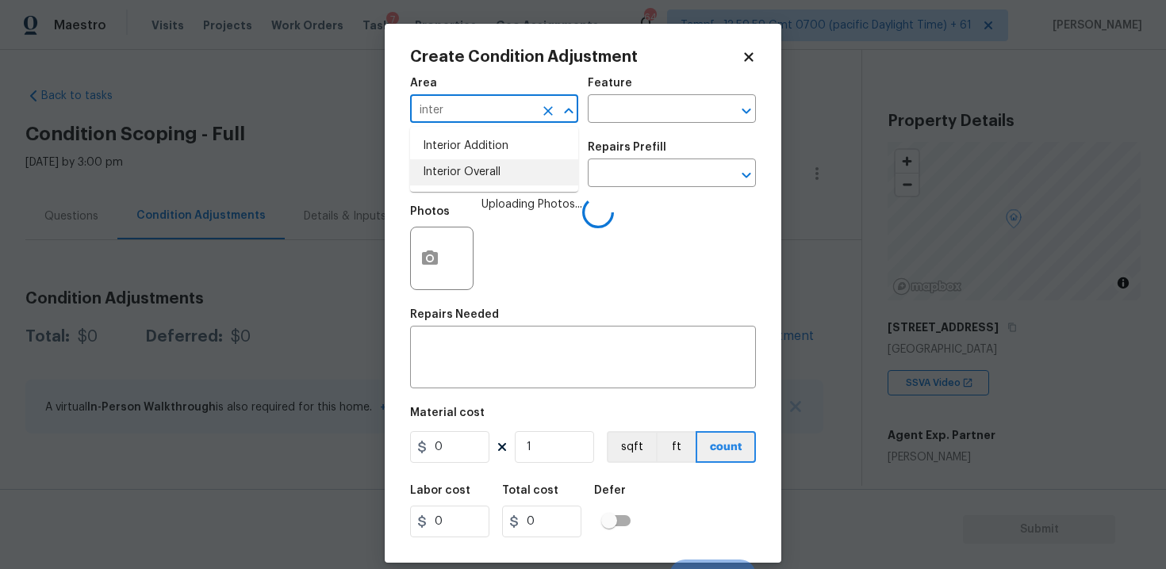
click at [457, 163] on li "Interior Overall" at bounding box center [494, 172] width 168 height 26
type input "Interior Overall"
click at [462, 171] on input "text" at bounding box center [472, 175] width 124 height 25
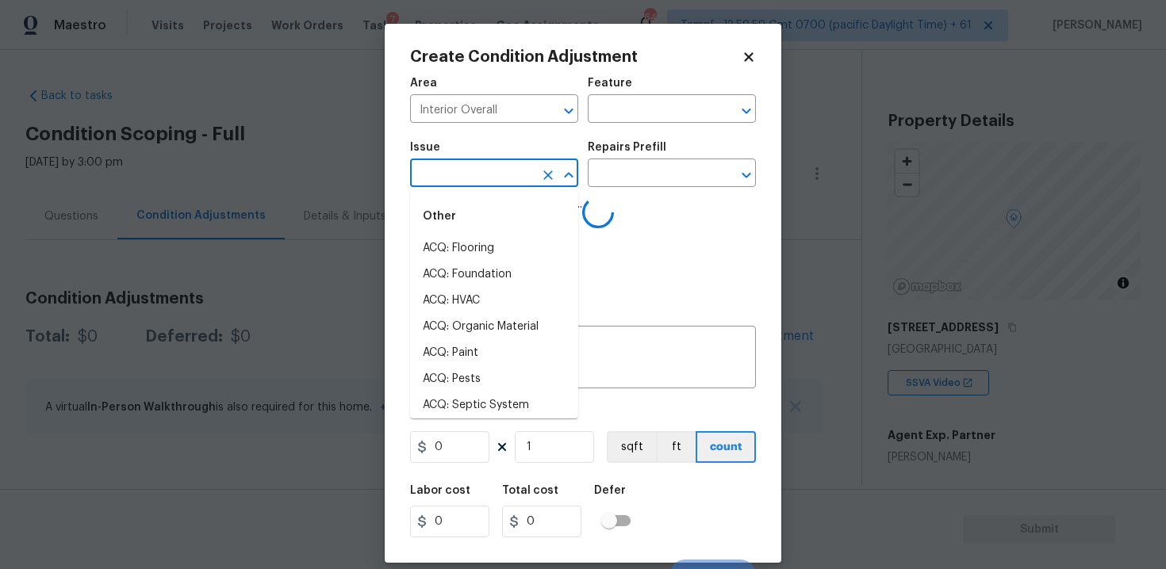
type input "d"
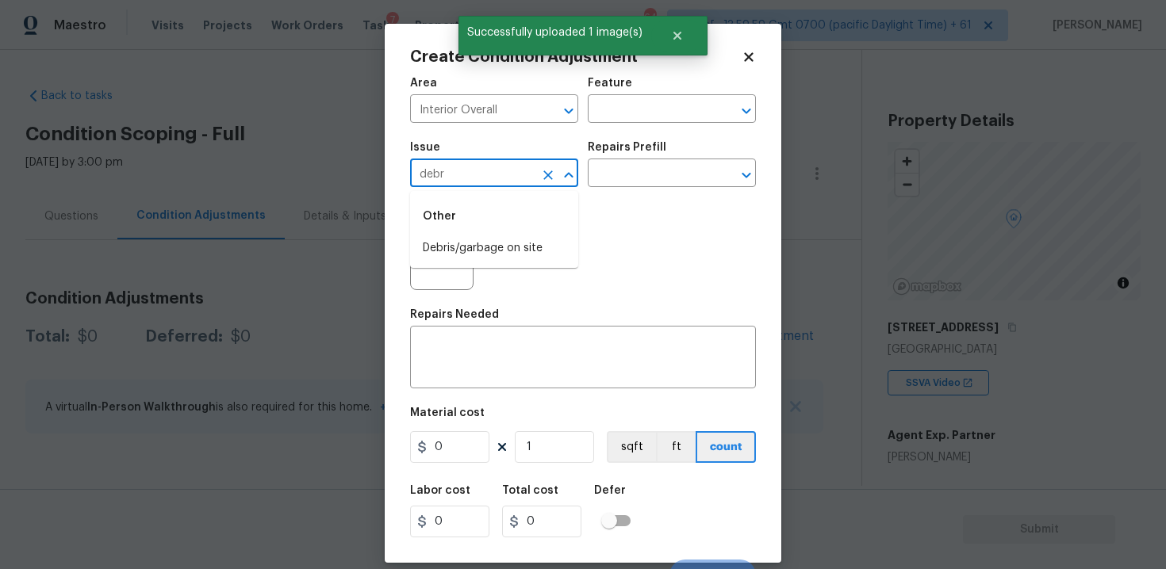
type input "debri"
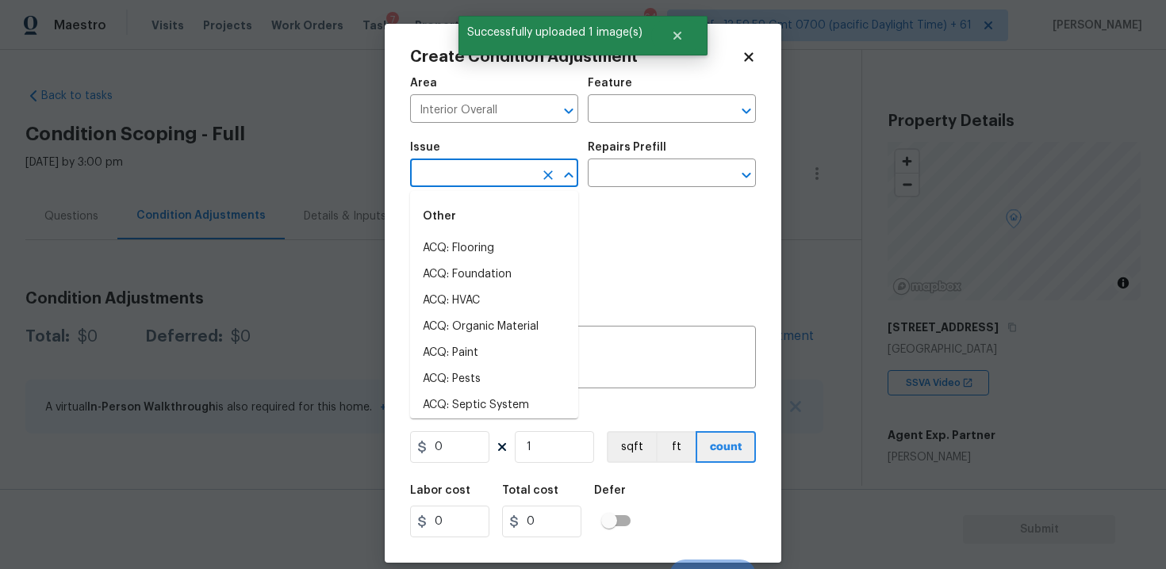
type input "s"
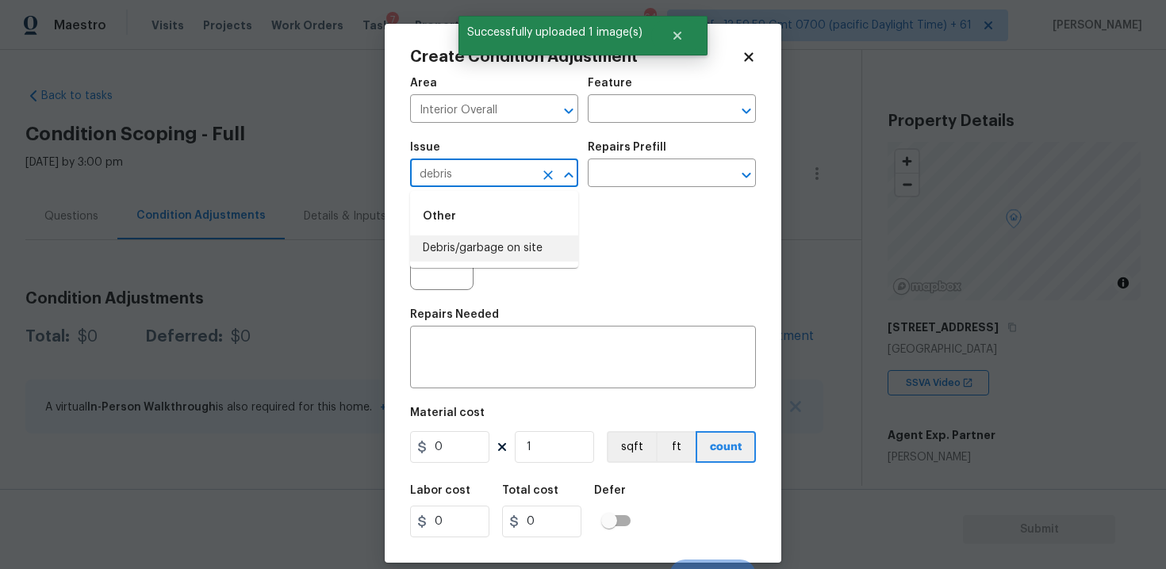
click at [466, 245] on li "Debris/garbage on site" at bounding box center [494, 249] width 168 height 26
type input "Debris/garbage on site"
click at [543, 376] on textarea at bounding box center [582, 359] width 327 height 33
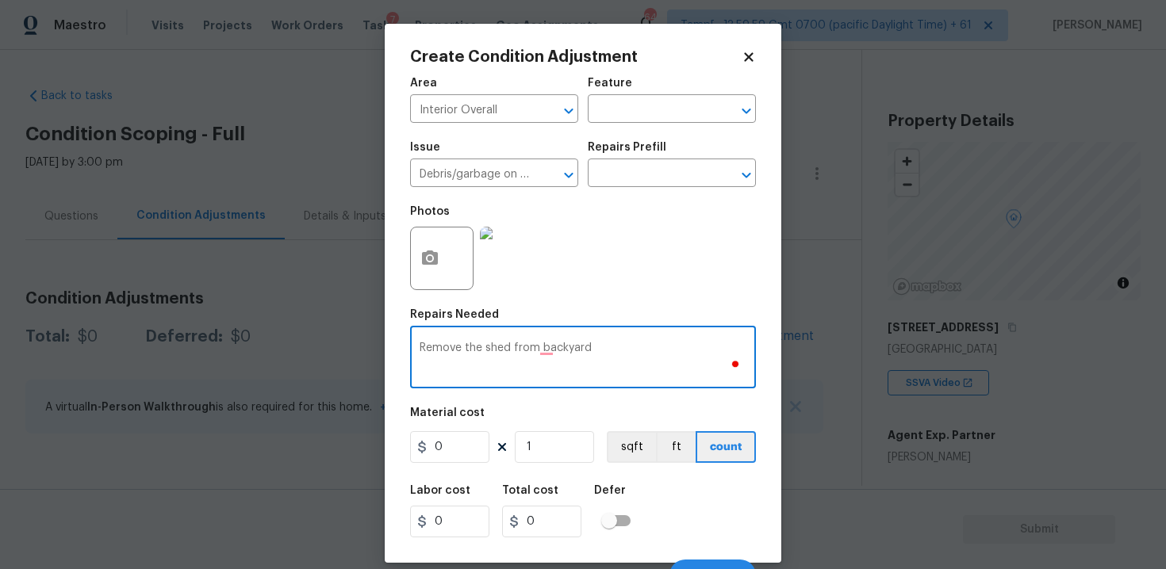
type textarea "Remove the shed from backyard"
click at [454, 455] on input "0" at bounding box center [449, 447] width 79 height 32
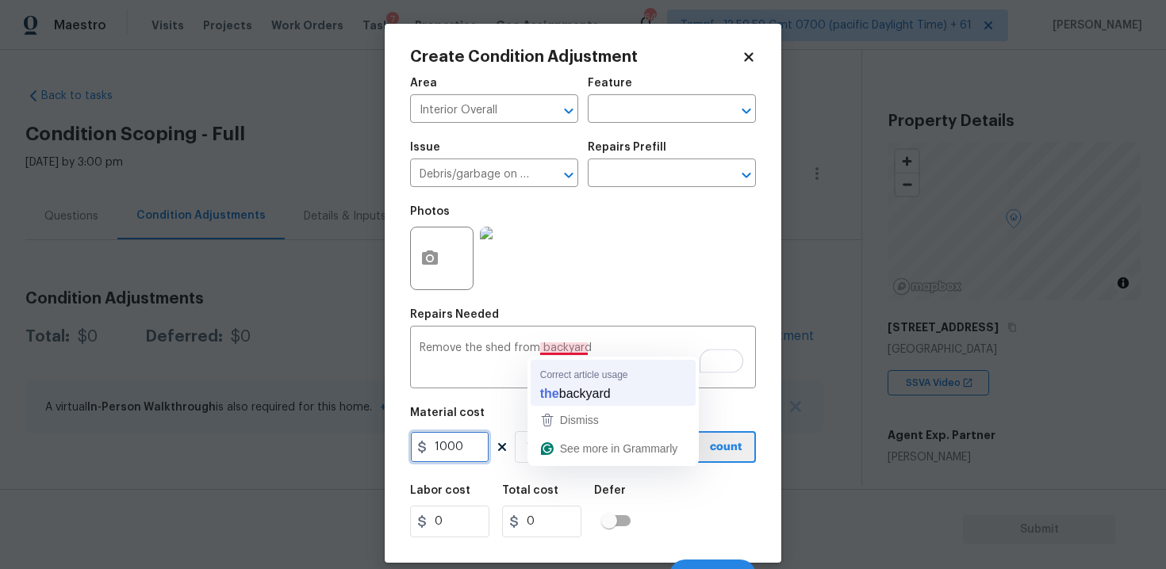
type input "1000"
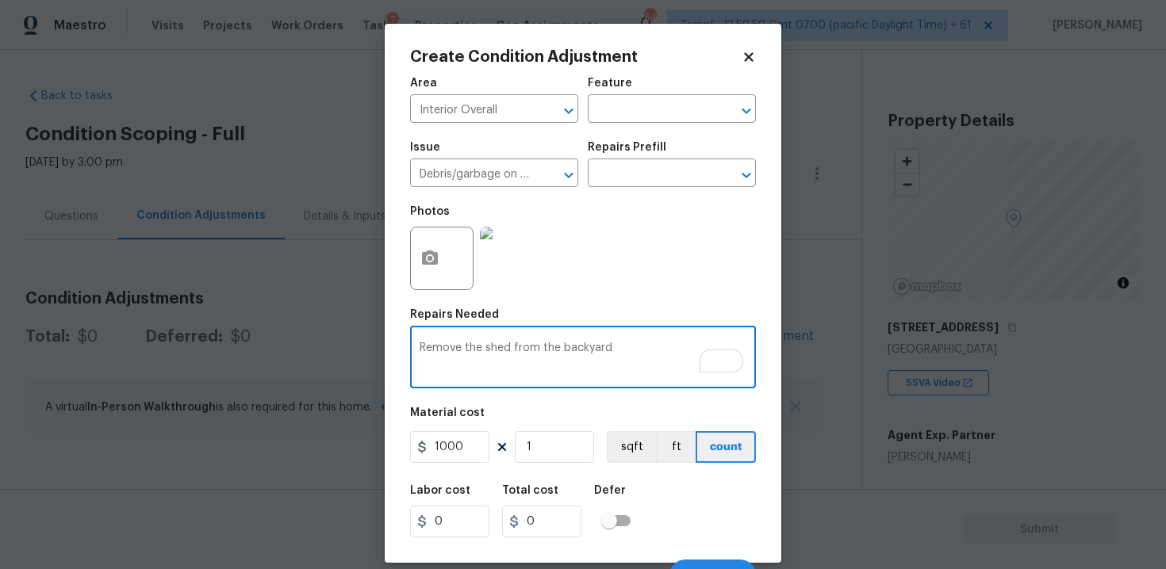
scroll to position [23, 0]
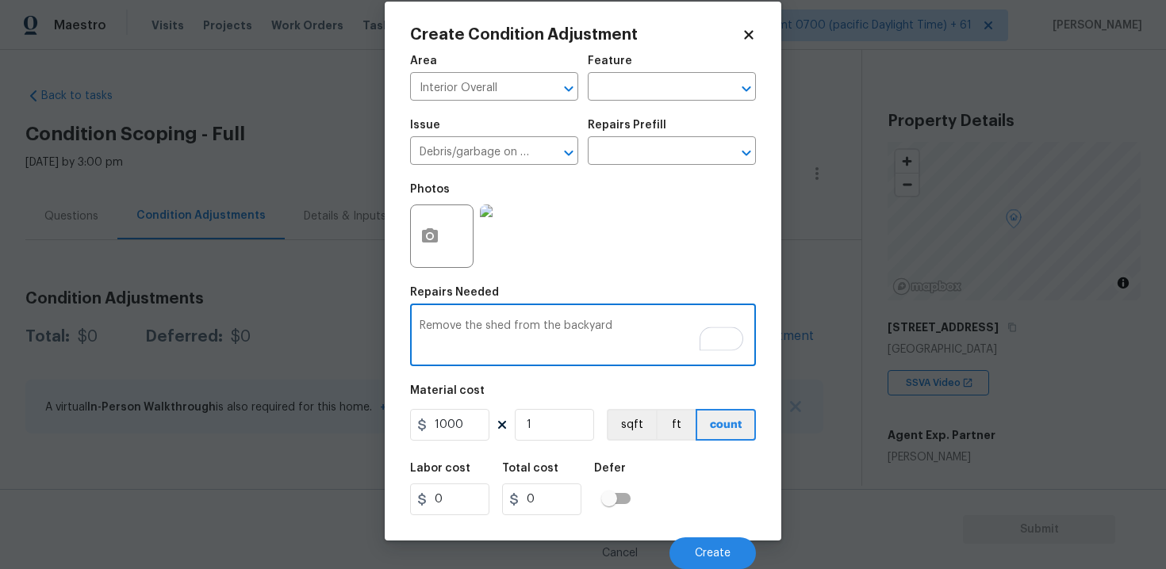
type textarea "Remove the shed from the backyard"
click at [655, 503] on div "Labor cost 0 Total cost 0 Defer" at bounding box center [583, 489] width 346 height 71
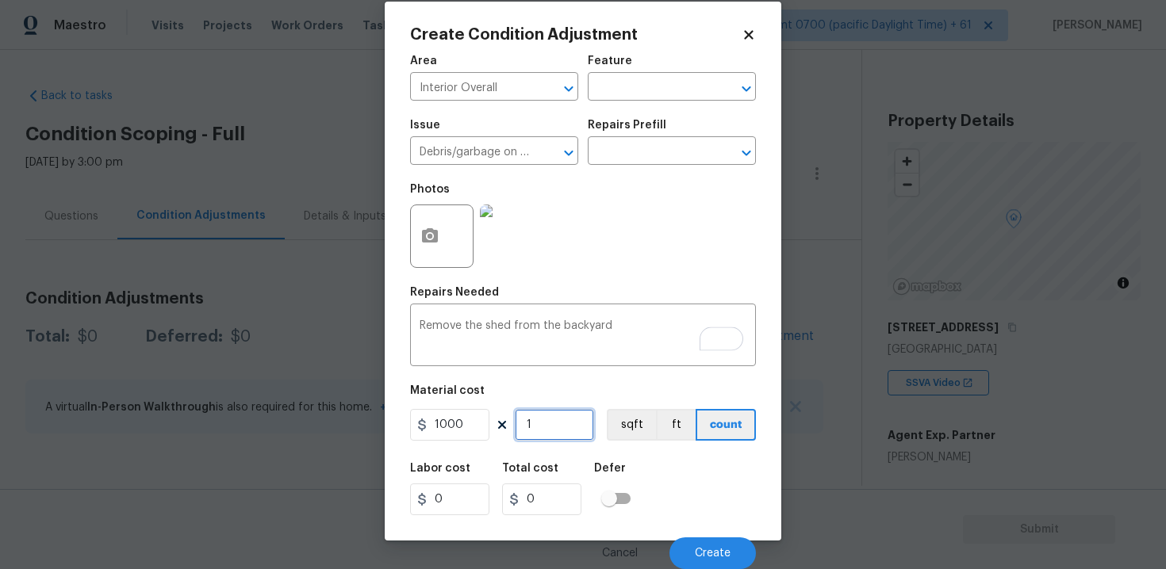
click at [519, 426] on input "1" at bounding box center [554, 425] width 79 height 32
click at [523, 501] on input "0" at bounding box center [541, 500] width 79 height 32
click at [437, 424] on input "1000" at bounding box center [449, 425] width 79 height 32
type input "1000"
click at [530, 425] on input "1" at bounding box center [554, 425] width 79 height 32
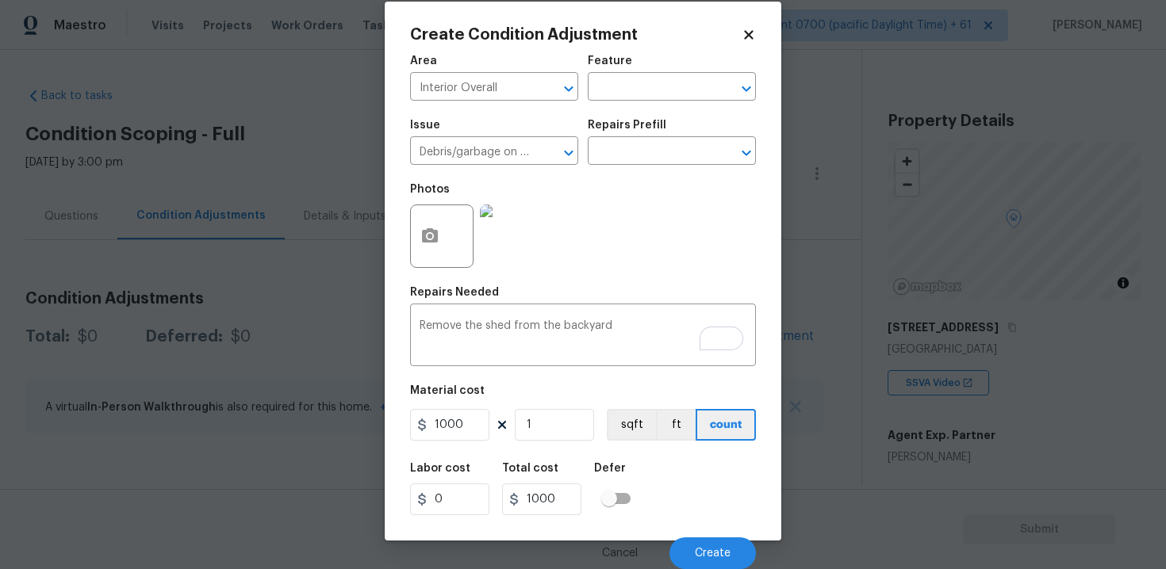
click at [725, 498] on div "Labor cost 0 Total cost 1000 Defer" at bounding box center [583, 489] width 346 height 71
click at [728, 559] on span "Create" at bounding box center [713, 554] width 36 height 12
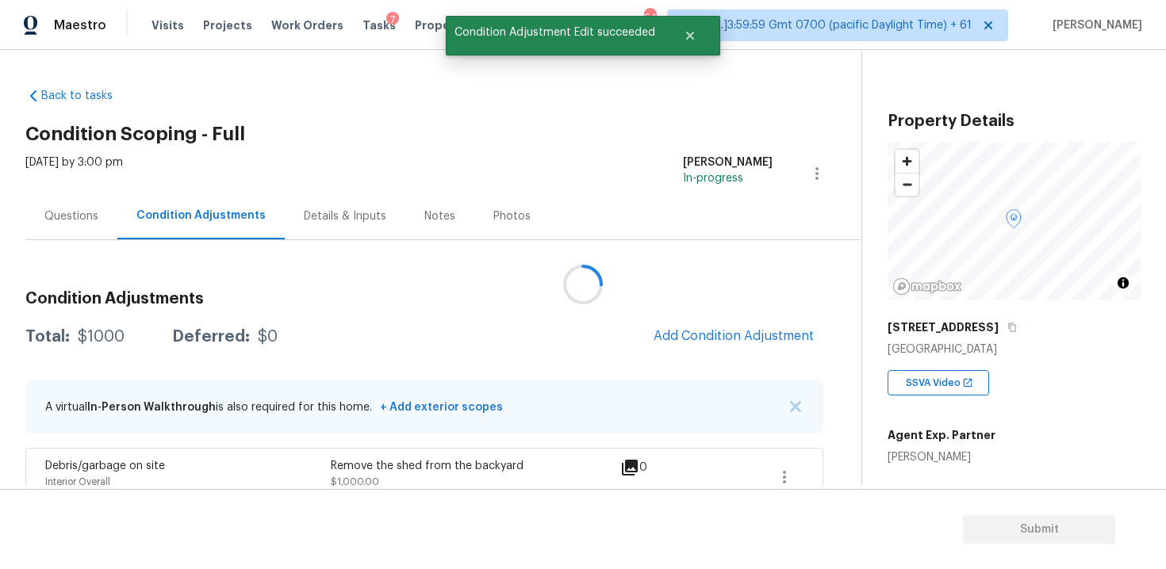
scroll to position [0, 0]
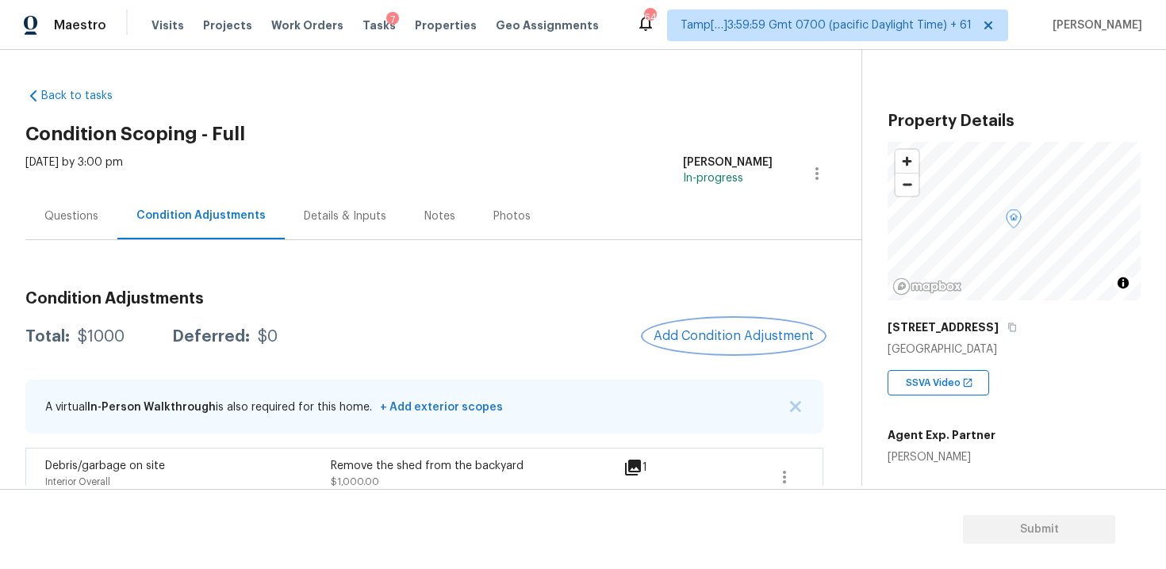
click at [774, 324] on button "Add Condition Adjustment" at bounding box center [733, 336] width 179 height 33
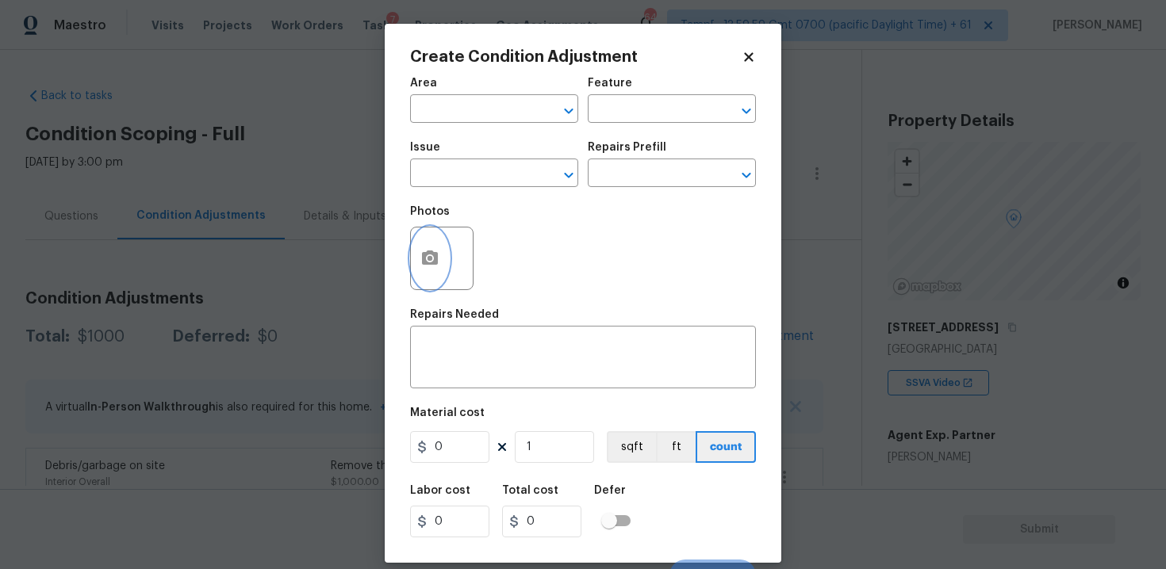
click at [431, 254] on icon "button" at bounding box center [430, 258] width 16 height 14
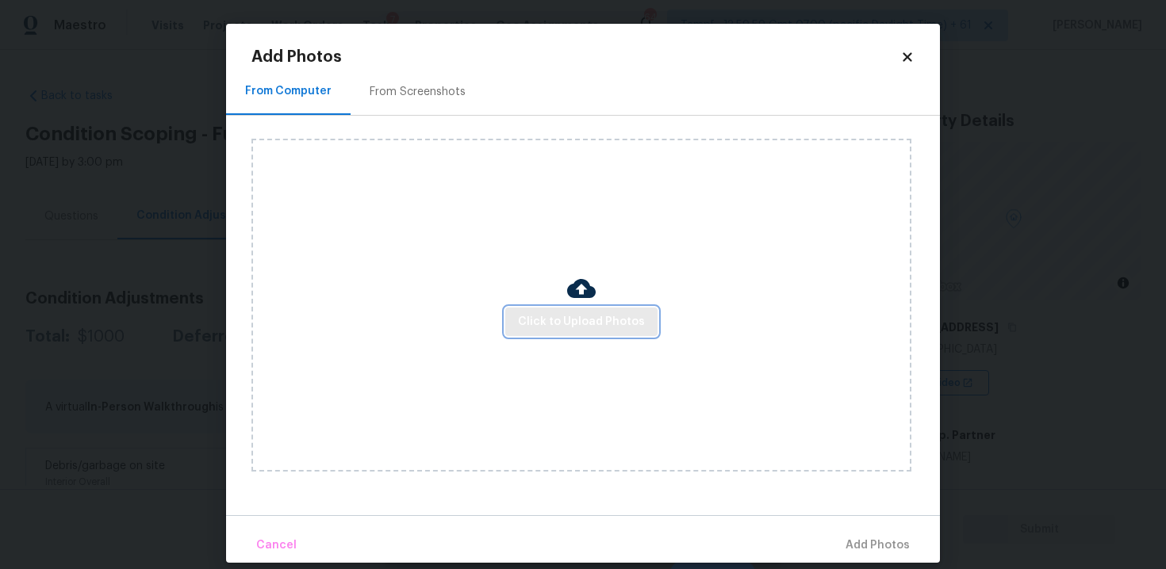
click at [598, 324] on span "Click to Upload Photos" at bounding box center [581, 322] width 127 height 20
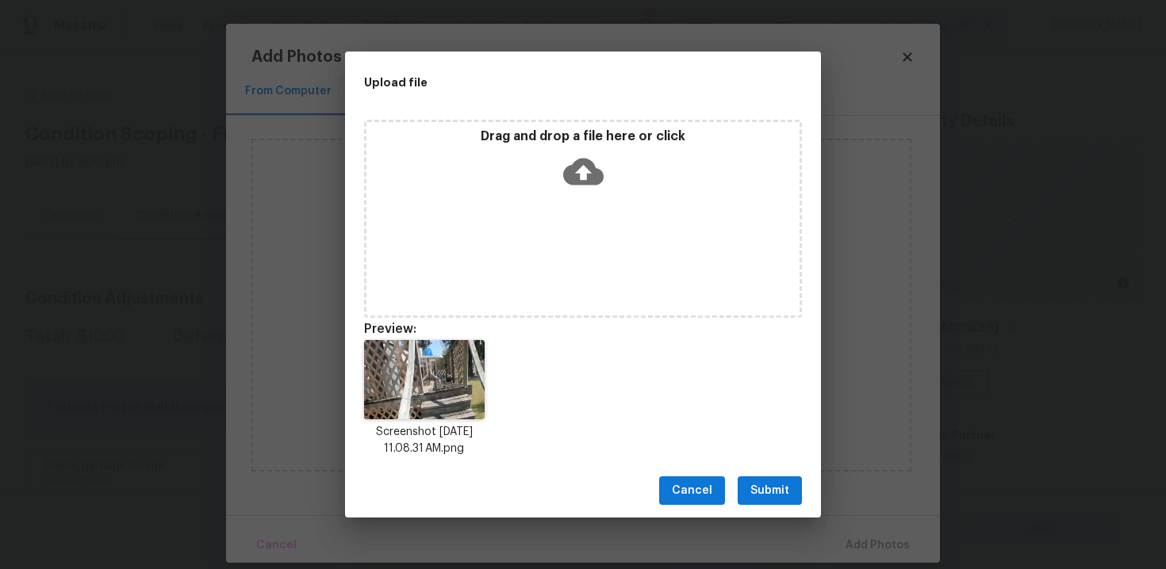
click at [595, 177] on icon at bounding box center [583, 172] width 40 height 27
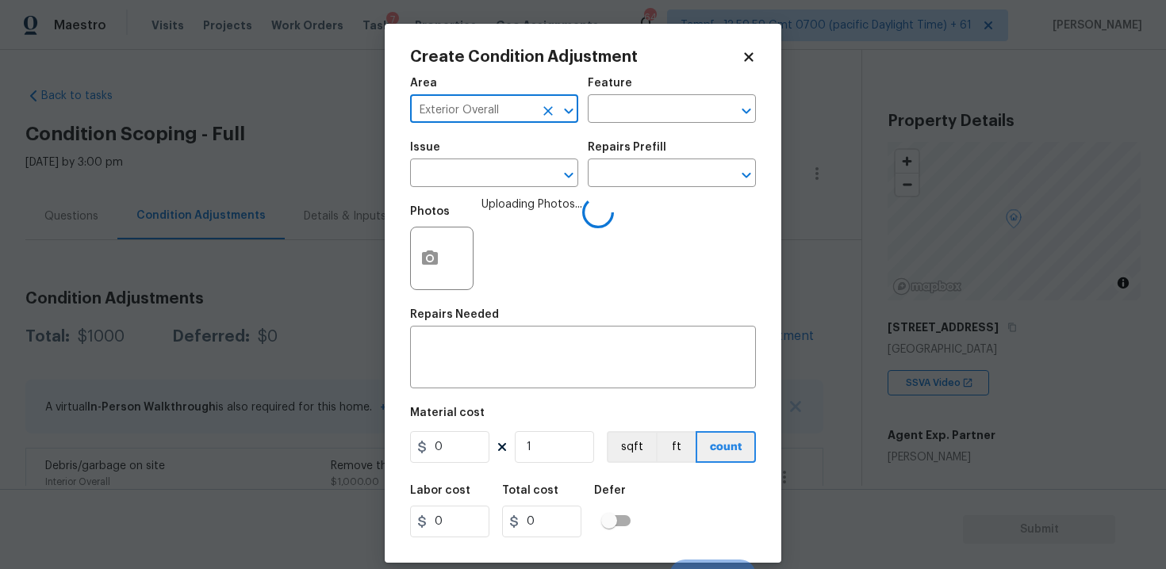
type input "Exterior Overall"
click at [485, 161] on div "Issue" at bounding box center [494, 152] width 168 height 21
click at [488, 171] on input "text" at bounding box center [472, 175] width 124 height 25
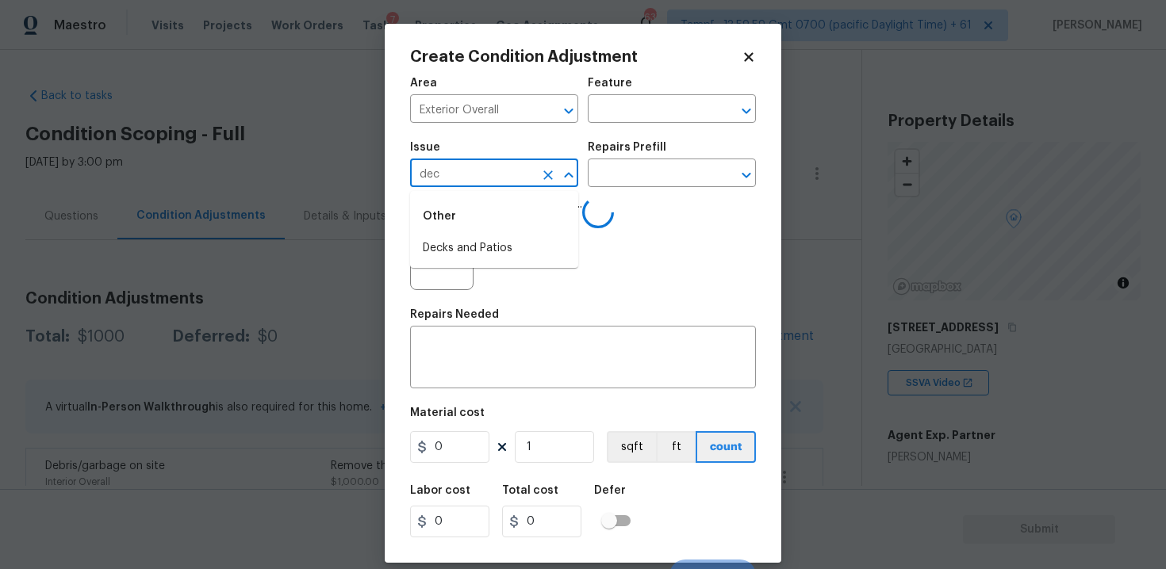
type input "deck"
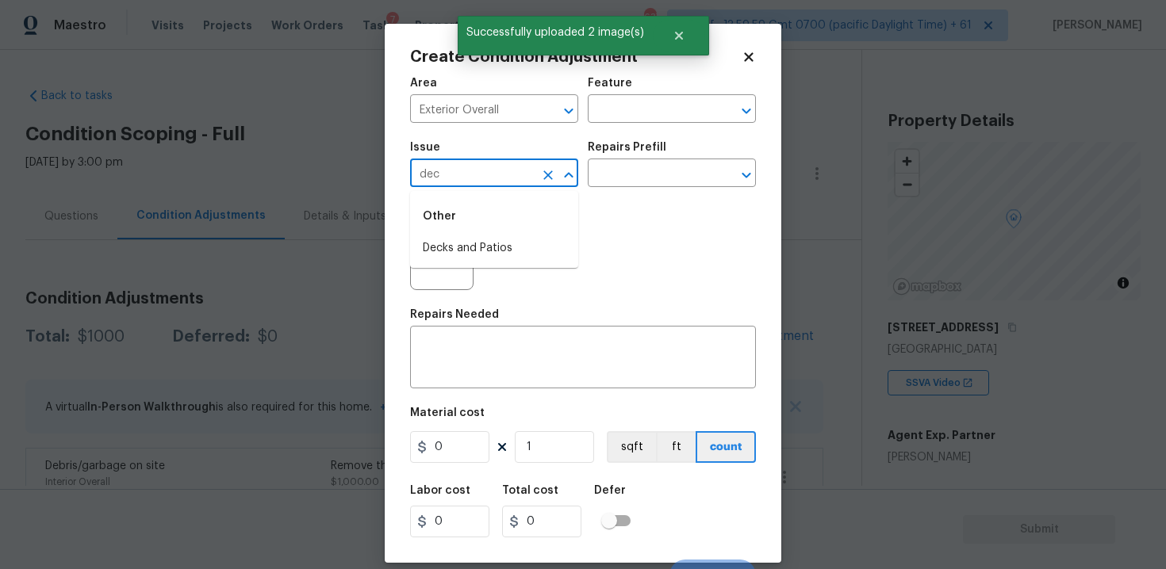
type input "deck"
click at [549, 233] on div "Other" at bounding box center [494, 216] width 168 height 38
click at [552, 243] on li "Decks and Patios" at bounding box center [494, 249] width 168 height 26
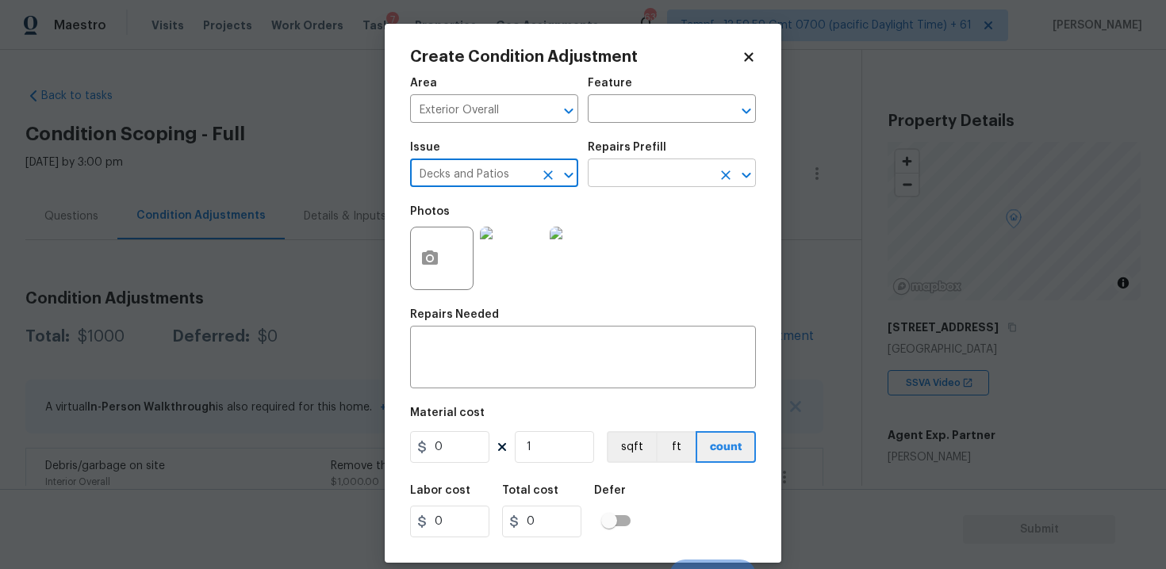
type input "Decks and Patios"
click at [645, 171] on input "text" at bounding box center [650, 175] width 124 height 25
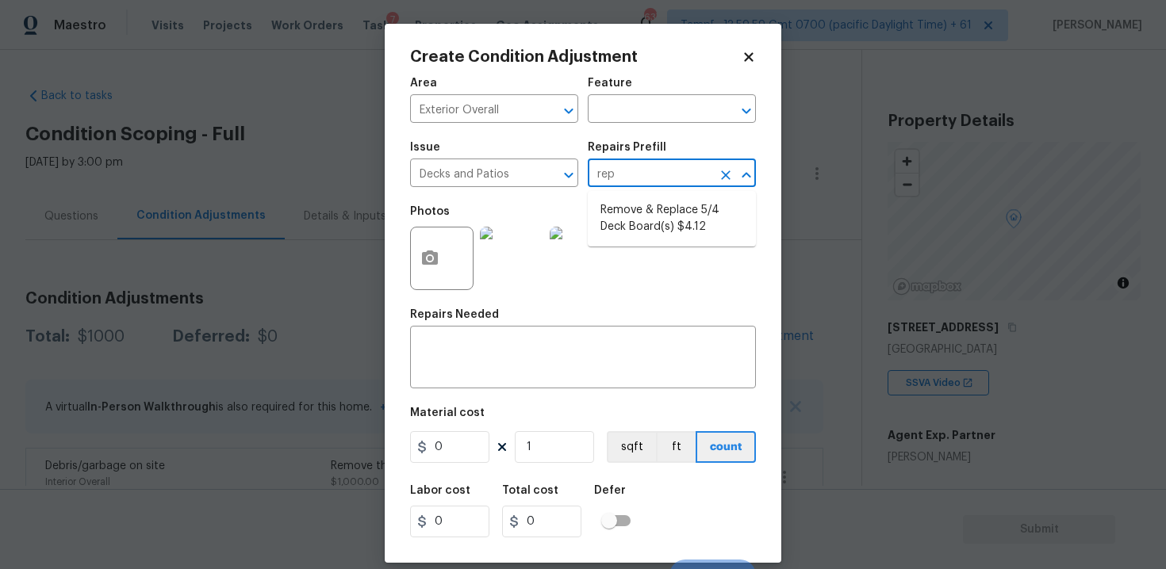
type input "repl"
click at [683, 217] on li "Remove & Replace 5/4 Deck Board(s) $4.12" at bounding box center [672, 218] width 168 height 43
type input "Deck"
type input "4.12"
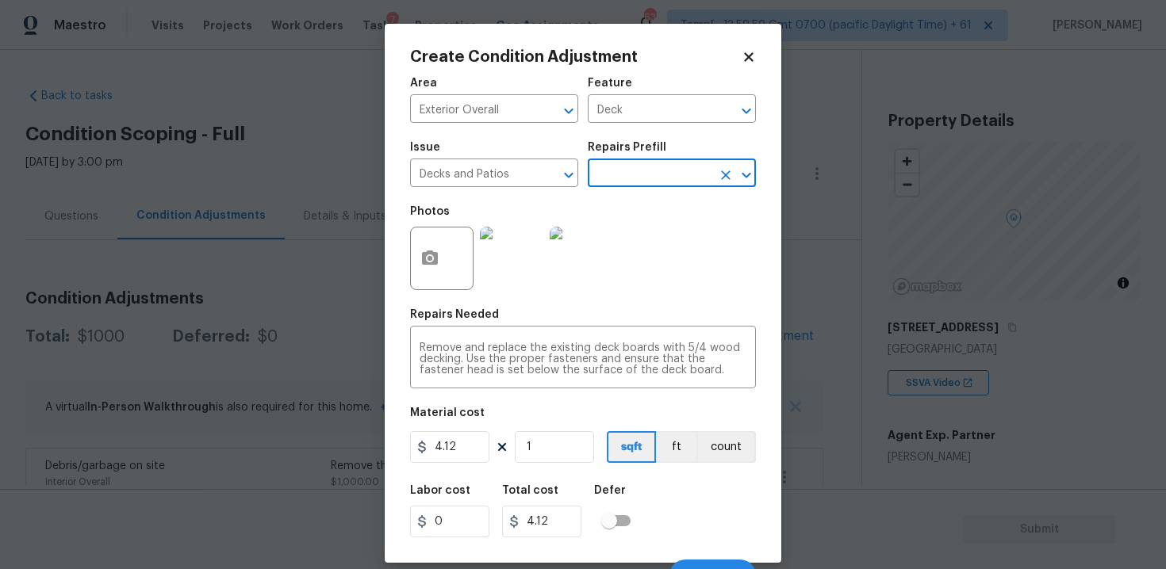
scroll to position [23, 0]
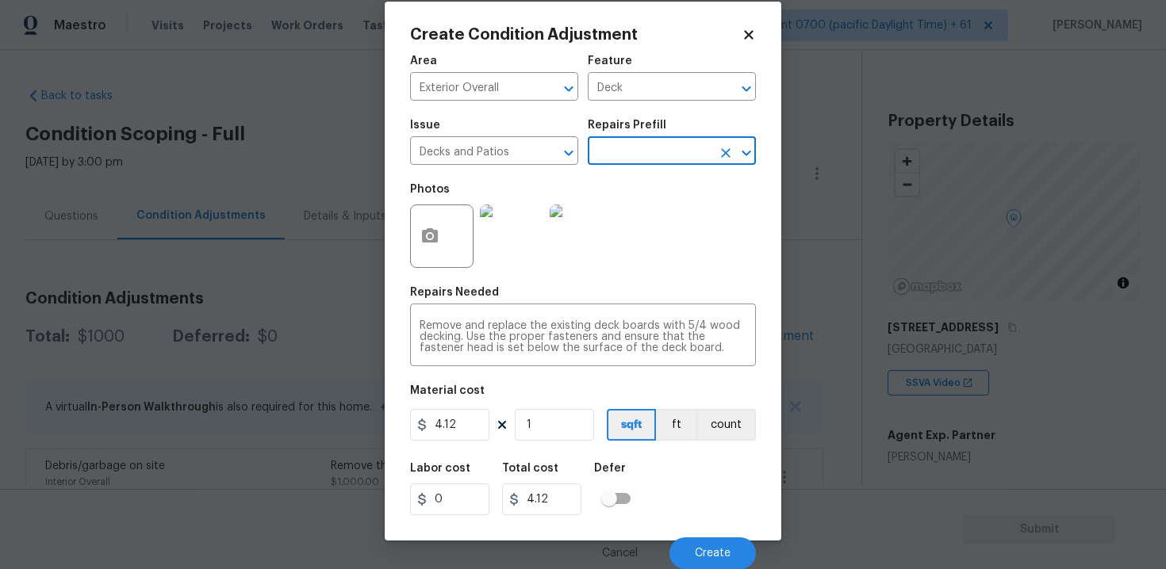
click at [473, 443] on figure "Material cost 4.12 1 sqft ft count" at bounding box center [583, 414] width 346 height 59
click at [440, 421] on input "4.12" at bounding box center [449, 425] width 79 height 32
type input "5500"
click at [669, 460] on div "Labor cost 0 Total cost 4.12 Defer" at bounding box center [583, 489] width 346 height 71
type input "5500"
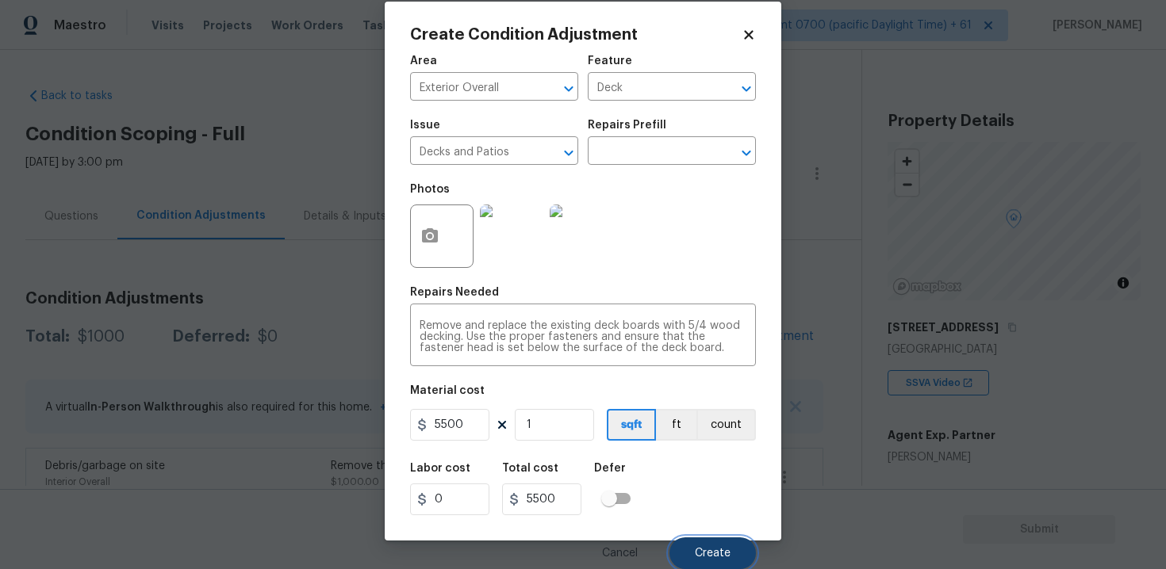
click at [700, 556] on span "Create" at bounding box center [713, 554] width 36 height 12
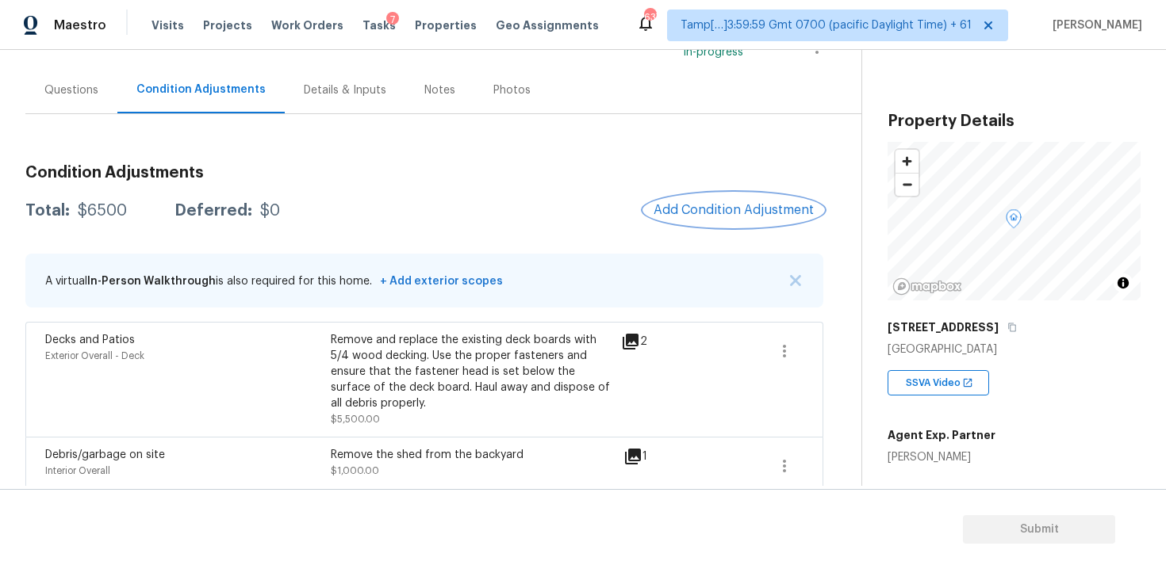
scroll to position [125, 0]
click at [738, 239] on div "Condition Adjustments Total: $6500 Deferred: $0 Add Condition Adjustment A virt…" at bounding box center [424, 324] width 798 height 343
click at [710, 209] on span "Add Condition Adjustment" at bounding box center [733, 211] width 160 height 14
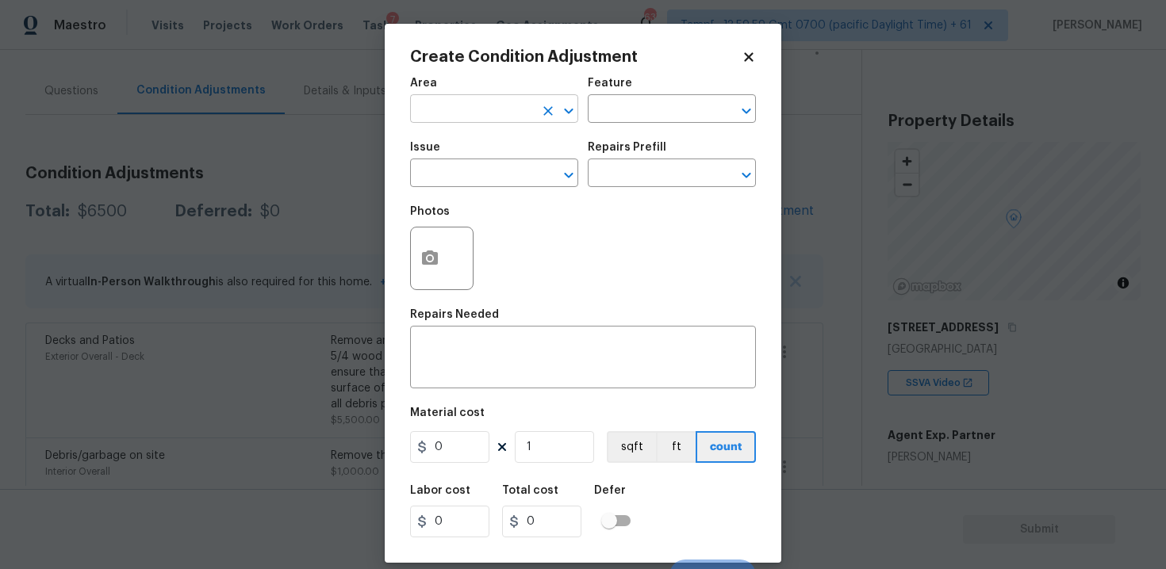
click at [551, 111] on icon "Clear" at bounding box center [548, 111] width 16 height 16
click at [514, 105] on input "text" at bounding box center [472, 110] width 124 height 25
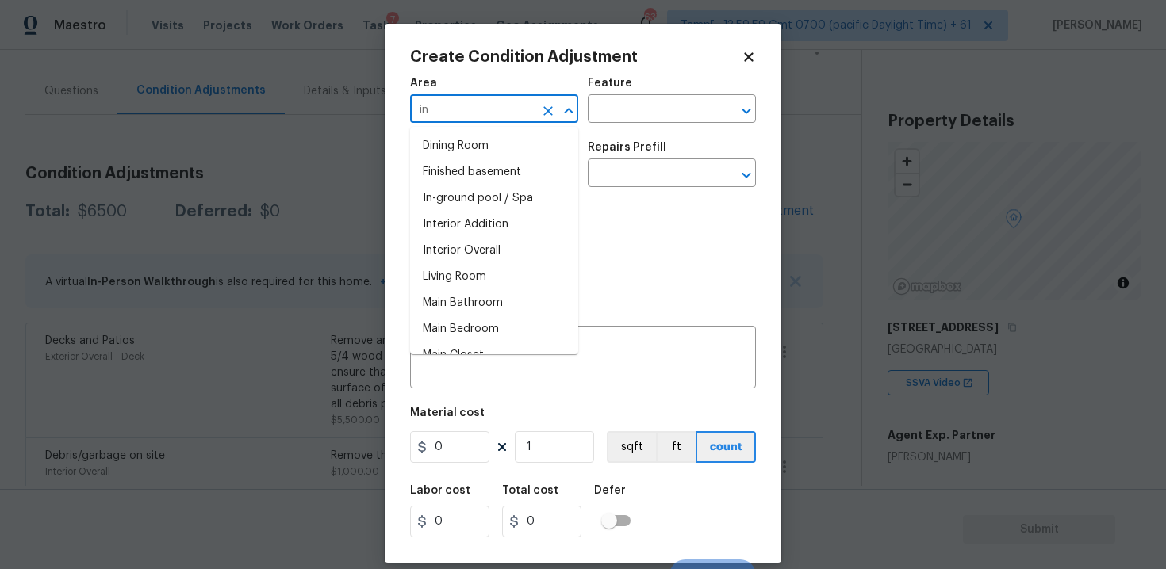
type input "i"
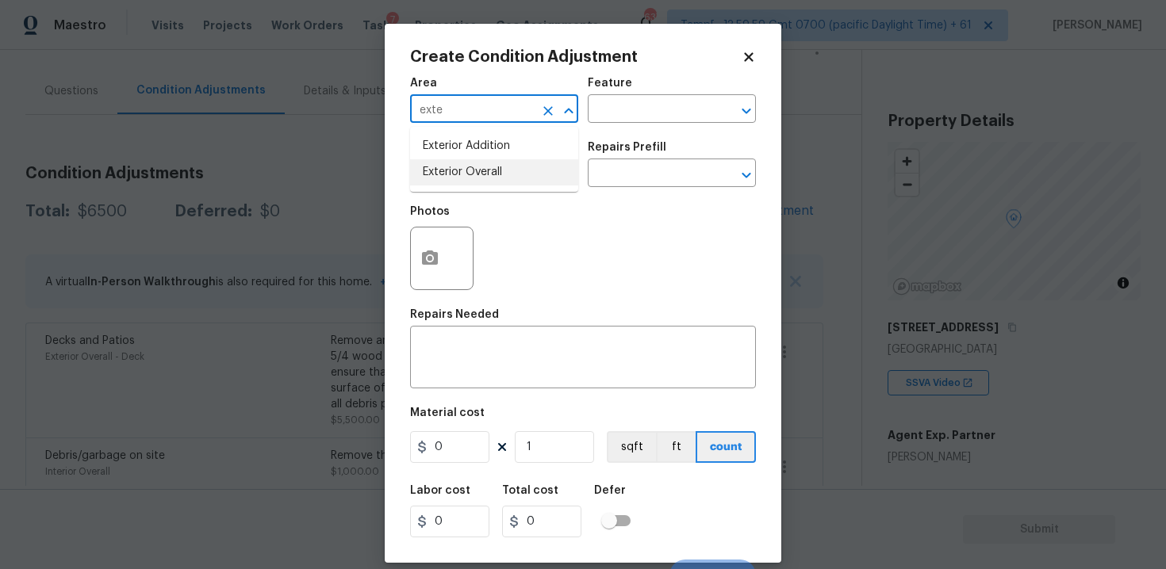
click at [496, 166] on li "Exterior Overall" at bounding box center [494, 172] width 168 height 26
type input "Exterior Overall"
click at [496, 166] on input "text" at bounding box center [472, 175] width 124 height 25
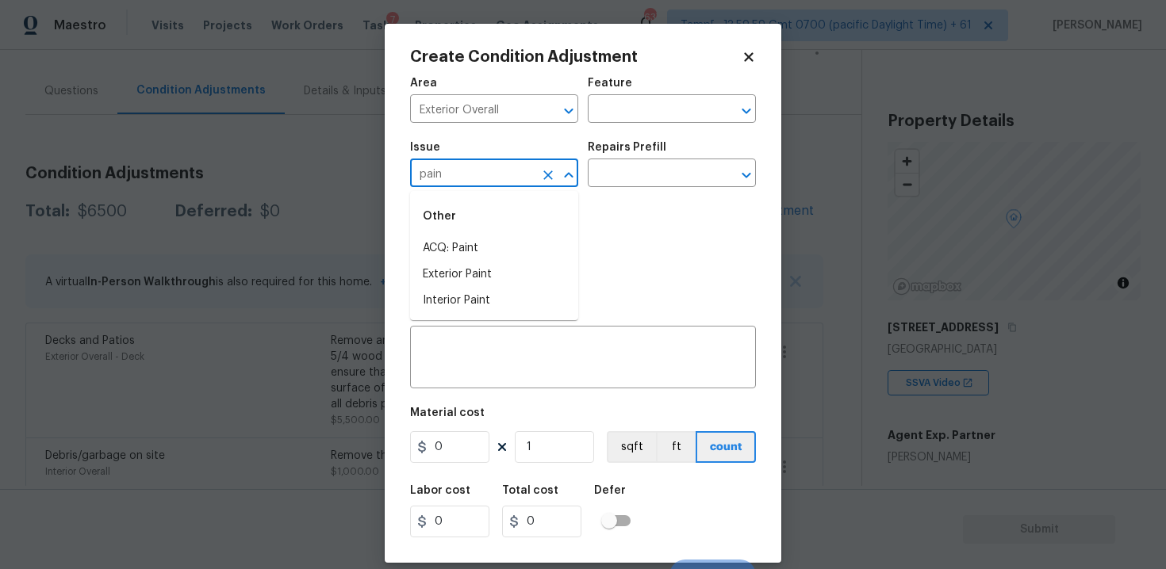
click at [493, 239] on li "ACQ: Paint" at bounding box center [494, 249] width 168 height 26
type input "ACQ: Paint"
click at [648, 174] on input "text" at bounding box center [650, 175] width 124 height 25
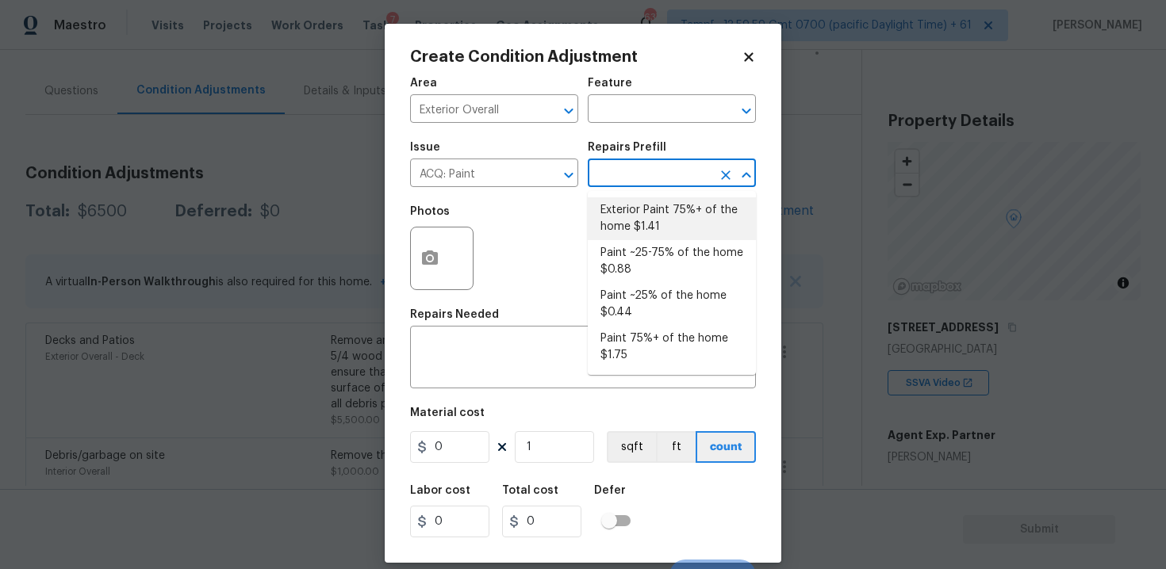
click at [650, 217] on li "Exterior Paint 75%+ of the home $1.41" at bounding box center [672, 218] width 168 height 43
type input "Acquisition"
type textarea "Acquisition Scope: 75%+ of the home exterior will likely require paint"
type input "1.41"
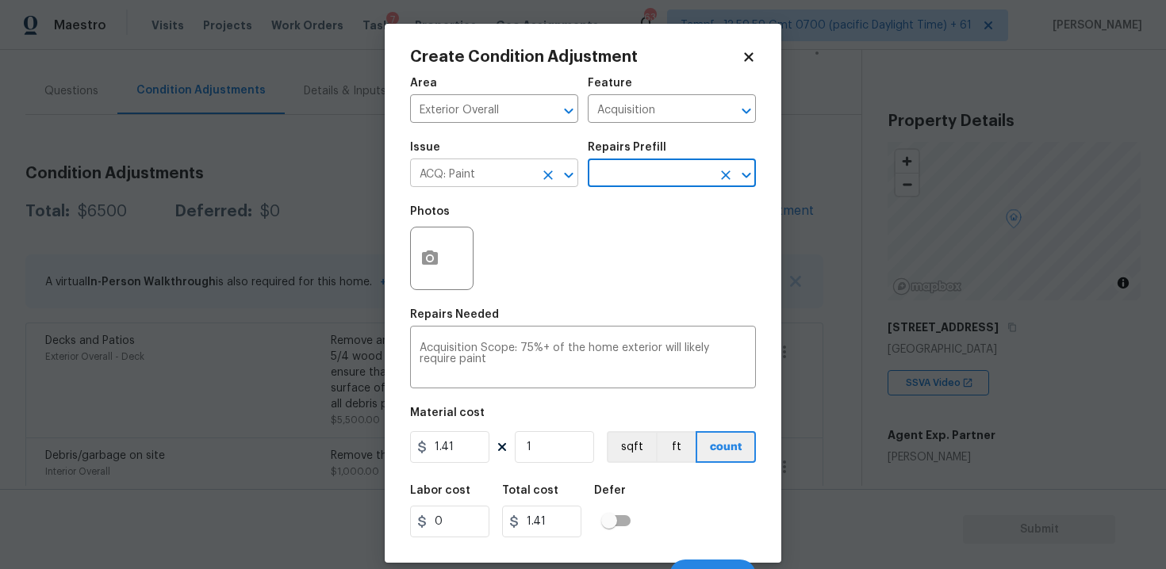
click at [559, 172] on icon "Open" at bounding box center [568, 175] width 19 height 19
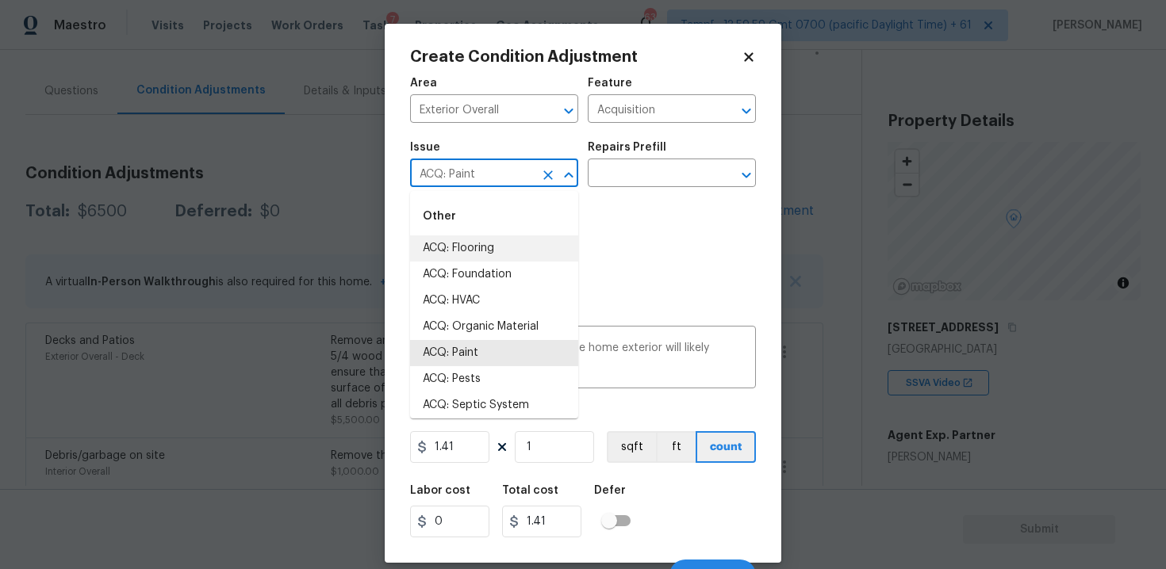
click at [546, 171] on icon "Clear" at bounding box center [548, 175] width 16 height 16
click at [458, 342] on li "Exterior Paint" at bounding box center [494, 353] width 168 height 26
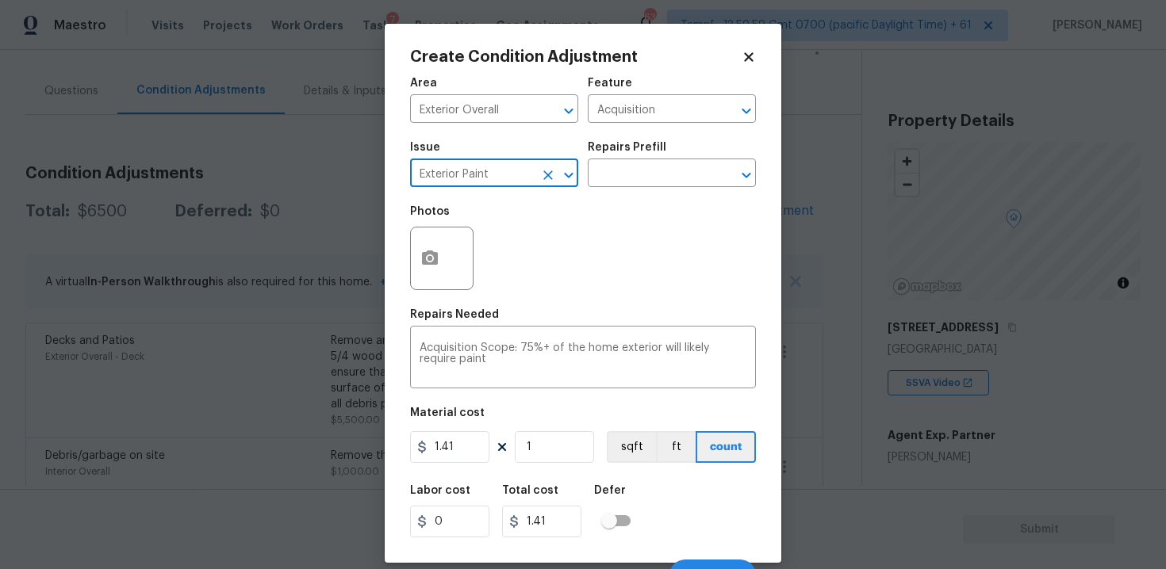
type input "Exterior Paint"
click at [576, 472] on div "Area Exterior Overall ​ Feature Acquisition ​ Issue Exterior Paint ​ Repairs Pr…" at bounding box center [583, 329] width 346 height 523
click at [557, 436] on input "1" at bounding box center [554, 447] width 79 height 32
type input "0"
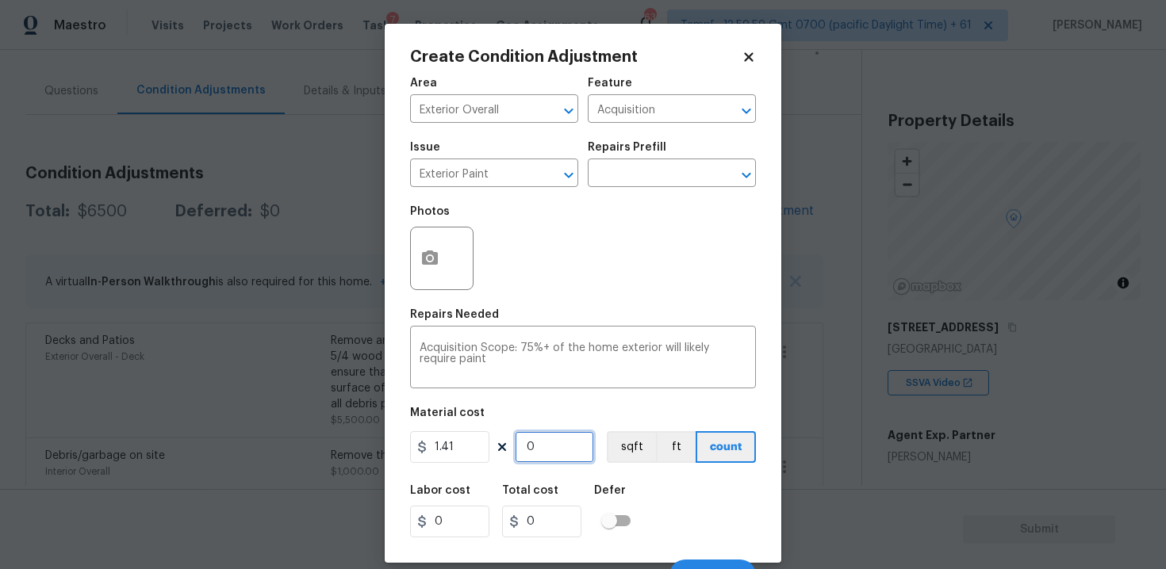
paste input "95"
type input "950"
type input "1339.5"
type input "950"
click at [419, 231] on div at bounding box center [441, 258] width 63 height 63
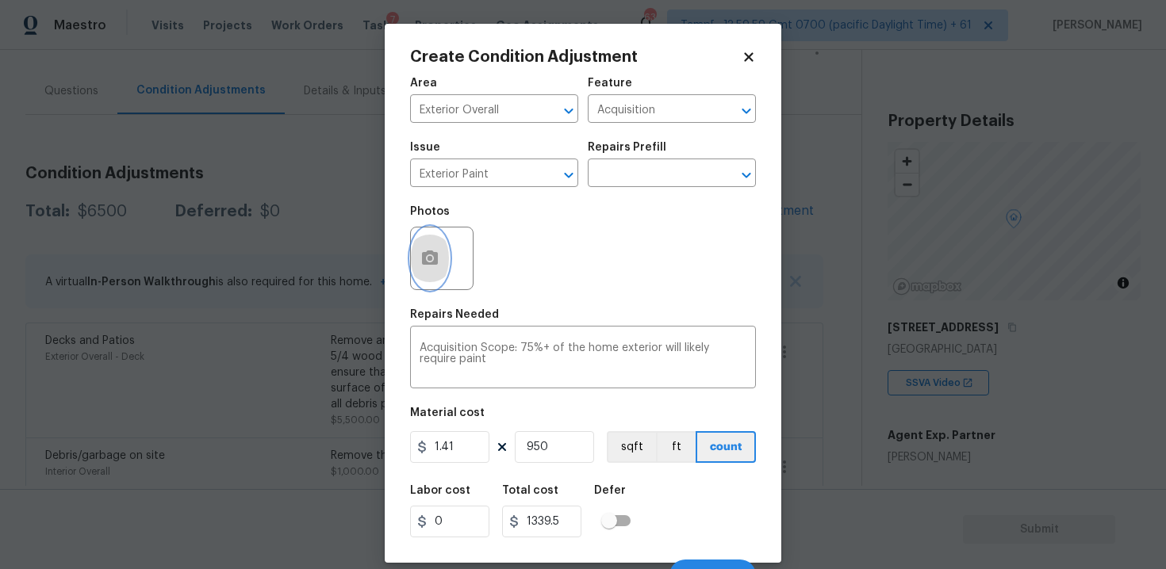
click at [432, 262] on icon "button" at bounding box center [430, 258] width 16 height 14
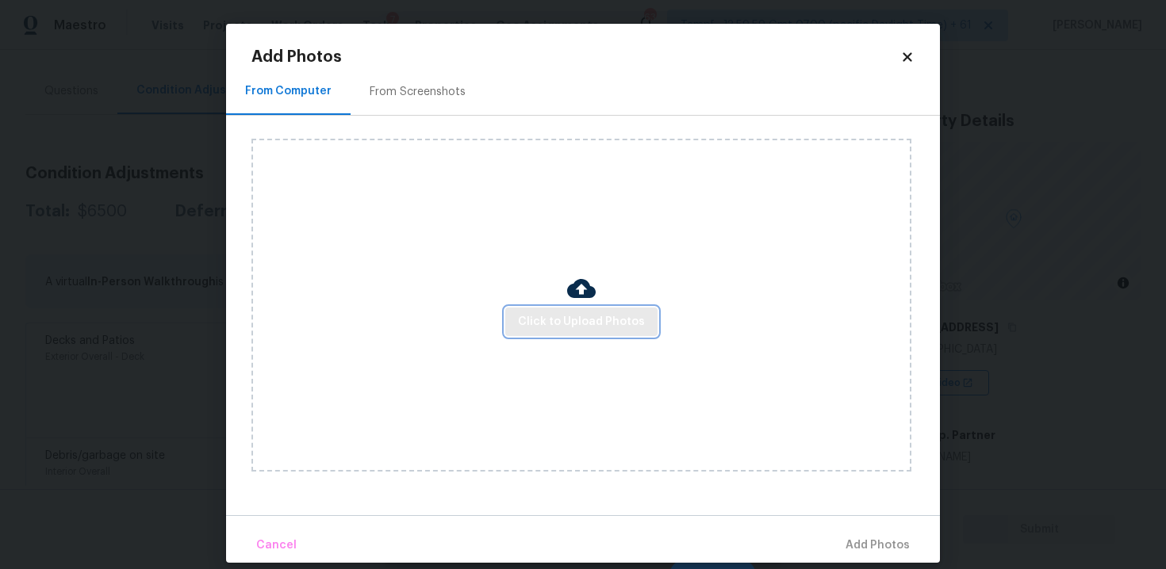
click at [572, 312] on span "Click to Upload Photos" at bounding box center [581, 322] width 127 height 20
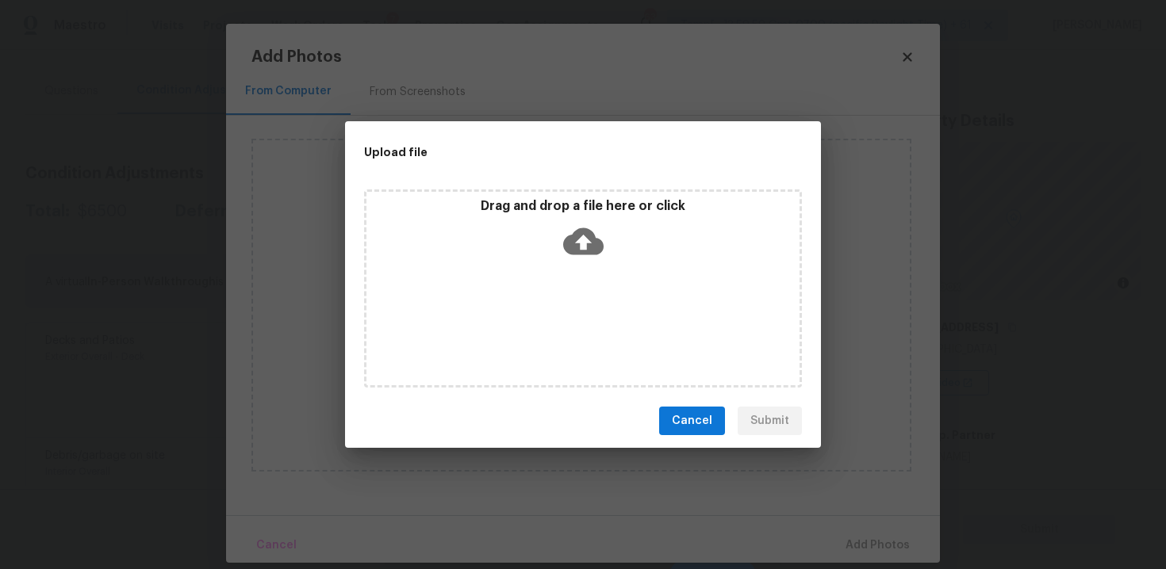
click at [585, 216] on div "Drag and drop a file here or click" at bounding box center [582, 232] width 433 height 68
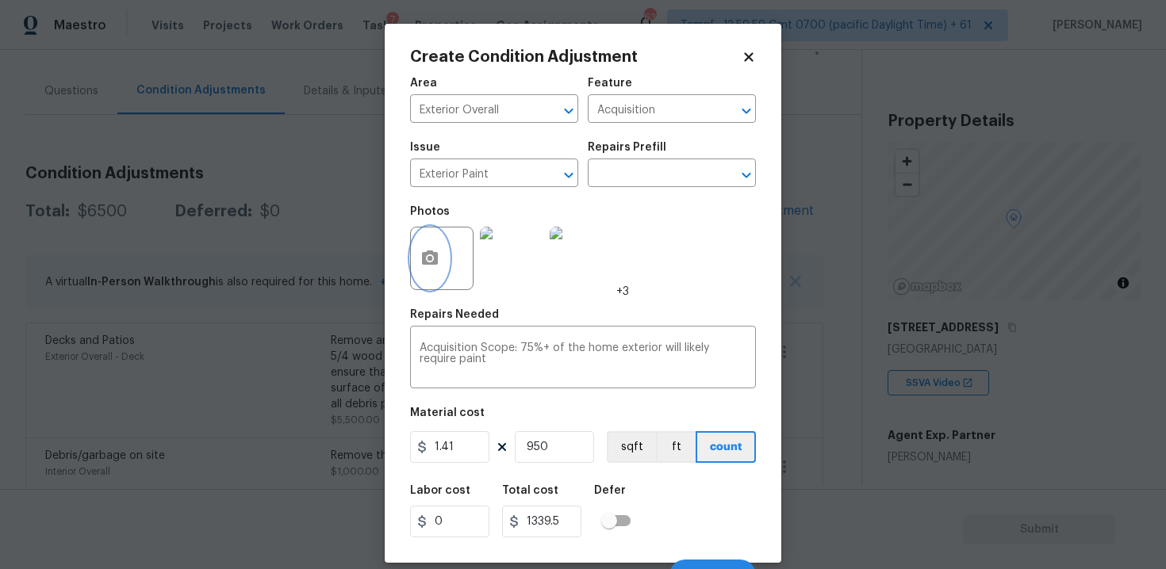
scroll to position [23, 0]
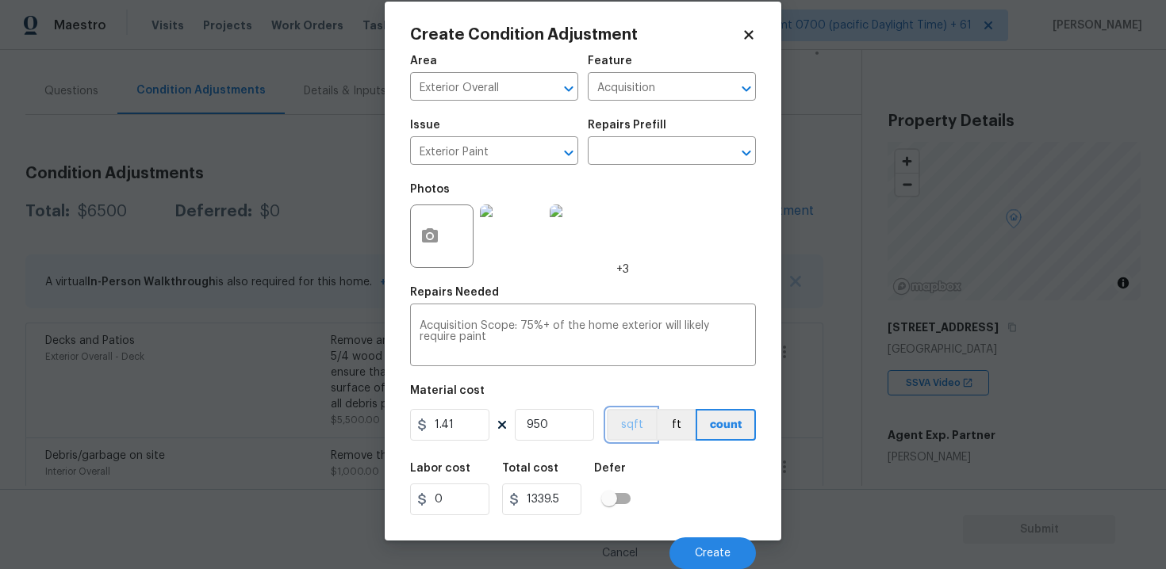
click at [609, 424] on button "sqft" at bounding box center [631, 425] width 49 height 32
click at [745, 538] on button "Create" at bounding box center [712, 554] width 86 height 32
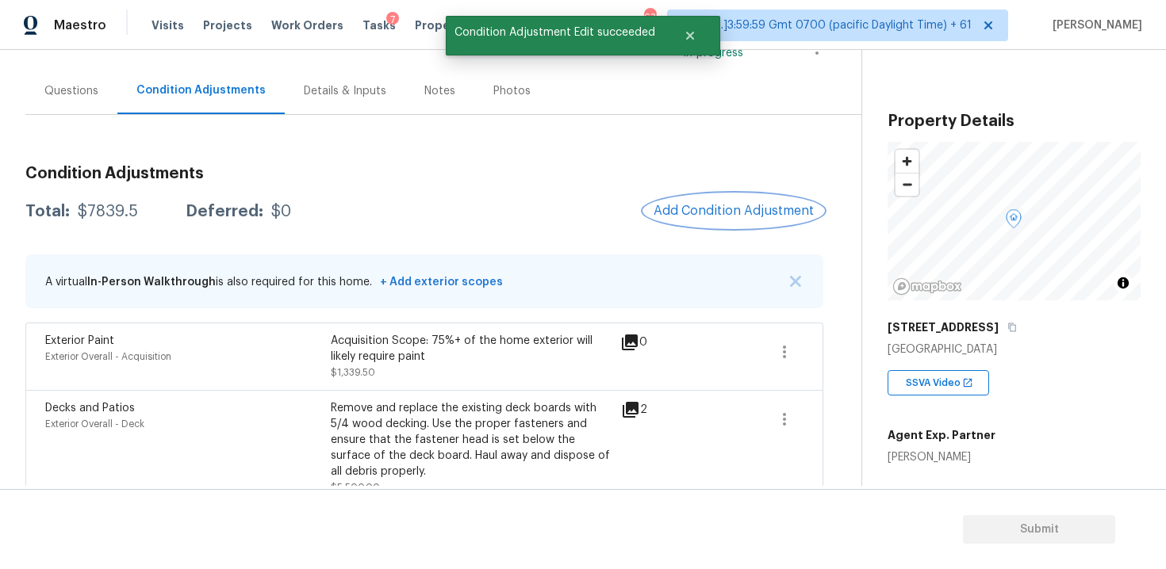
scroll to position [0, 0]
click at [725, 205] on span "Add Condition Adjustment" at bounding box center [733, 211] width 160 height 14
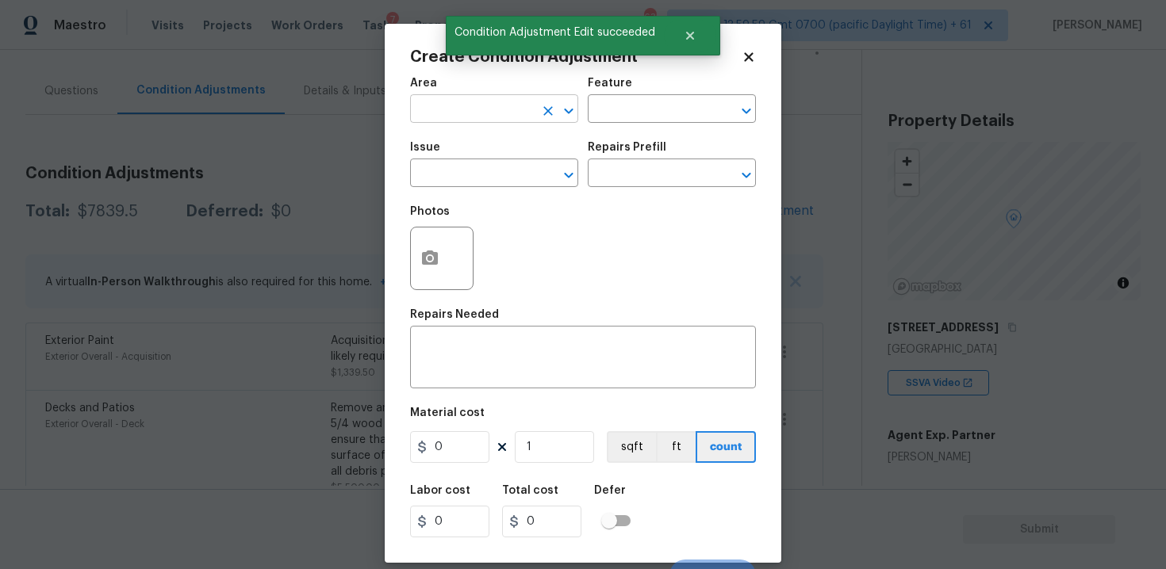
click at [500, 116] on input "text" at bounding box center [472, 110] width 124 height 25
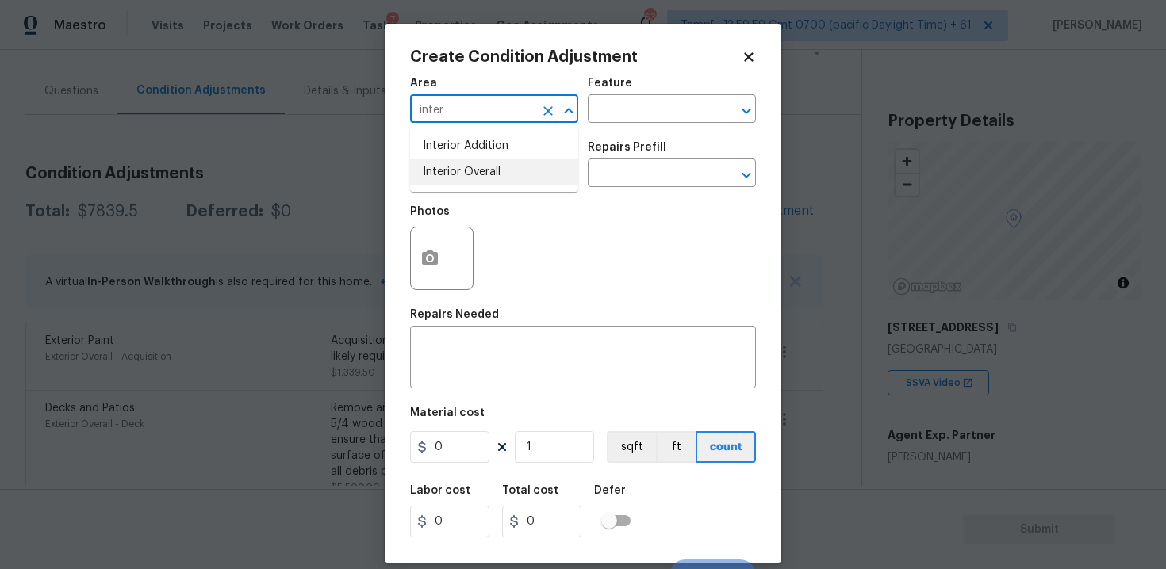
click at [486, 168] on li "Interior Overall" at bounding box center [494, 172] width 168 height 26
type input "Interior Overall"
click at [486, 168] on input "text" at bounding box center [472, 175] width 124 height 25
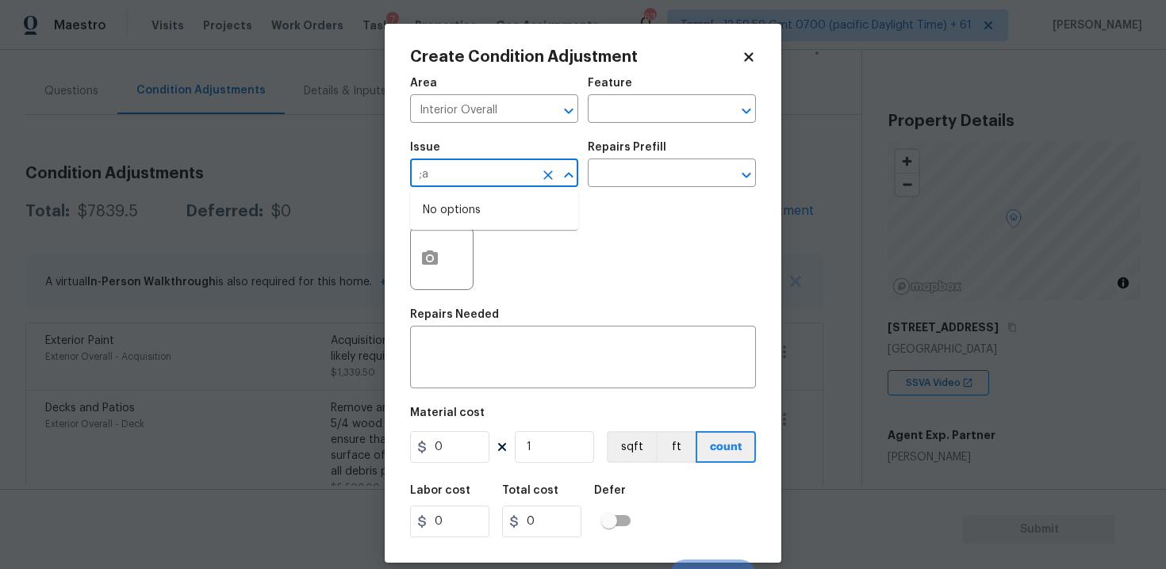
type input ";"
type input "lkand"
click at [533, 248] on li "Landscape Package" at bounding box center [494, 249] width 168 height 26
type input "Landscape Package"
click at [629, 178] on input "text" at bounding box center [650, 175] width 124 height 25
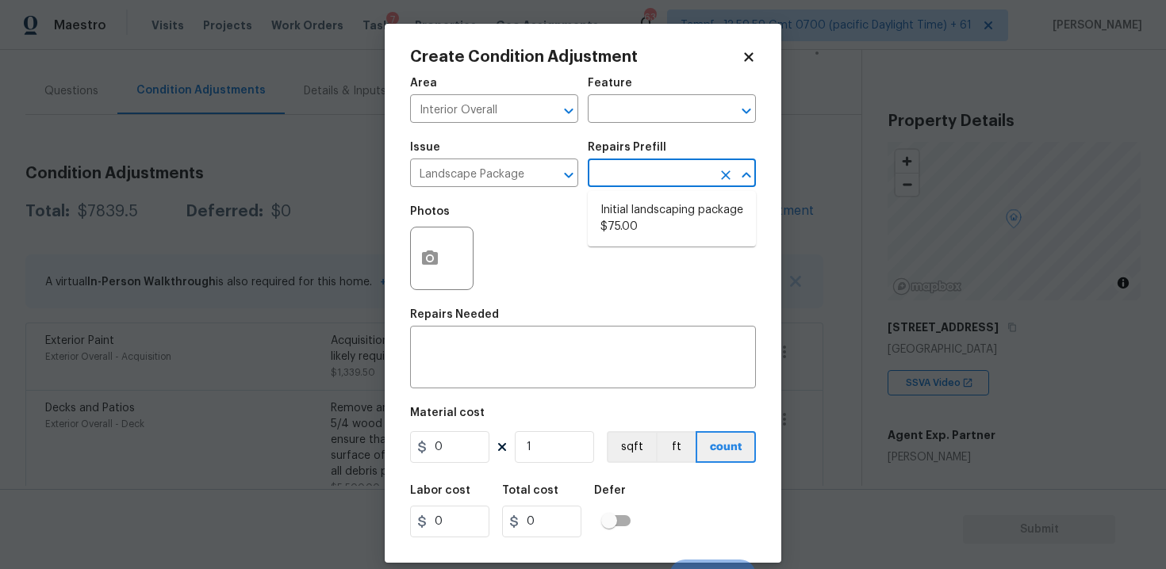
click at [628, 193] on ul "Initial landscaping package $75.00" at bounding box center [672, 219] width 168 height 56
click at [625, 209] on li "Initial landscaping package $75.00" at bounding box center [672, 218] width 168 height 43
type input "Home Readiness Packages"
type textarea "Mowing of grass up to 6" in height. Mow, edge along driveways & sidewalks, trim…"
type input "75"
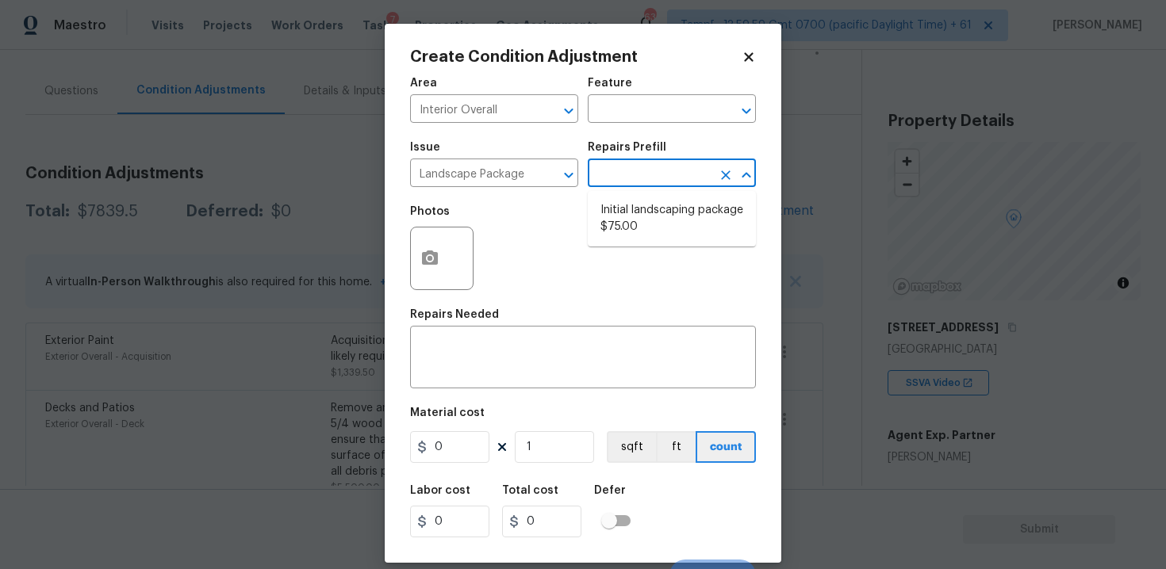
type input "75"
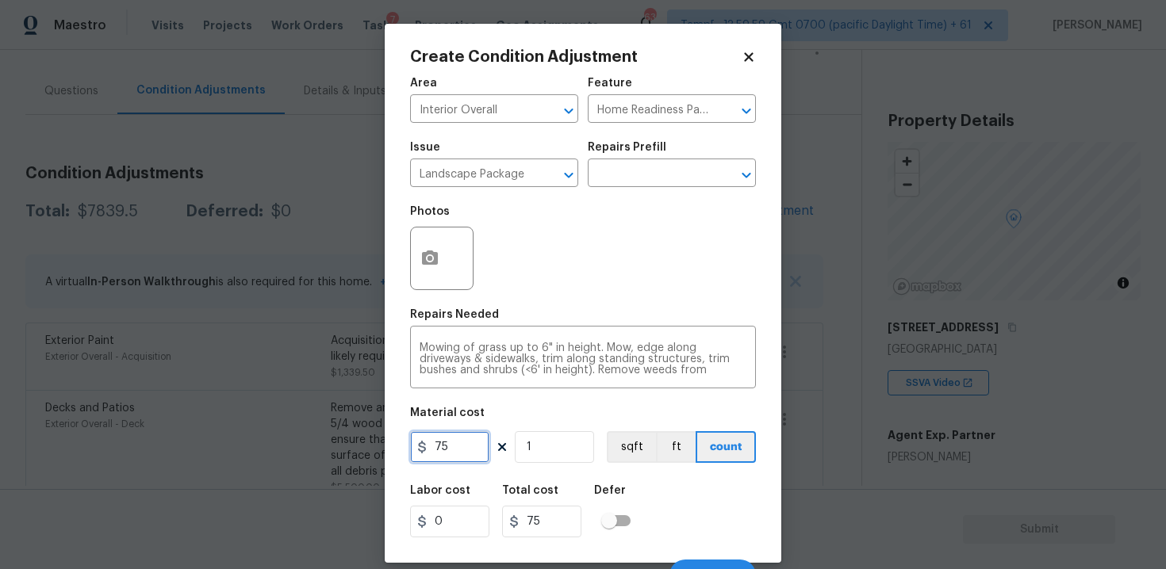
click at [460, 456] on input "75" at bounding box center [449, 447] width 79 height 32
type input "750"
click at [430, 270] on button "button" at bounding box center [430, 259] width 38 height 62
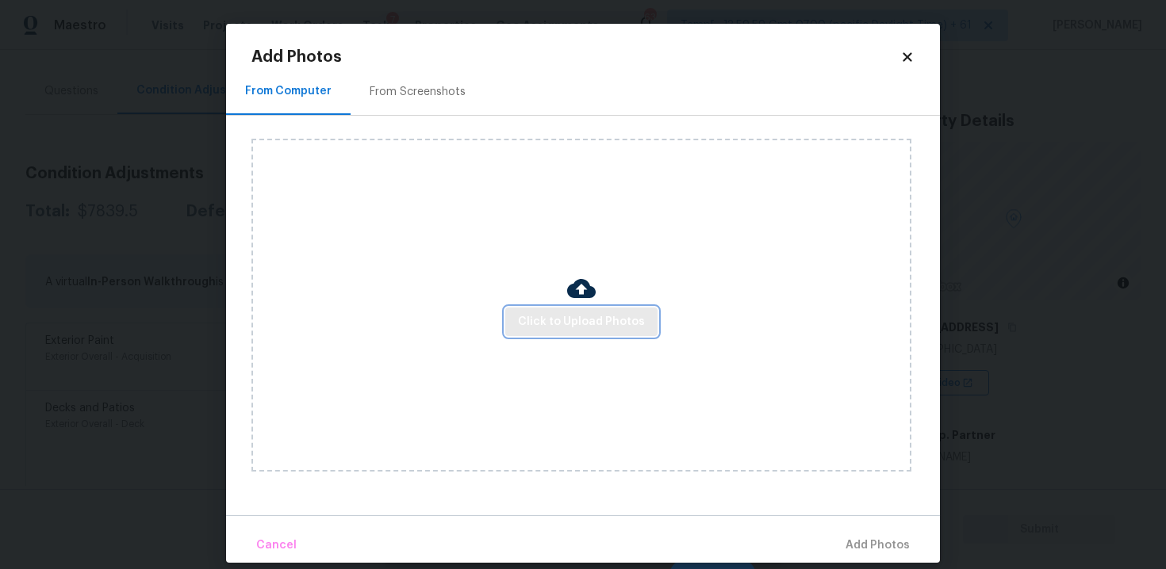
click at [578, 320] on span "Click to Upload Photos" at bounding box center [581, 322] width 127 height 20
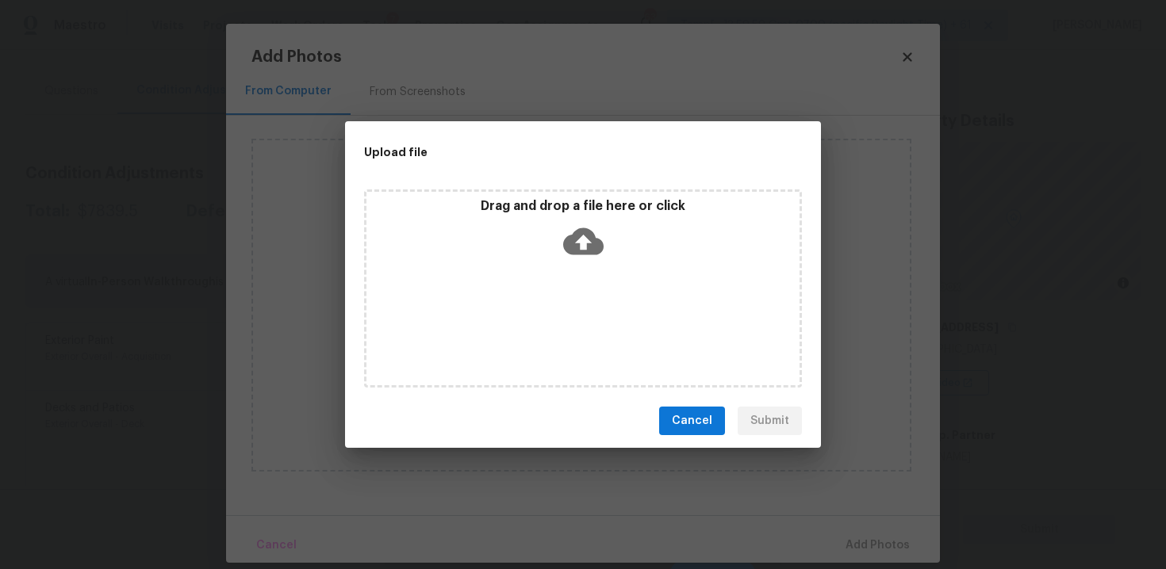
click at [576, 244] on icon at bounding box center [583, 241] width 40 height 27
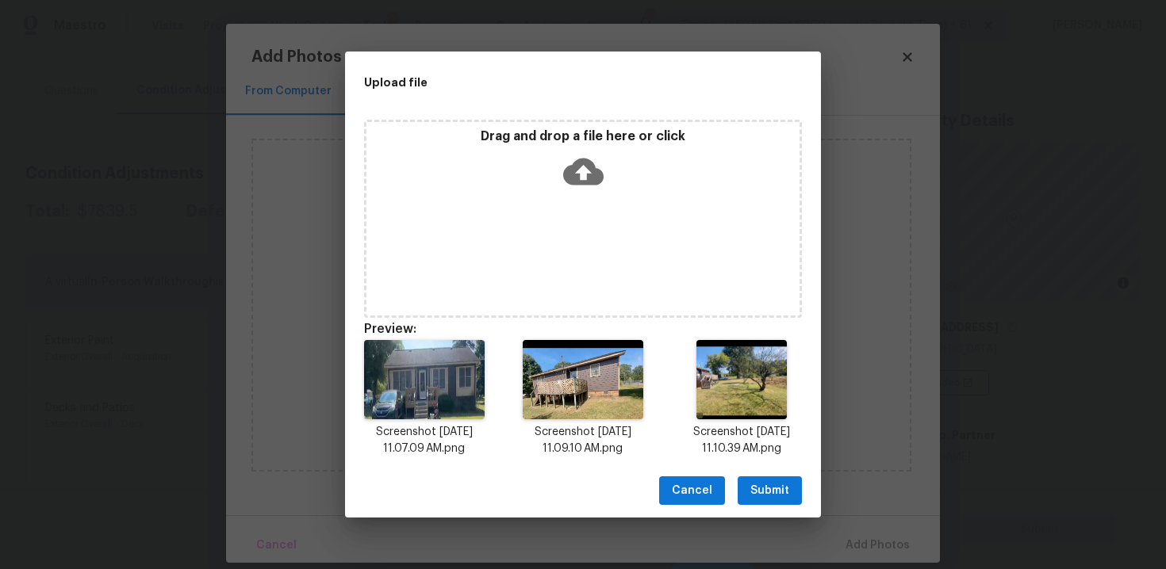
click at [771, 507] on div "Cancel Submit" at bounding box center [583, 491] width 476 height 55
click at [769, 486] on span "Submit" at bounding box center [769, 491] width 39 height 20
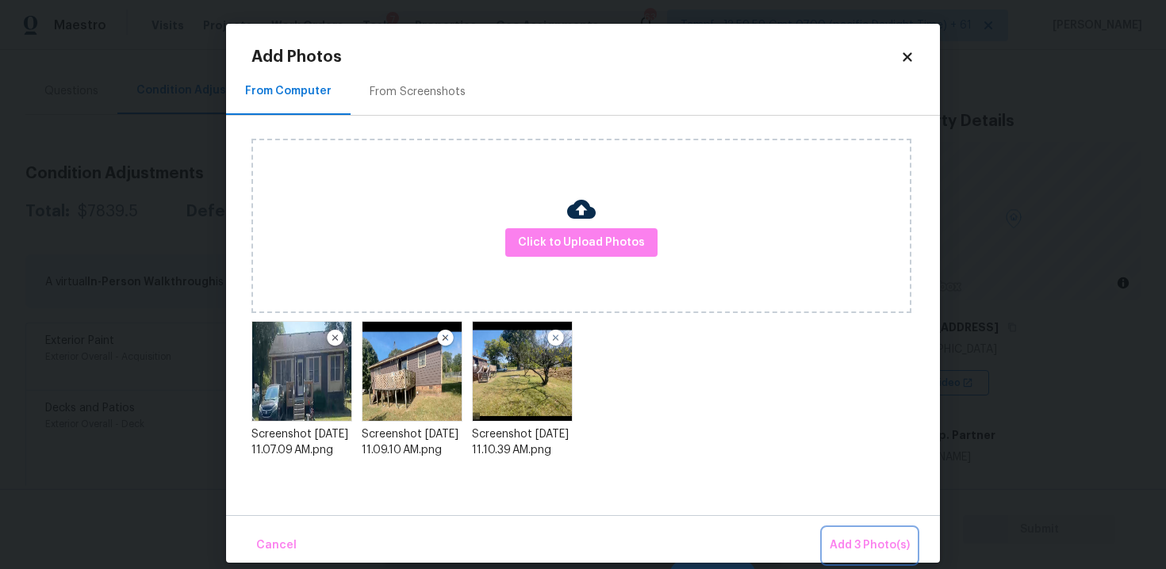
click at [846, 542] on span "Add 3 Photo(s)" at bounding box center [869, 546] width 80 height 20
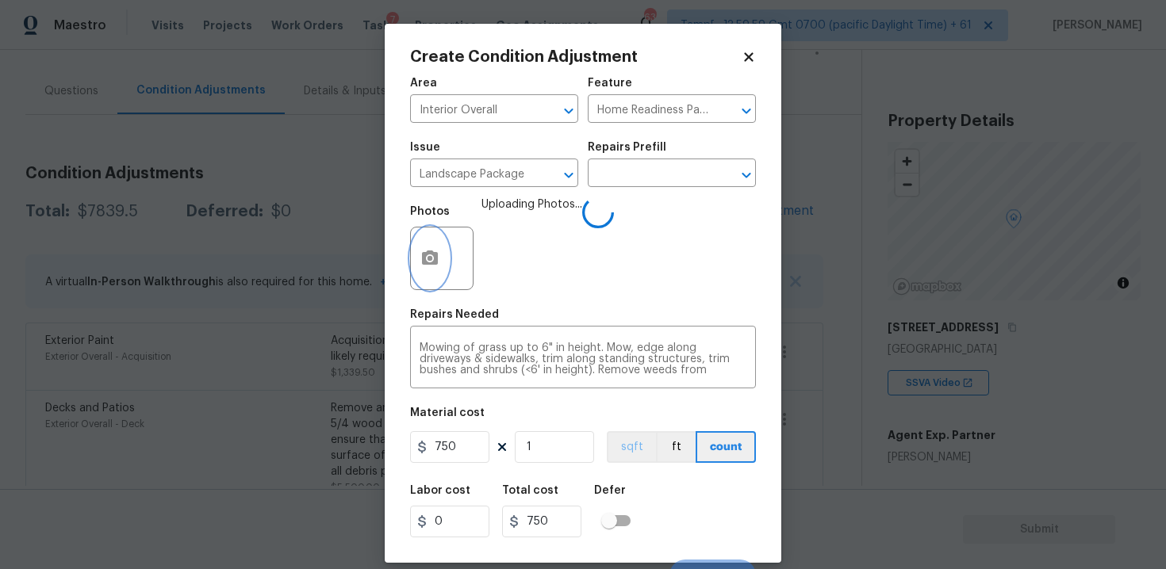
scroll to position [23, 0]
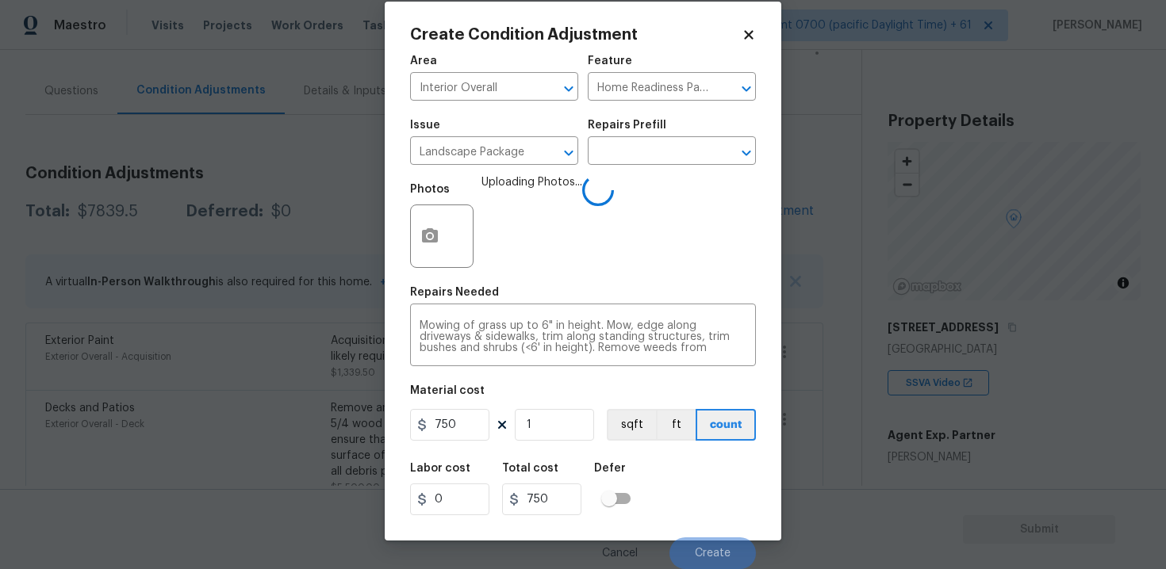
click at [683, 497] on div "Labor cost 0 Total cost 750 Defer" at bounding box center [583, 489] width 346 height 71
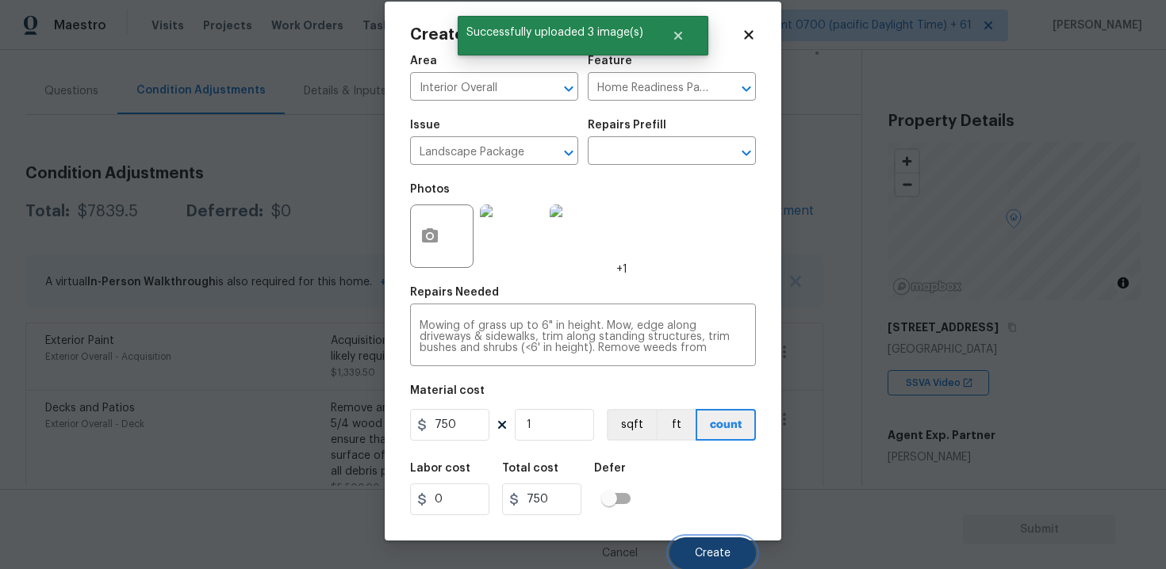
click at [721, 549] on span "Create" at bounding box center [713, 554] width 36 height 12
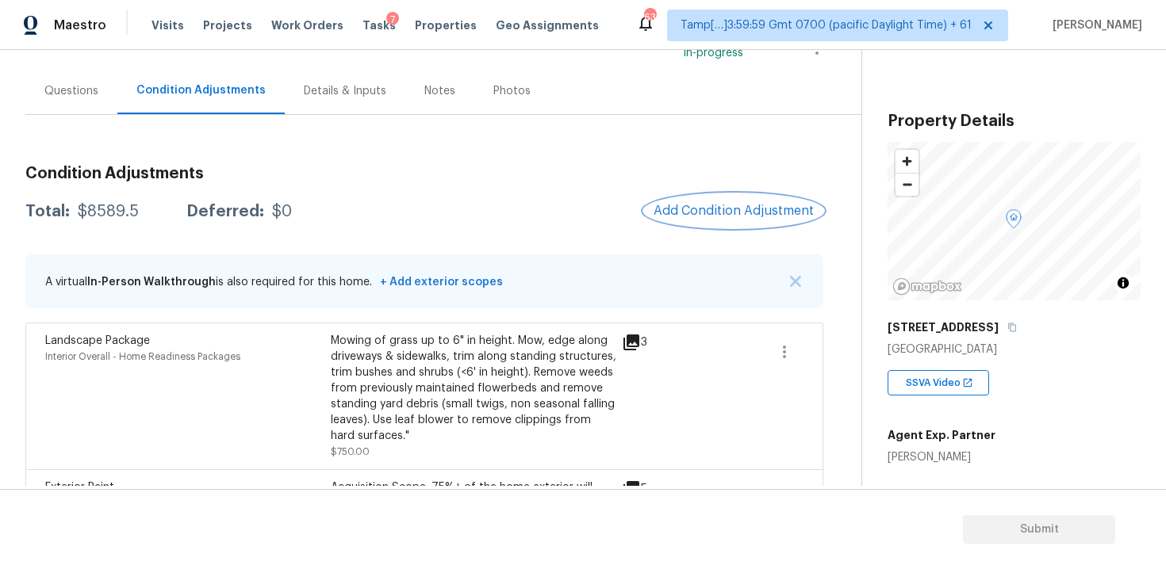
scroll to position [355, 0]
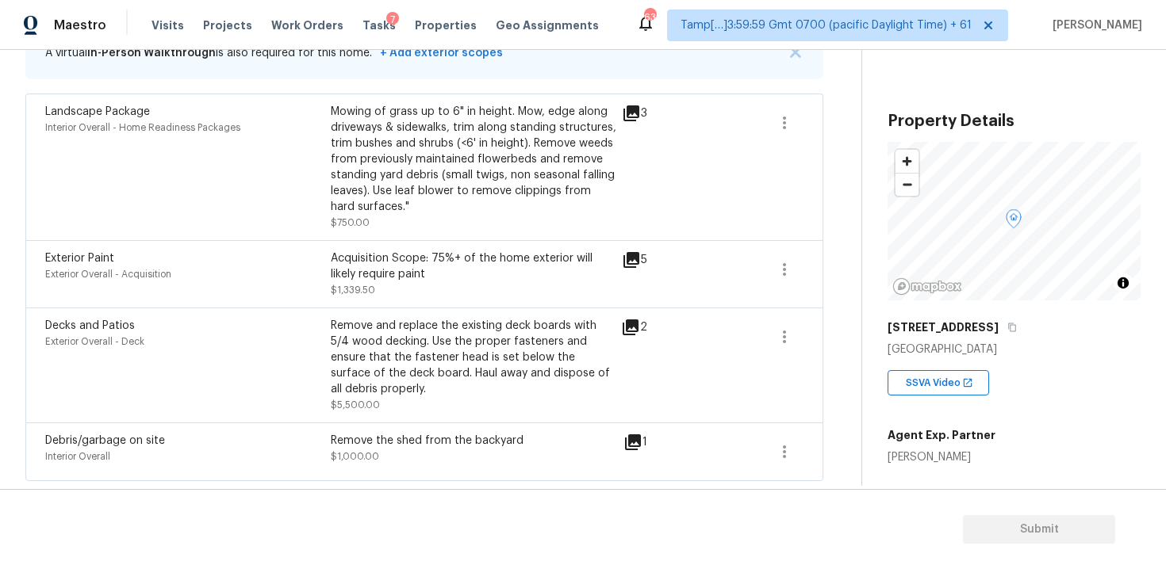
click at [306, 439] on div "Debris/garbage on site" at bounding box center [187, 441] width 285 height 16
click at [431, 278] on div "Acquisition Scope: 75%+ of the home exterior will likely require paint" at bounding box center [473, 267] width 285 height 32
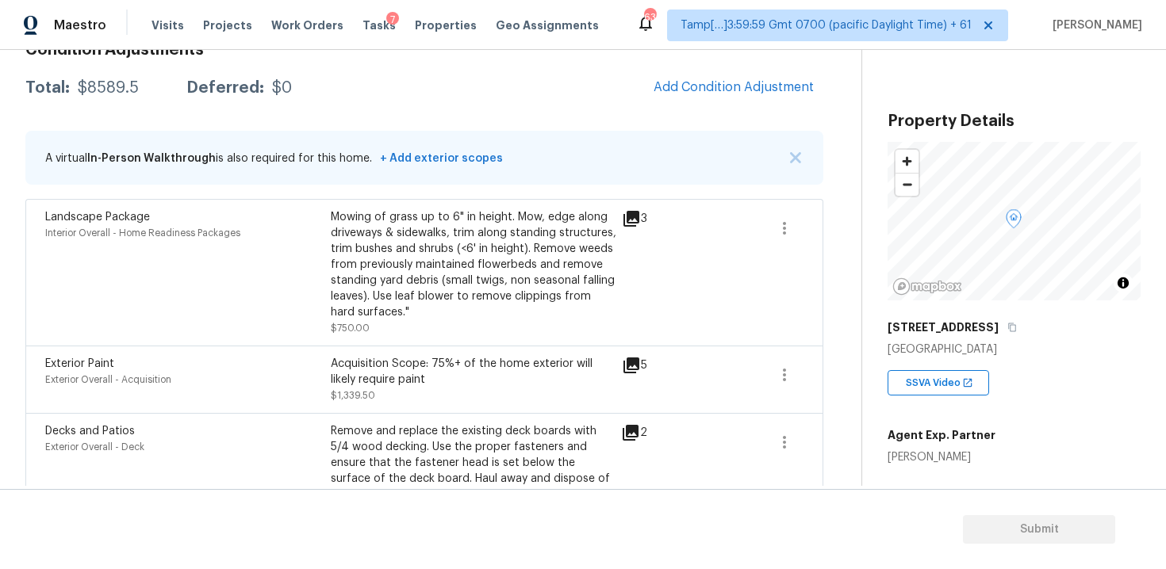
scroll to position [237, 0]
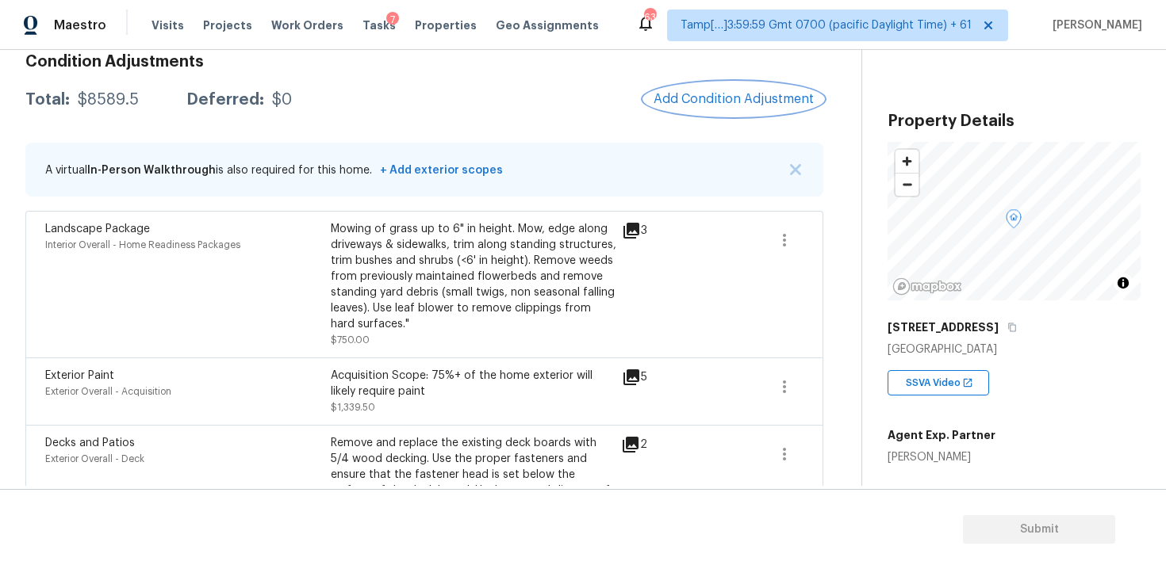
click at [710, 108] on button "Add Condition Adjustment" at bounding box center [733, 98] width 179 height 33
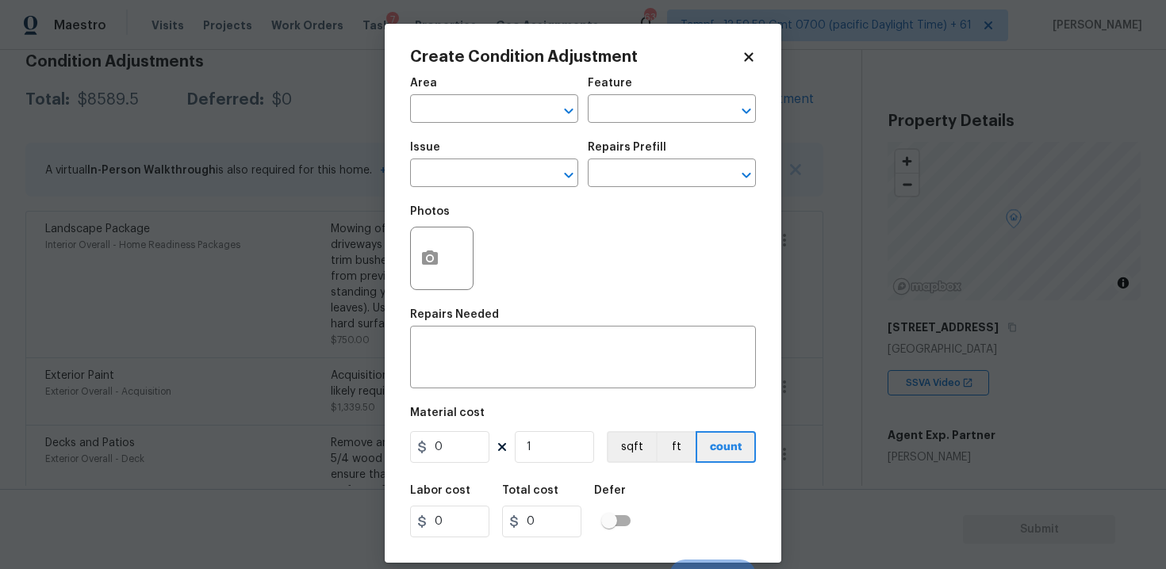
click at [448, 123] on span "Area ​" at bounding box center [494, 100] width 168 height 64
click at [434, 272] on button "button" at bounding box center [430, 259] width 38 height 62
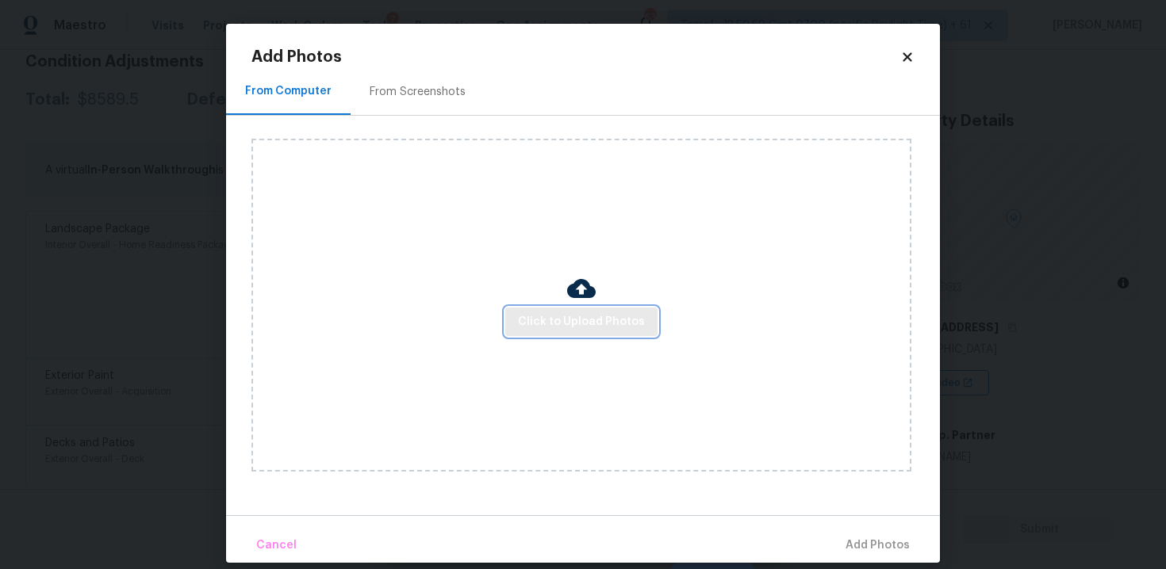
click at [580, 308] on button "Click to Upload Photos" at bounding box center [581, 322] width 152 height 29
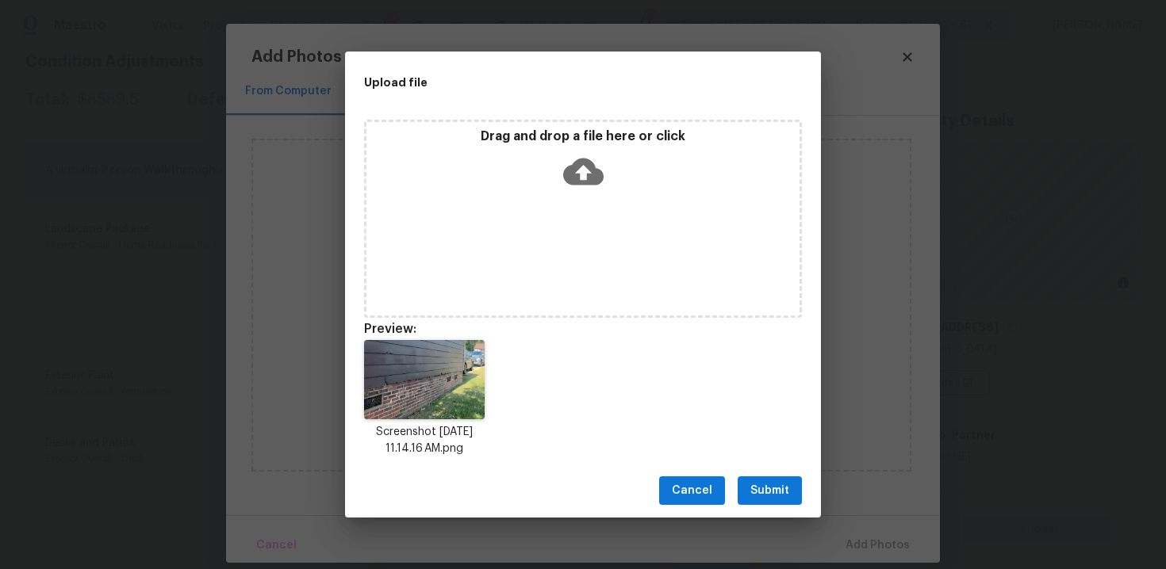
click at [621, 207] on div "Drag and drop a file here or click" at bounding box center [583, 219] width 438 height 198
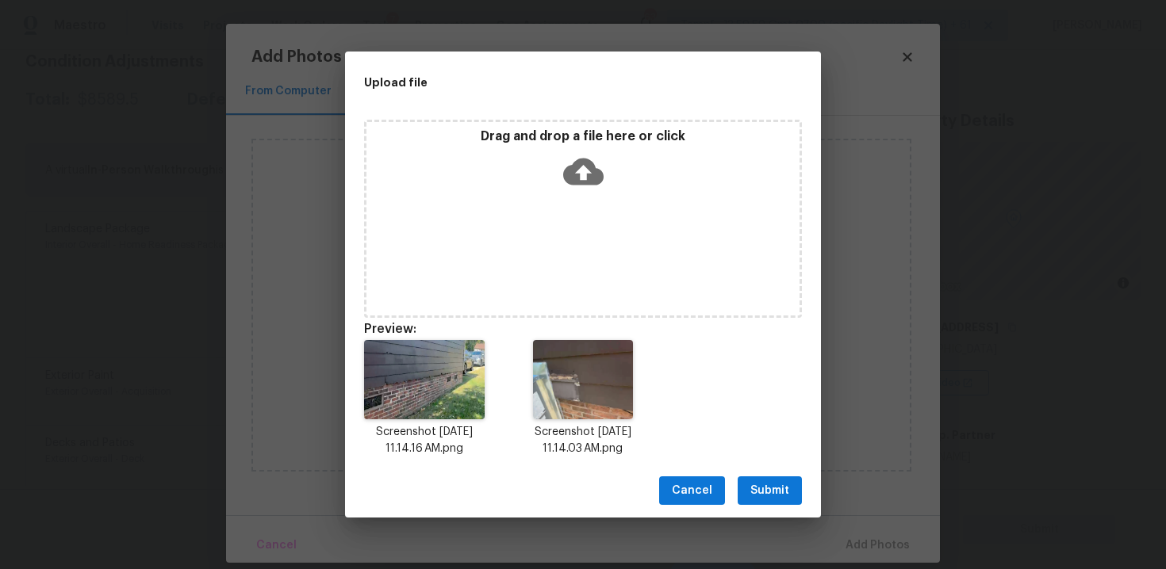
scroll to position [13, 0]
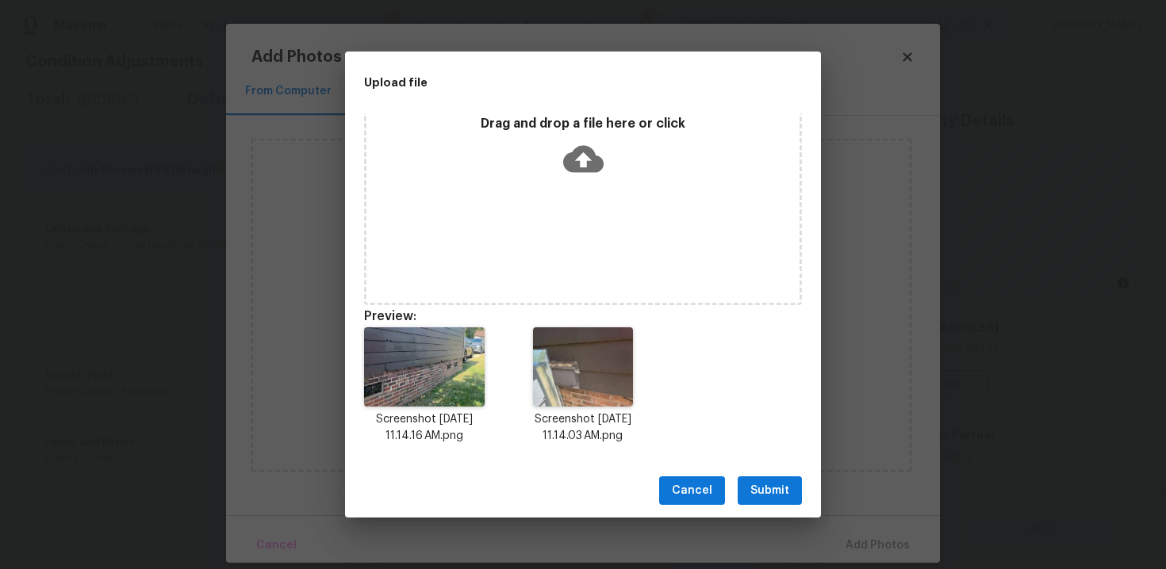
click at [757, 488] on span "Submit" at bounding box center [769, 491] width 39 height 20
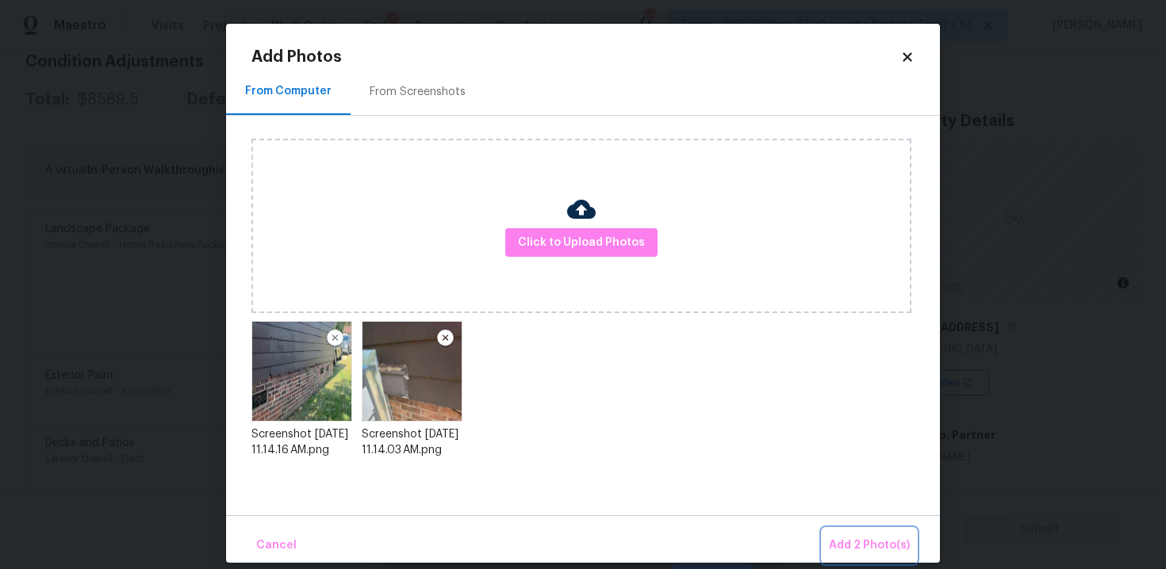
click at [858, 530] on button "Add 2 Photo(s)" at bounding box center [869, 546] width 94 height 34
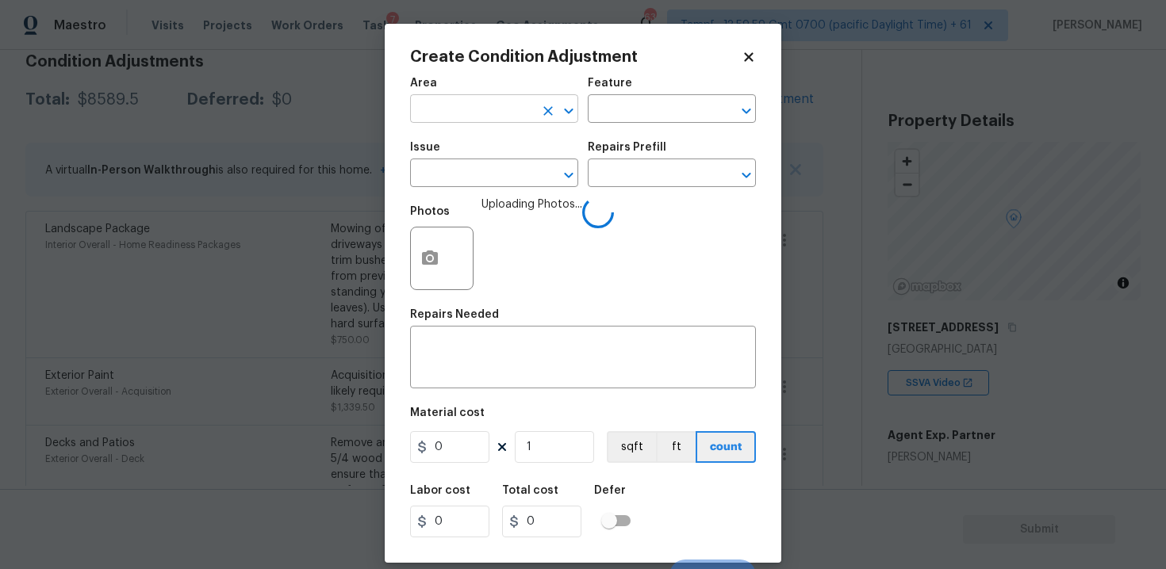
click at [458, 113] on input "text" at bounding box center [472, 110] width 124 height 25
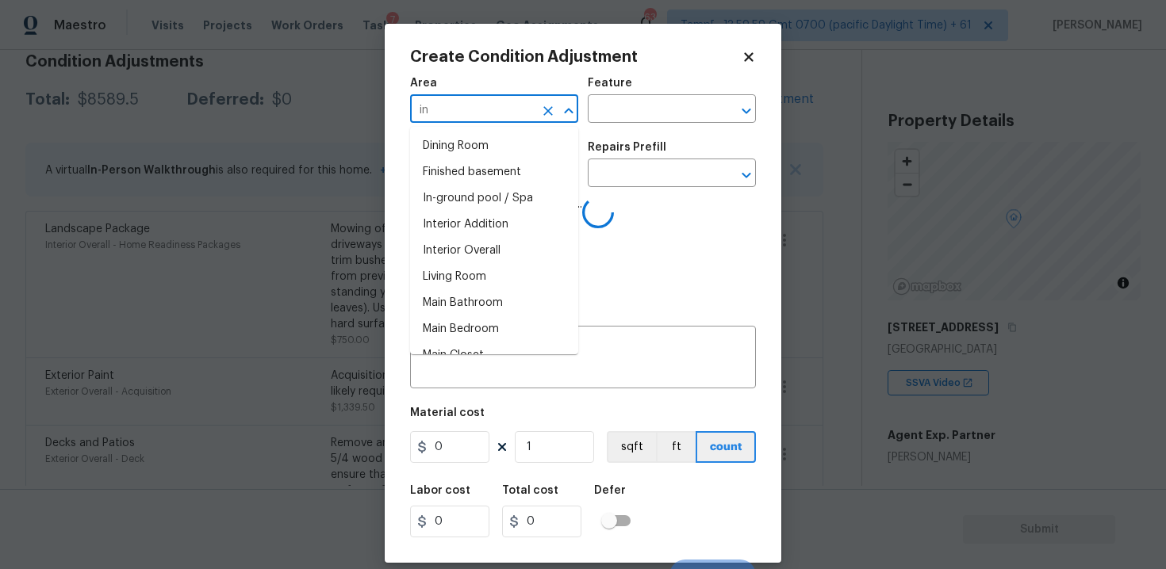
type input "i"
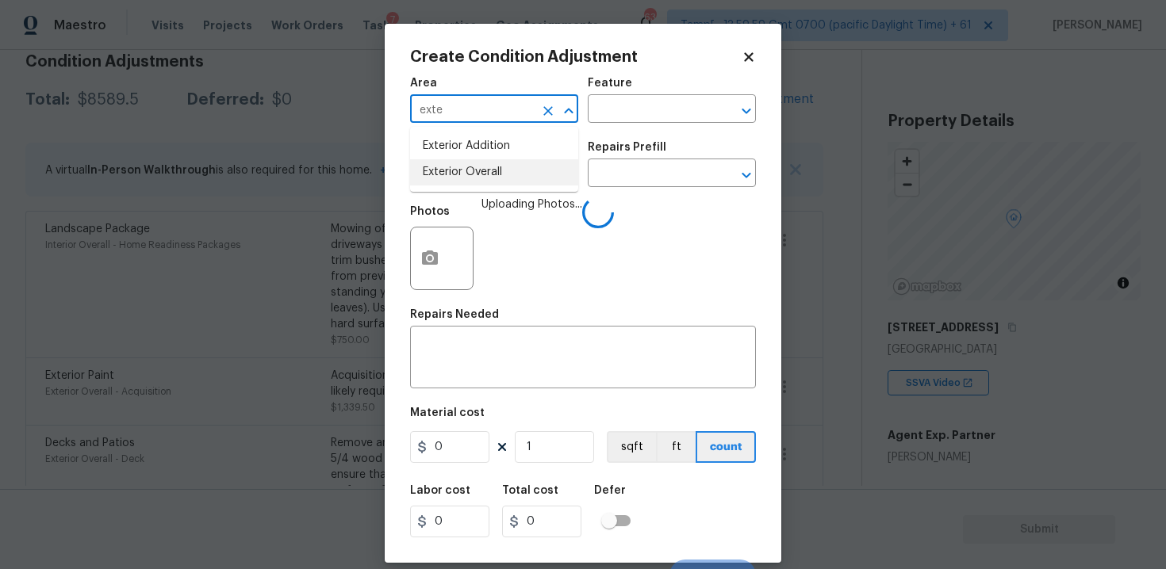
click at [446, 163] on li "Exterior Overall" at bounding box center [494, 172] width 168 height 26
type input "Exterior Overall"
click at [446, 163] on input "text" at bounding box center [472, 175] width 124 height 25
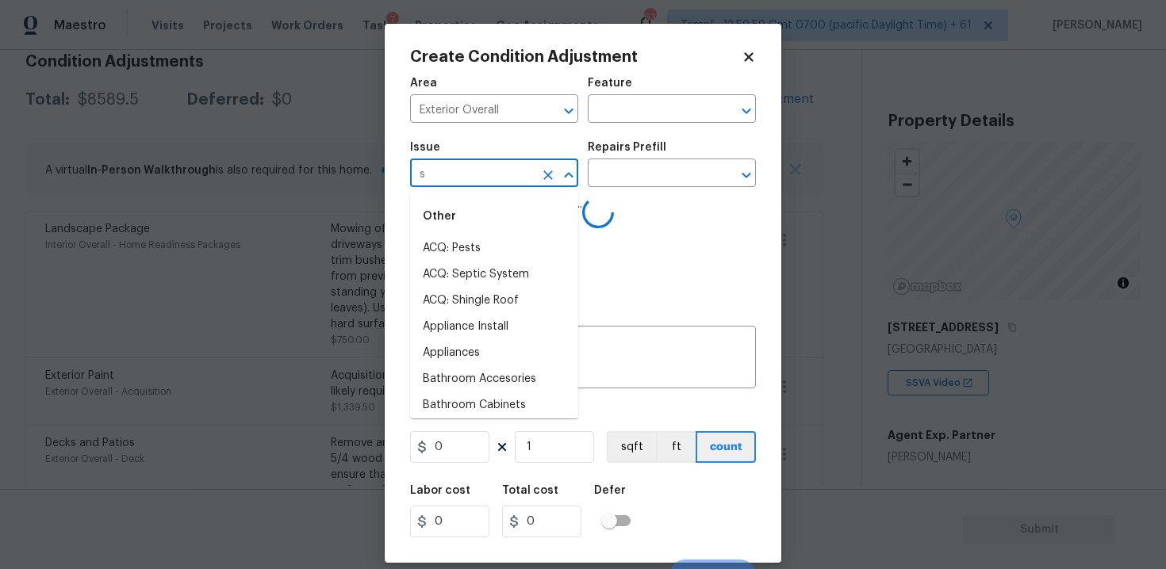
type input "si"
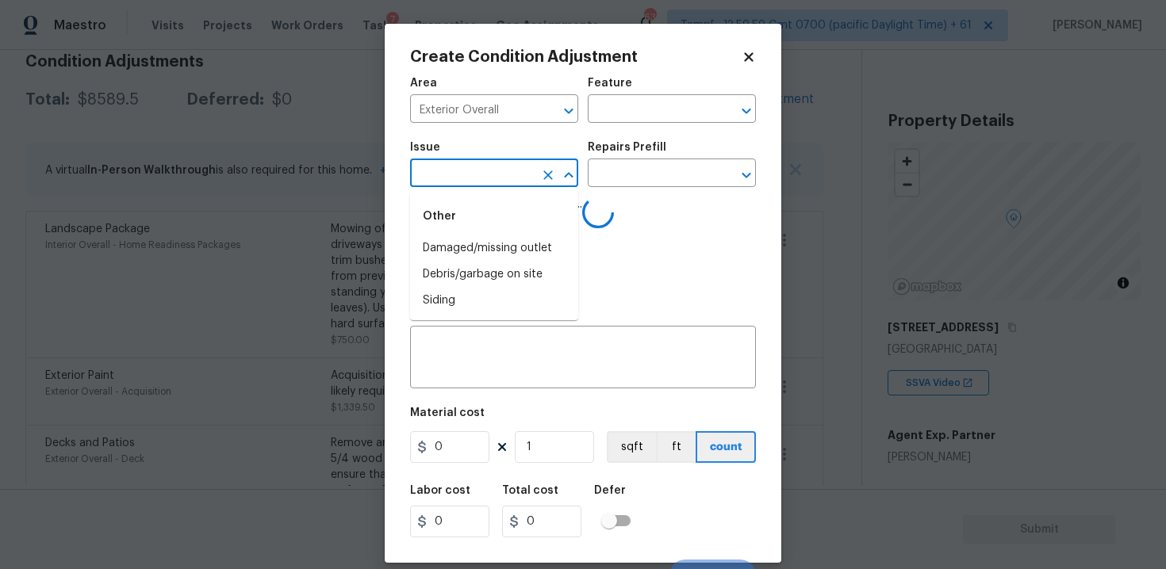
type input "i"
type input "d"
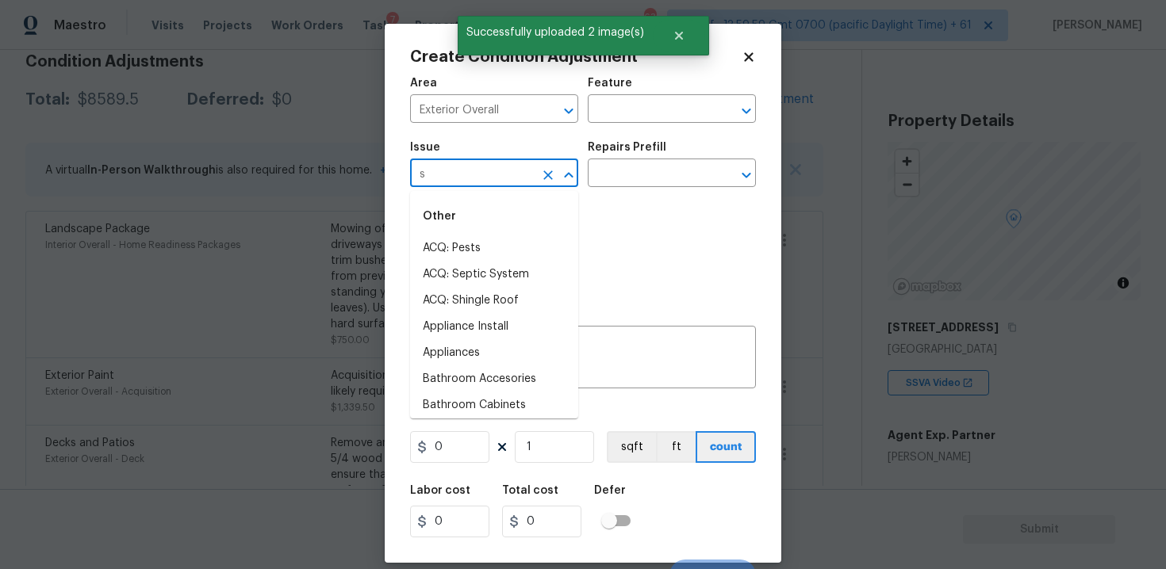
type input "si"
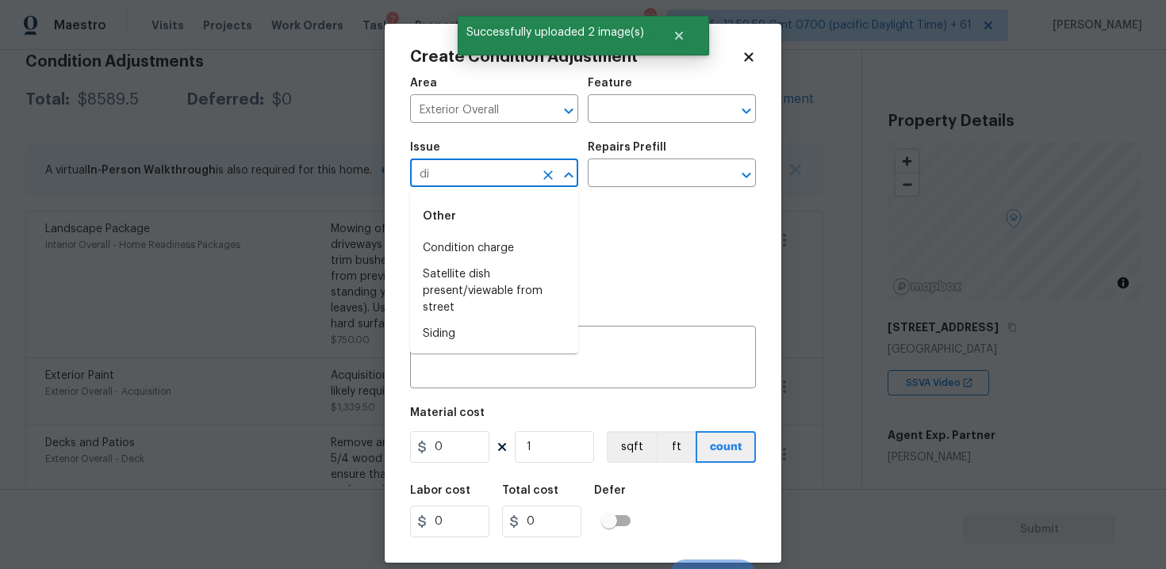
type input "d"
click at [447, 259] on li "Siding" at bounding box center [494, 249] width 168 height 26
type input "Siding"
click at [632, 186] on input "text" at bounding box center [650, 175] width 124 height 25
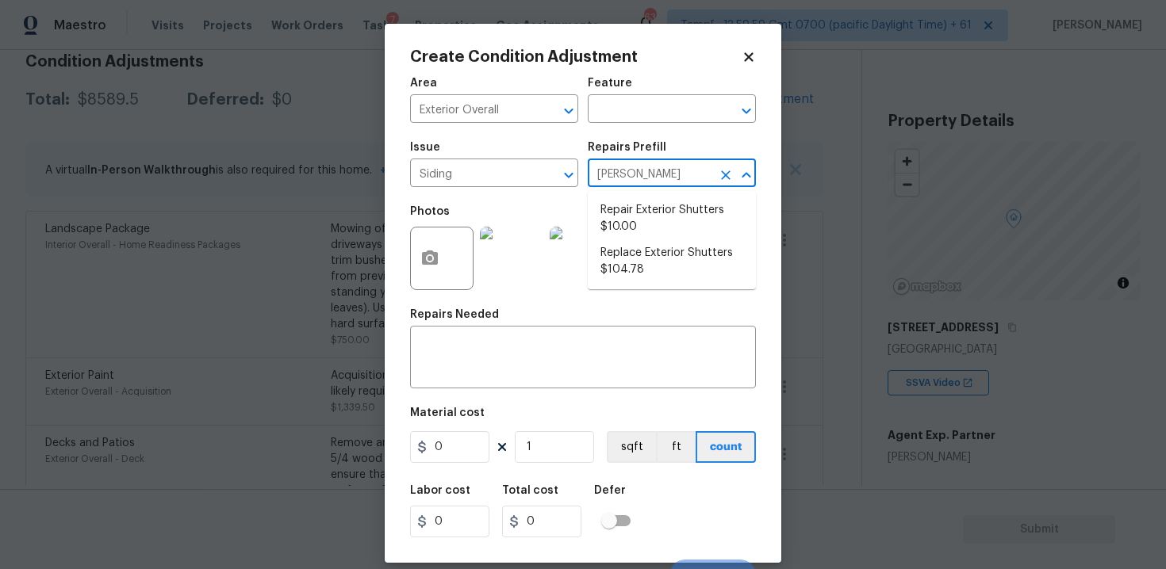
type input "shutte"
click at [639, 223] on li "Repair Exterior Shutters $10.00" at bounding box center [672, 218] width 168 height 43
type input "Siding"
type input "10"
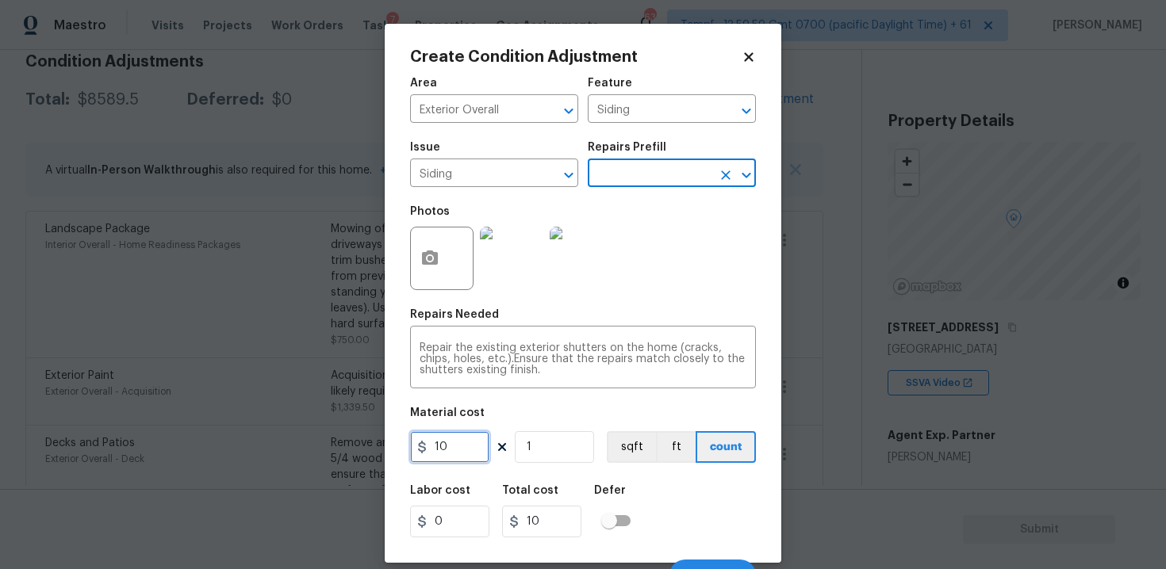
click at [465, 440] on input "10" at bounding box center [449, 447] width 79 height 32
type input "575"
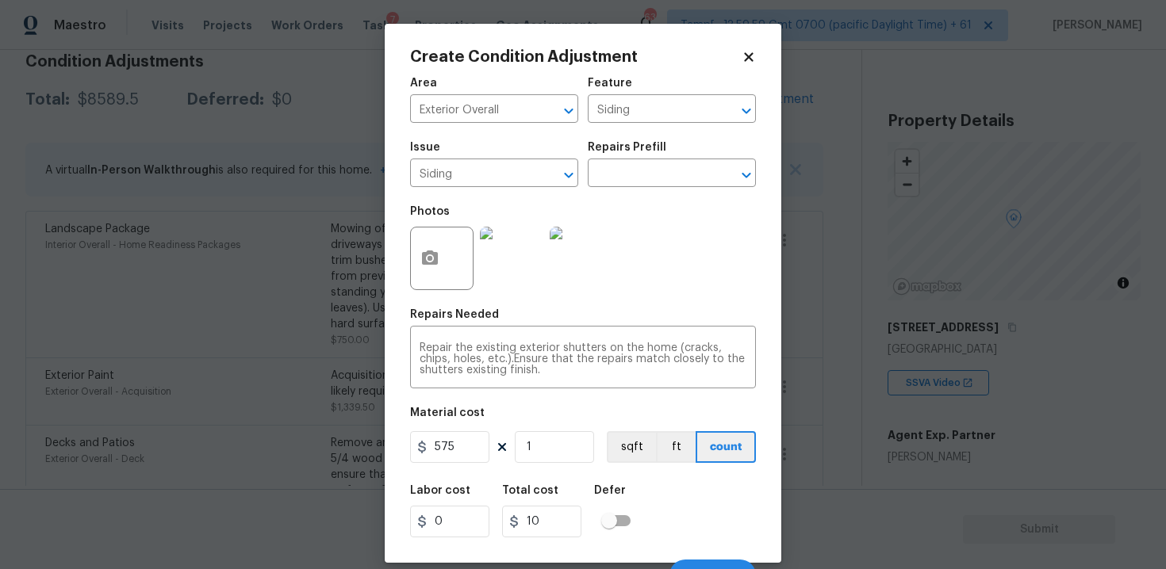
type input "575"
click at [577, 495] on div "Total cost" at bounding box center [548, 495] width 92 height 21
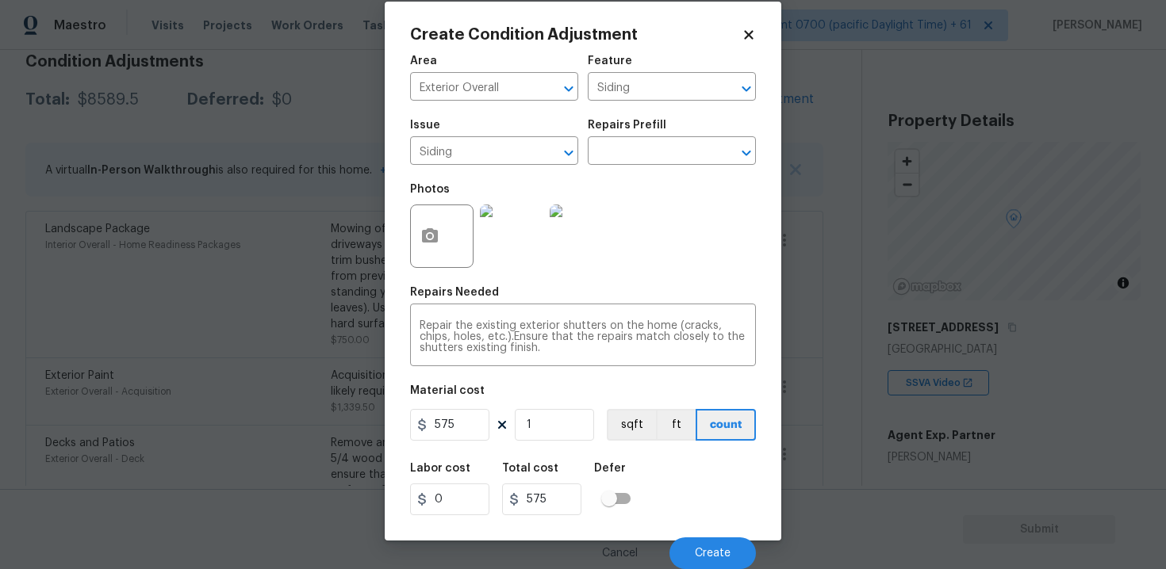
click at [703, 532] on div "Cancel Create" at bounding box center [583, 547] width 346 height 44
click at [705, 545] on button "Create" at bounding box center [712, 554] width 86 height 32
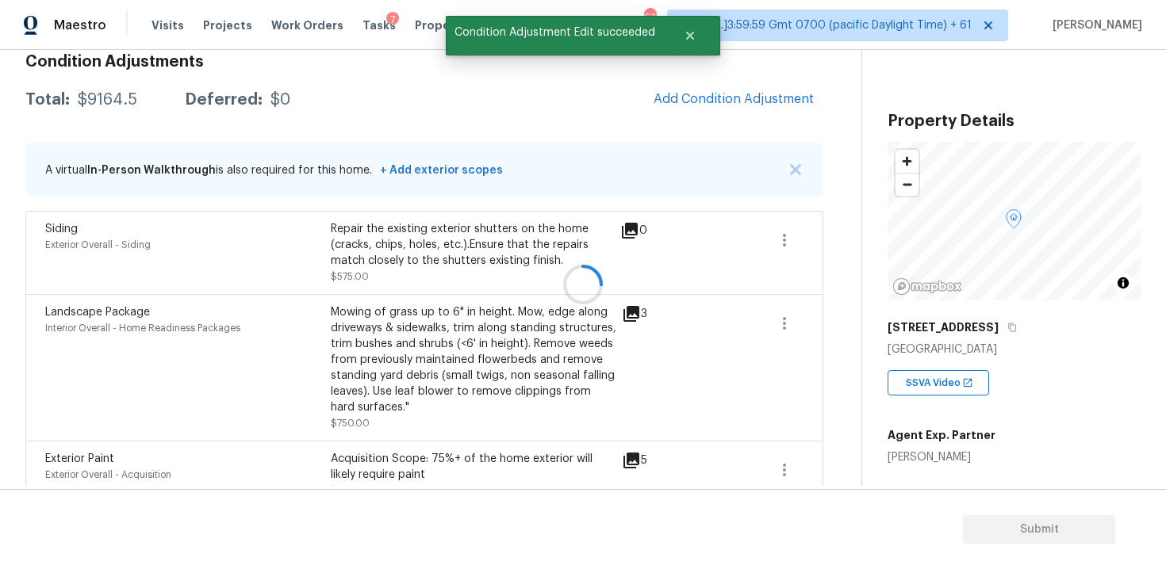
scroll to position [0, 0]
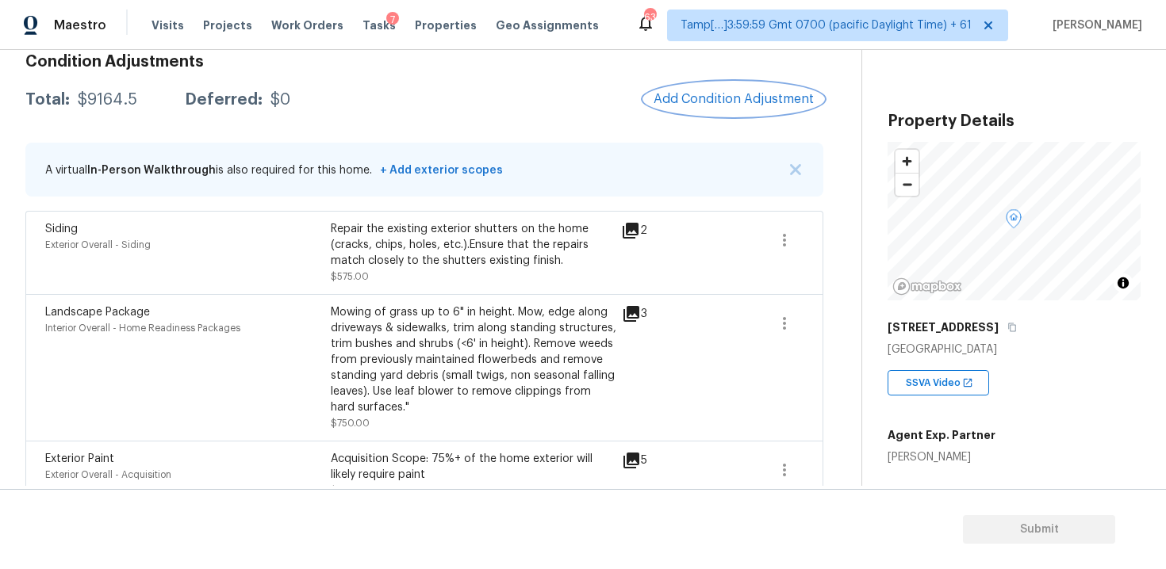
click at [733, 107] on button "Add Condition Adjustment" at bounding box center [733, 98] width 179 height 33
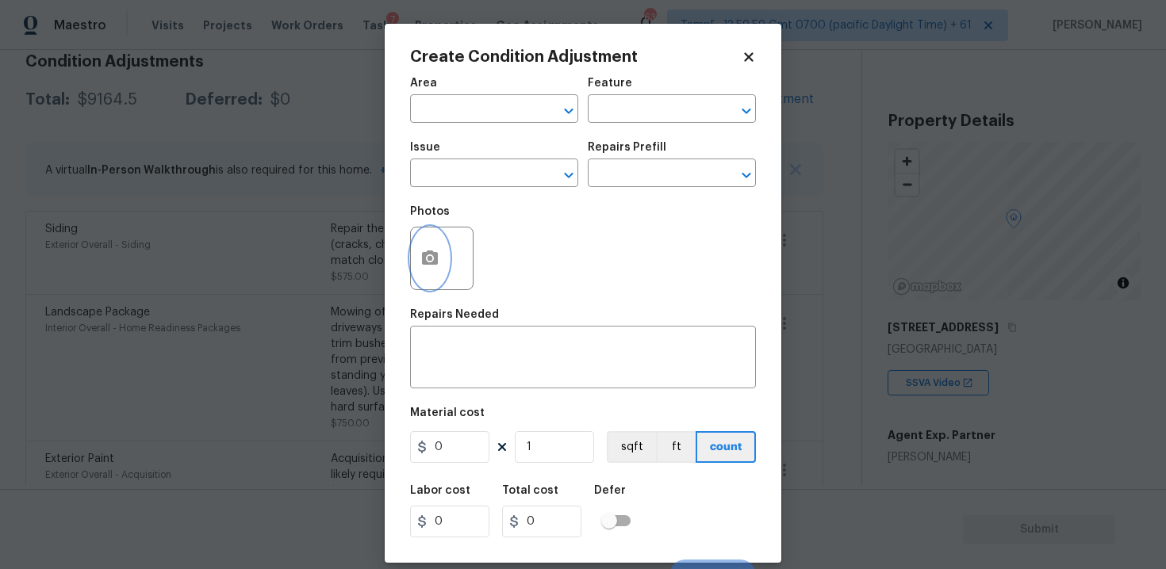
click at [427, 244] on button "button" at bounding box center [430, 259] width 38 height 62
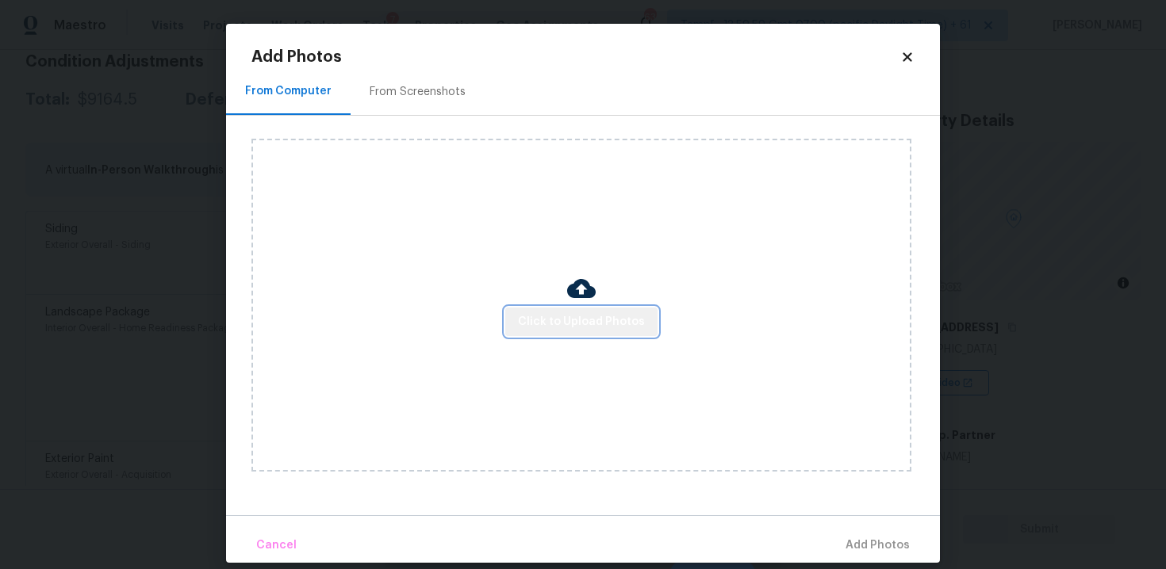
click at [584, 335] on button "Click to Upload Photos" at bounding box center [581, 322] width 152 height 29
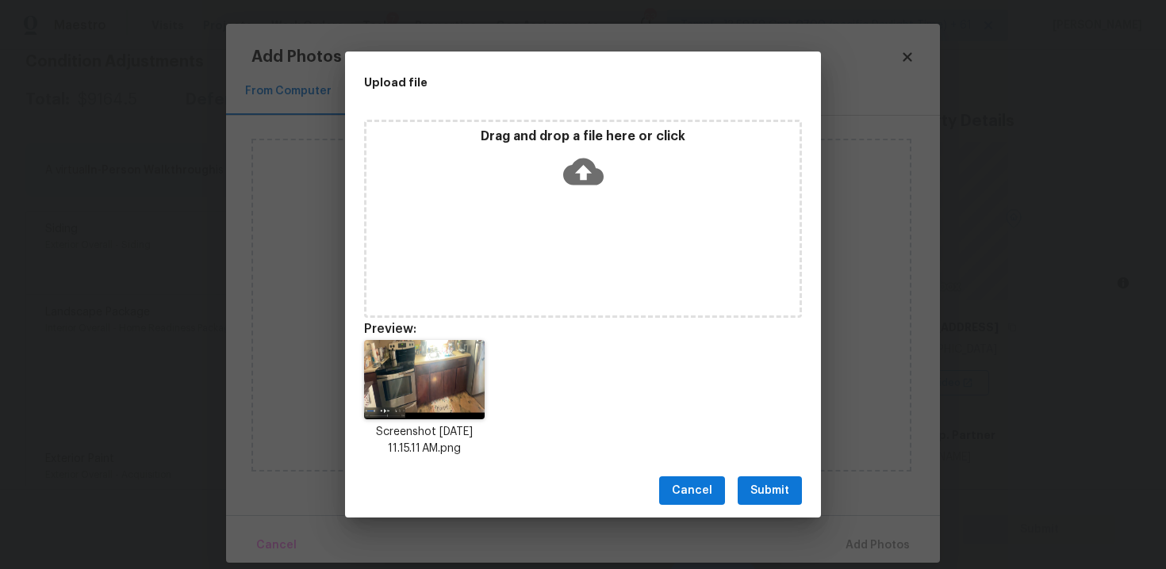
click at [768, 521] on div "Upload file Drag and drop a file here or click Preview: Screenshot 2025-09-23 a…" at bounding box center [583, 284] width 1166 height 569
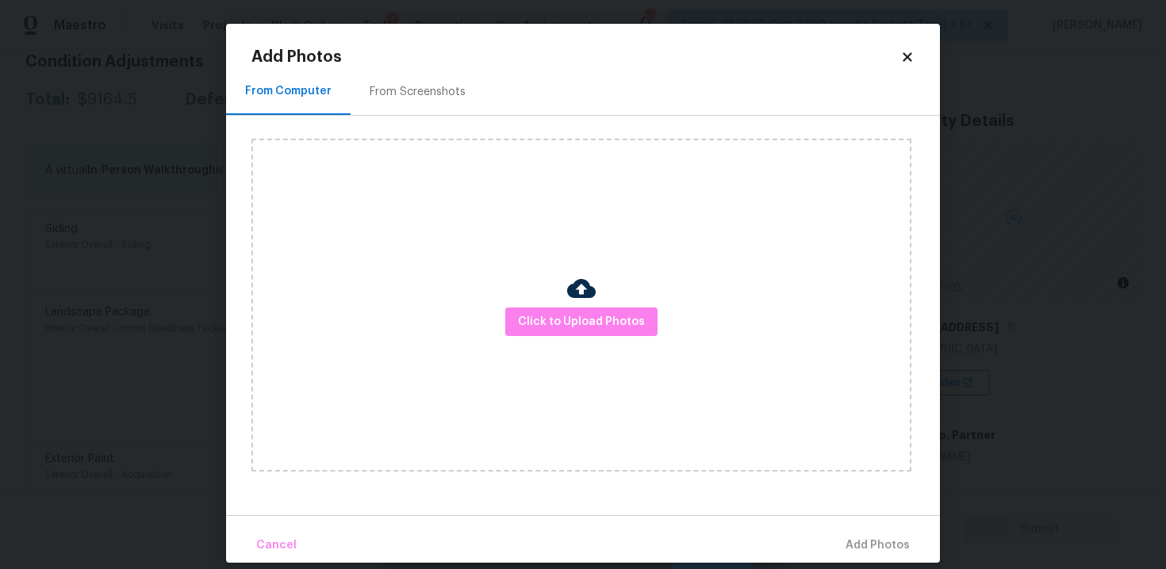
click at [762, 477] on div "Click to Upload Photos" at bounding box center [595, 305] width 688 height 379
click at [589, 294] on img at bounding box center [581, 288] width 29 height 29
click at [603, 320] on span "Click to Upload Photos" at bounding box center [581, 322] width 127 height 20
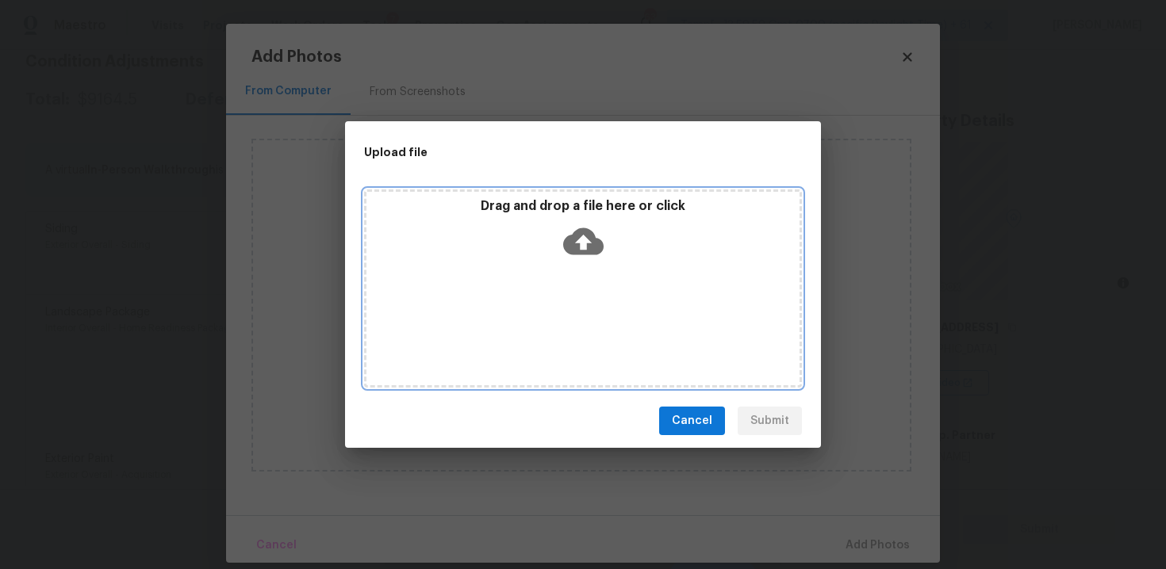
click at [591, 227] on icon at bounding box center [583, 241] width 40 height 40
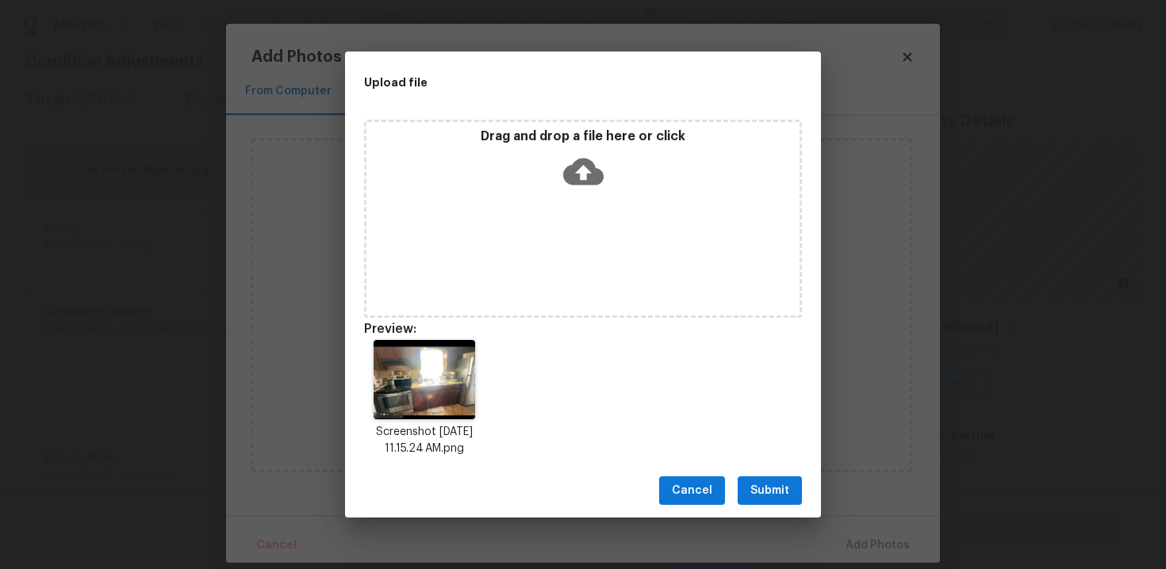
click at [754, 488] on span "Submit" at bounding box center [769, 491] width 39 height 20
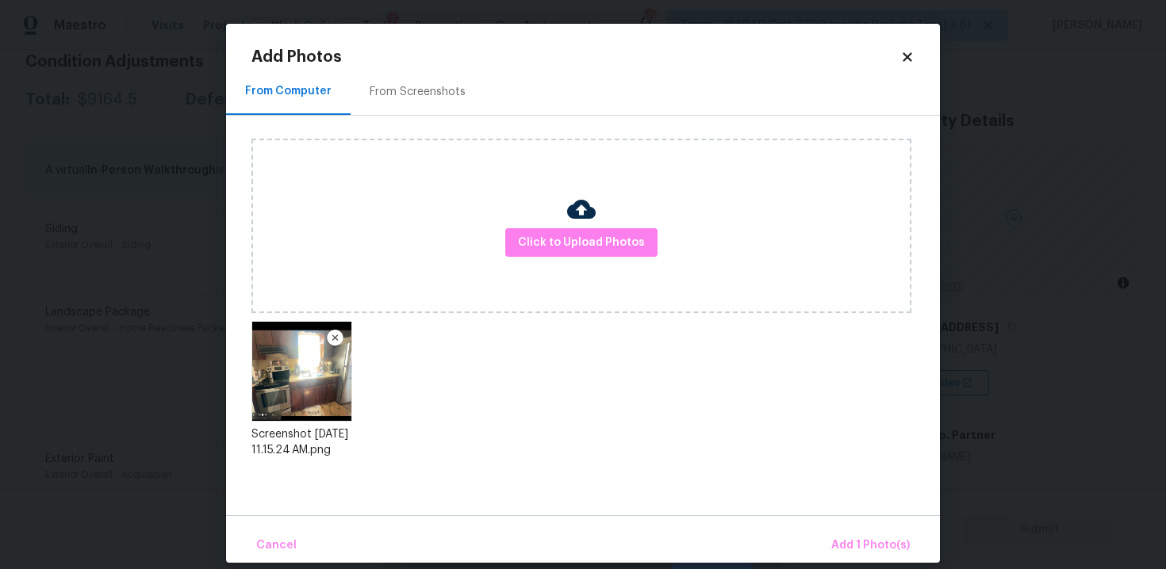
click at [821, 534] on div "Cancel Add 1 Photo(s)" at bounding box center [583, 539] width 714 height 48
click at [862, 538] on span "Add 1 Photo(s)" at bounding box center [870, 546] width 79 height 20
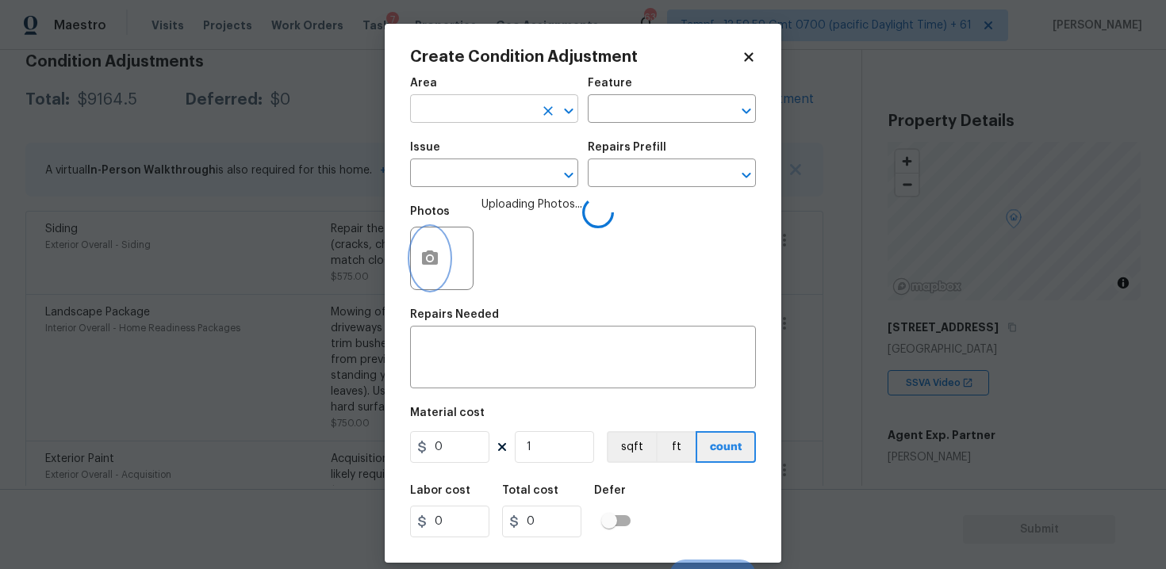
click at [540, 117] on icon "Clear" at bounding box center [548, 111] width 16 height 16
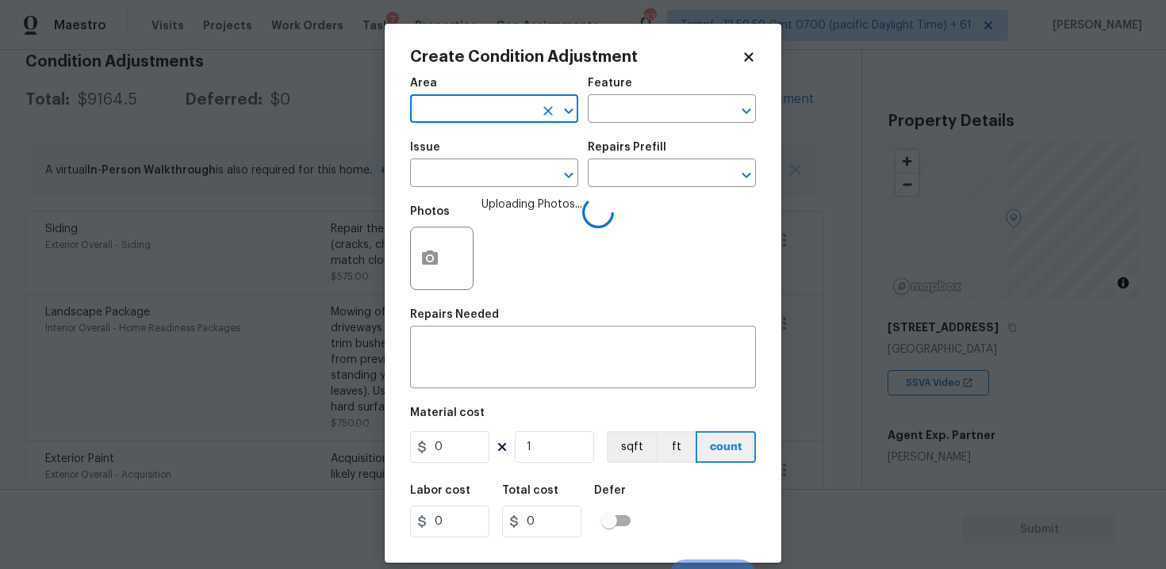
type input "o"
click at [485, 181] on li "Interior Overall" at bounding box center [494, 172] width 168 height 26
type input "Interior Overall"
click at [485, 181] on input "text" at bounding box center [472, 175] width 124 height 25
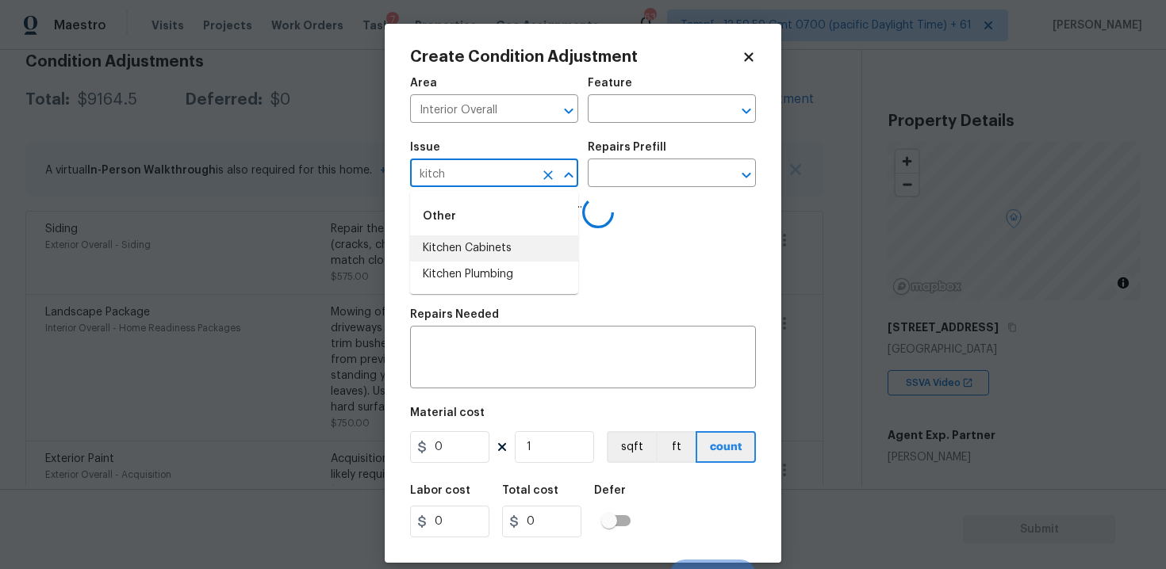
click at [486, 236] on li "Kitchen Cabinets" at bounding box center [494, 249] width 168 height 26
type input "Kitchen Cabinets"
click at [619, 182] on input "text" at bounding box center [650, 175] width 124 height 25
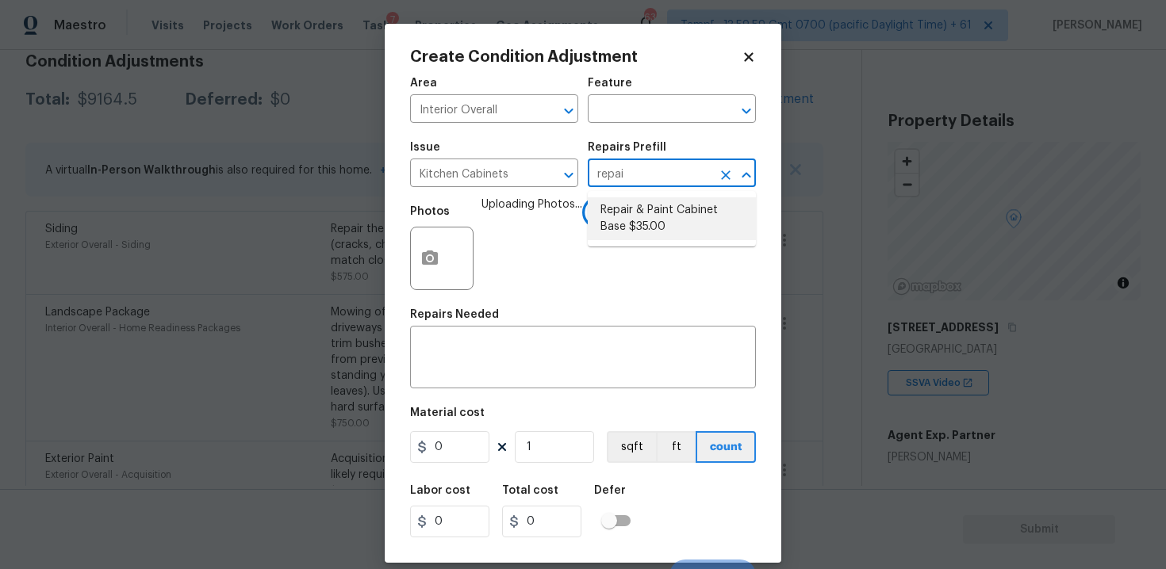
type input "repai"
click at [618, 260] on div "Photos Uploading Photos..." at bounding box center [583, 248] width 346 height 103
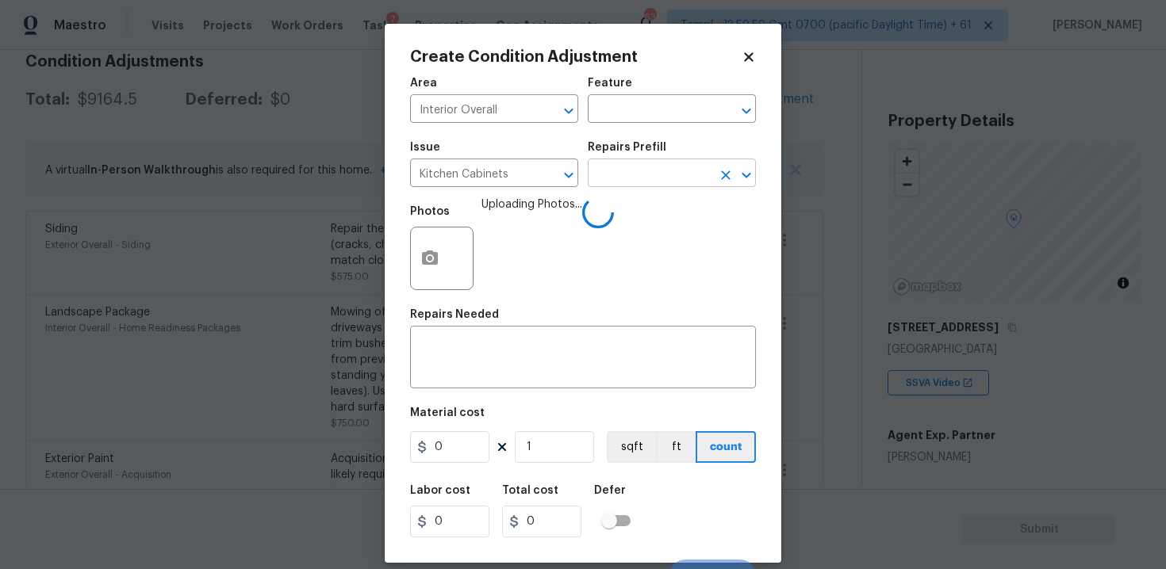
click at [631, 172] on input "text" at bounding box center [650, 175] width 124 height 25
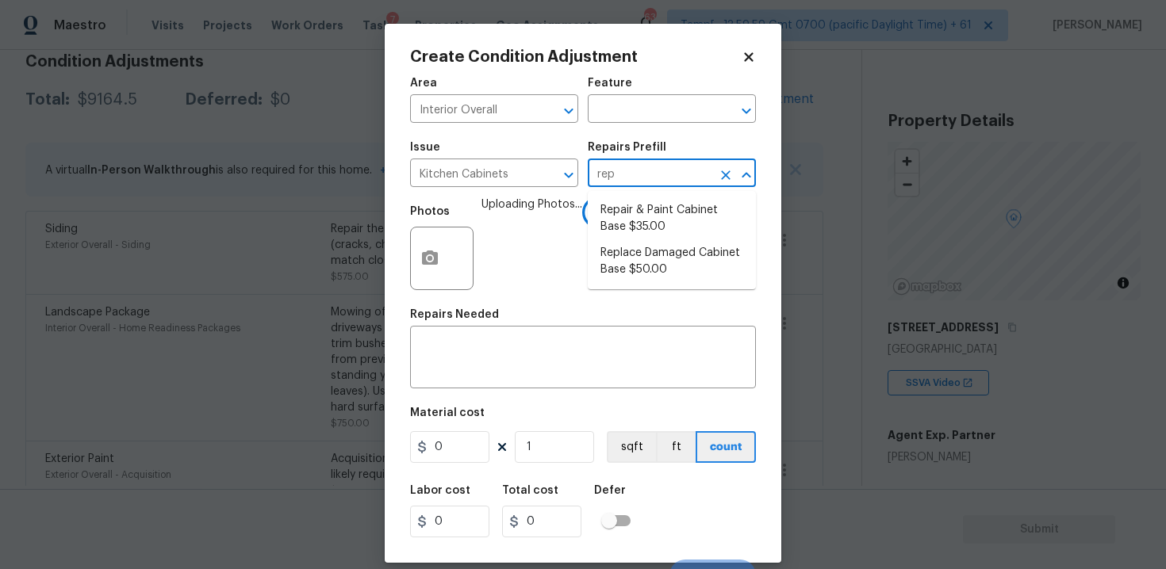
type input "repa"
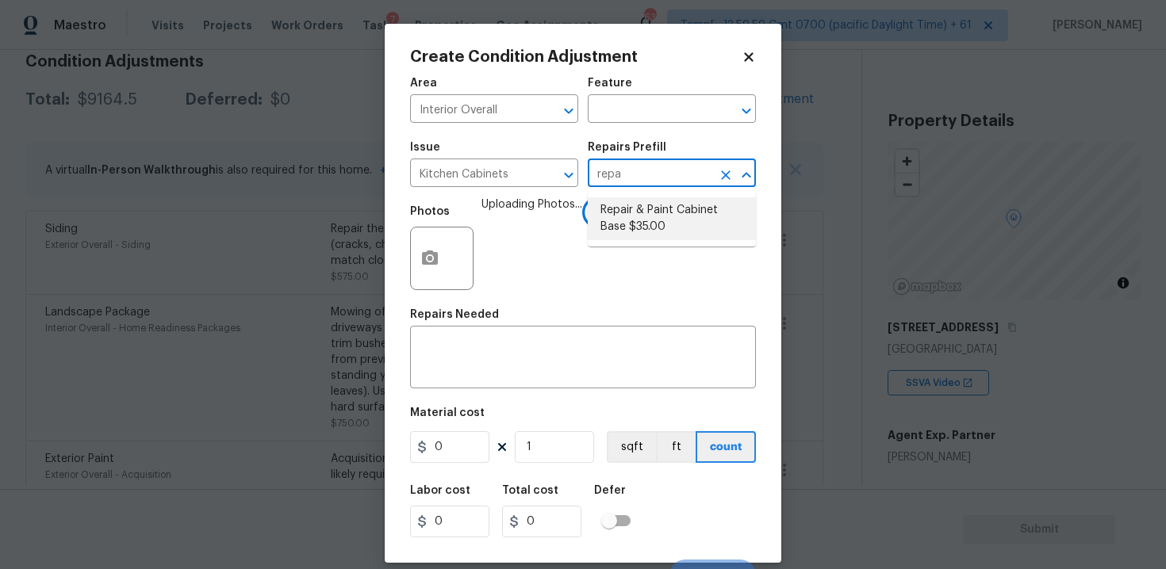
click at [631, 238] on li "Repair & Paint Cabinet Base $35.00" at bounding box center [672, 218] width 168 height 43
type input "Cabinets"
type textarea "Prep/Paint the damaged cabinet base and repair to meet current standard. Remove…"
type input "35"
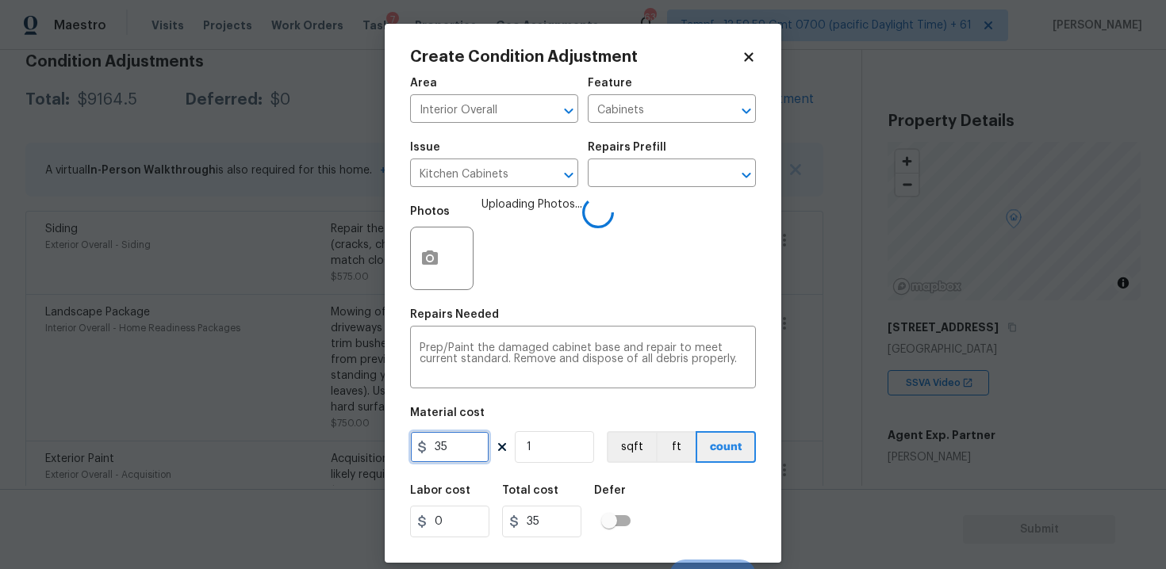
click at [443, 453] on input "35" at bounding box center [449, 447] width 79 height 32
type input "1200"
click at [557, 484] on div "Labor cost 0 Total cost 1200 Defer" at bounding box center [583, 511] width 346 height 71
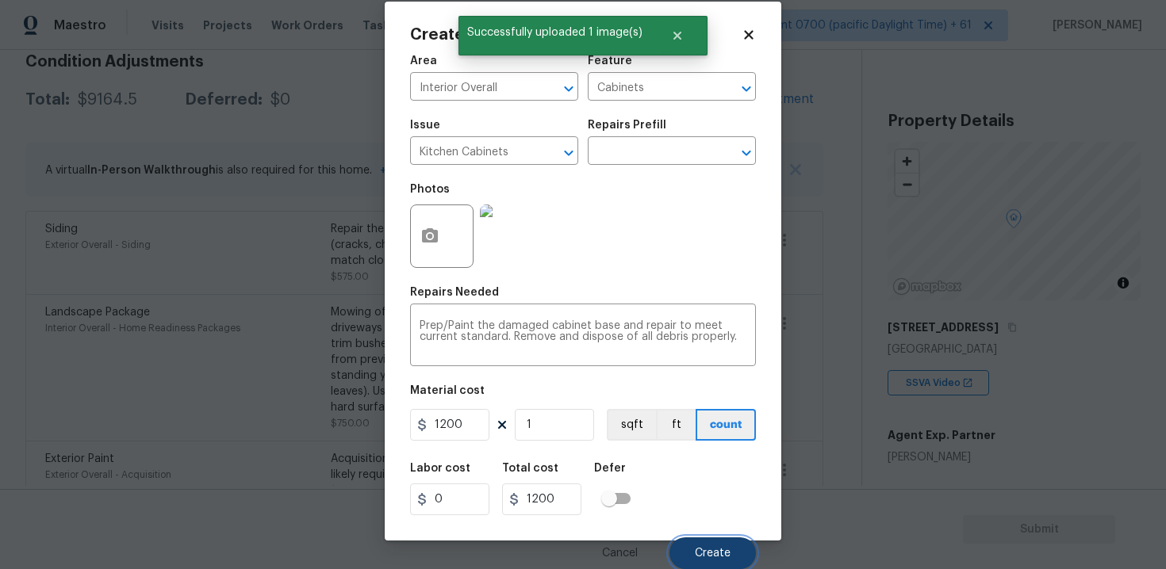
click at [690, 542] on button "Create" at bounding box center [712, 554] width 86 height 32
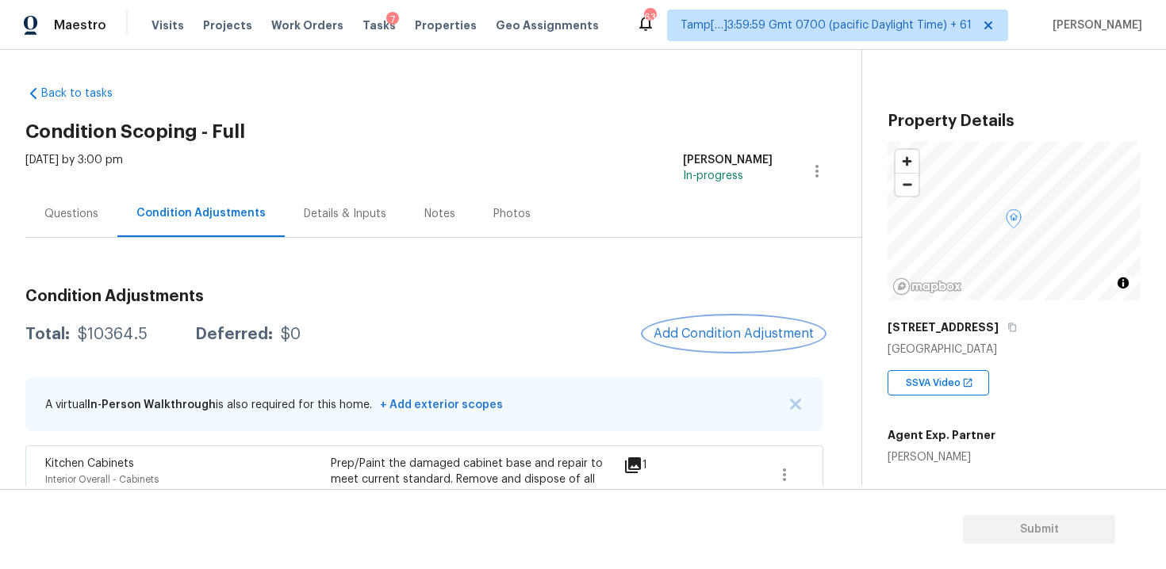
scroll to position [0, 0]
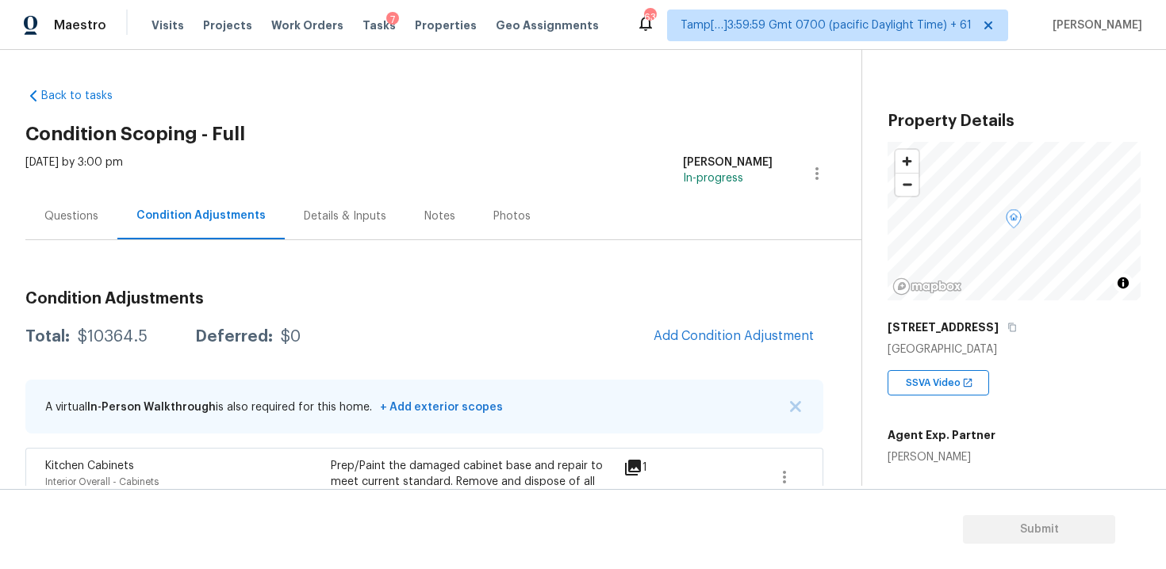
click at [62, 207] on div "Questions" at bounding box center [71, 216] width 92 height 47
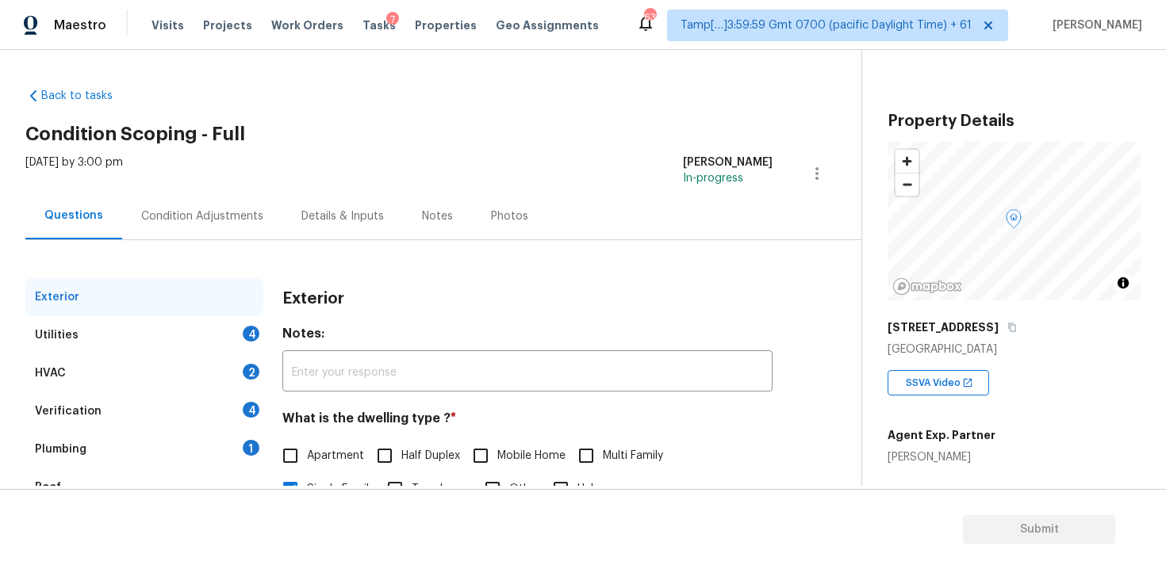
scroll to position [178, 0]
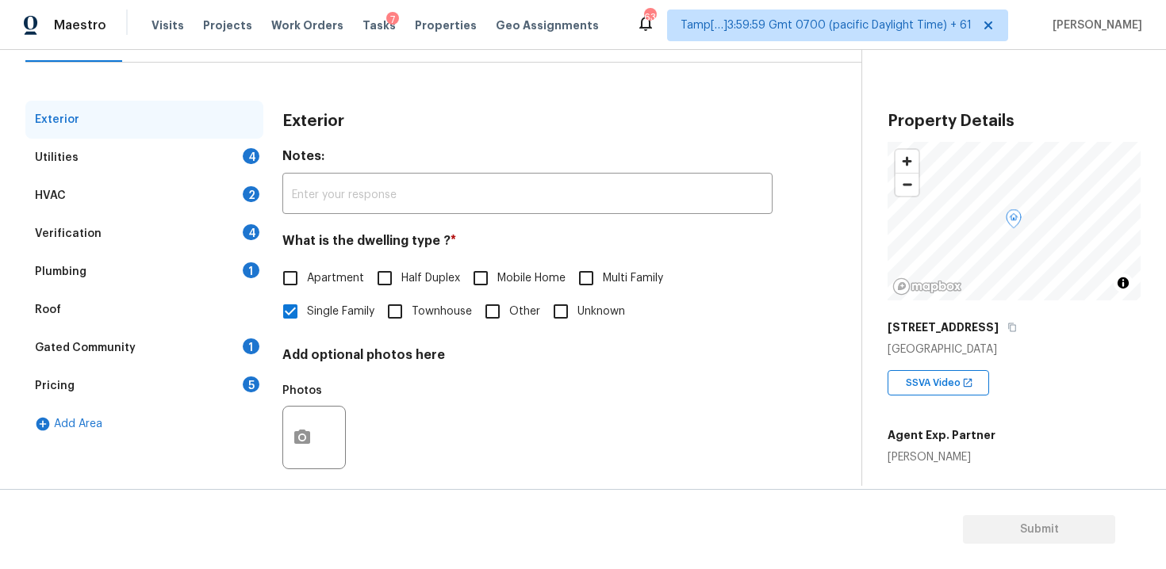
click at [180, 242] on div "Verification 4" at bounding box center [144, 234] width 238 height 38
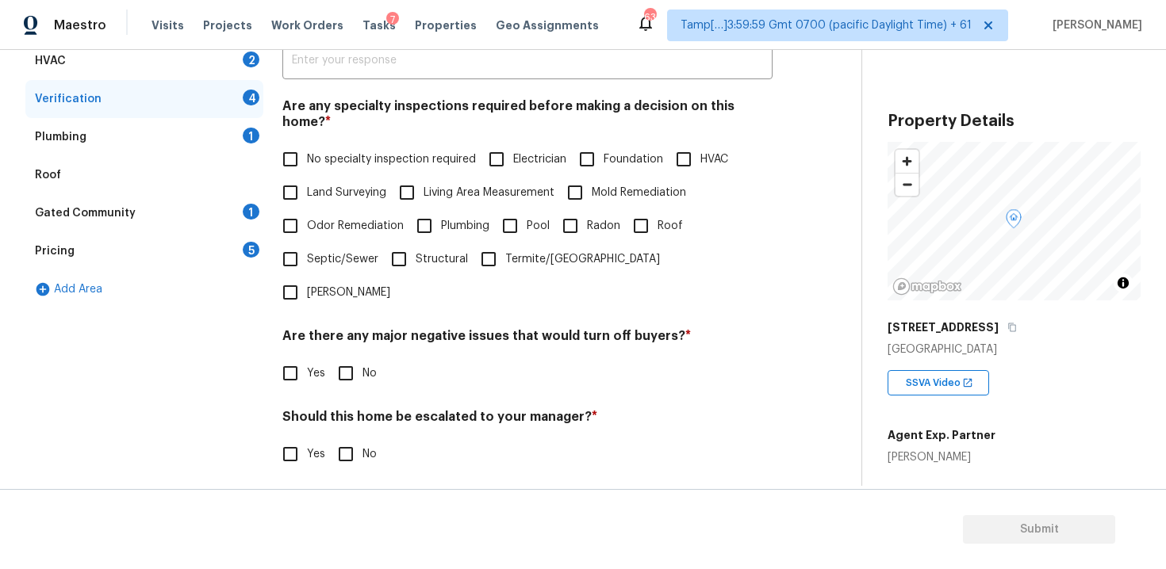
scroll to position [339, 0]
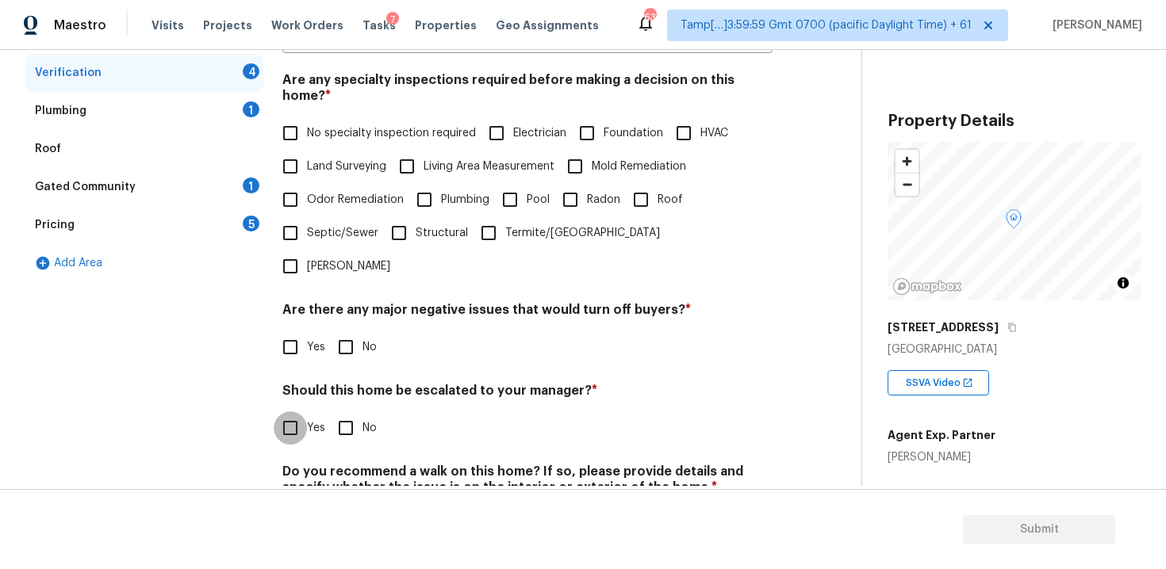
click at [297, 412] on input "Yes" at bounding box center [290, 428] width 33 height 33
checkbox input "true"
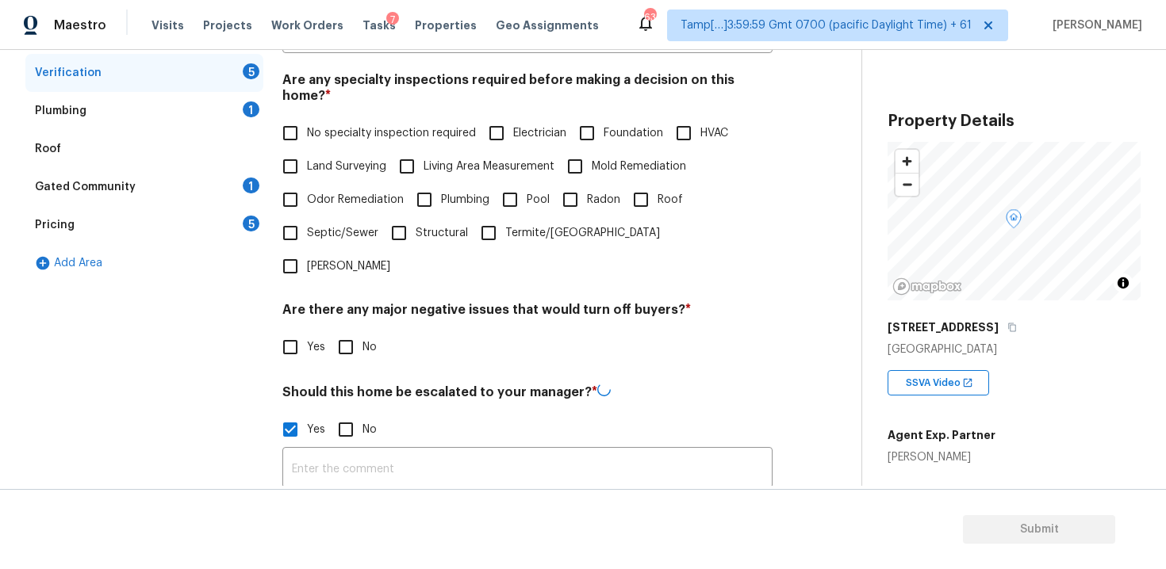
click at [342, 451] on input "text" at bounding box center [527, 469] width 490 height 37
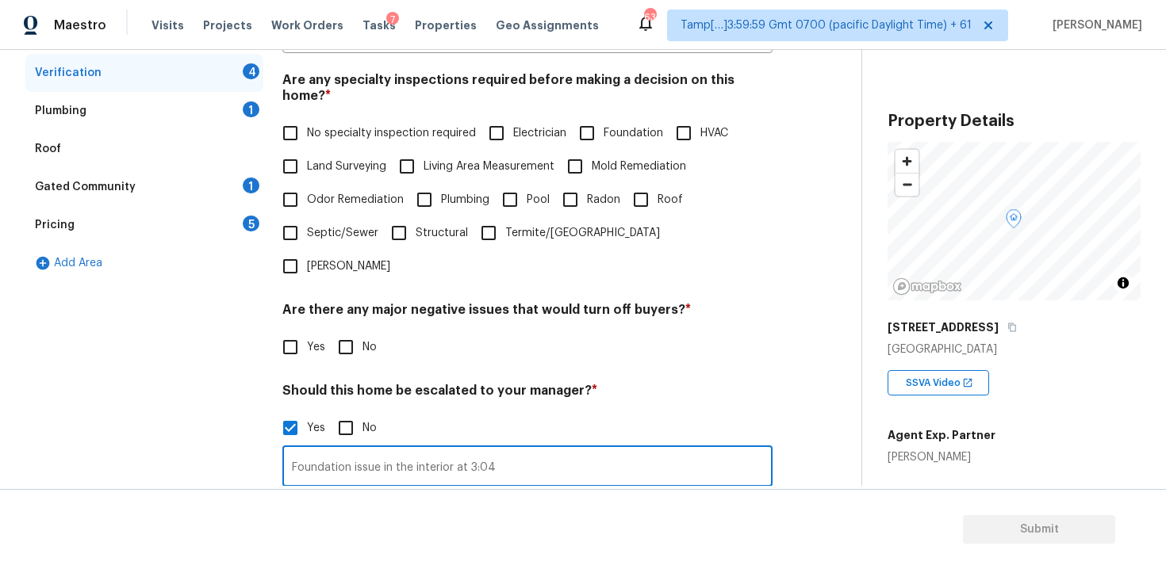
scroll to position [519, 0]
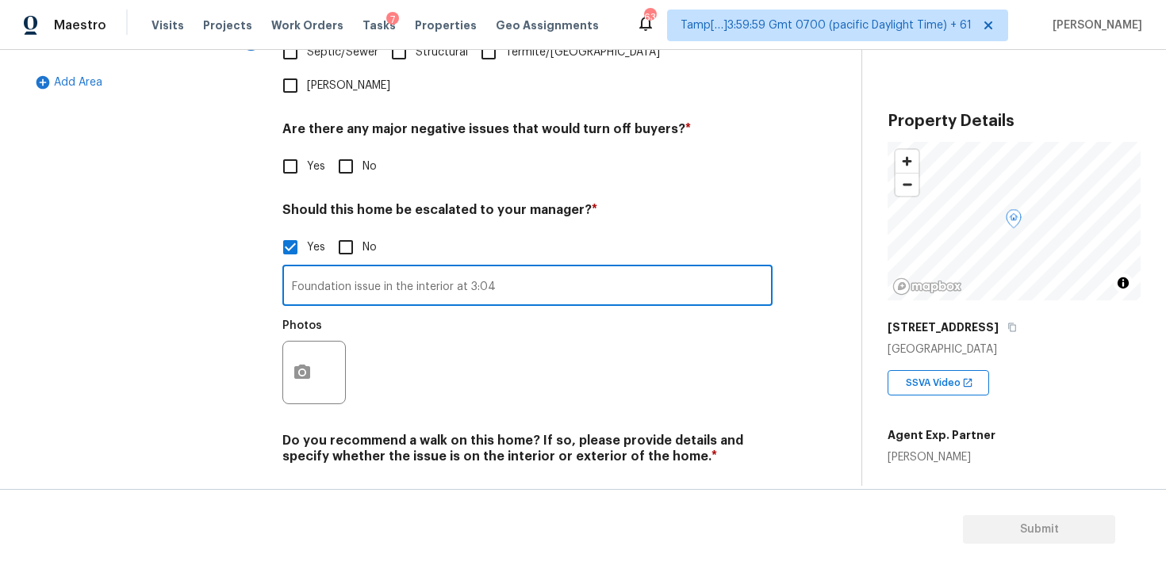
type input "Foundation issue in the interior at 3:04"
click at [306, 346] on button "button" at bounding box center [302, 373] width 38 height 62
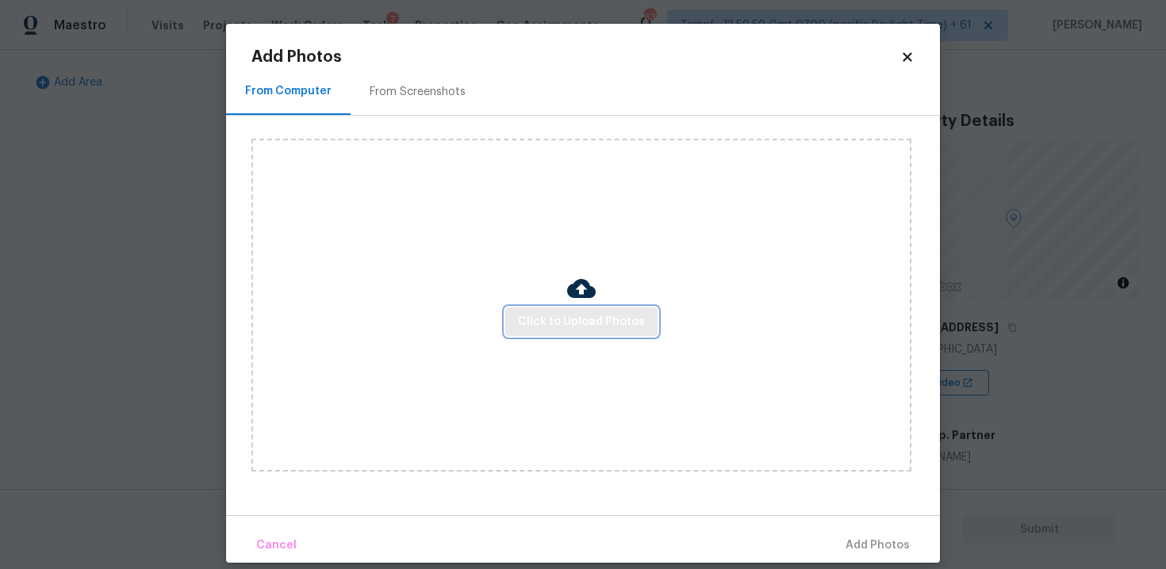
click at [515, 320] on button "Click to Upload Photos" at bounding box center [581, 322] width 152 height 29
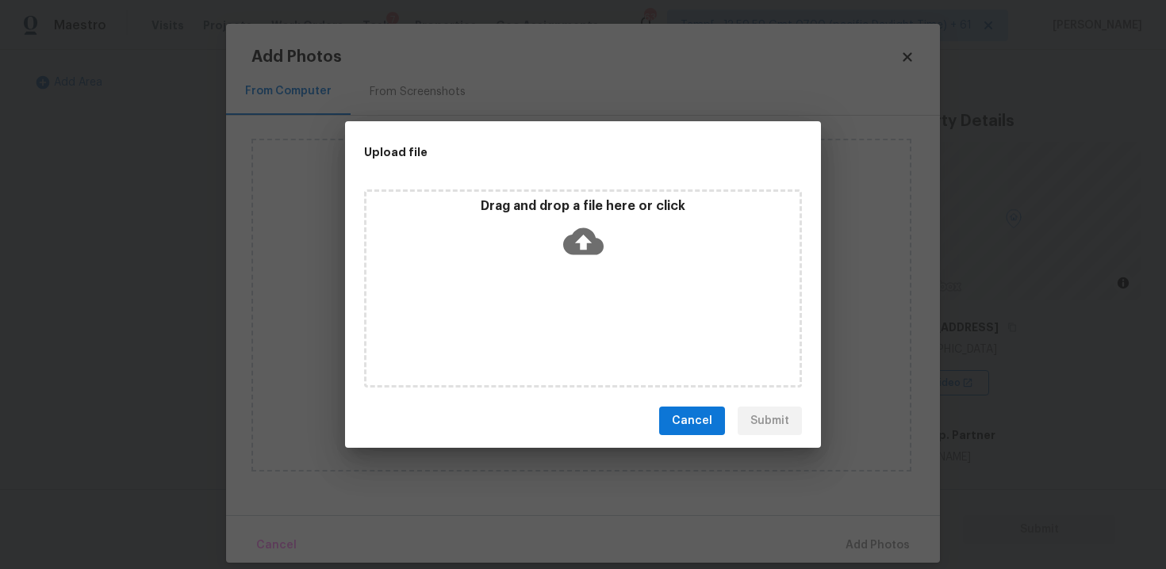
click at [567, 239] on icon at bounding box center [583, 241] width 40 height 27
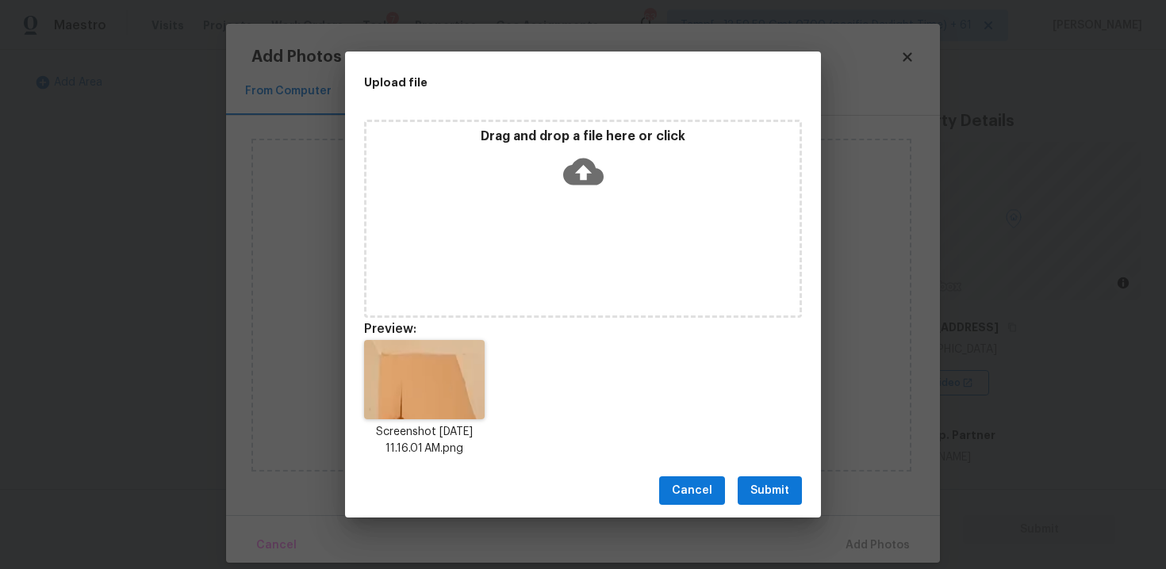
scroll to position [13, 0]
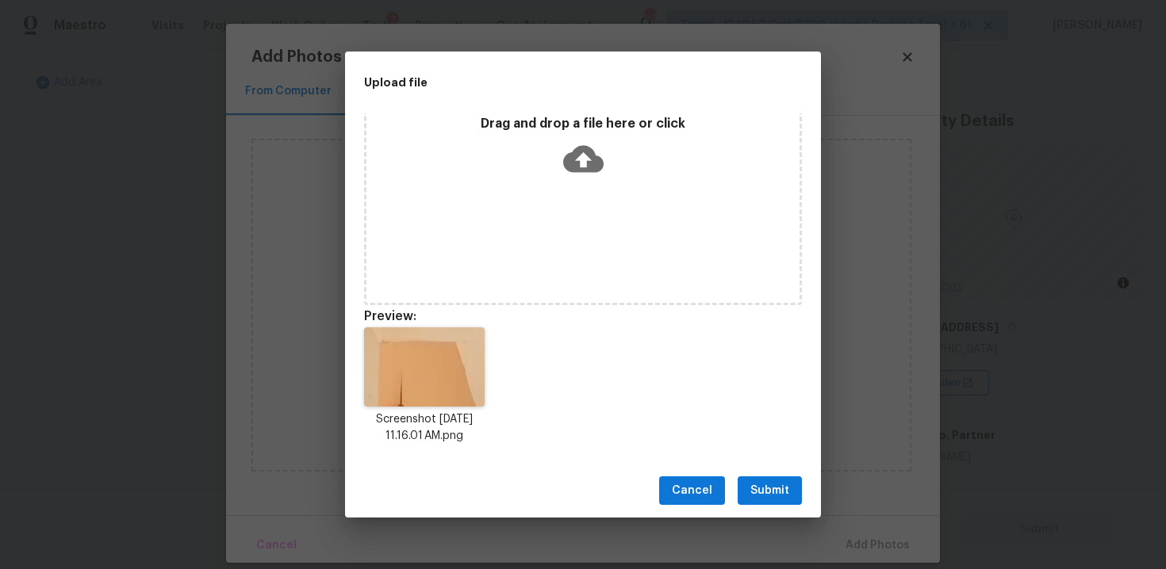
click at [778, 488] on span "Submit" at bounding box center [769, 491] width 39 height 20
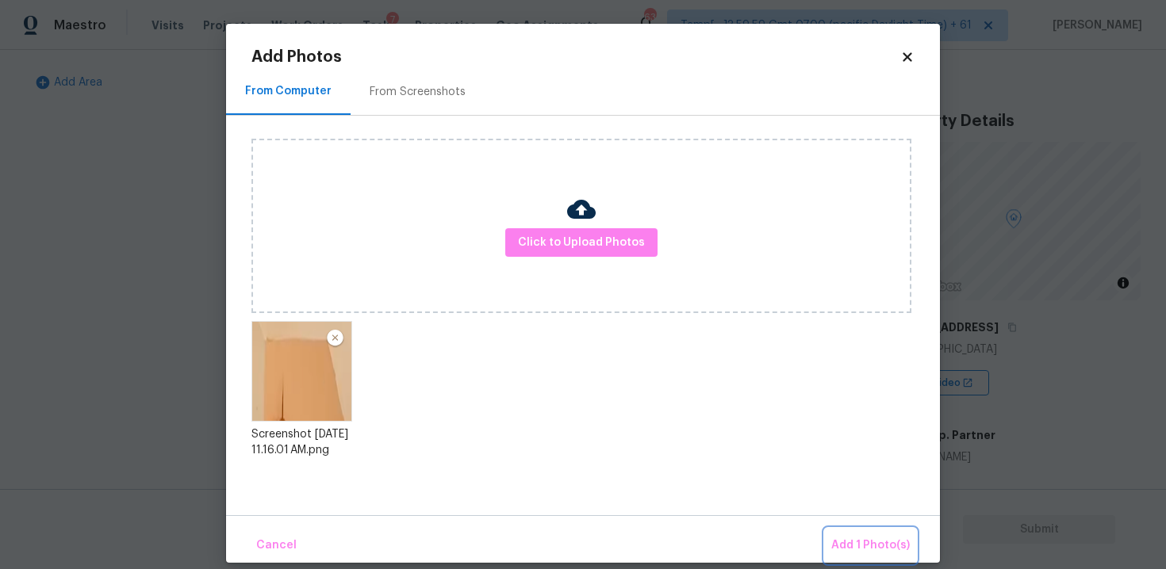
click at [864, 543] on span "Add 1 Photo(s)" at bounding box center [870, 546] width 79 height 20
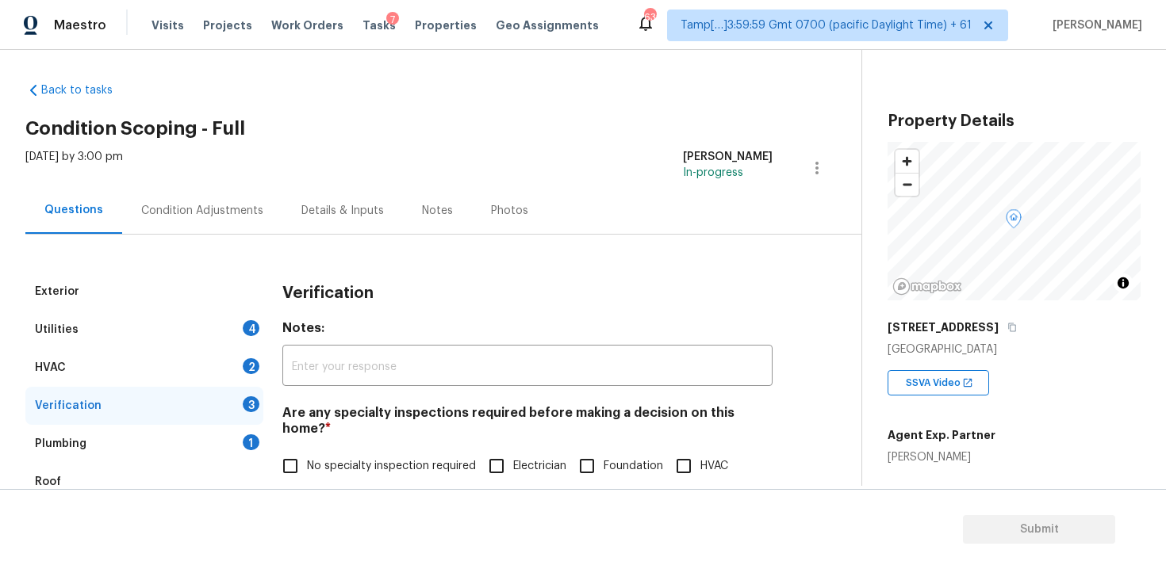
scroll to position [7, 0]
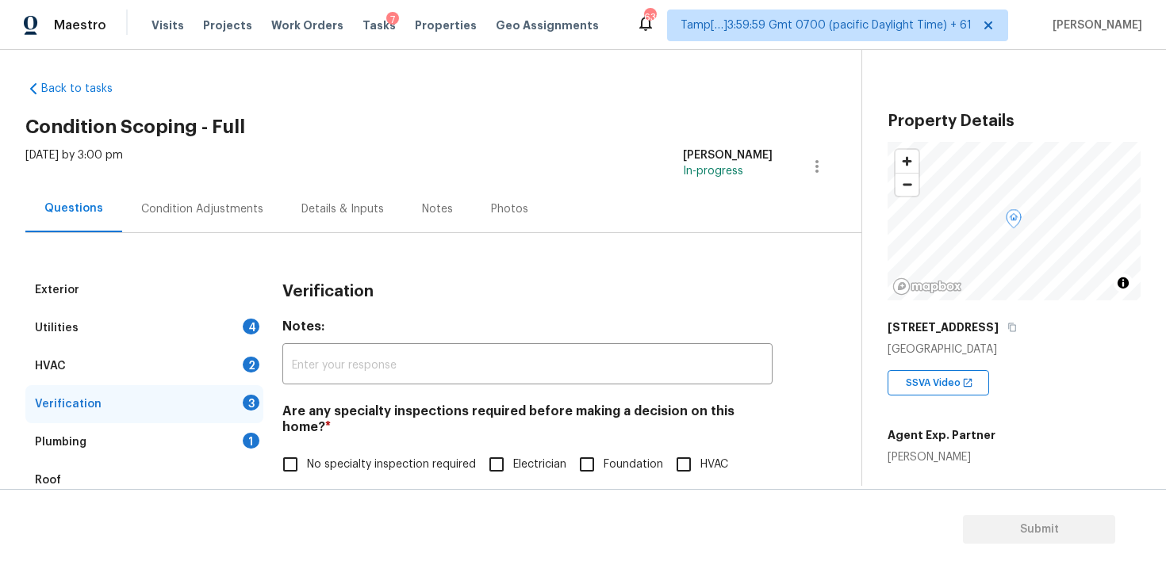
click at [228, 216] on div "Condition Adjustments" at bounding box center [202, 209] width 122 height 16
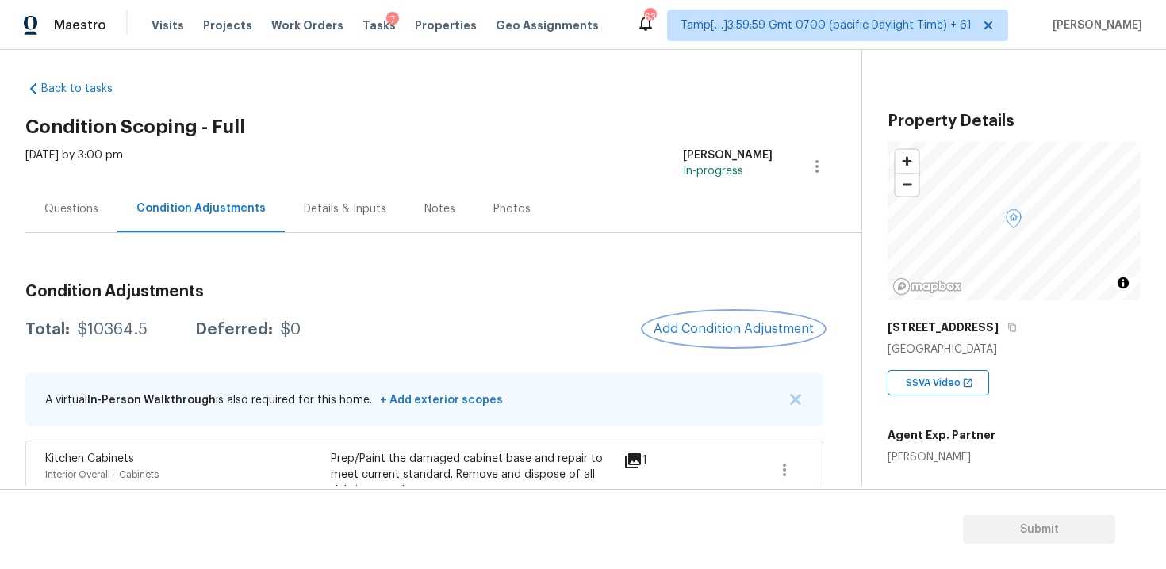
click at [691, 324] on span "Add Condition Adjustment" at bounding box center [733, 329] width 160 height 14
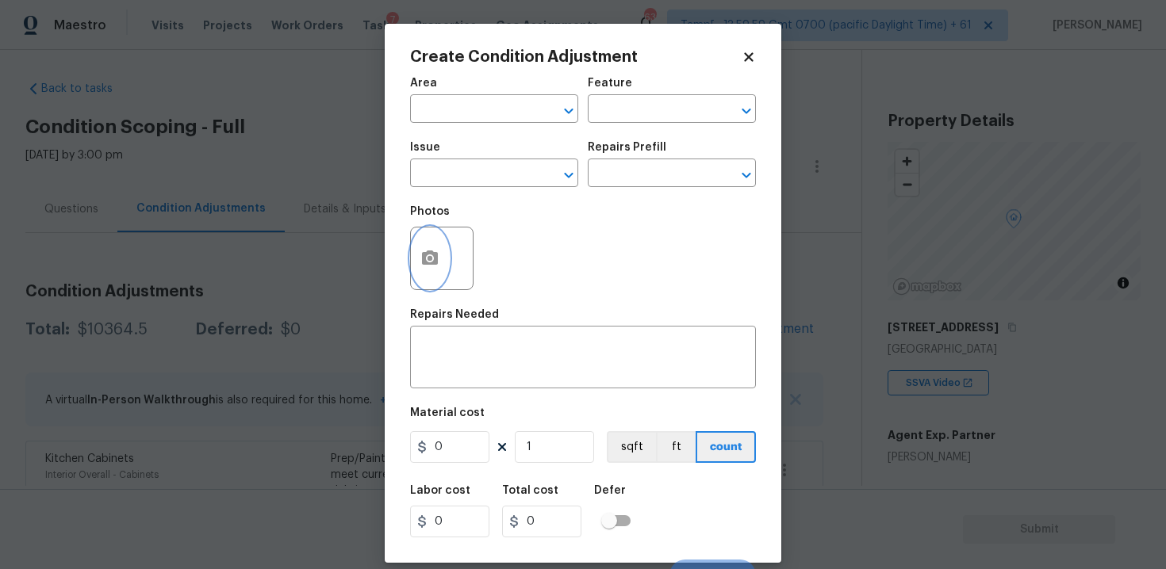
click at [420, 252] on icon "button" at bounding box center [429, 258] width 19 height 19
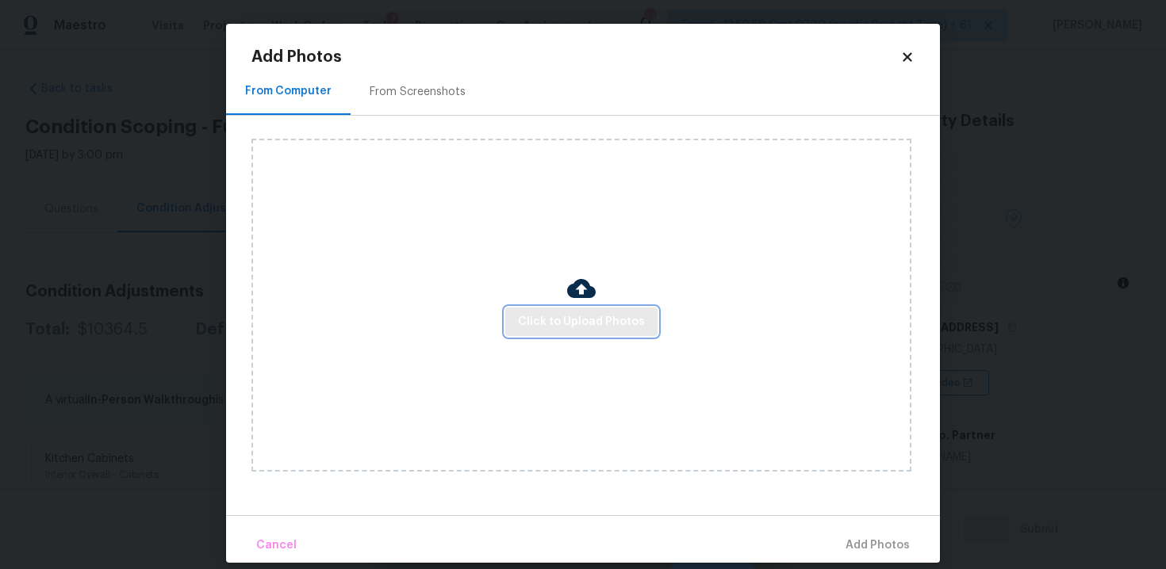
click at [596, 331] on span "Click to Upload Photos" at bounding box center [581, 322] width 127 height 20
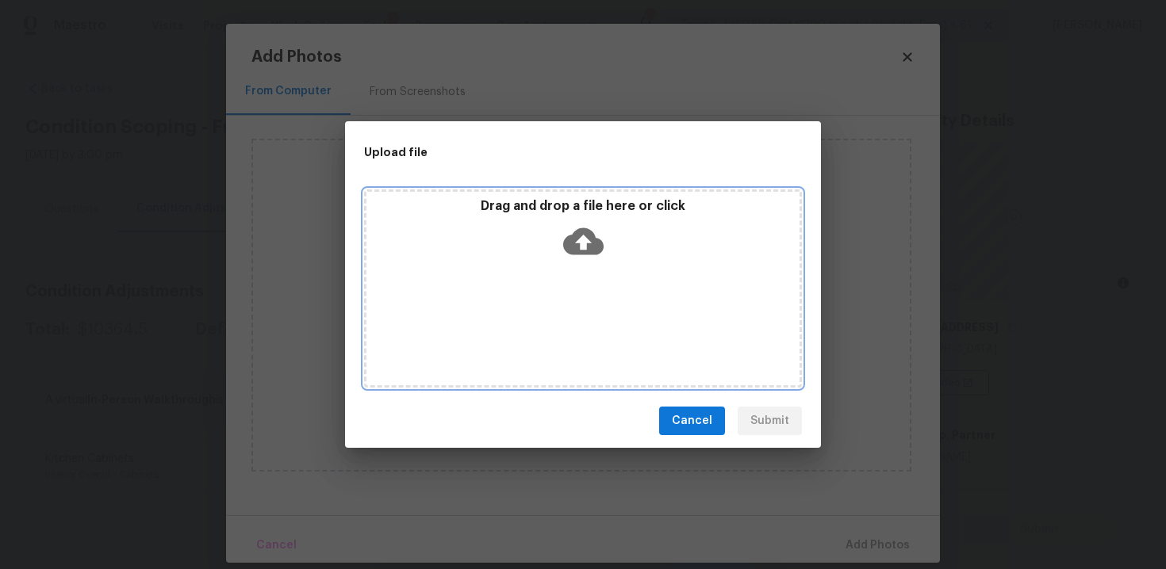
click at [576, 227] on icon at bounding box center [583, 241] width 40 height 40
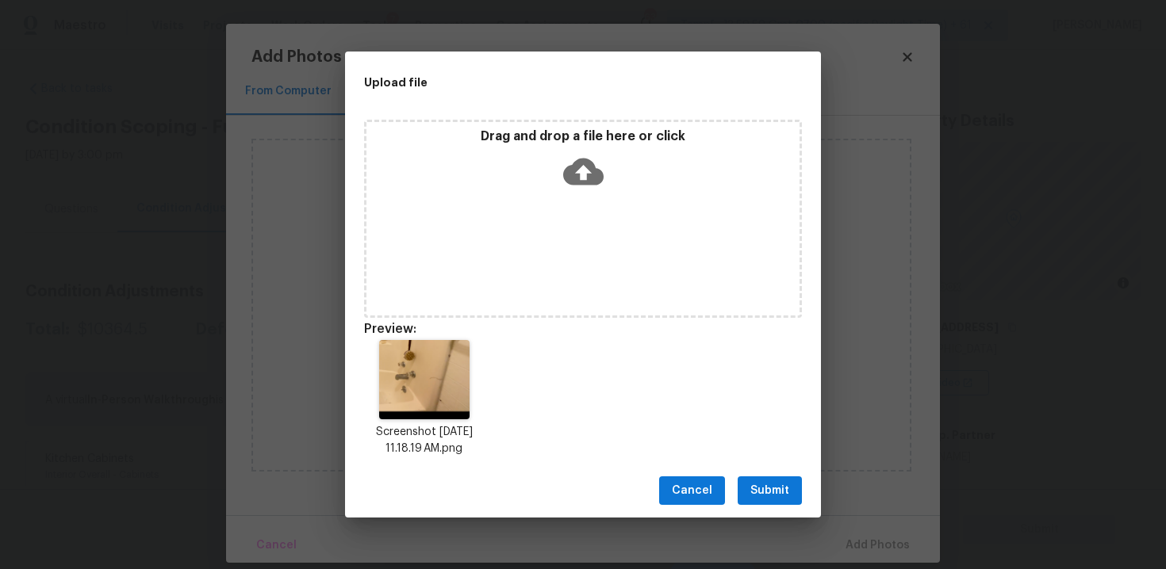
click at [802, 492] on div "Cancel Submit" at bounding box center [583, 491] width 476 height 55
click at [768, 495] on span "Submit" at bounding box center [769, 491] width 39 height 20
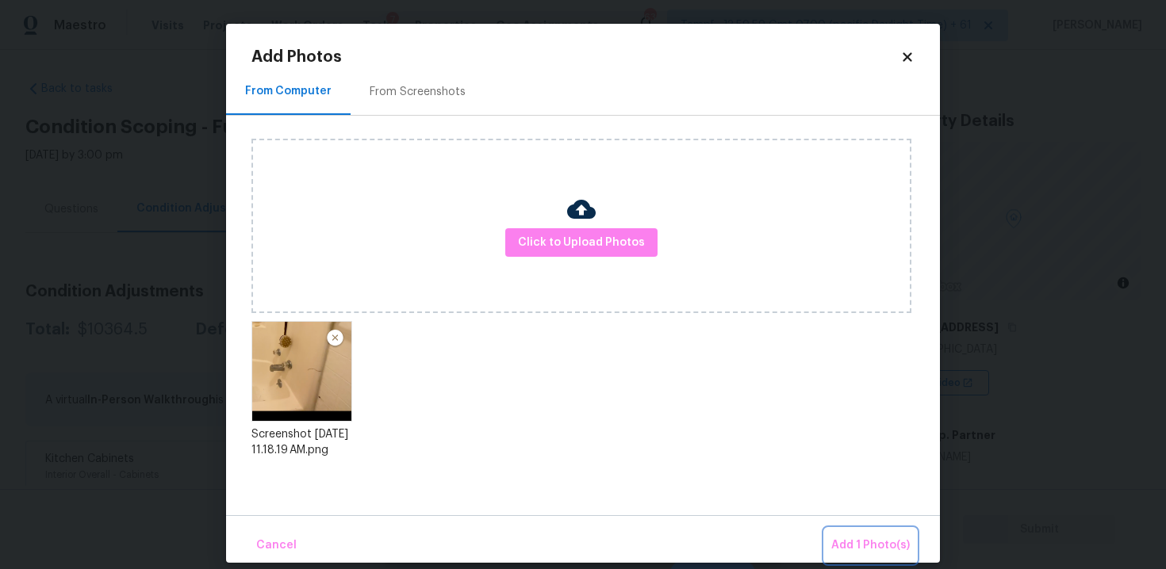
click at [883, 541] on span "Add 1 Photo(s)" at bounding box center [870, 546] width 79 height 20
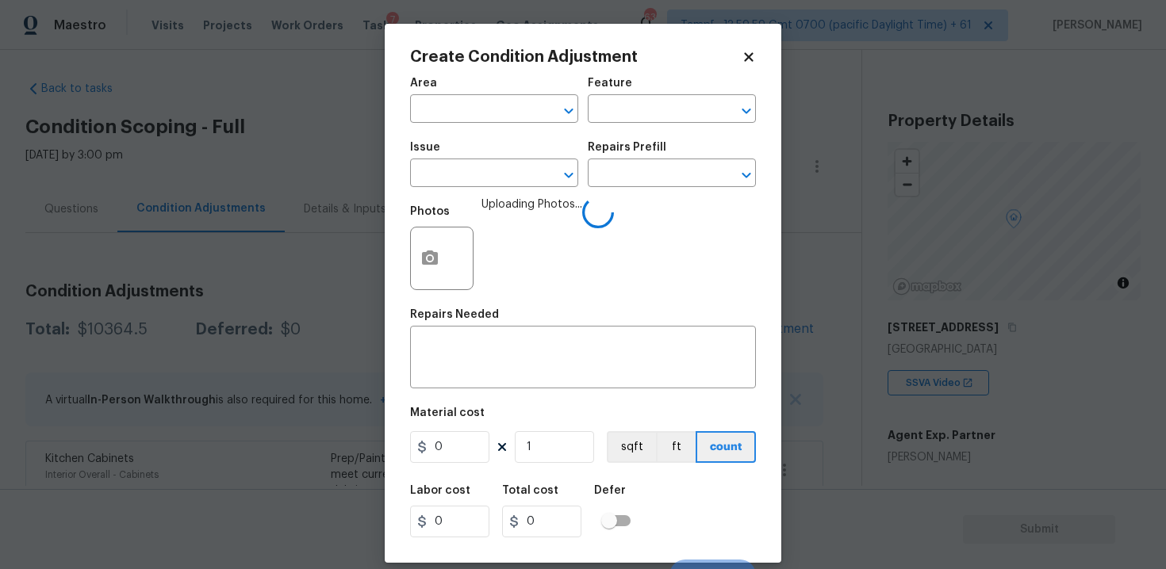
click at [458, 126] on span "Area ​" at bounding box center [494, 100] width 168 height 64
click at [457, 109] on input "text" at bounding box center [472, 110] width 124 height 25
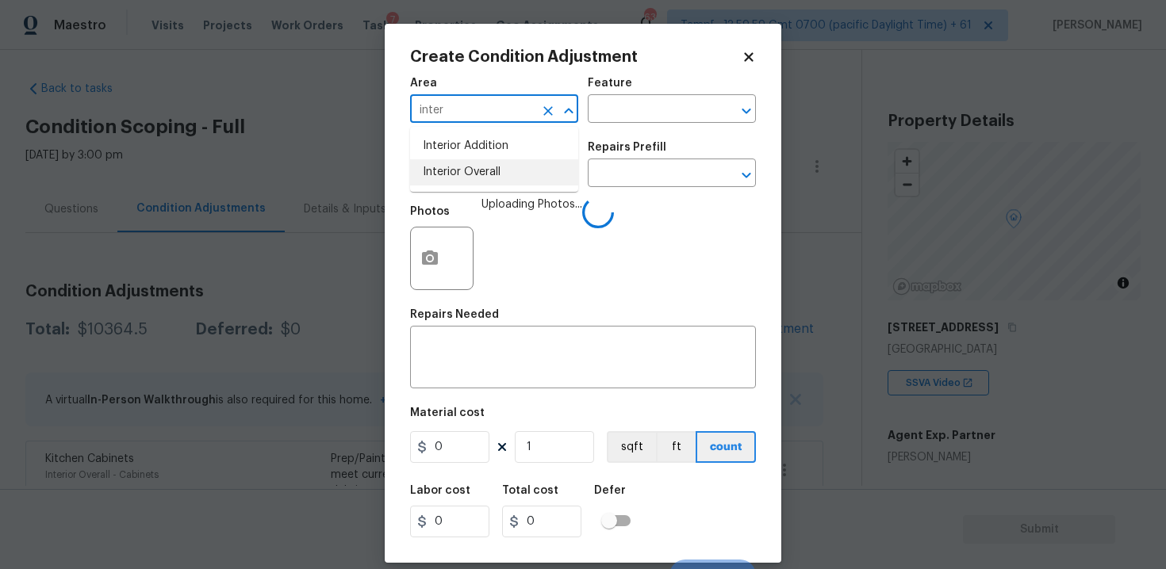
click at [453, 170] on li "Interior Overall" at bounding box center [494, 172] width 168 height 26
type input "Interior Overall"
click at [453, 170] on input "text" at bounding box center [472, 175] width 124 height 25
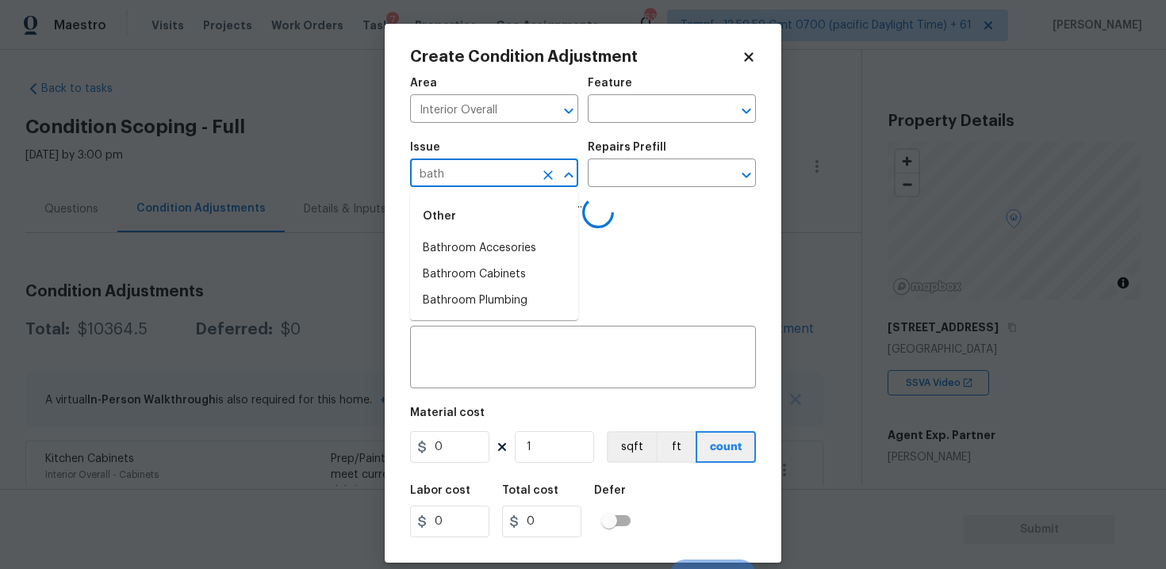
type input "bathr"
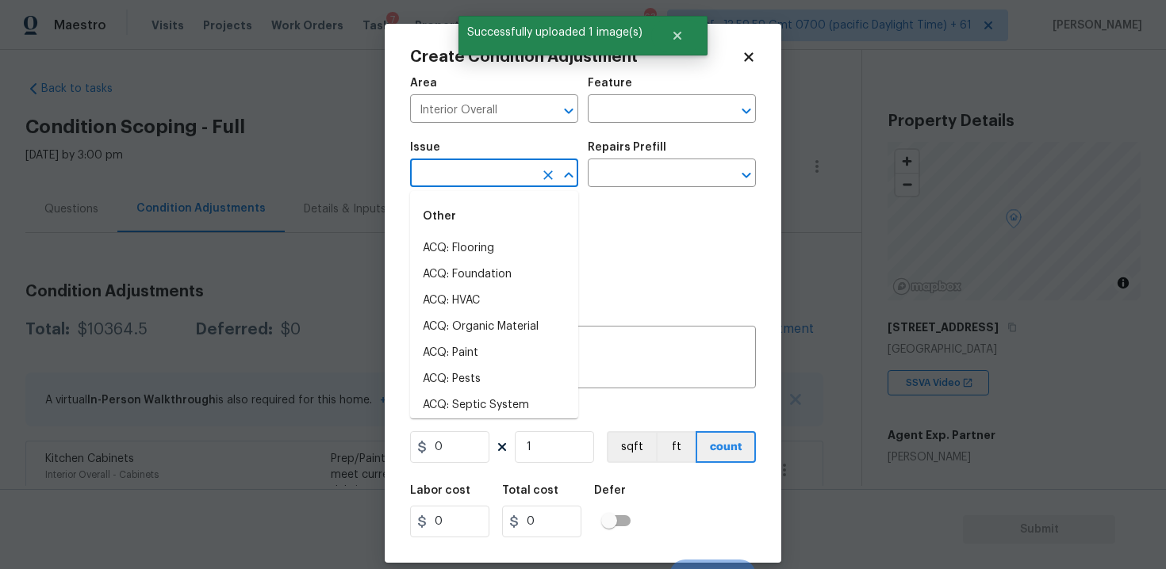
click at [481, 184] on input "text" at bounding box center [472, 175] width 124 height 25
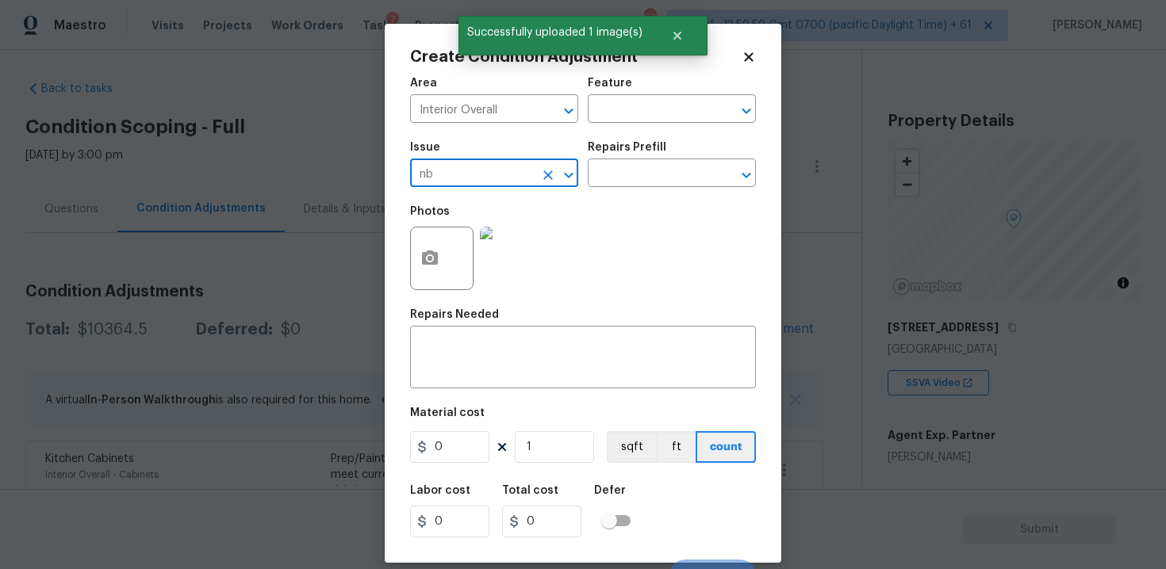
type input "nba"
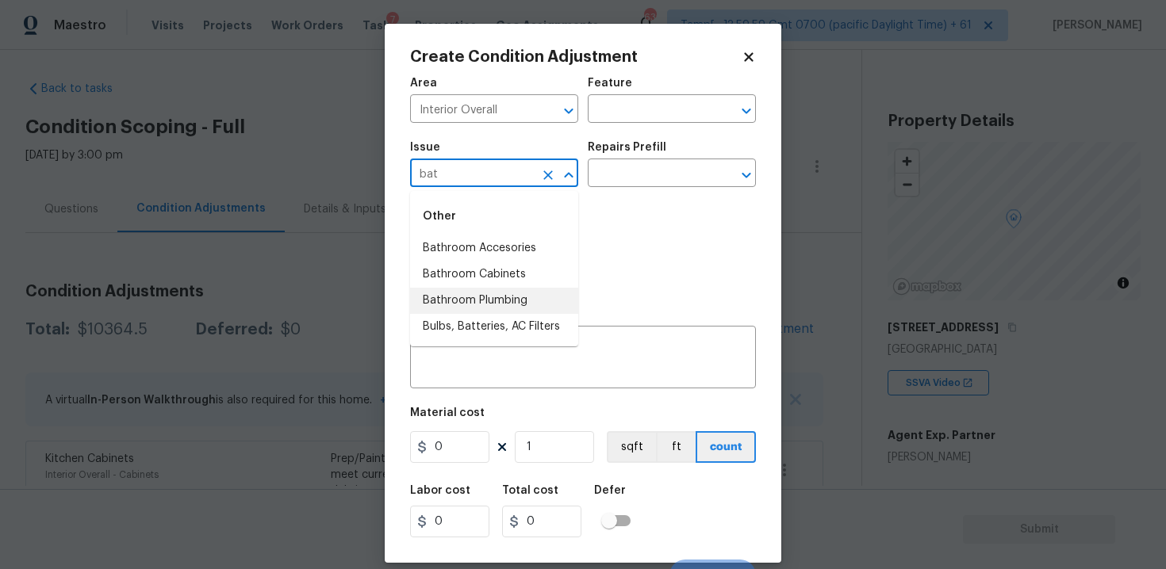
click at [501, 293] on li "Bathroom Plumbing" at bounding box center [494, 301] width 168 height 26
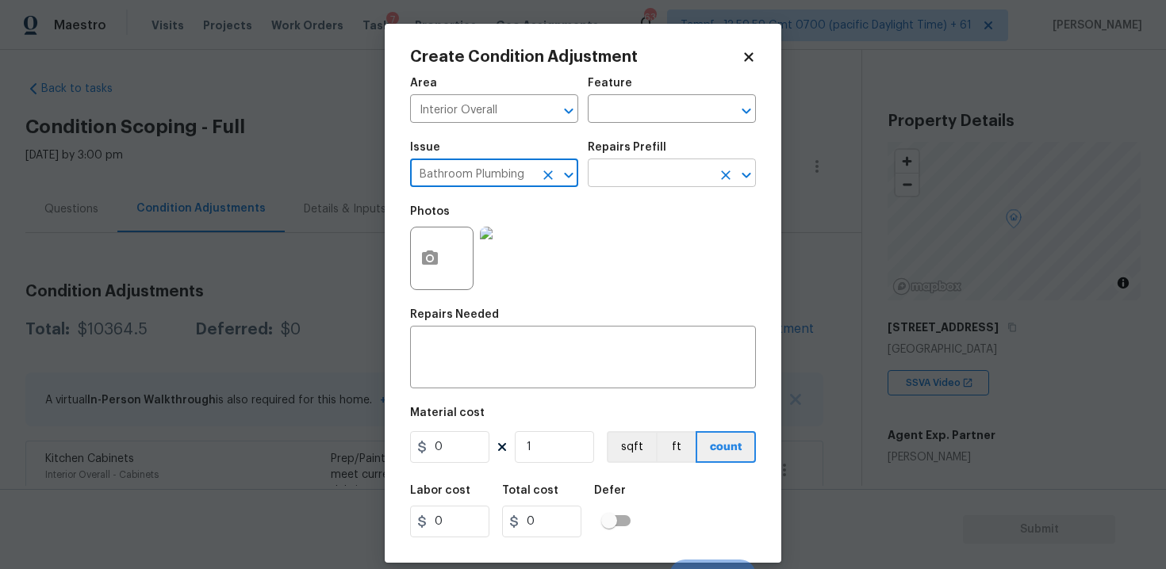
type input "Bathroom Plumbing"
click at [640, 174] on input "text" at bounding box center [650, 175] width 124 height 25
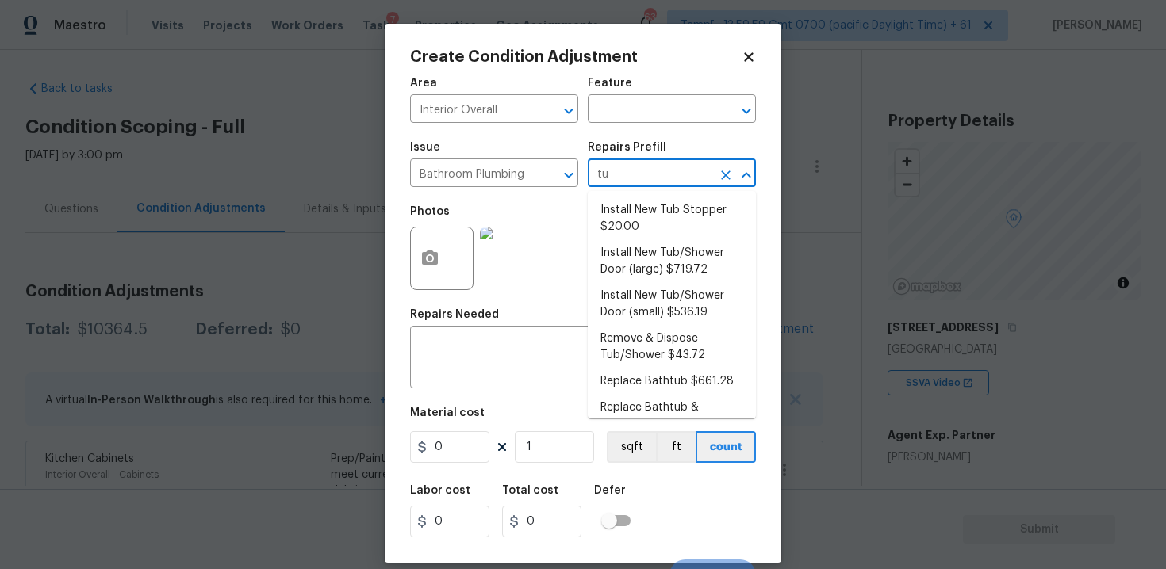
type input "tub"
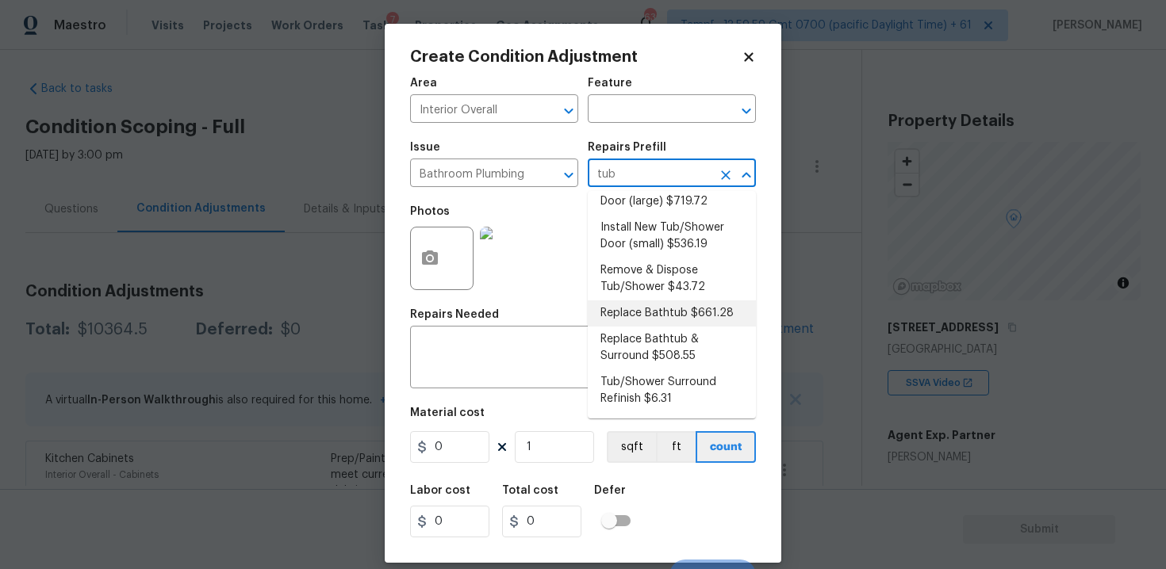
click at [651, 320] on li "Replace Bathtub $661.28" at bounding box center [672, 314] width 168 height 26
type input "Plumbing"
type textarea "Remove the existing bath tub, confirm that the drain is still usable and instal…"
type input "661.28"
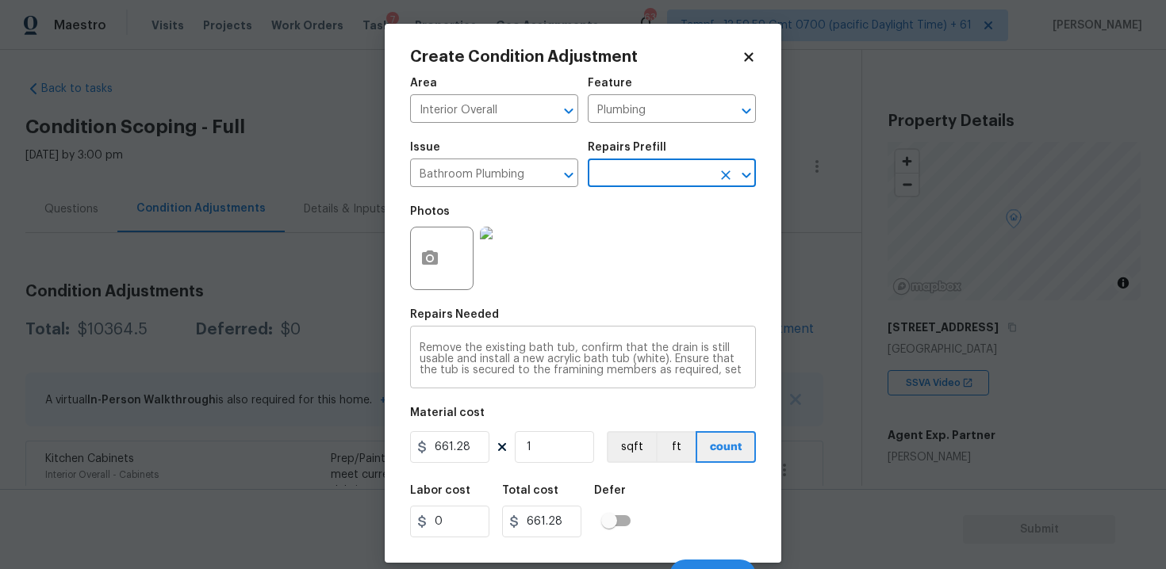
scroll to position [23, 0]
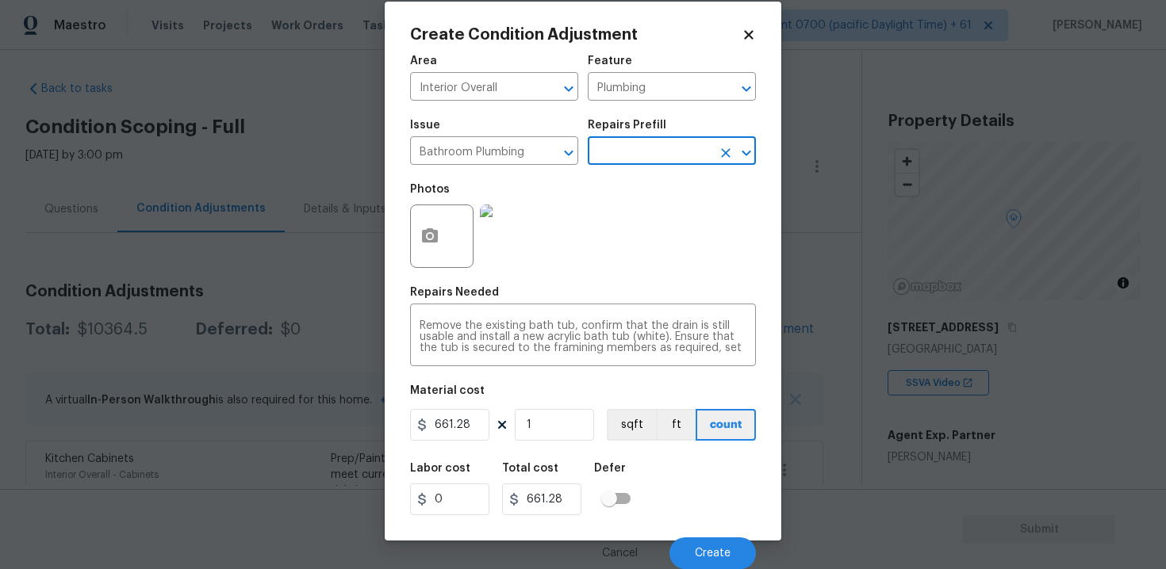
click at [684, 467] on div "Labor cost 0 Total cost 661.28 Defer" at bounding box center [583, 489] width 346 height 71
click at [707, 546] on button "Create" at bounding box center [712, 554] width 86 height 32
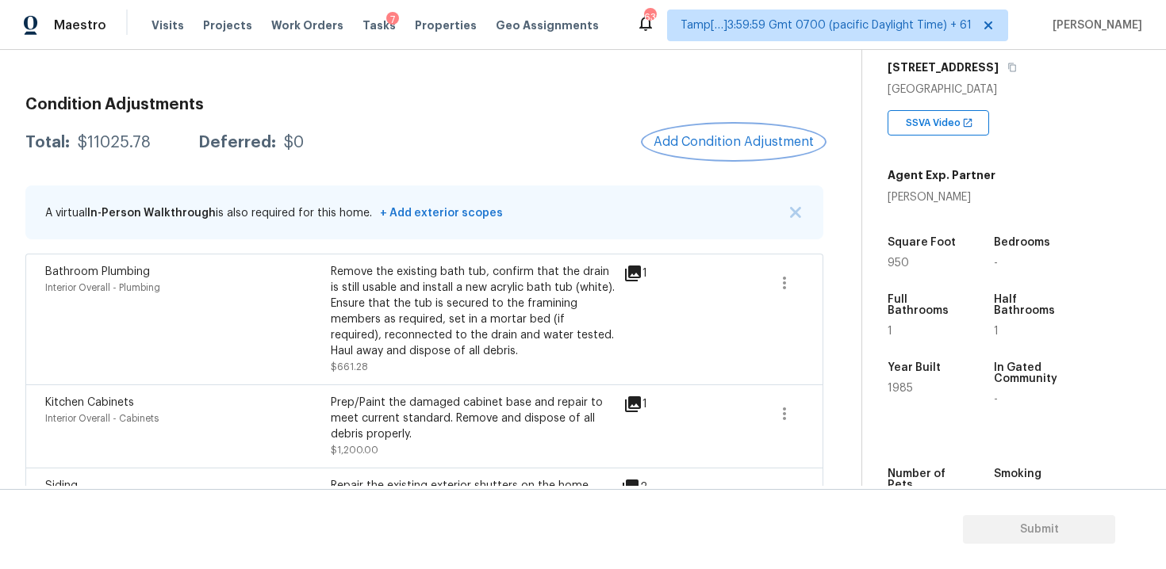
scroll to position [274, 0]
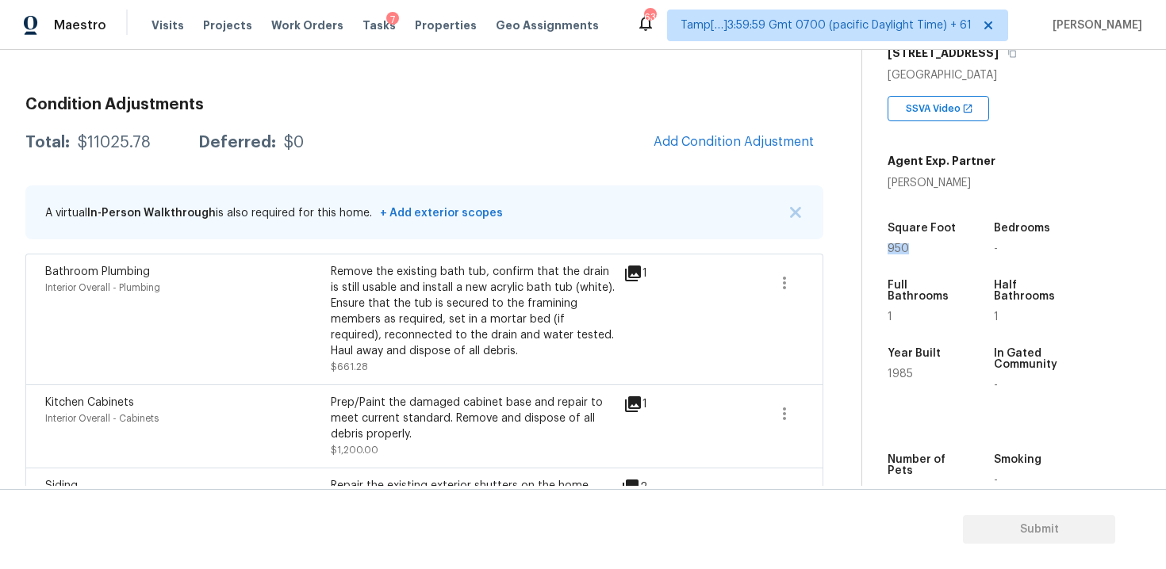
drag, startPoint x: 890, startPoint y: 246, endPoint x: 912, endPoint y: 246, distance: 22.2
click at [912, 246] on div "950" at bounding box center [924, 248] width 75 height 11
copy span "950"
click at [733, 147] on span "Add Condition Adjustment" at bounding box center [733, 142] width 160 height 14
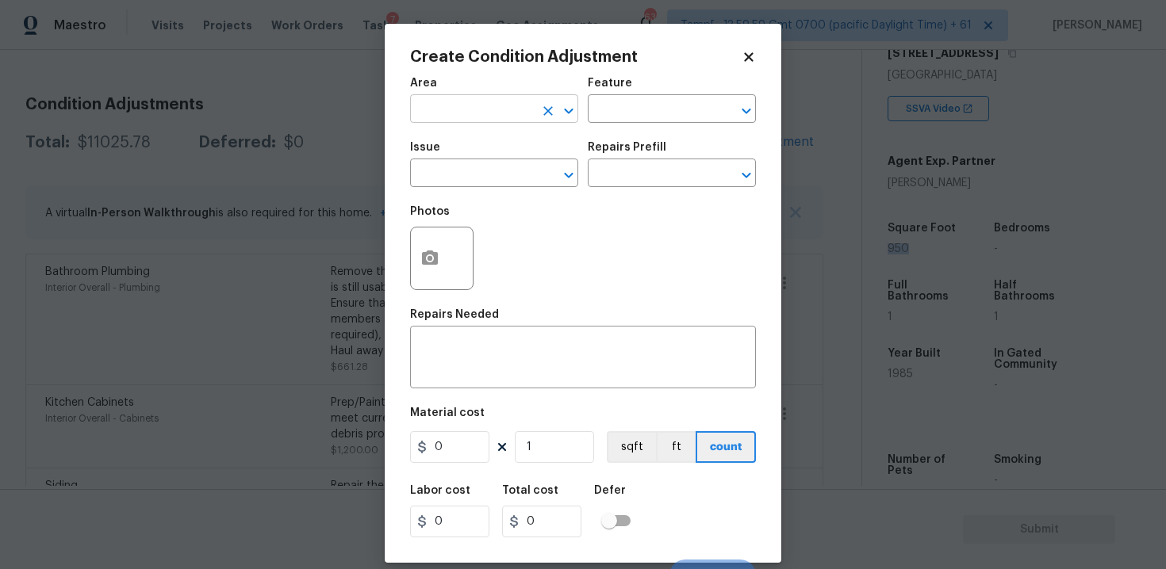
click at [471, 114] on input "text" at bounding box center [472, 110] width 124 height 25
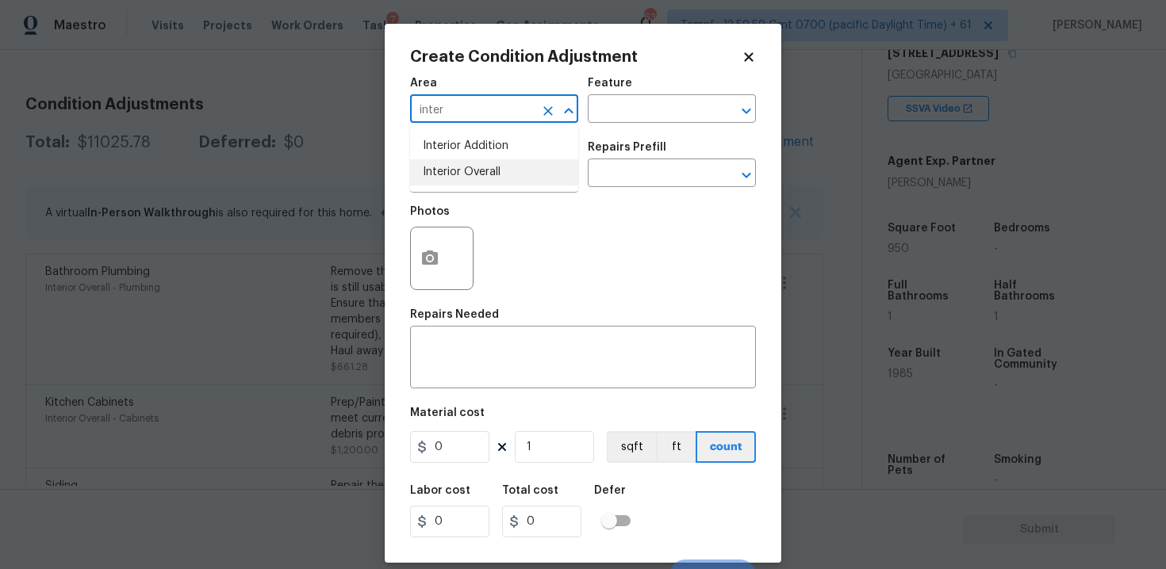
click at [470, 170] on li "Interior Overall" at bounding box center [494, 172] width 168 height 26
type input "Interior Overall"
click at [470, 170] on input "text" at bounding box center [472, 175] width 124 height 25
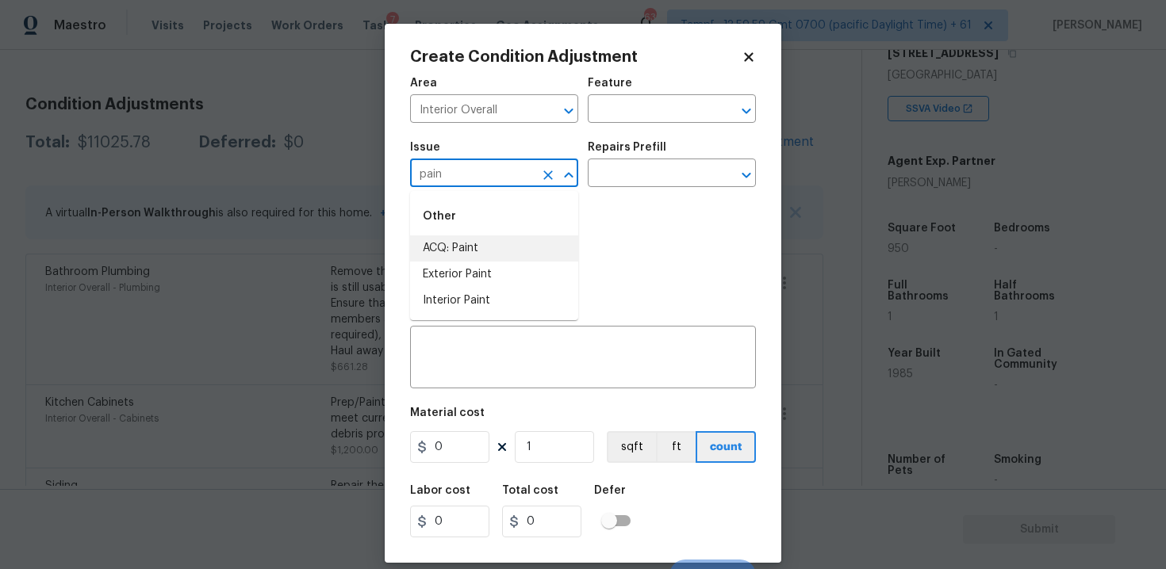
click at [473, 241] on li "ACQ: Paint" at bounding box center [494, 249] width 168 height 26
type input "ACQ: Paint"
click at [630, 194] on div "Issue ACQ: Paint ​ Repairs Prefill ​" at bounding box center [583, 164] width 346 height 64
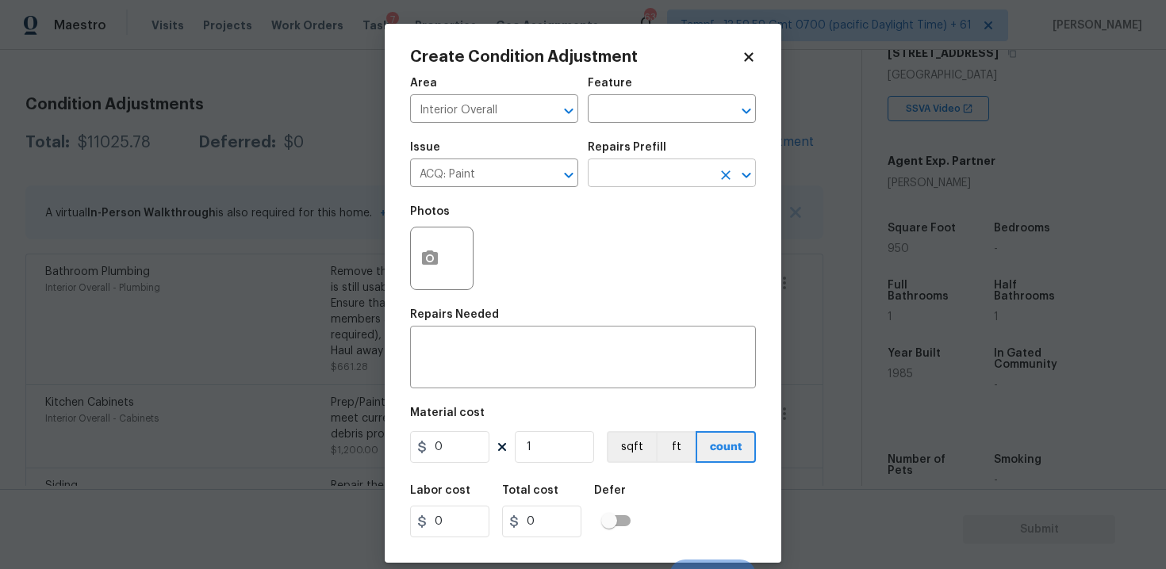
click at [631, 177] on input "text" at bounding box center [650, 175] width 124 height 25
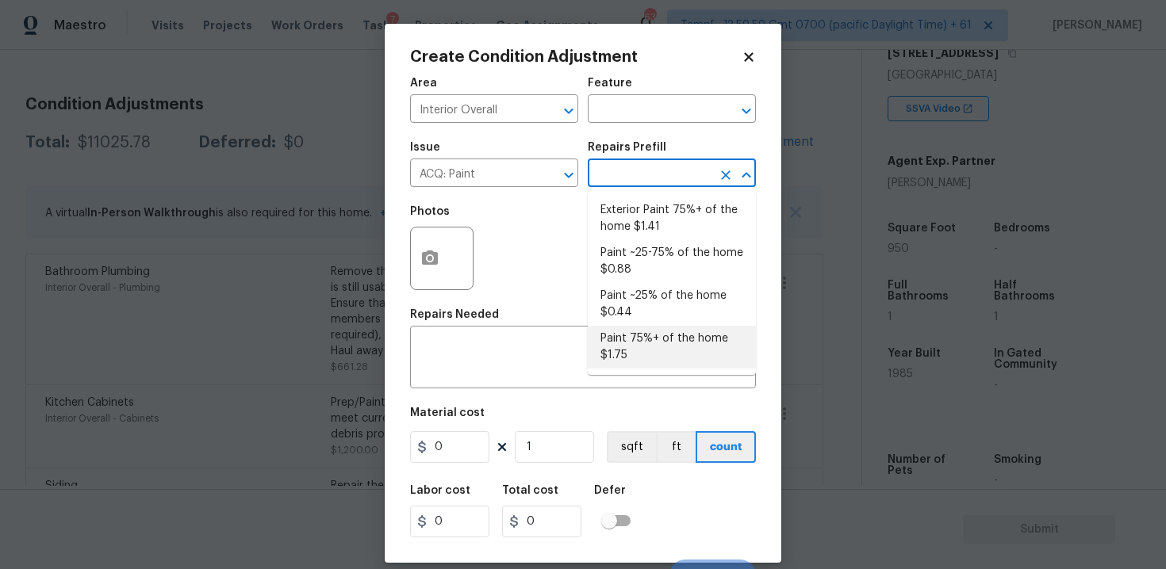
click at [638, 346] on li "Paint 75%+ of the home $1.75" at bounding box center [672, 347] width 168 height 43
type input "Acquisition"
type textarea "Acquisition Scope: 75%+ of the home will likely require interior paint"
type input "1.75"
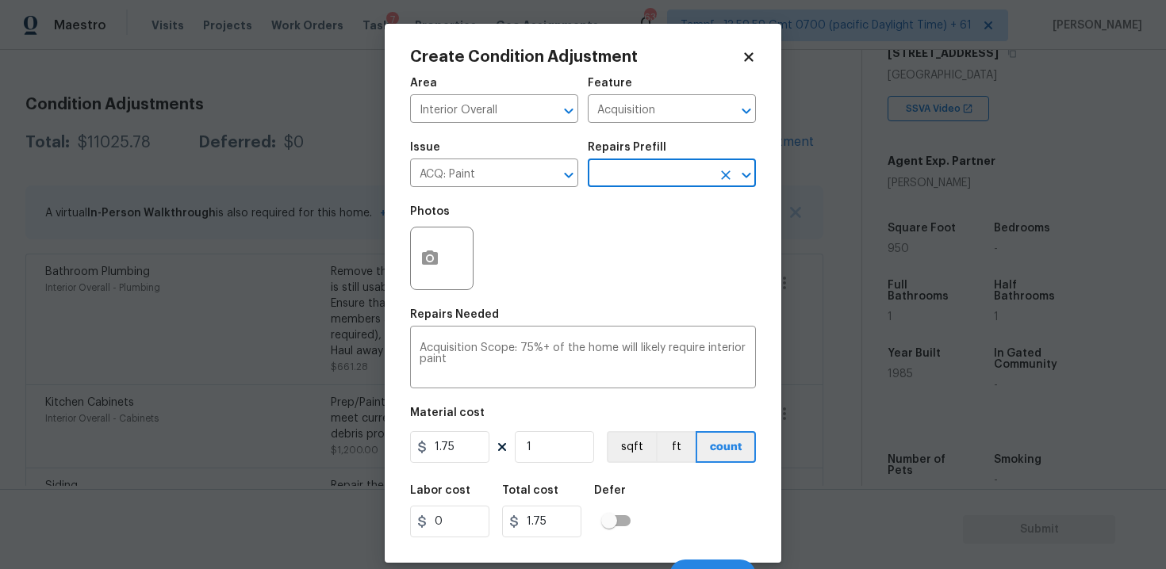
click at [457, 271] on div at bounding box center [441, 258] width 63 height 63
click at [417, 255] on button "button" at bounding box center [430, 259] width 38 height 62
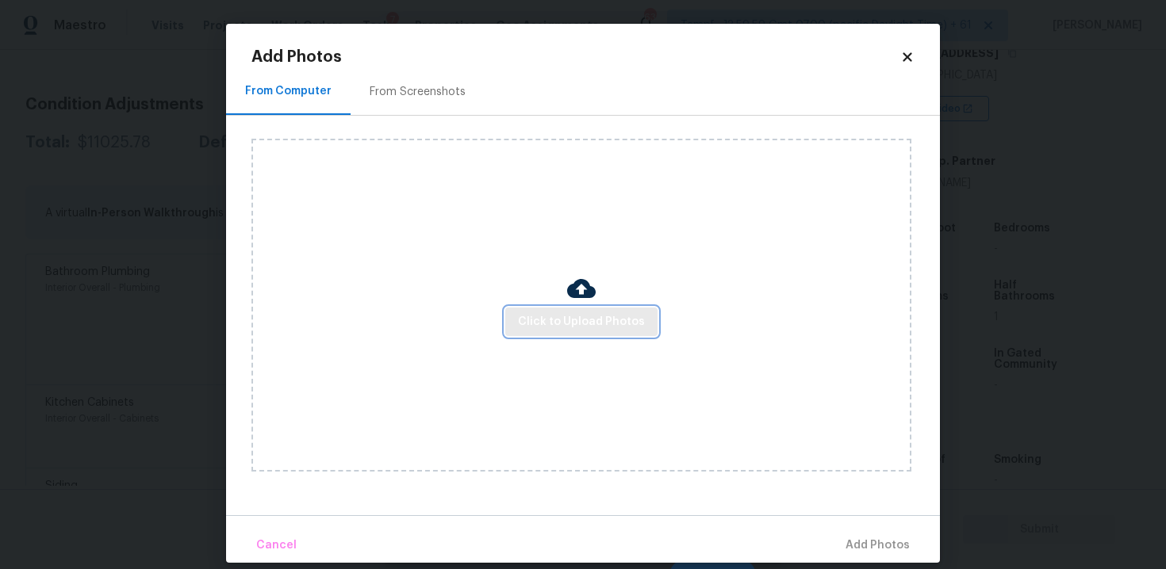
click at [588, 335] on button "Click to Upload Photos" at bounding box center [581, 322] width 152 height 29
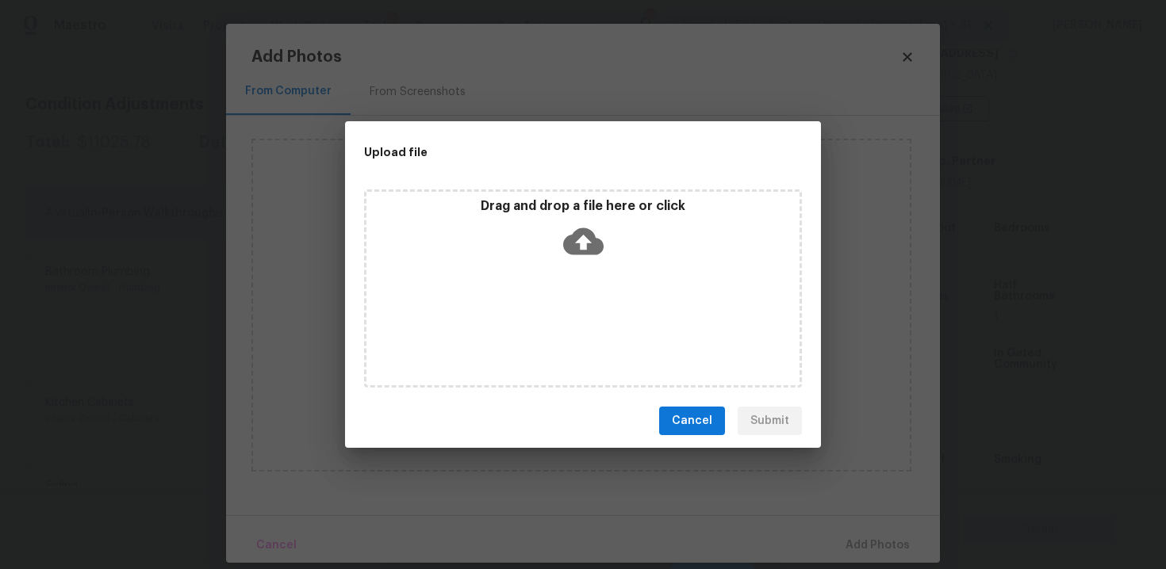
click at [579, 253] on icon at bounding box center [583, 241] width 40 height 27
